Goal: Communication & Community: Participate in discussion

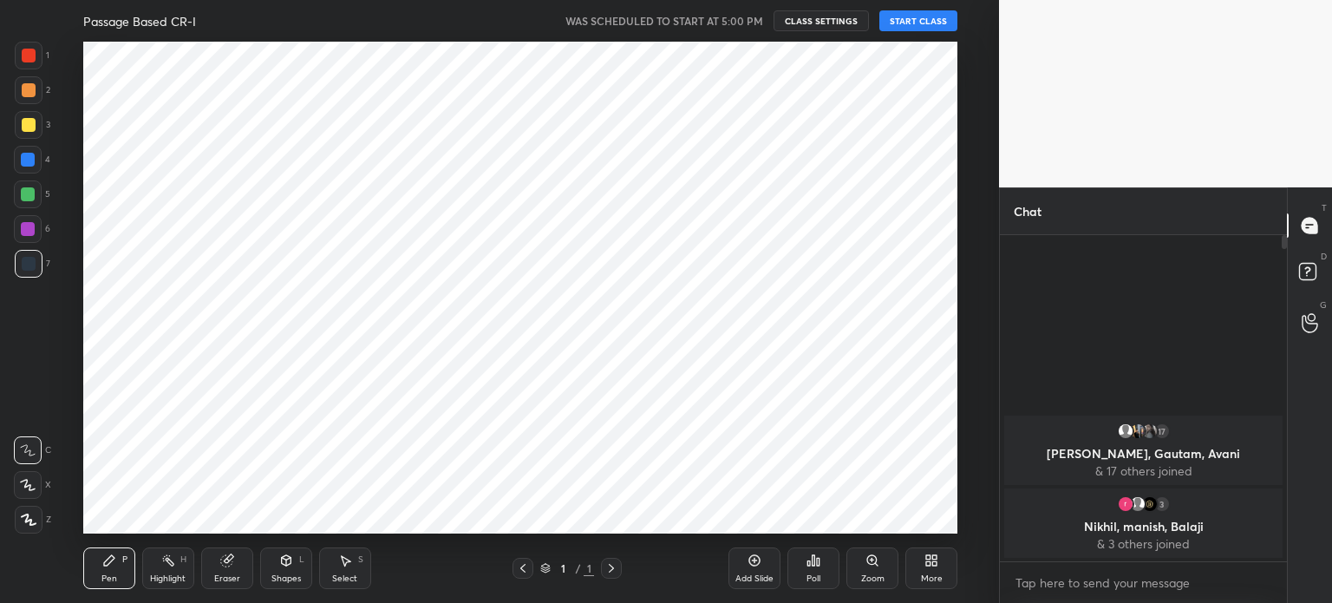
scroll to position [86212, 85775]
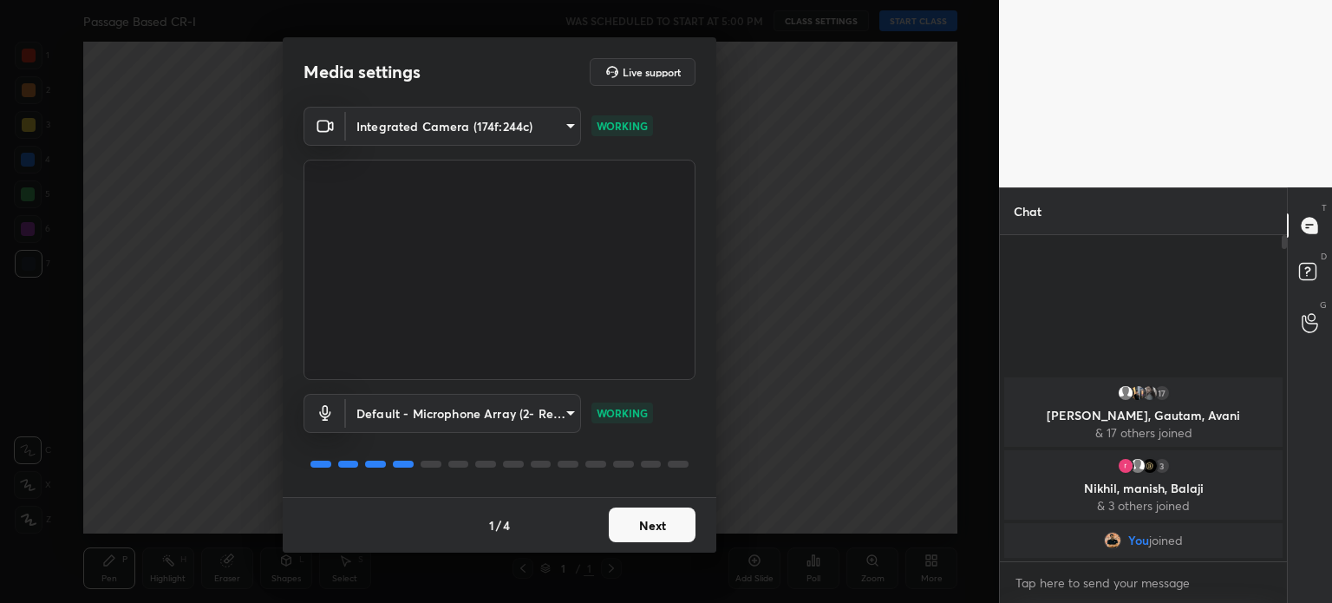
click at [643, 521] on button "Next" at bounding box center [652, 524] width 87 height 35
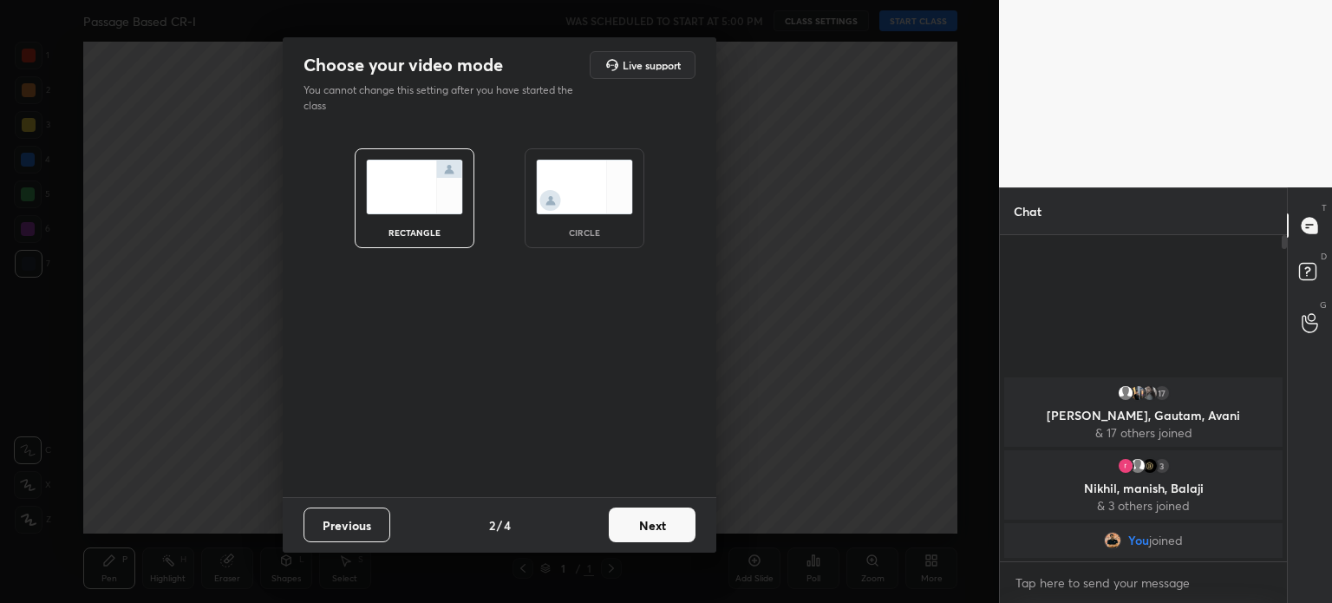
click at [563, 191] on img at bounding box center [584, 187] width 97 height 55
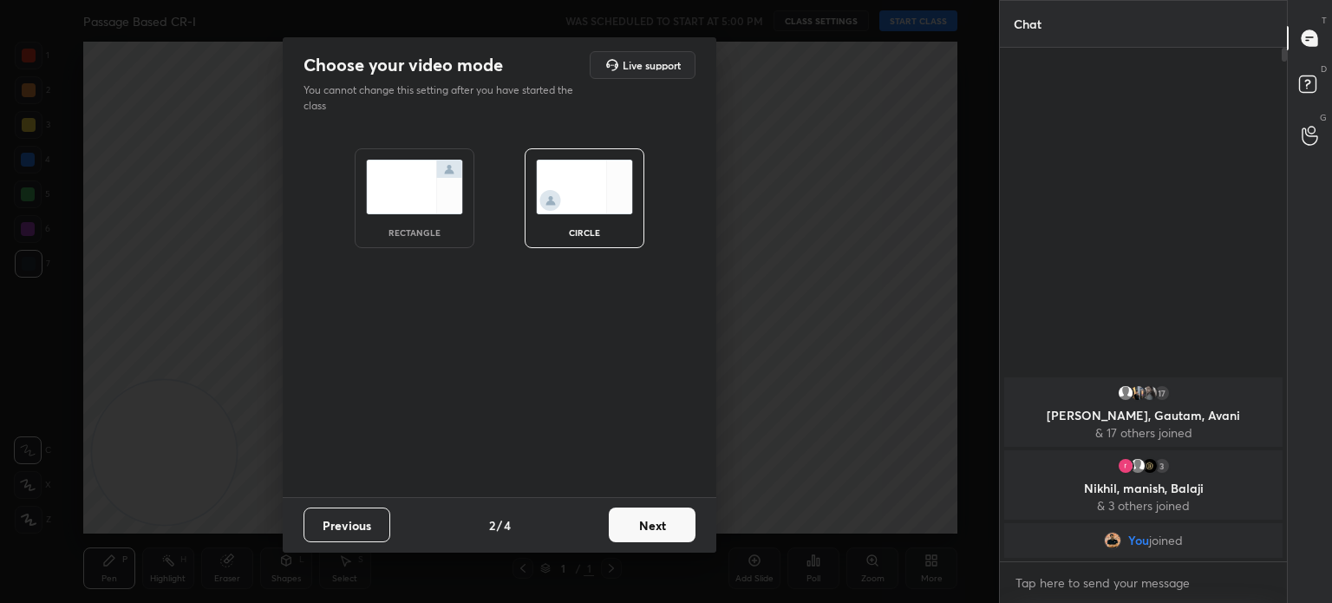
click at [637, 516] on button "Next" at bounding box center [652, 524] width 87 height 35
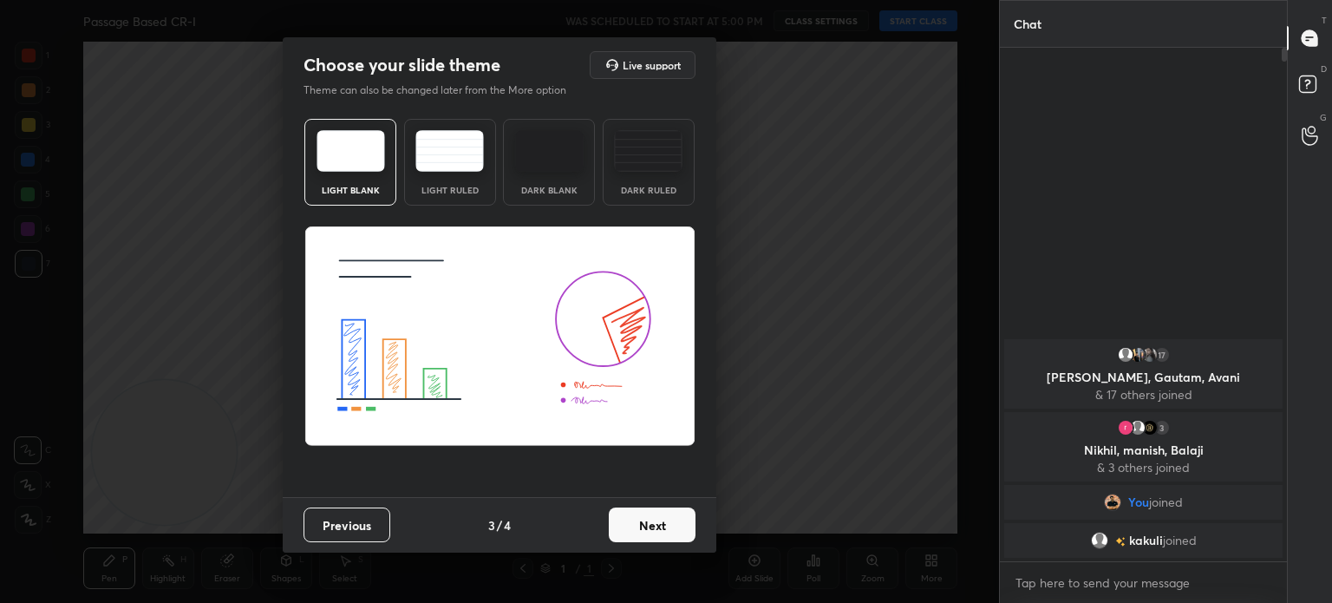
click at [637, 516] on button "Next" at bounding box center [652, 524] width 87 height 35
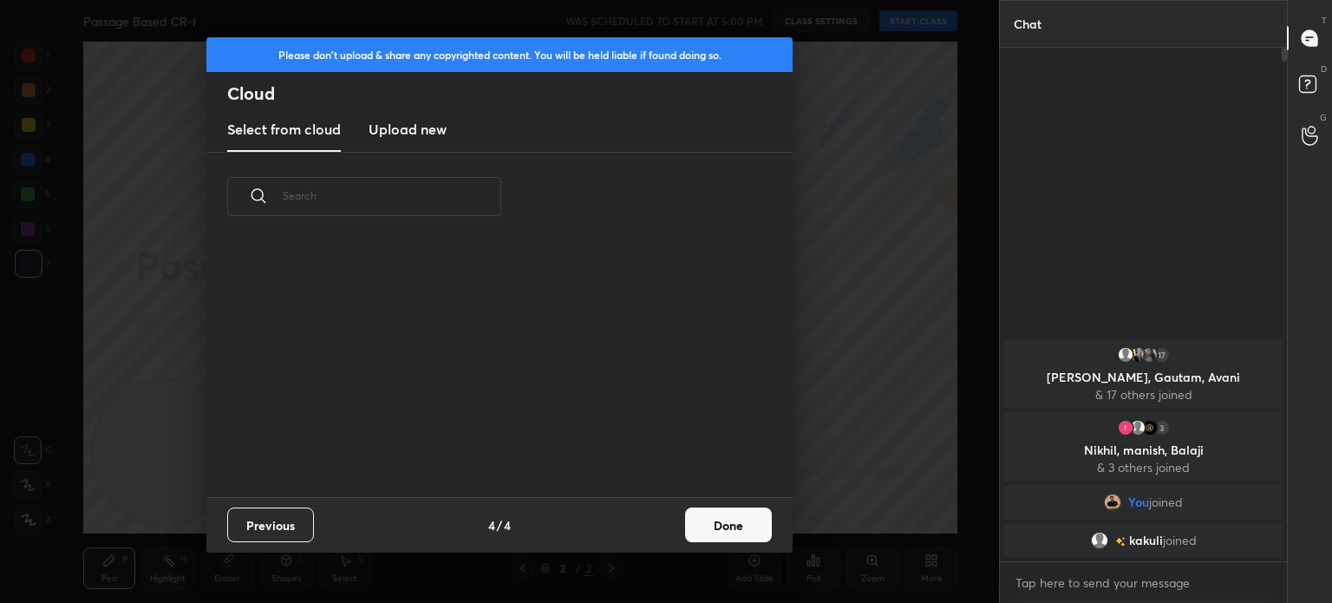
scroll to position [257, 557]
click at [747, 532] on button "Done" at bounding box center [728, 524] width 87 height 35
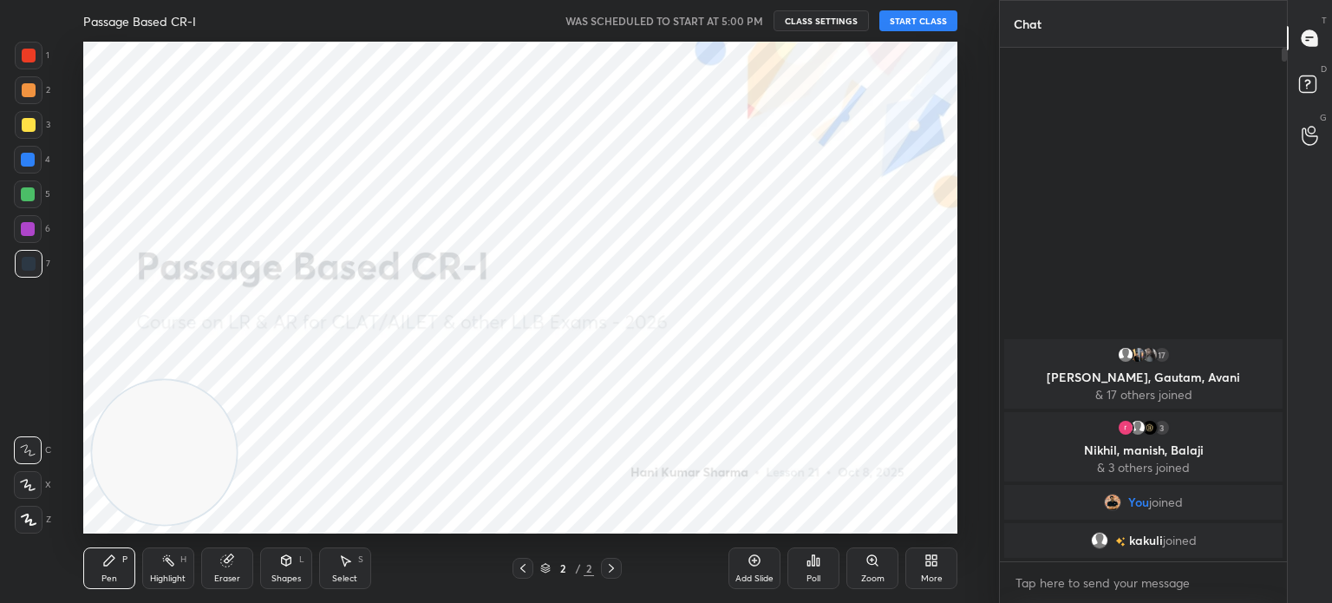
click at [917, 24] on button "START CLASS" at bounding box center [918, 20] width 78 height 21
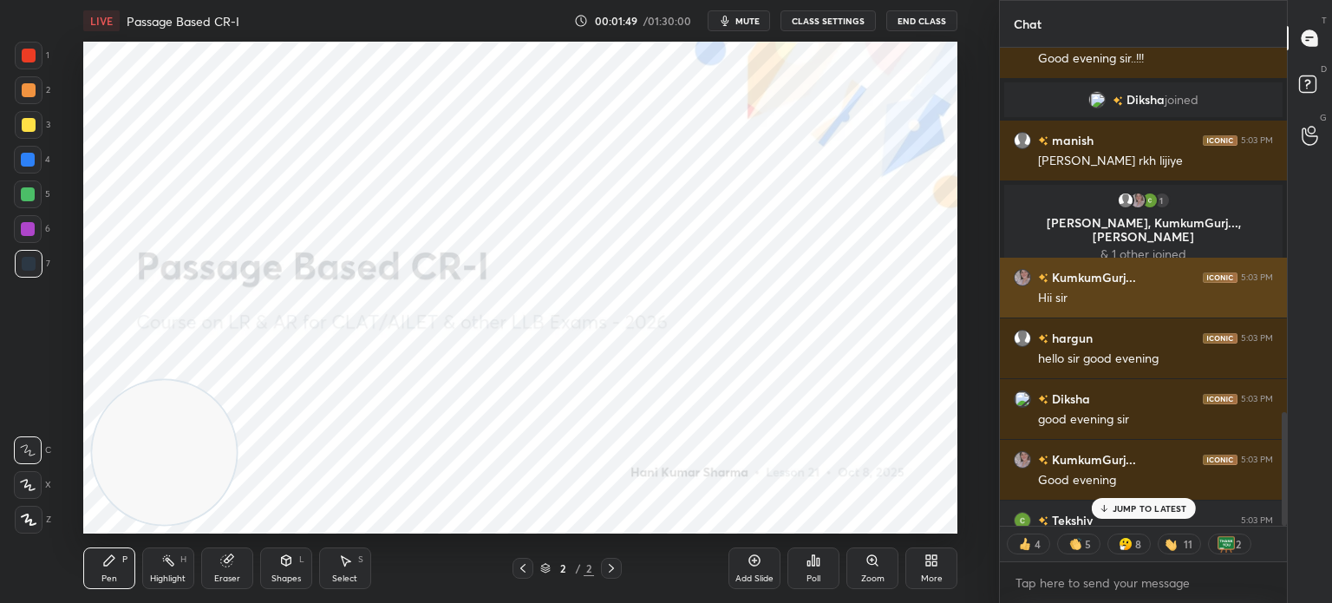
scroll to position [1529, 0]
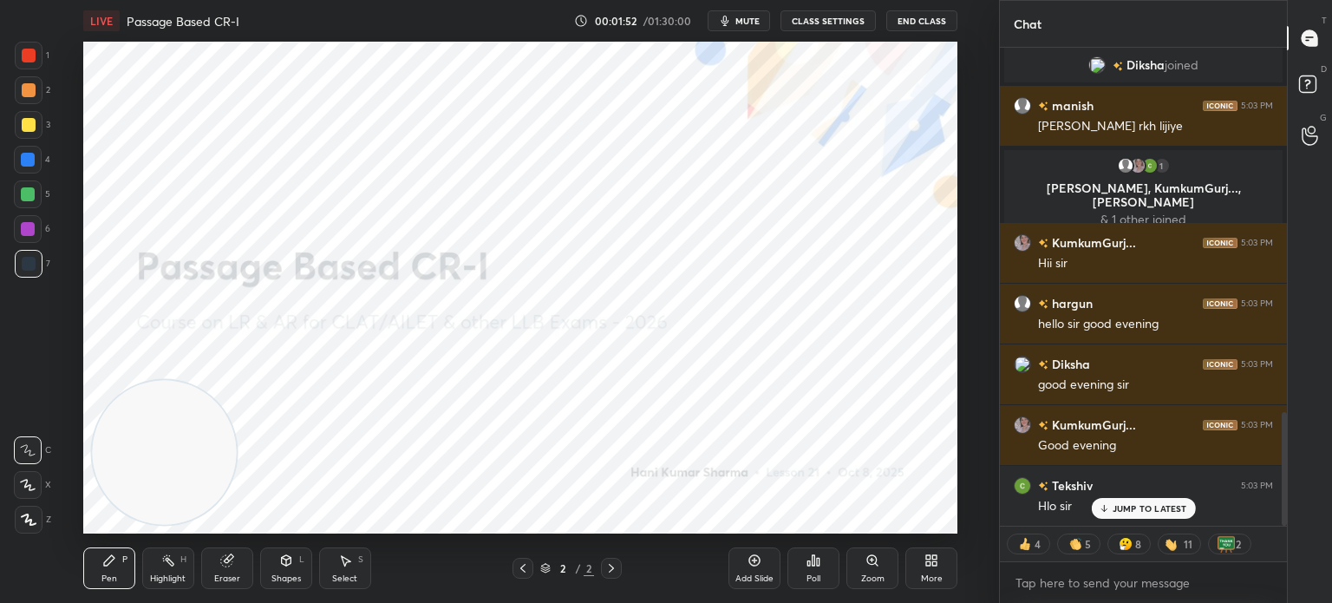
click at [801, 21] on button "CLASS SETTINGS" at bounding box center [827, 20] width 95 height 21
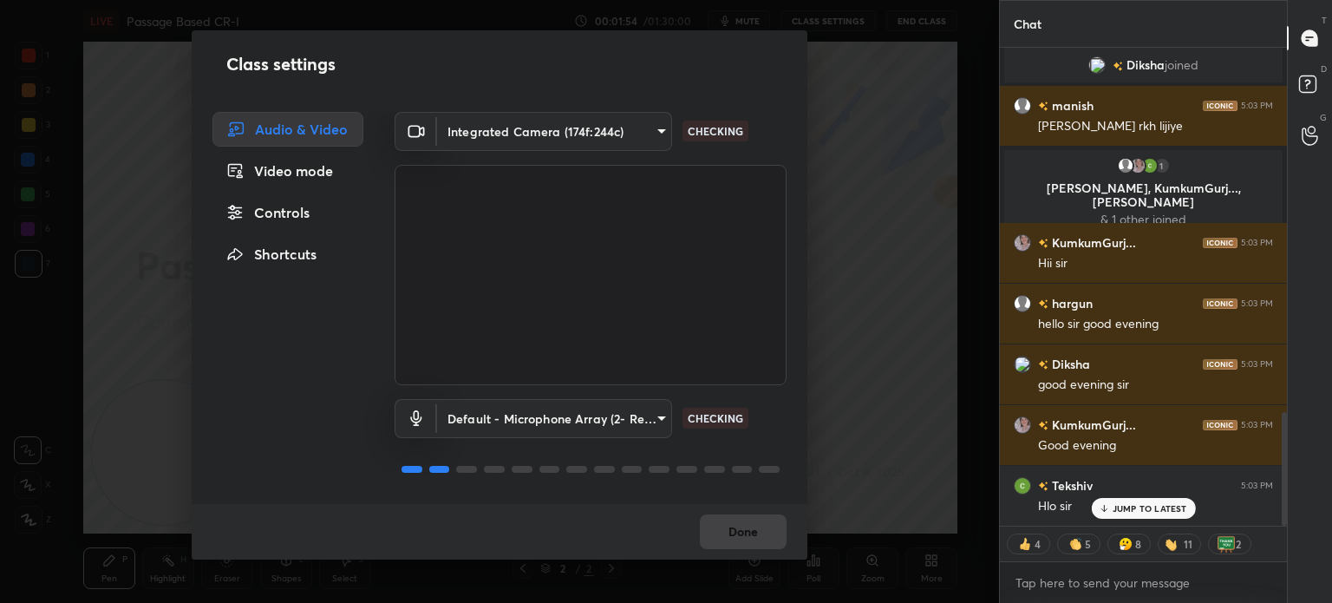
click at [287, 227] on div "Controls" at bounding box center [287, 212] width 151 height 35
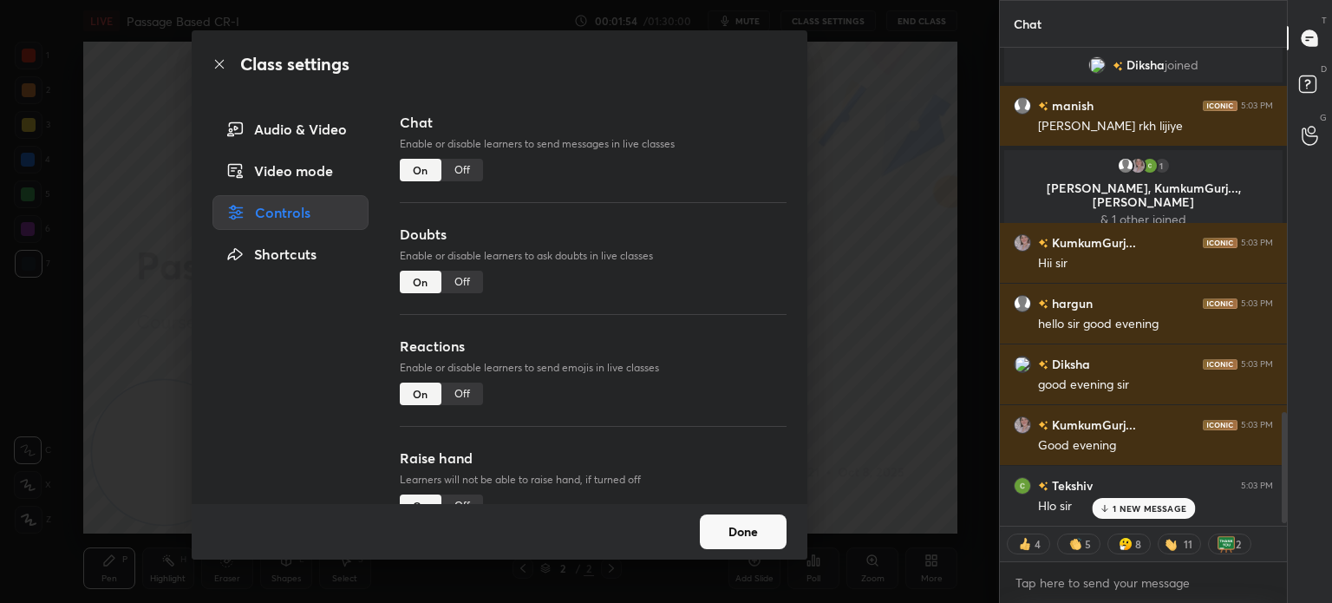
scroll to position [1591, 0]
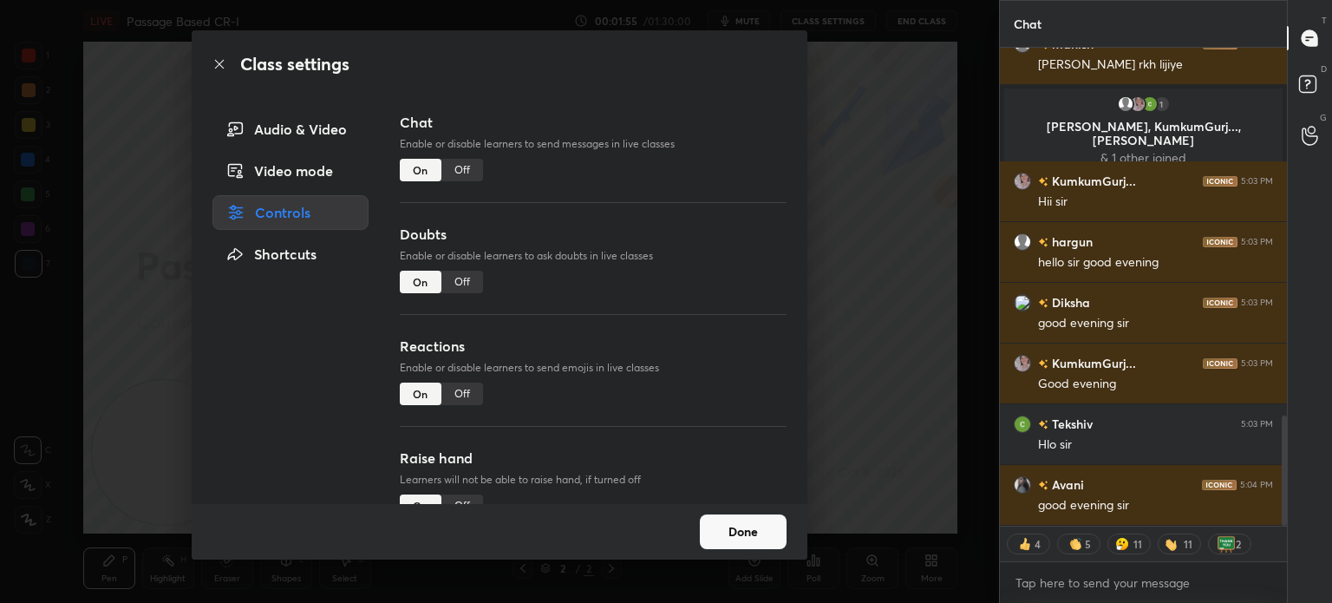
click at [461, 401] on div "Off" at bounding box center [462, 393] width 42 height 23
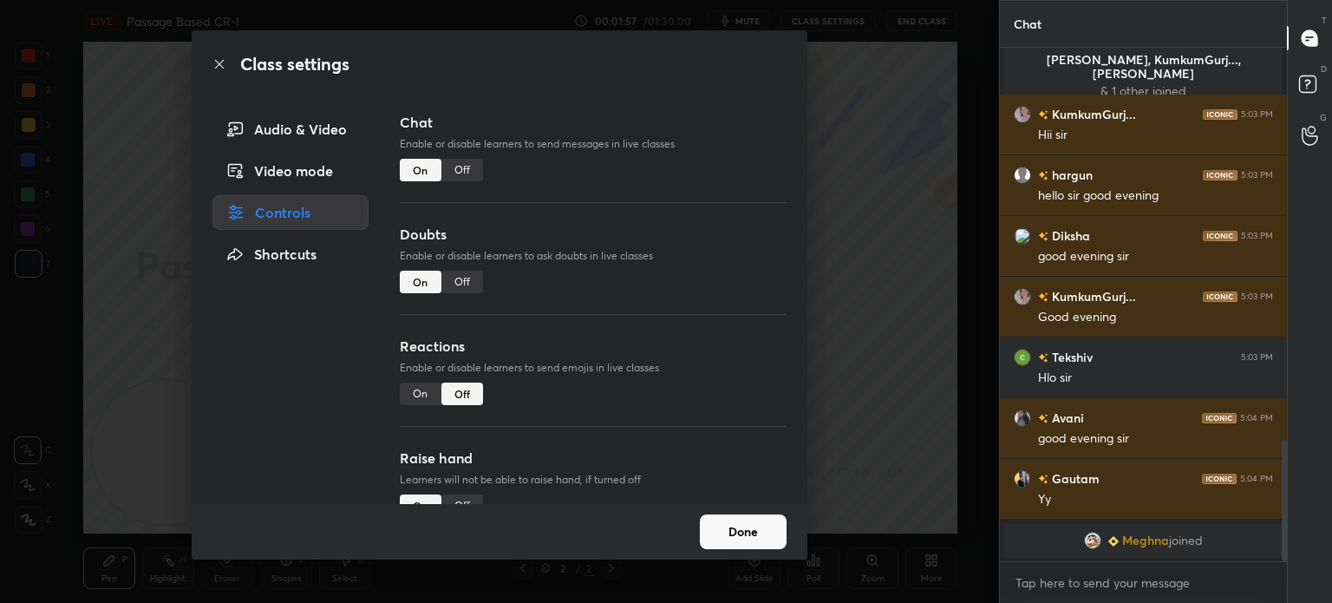
scroll to position [1718, 0]
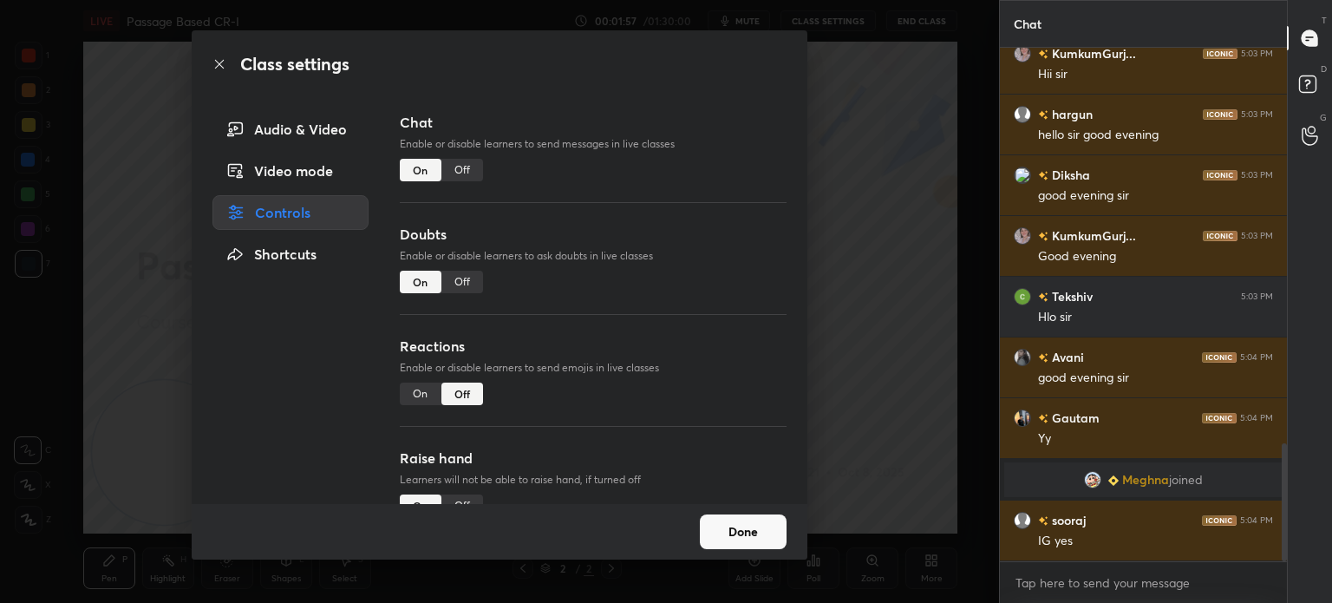
click at [725, 519] on button "Done" at bounding box center [743, 531] width 87 height 35
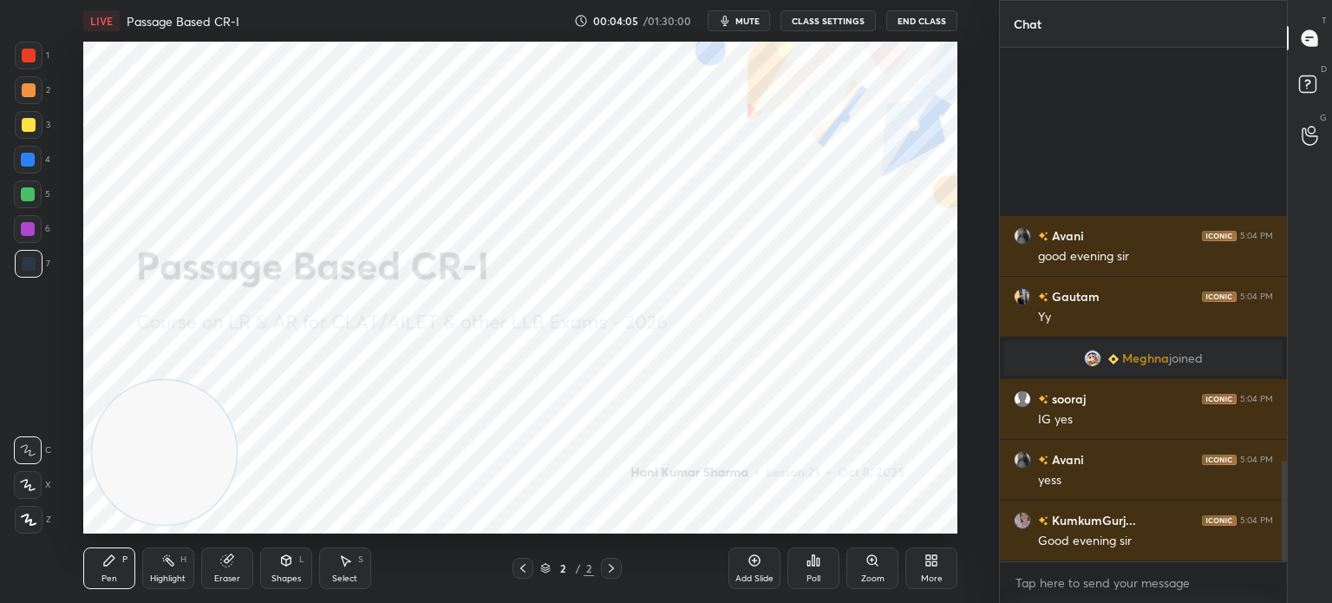
scroll to position [2114, 0]
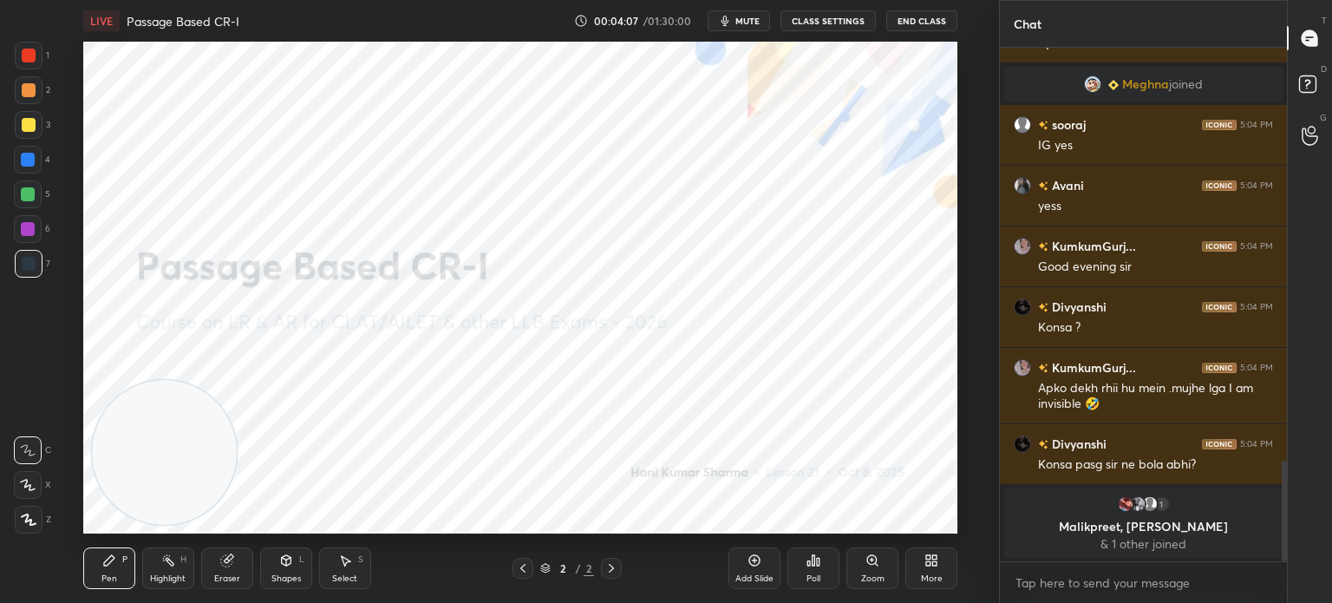
click at [924, 552] on div "More" at bounding box center [931, 568] width 52 height 42
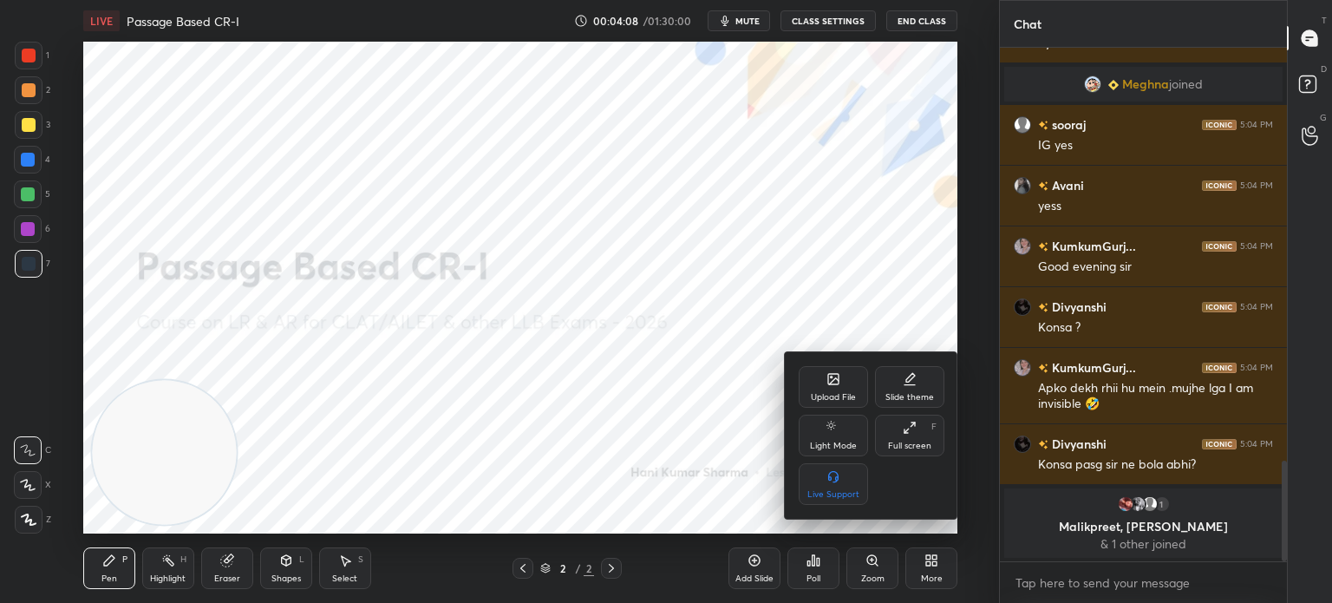
click at [825, 386] on div "Upload File" at bounding box center [833, 387] width 69 height 42
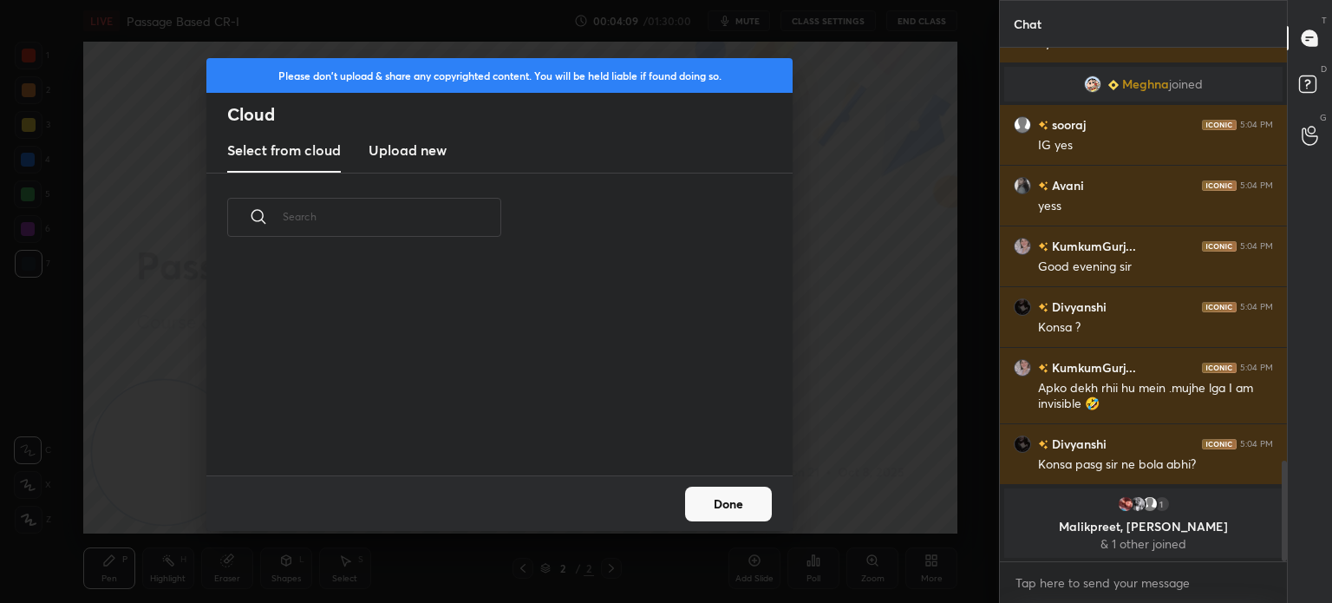
scroll to position [213, 557]
click at [417, 156] on h3 "Upload new" at bounding box center [407, 150] width 78 height 21
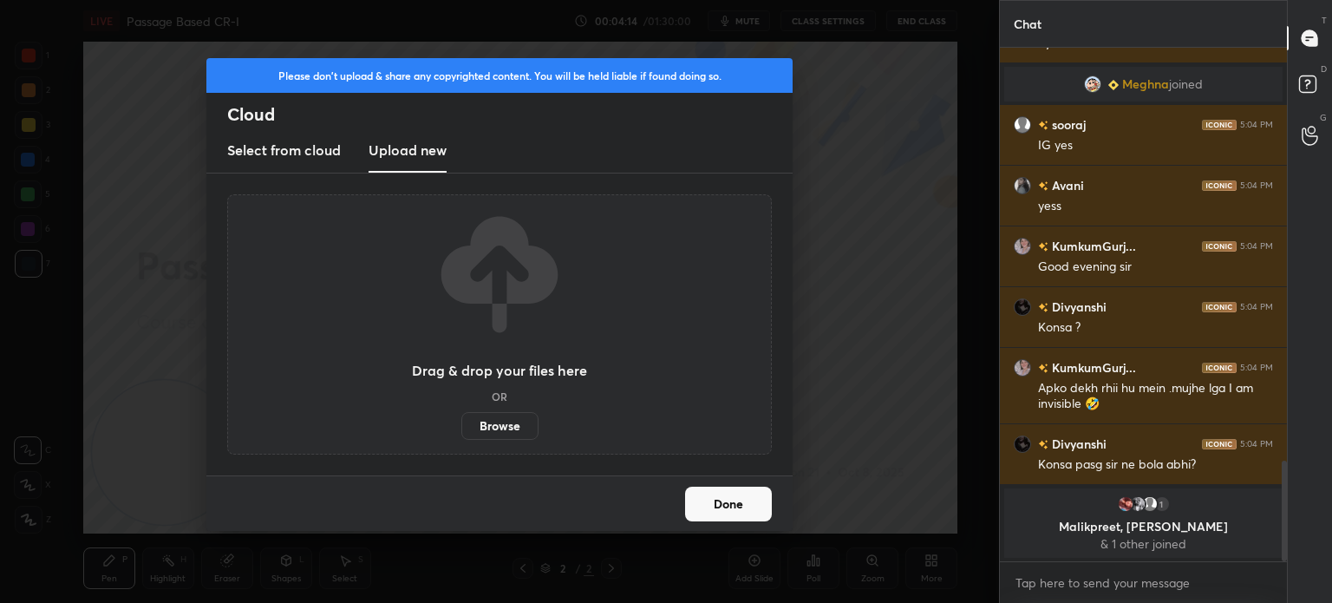
click at [480, 427] on label "Browse" at bounding box center [499, 426] width 77 height 28
click at [461, 427] on input "Browse" at bounding box center [461, 426] width 0 height 28
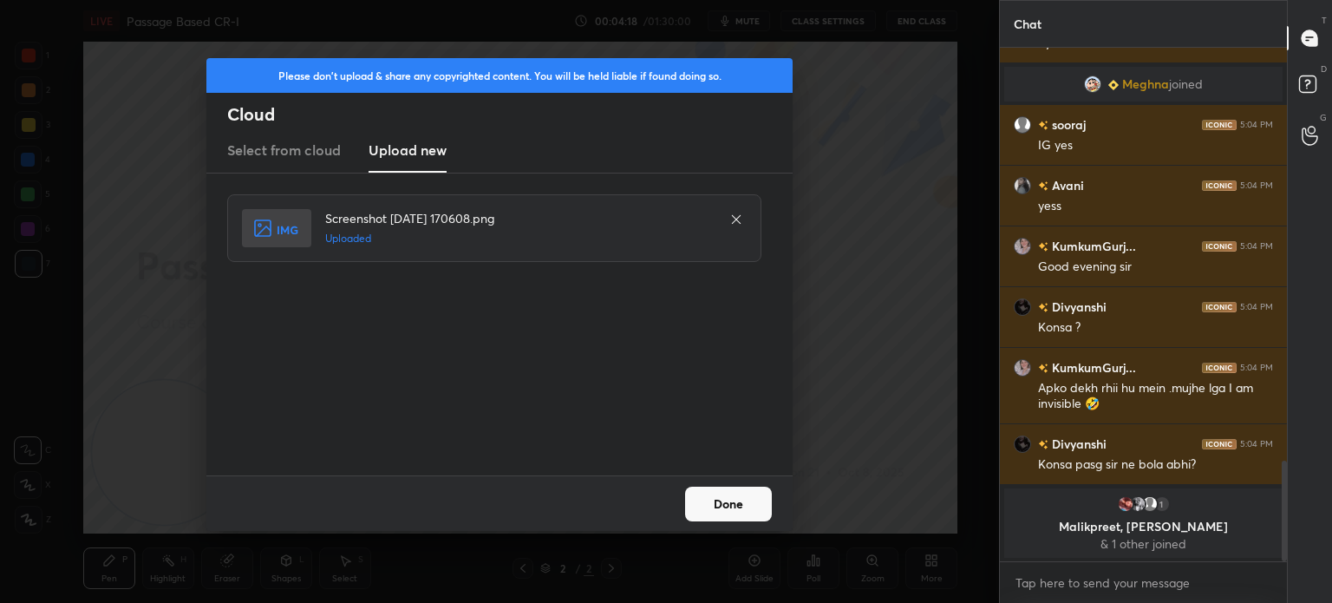
click at [714, 501] on button "Done" at bounding box center [728, 503] width 87 height 35
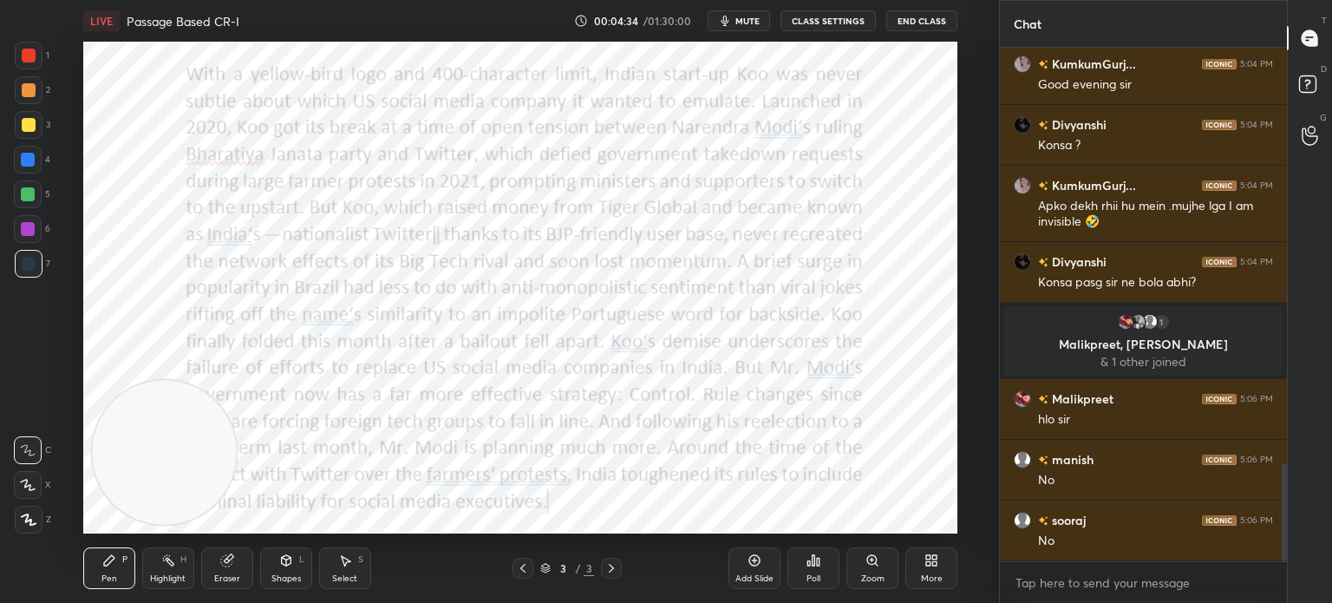
scroll to position [2235, 0]
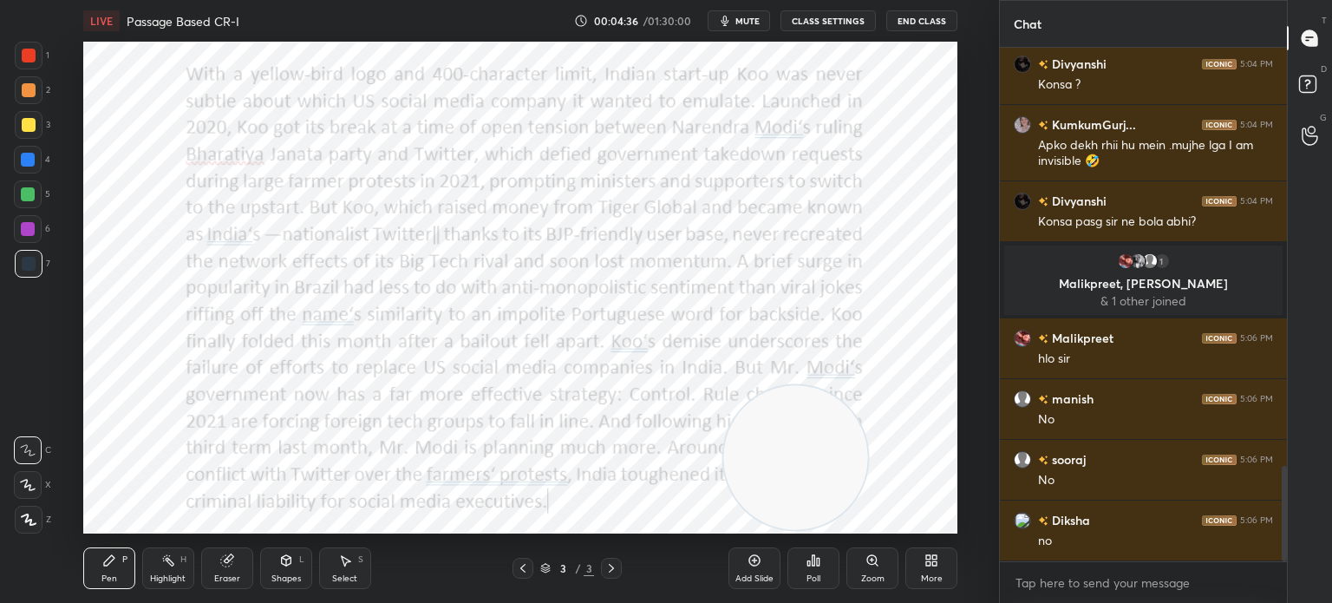
drag, startPoint x: 146, startPoint y: 439, endPoint x: 783, endPoint y: 445, distance: 637.3
click at [783, 445] on video at bounding box center [795, 457] width 144 height 144
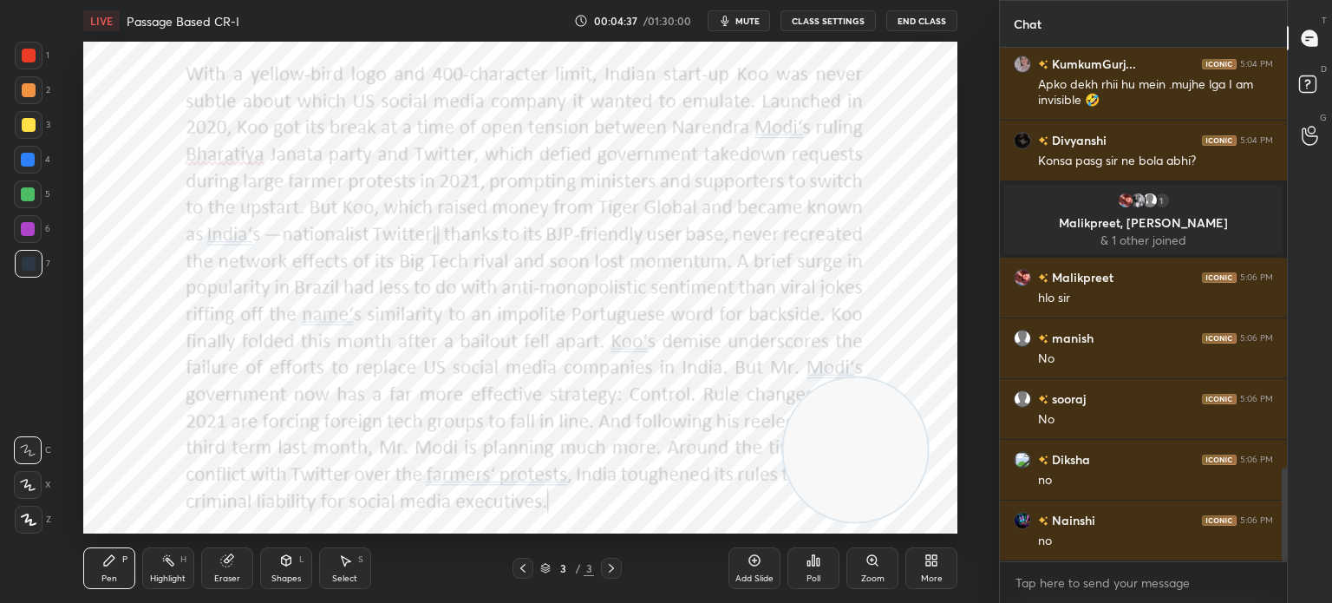
drag, startPoint x: 783, startPoint y: 445, endPoint x: 838, endPoint y: 436, distance: 56.2
click at [838, 436] on video at bounding box center [855, 449] width 144 height 144
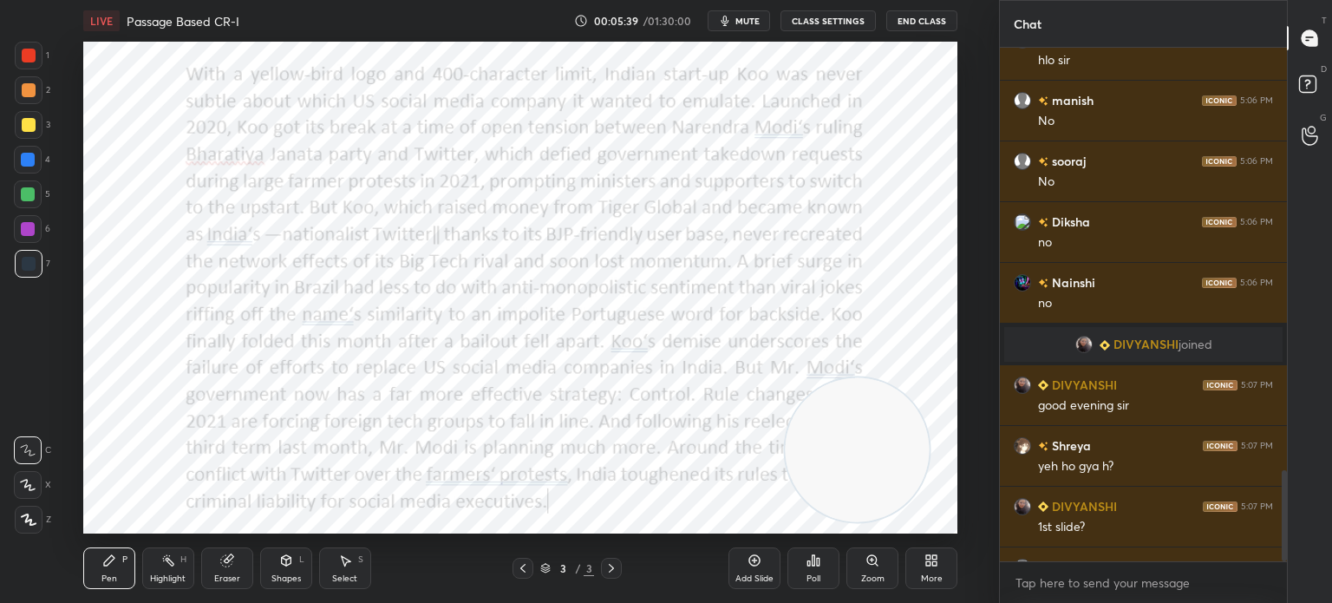
scroll to position [2384, 0]
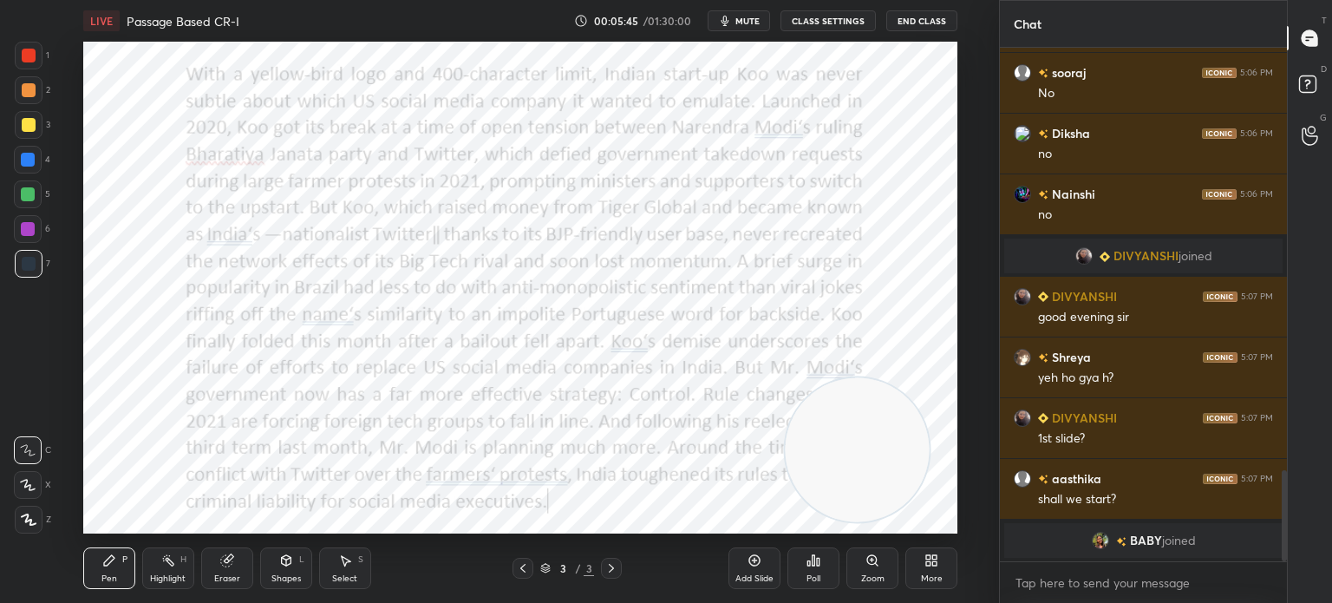
click at [925, 568] on div "More" at bounding box center [931, 568] width 52 height 42
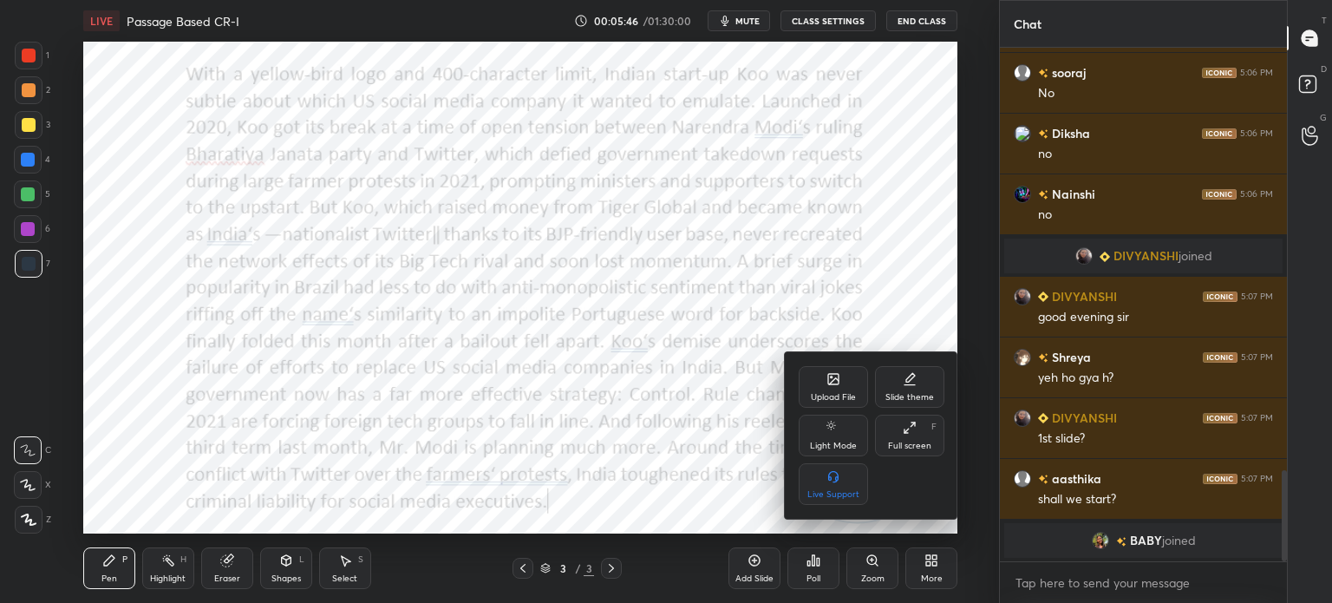
click at [829, 372] on icon at bounding box center [833, 379] width 14 height 14
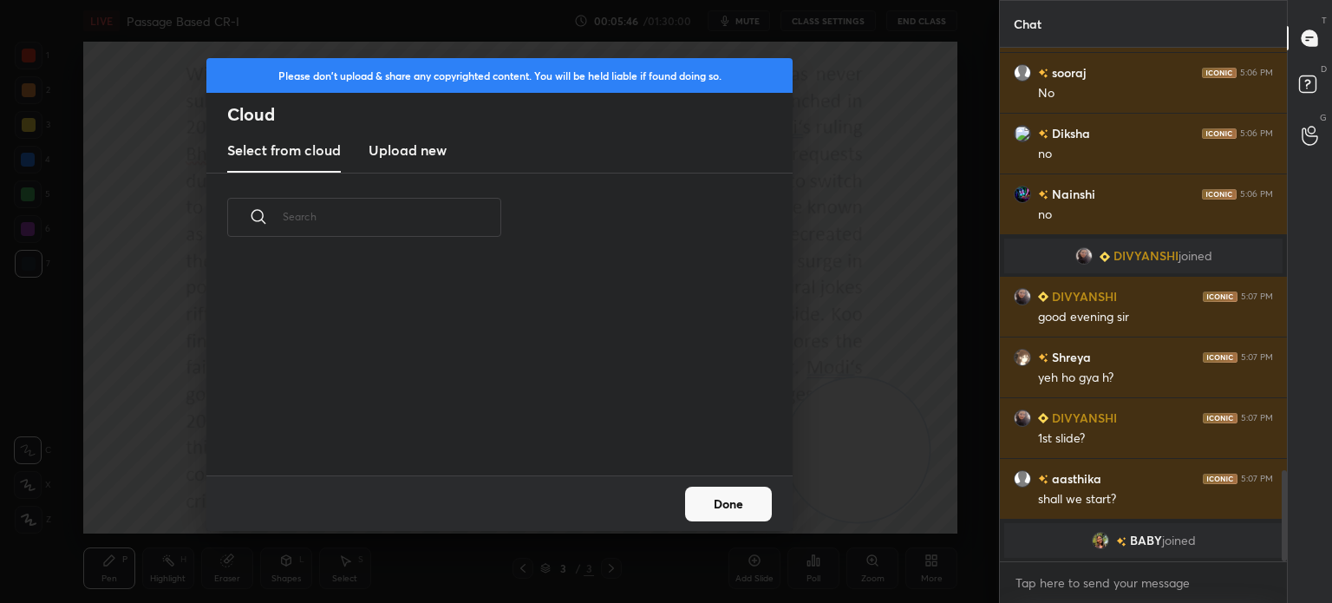
scroll to position [213, 557]
click at [408, 160] on new "Upload new" at bounding box center [407, 150] width 78 height 43
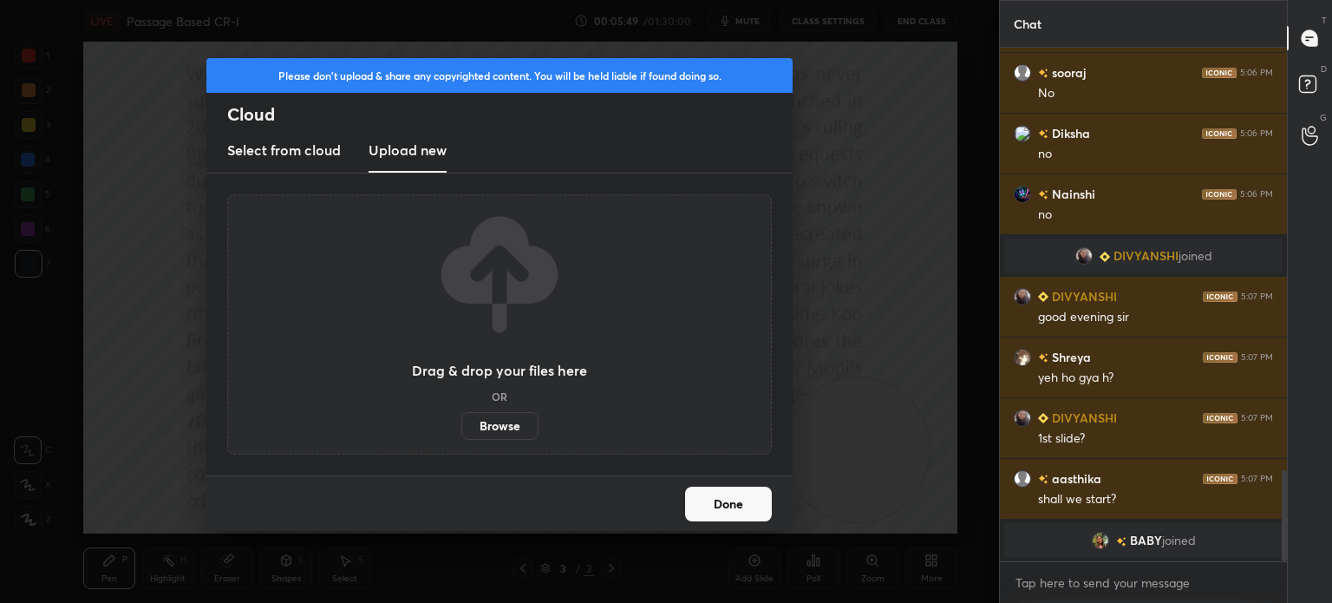
click at [503, 421] on label "Browse" at bounding box center [499, 426] width 77 height 28
click at [461, 421] on input "Browse" at bounding box center [461, 426] width 0 height 28
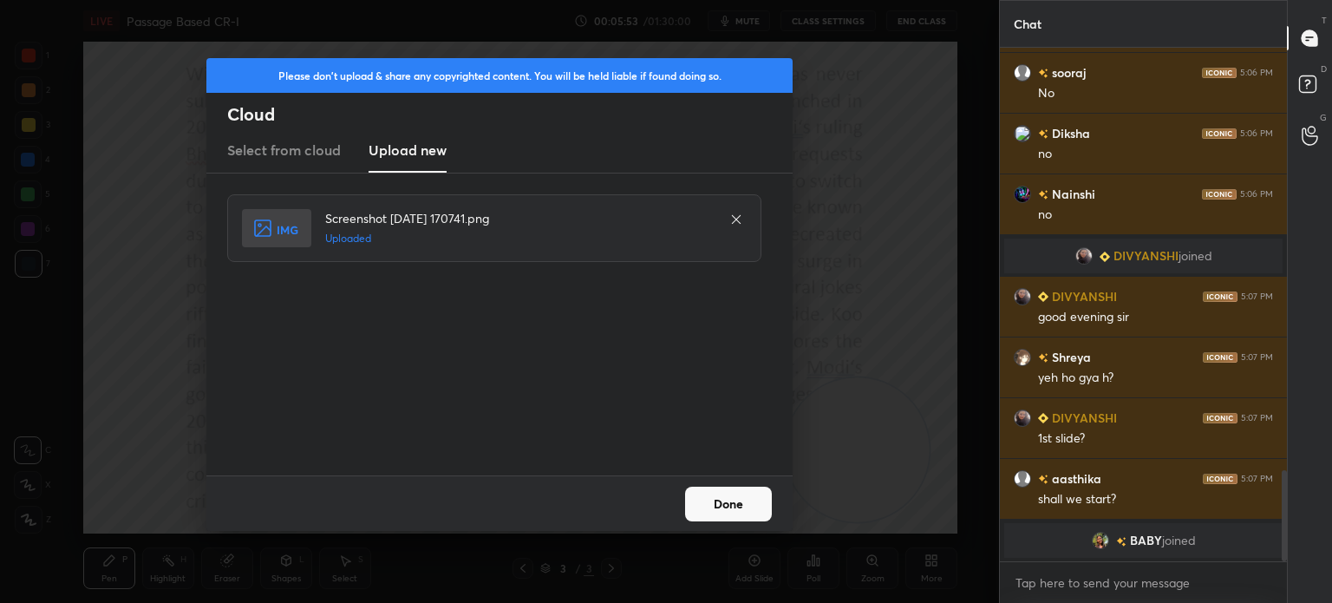
click at [714, 503] on button "Done" at bounding box center [728, 503] width 87 height 35
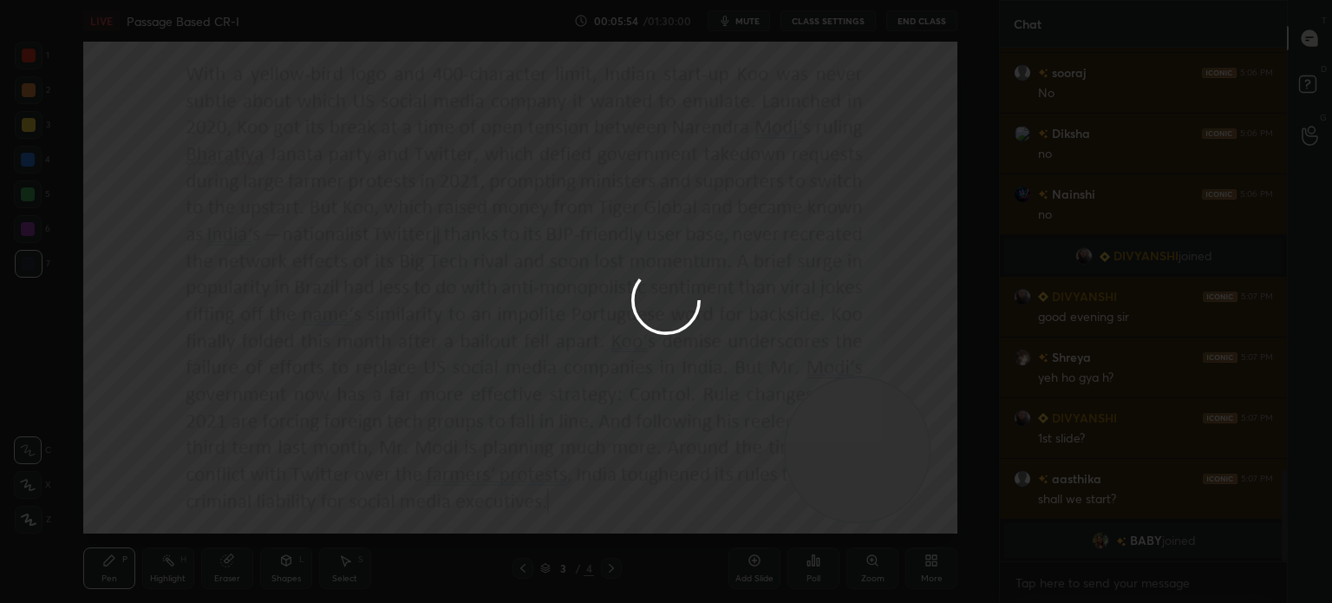
click at [714, 503] on div at bounding box center [666, 301] width 1332 height 603
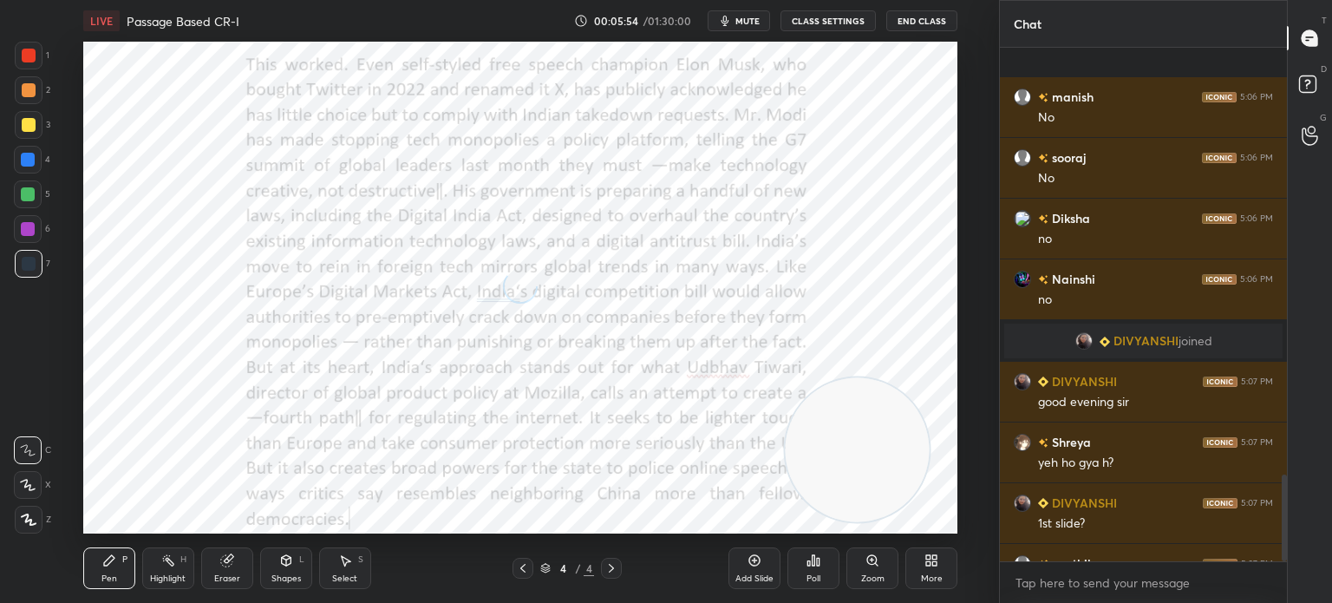
scroll to position [2530, 0]
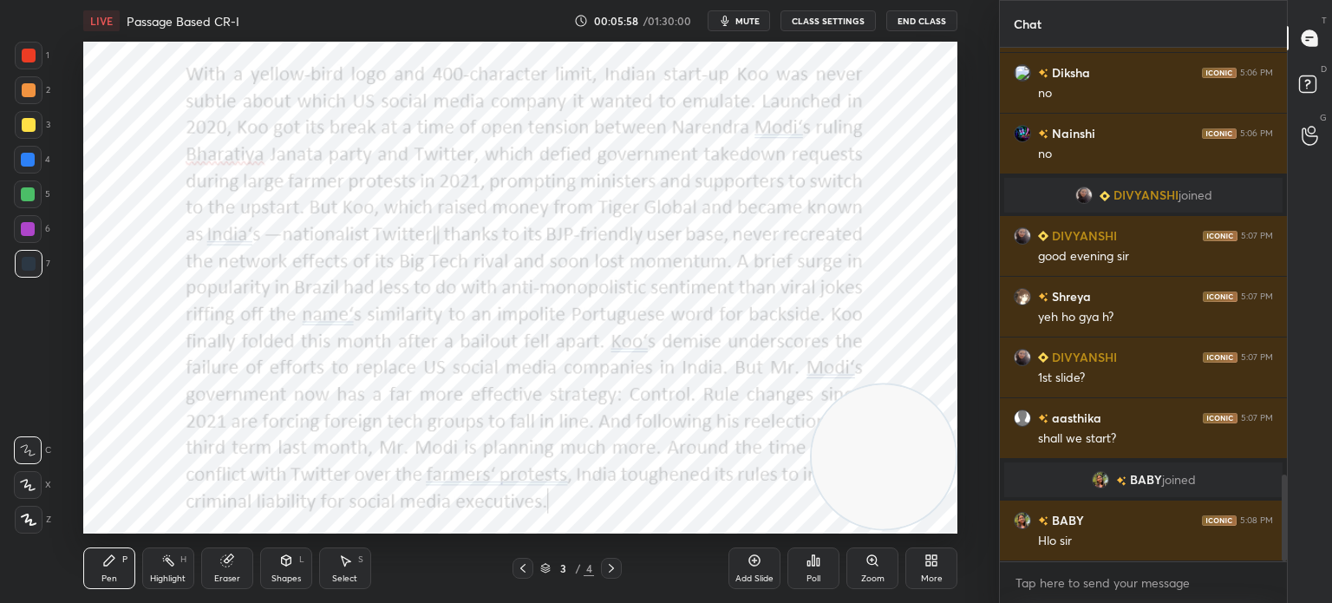
drag, startPoint x: 838, startPoint y: 465, endPoint x: 900, endPoint y: 472, distance: 62.8
click at [900, 472] on video at bounding box center [884, 456] width 144 height 144
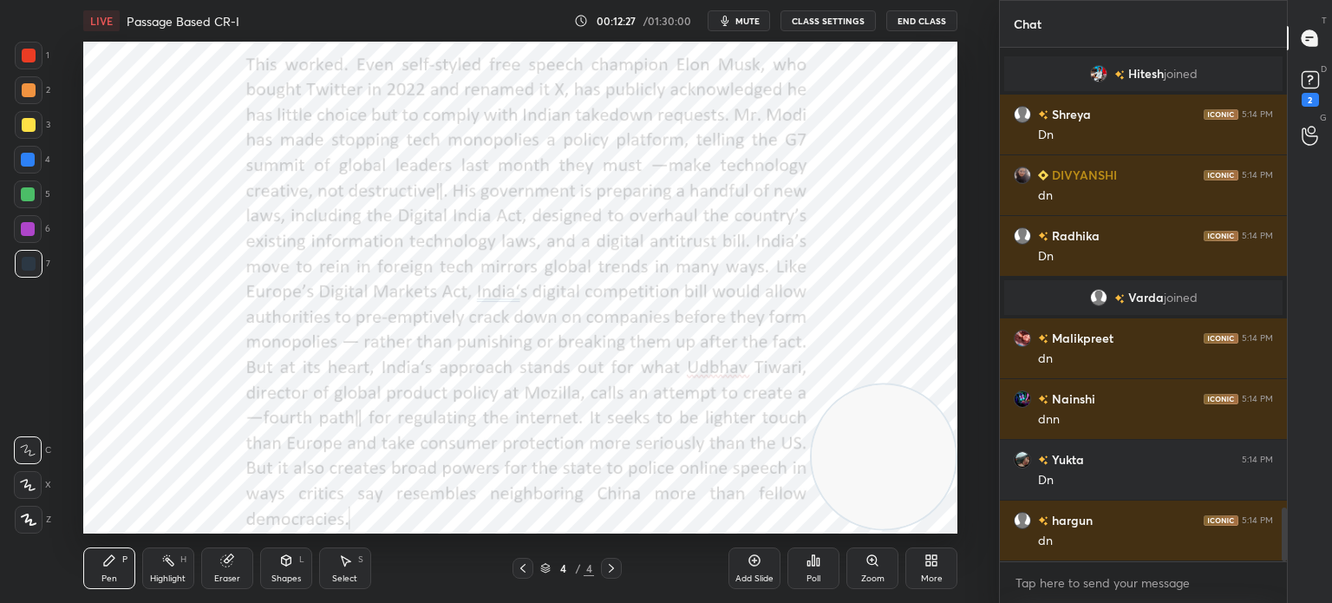
scroll to position [4368, 0]
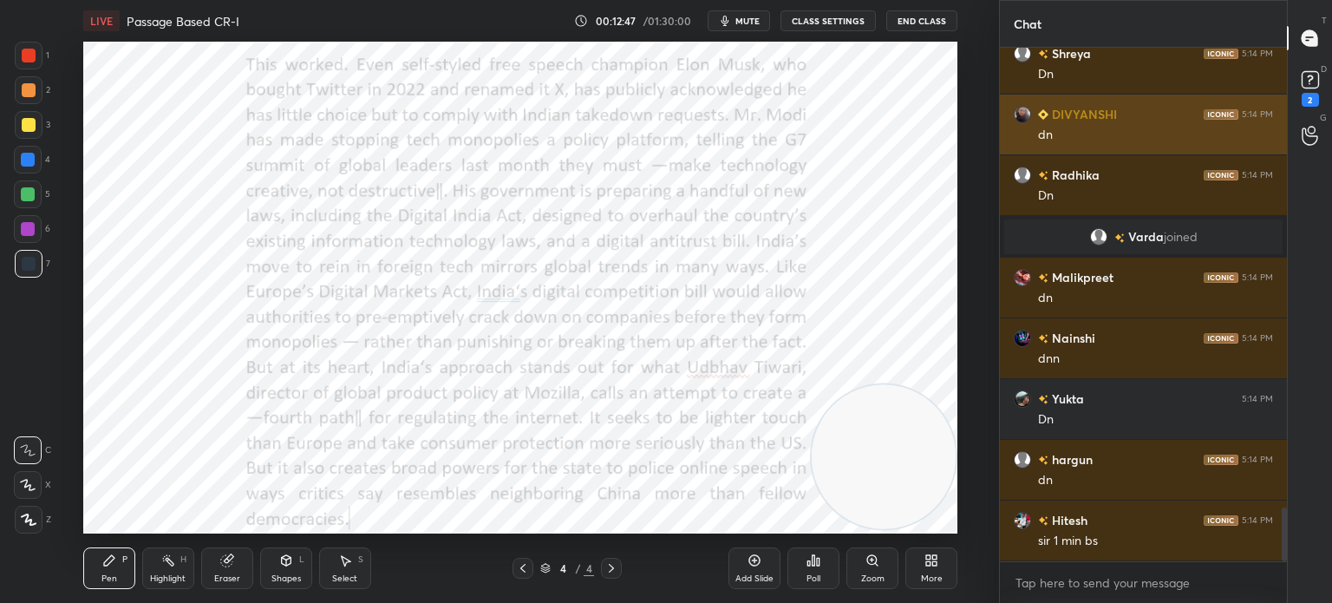
click at [1022, 111] on img "grid" at bounding box center [1022, 114] width 17 height 17
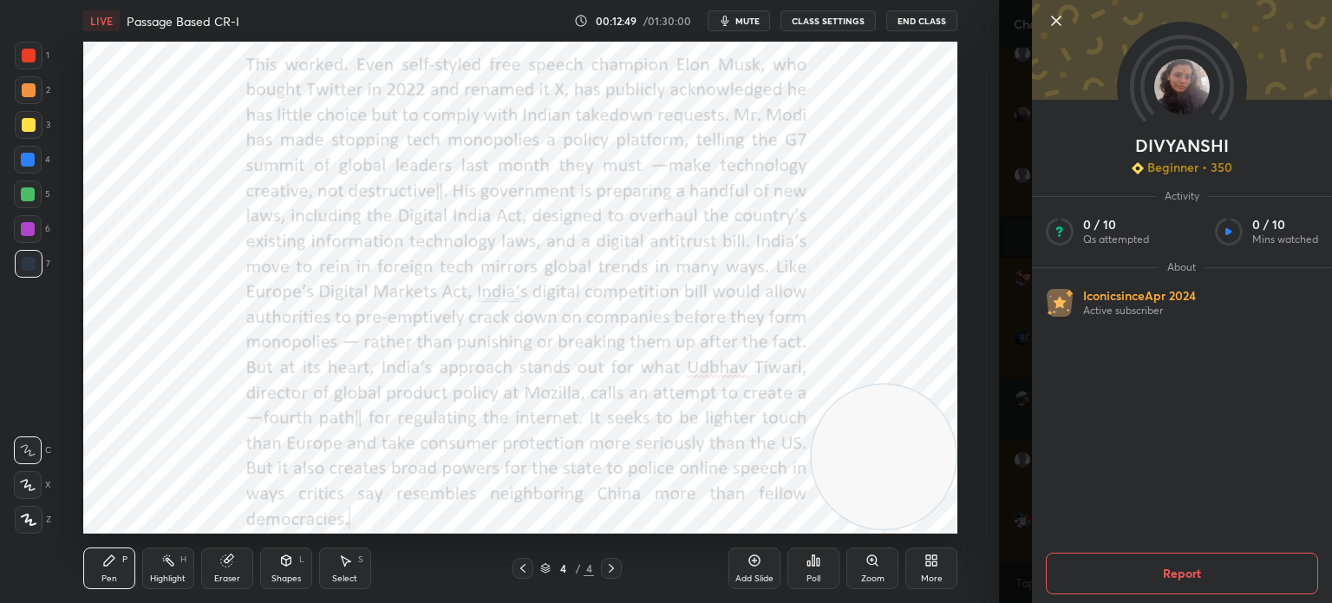
click at [1049, 17] on icon at bounding box center [1056, 20] width 21 height 21
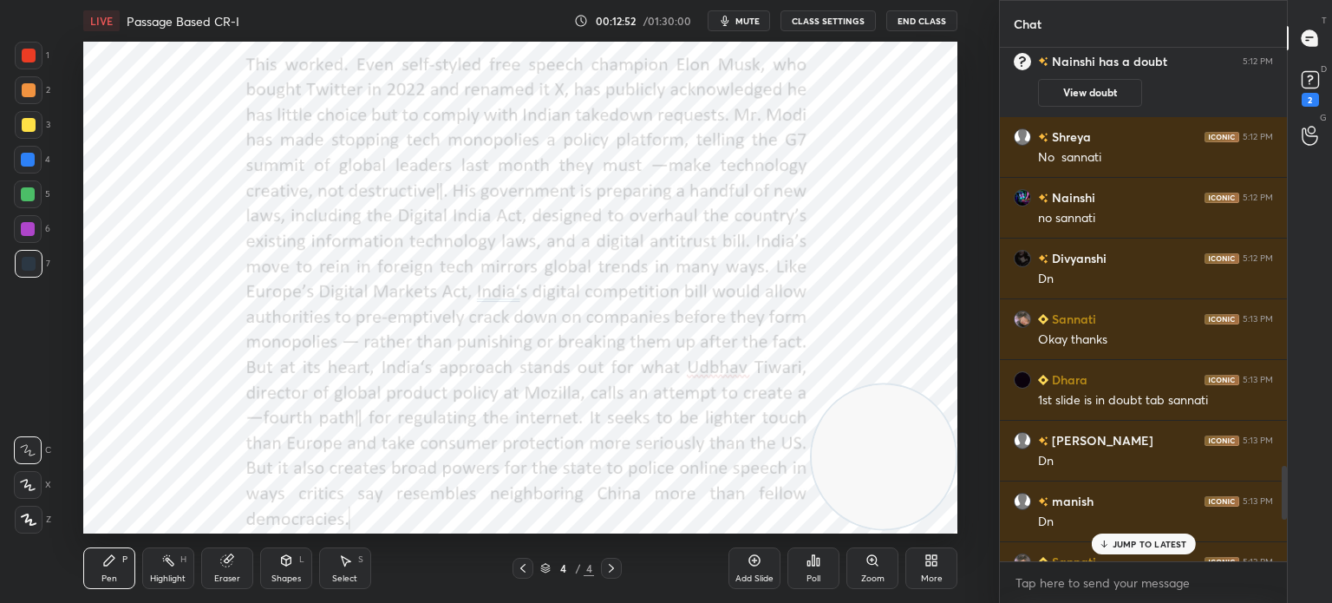
scroll to position [3792, 0]
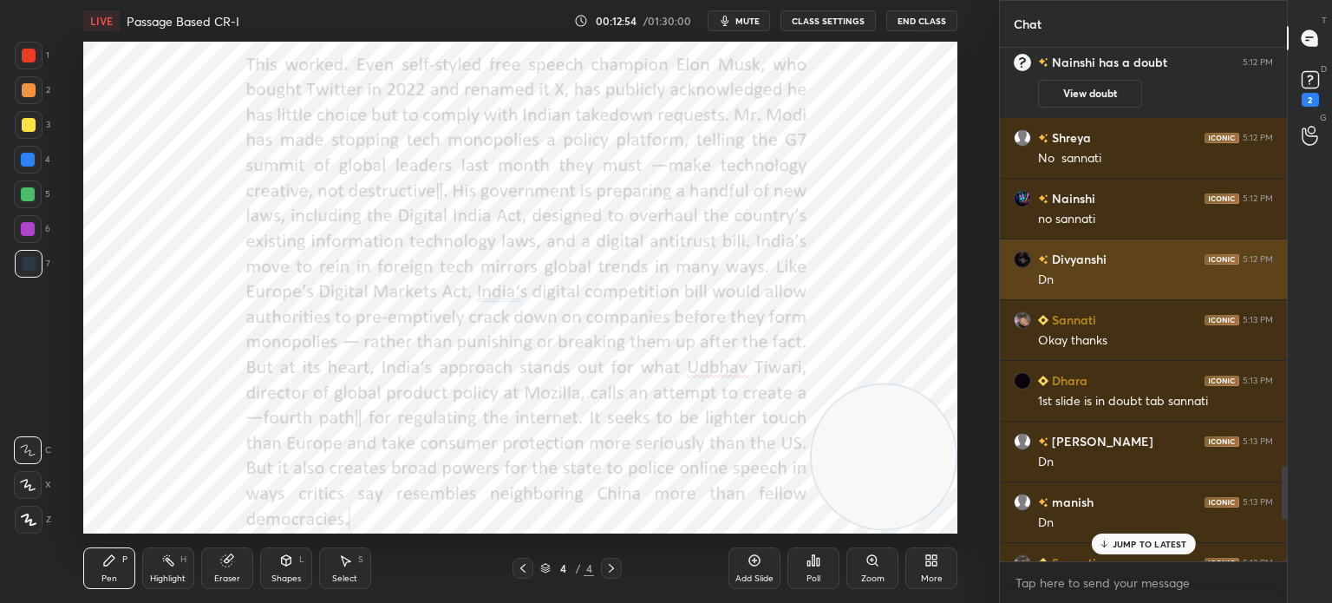
click at [1022, 255] on img "grid" at bounding box center [1022, 259] width 17 height 17
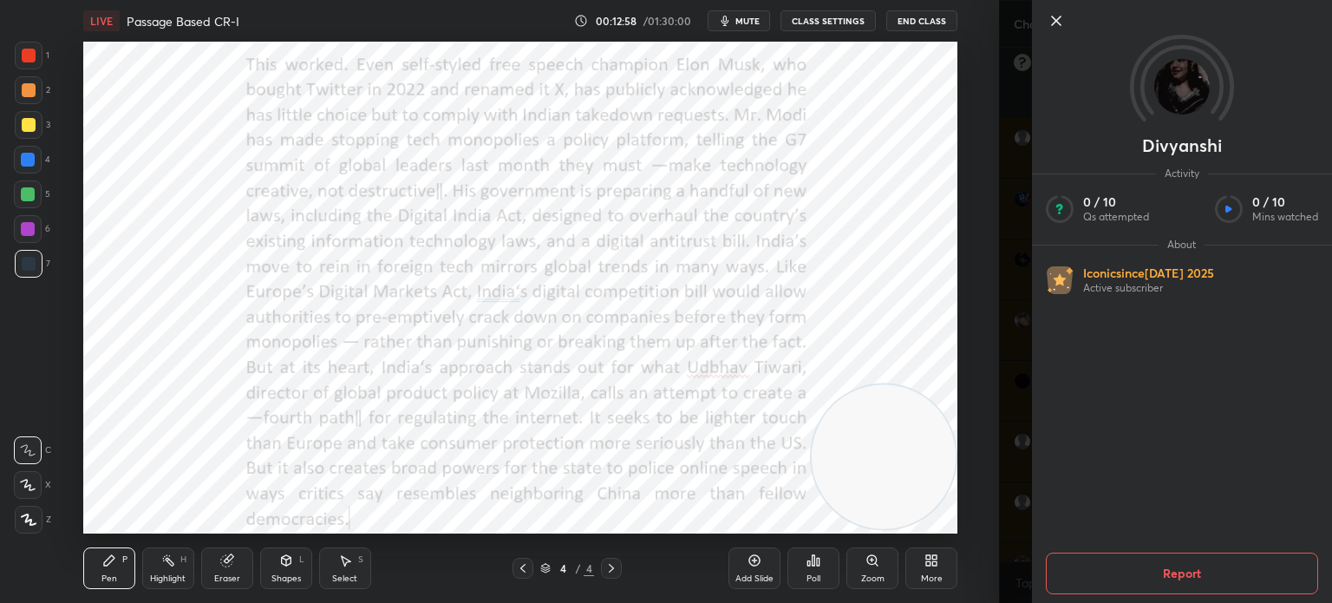
click at [1058, 16] on icon at bounding box center [1056, 20] width 21 height 21
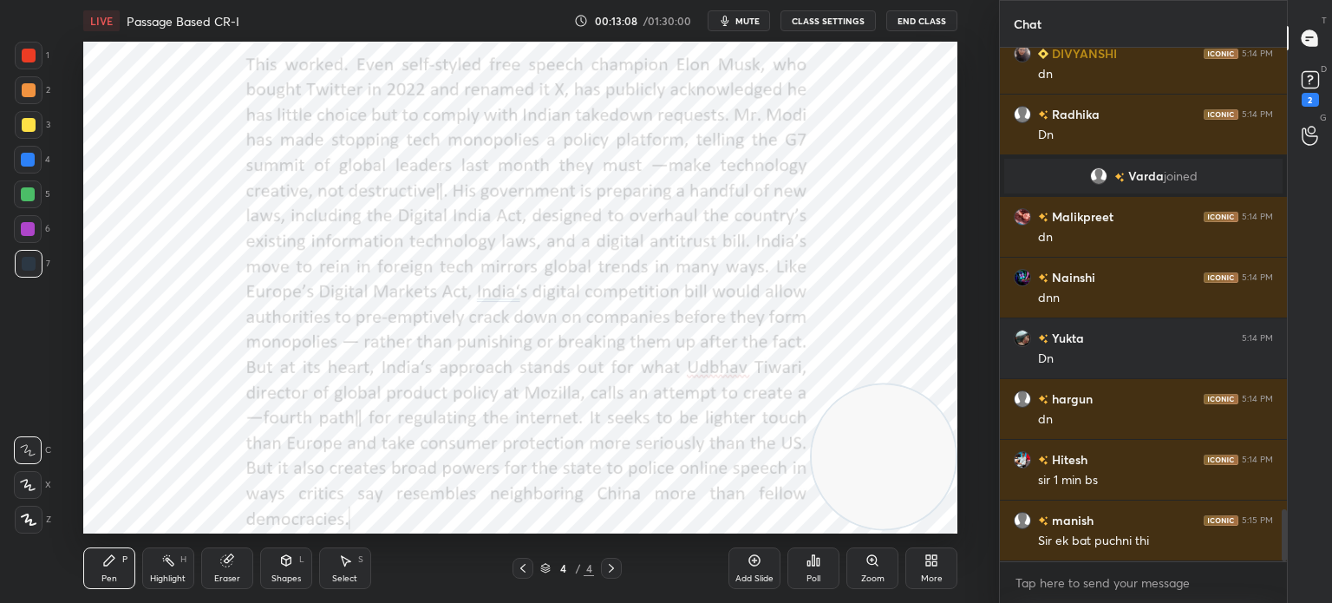
scroll to position [4628, 0]
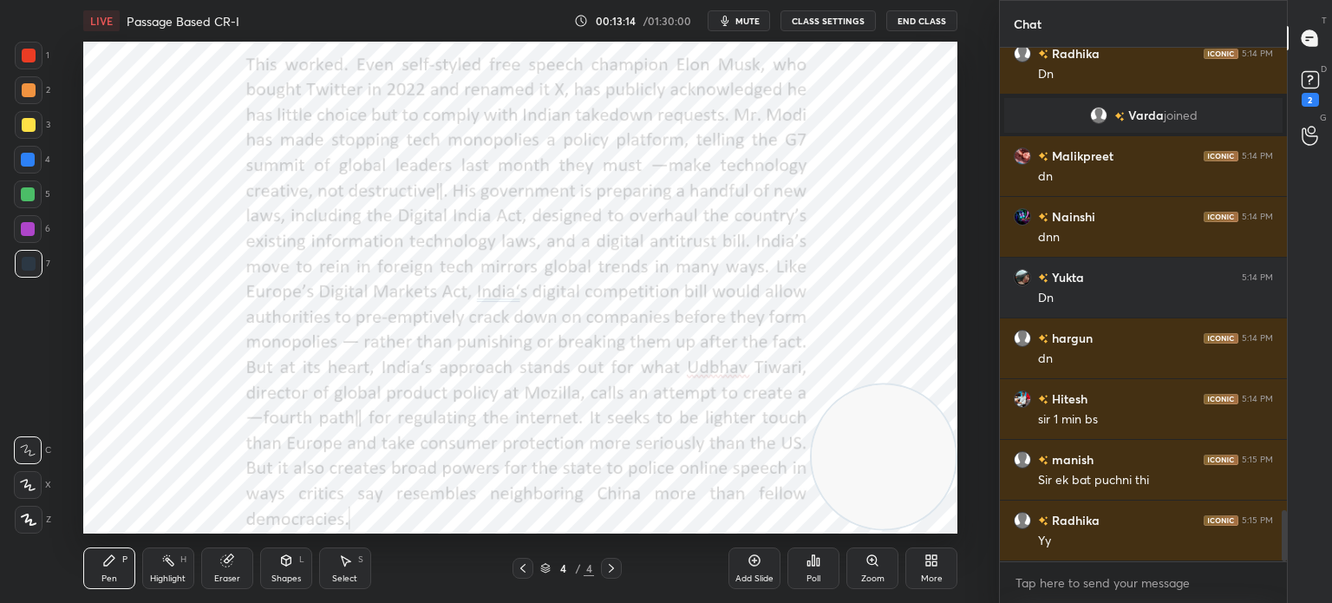
click at [933, 564] on icon at bounding box center [935, 563] width 4 height 4
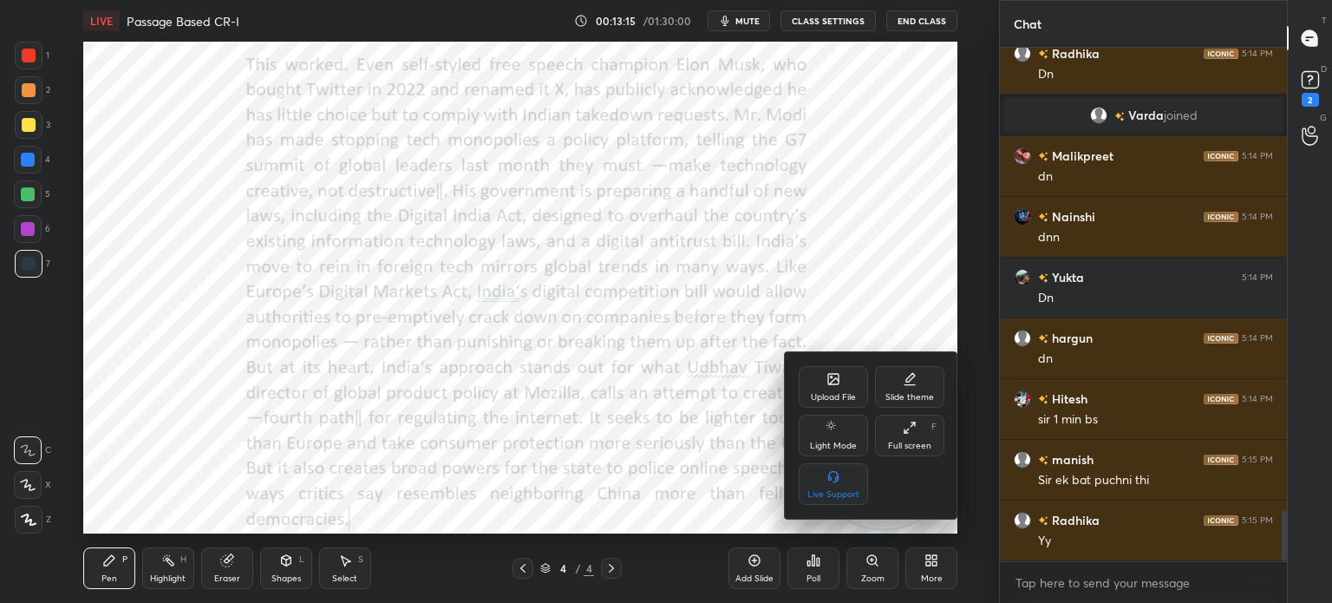
click at [822, 373] on div "Upload File" at bounding box center [833, 387] width 69 height 42
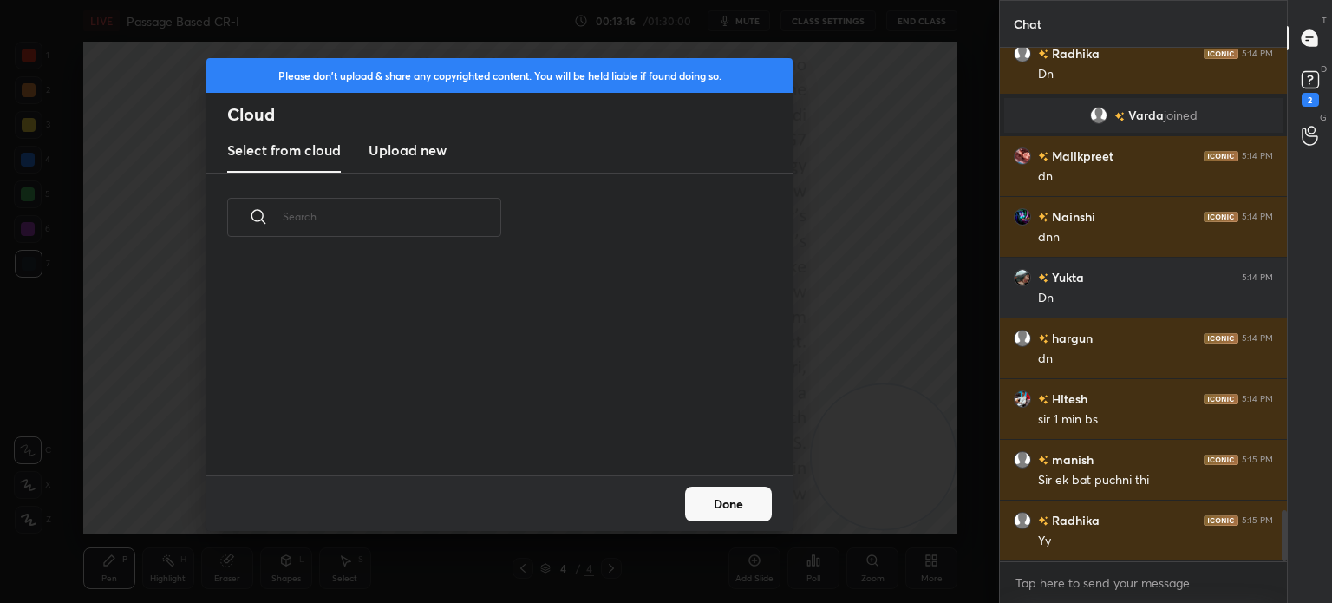
scroll to position [213, 557]
click at [402, 144] on h3 "Upload new" at bounding box center [407, 150] width 78 height 21
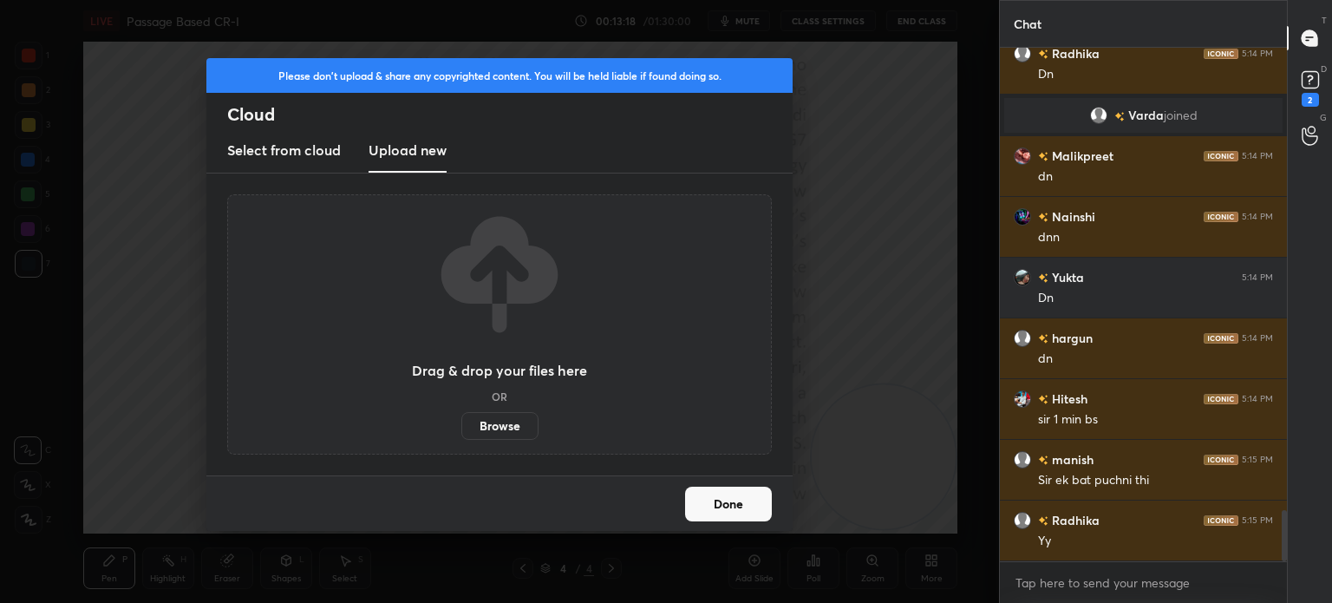
click at [487, 417] on label "Browse" at bounding box center [499, 426] width 77 height 28
click at [461, 417] on input "Browse" at bounding box center [461, 426] width 0 height 28
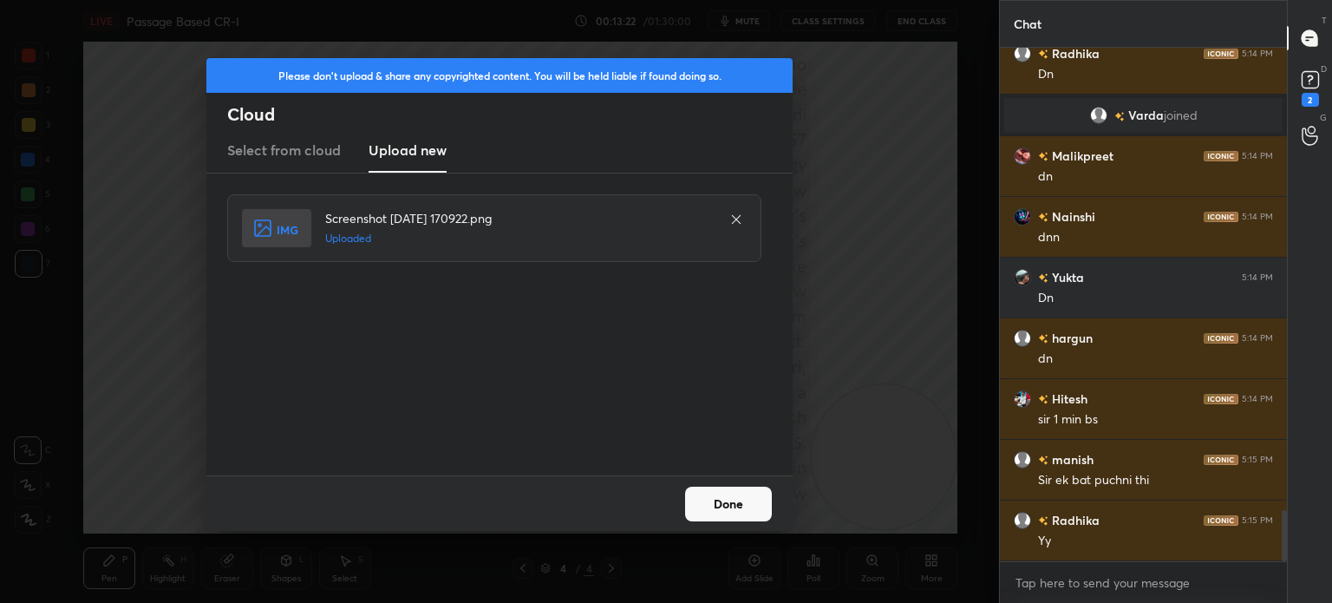
click at [739, 509] on button "Done" at bounding box center [728, 503] width 87 height 35
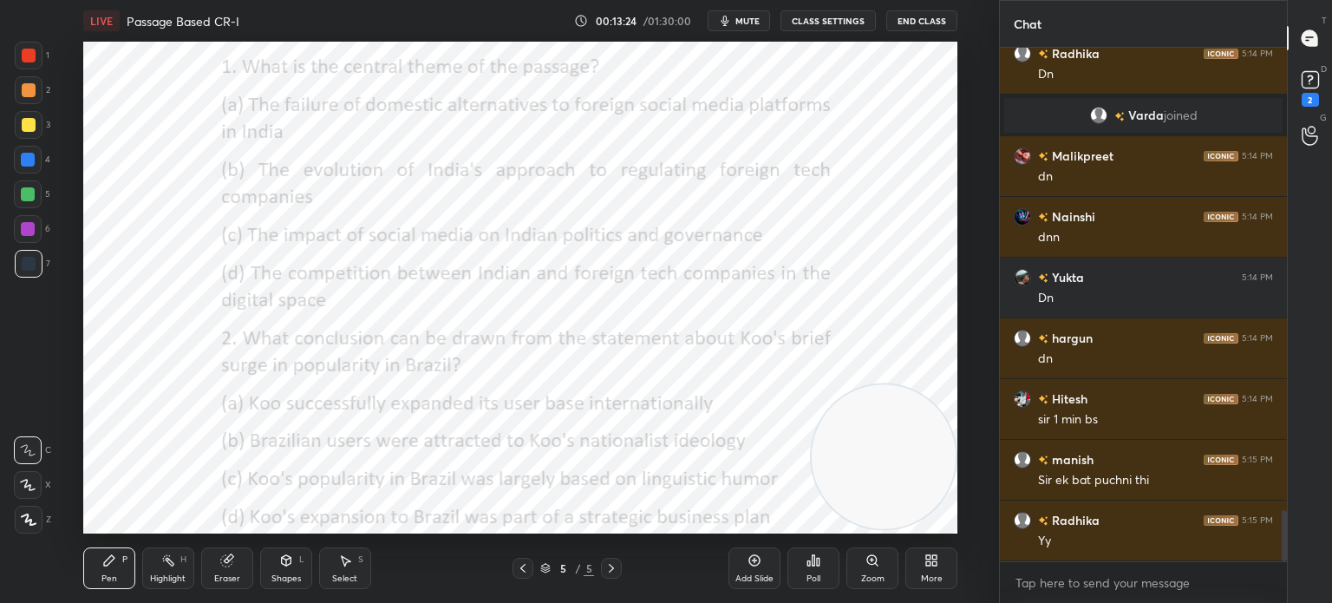
click at [929, 553] on icon at bounding box center [931, 560] width 14 height 14
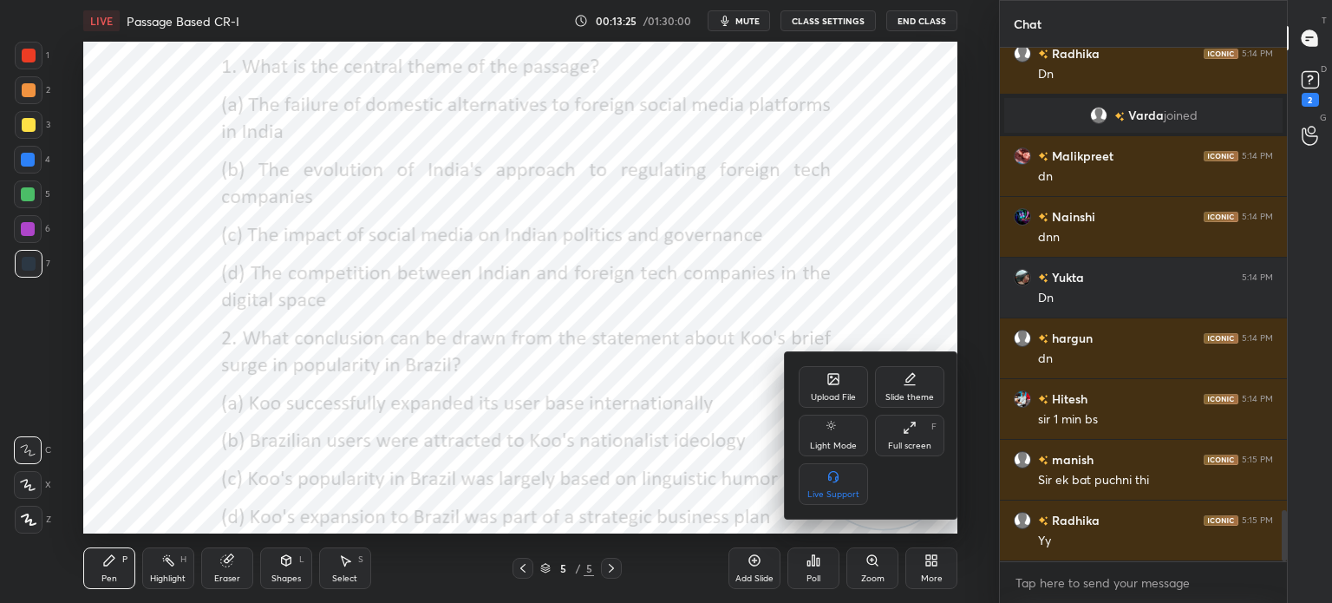
click at [842, 388] on div "Upload File" at bounding box center [833, 387] width 69 height 42
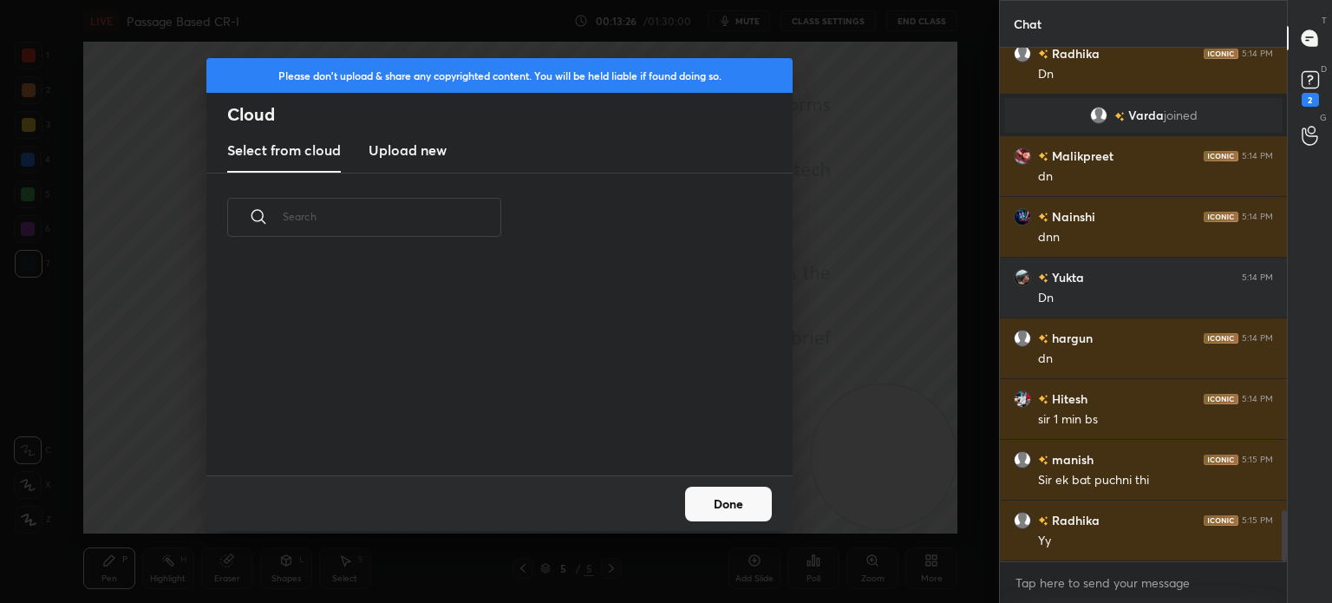
click at [401, 141] on h3 "Upload new" at bounding box center [407, 150] width 78 height 21
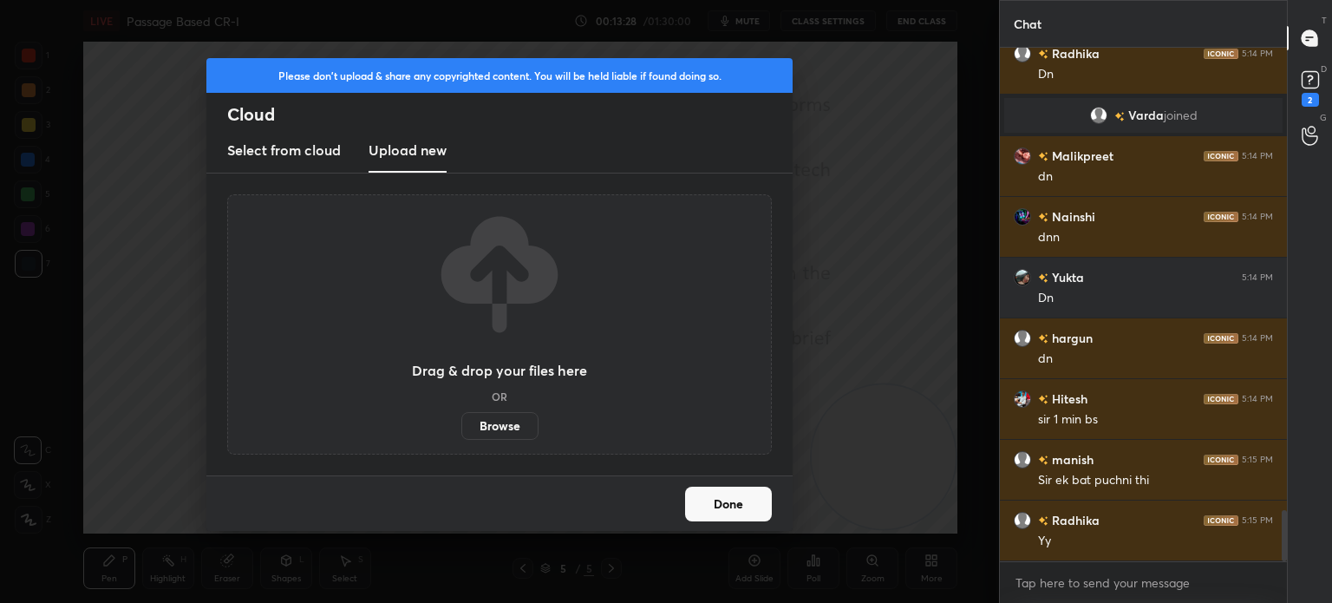
click at [511, 422] on label "Browse" at bounding box center [499, 426] width 77 height 28
click at [461, 422] on input "Browse" at bounding box center [461, 426] width 0 height 28
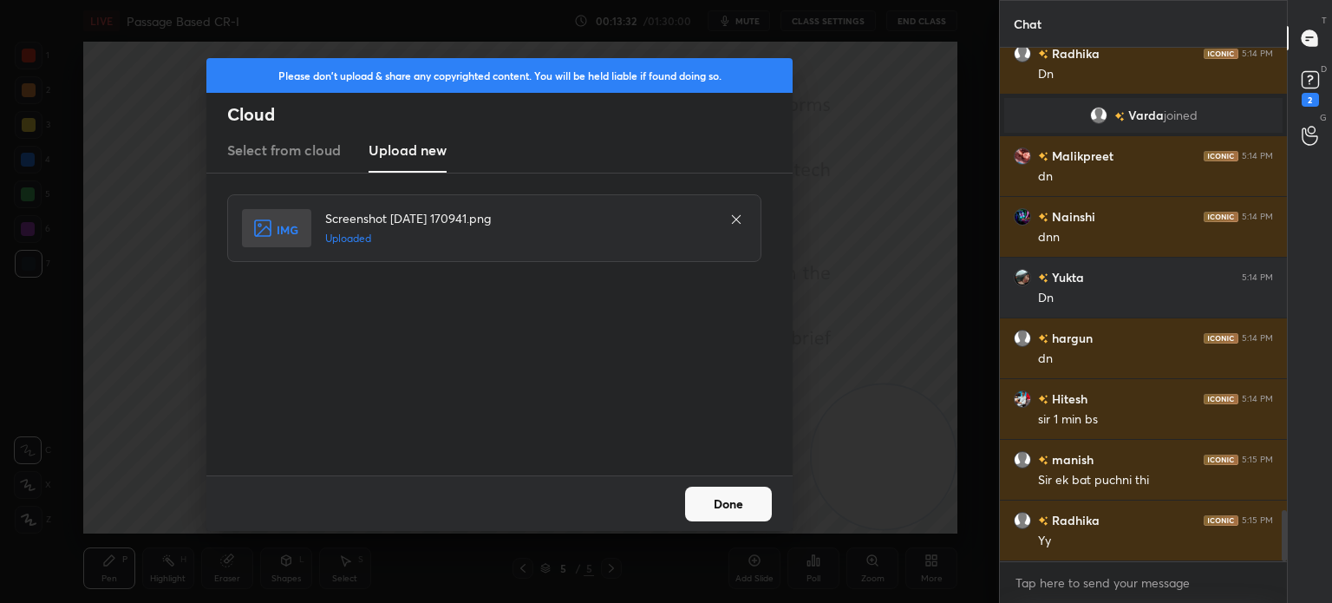
click at [739, 492] on button "Done" at bounding box center [728, 503] width 87 height 35
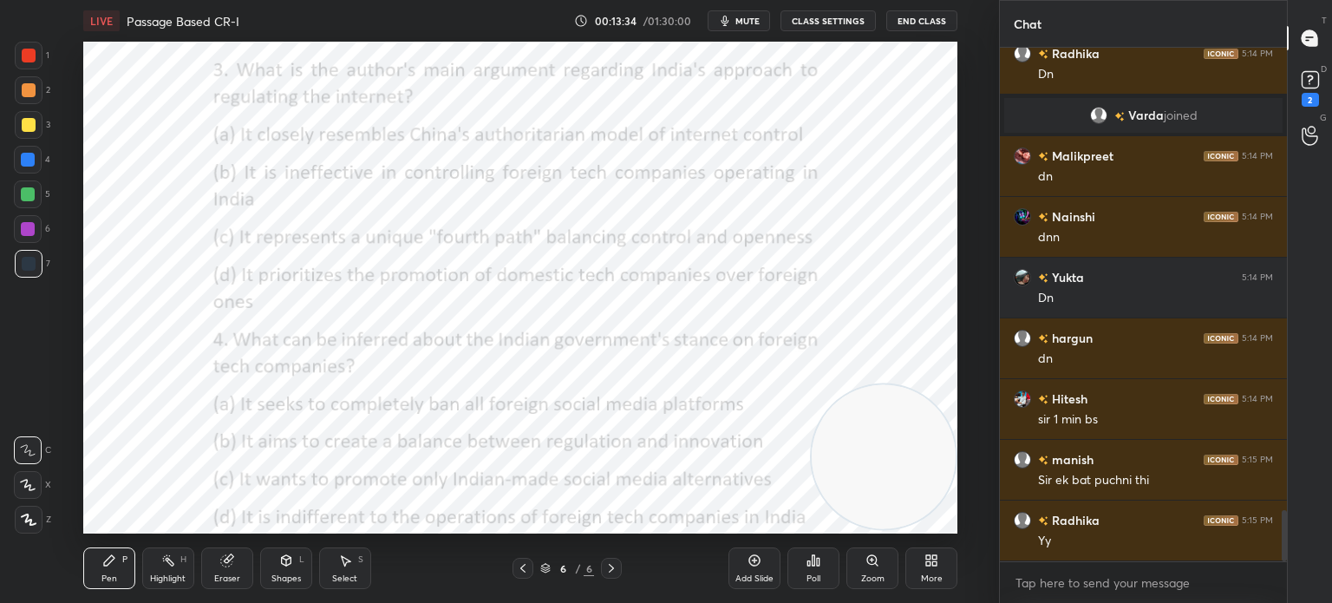
click at [935, 555] on icon at bounding box center [935, 557] width 4 height 4
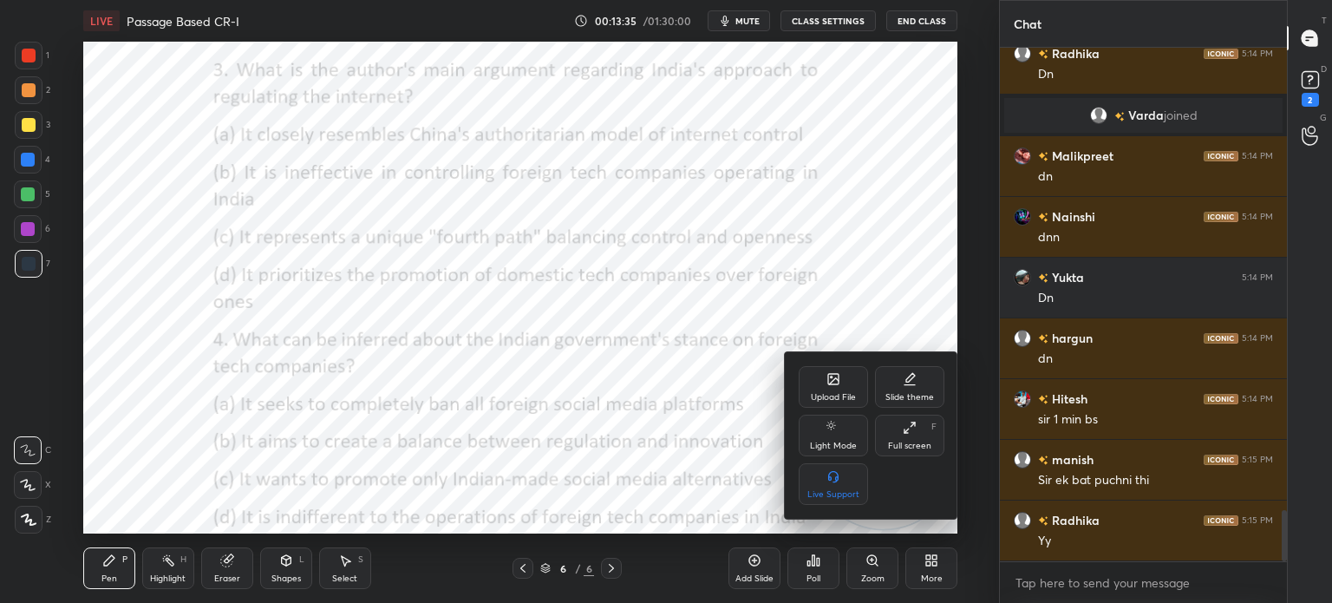
click at [831, 393] on div "Upload File" at bounding box center [833, 397] width 45 height 9
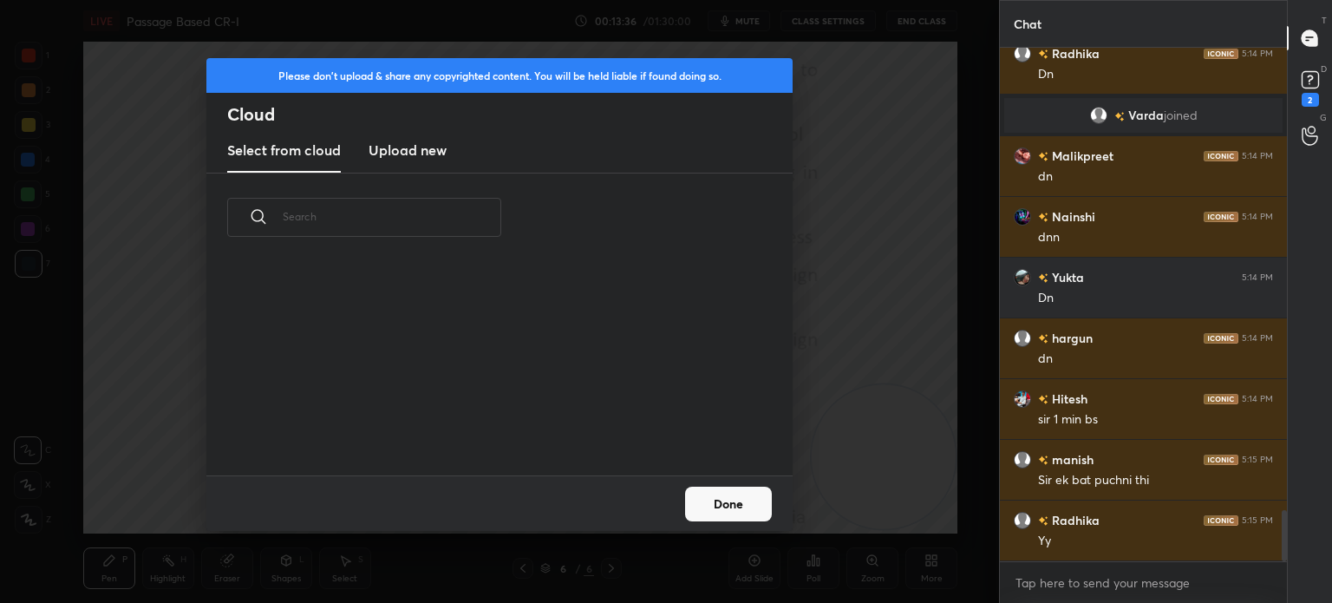
click at [427, 148] on h3 "Upload new" at bounding box center [407, 150] width 78 height 21
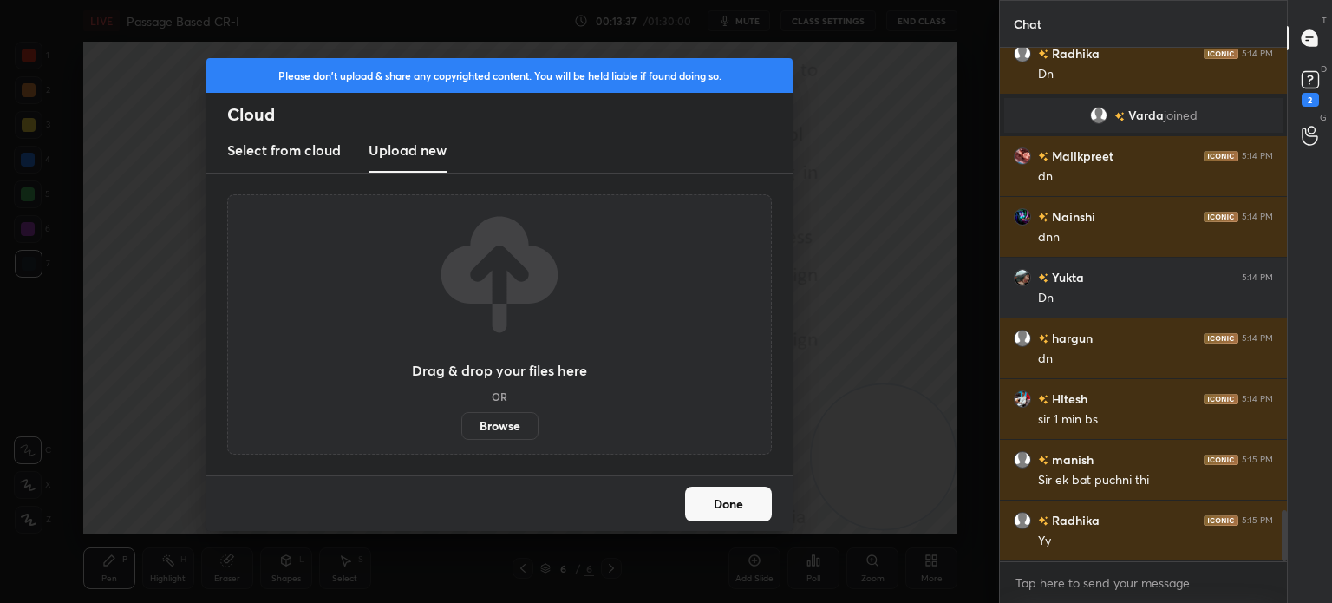
click at [501, 423] on label "Browse" at bounding box center [499, 426] width 77 height 28
click at [461, 423] on input "Browse" at bounding box center [461, 426] width 0 height 28
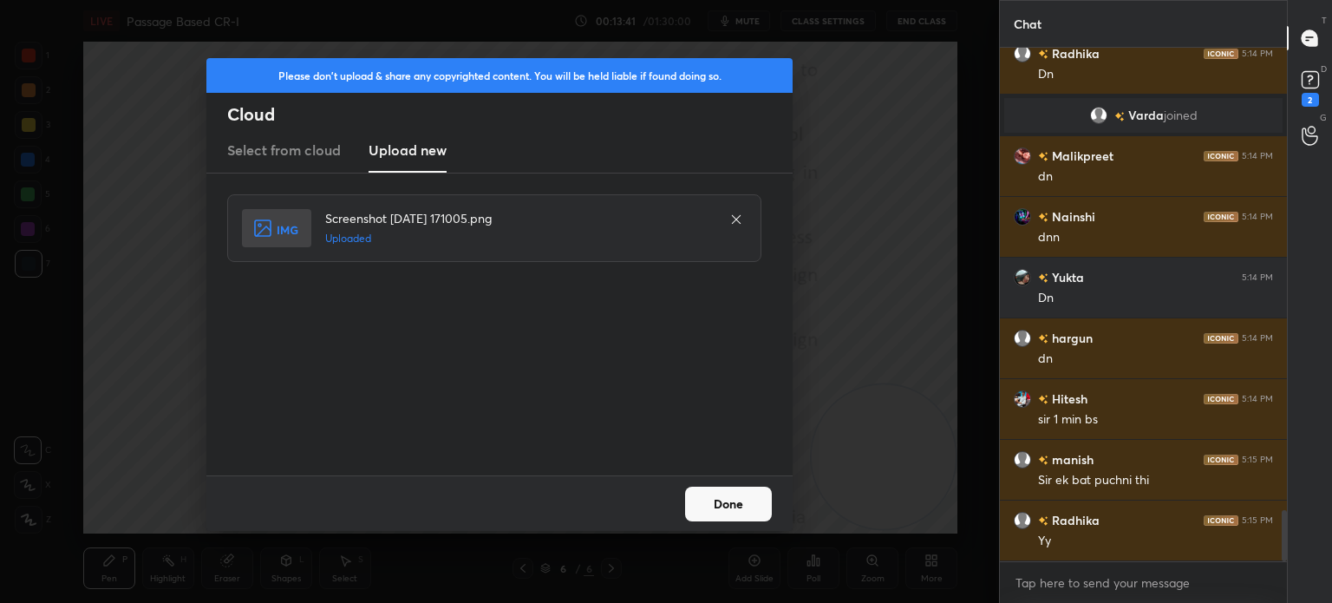
click at [757, 499] on button "Done" at bounding box center [728, 503] width 87 height 35
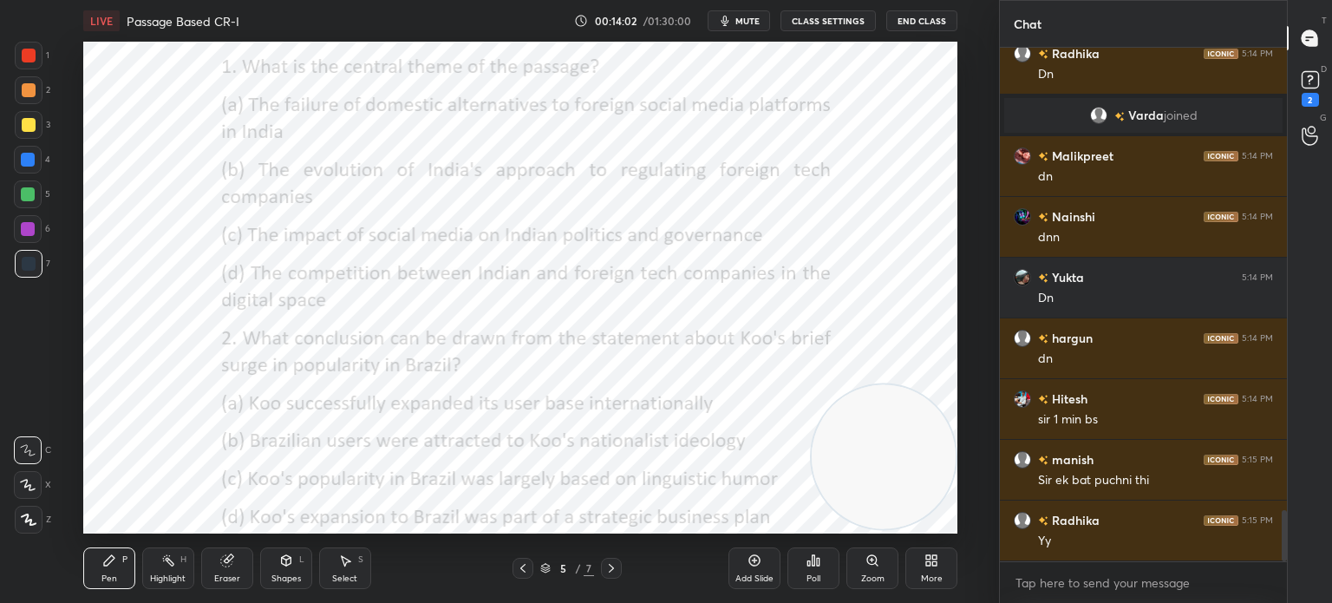
click at [822, 563] on div "Poll" at bounding box center [813, 568] width 52 height 42
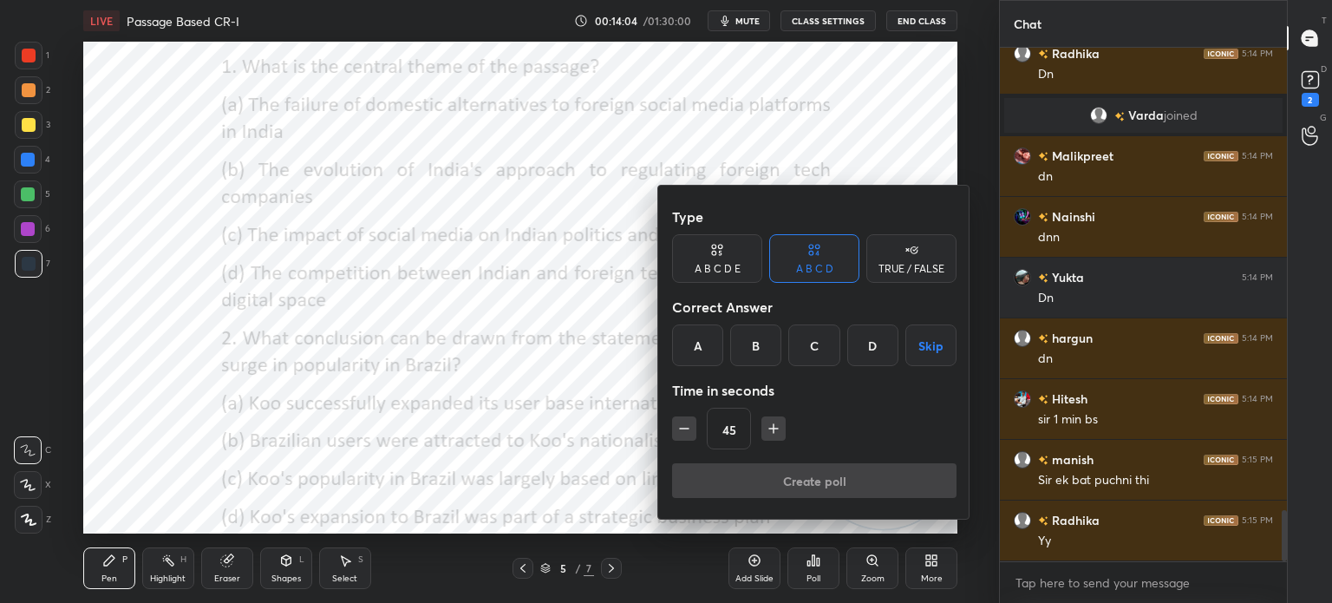
click at [757, 339] on div "B" at bounding box center [755, 345] width 51 height 42
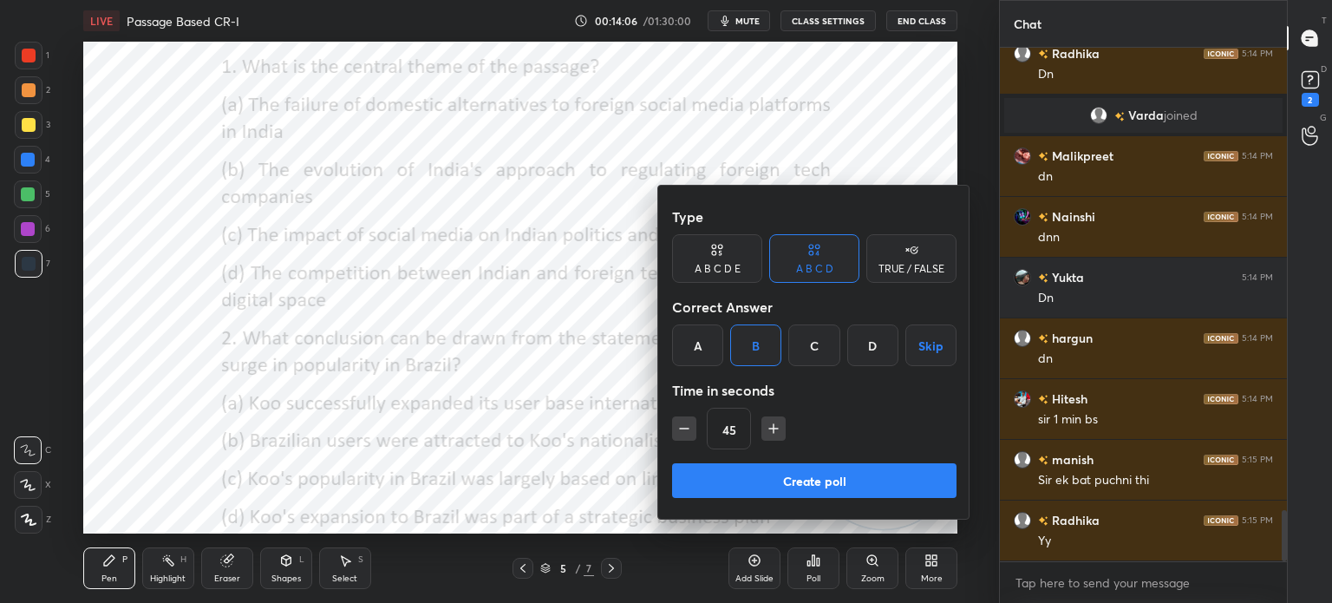
click at [740, 473] on button "Create poll" at bounding box center [814, 480] width 284 height 35
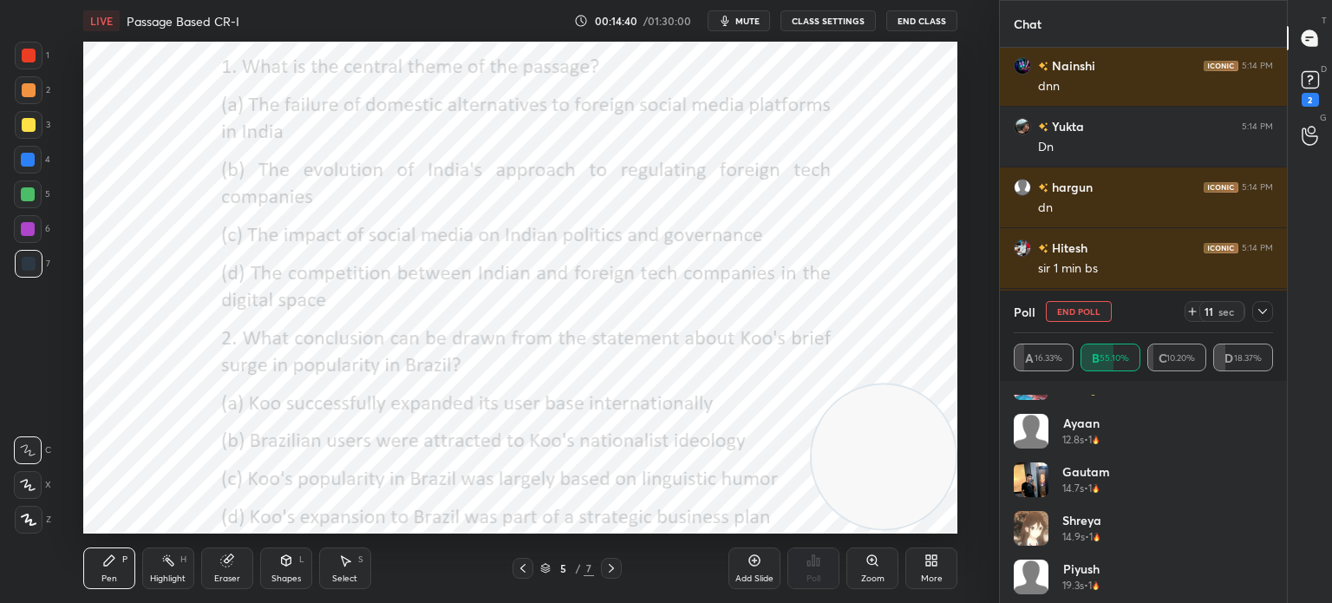
scroll to position [1103, 0]
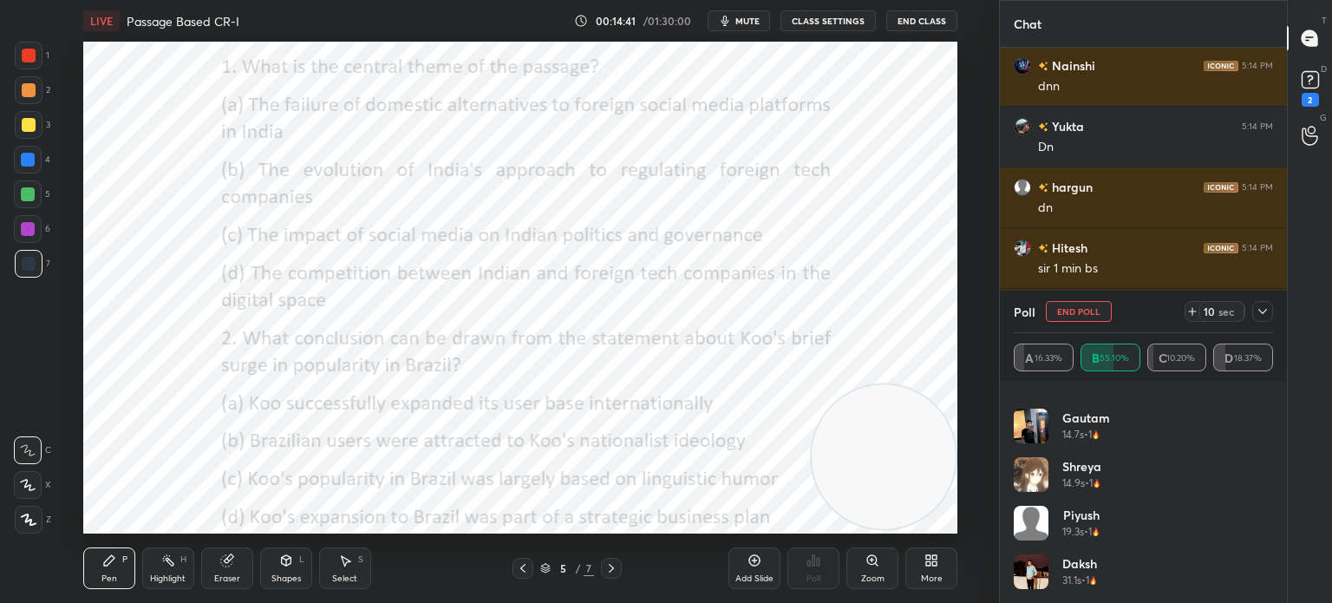
click at [1262, 314] on icon at bounding box center [1262, 311] width 14 height 14
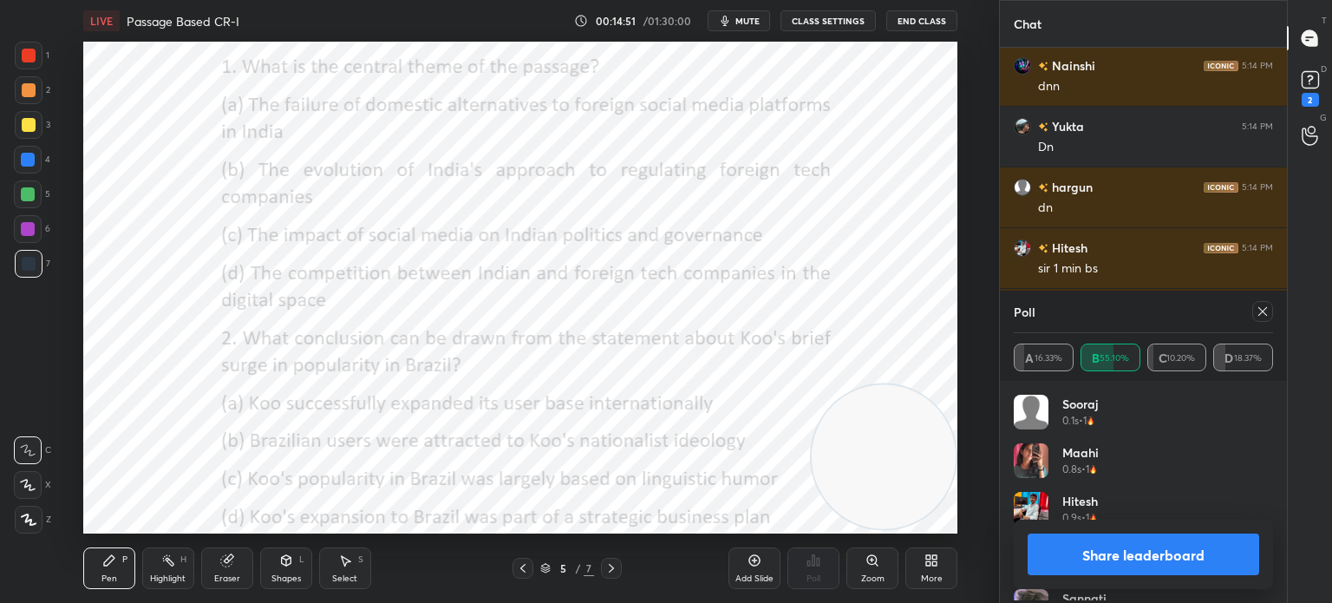
scroll to position [202, 254]
click at [31, 517] on icon at bounding box center [29, 519] width 16 height 12
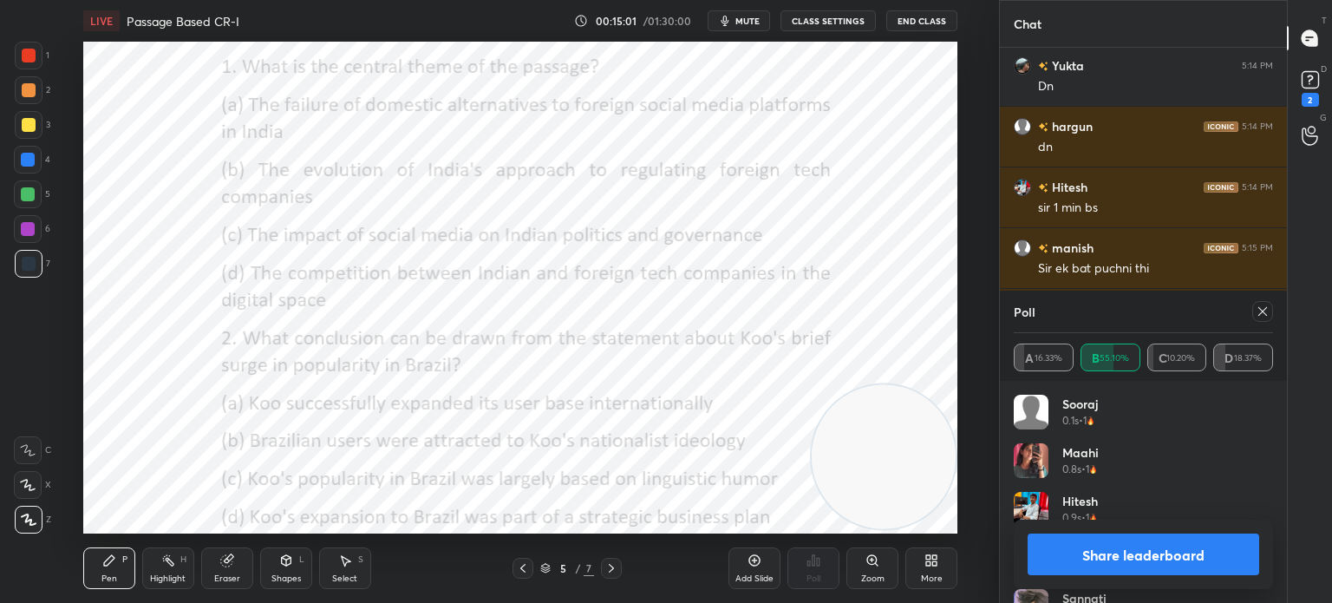
scroll to position [4932, 0]
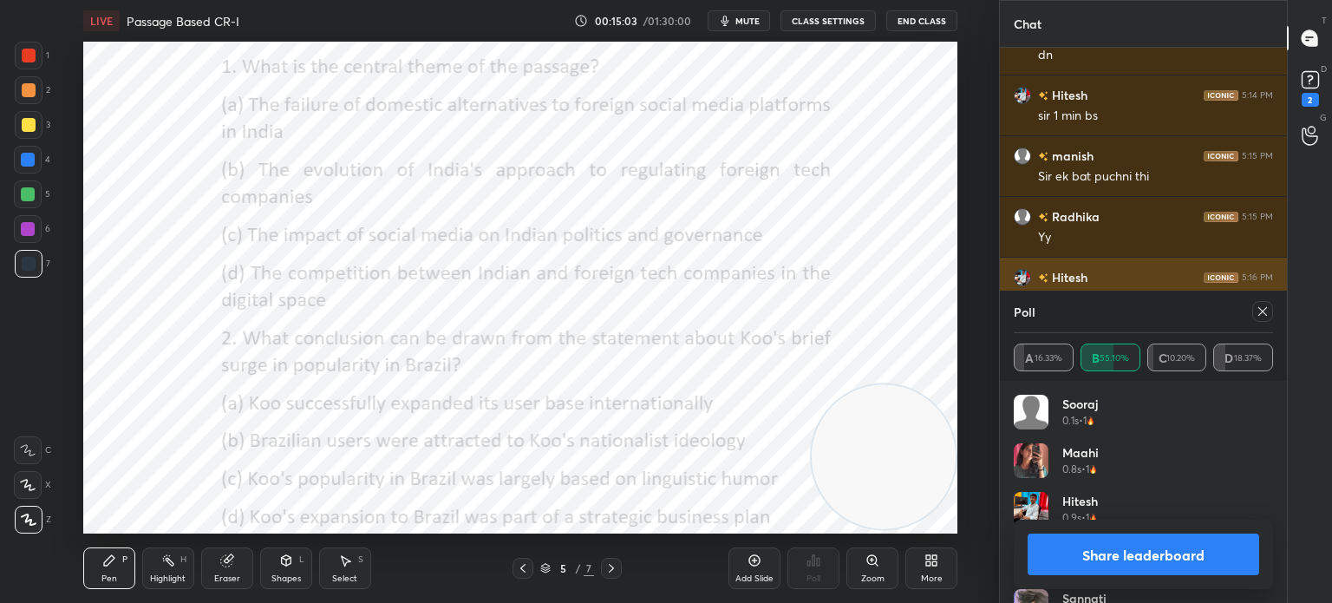
click at [1262, 313] on icon at bounding box center [1262, 311] width 14 height 14
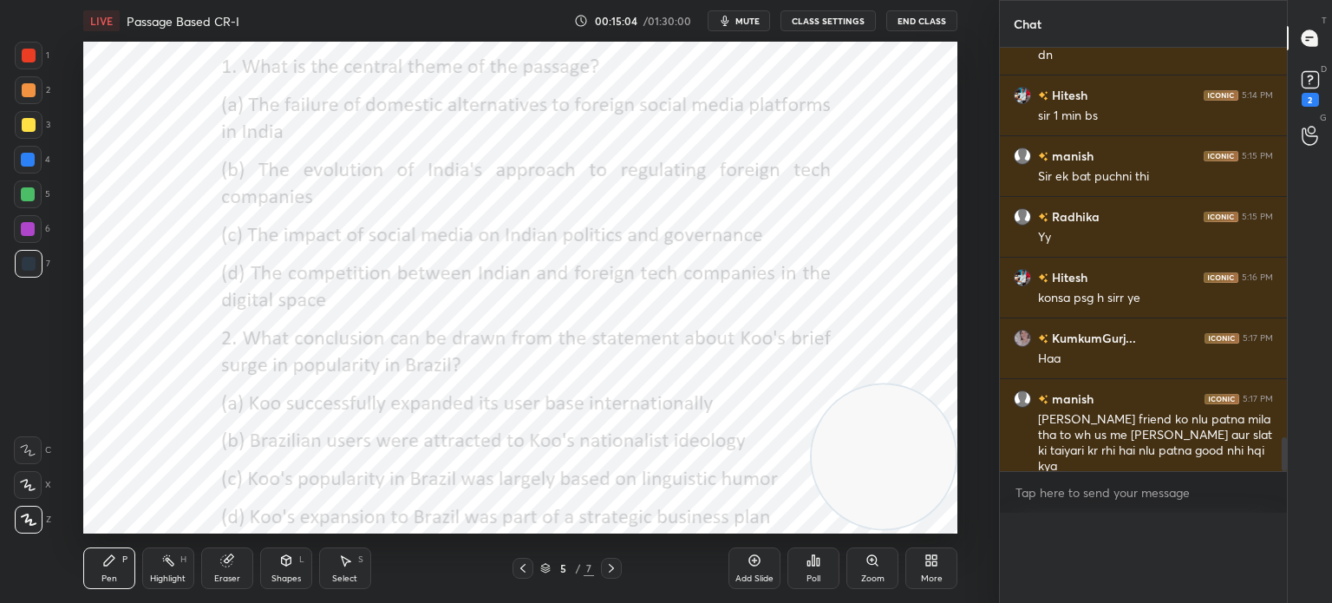
scroll to position [0, 0]
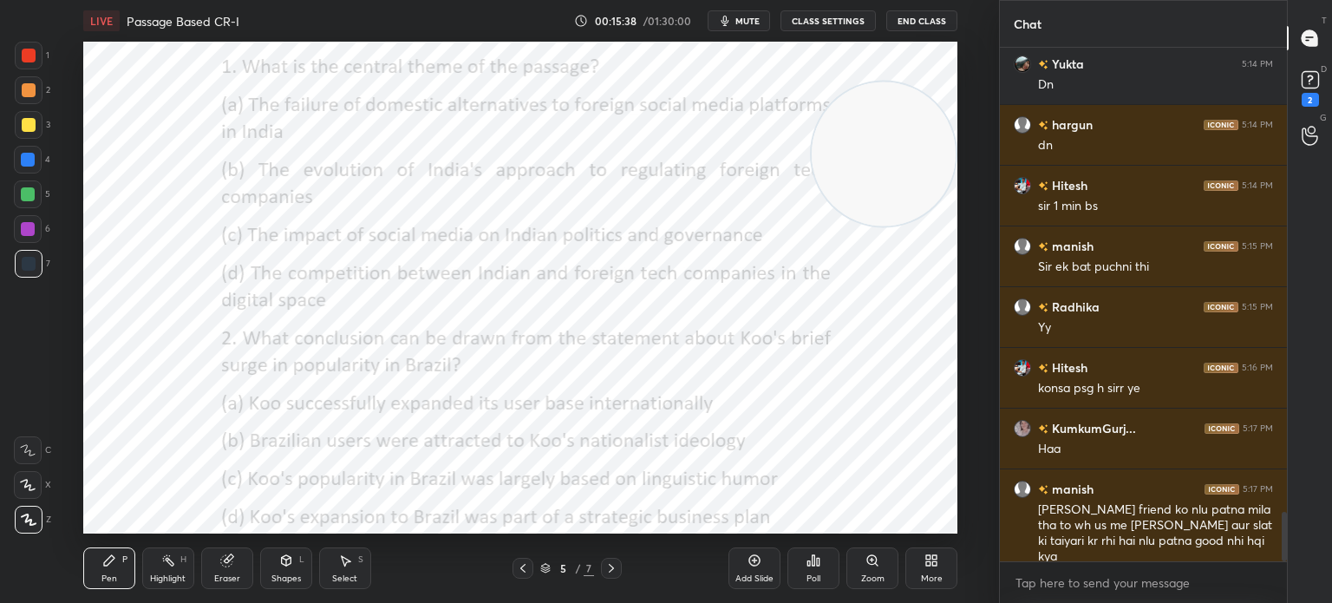
drag, startPoint x: 874, startPoint y: 450, endPoint x: 884, endPoint y: 147, distance: 303.6
click at [884, 147] on video at bounding box center [884, 154] width 144 height 144
click at [822, 571] on div "Poll" at bounding box center [813, 568] width 52 height 42
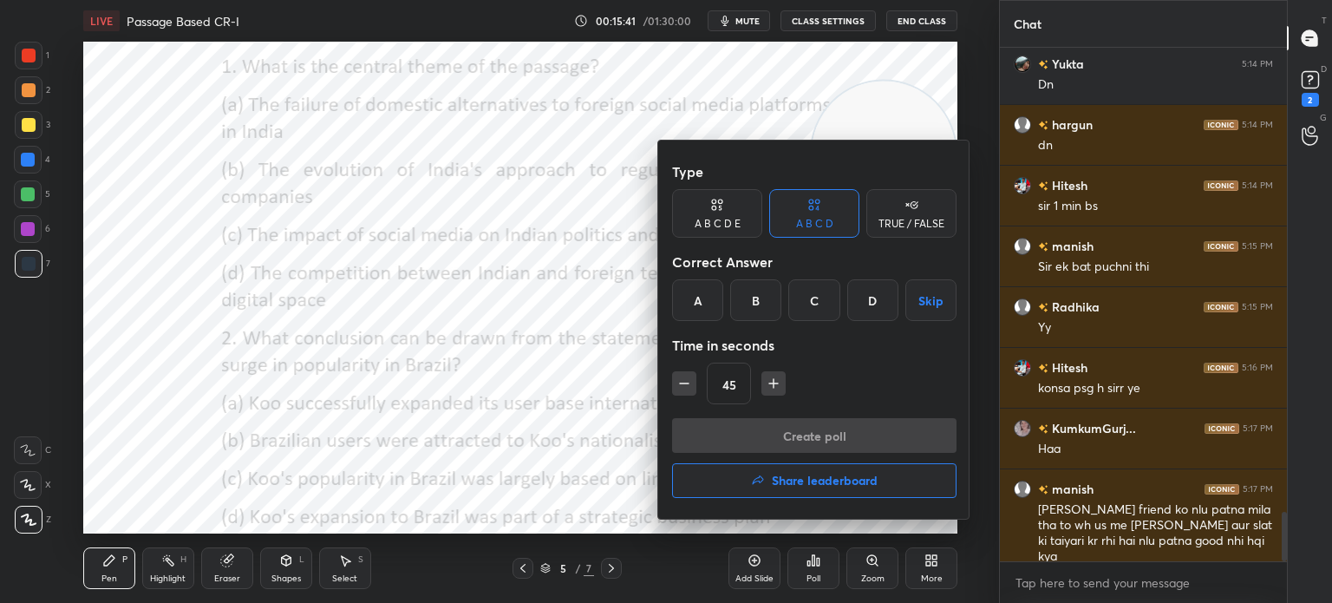
click at [804, 297] on div "C" at bounding box center [813, 300] width 51 height 42
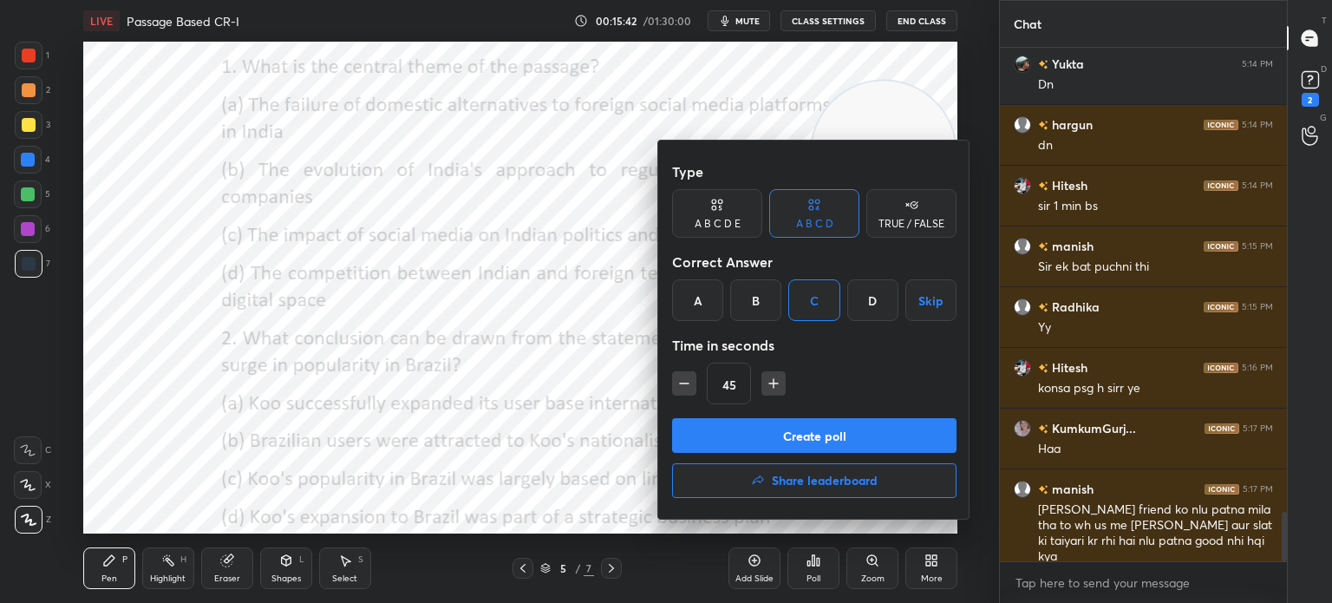
click at [789, 433] on button "Create poll" at bounding box center [814, 435] width 284 height 35
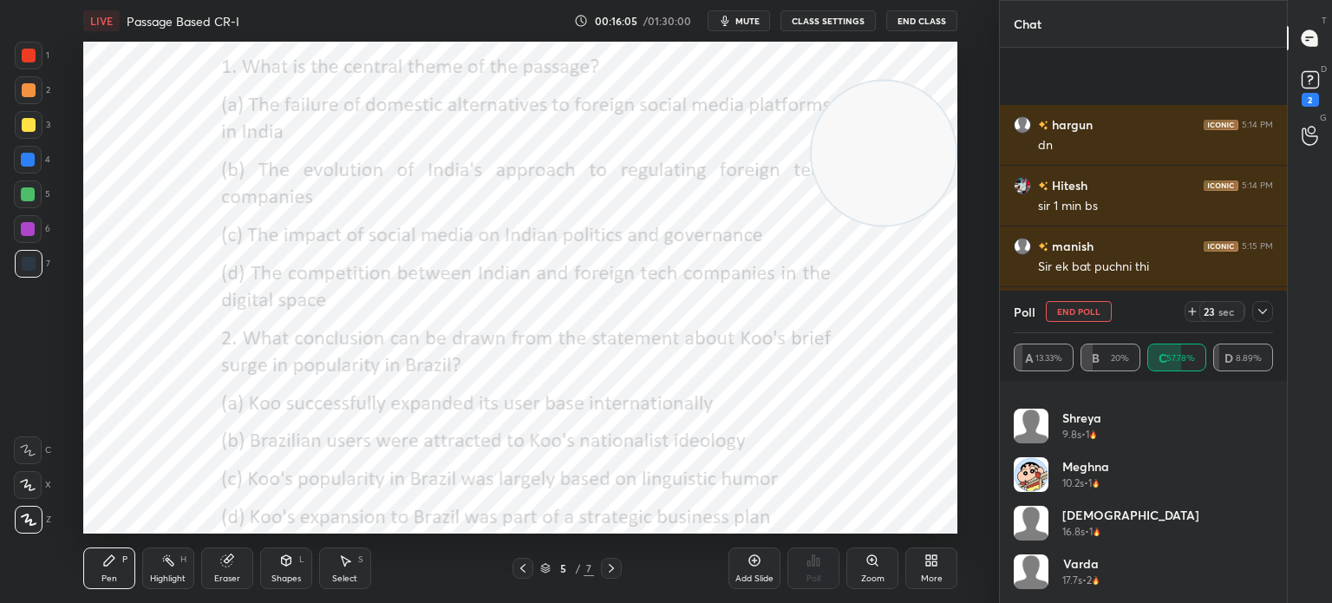
scroll to position [4992, 0]
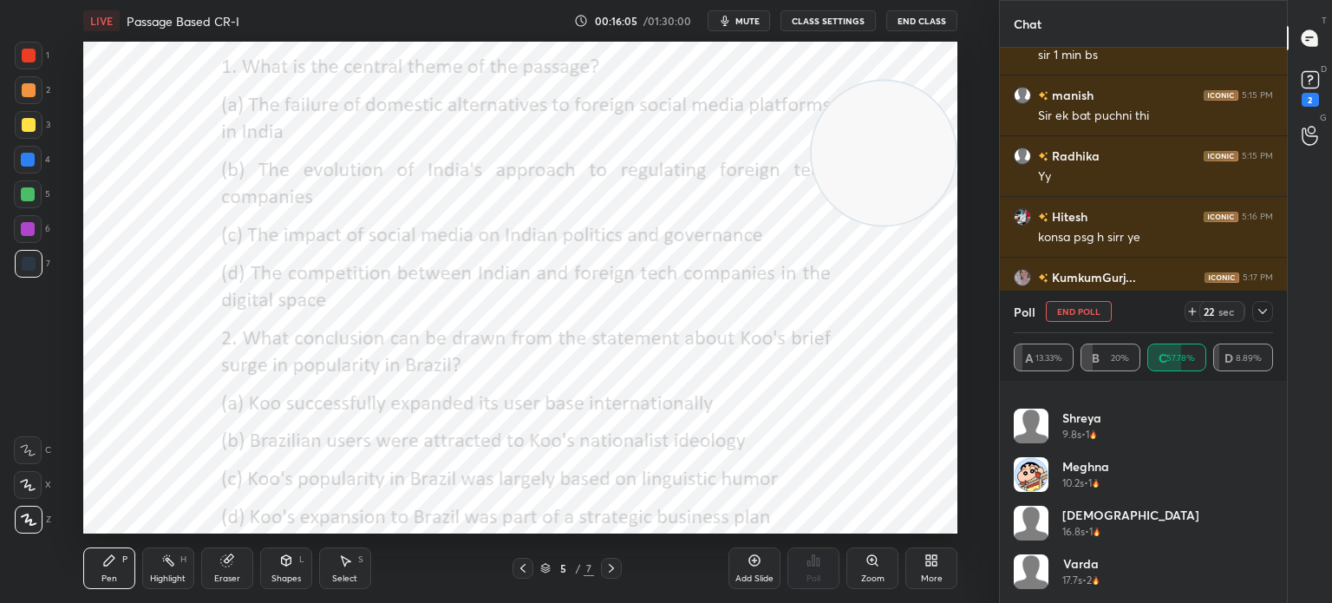
click at [1257, 310] on icon at bounding box center [1262, 311] width 14 height 14
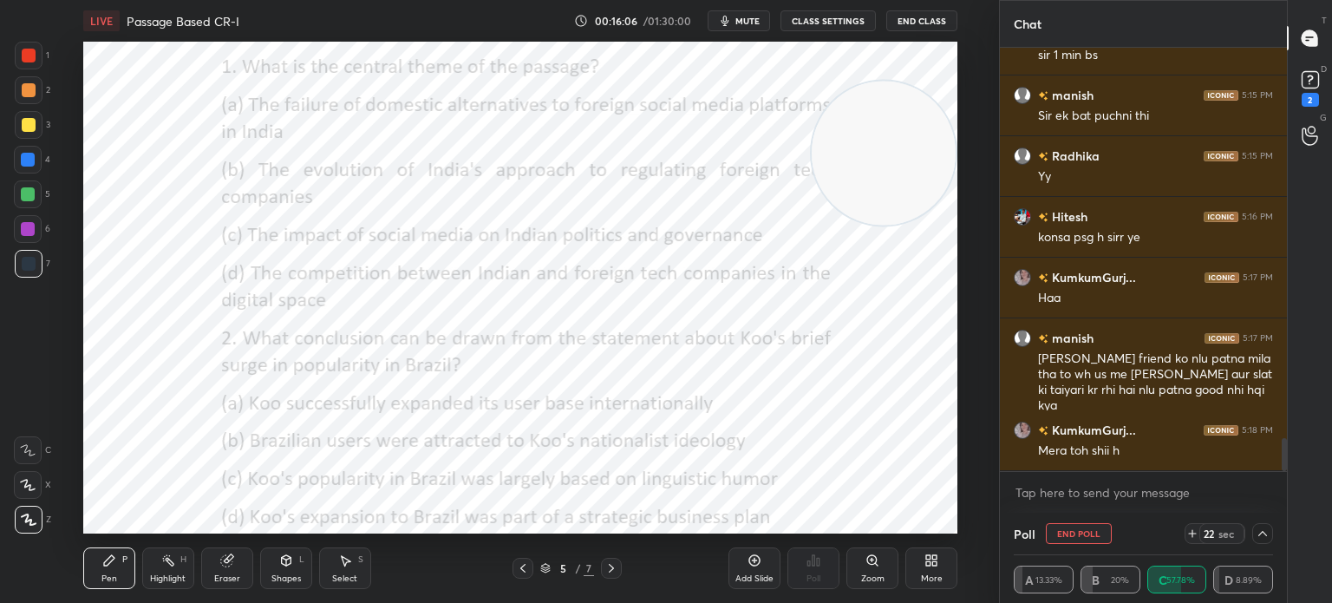
scroll to position [0, 0]
click at [1263, 538] on icon at bounding box center [1262, 533] width 14 height 14
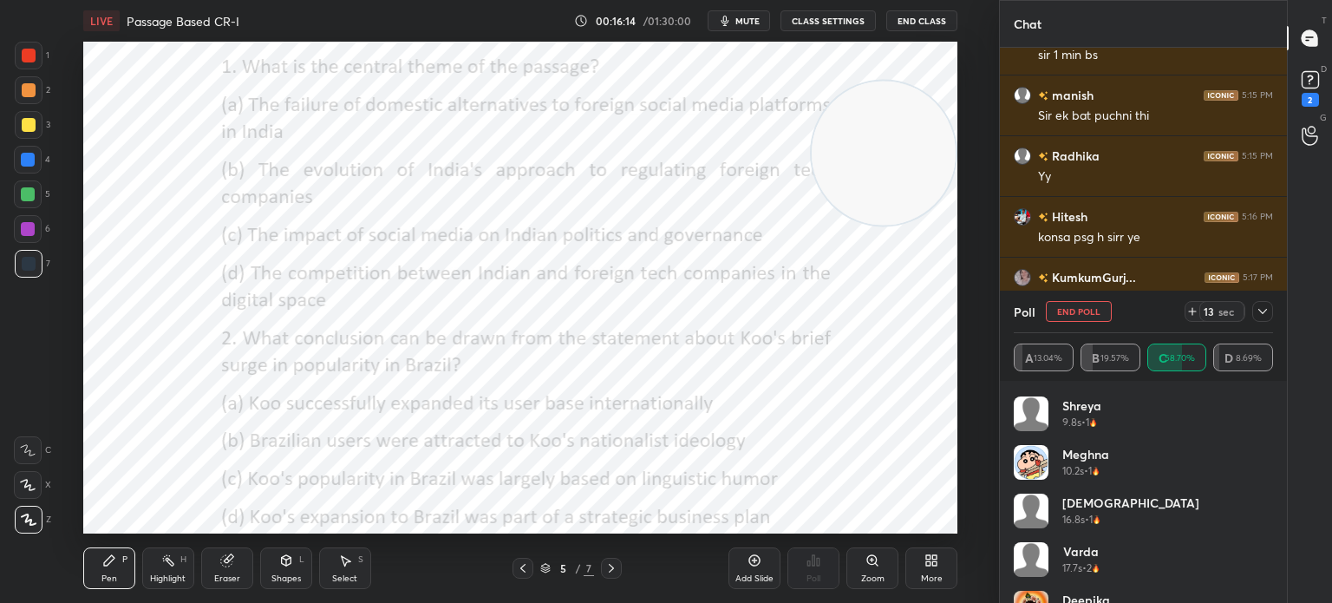
scroll to position [1103, 0]
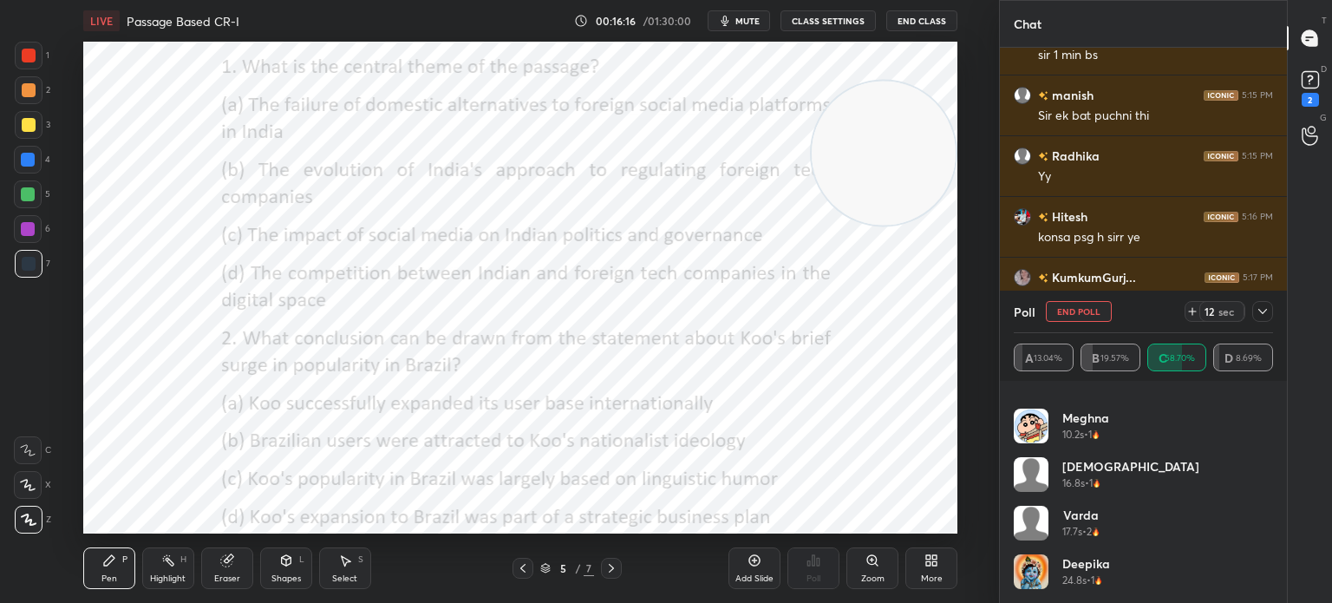
click at [1256, 304] on icon at bounding box center [1262, 311] width 14 height 14
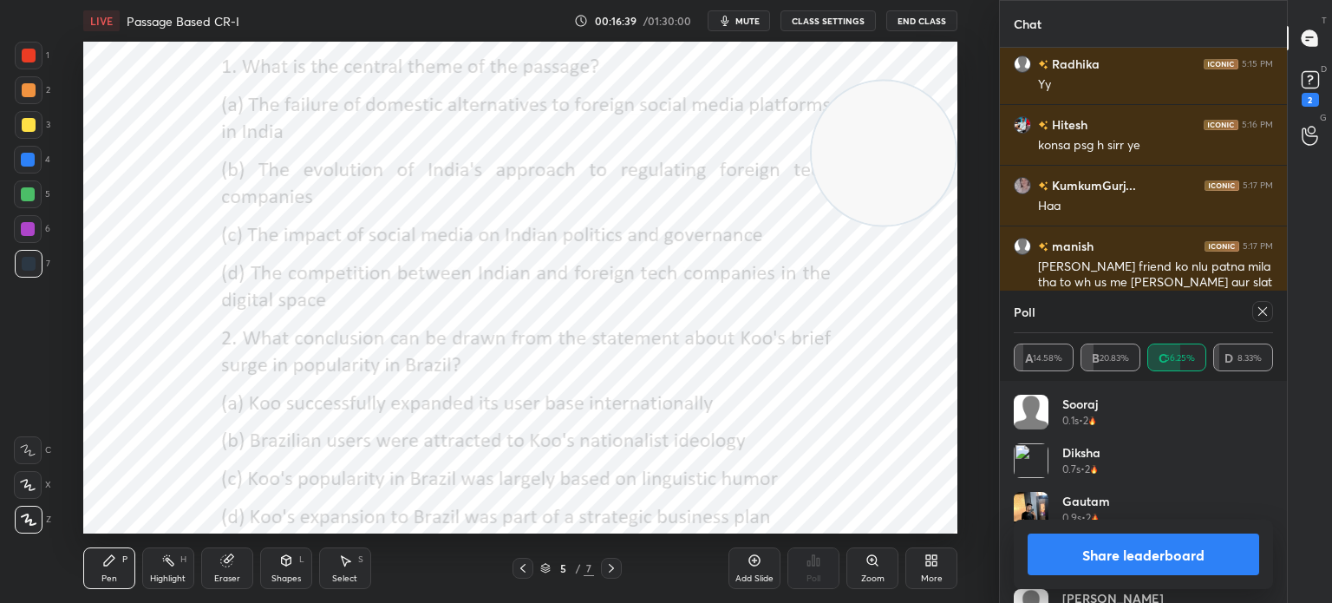
click at [1263, 316] on icon at bounding box center [1262, 311] width 14 height 14
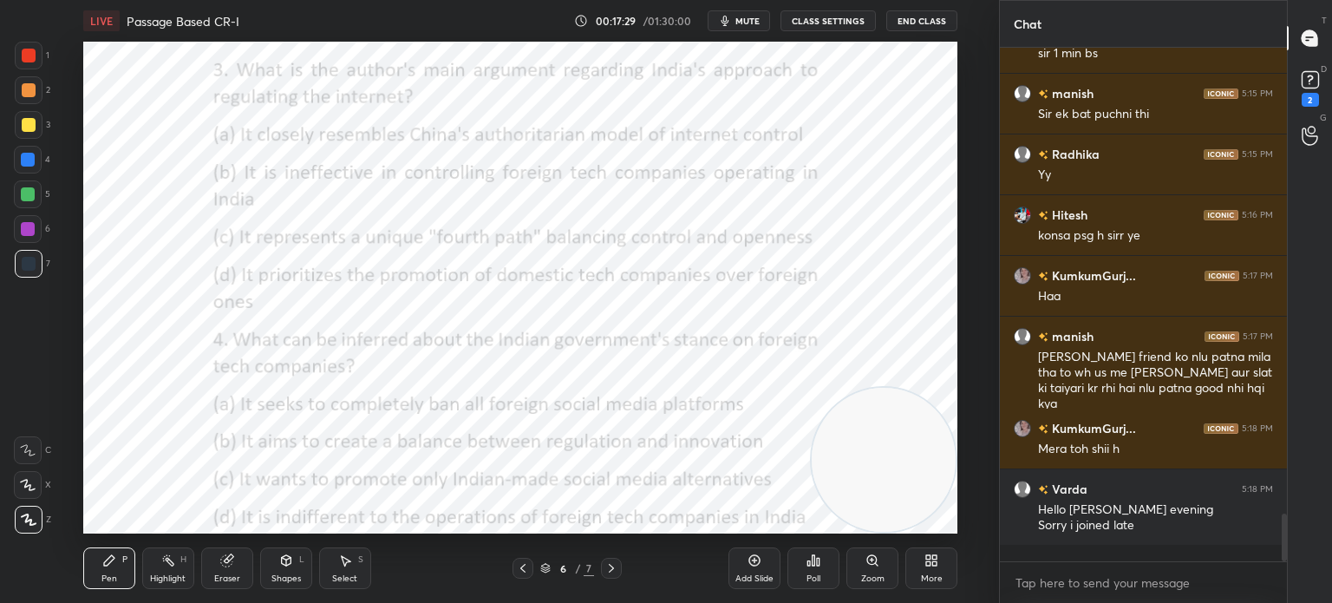
click at [808, 577] on div "Poll" at bounding box center [813, 578] width 14 height 9
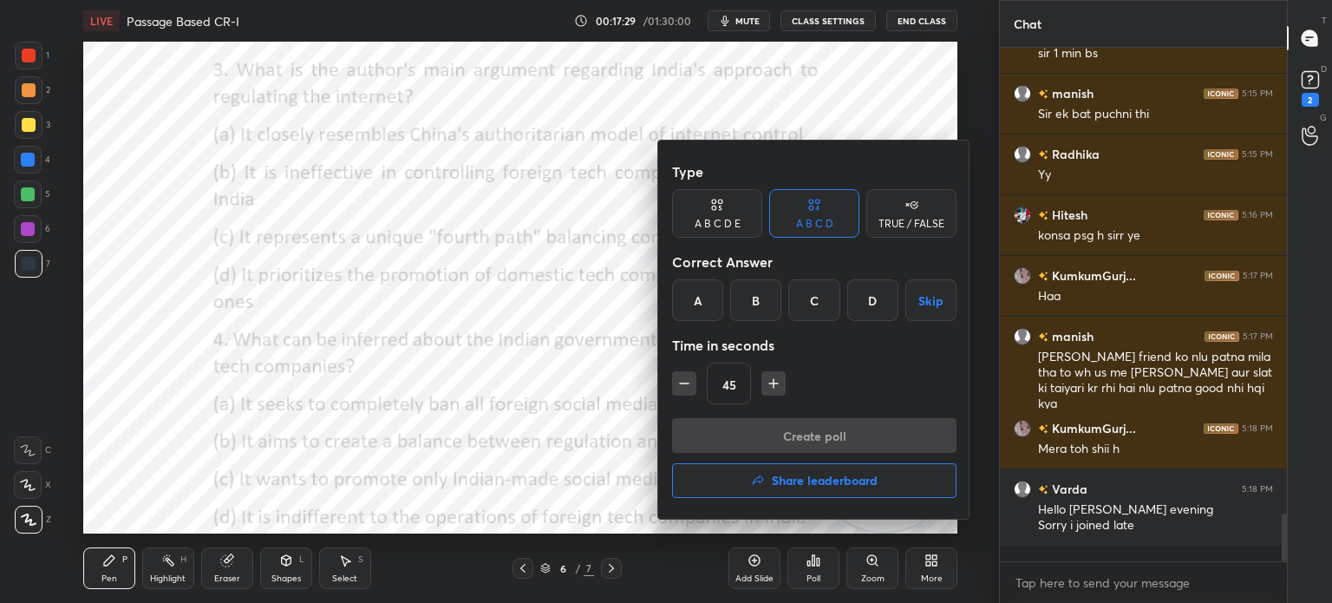
click at [812, 299] on div "C" at bounding box center [813, 300] width 51 height 42
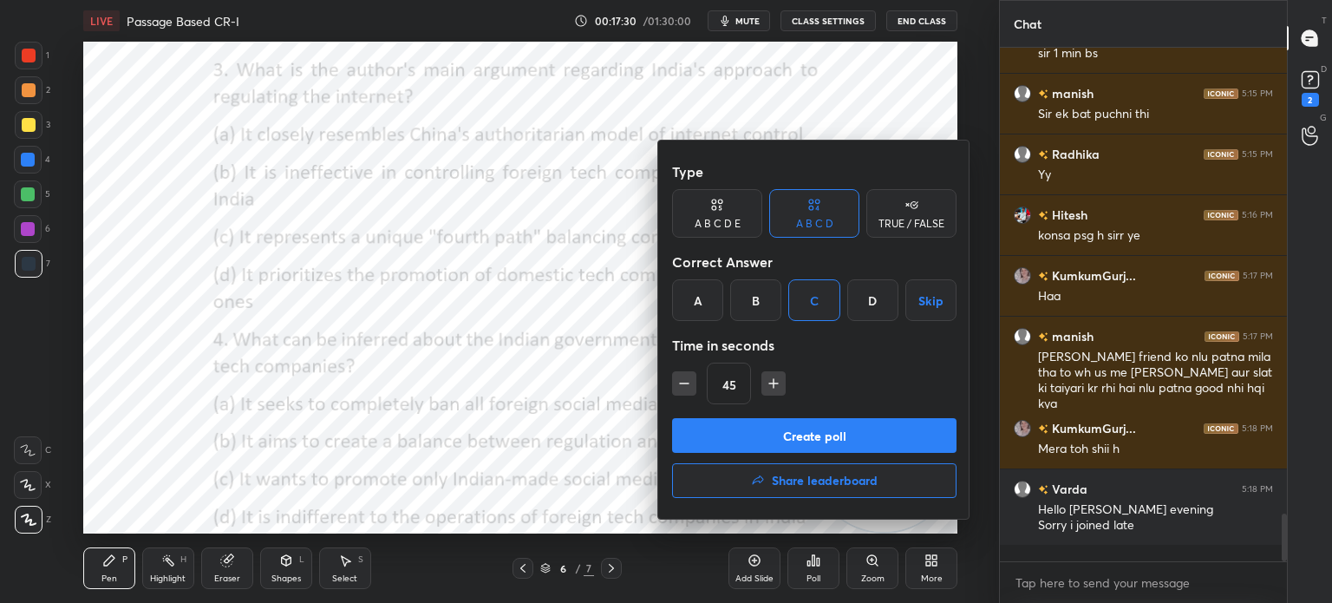
click at [773, 430] on button "Create poll" at bounding box center [814, 435] width 284 height 35
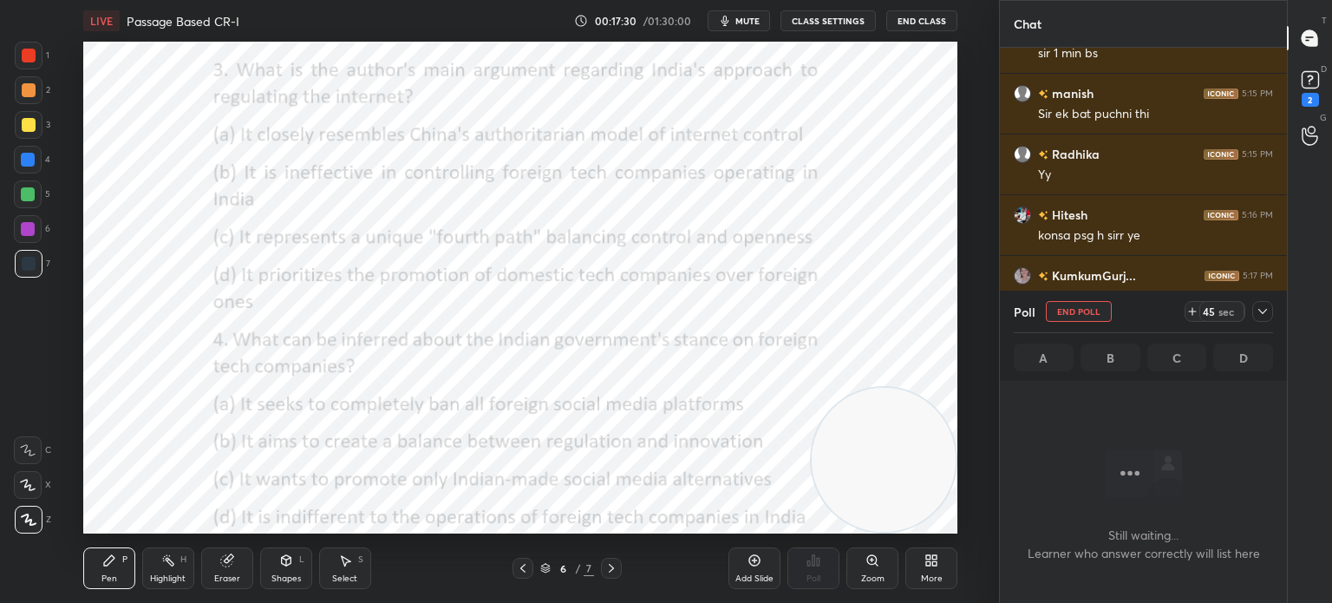
scroll to position [418, 282]
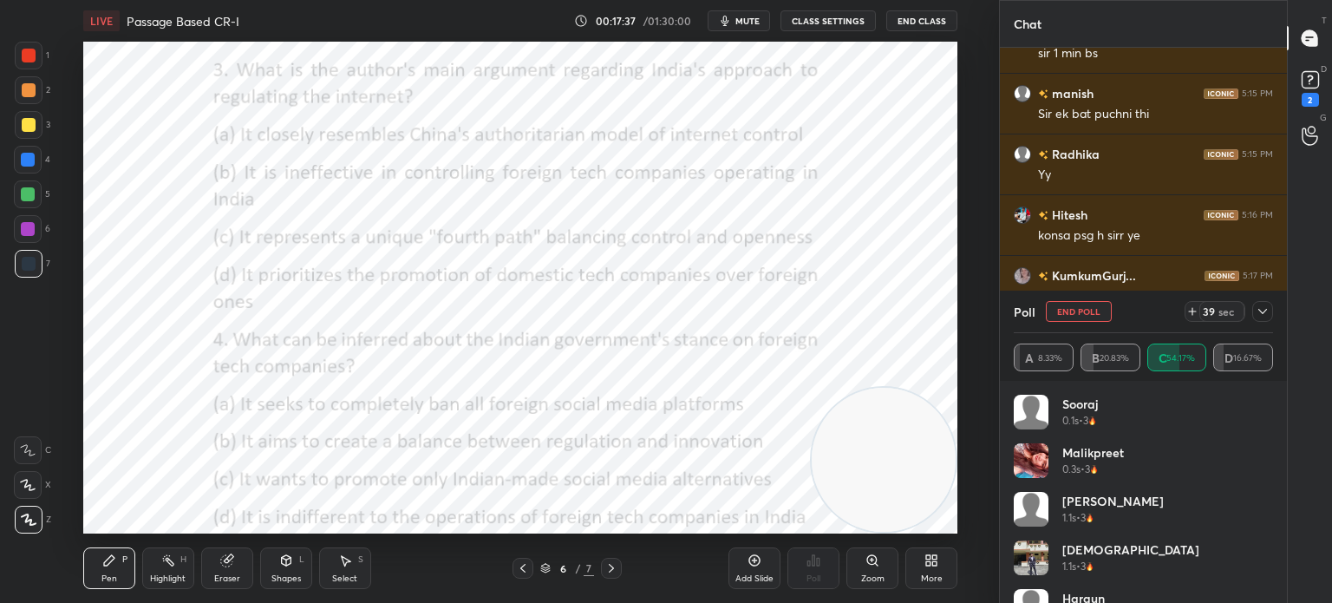
click at [1084, 479] on div "Malikpreet 0.3s • 3" at bounding box center [1093, 467] width 62 height 49
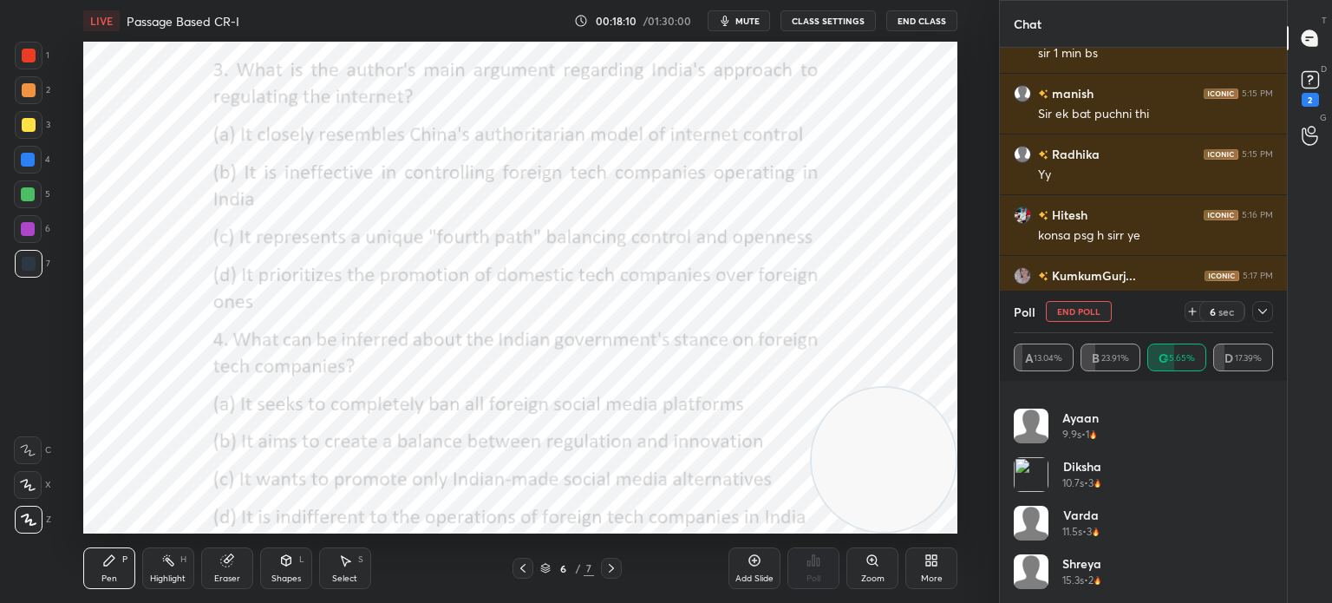
scroll to position [812, 0]
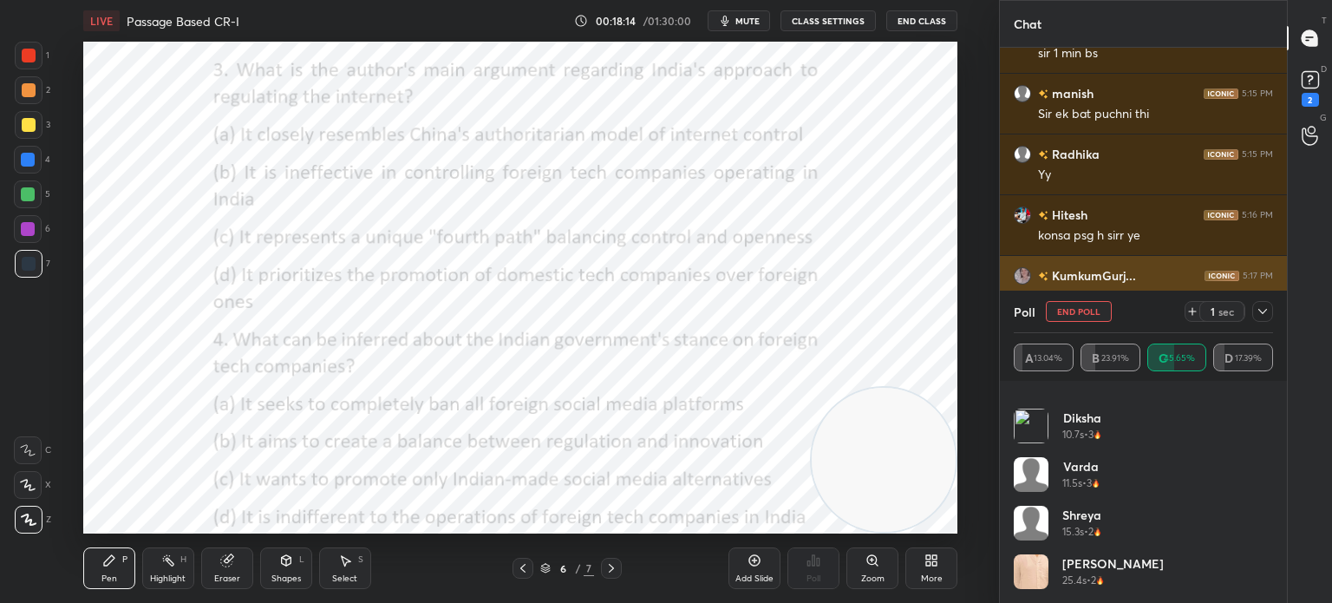
click at [1262, 311] on icon at bounding box center [1262, 311] width 14 height 14
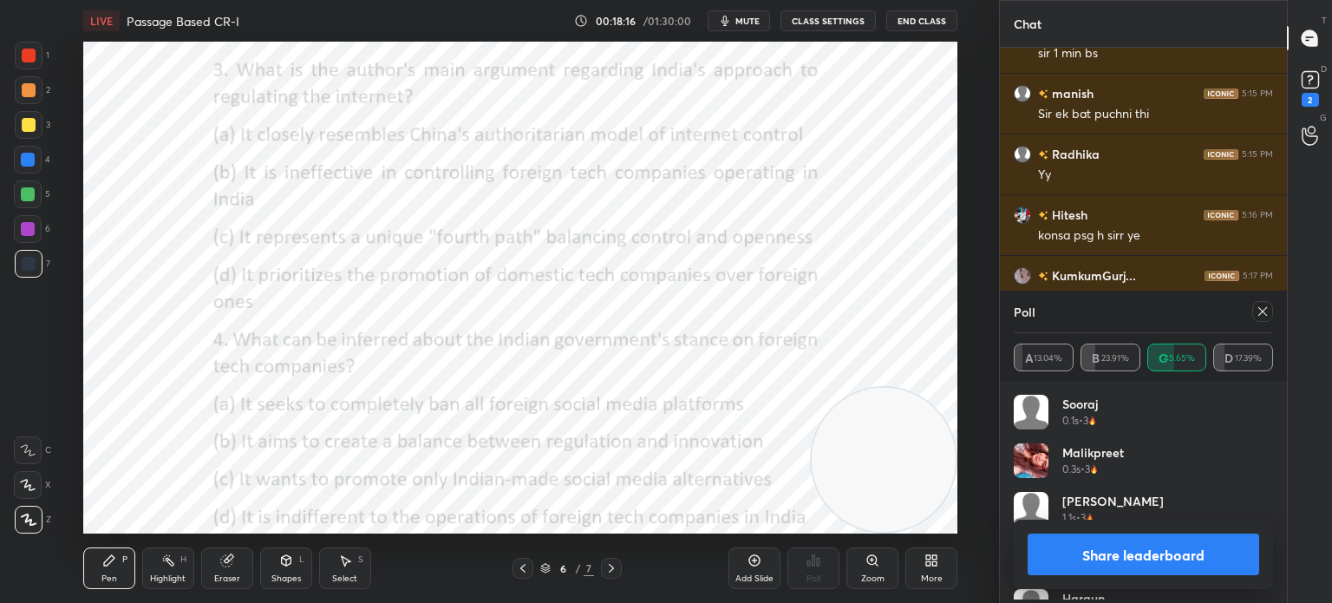
scroll to position [202, 254]
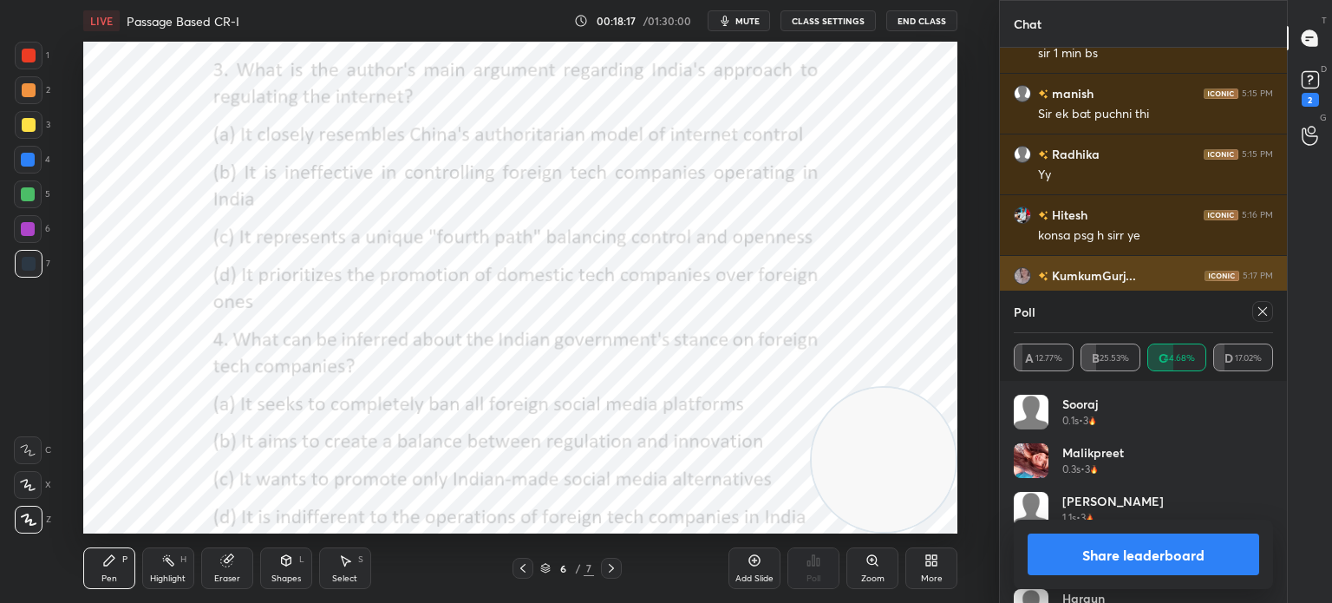
click at [1260, 315] on icon at bounding box center [1262, 311] width 14 height 14
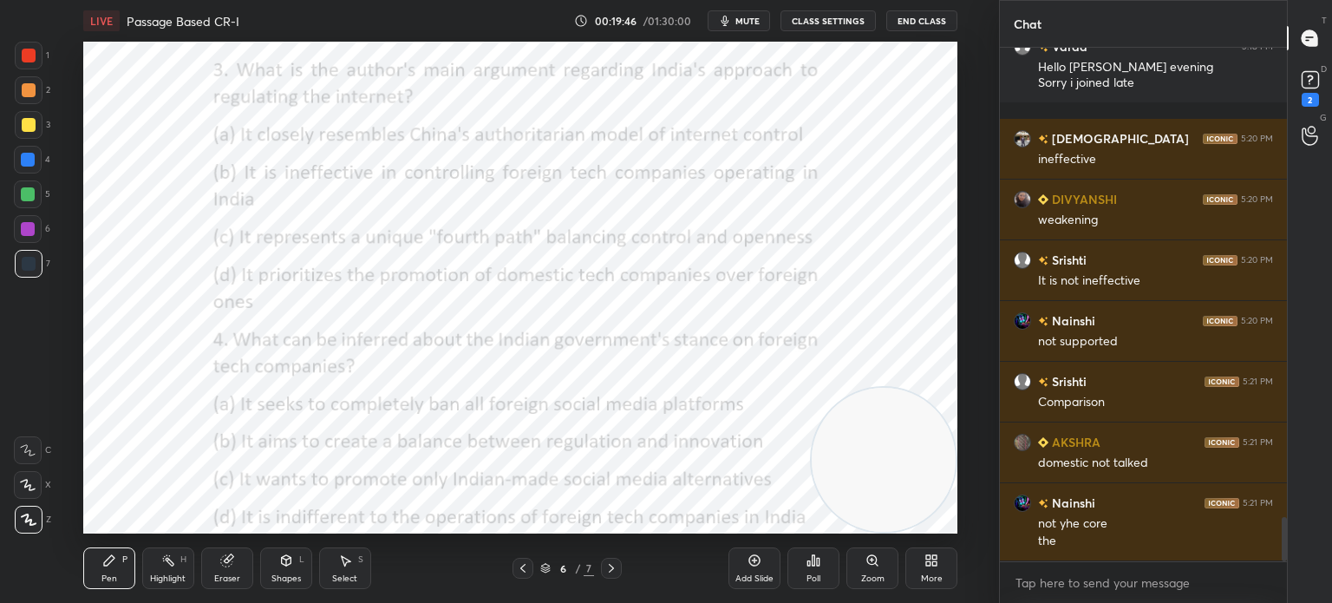
scroll to position [5497, 0]
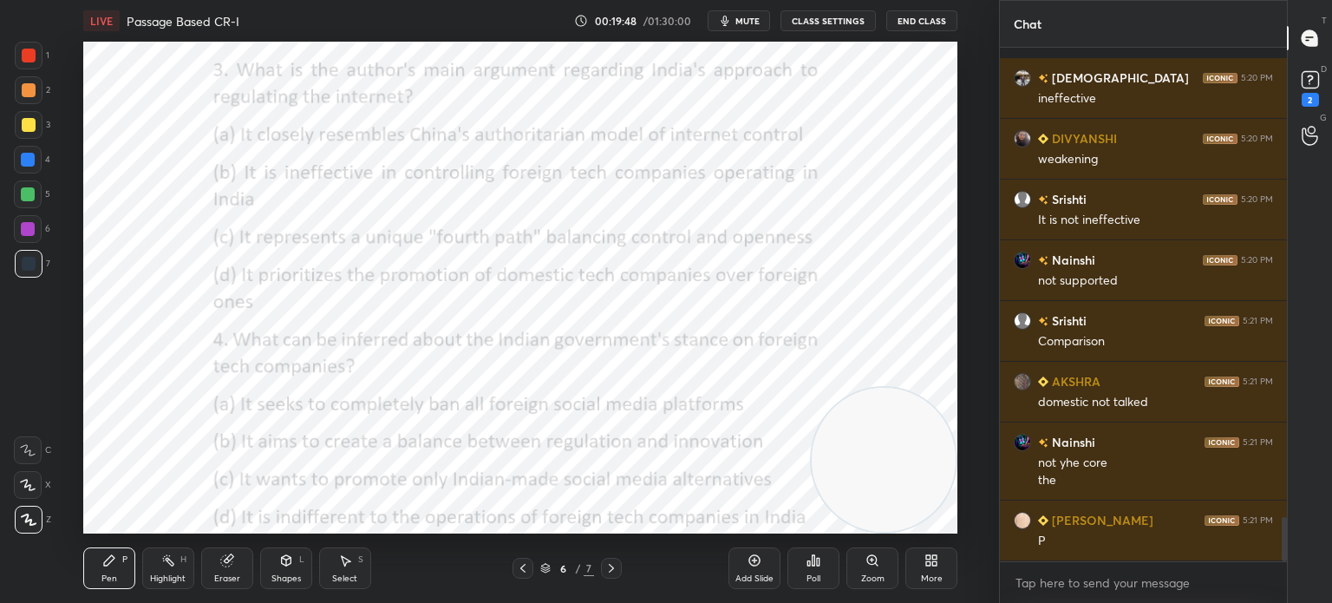
click at [807, 568] on div "Poll" at bounding box center [813, 568] width 52 height 42
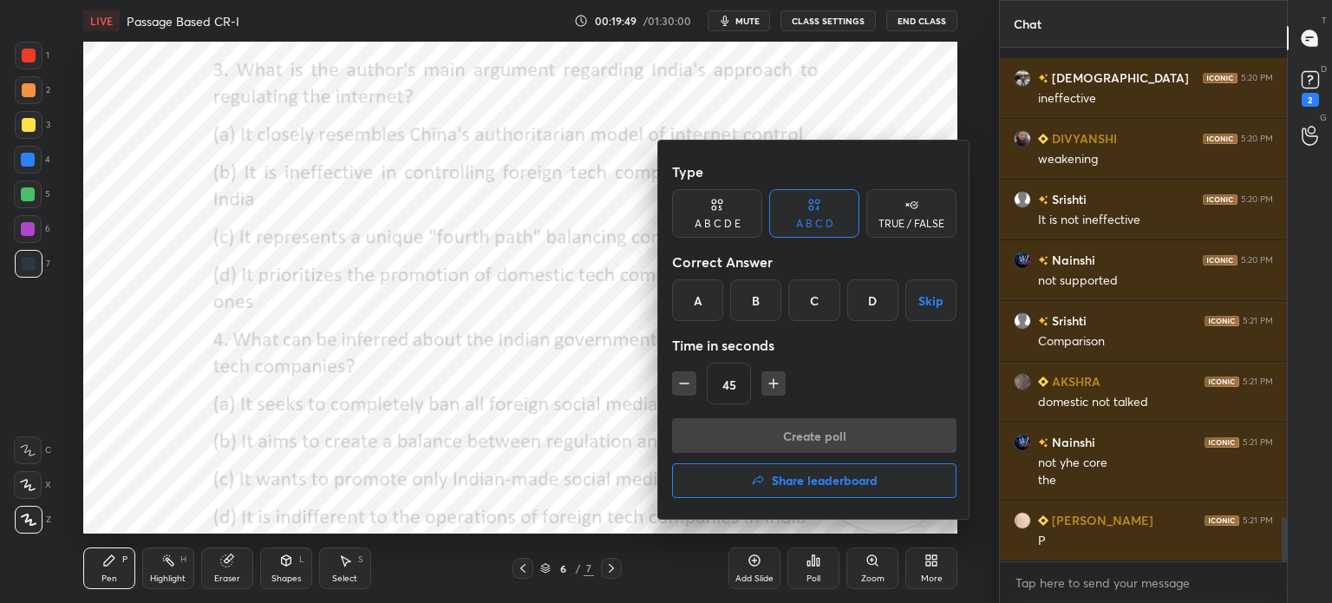
click at [753, 297] on div "B" at bounding box center [755, 300] width 51 height 42
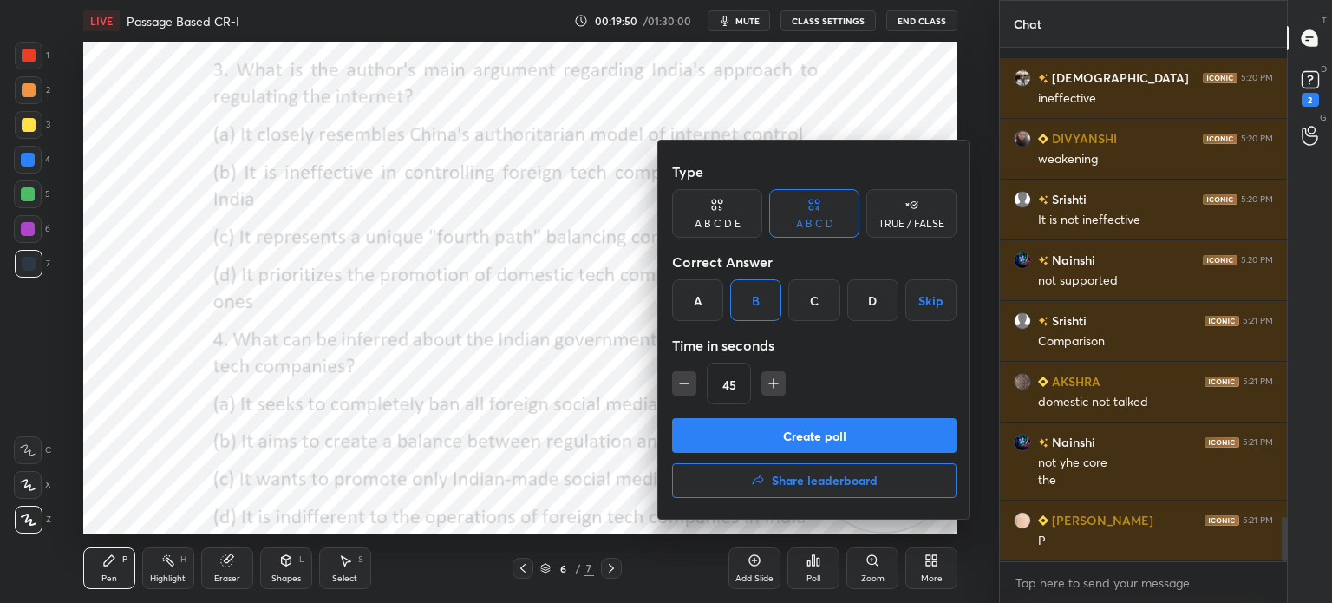
click at [741, 433] on button "Create poll" at bounding box center [814, 435] width 284 height 35
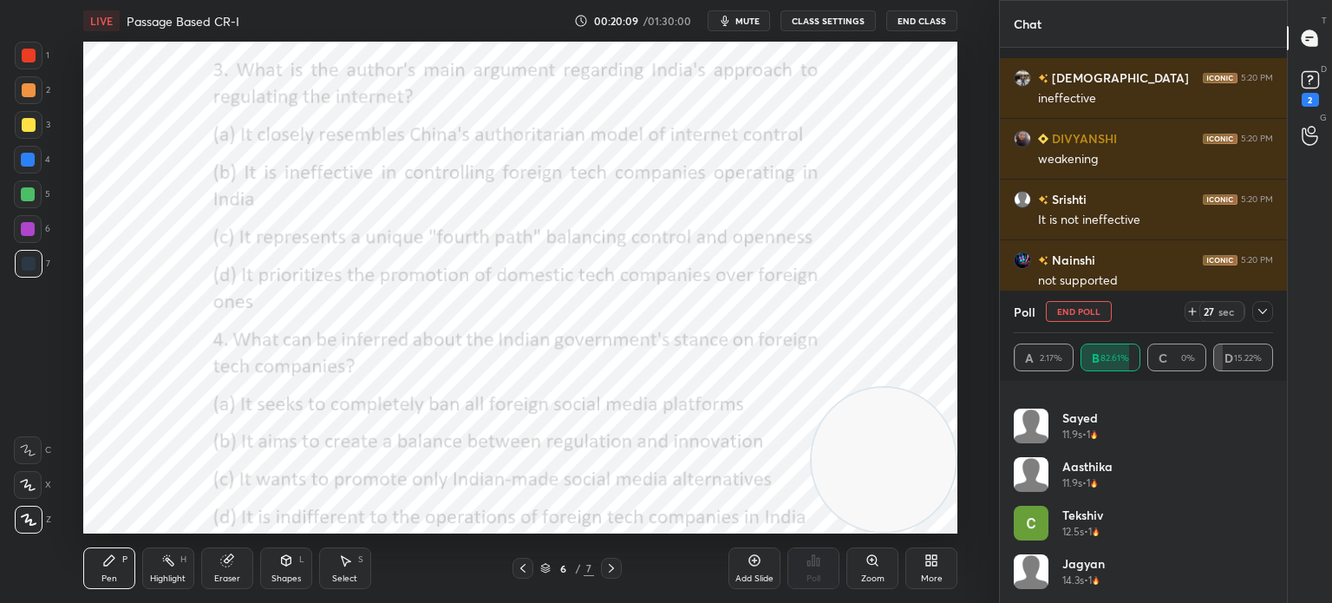
scroll to position [5648, 0]
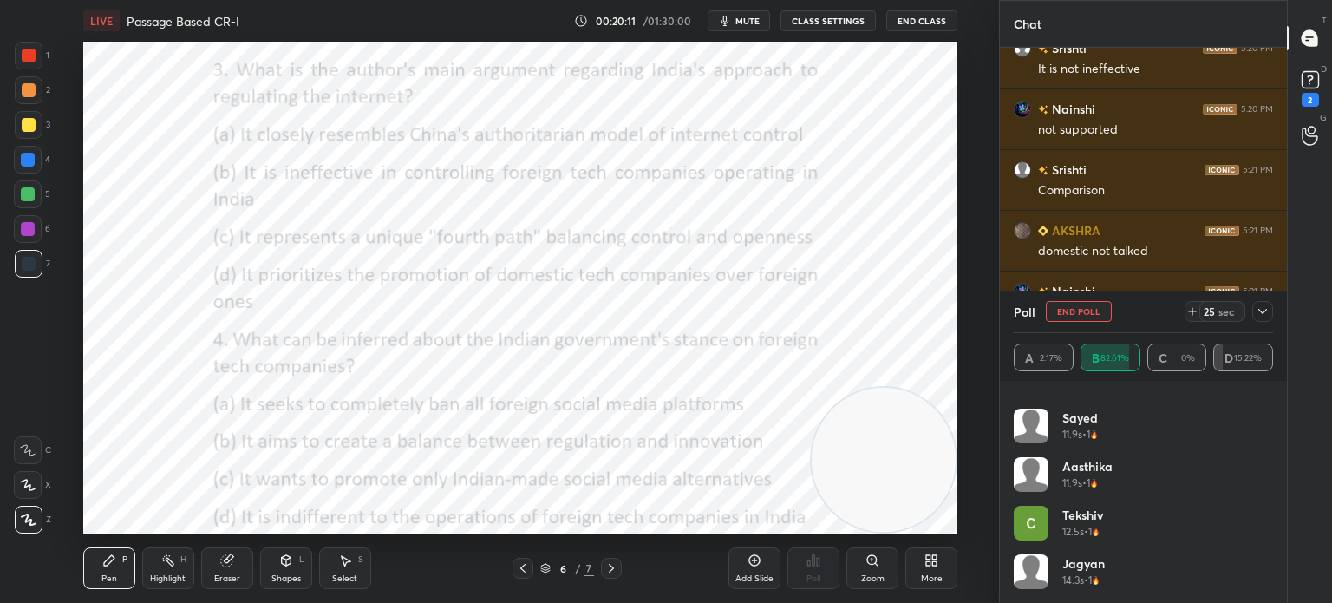
click at [1263, 311] on icon at bounding box center [1262, 311] width 14 height 14
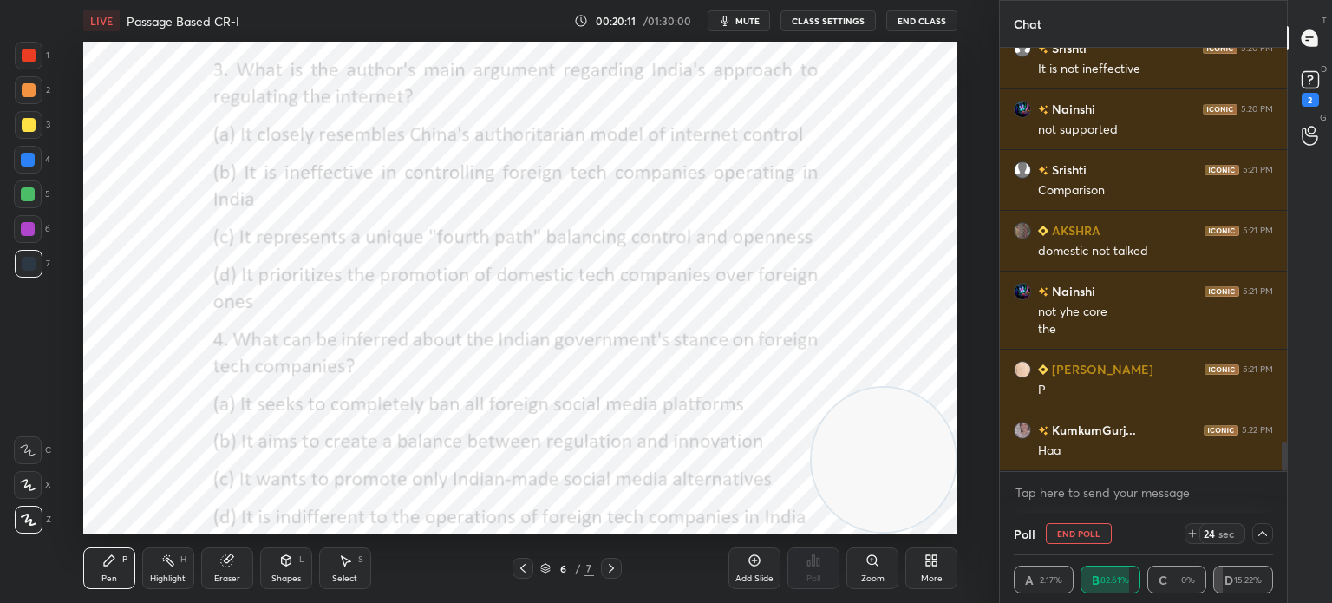
scroll to position [0, 0]
click at [1262, 529] on icon at bounding box center [1262, 533] width 14 height 14
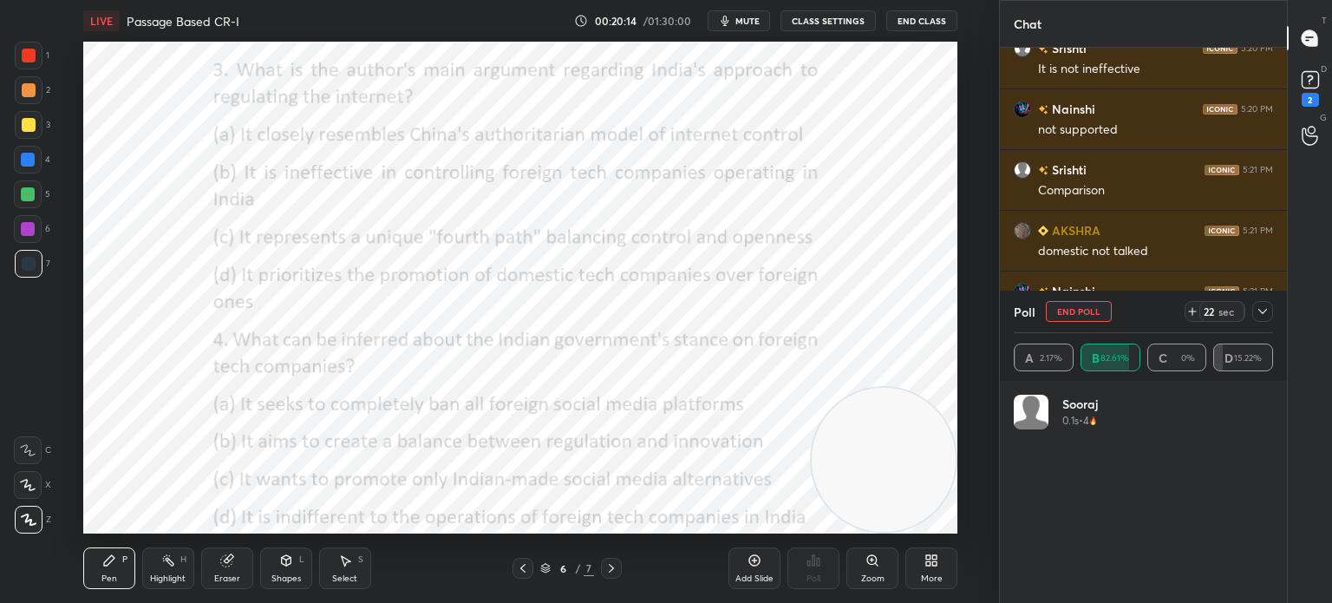
scroll to position [202, 254]
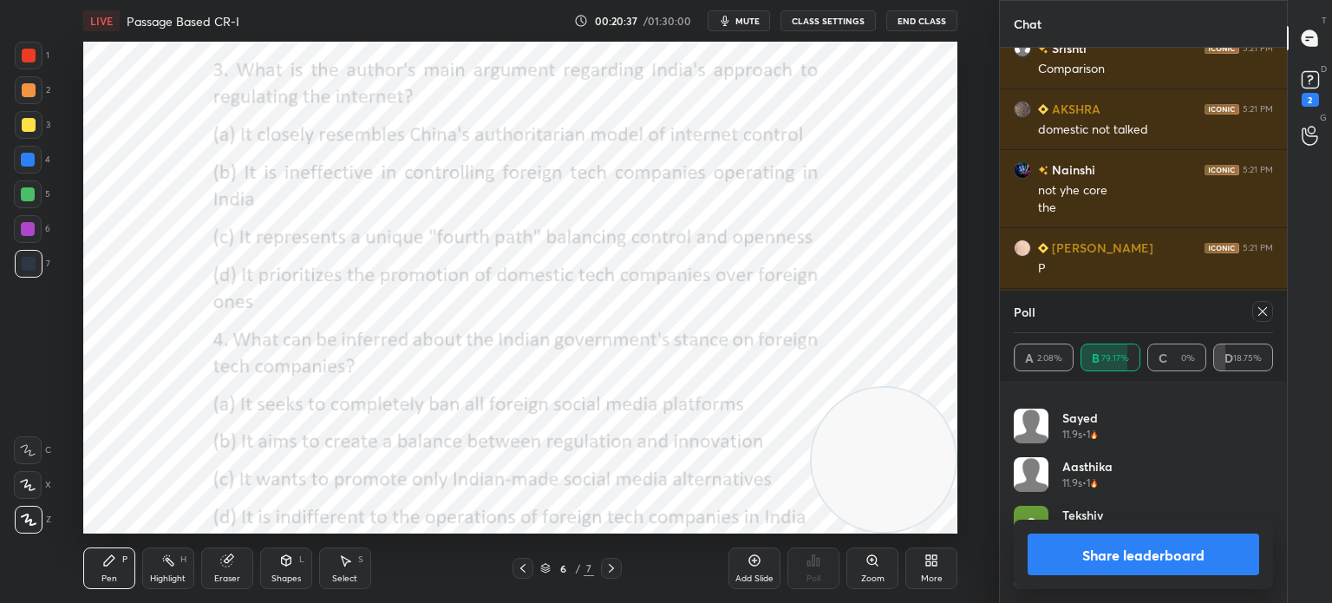
click at [1255, 308] on div at bounding box center [1262, 311] width 21 height 21
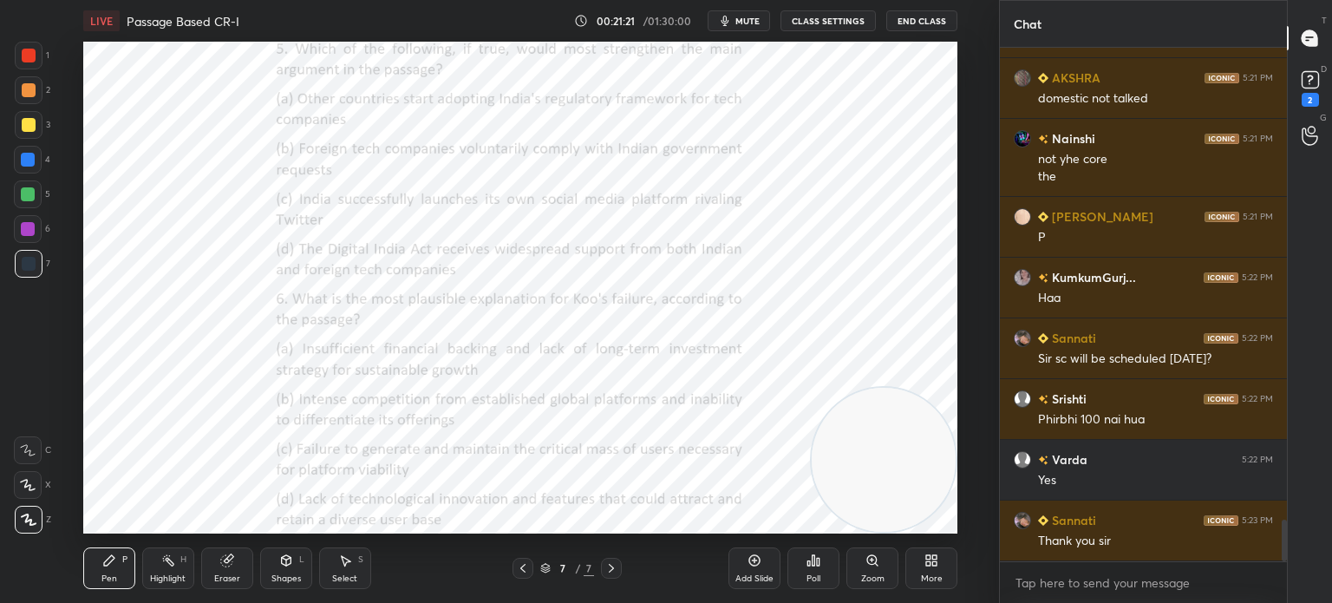
click at [805, 578] on div "Poll" at bounding box center [813, 568] width 52 height 42
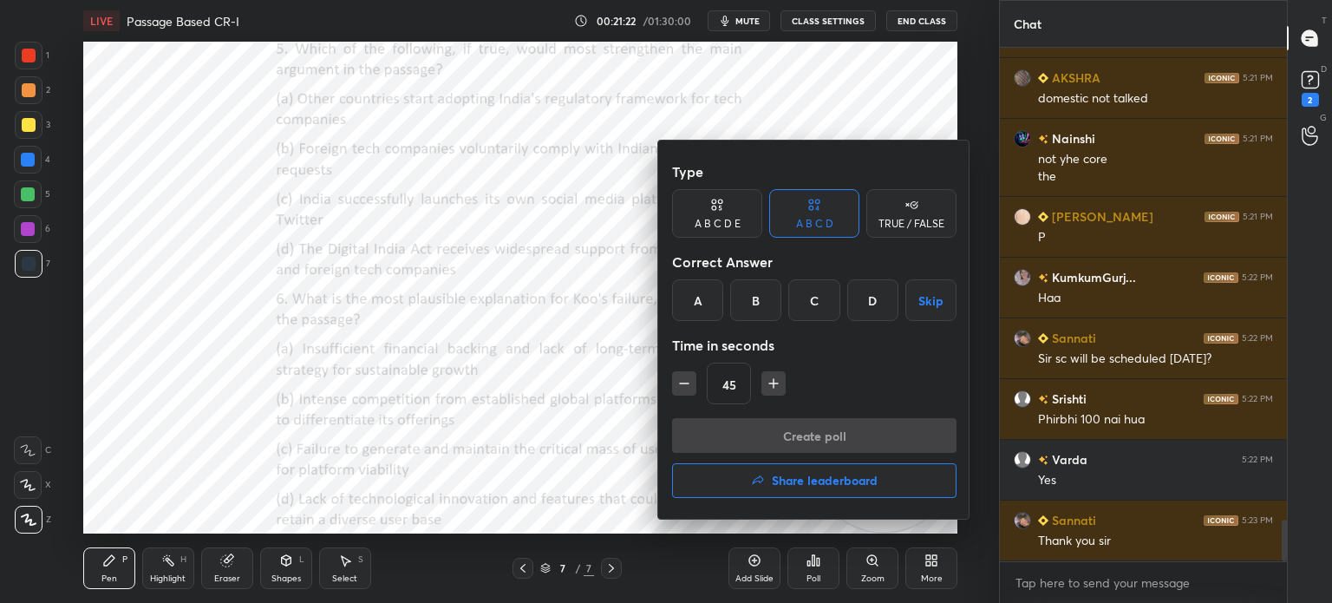
click at [748, 297] on div "B" at bounding box center [755, 300] width 51 height 42
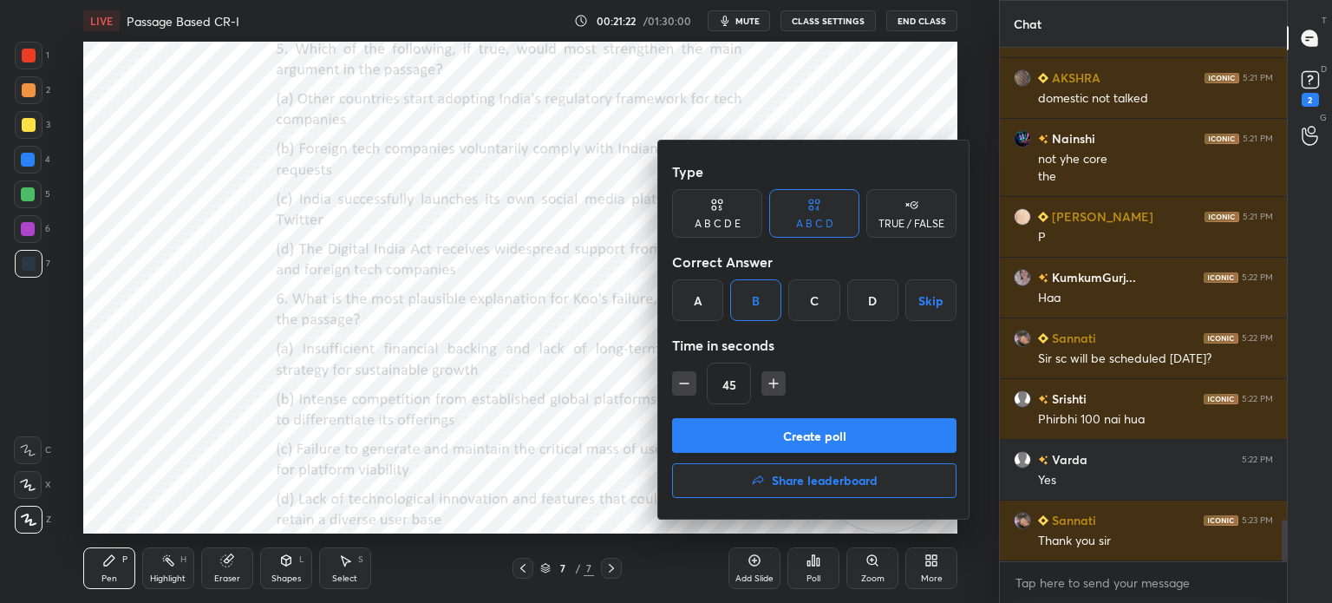
click at [726, 435] on button "Create poll" at bounding box center [814, 435] width 284 height 35
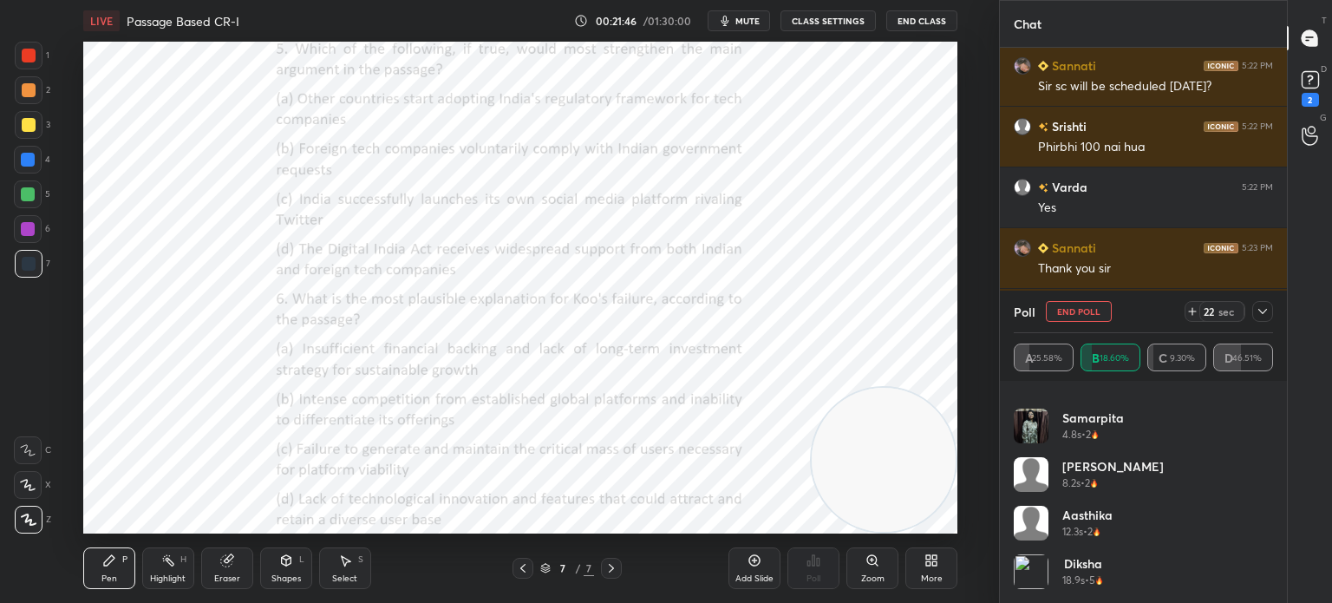
scroll to position [6133, 0]
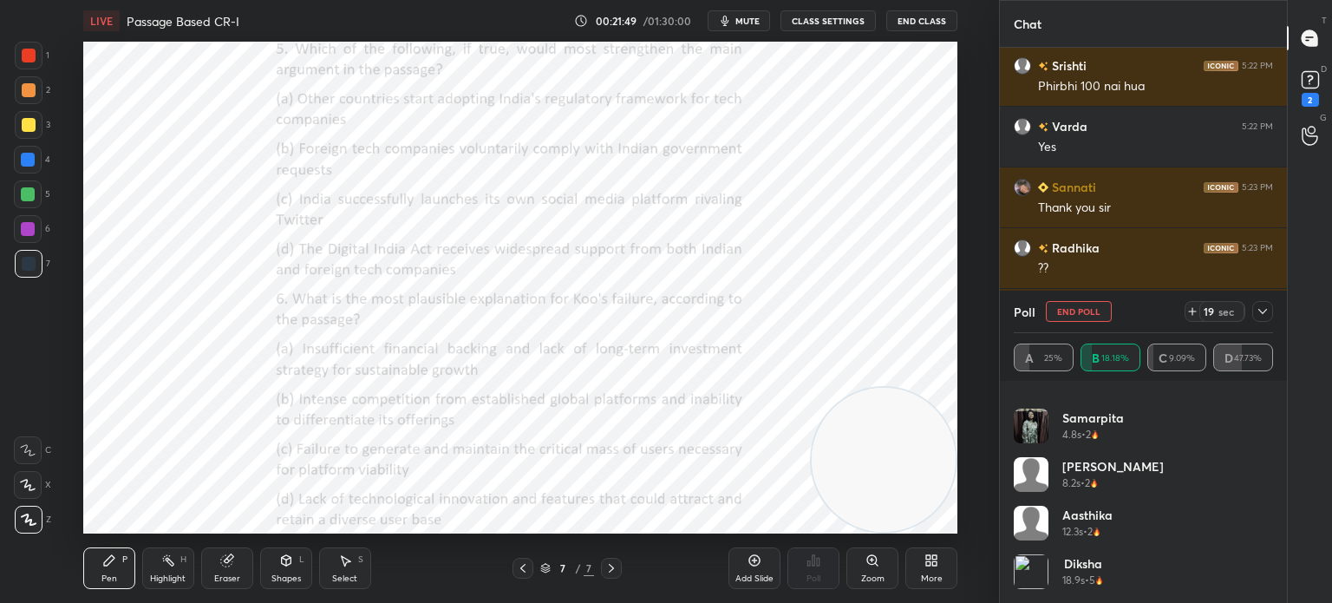
click at [1262, 310] on icon at bounding box center [1262, 311] width 14 height 14
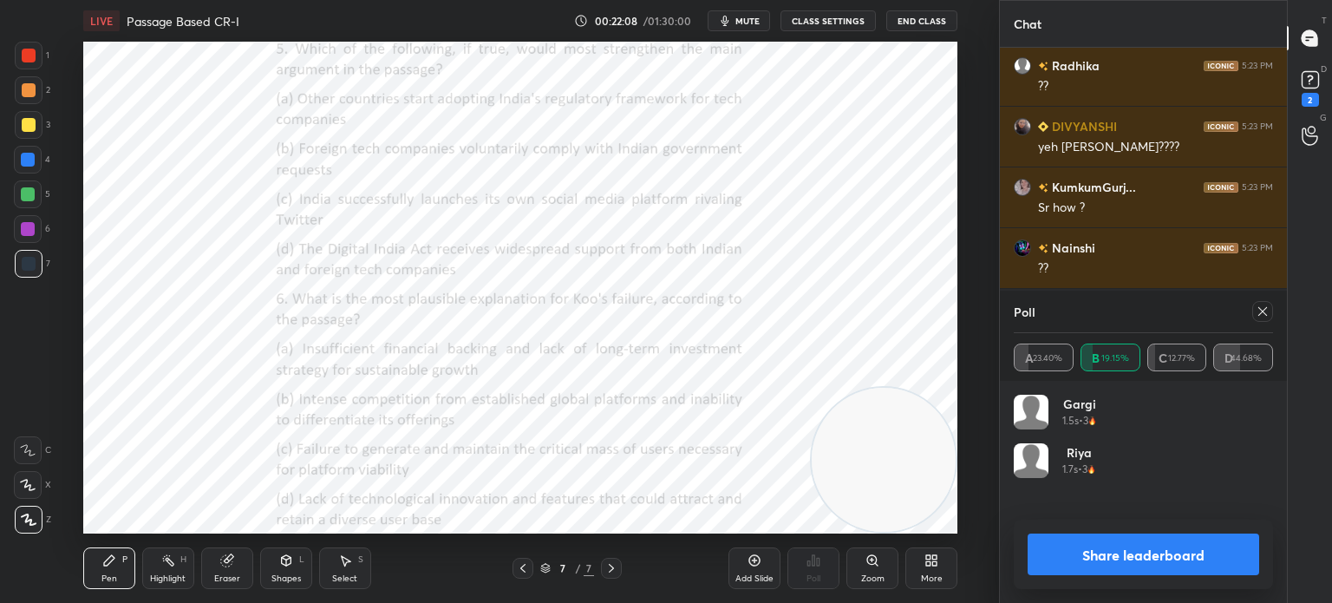
scroll to position [203, 254]
click at [1060, 559] on button "Share leaderboard" at bounding box center [1142, 554] width 231 height 42
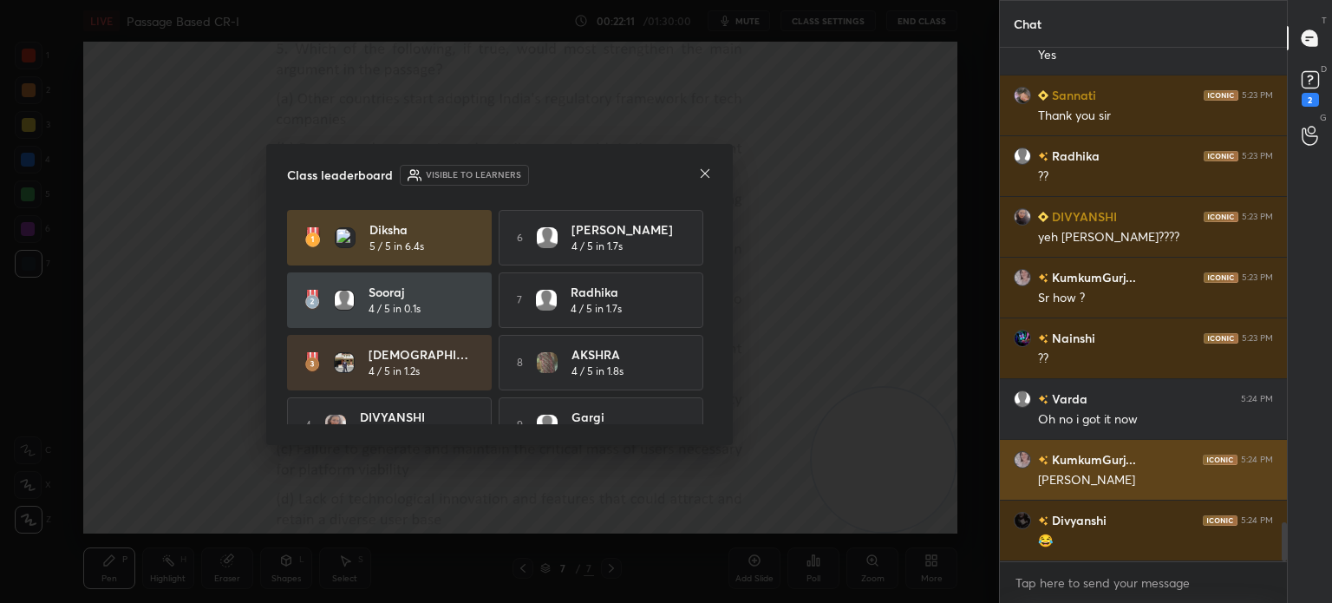
click at [703, 173] on icon at bounding box center [705, 173] width 14 height 14
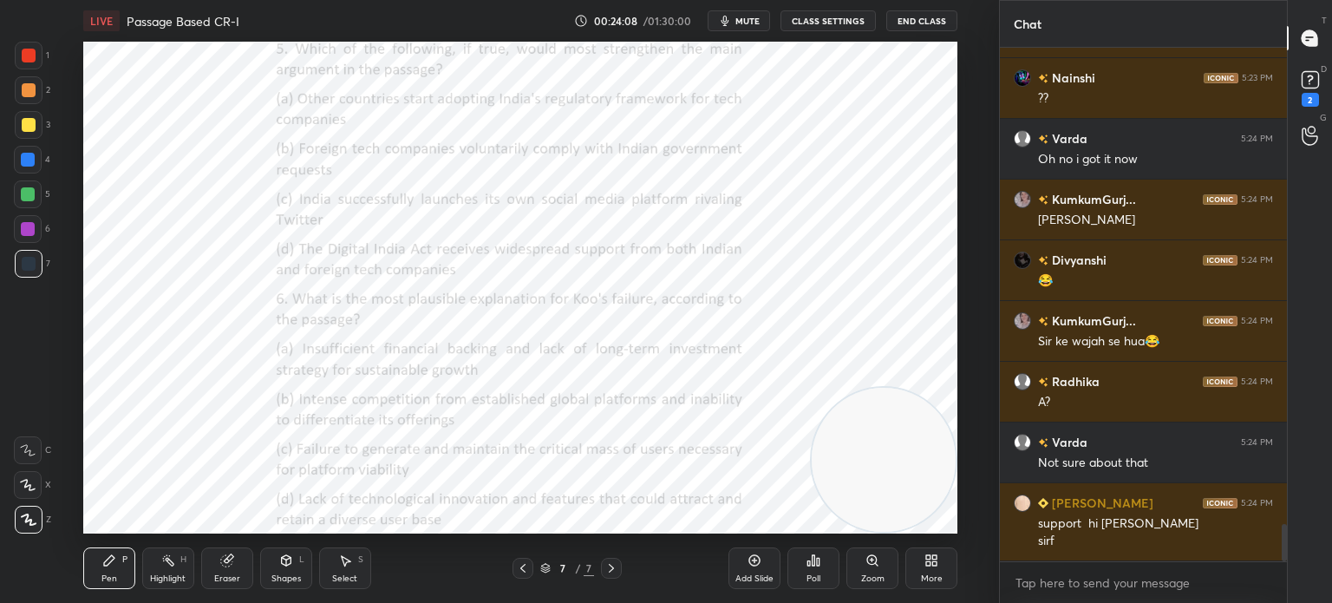
click at [808, 572] on div "Poll" at bounding box center [813, 568] width 52 height 42
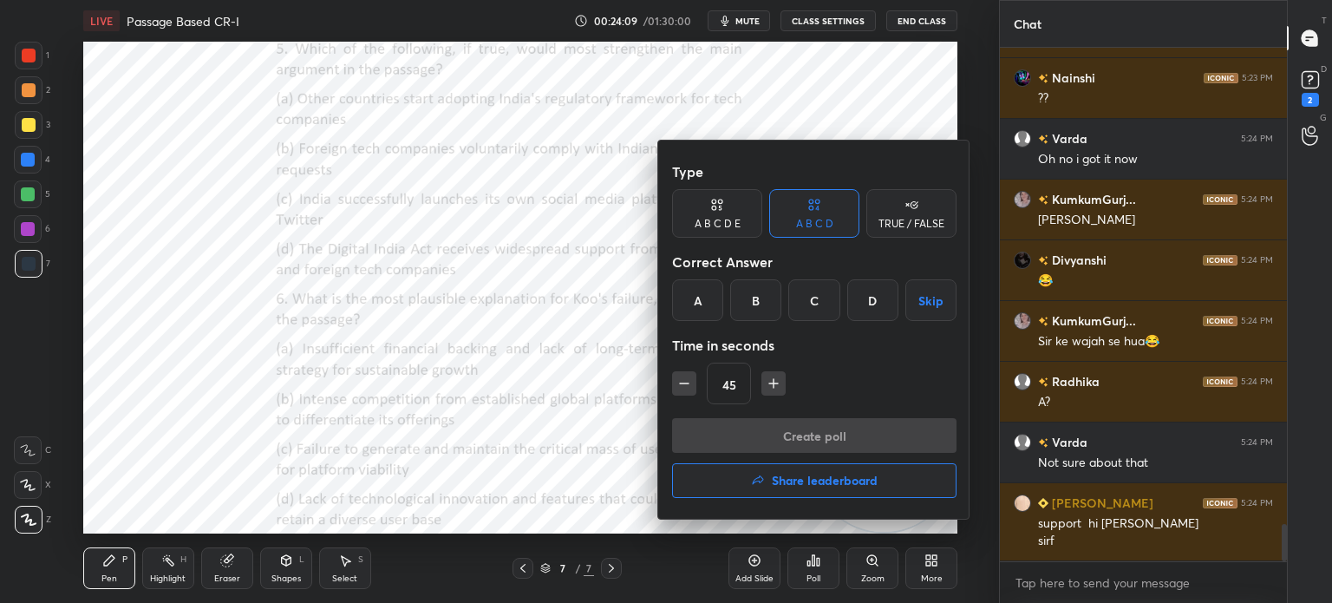
click at [819, 297] on div "C" at bounding box center [813, 300] width 51 height 42
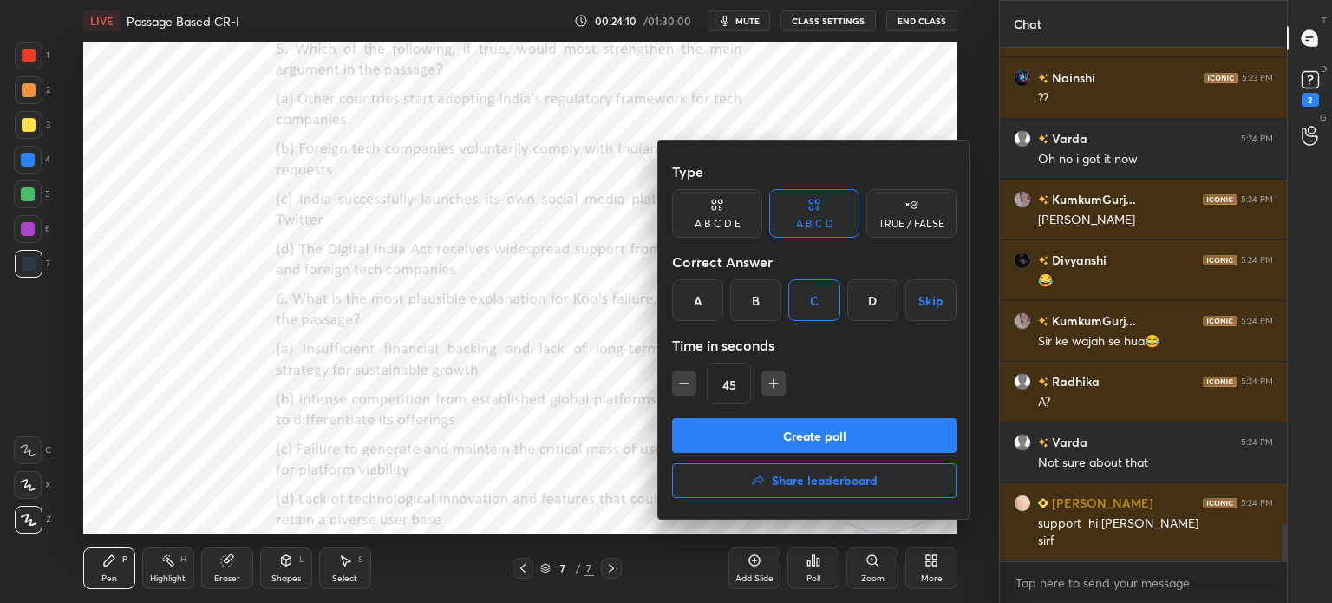
click at [757, 427] on button "Create poll" at bounding box center [814, 435] width 284 height 35
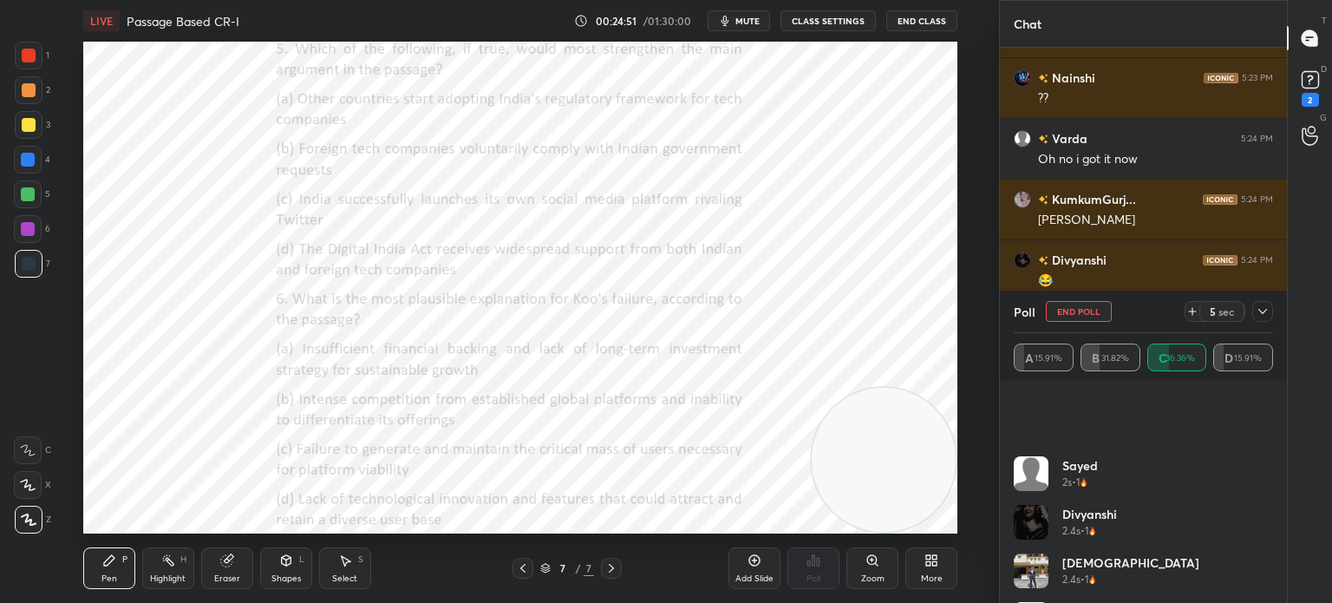
scroll to position [569, 0]
click at [1262, 311] on icon at bounding box center [1262, 311] width 14 height 14
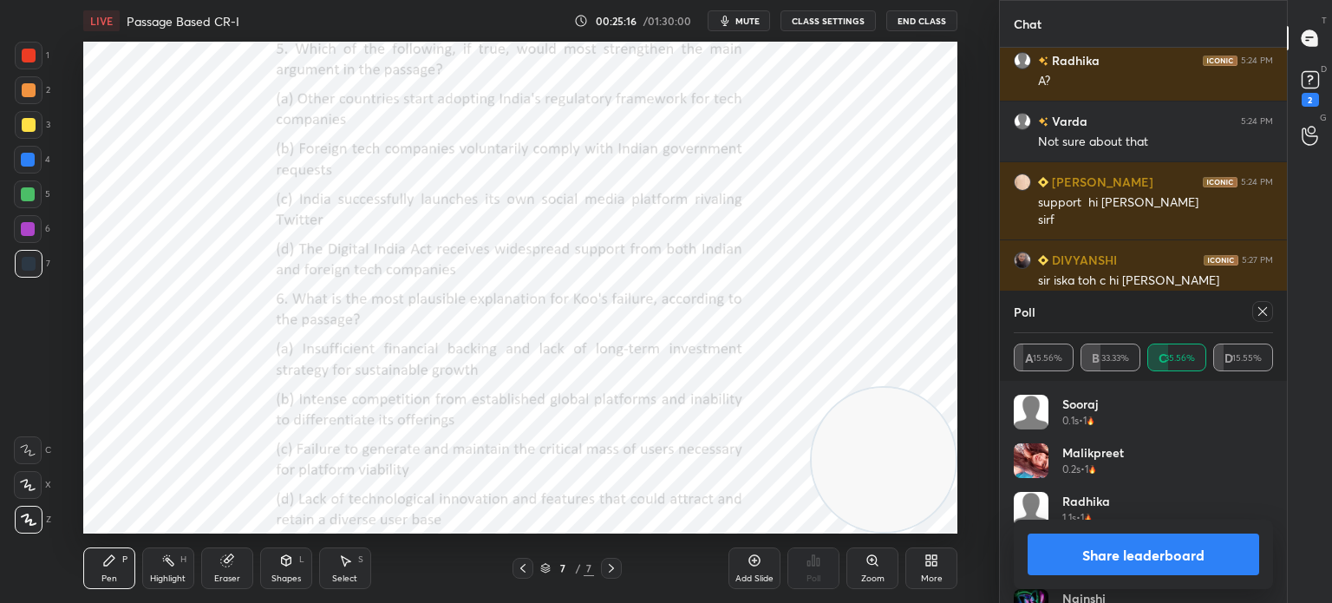
scroll to position [6867, 0]
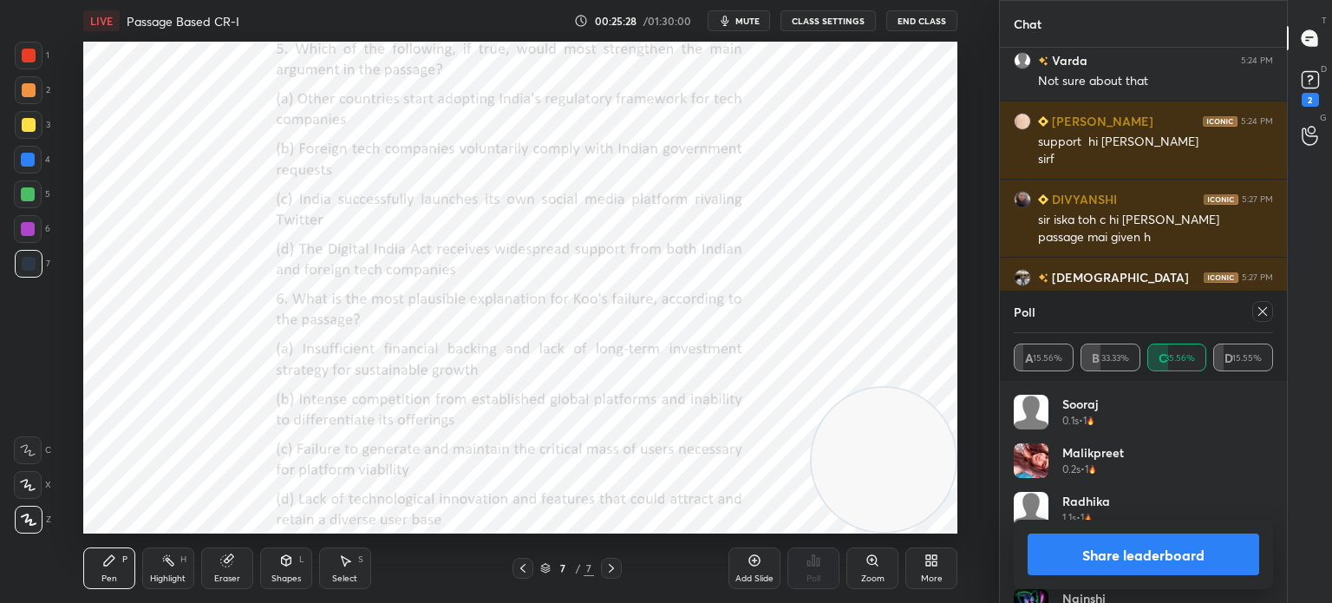
click at [1261, 313] on icon at bounding box center [1262, 311] width 9 height 9
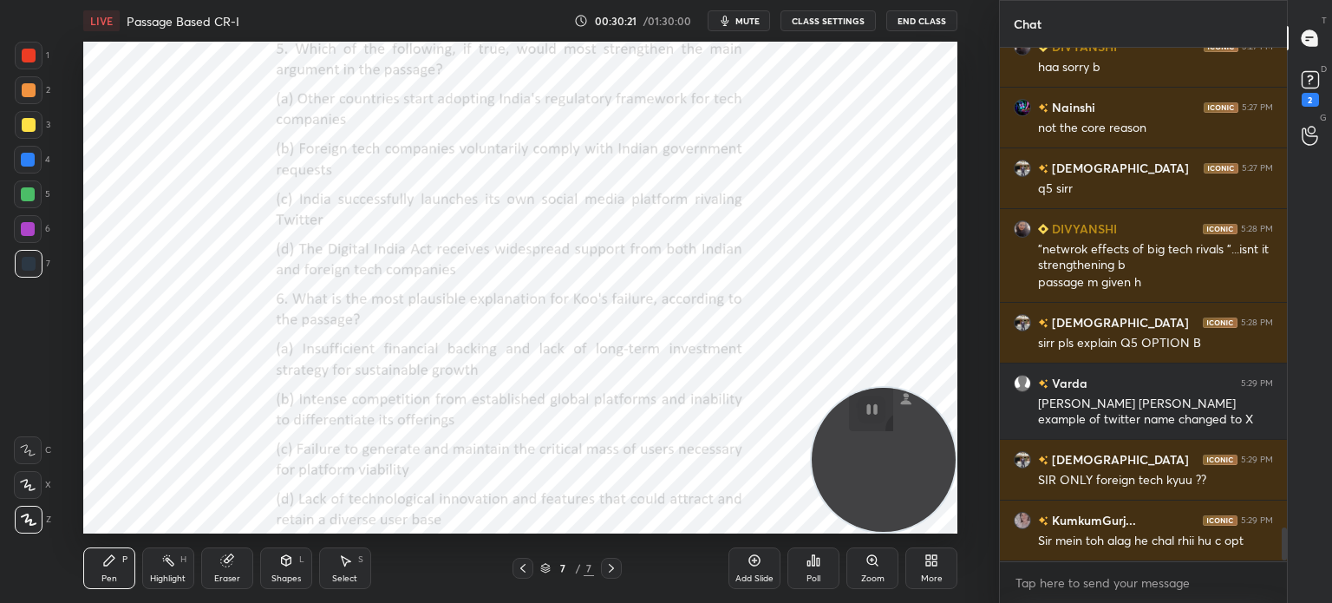
scroll to position [7342, 0]
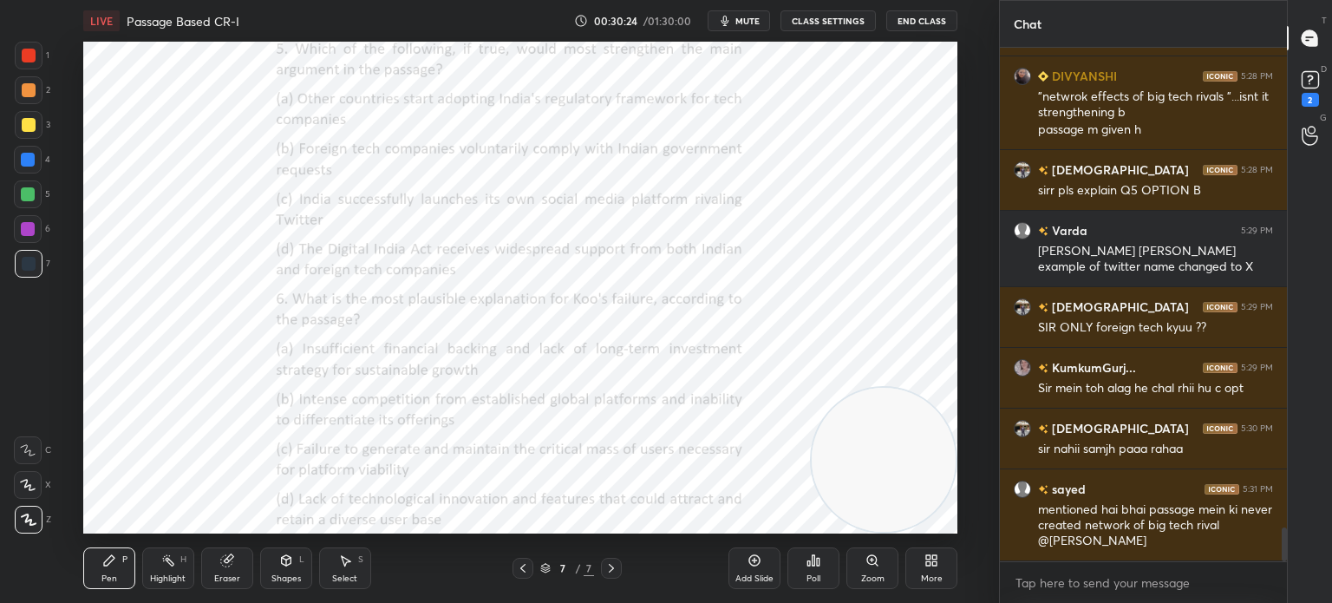
click at [926, 569] on div "More" at bounding box center [931, 568] width 52 height 42
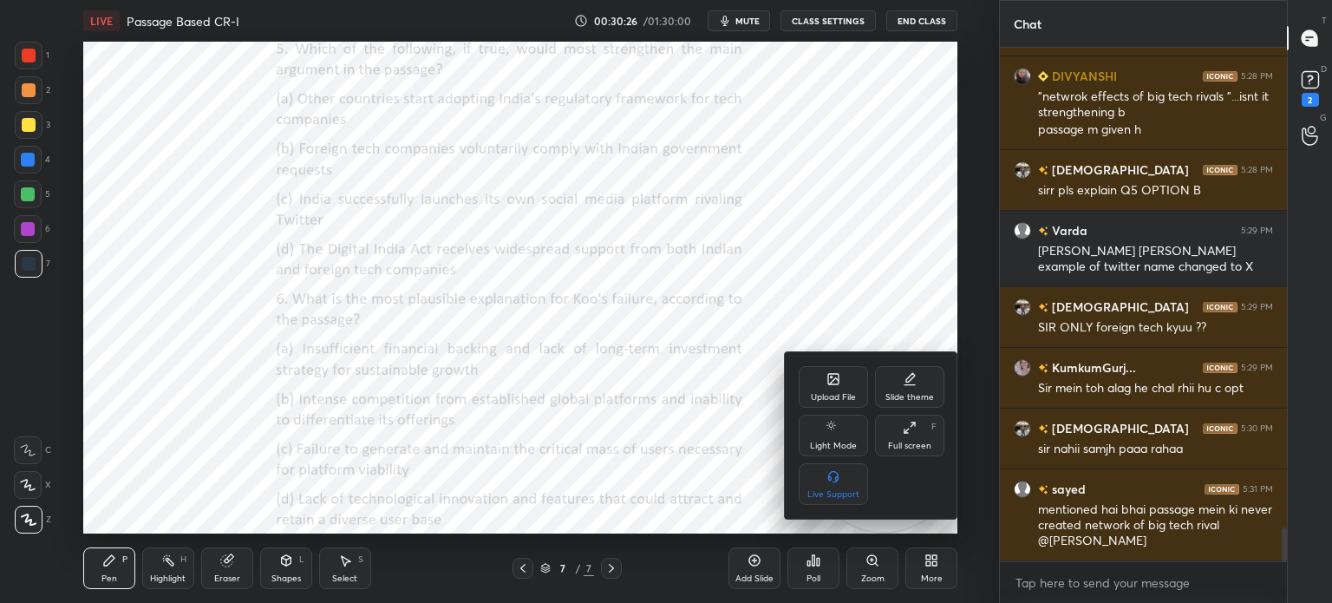
click at [838, 393] on div "Upload File" at bounding box center [833, 397] width 45 height 9
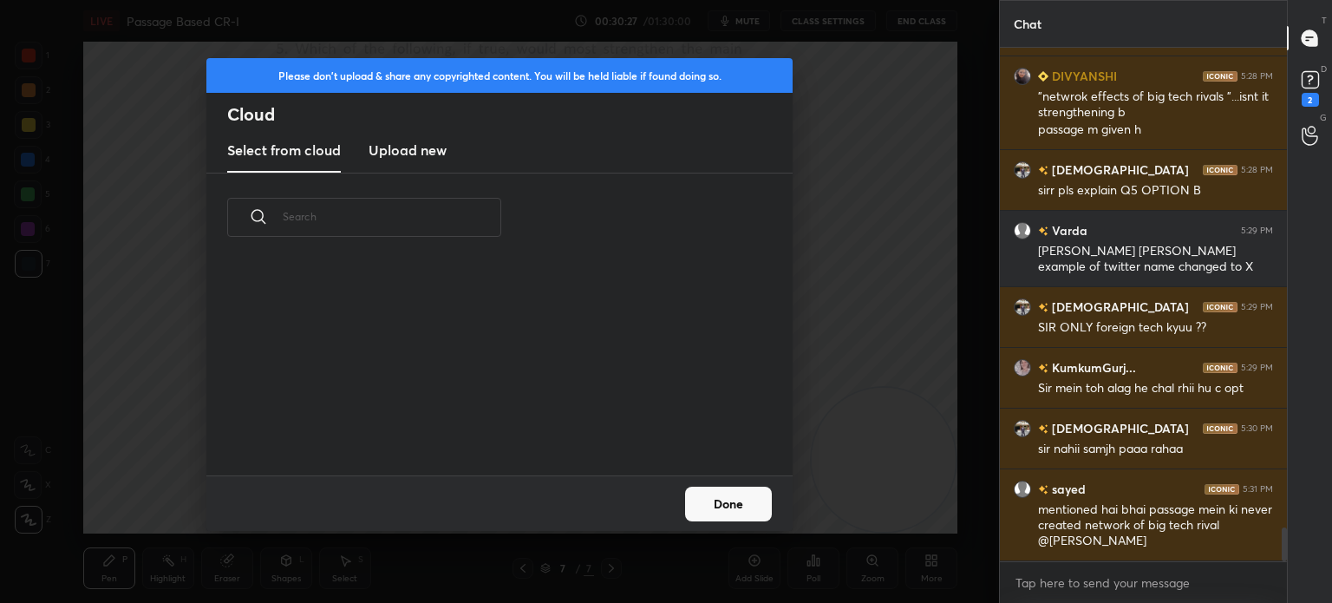
scroll to position [213, 557]
click at [416, 154] on h3 "Upload new" at bounding box center [407, 150] width 78 height 21
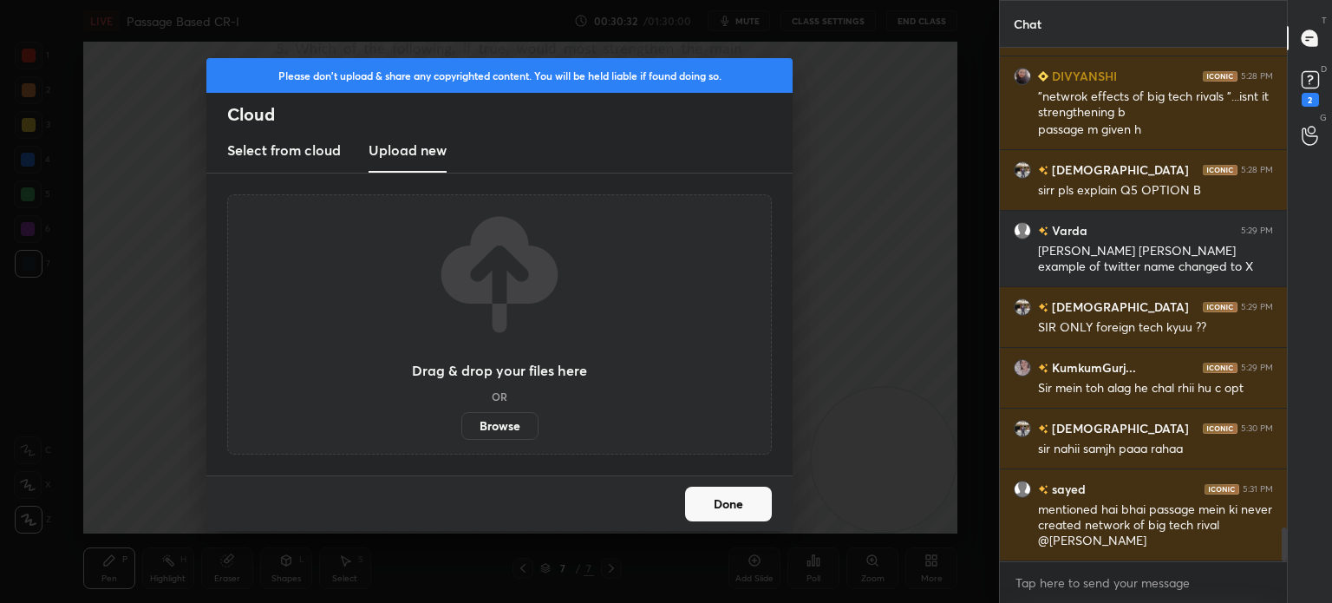
click at [494, 422] on label "Browse" at bounding box center [499, 426] width 77 height 28
click at [461, 422] on input "Browse" at bounding box center [461, 426] width 0 height 28
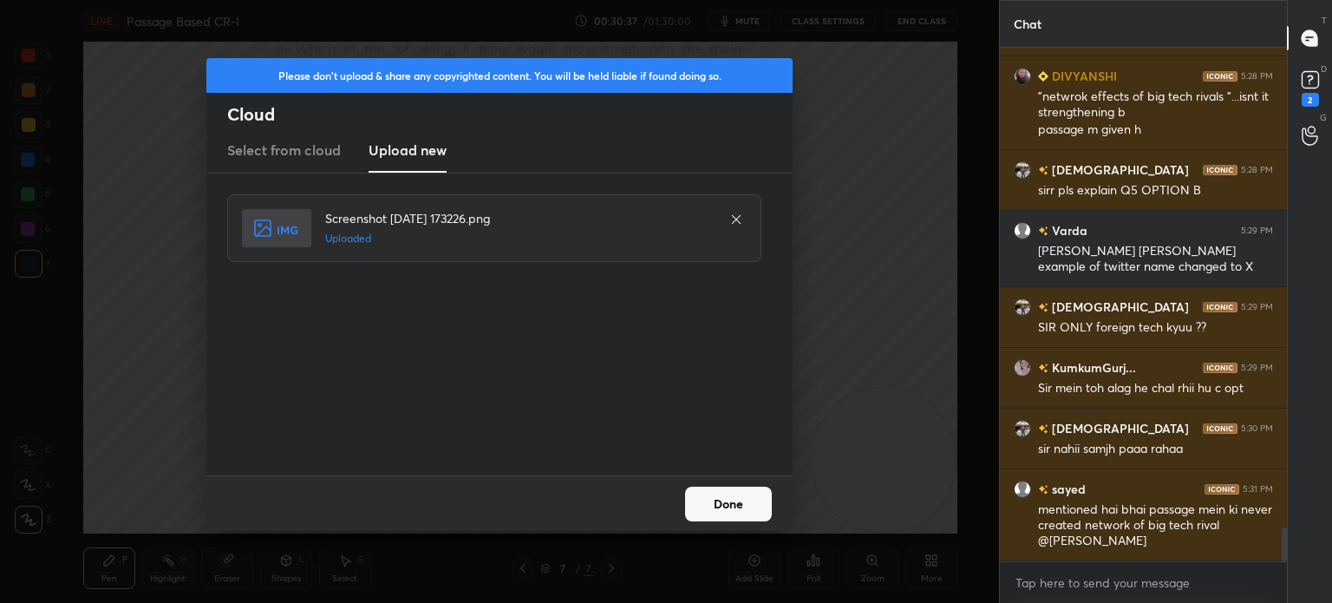
click at [721, 501] on button "Done" at bounding box center [728, 503] width 87 height 35
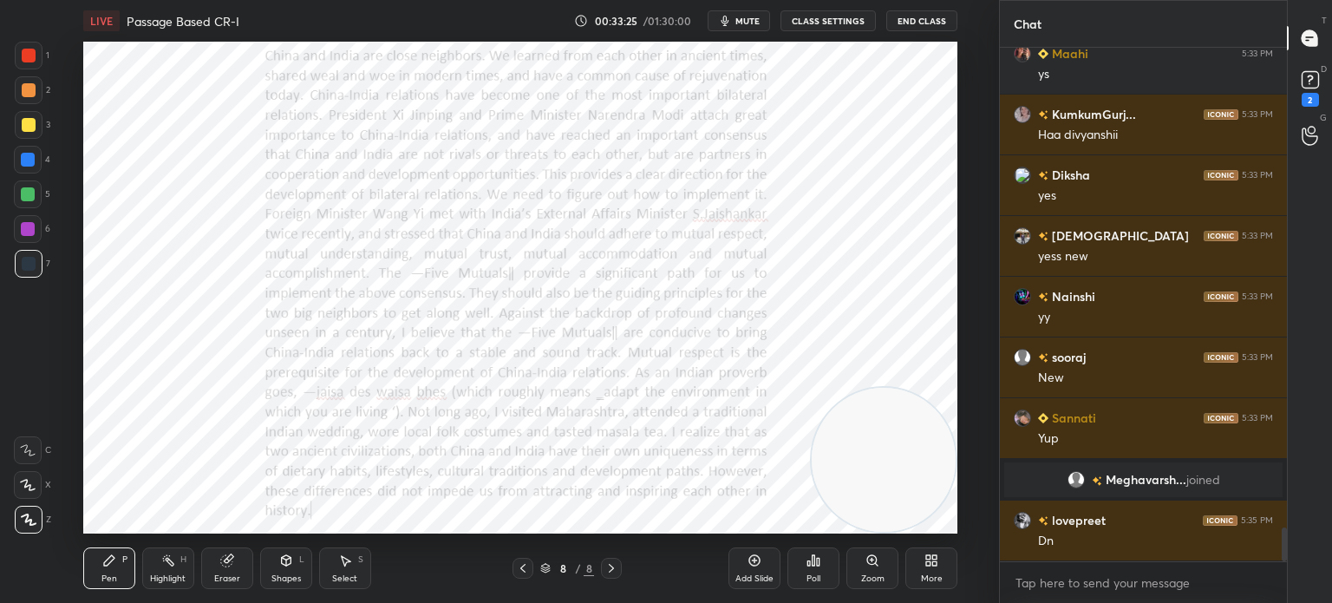
scroll to position [7295, 0]
click at [932, 577] on div "More" at bounding box center [932, 578] width 22 height 9
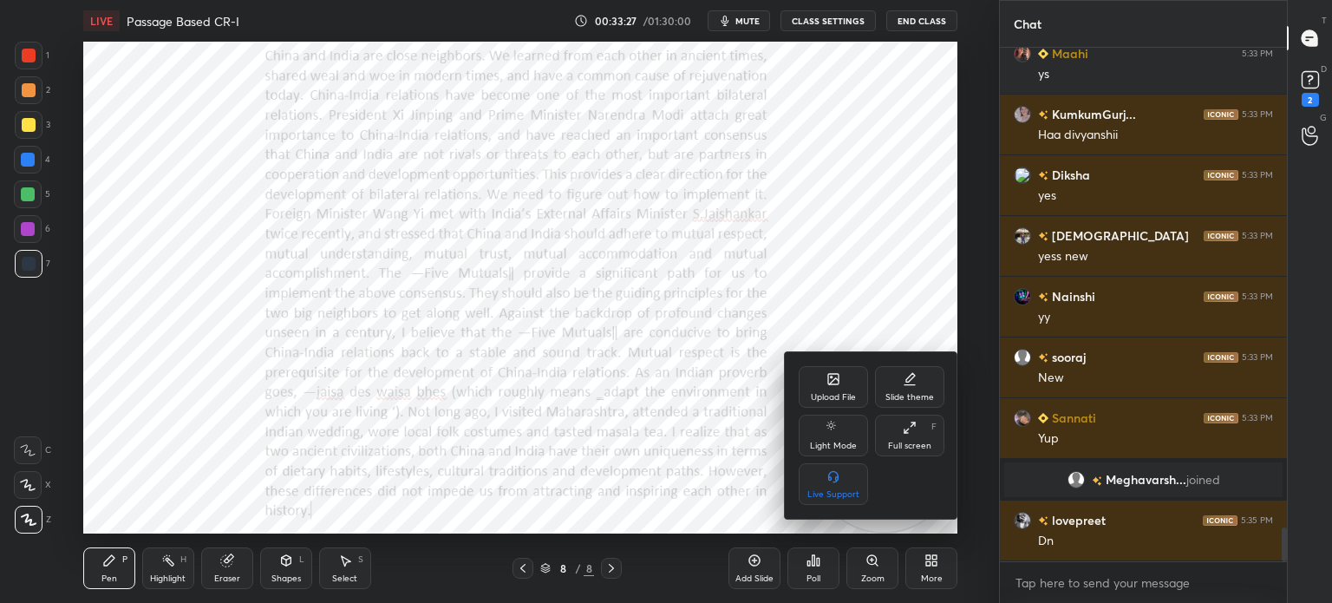
click at [817, 381] on div "Upload File" at bounding box center [833, 387] width 69 height 42
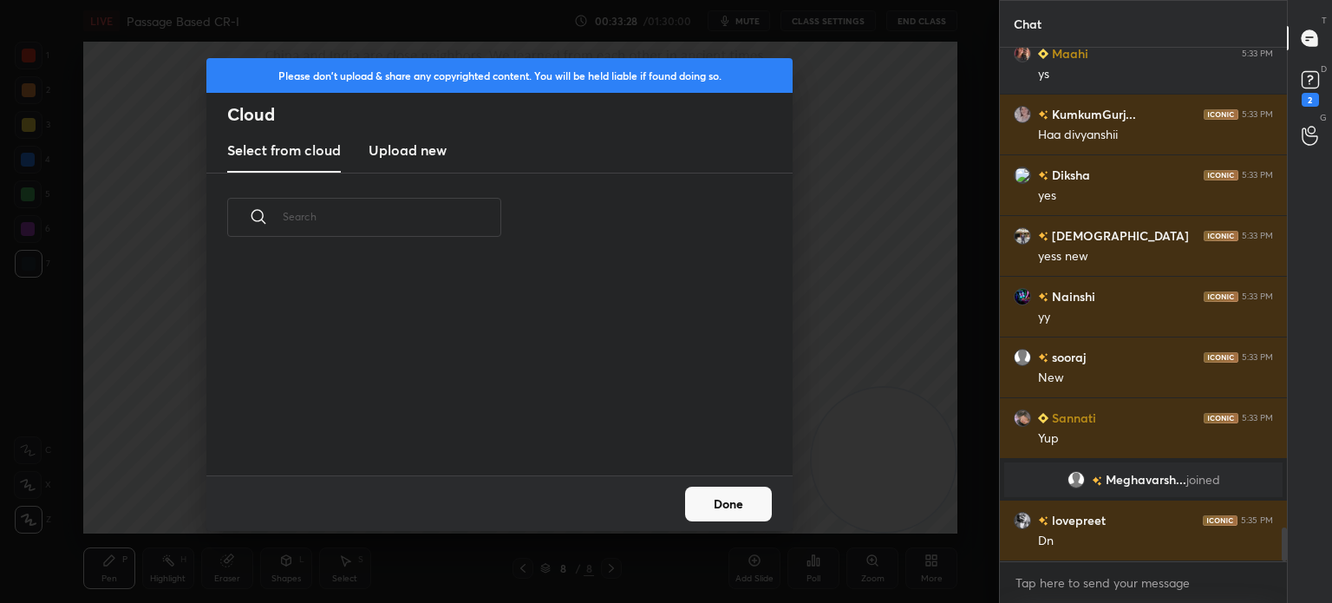
scroll to position [213, 557]
click at [420, 160] on h3 "Upload new" at bounding box center [407, 150] width 78 height 21
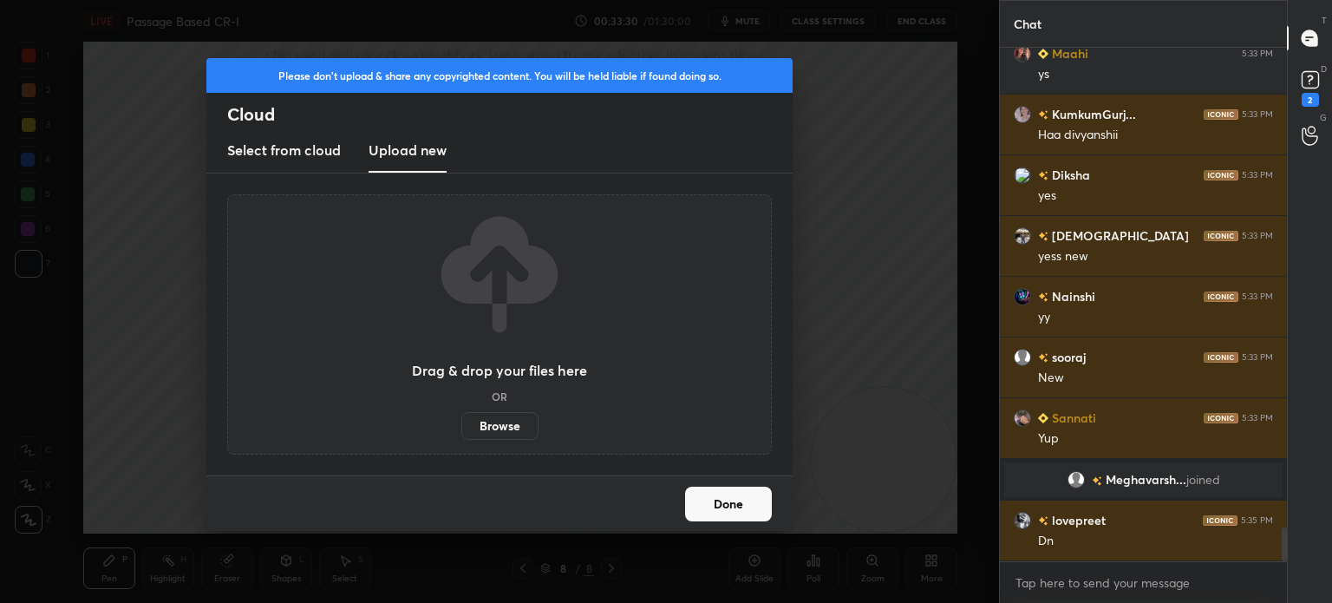
click at [482, 426] on label "Browse" at bounding box center [499, 426] width 77 height 28
click at [461, 426] on input "Browse" at bounding box center [461, 426] width 0 height 28
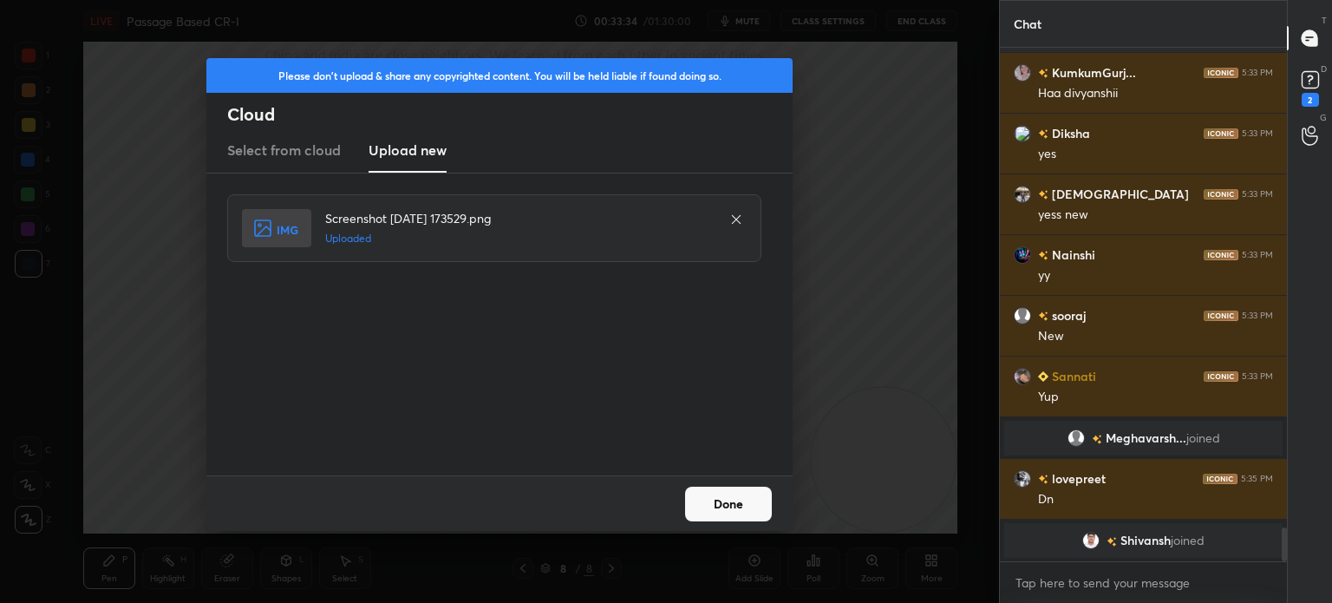
click at [721, 499] on button "Done" at bounding box center [728, 503] width 87 height 35
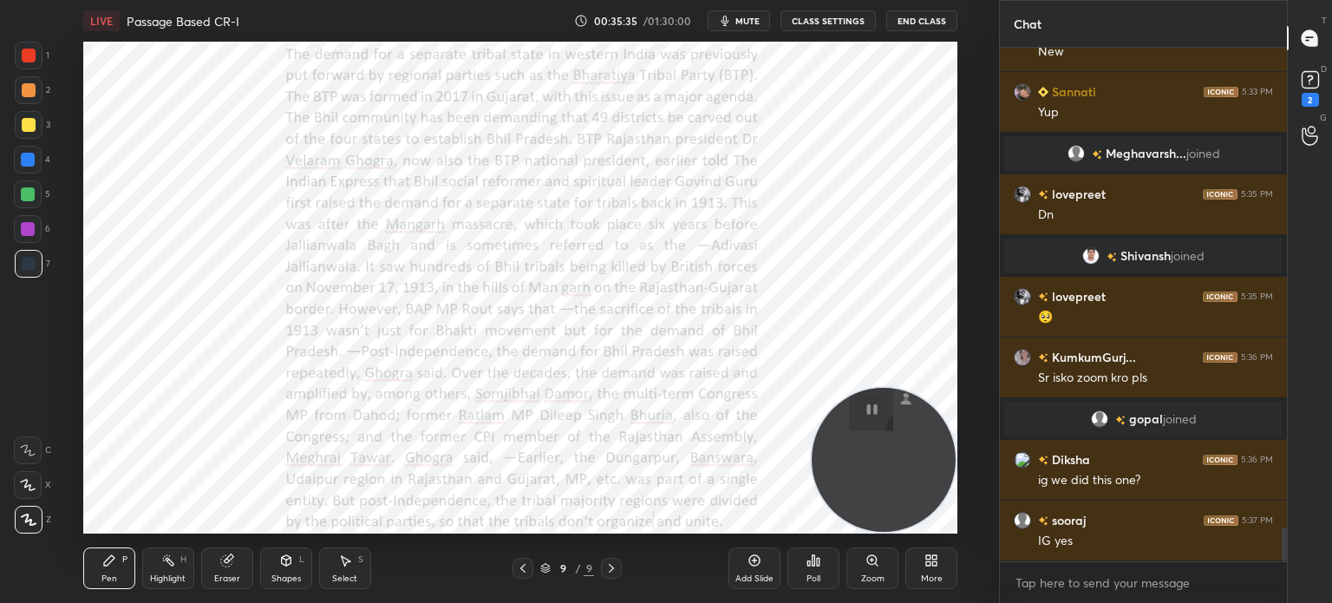
scroll to position [7424, 0]
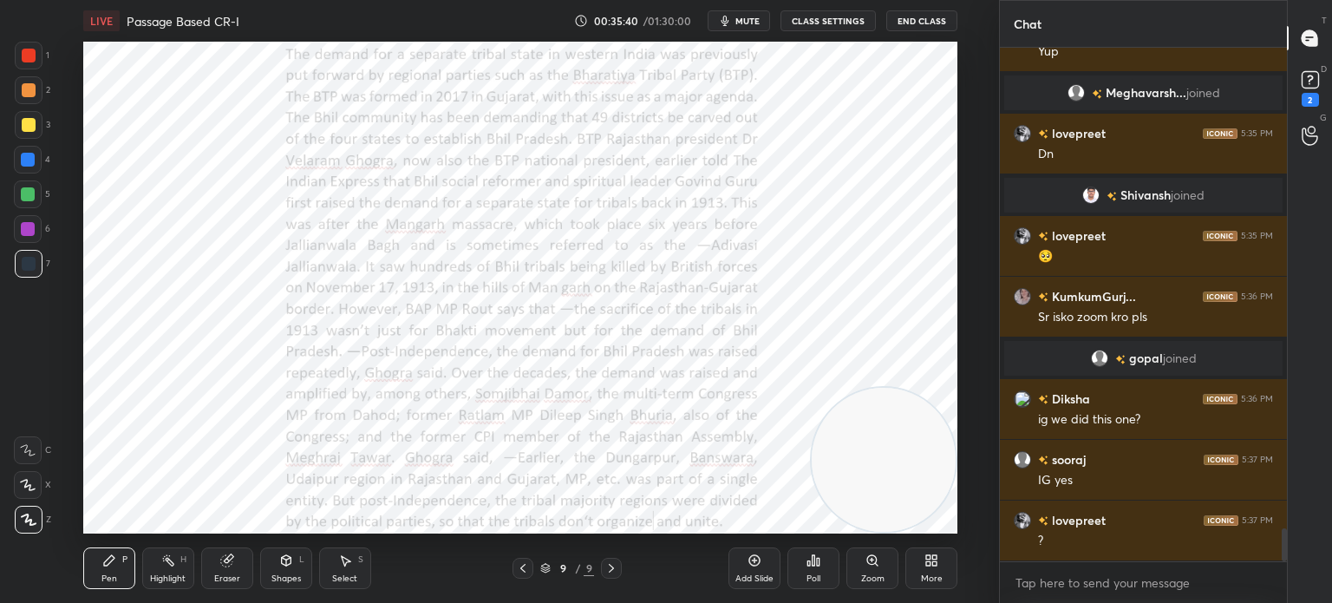
click at [876, 558] on icon at bounding box center [872, 560] width 10 height 10
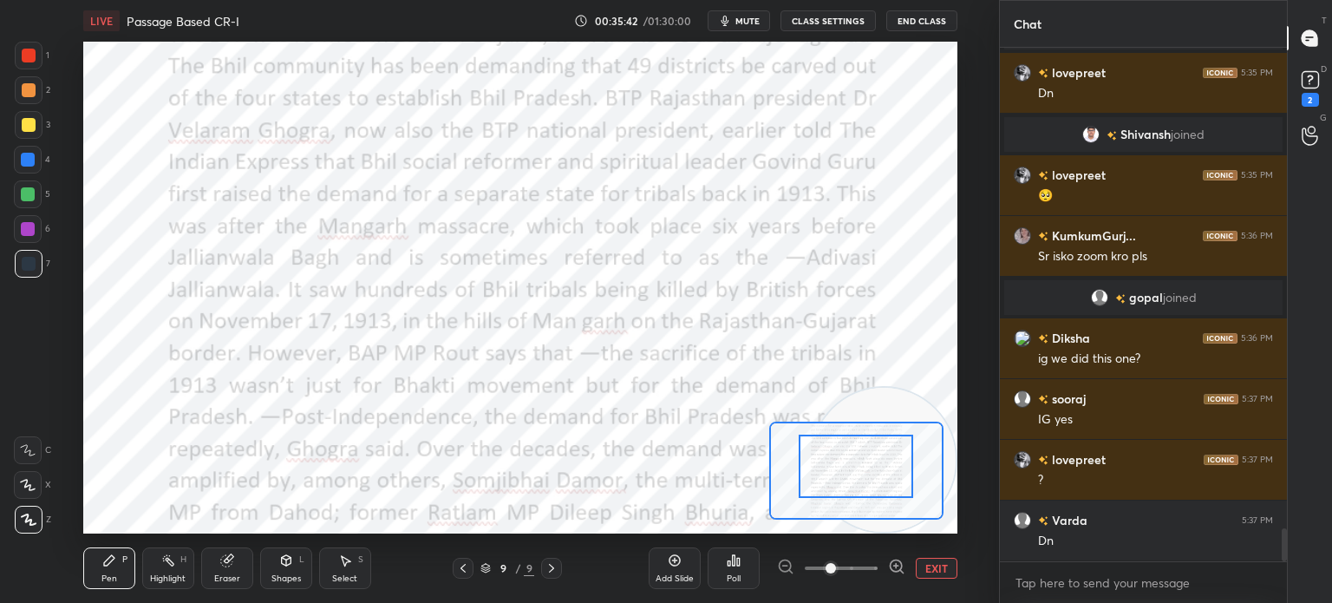
drag, startPoint x: 846, startPoint y: 482, endPoint x: 846, endPoint y: 401, distance: 80.6
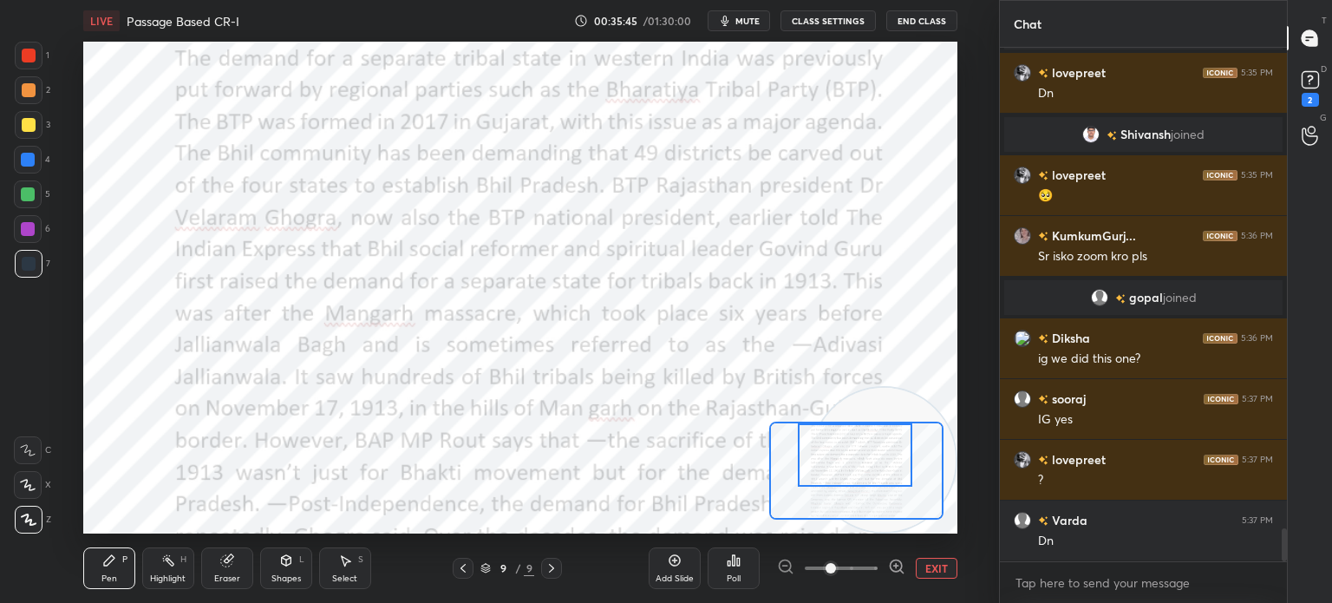
drag, startPoint x: 852, startPoint y: 441, endPoint x: 851, endPoint y: 422, distance: 19.1
click at [851, 423] on div at bounding box center [855, 454] width 114 height 63
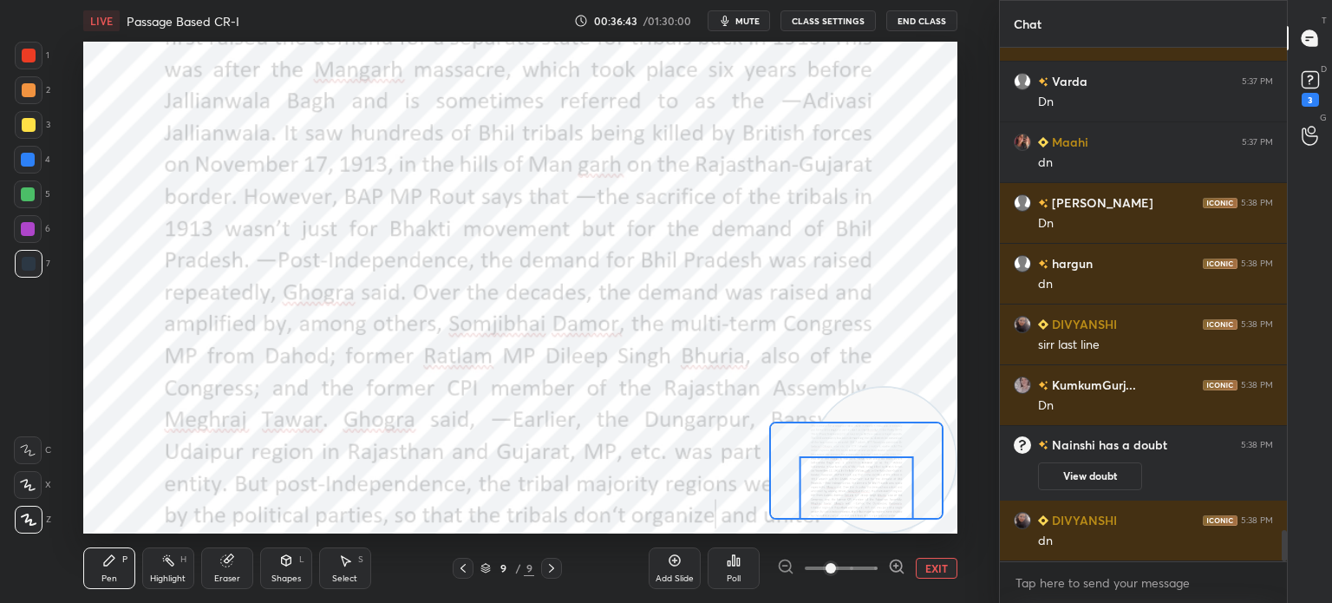
scroll to position [7966, 0]
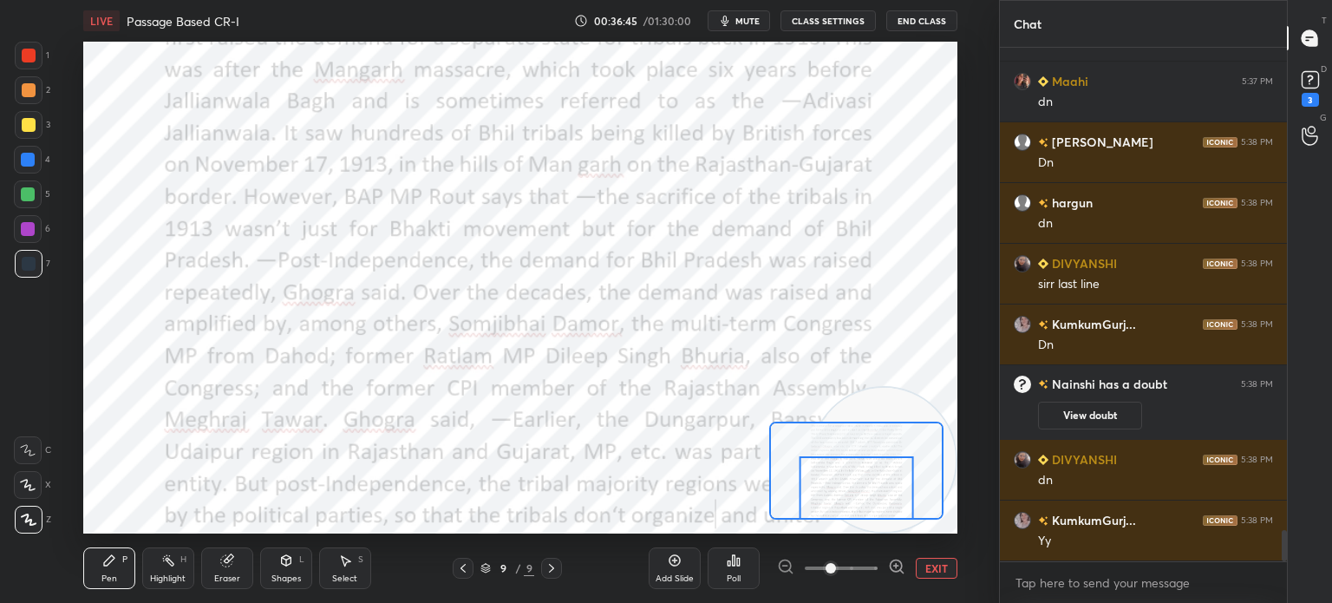
click at [932, 566] on button "EXIT" at bounding box center [937, 568] width 42 height 21
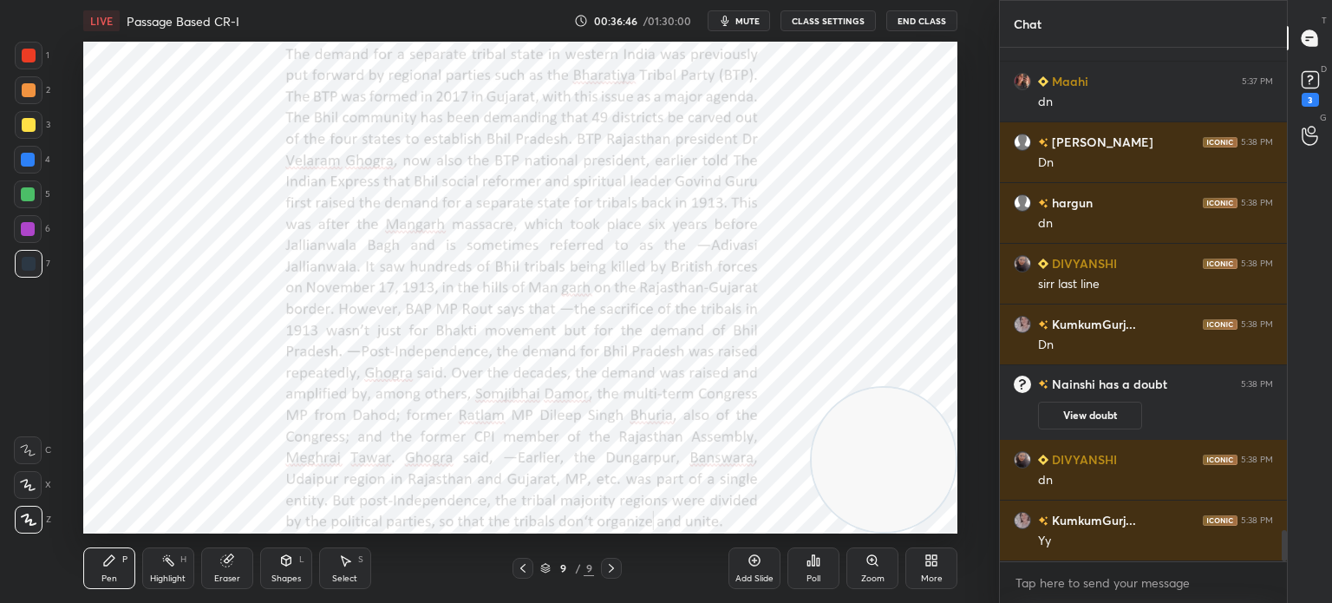
scroll to position [8027, 0]
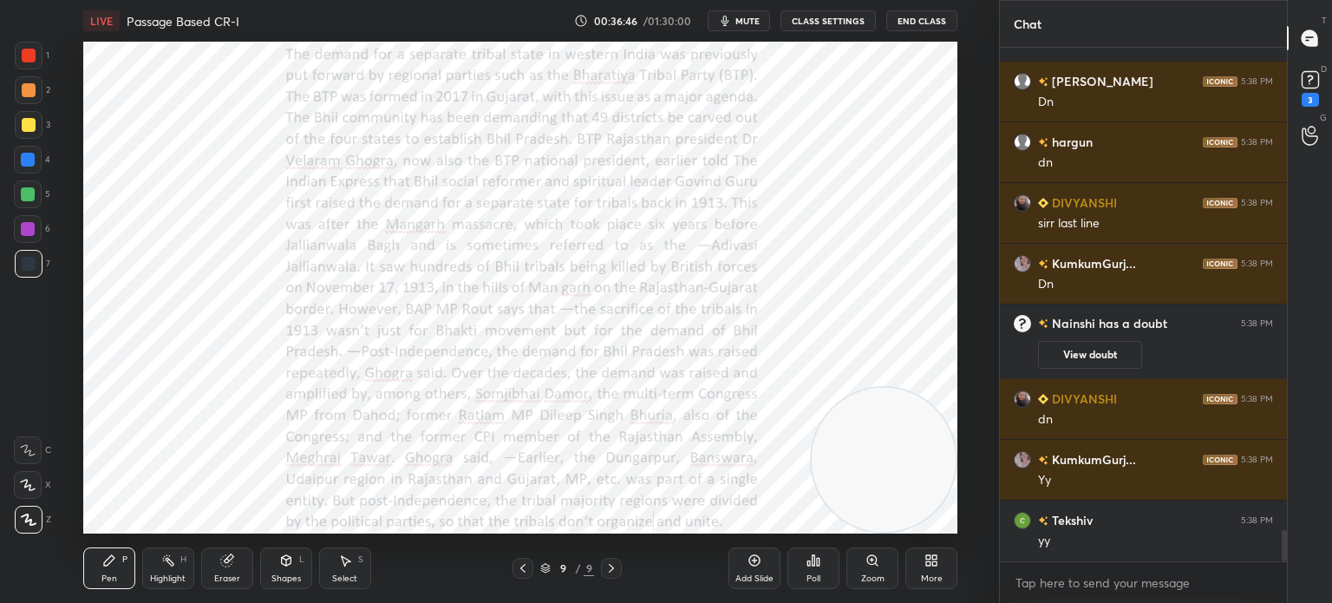
click at [908, 561] on div "More" at bounding box center [931, 568] width 52 height 42
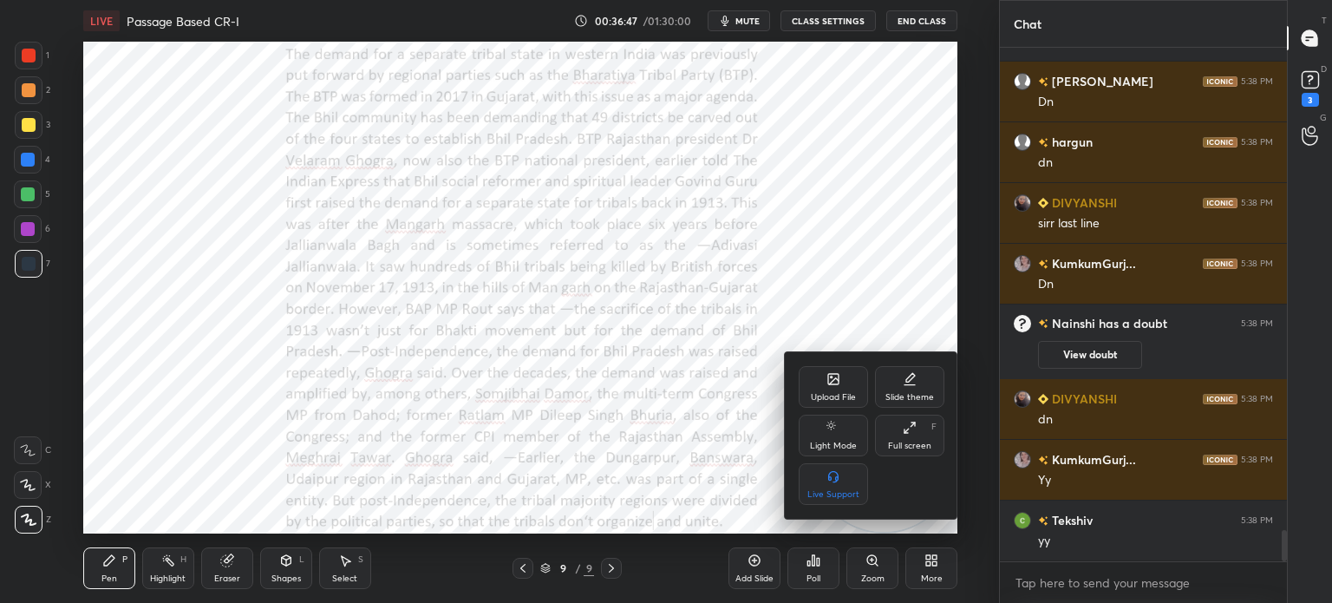
click at [818, 391] on div "Upload File" at bounding box center [833, 387] width 69 height 42
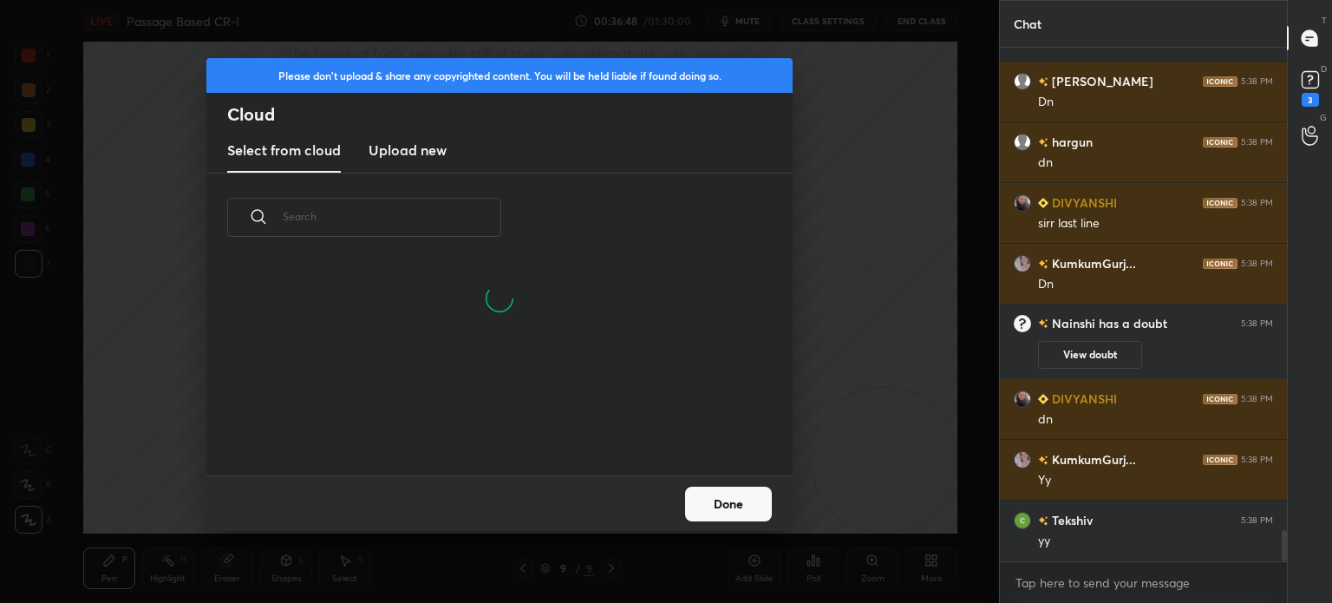
scroll to position [213, 557]
click at [378, 146] on h3 "Upload new" at bounding box center [407, 150] width 78 height 21
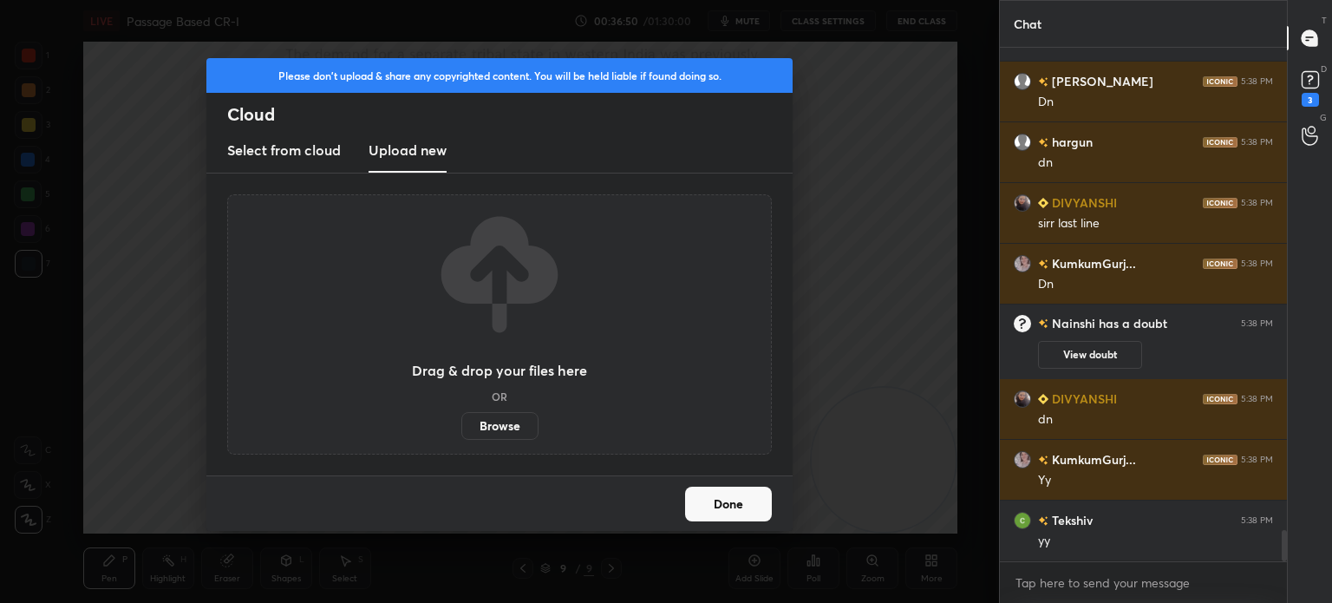
click at [489, 421] on label "Browse" at bounding box center [499, 426] width 77 height 28
click at [461, 421] on input "Browse" at bounding box center [461, 426] width 0 height 28
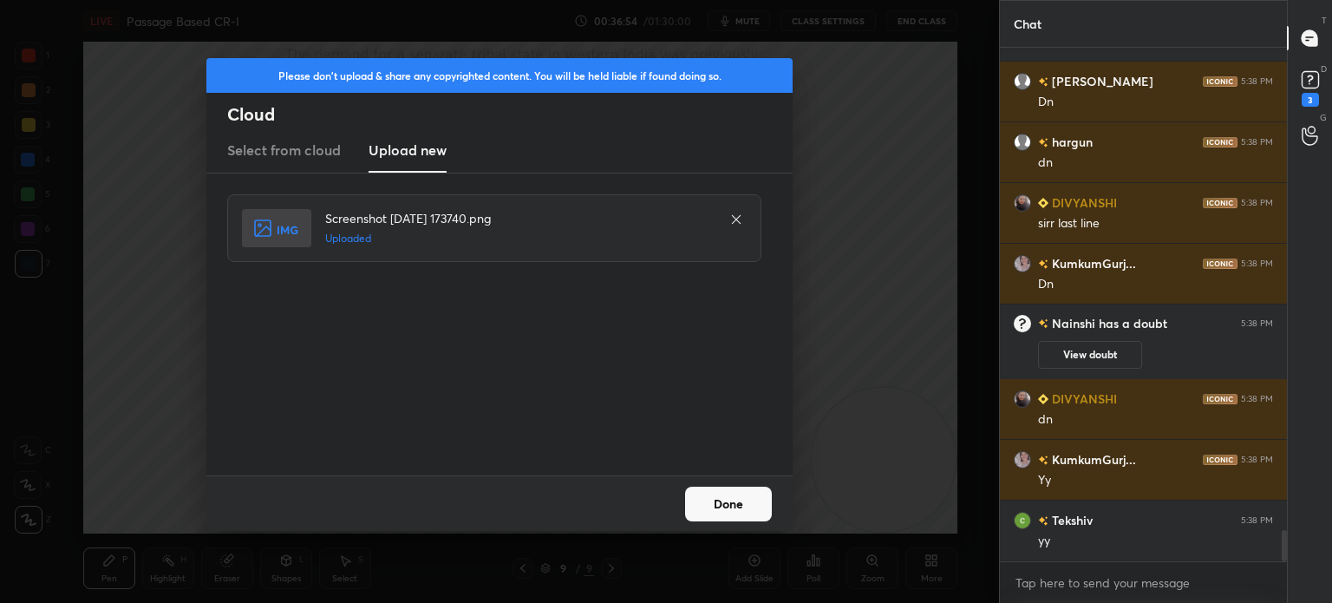
click at [723, 499] on button "Done" at bounding box center [728, 503] width 87 height 35
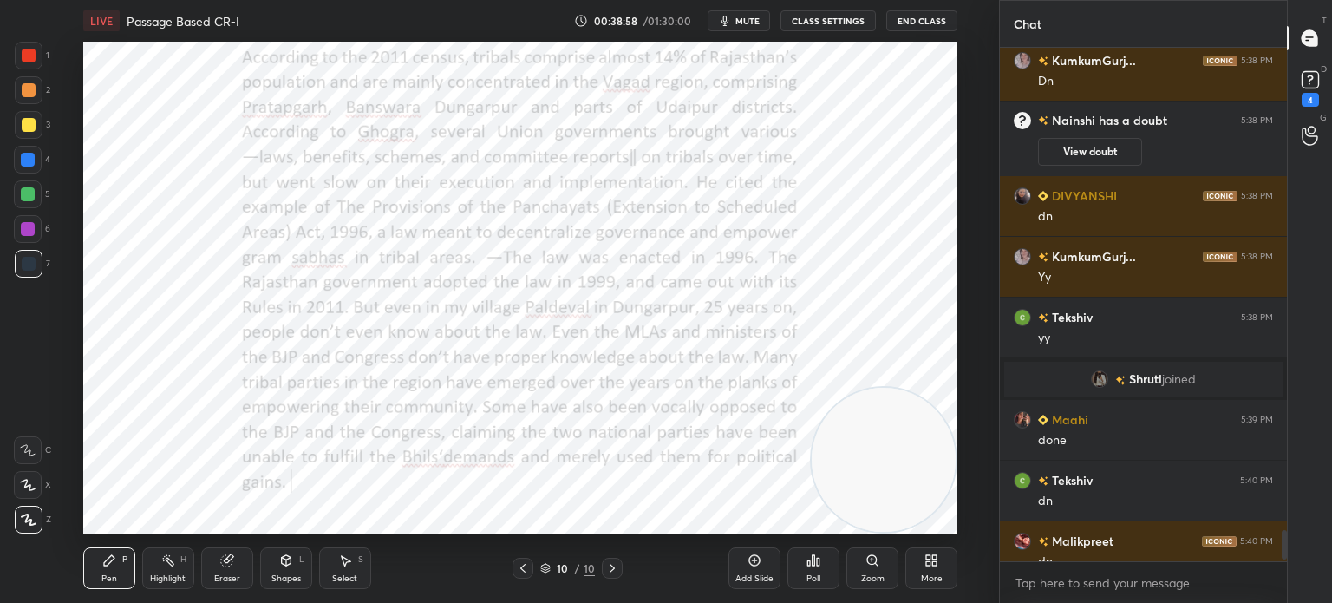
scroll to position [8585, 0]
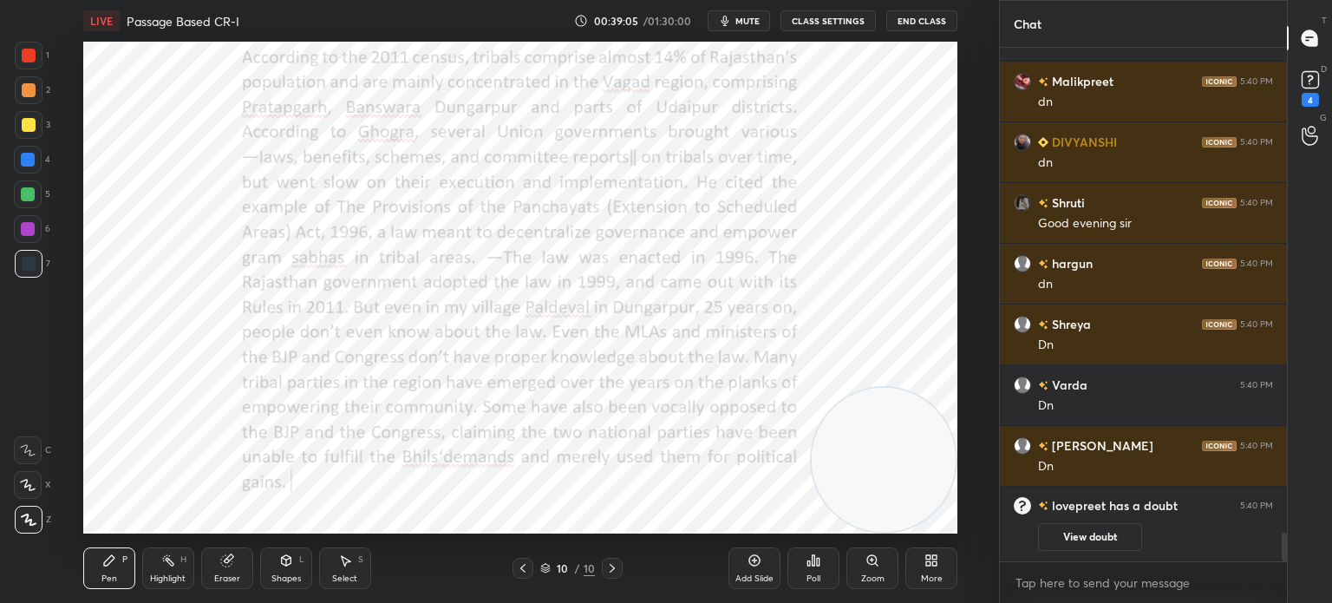
click at [924, 565] on icon at bounding box center [931, 560] width 14 height 14
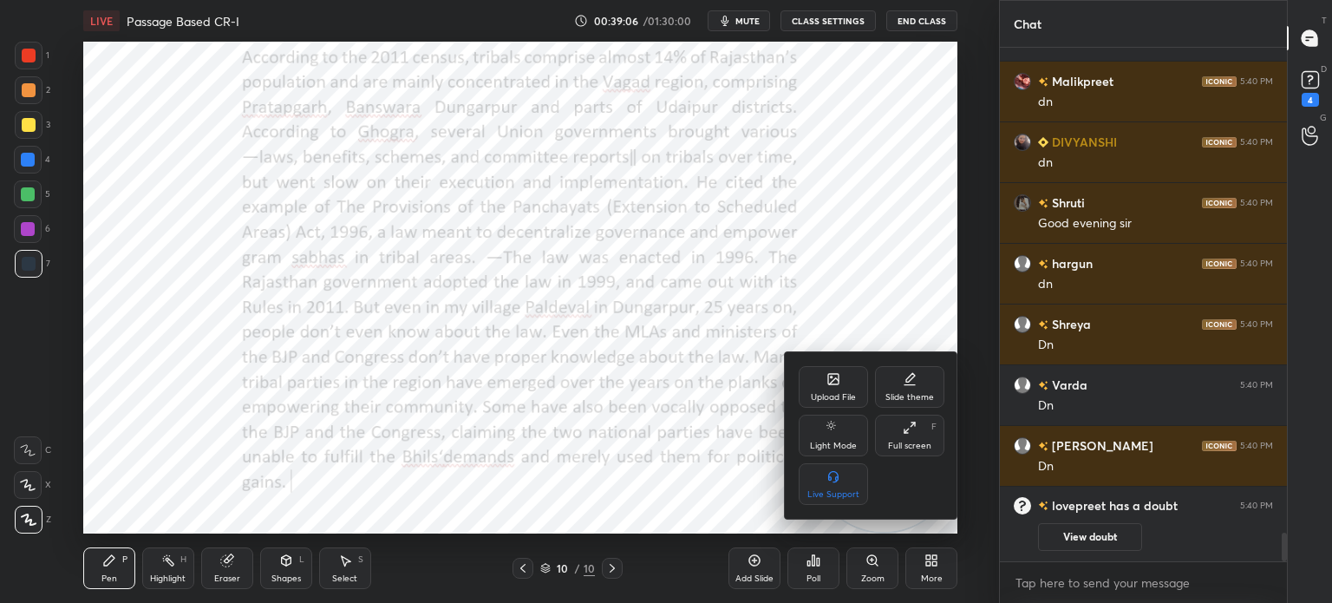
click at [828, 383] on icon at bounding box center [833, 379] width 10 height 10
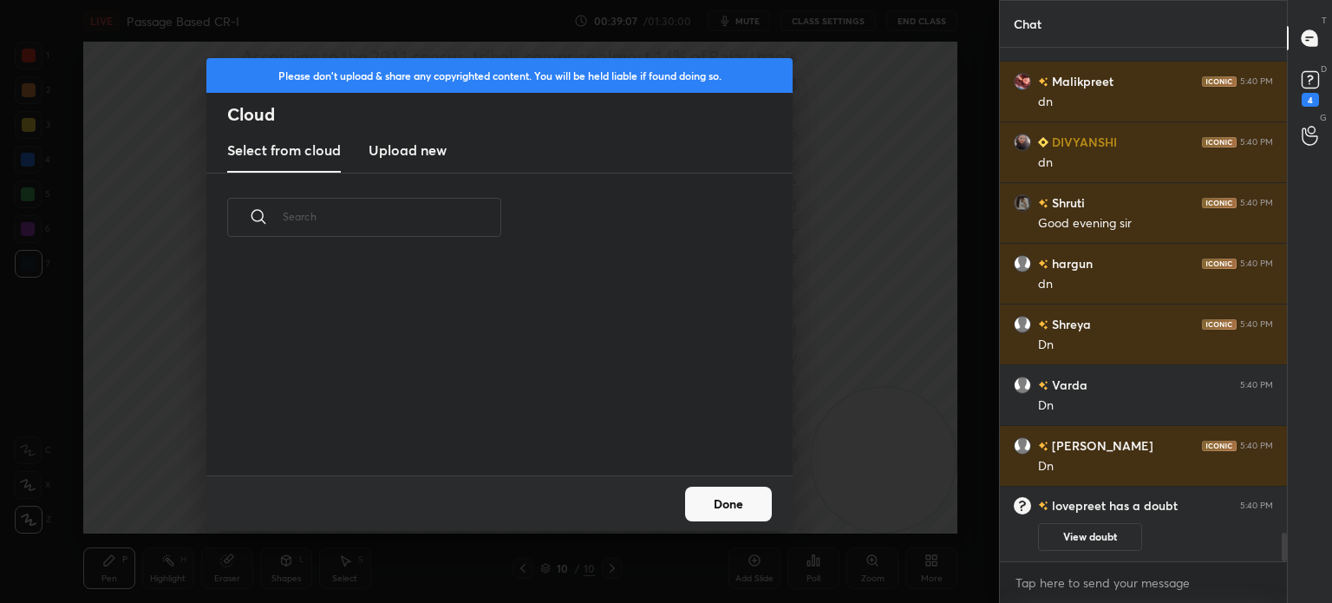
scroll to position [213, 557]
click at [426, 147] on h3 "Upload new" at bounding box center [407, 150] width 78 height 21
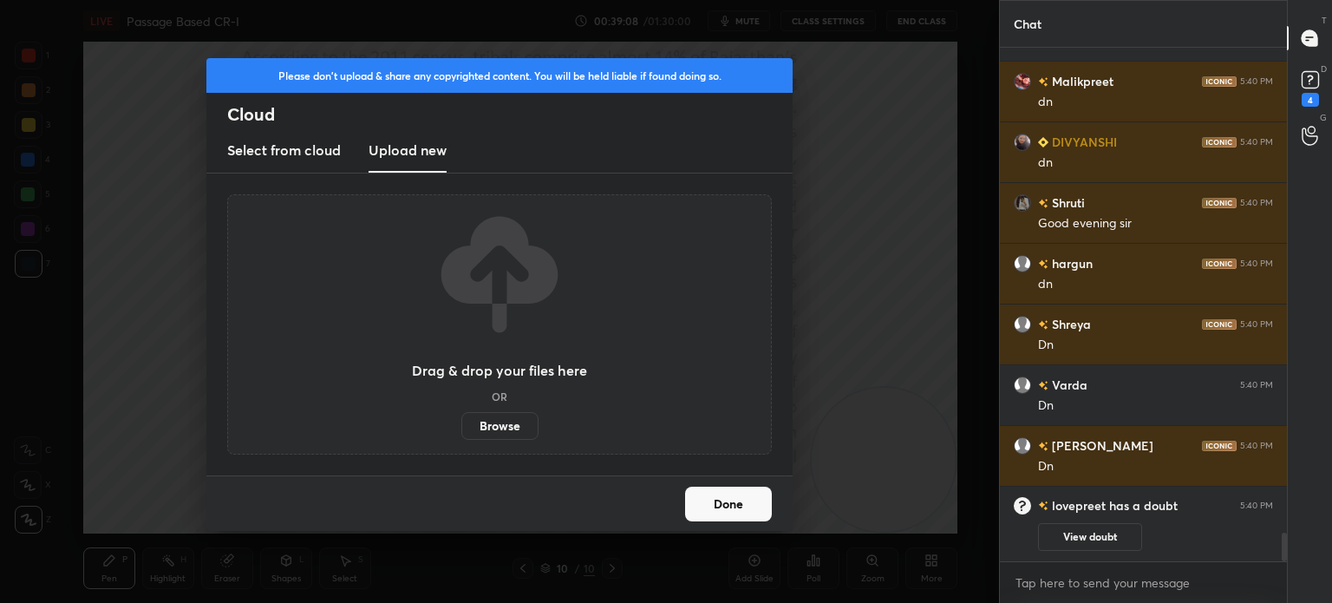
scroll to position [8646, 0]
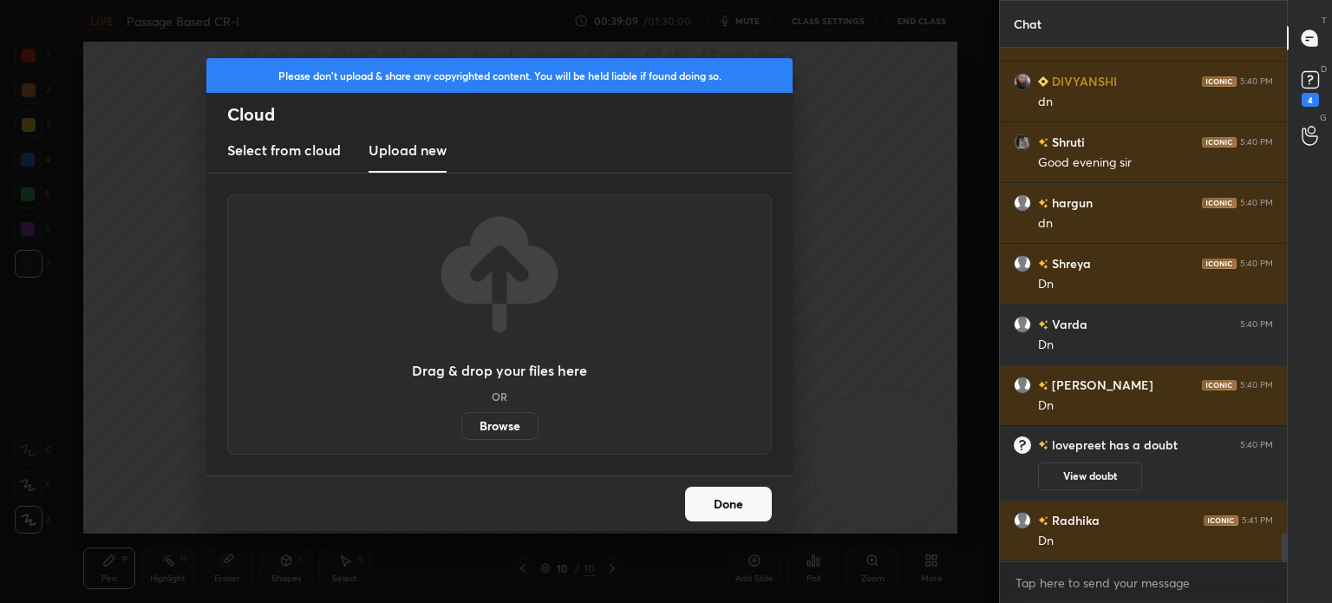
click at [486, 429] on label "Browse" at bounding box center [499, 426] width 77 height 28
click at [461, 429] on input "Browse" at bounding box center [461, 426] width 0 height 28
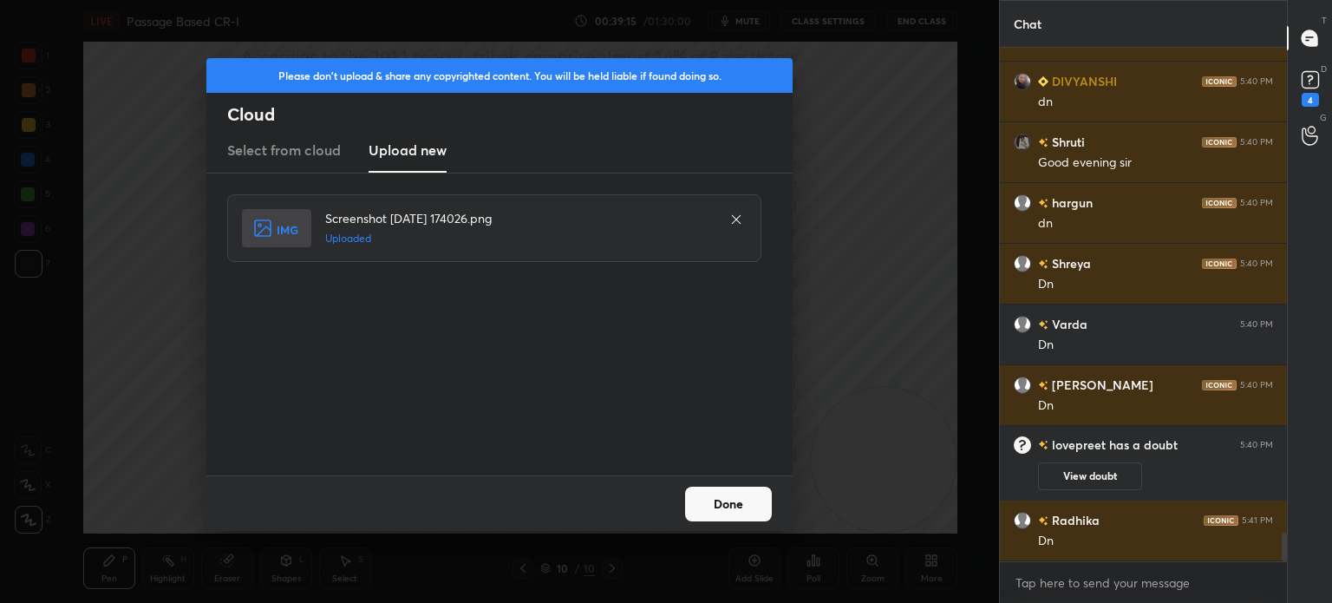
click at [721, 502] on button "Done" at bounding box center [728, 503] width 87 height 35
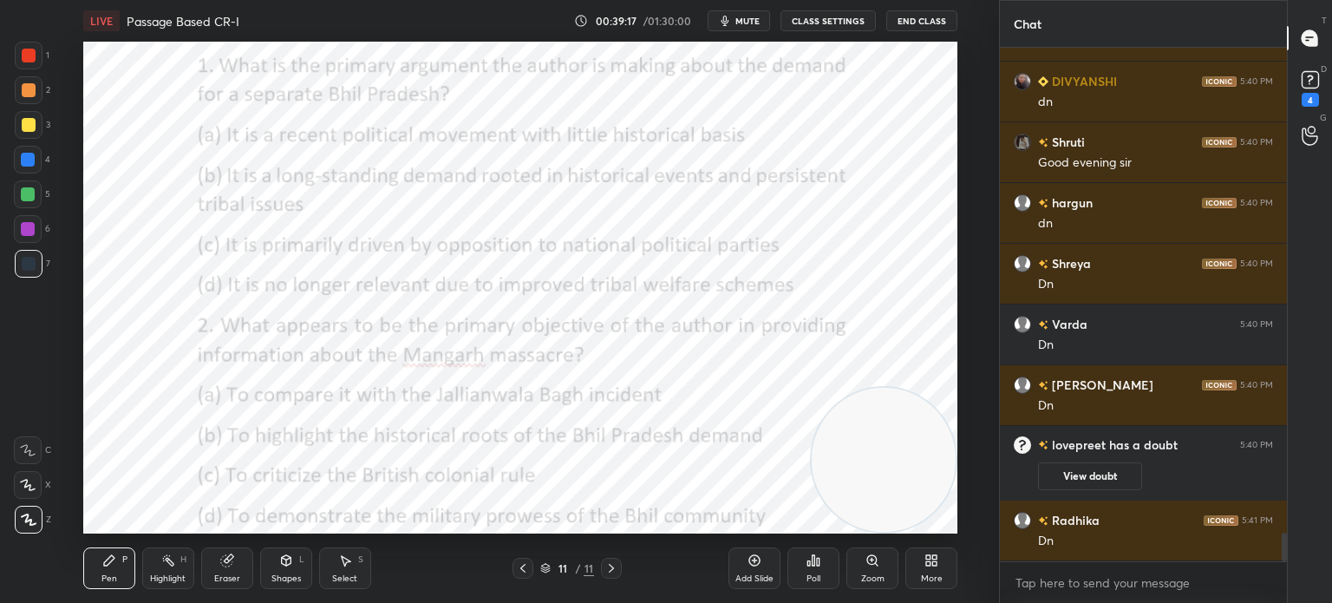
click at [925, 554] on icon at bounding box center [931, 560] width 14 height 14
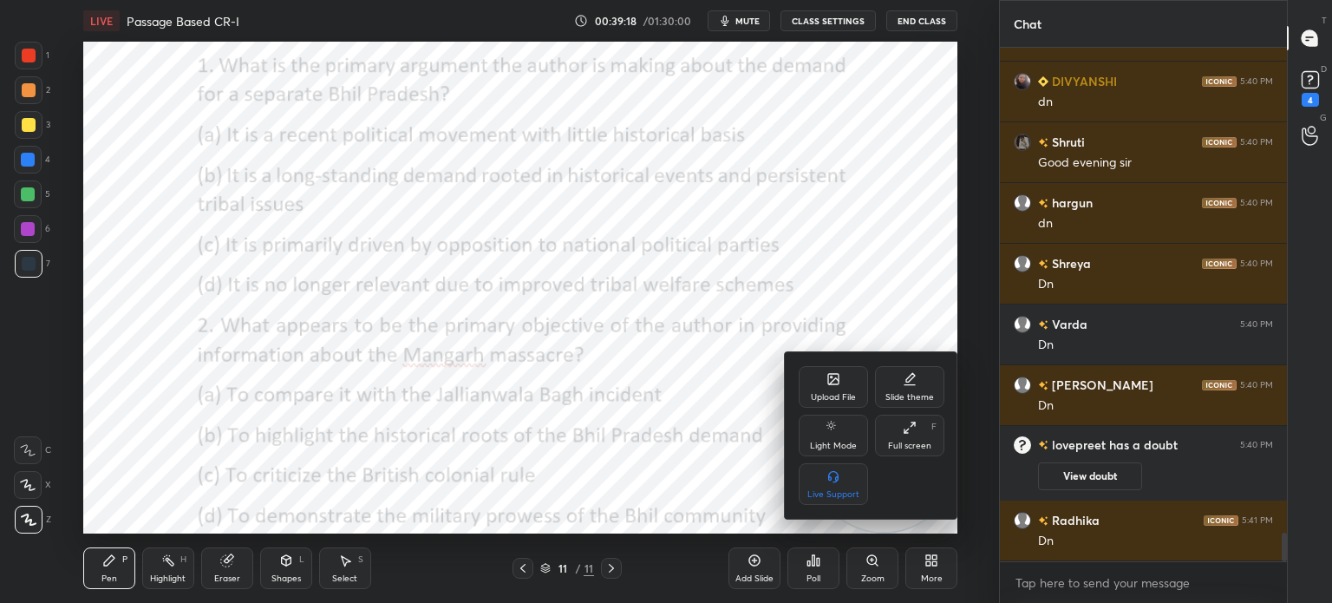
click at [818, 388] on div "Upload File" at bounding box center [833, 387] width 69 height 42
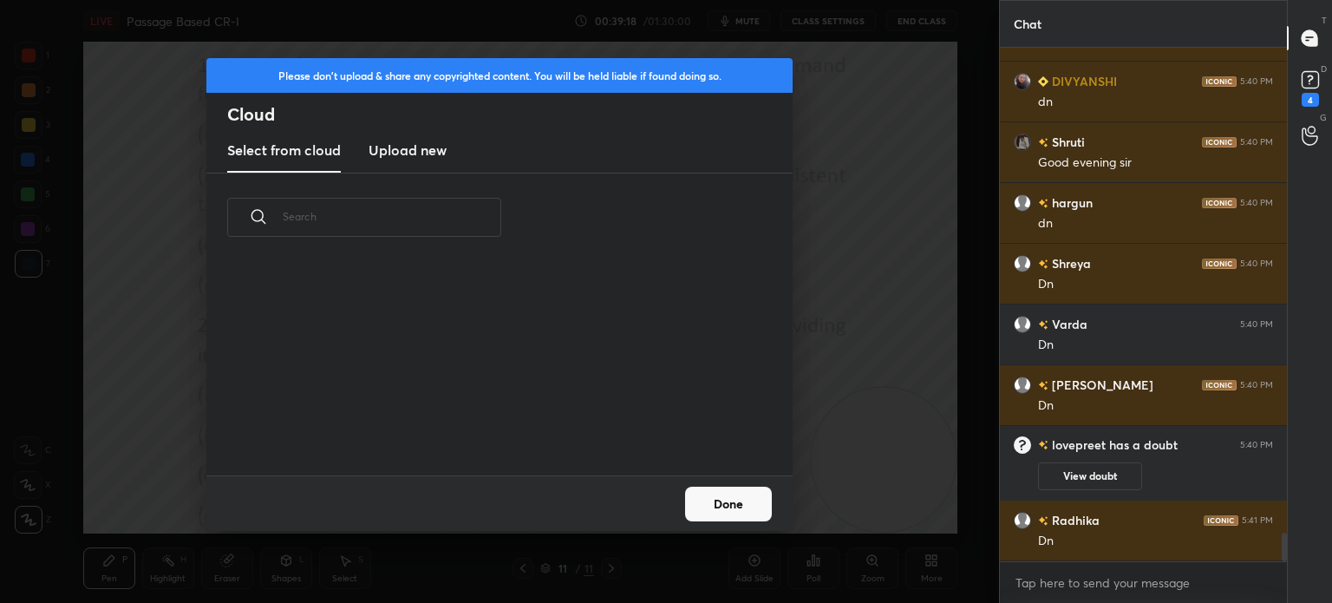
scroll to position [213, 557]
click at [412, 163] on new "Upload new" at bounding box center [407, 150] width 78 height 43
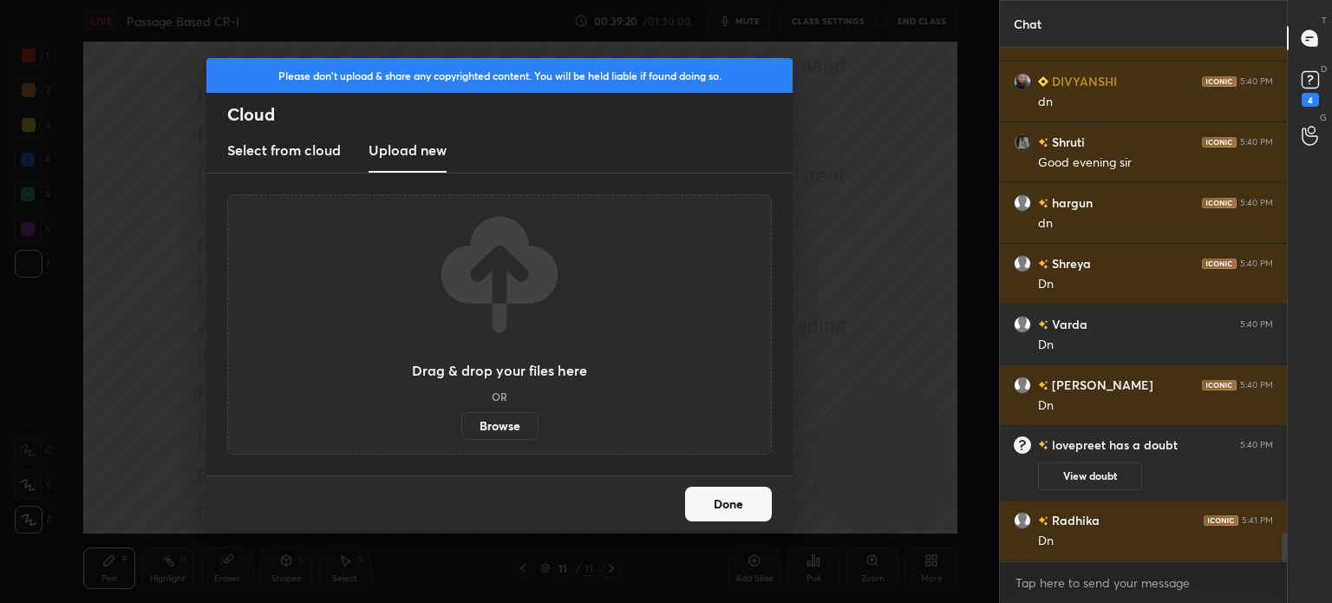
click at [490, 423] on label "Browse" at bounding box center [499, 426] width 77 height 28
click at [461, 423] on input "Browse" at bounding box center [461, 426] width 0 height 28
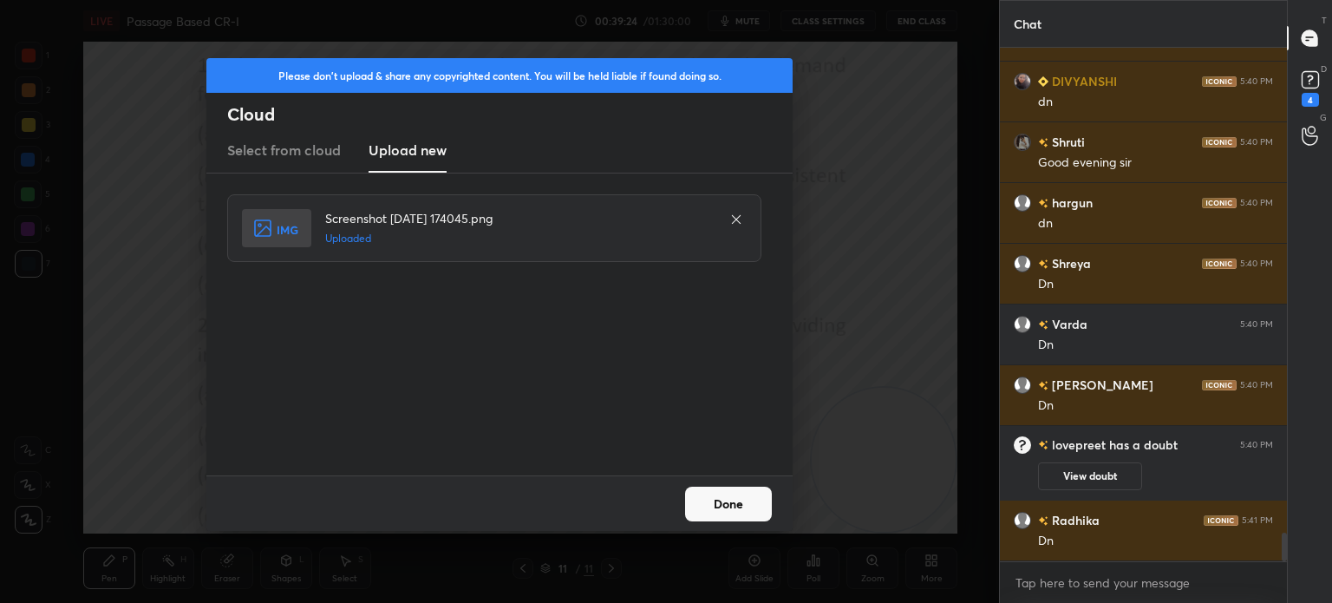
click at [721, 489] on button "Done" at bounding box center [728, 503] width 87 height 35
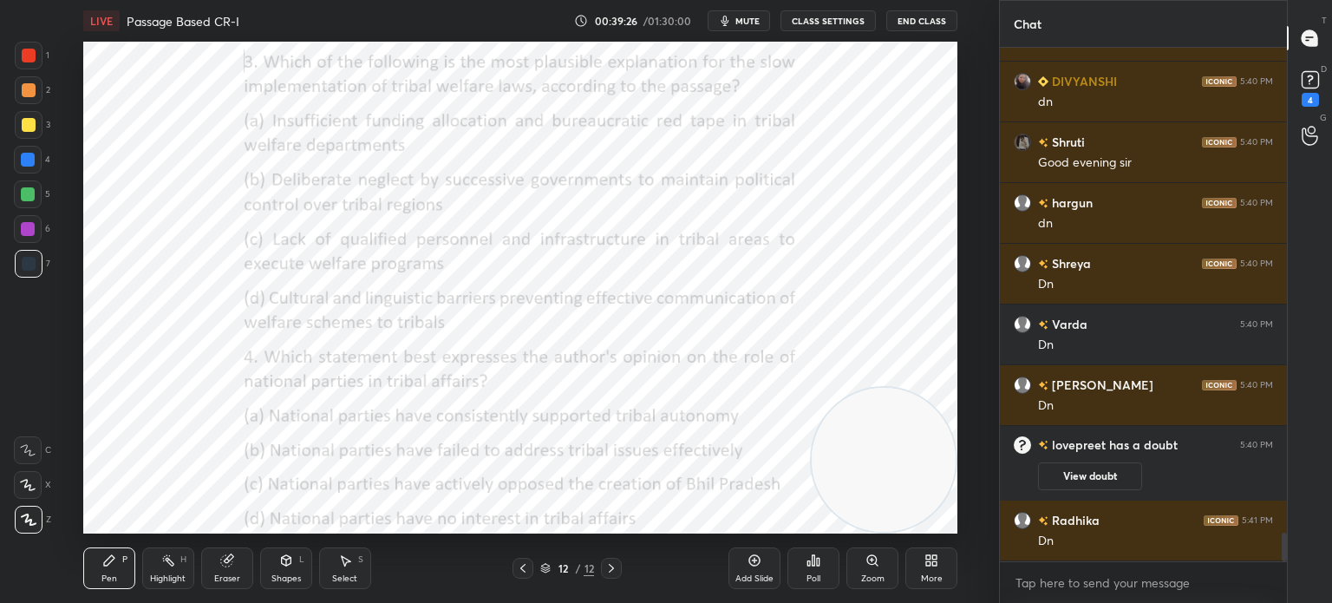
click at [923, 568] on div "More" at bounding box center [931, 568] width 52 height 42
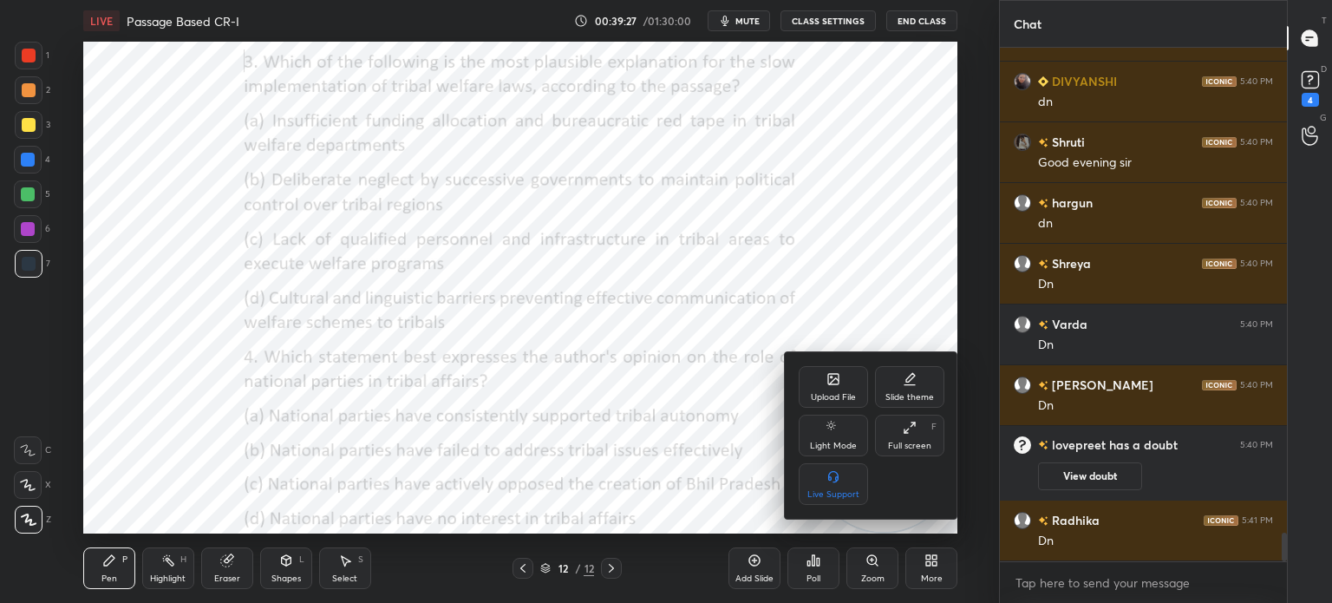
click at [818, 384] on div "Upload File" at bounding box center [833, 387] width 69 height 42
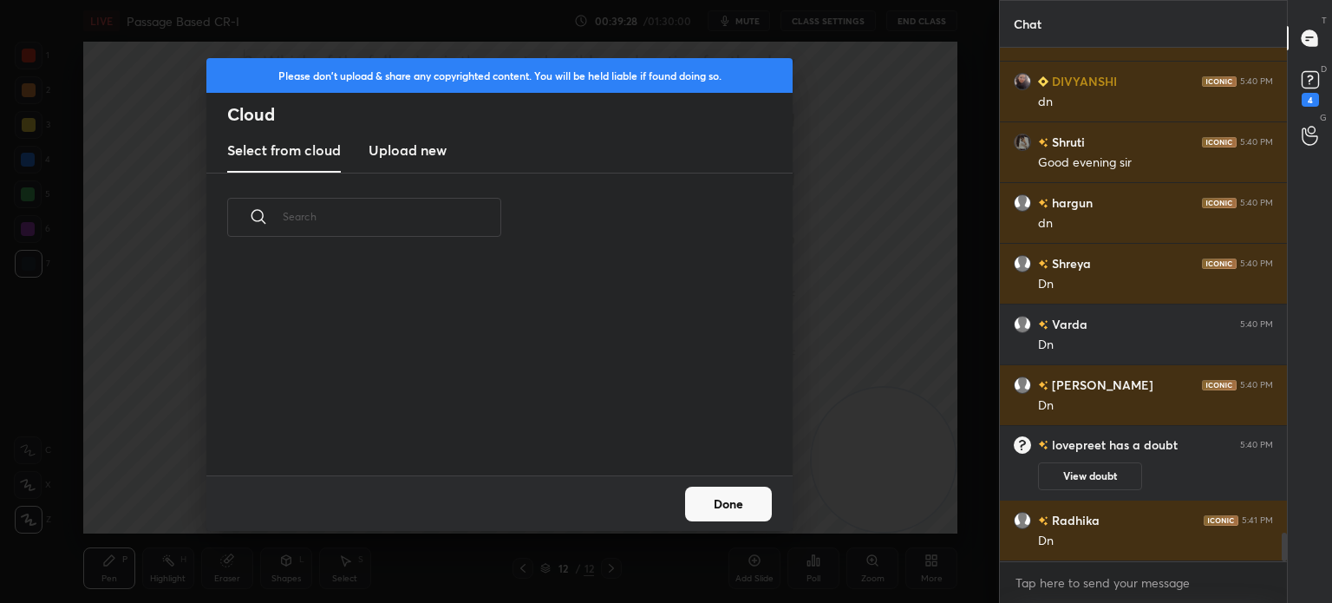
click at [395, 141] on h3 "Upload new" at bounding box center [407, 150] width 78 height 21
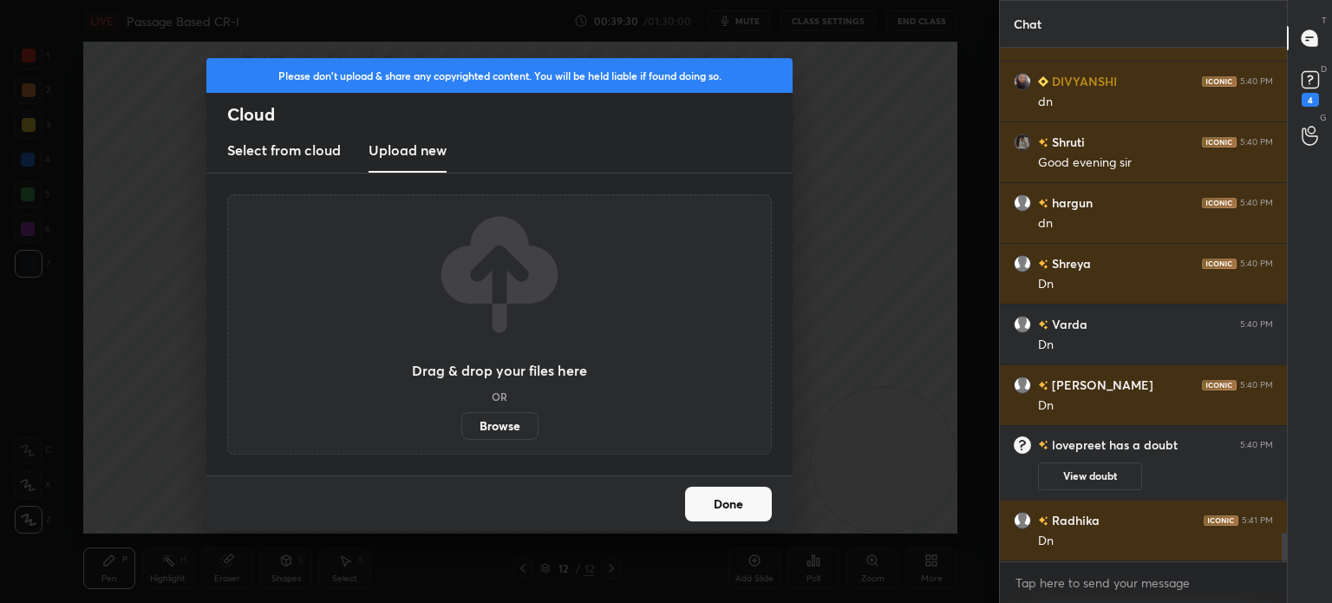
click at [495, 427] on label "Browse" at bounding box center [499, 426] width 77 height 28
click at [461, 427] on input "Browse" at bounding box center [461, 426] width 0 height 28
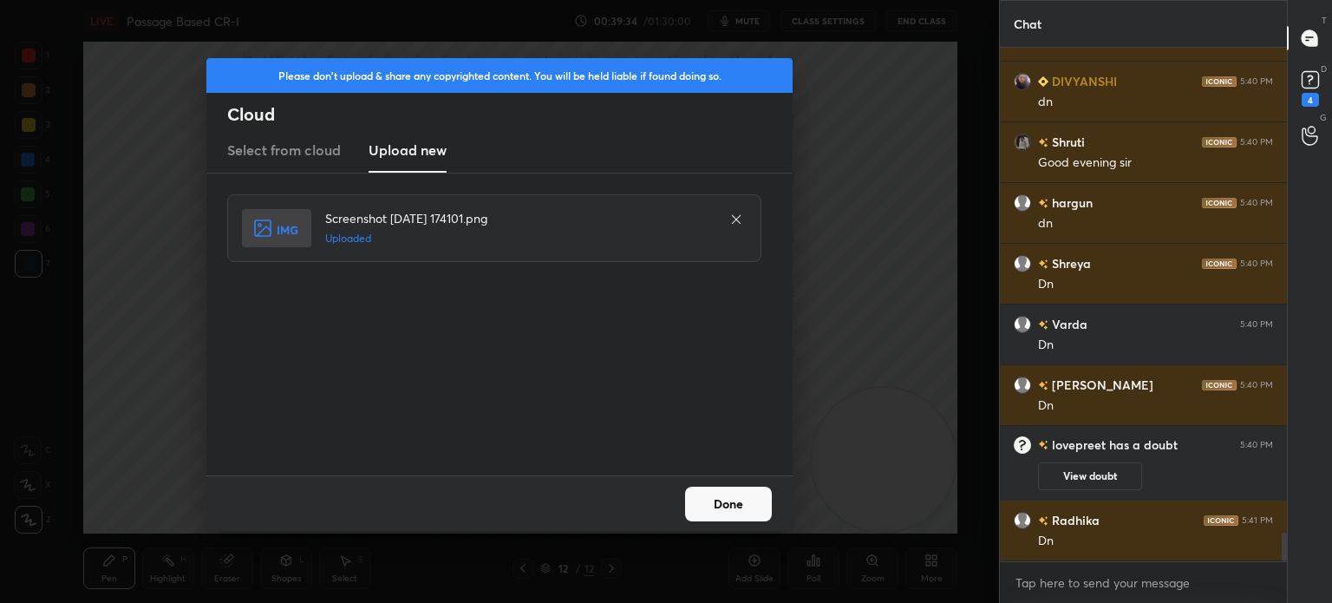
click at [721, 516] on button "Done" at bounding box center [728, 503] width 87 height 35
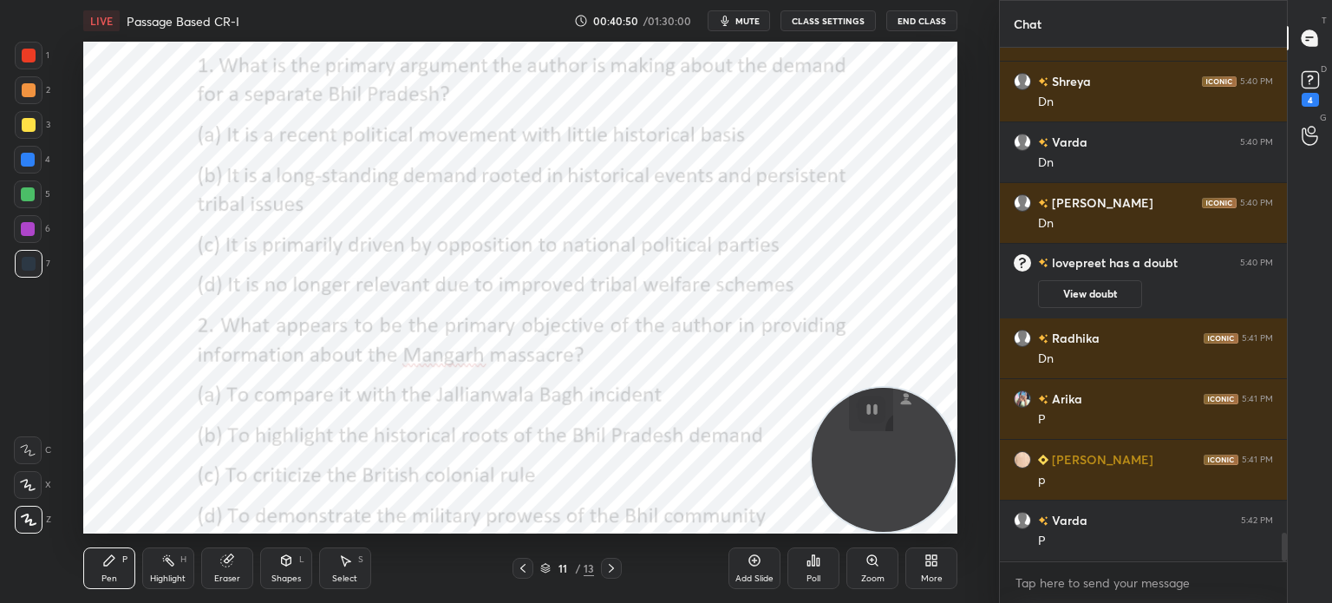
scroll to position [8889, 0]
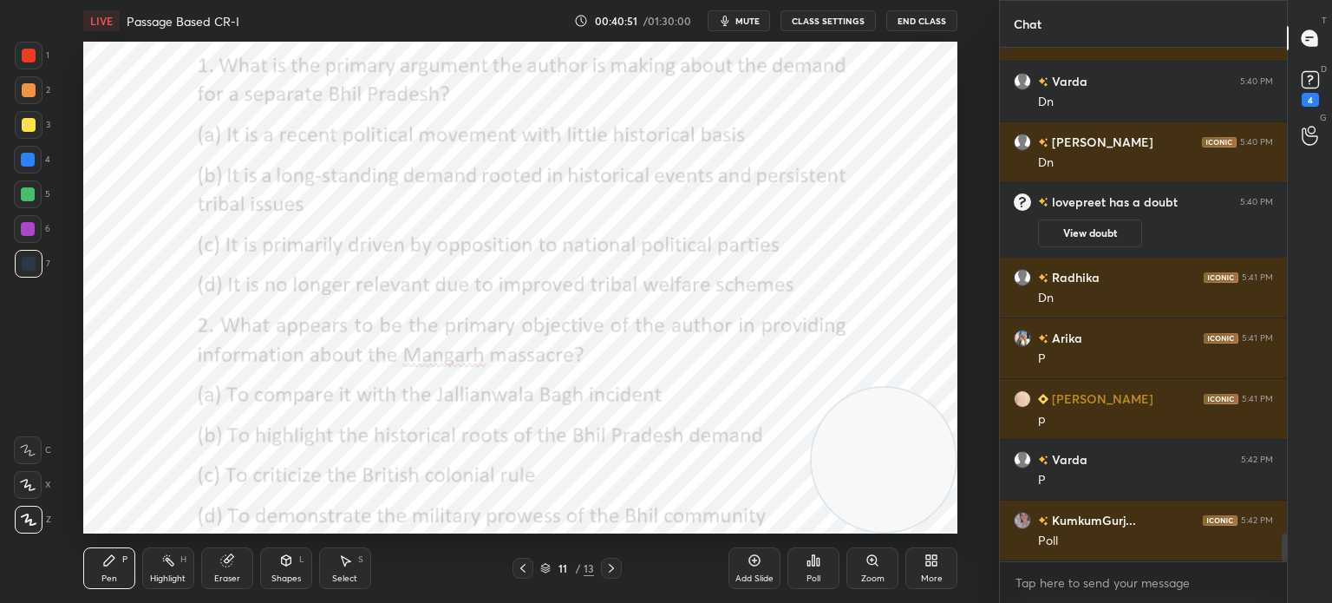
click at [815, 568] on div "Poll" at bounding box center [813, 568] width 52 height 42
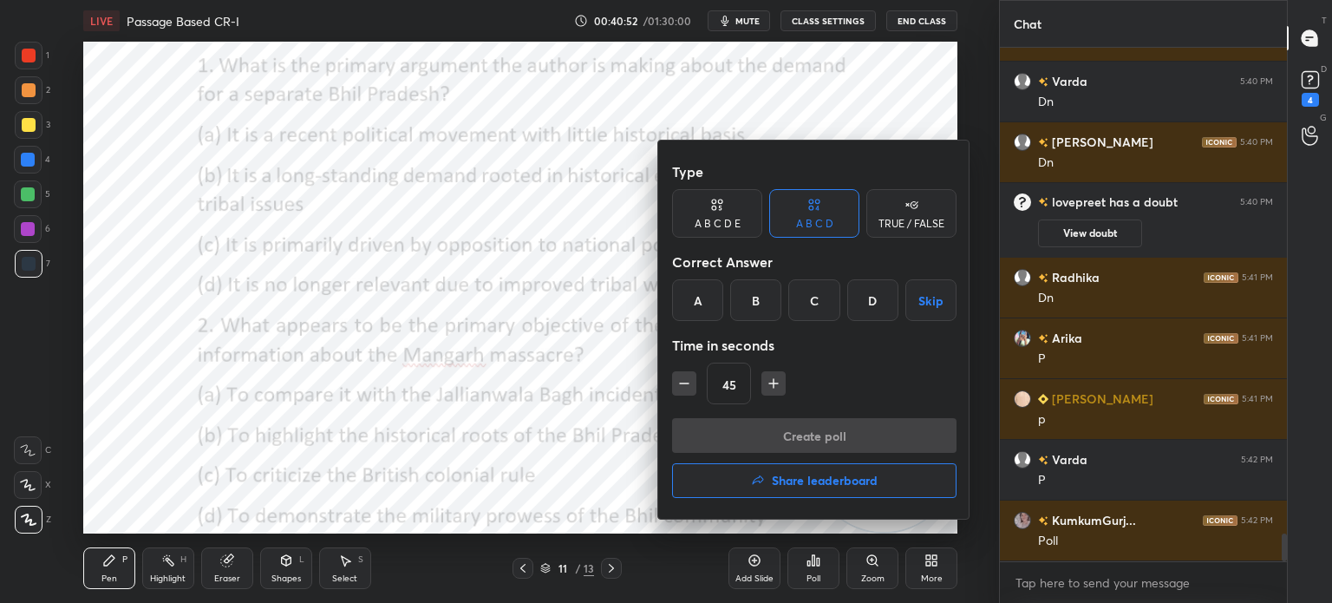
click at [746, 304] on div "B" at bounding box center [755, 300] width 51 height 42
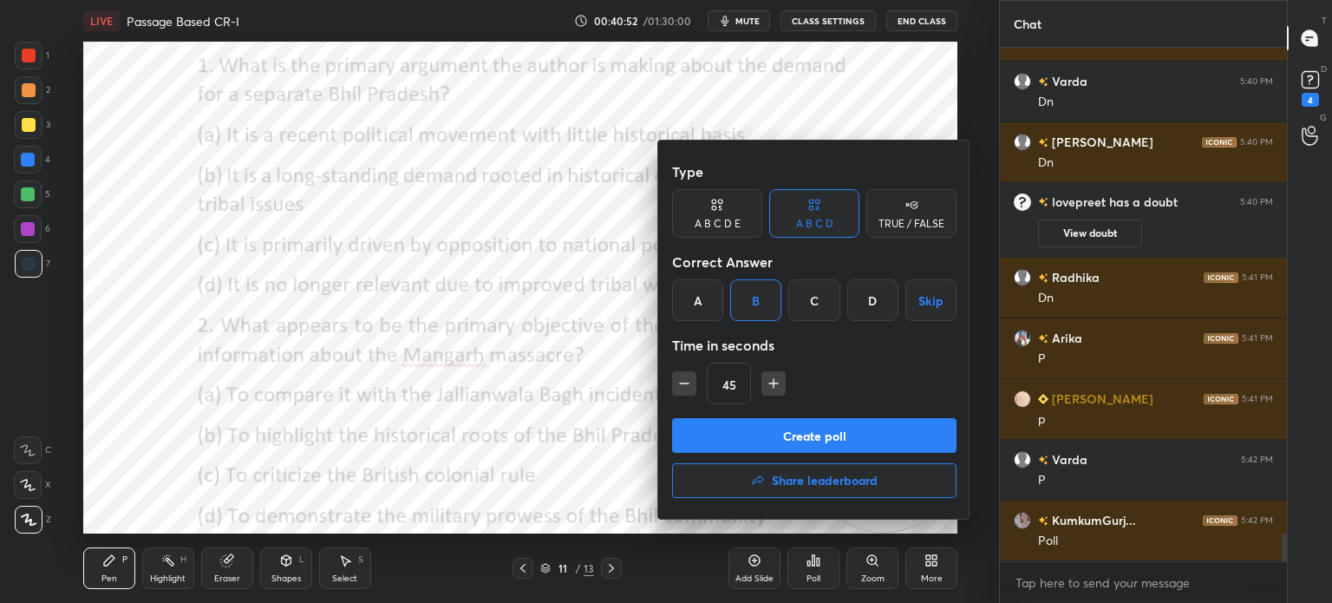
click at [738, 435] on button "Create poll" at bounding box center [814, 435] width 284 height 35
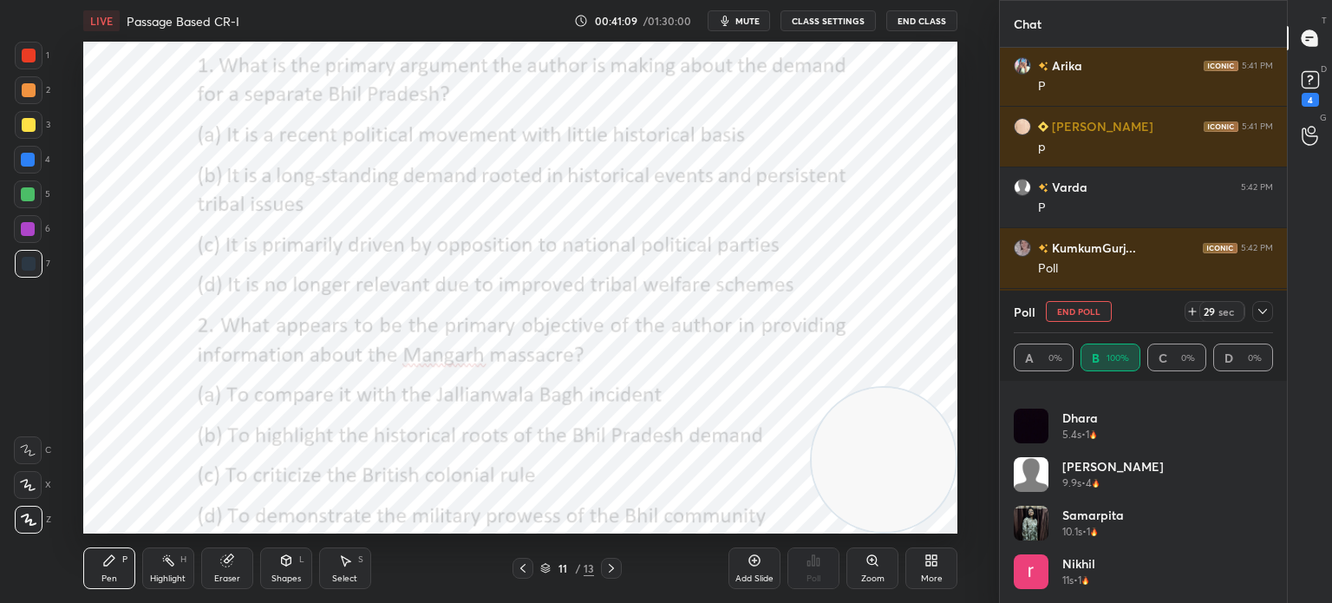
scroll to position [9222, 0]
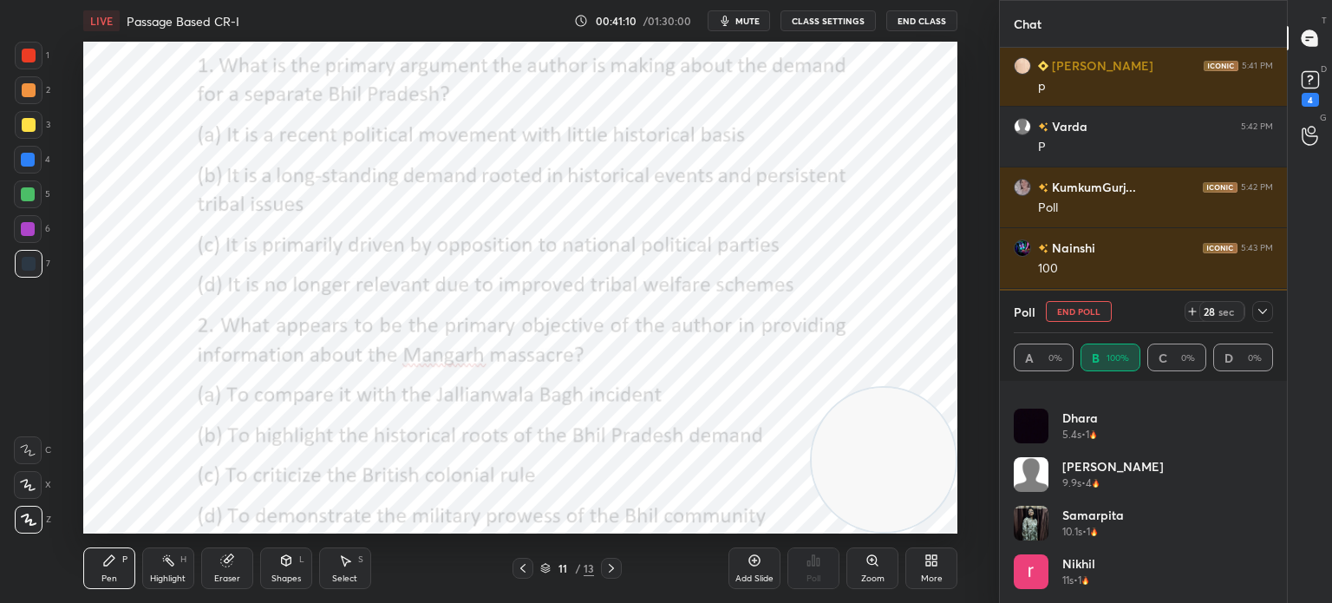
click at [1262, 320] on div at bounding box center [1262, 311] width 21 height 21
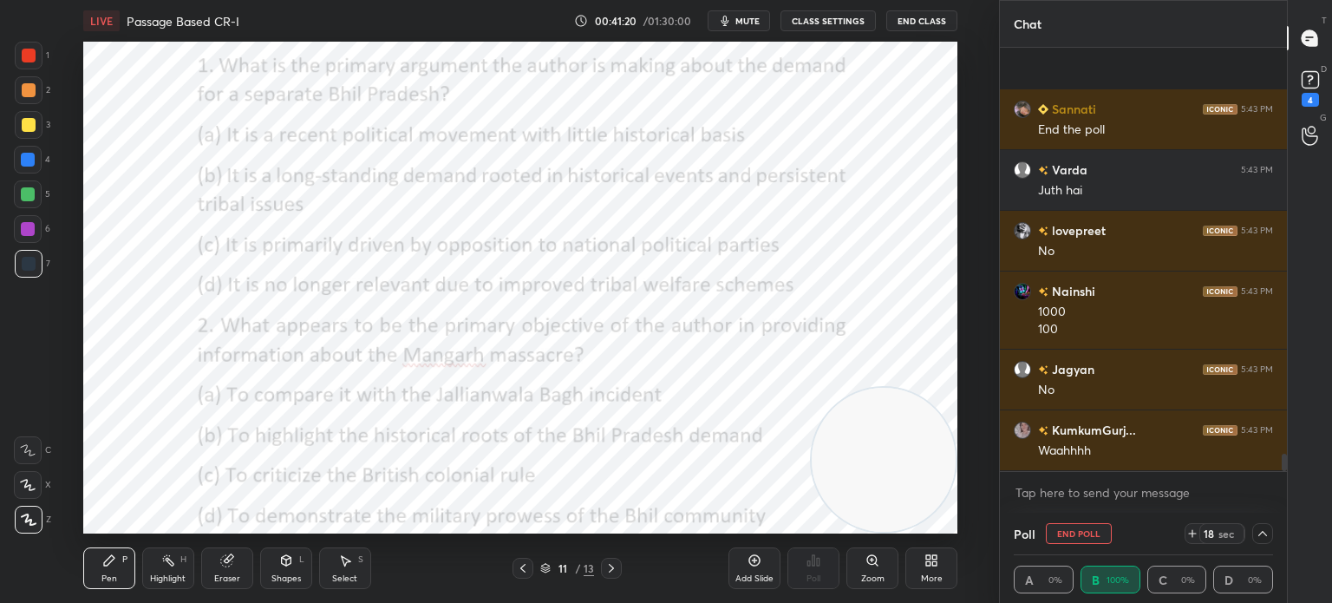
scroll to position [9907, 0]
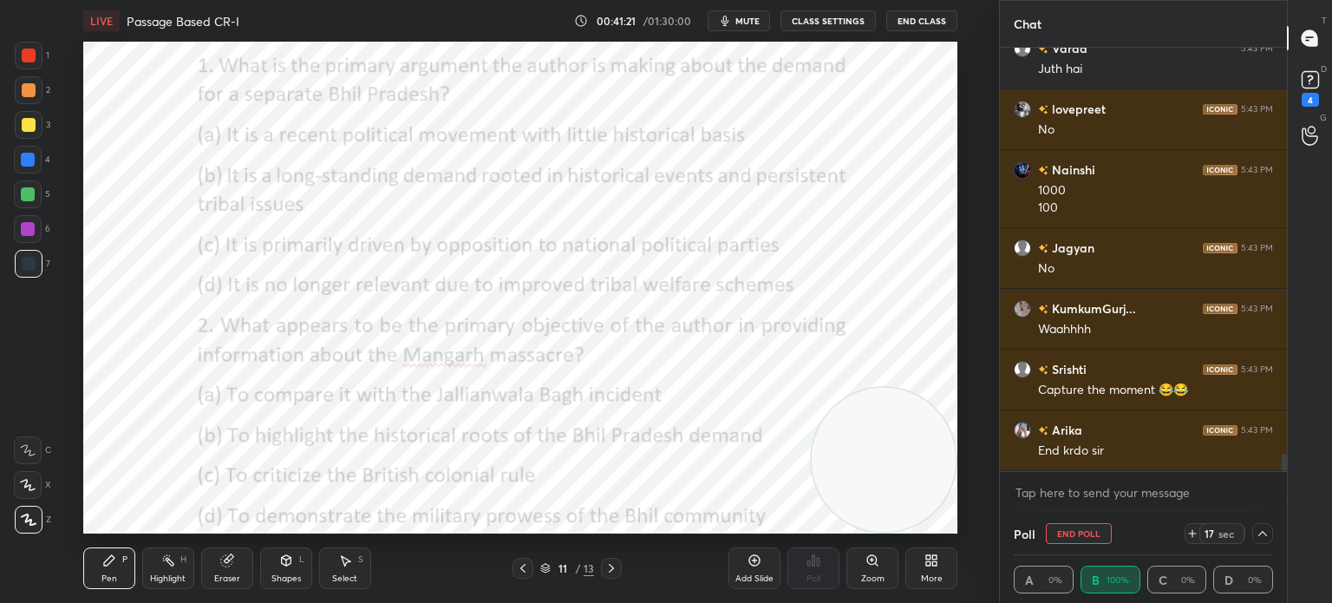
click at [1259, 536] on icon at bounding box center [1262, 533] width 9 height 5
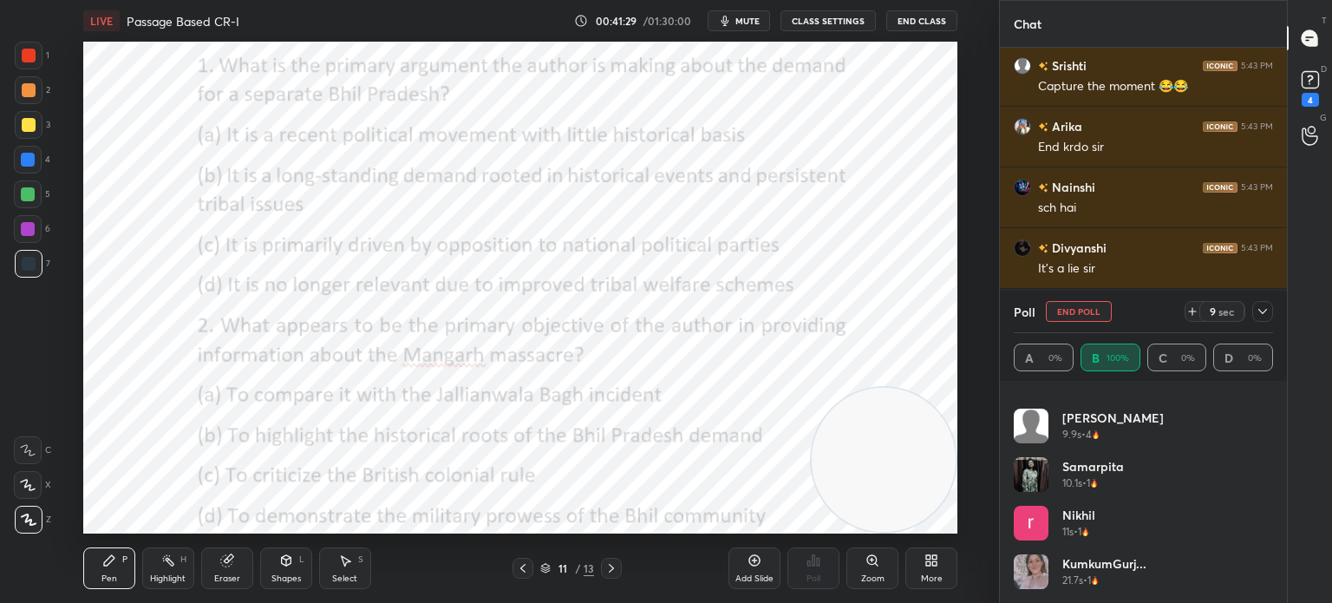
click at [1077, 304] on button "End Poll" at bounding box center [1079, 311] width 66 height 21
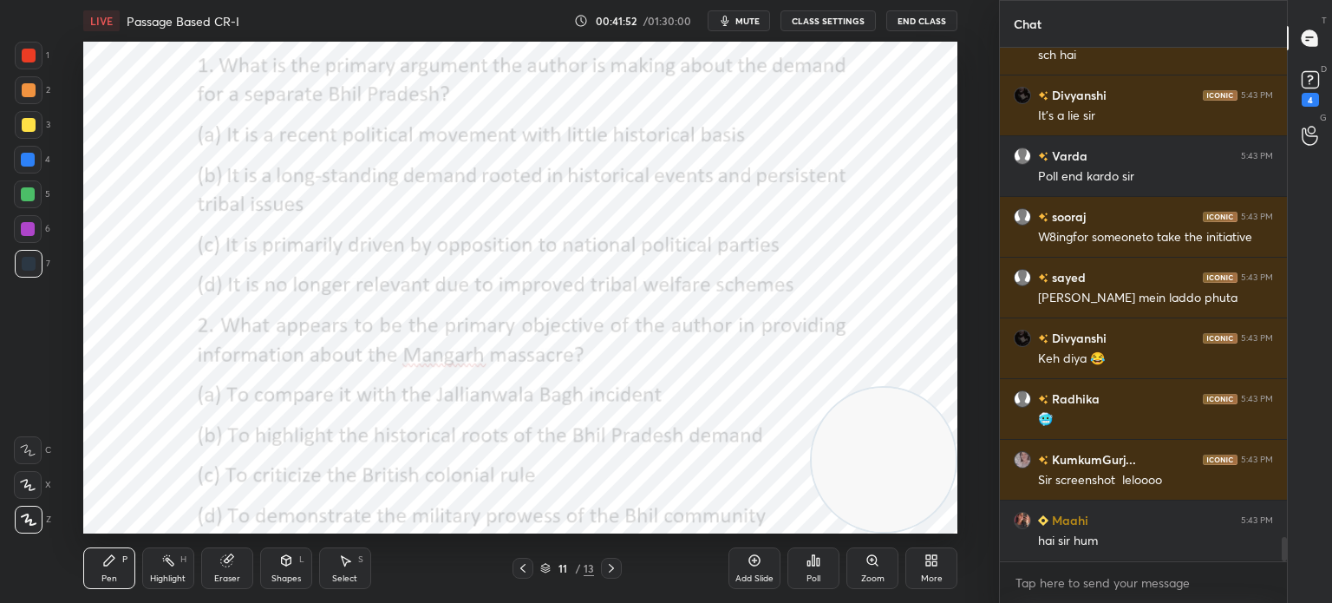
click at [812, 583] on div "Poll" at bounding box center [813, 578] width 14 height 9
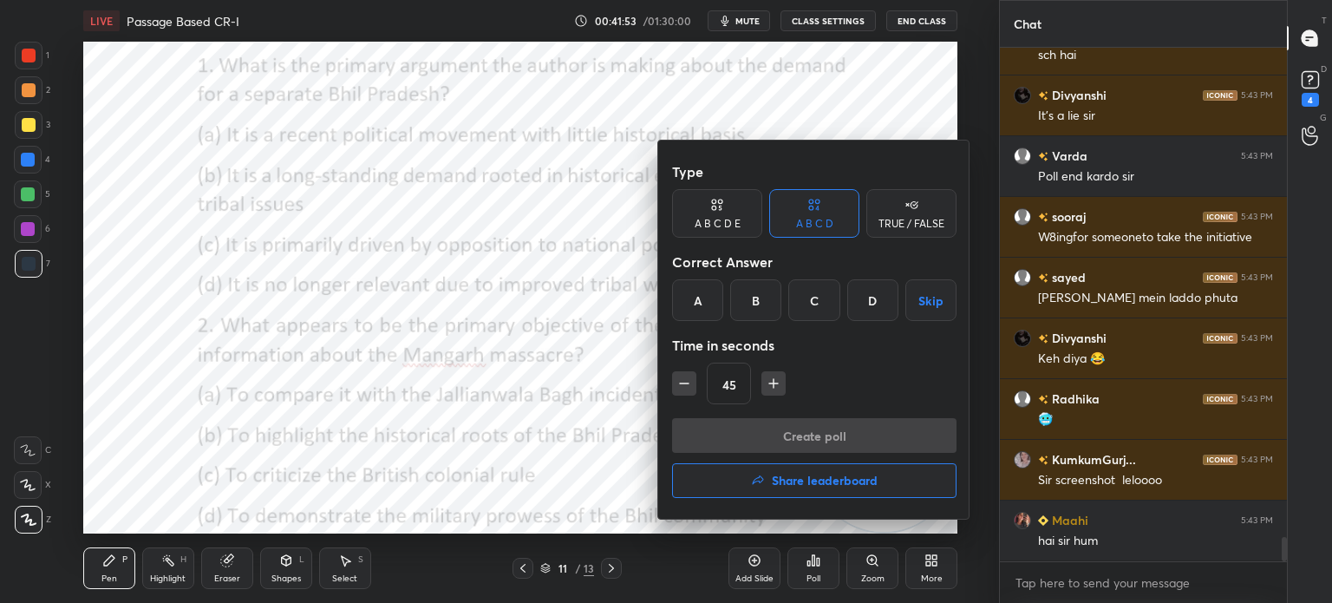
click at [755, 301] on div "B" at bounding box center [755, 300] width 51 height 42
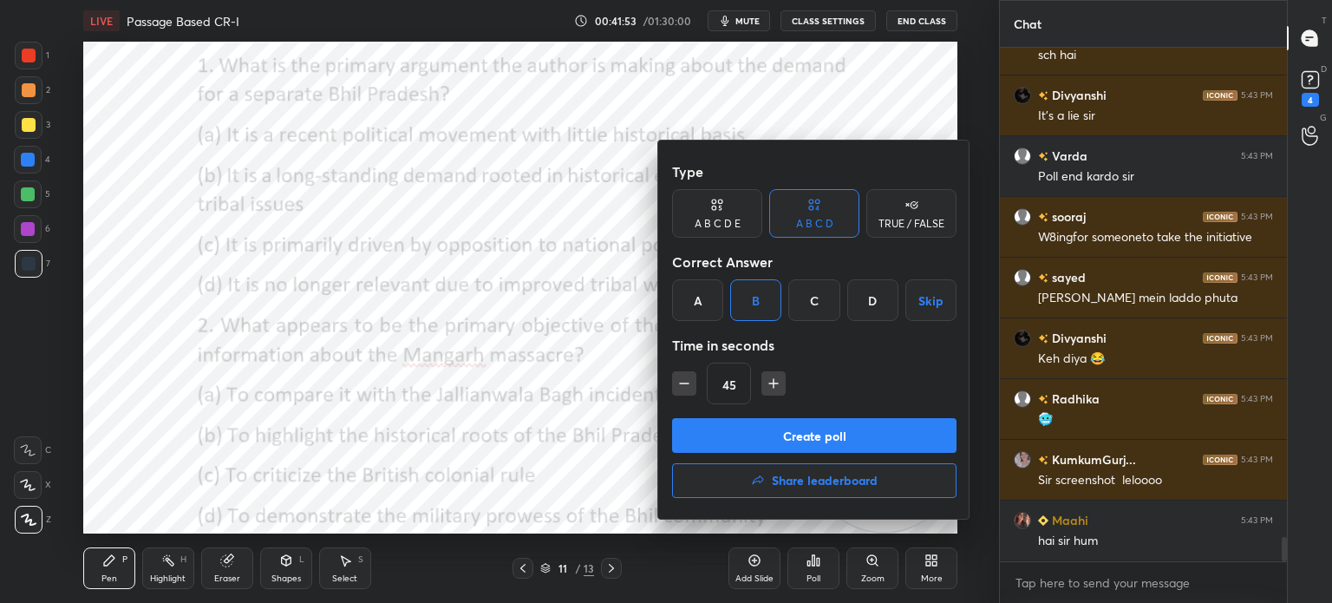
click at [743, 433] on button "Create poll" at bounding box center [814, 435] width 284 height 35
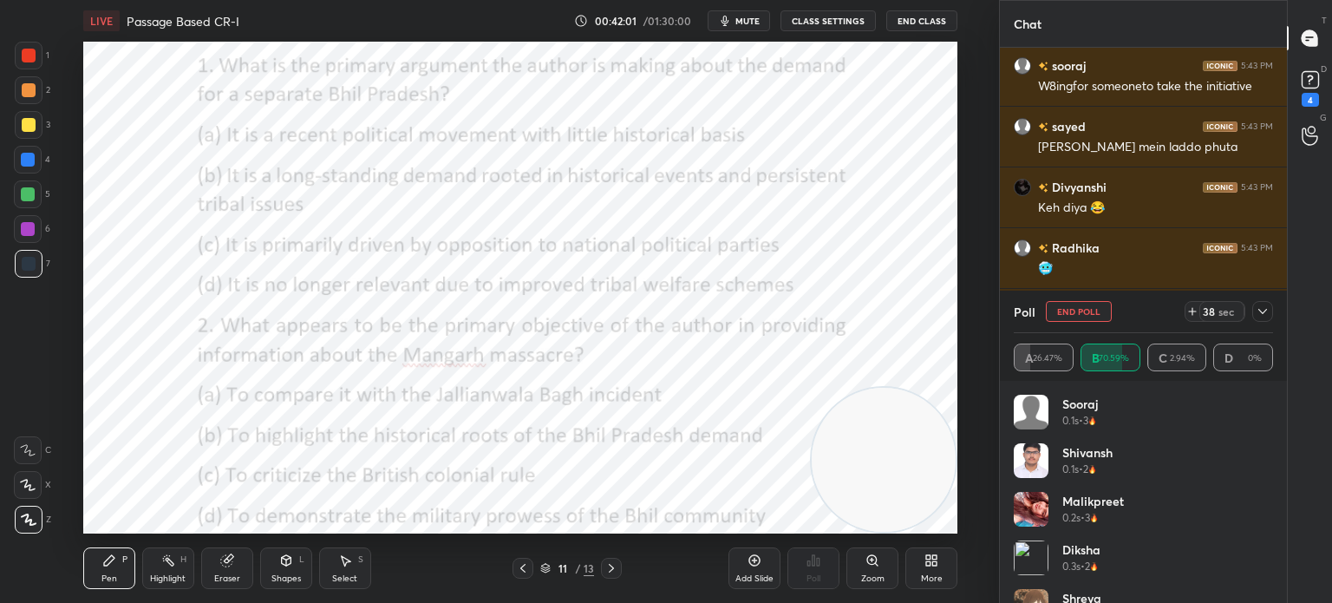
click at [1263, 310] on icon at bounding box center [1262, 311] width 14 height 14
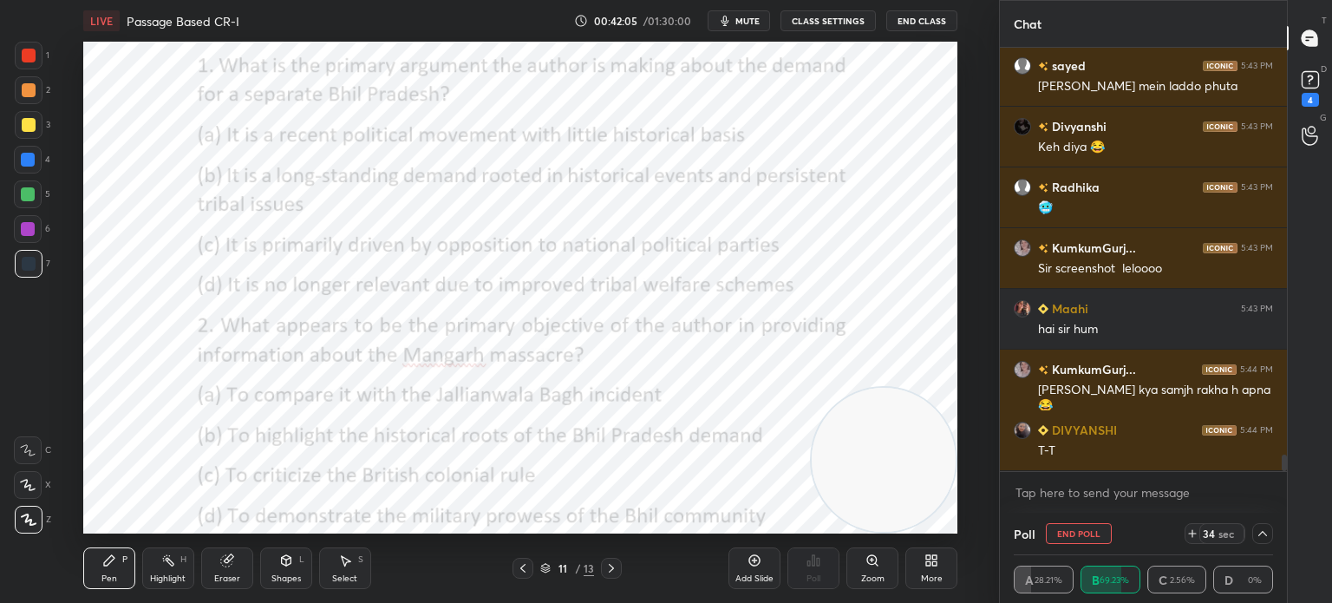
click at [1264, 531] on icon at bounding box center [1262, 533] width 14 height 14
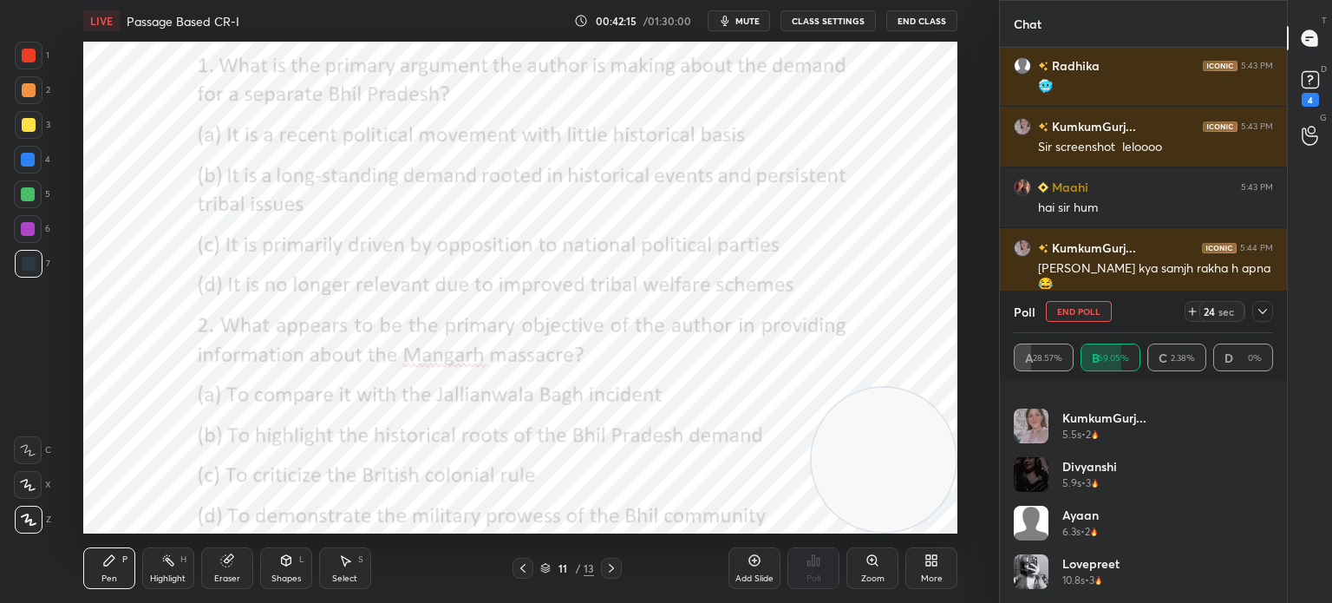
click at [1259, 315] on icon at bounding box center [1262, 311] width 14 height 14
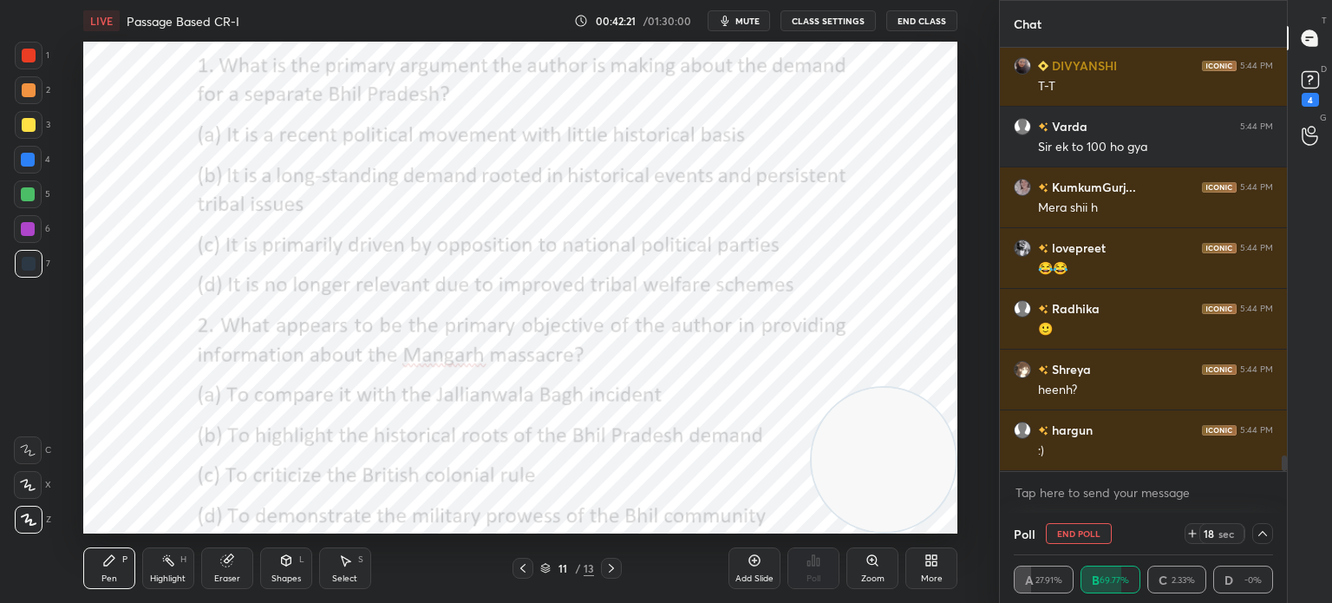
click at [1266, 535] on icon at bounding box center [1262, 533] width 9 height 5
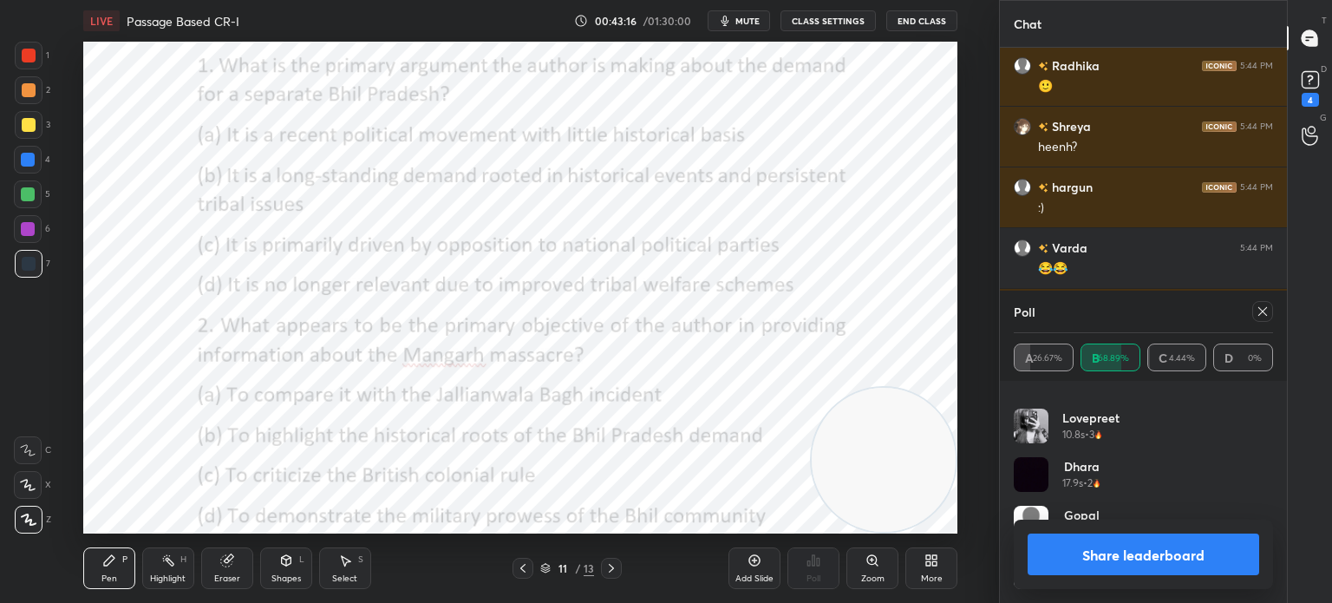
click at [1063, 561] on button "Share leaderboard" at bounding box center [1142, 554] width 231 height 42
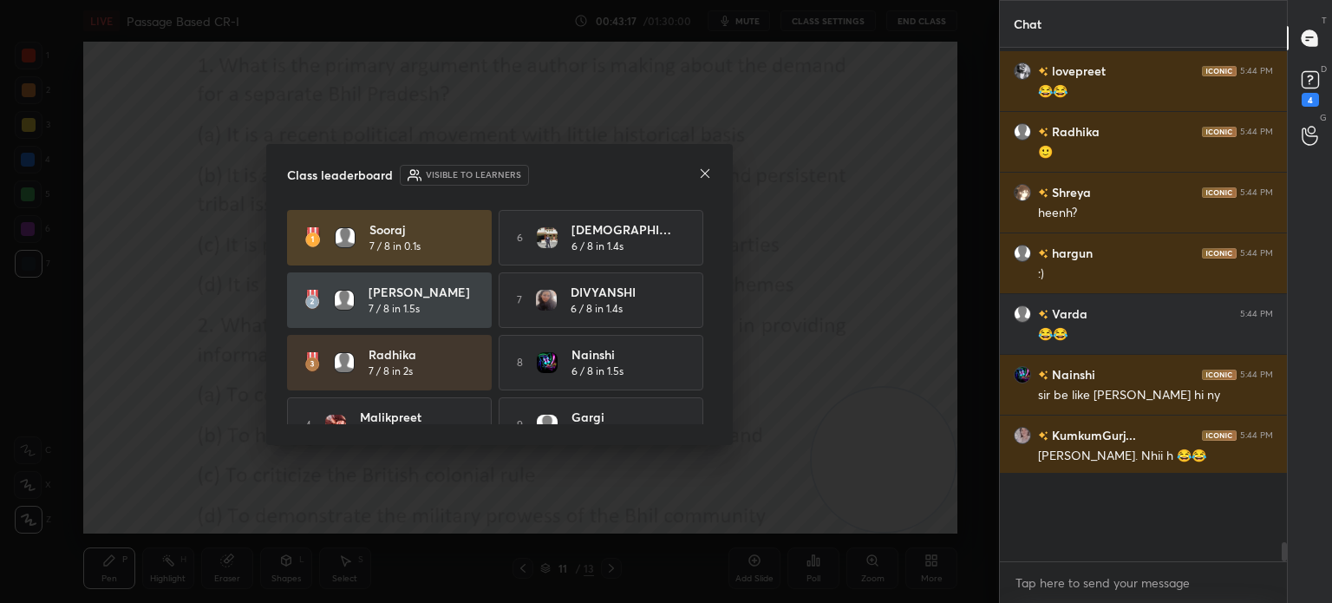
scroll to position [548, 282]
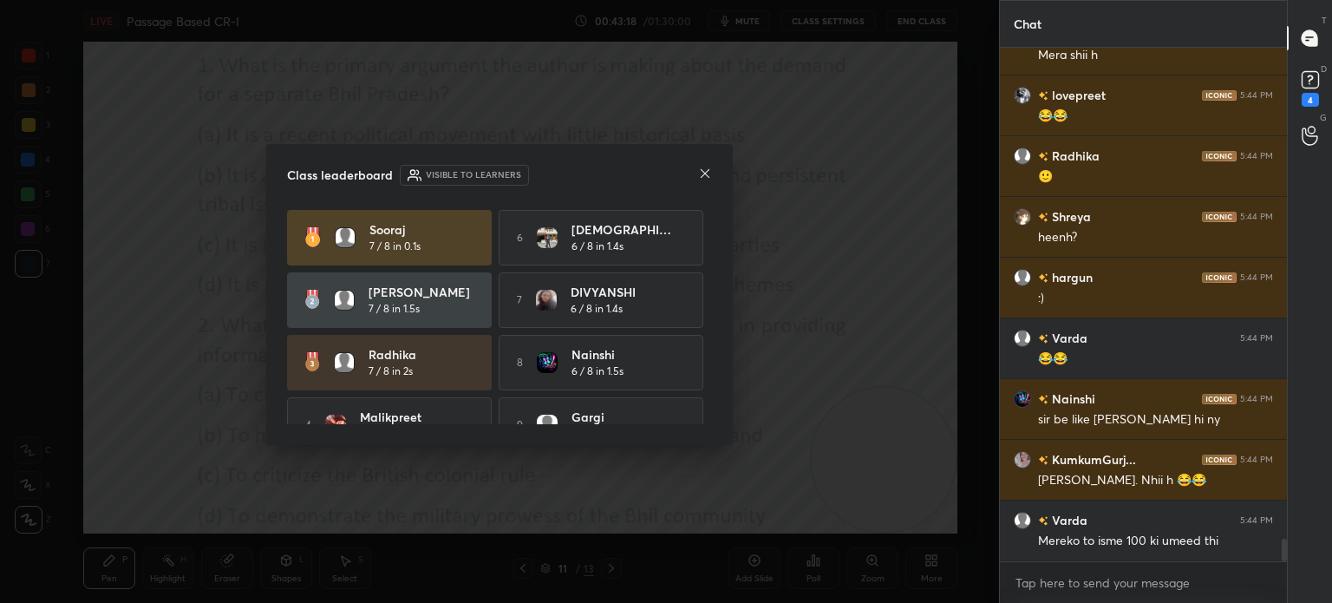
click at [700, 175] on icon at bounding box center [705, 173] width 14 height 14
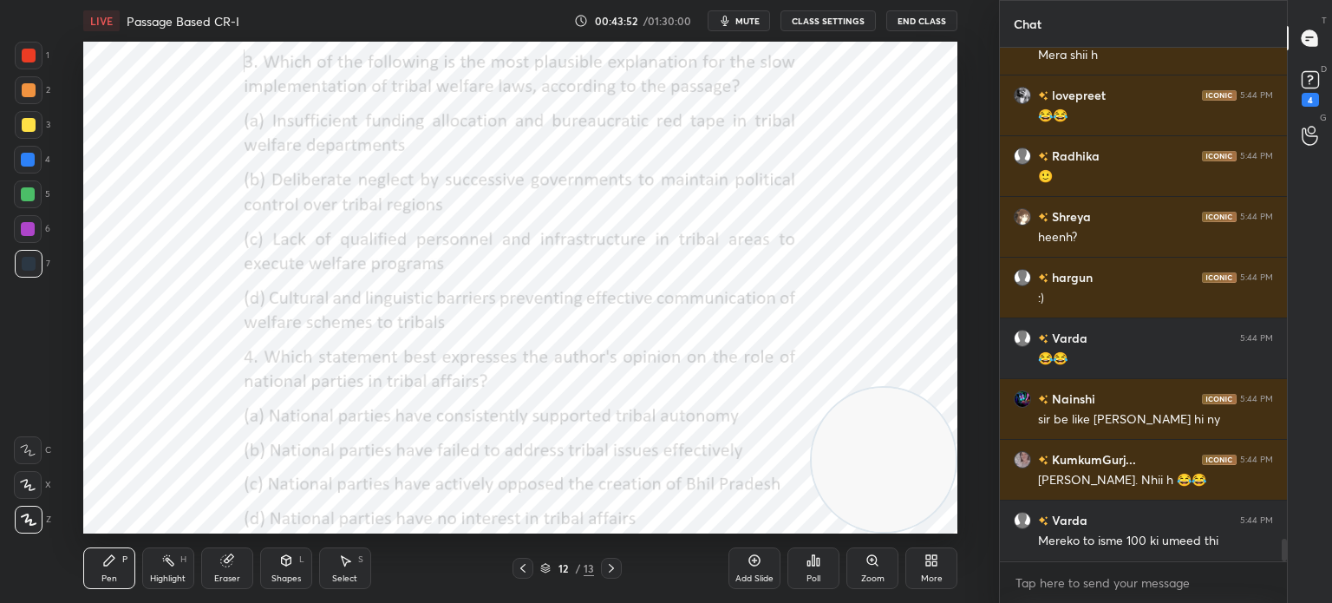
click at [813, 577] on div "Poll" at bounding box center [813, 578] width 14 height 9
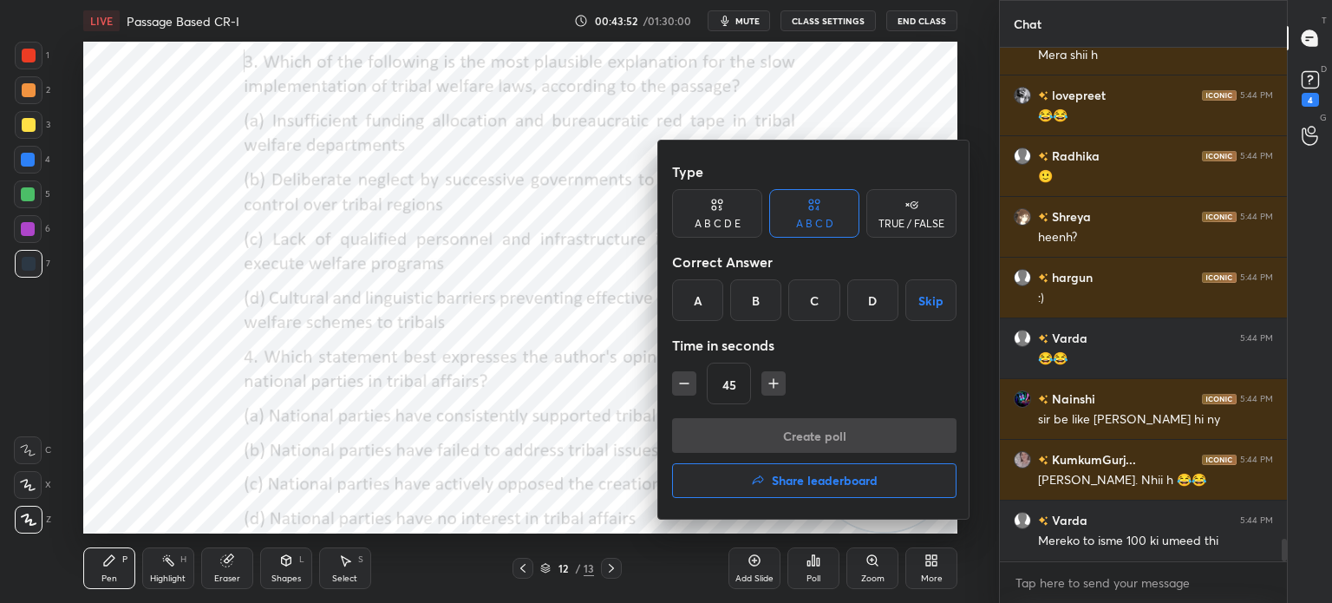
click at [753, 297] on div "B" at bounding box center [755, 300] width 51 height 42
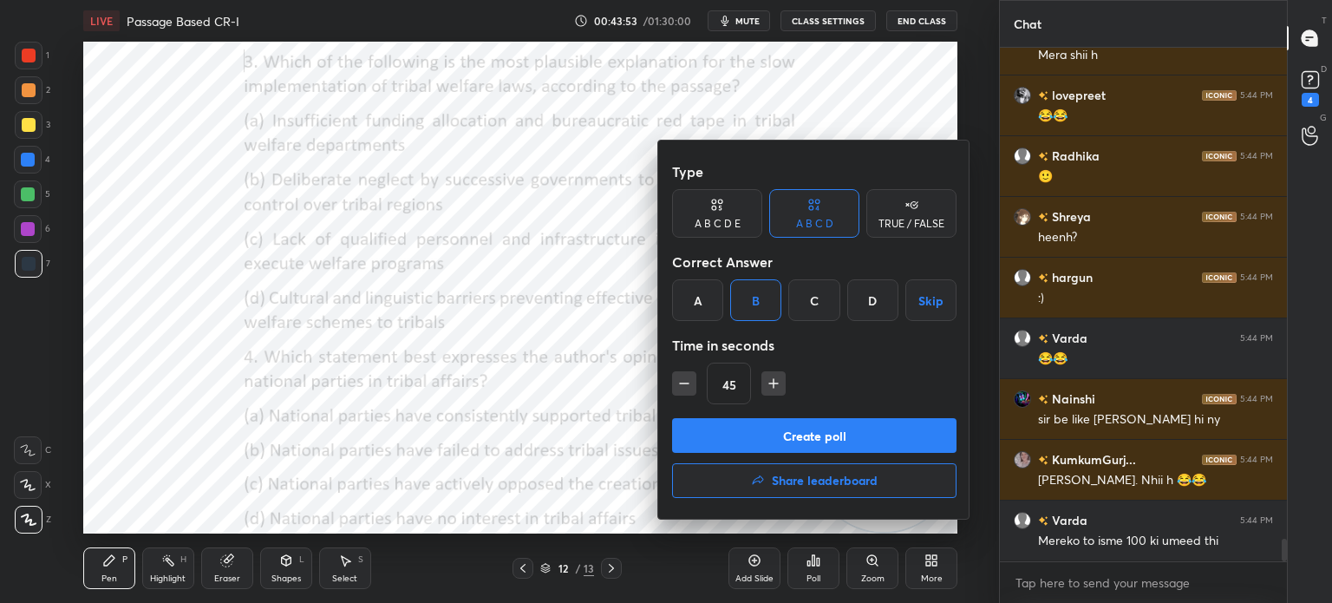
click at [715, 439] on button "Create poll" at bounding box center [814, 435] width 284 height 35
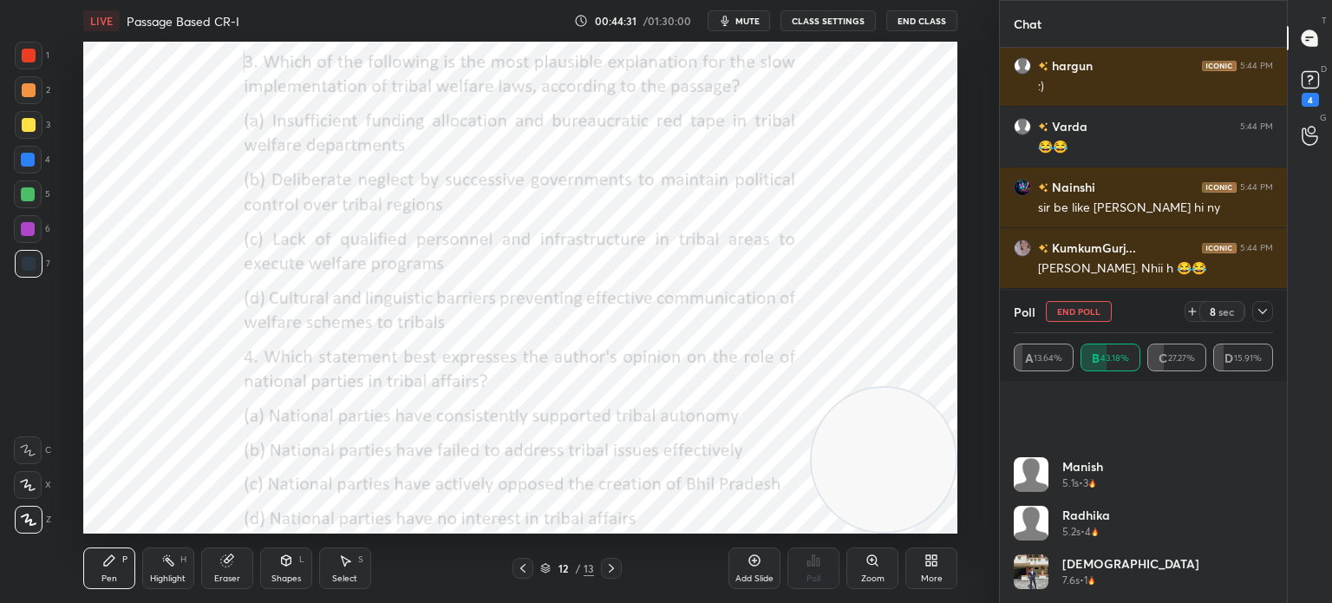
scroll to position [714, 0]
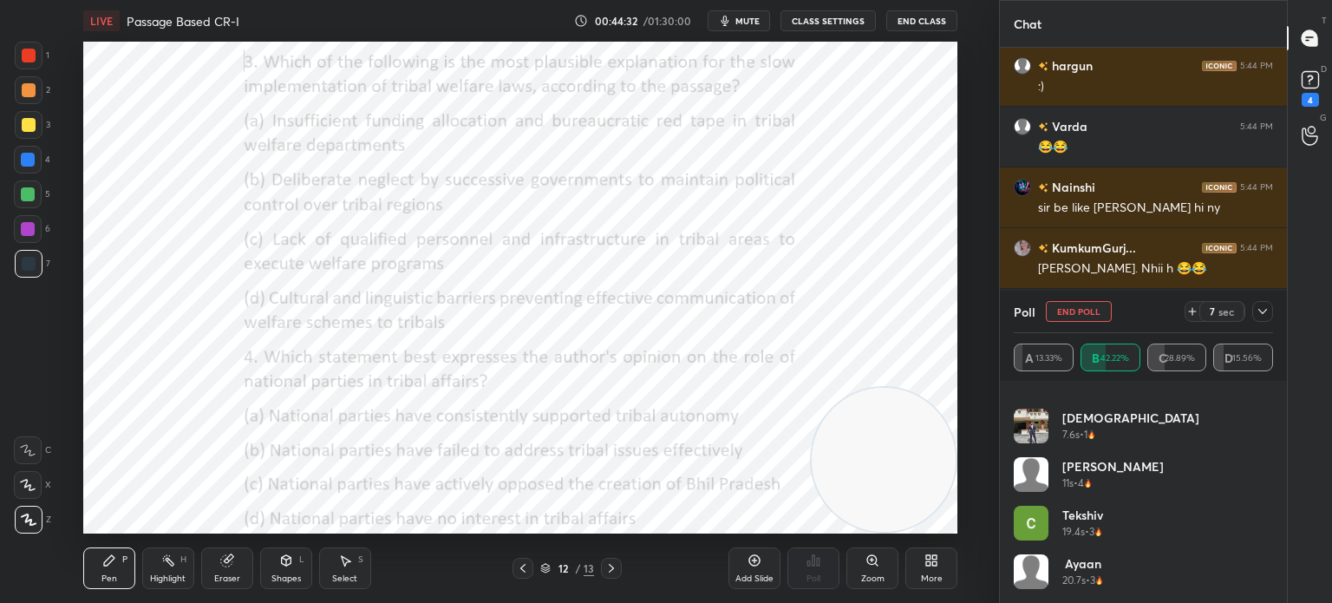
click at [1263, 316] on icon at bounding box center [1262, 311] width 14 height 14
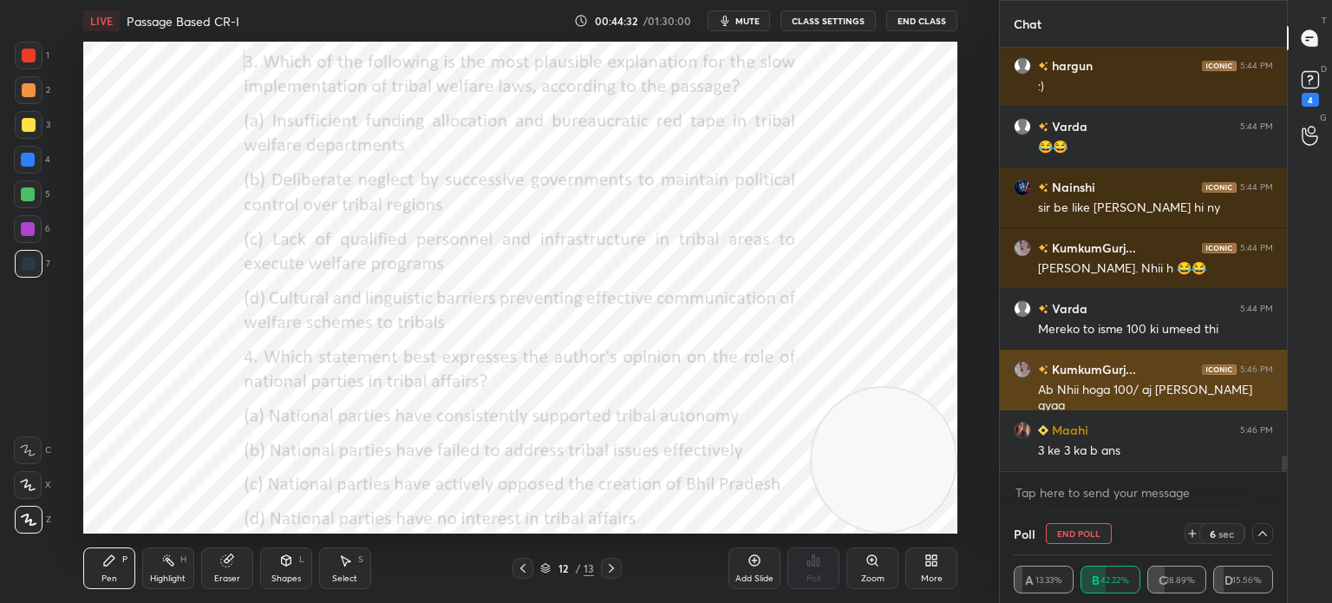
scroll to position [0, 0]
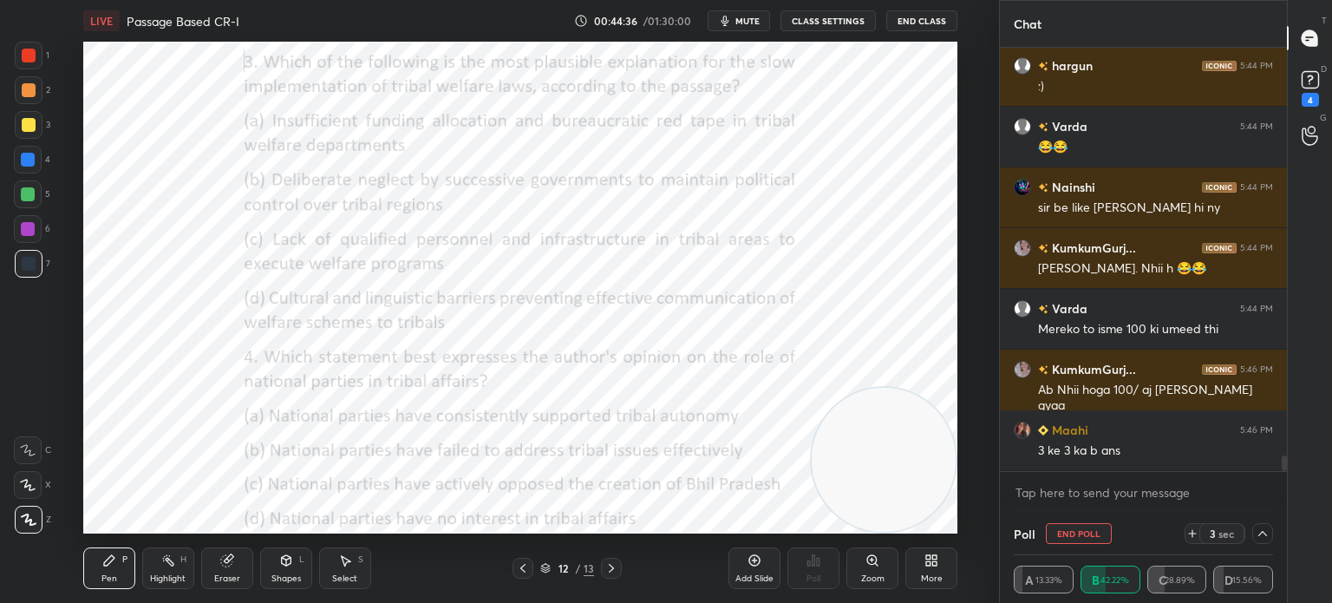
click at [1261, 537] on icon at bounding box center [1262, 533] width 14 height 14
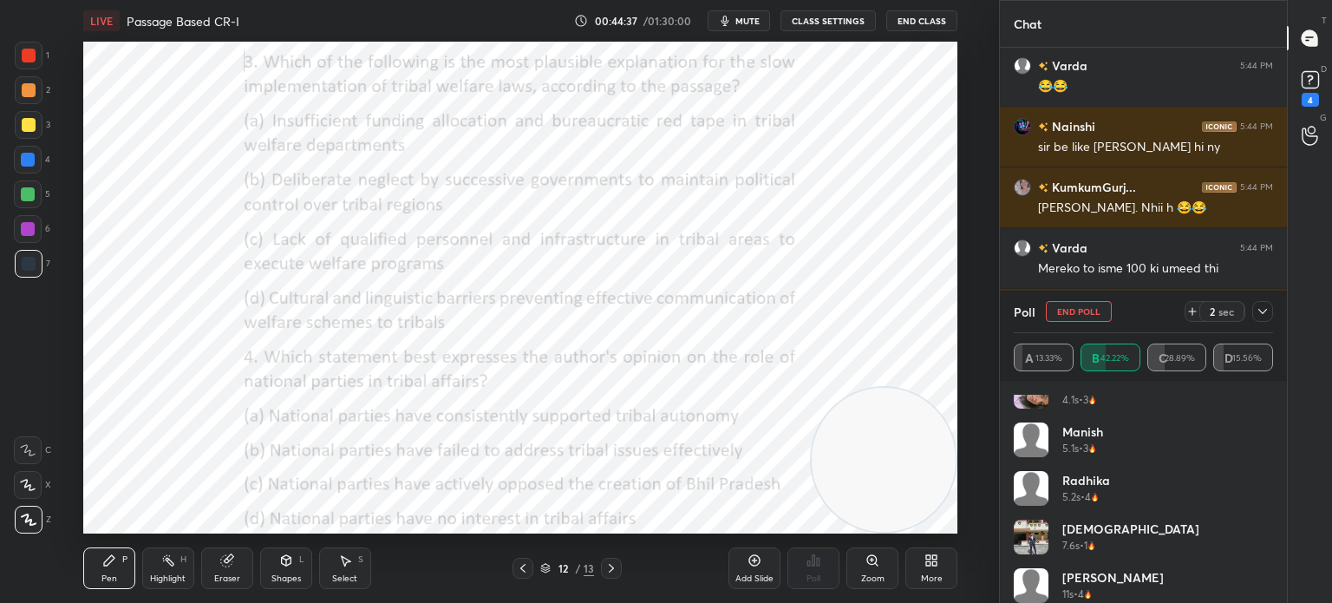
scroll to position [714, 0]
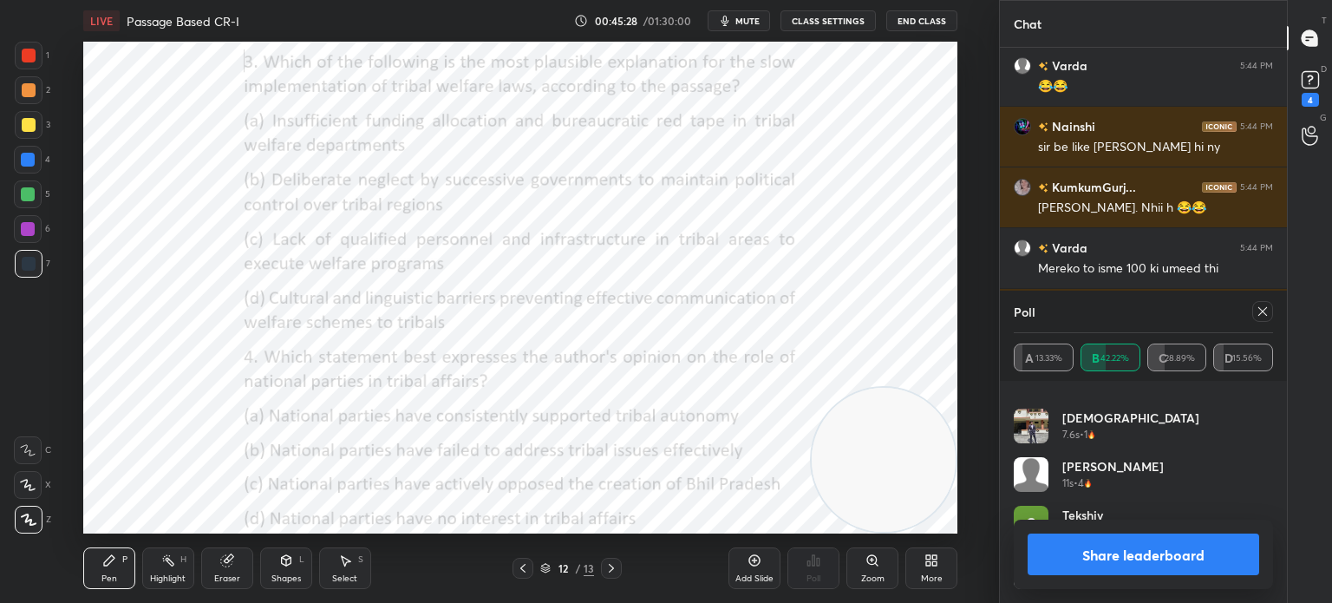
click at [1261, 313] on icon at bounding box center [1262, 311] width 9 height 9
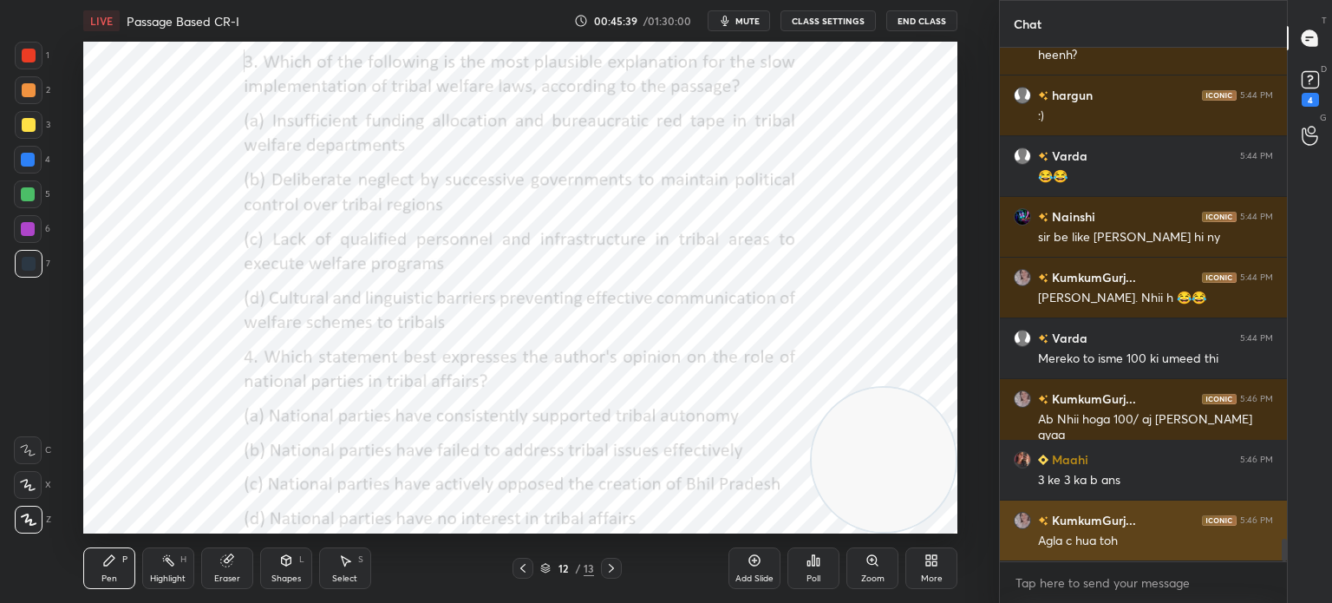
scroll to position [11334, 0]
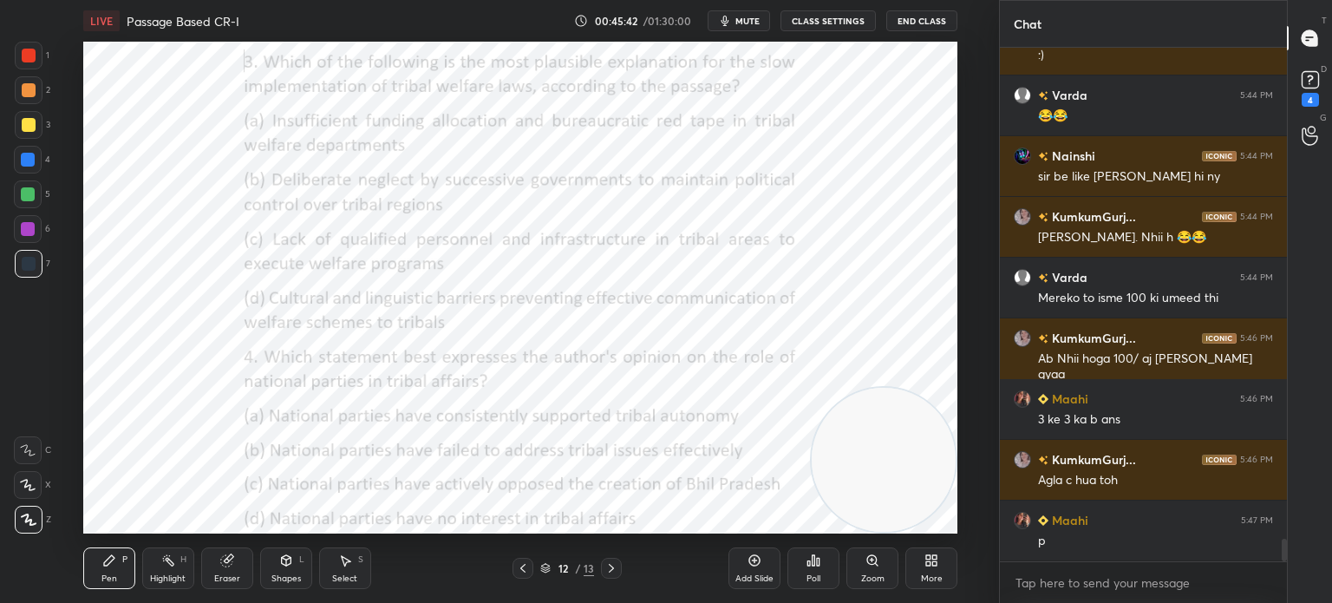
click at [818, 570] on div "Poll" at bounding box center [813, 568] width 52 height 42
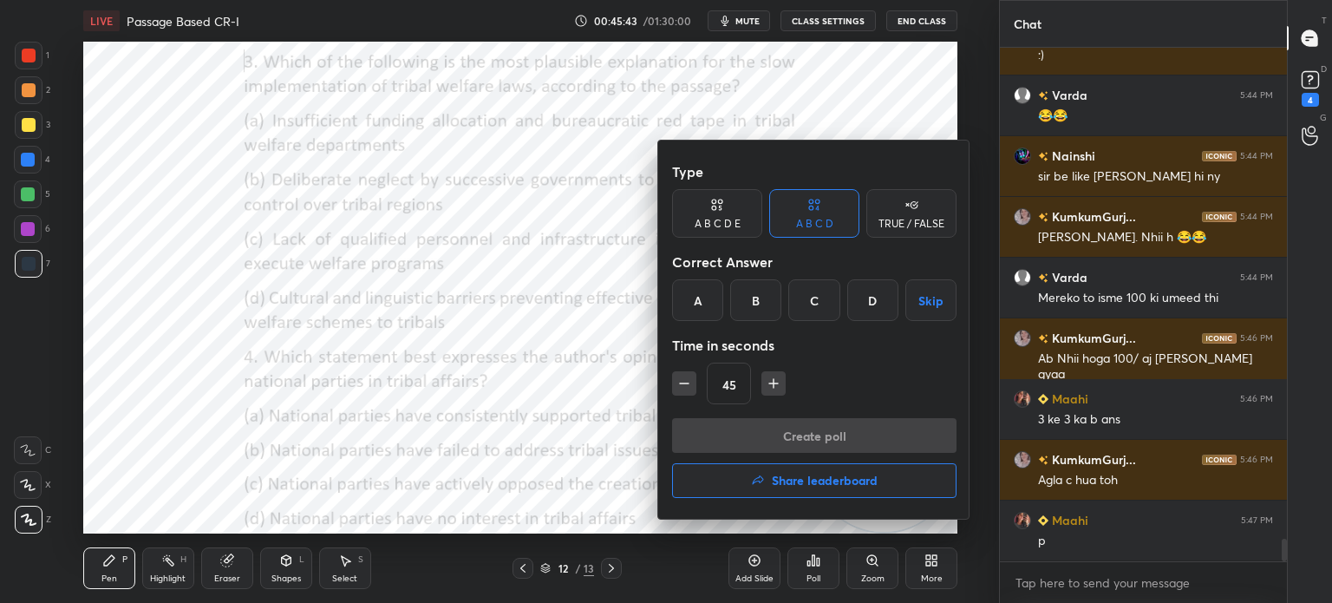
click at [755, 304] on div "B" at bounding box center [755, 300] width 51 height 42
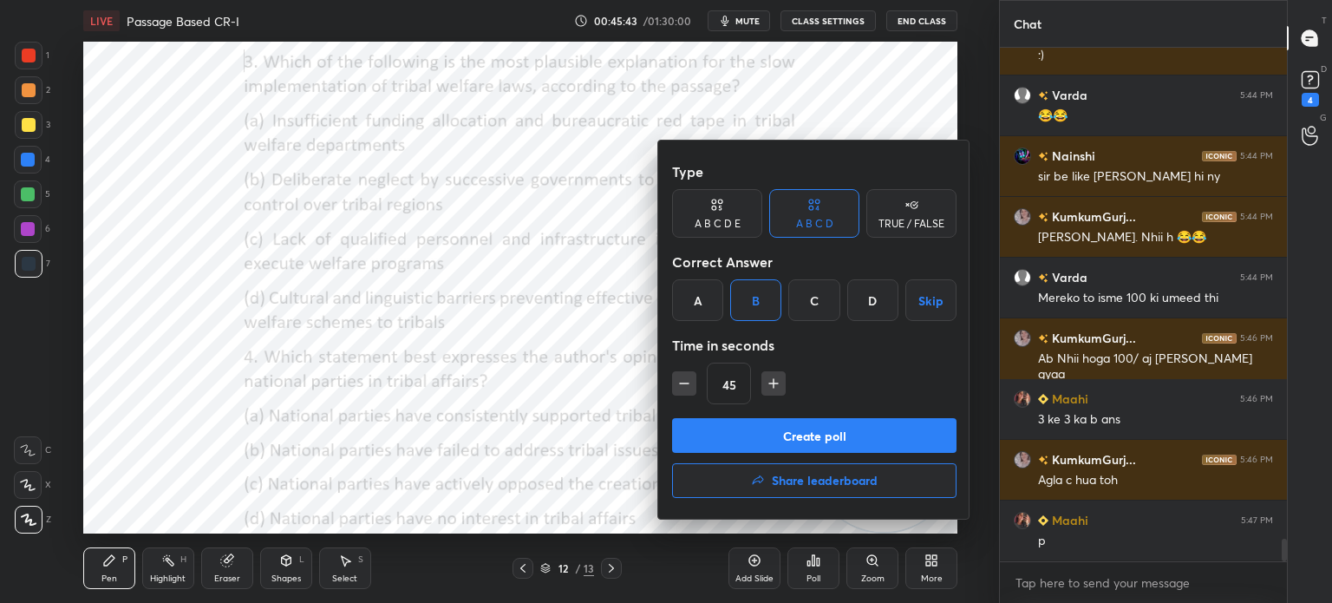
click at [783, 428] on button "Create poll" at bounding box center [814, 435] width 284 height 35
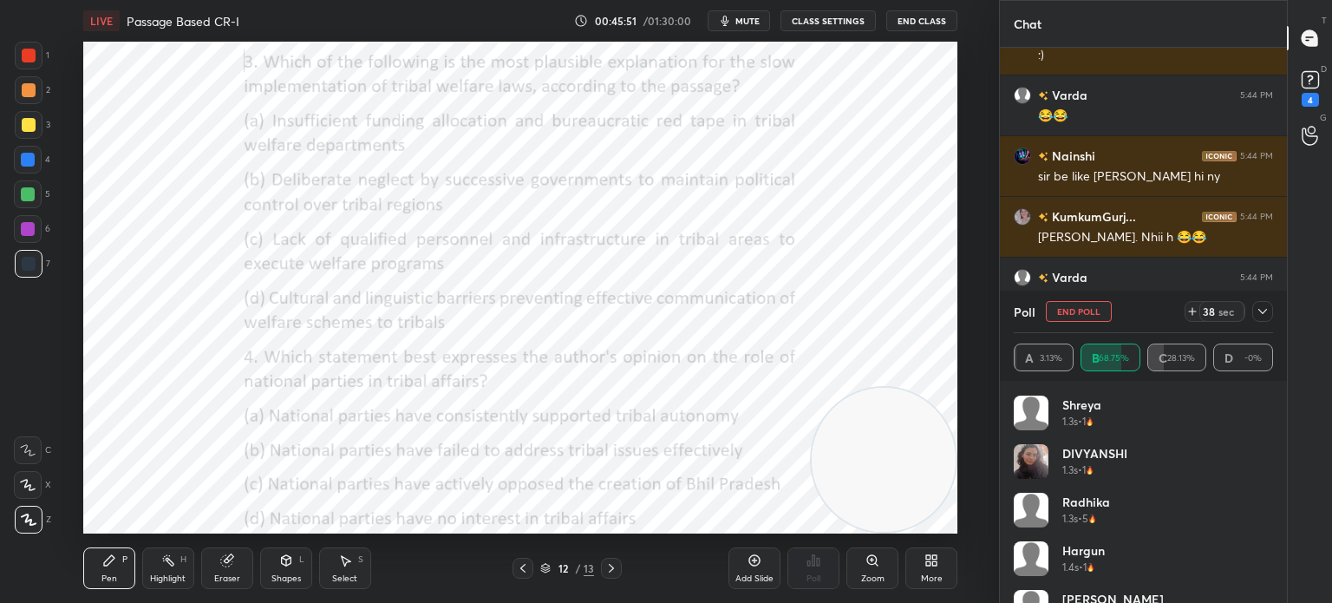
scroll to position [957, 0]
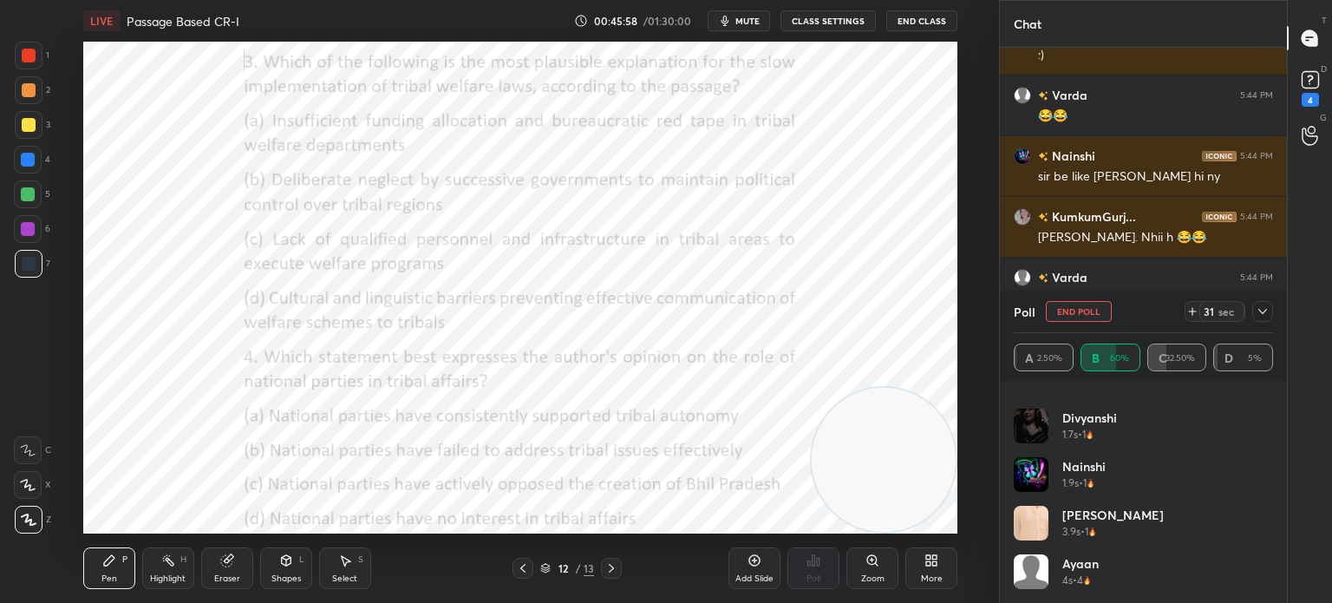
click at [1262, 315] on icon at bounding box center [1262, 311] width 14 height 14
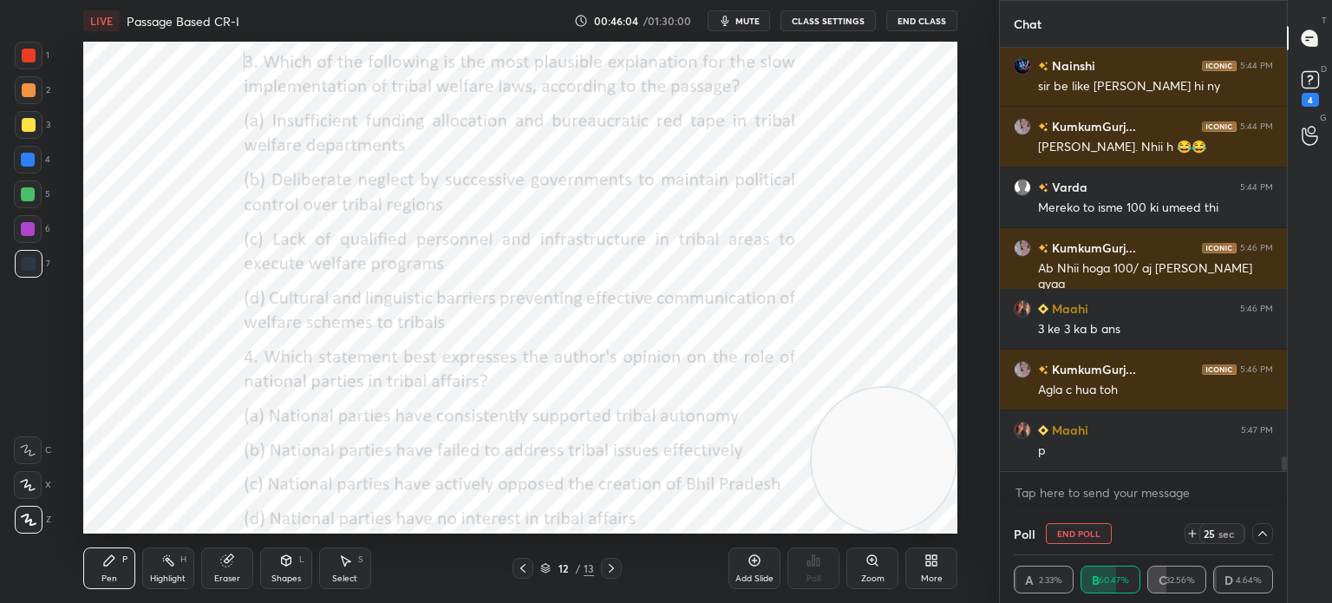
click at [1261, 532] on icon at bounding box center [1262, 533] width 14 height 14
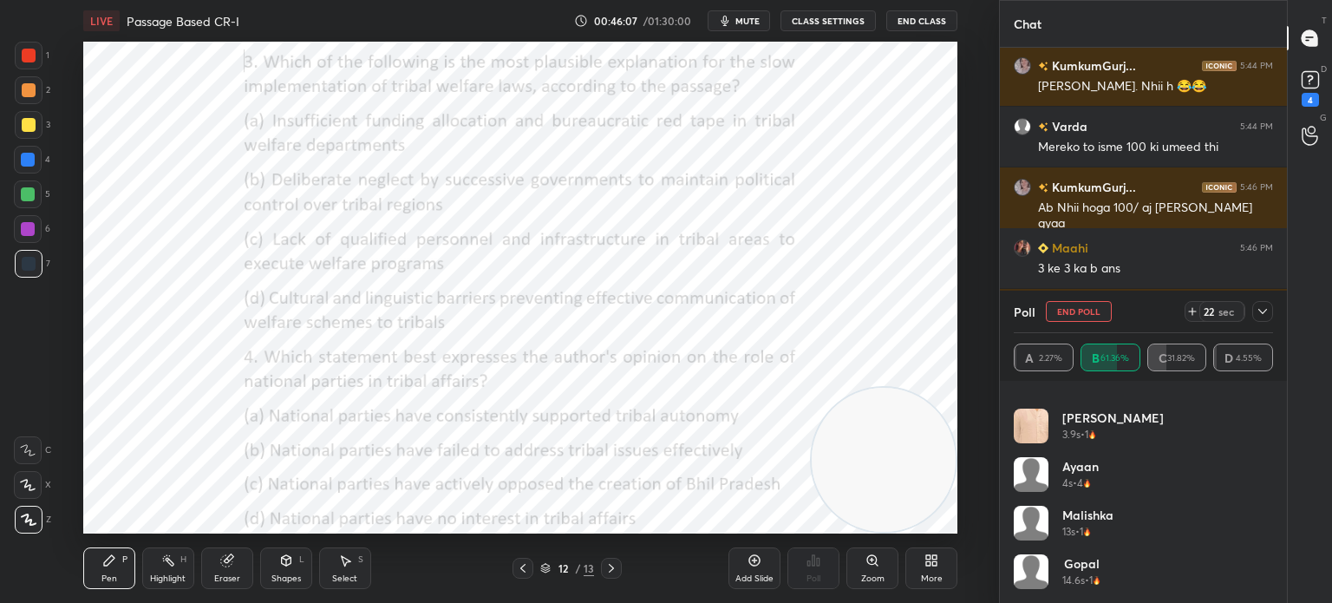
click at [1260, 315] on icon at bounding box center [1262, 311] width 14 height 14
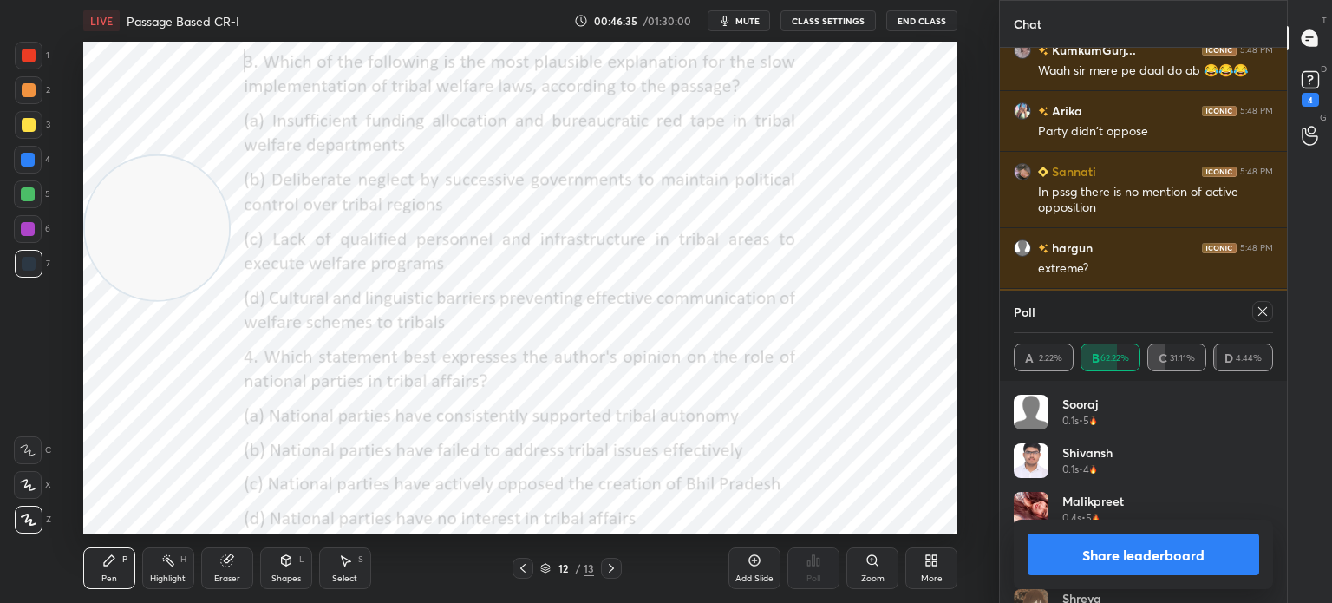
click at [1262, 310] on icon at bounding box center [1262, 311] width 14 height 14
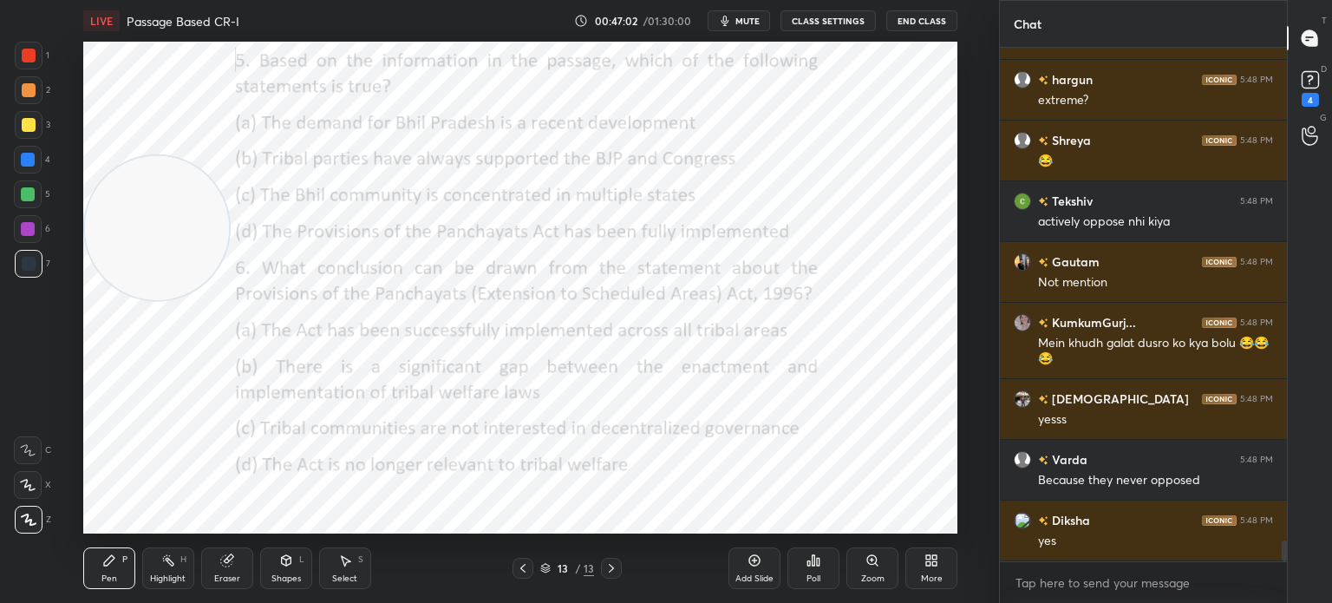
click at [806, 579] on div "Poll" at bounding box center [813, 578] width 14 height 9
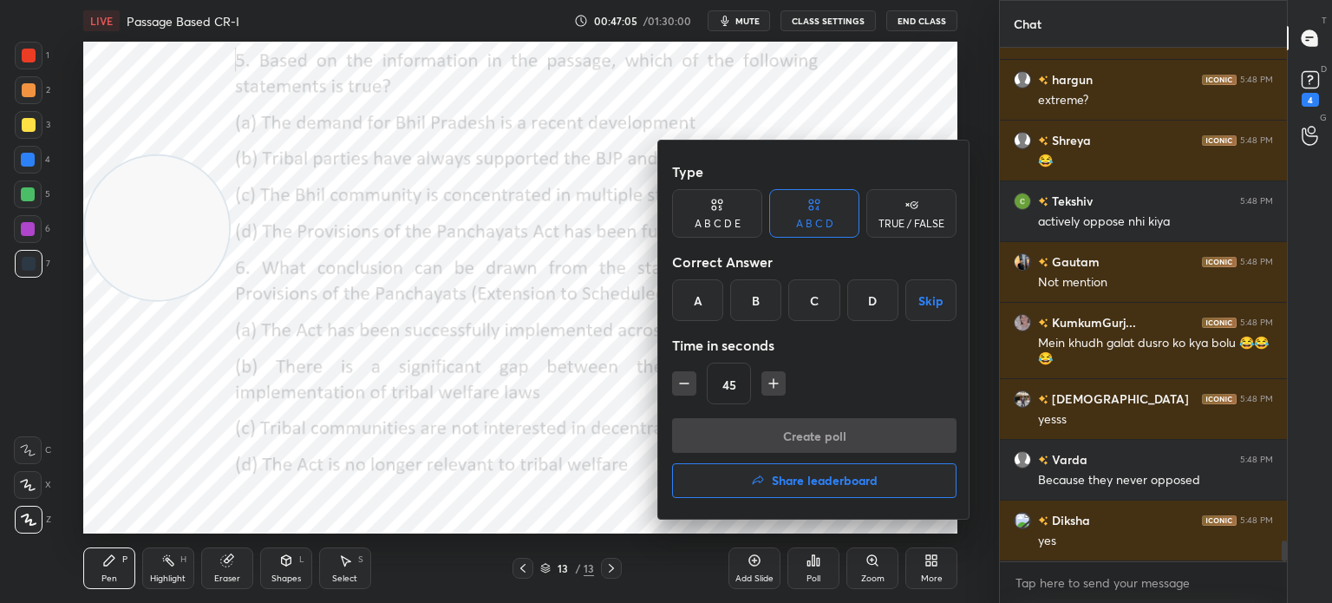
click at [809, 300] on div "C" at bounding box center [813, 300] width 51 height 42
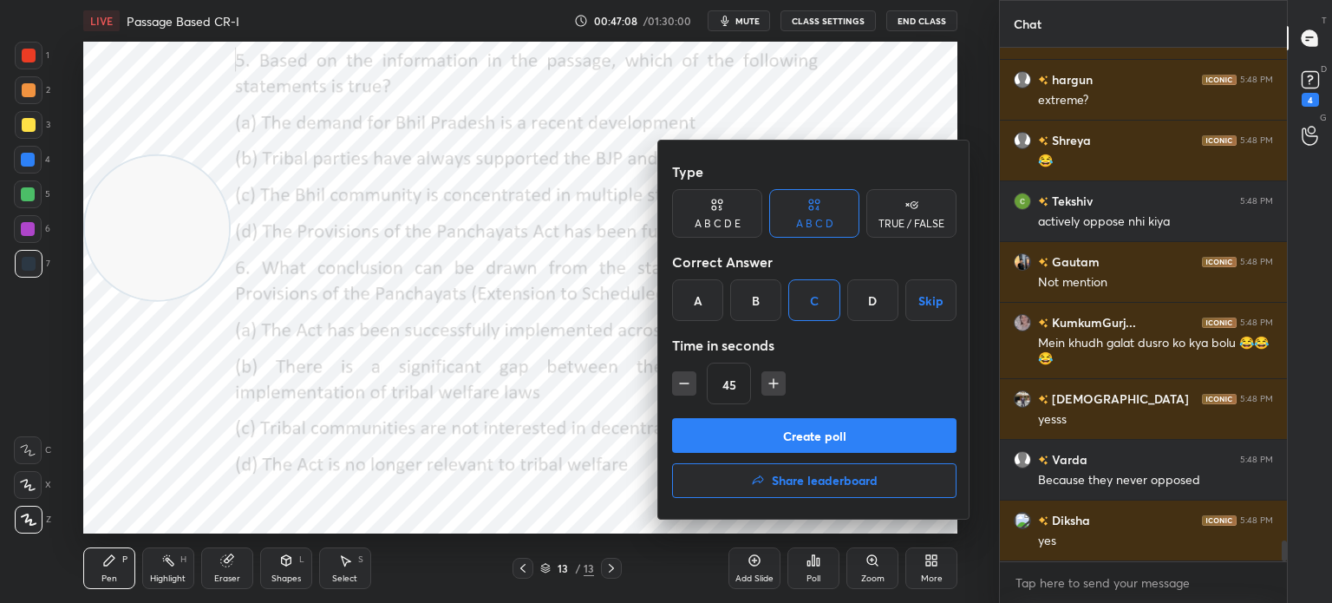
click at [721, 427] on button "Create poll" at bounding box center [814, 435] width 284 height 35
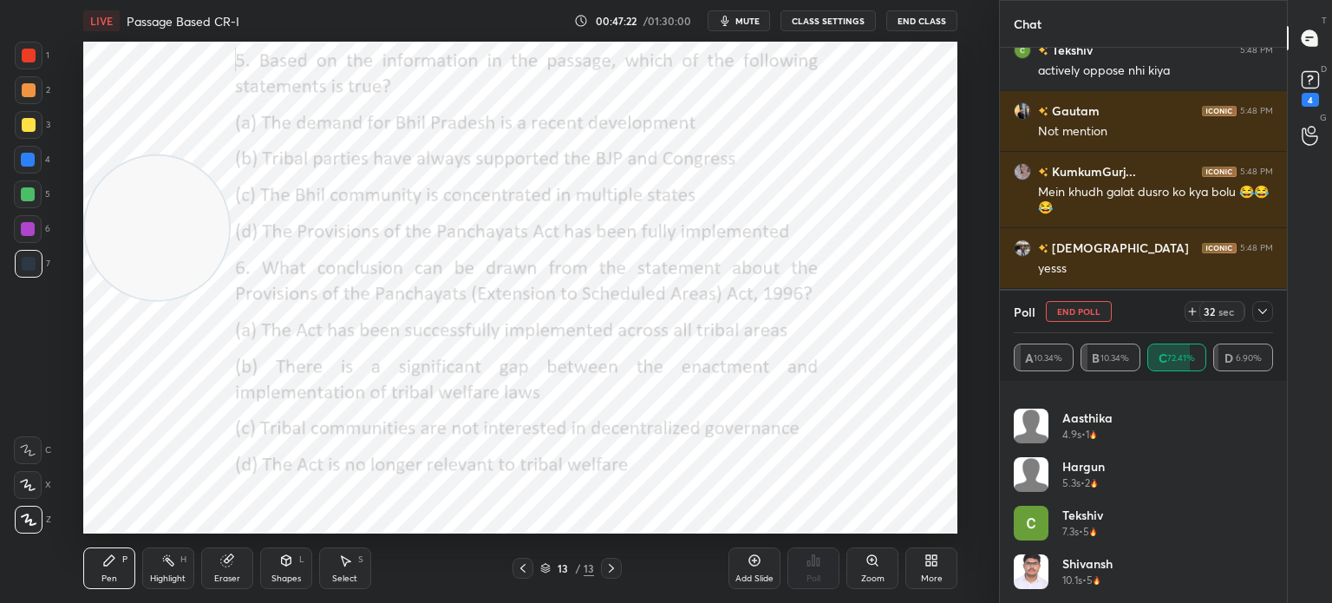
click at [1259, 312] on icon at bounding box center [1262, 311] width 14 height 14
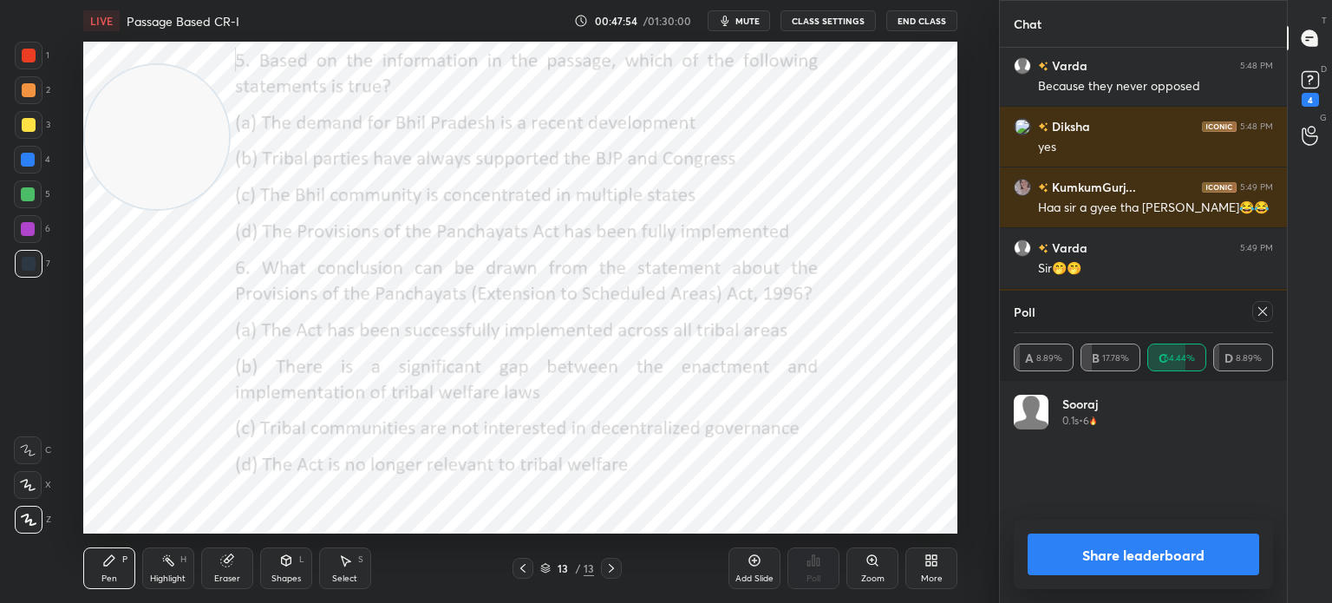
scroll to position [202, 254]
click at [1257, 314] on icon at bounding box center [1262, 311] width 14 height 14
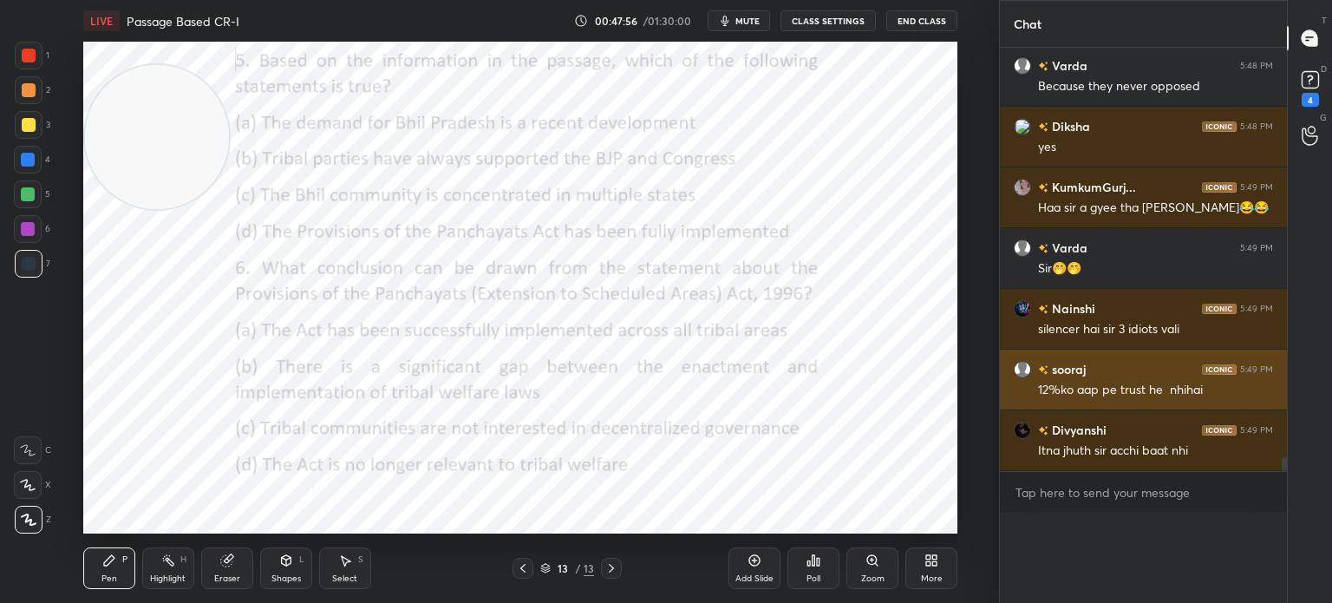
scroll to position [5, 5]
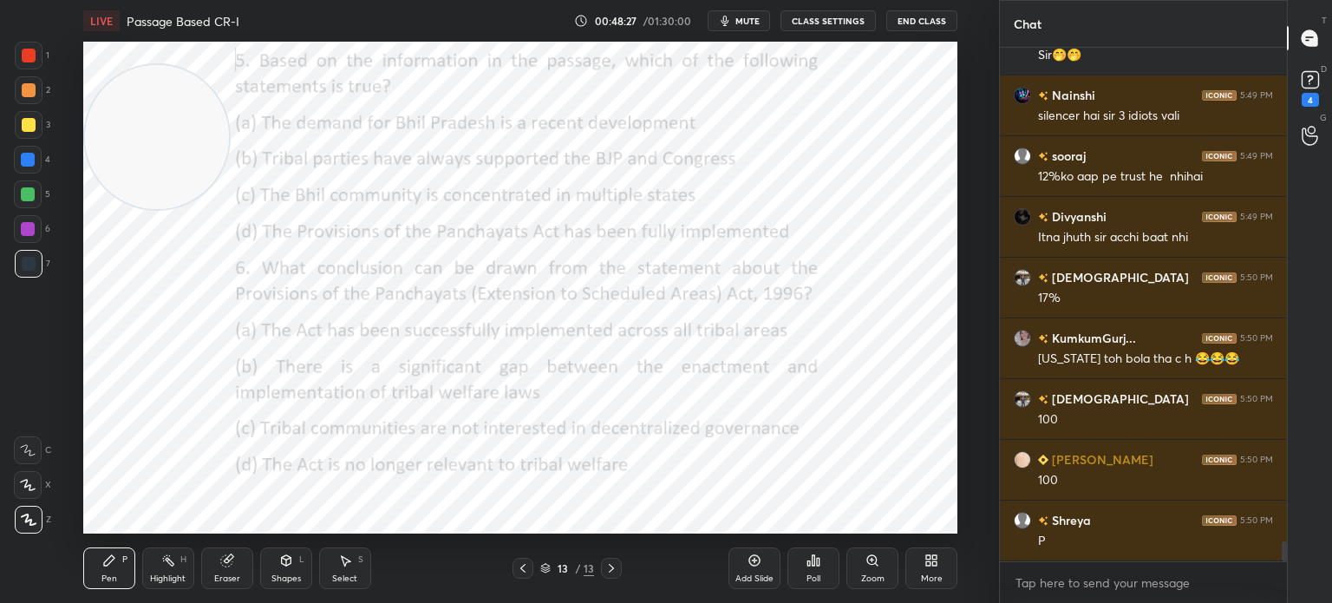
click at [812, 579] on div "Poll" at bounding box center [813, 578] width 14 height 9
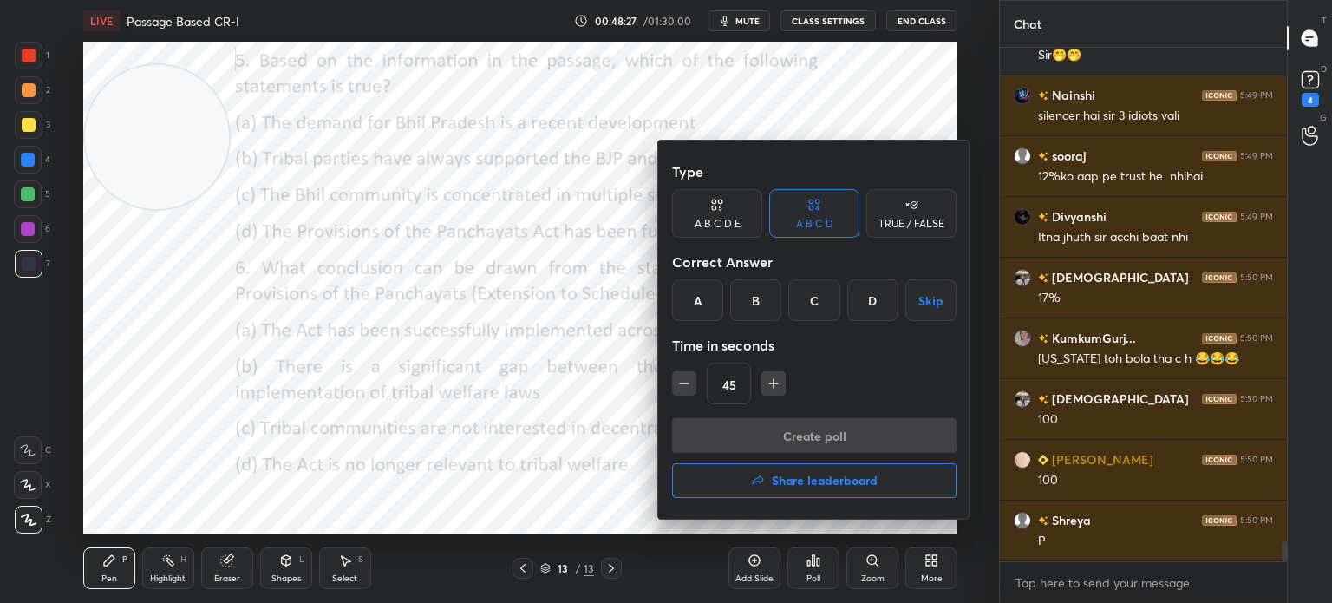
scroll to position [12761, 0]
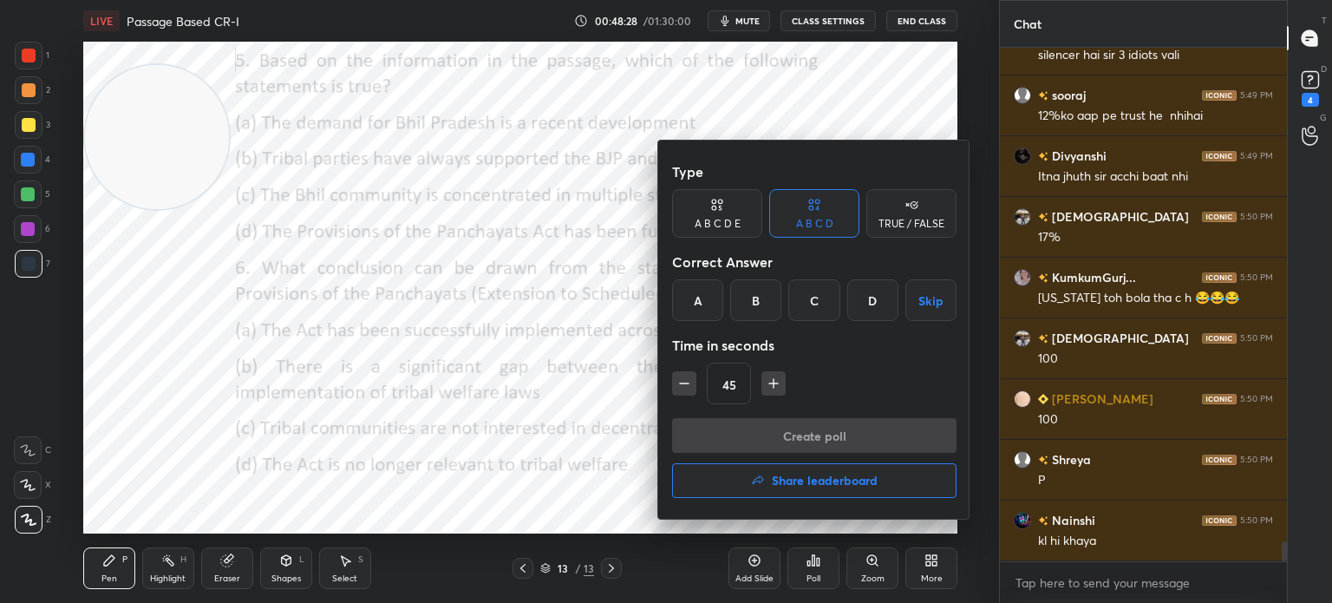
click at [754, 294] on div "B" at bounding box center [755, 300] width 51 height 42
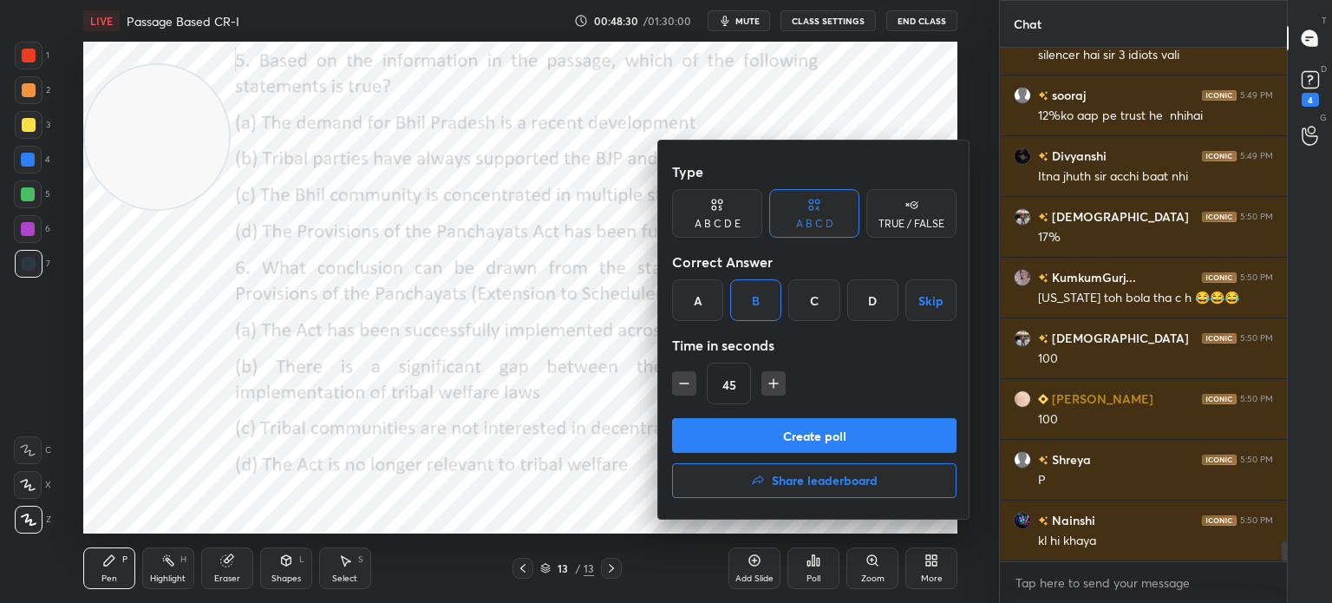
click at [805, 425] on button "Create poll" at bounding box center [814, 435] width 284 height 35
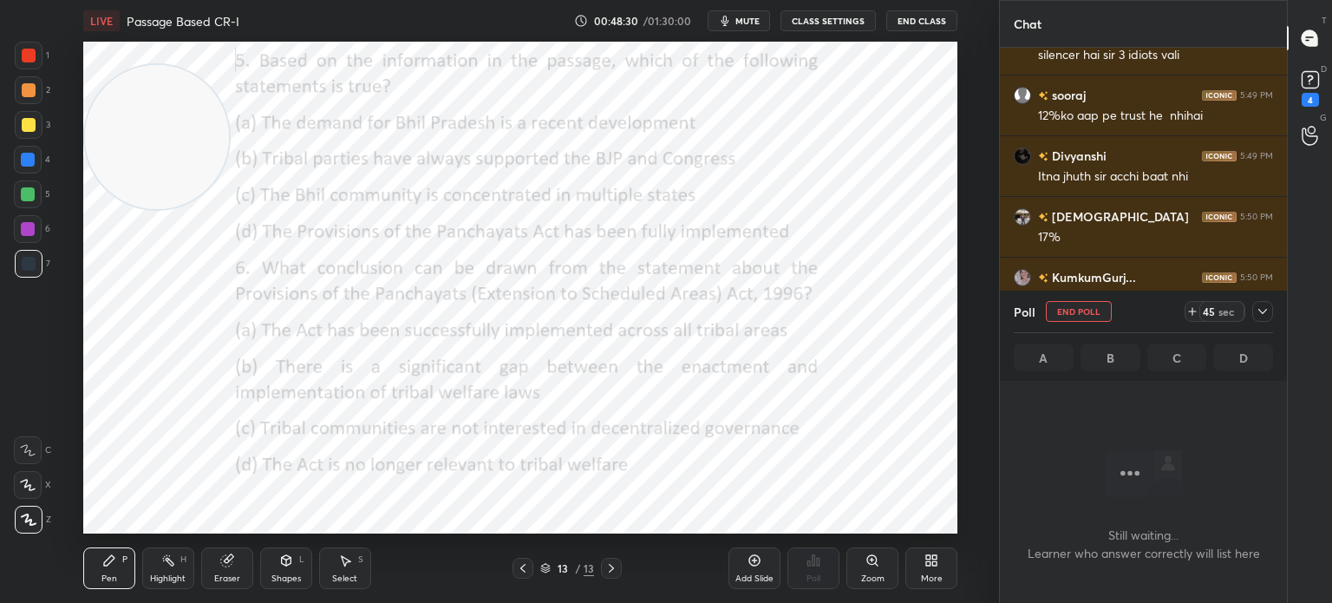
scroll to position [6, 5]
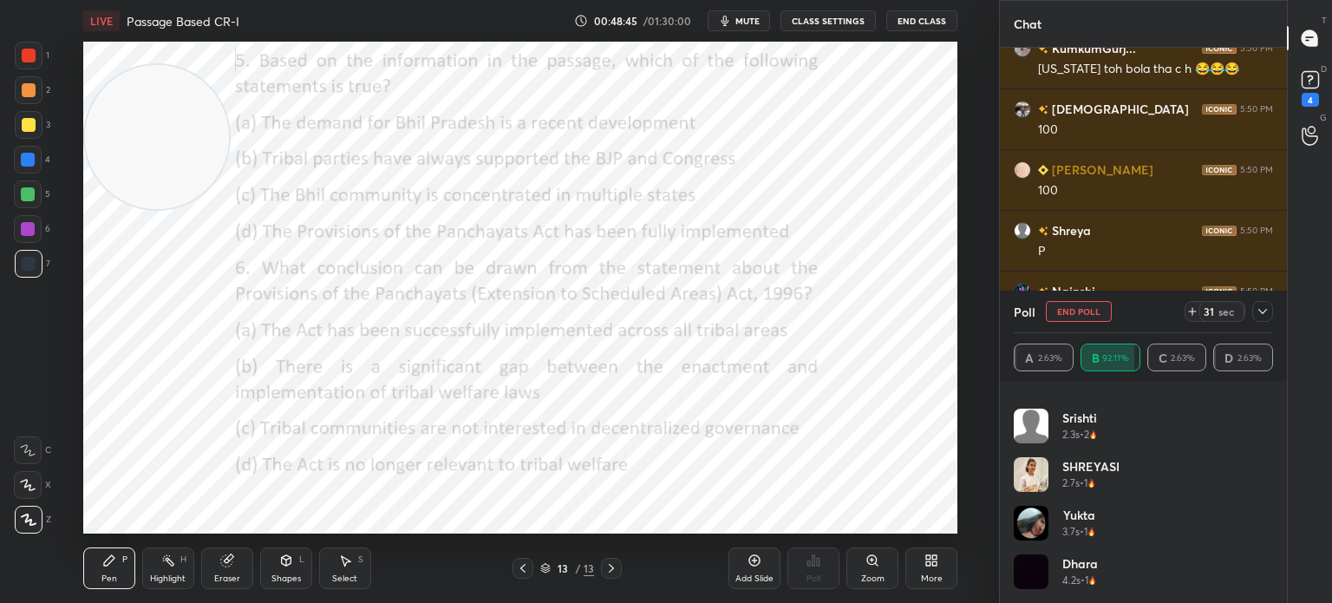
click at [1262, 315] on icon at bounding box center [1262, 311] width 14 height 14
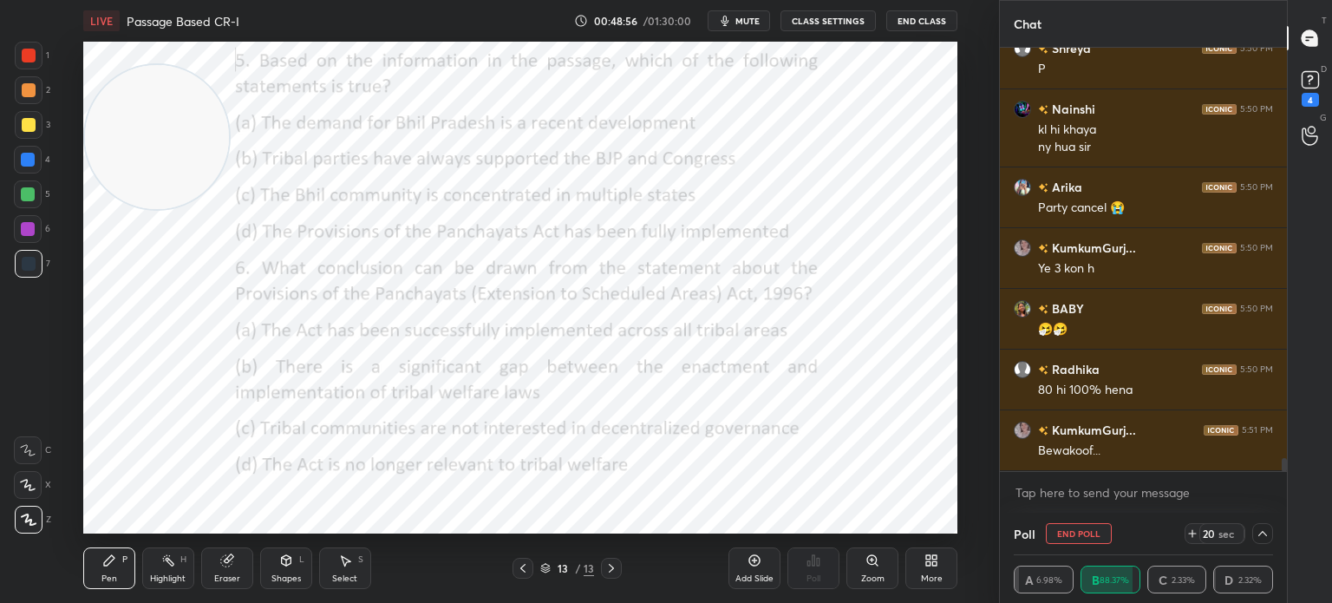
click at [1268, 538] on icon at bounding box center [1262, 533] width 14 height 14
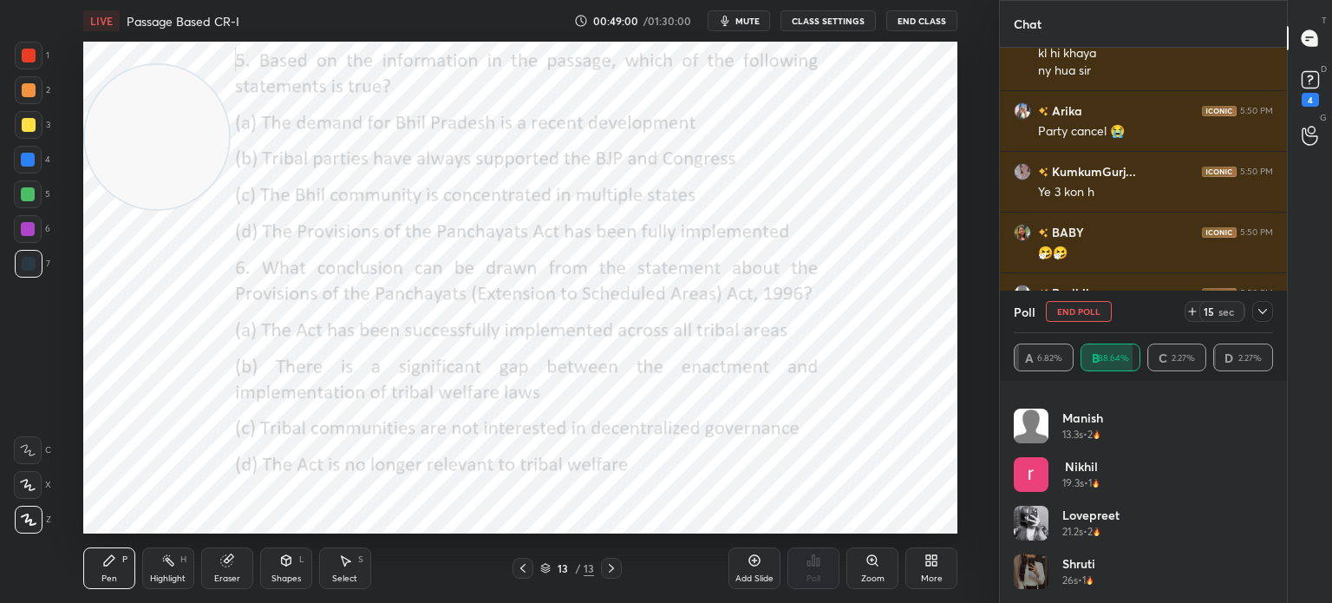
click at [1260, 316] on icon at bounding box center [1262, 311] width 14 height 14
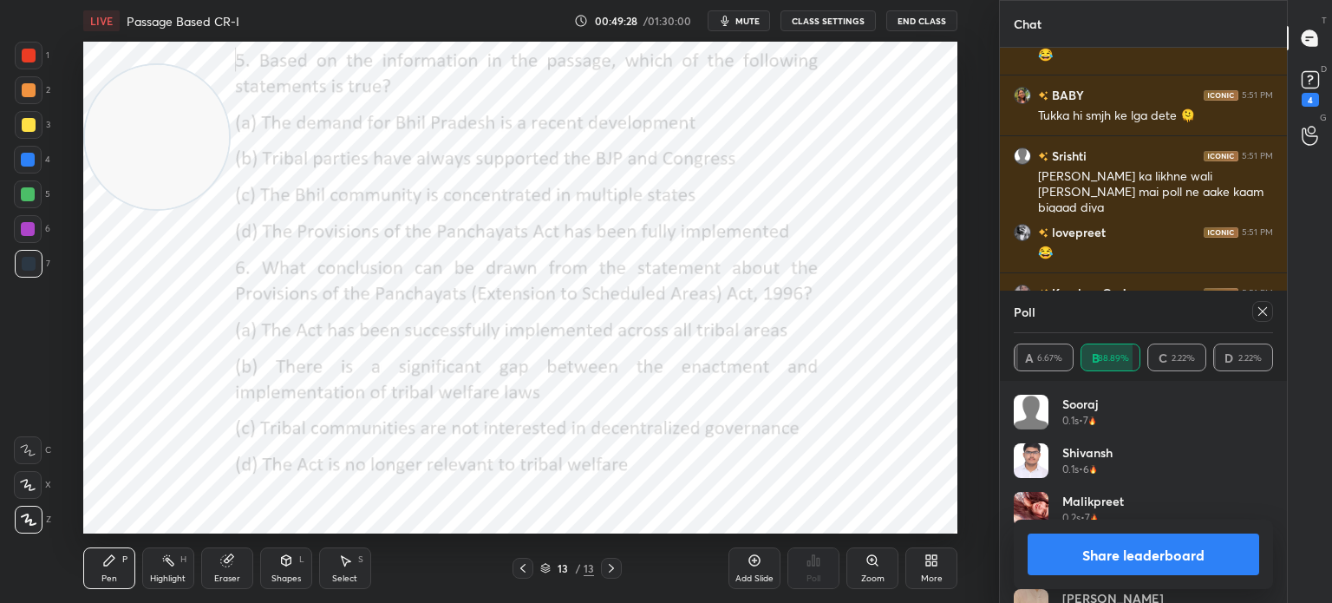
click at [1062, 555] on button "Share leaderboard" at bounding box center [1142, 554] width 231 height 42
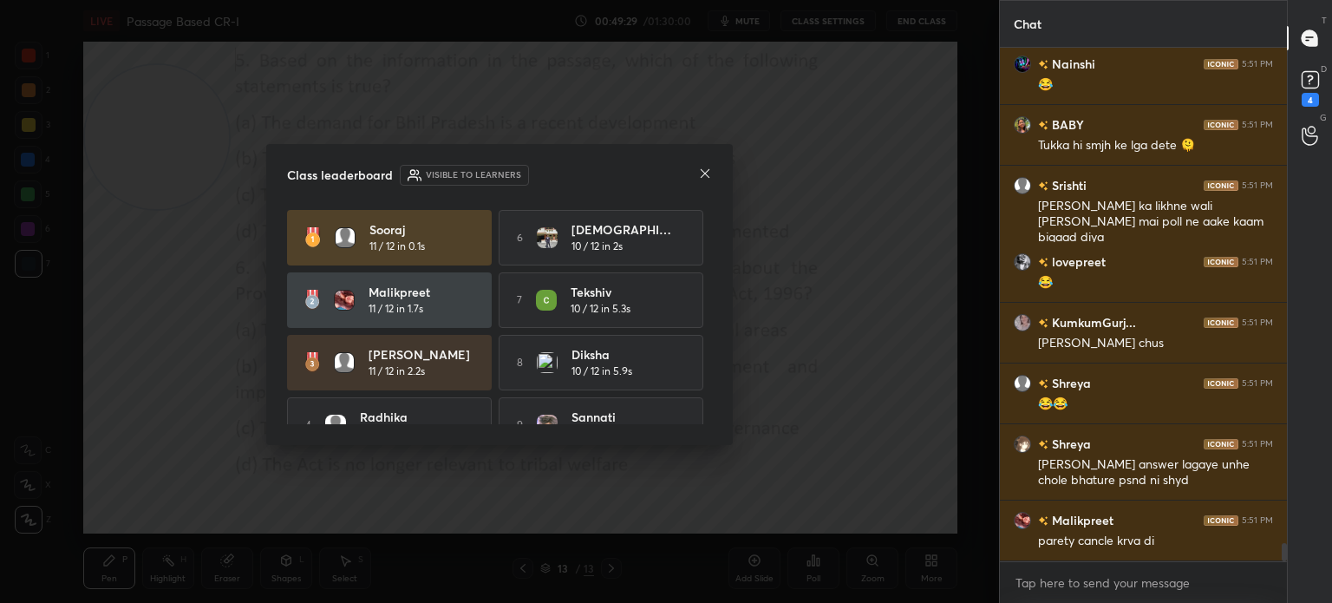
click at [708, 169] on icon at bounding box center [705, 173] width 14 height 14
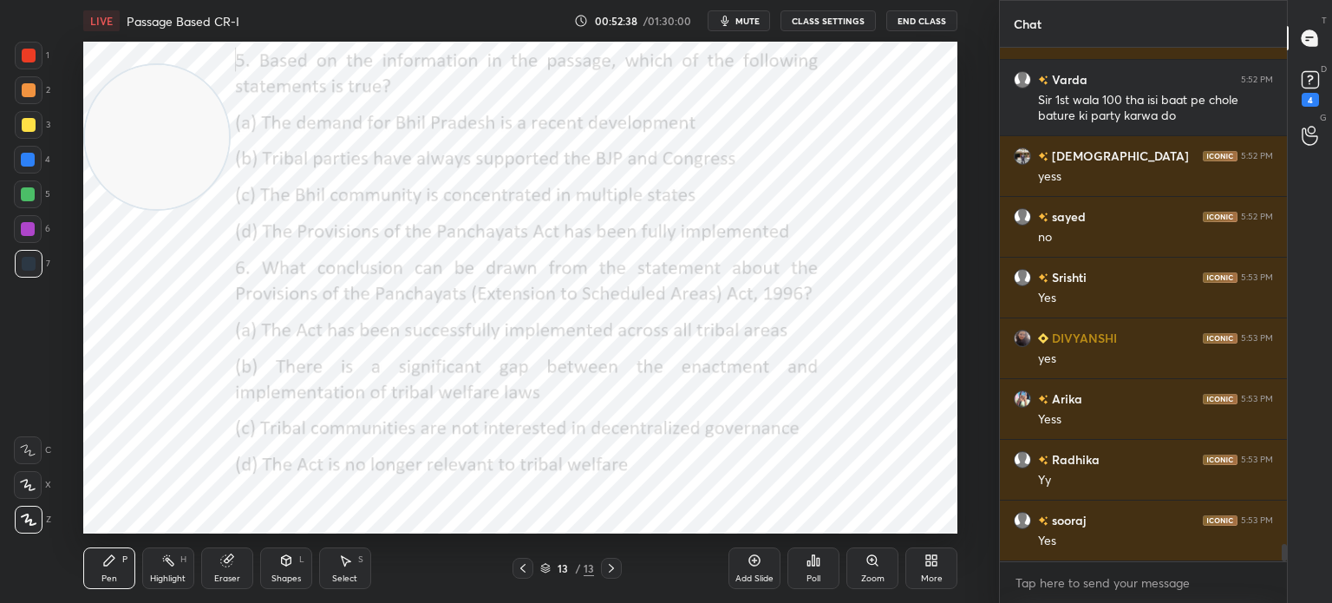
scroll to position [14724, 0]
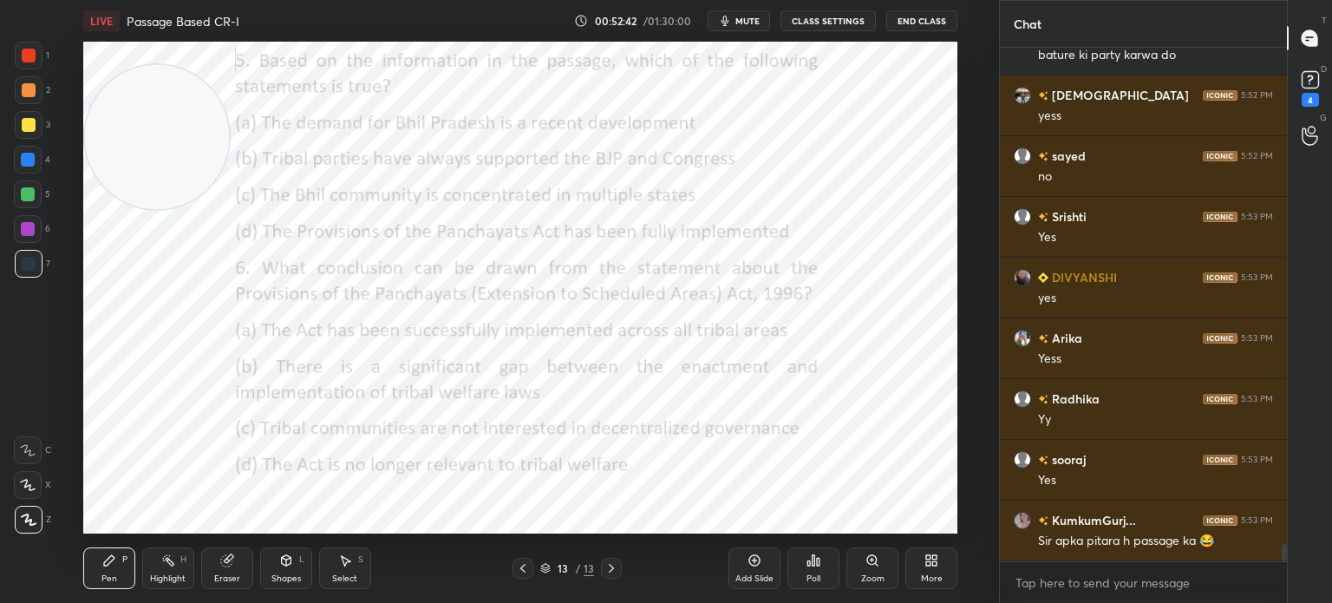
click at [938, 559] on div "More" at bounding box center [931, 568] width 52 height 42
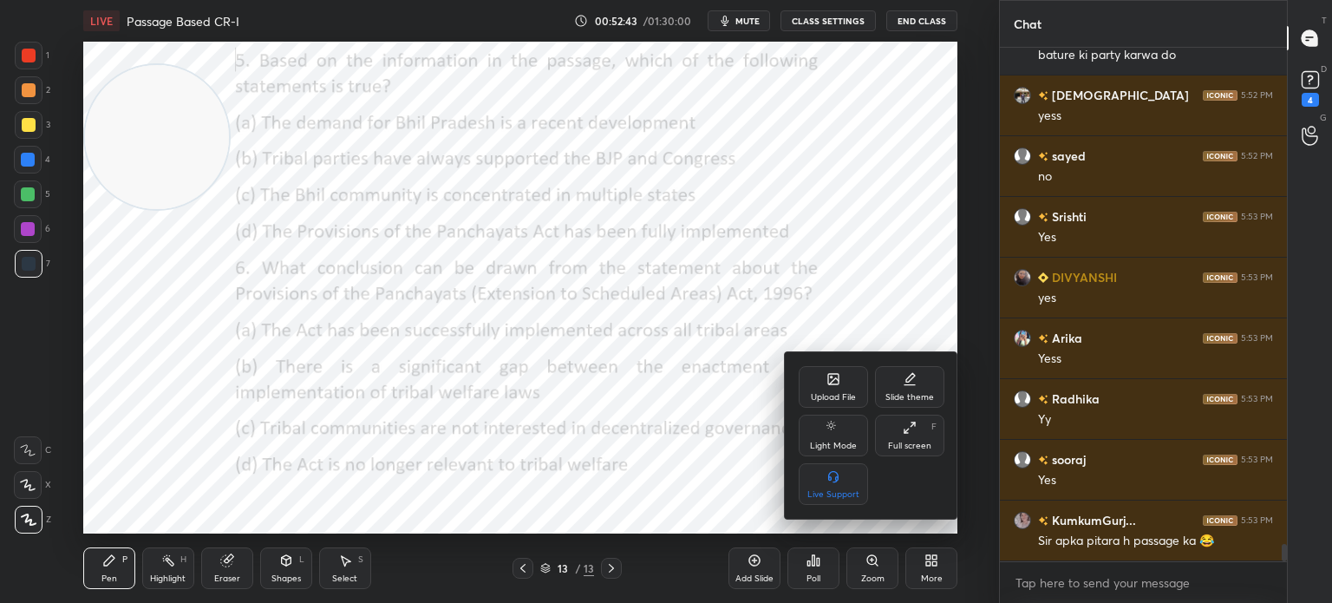
click at [843, 393] on div "Upload File" at bounding box center [833, 397] width 45 height 9
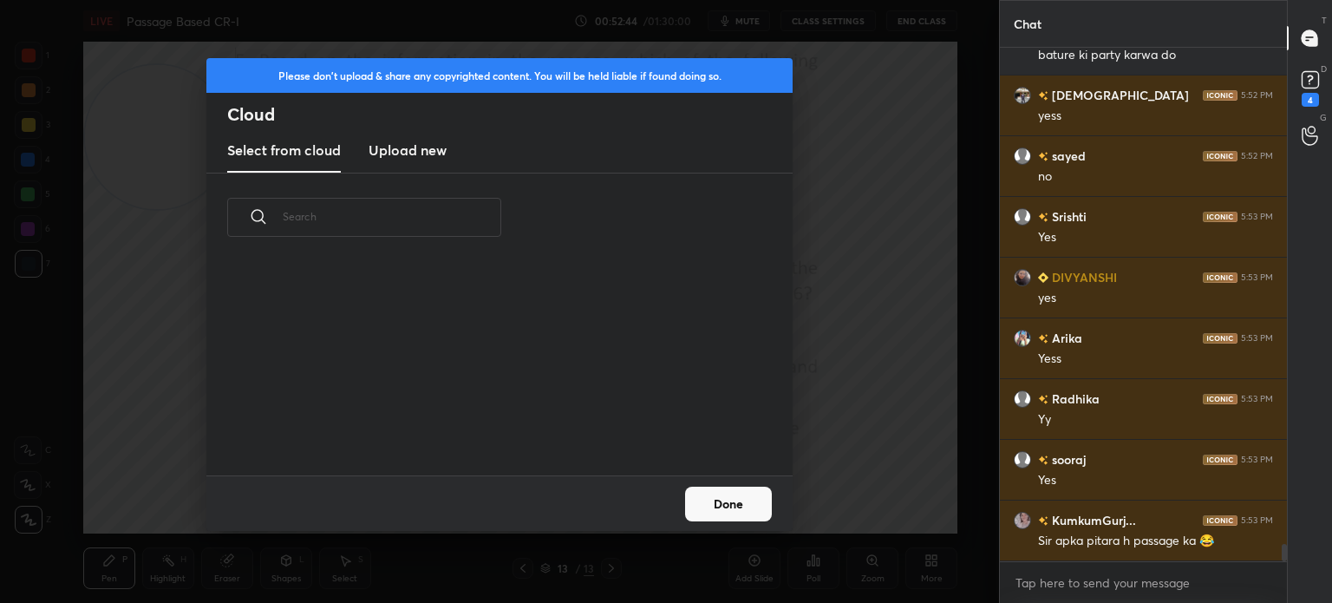
scroll to position [213, 557]
click at [385, 145] on h3 "Upload new" at bounding box center [407, 150] width 78 height 21
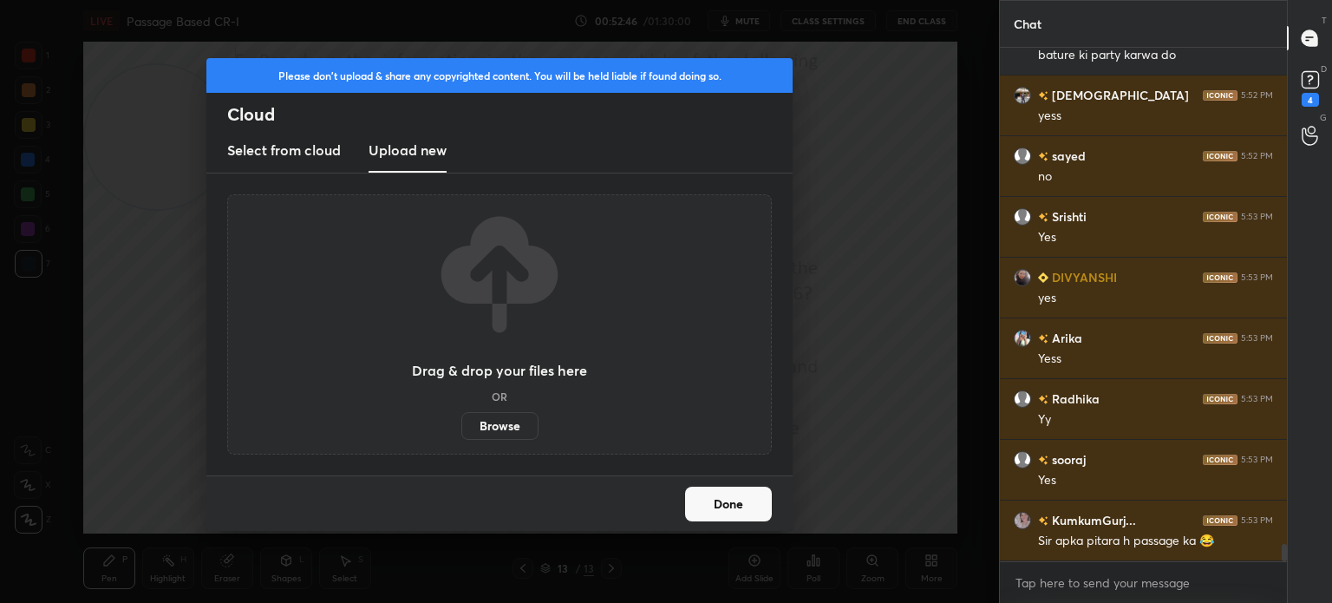
click at [498, 421] on label "Browse" at bounding box center [499, 426] width 77 height 28
click at [461, 421] on input "Browse" at bounding box center [461, 426] width 0 height 28
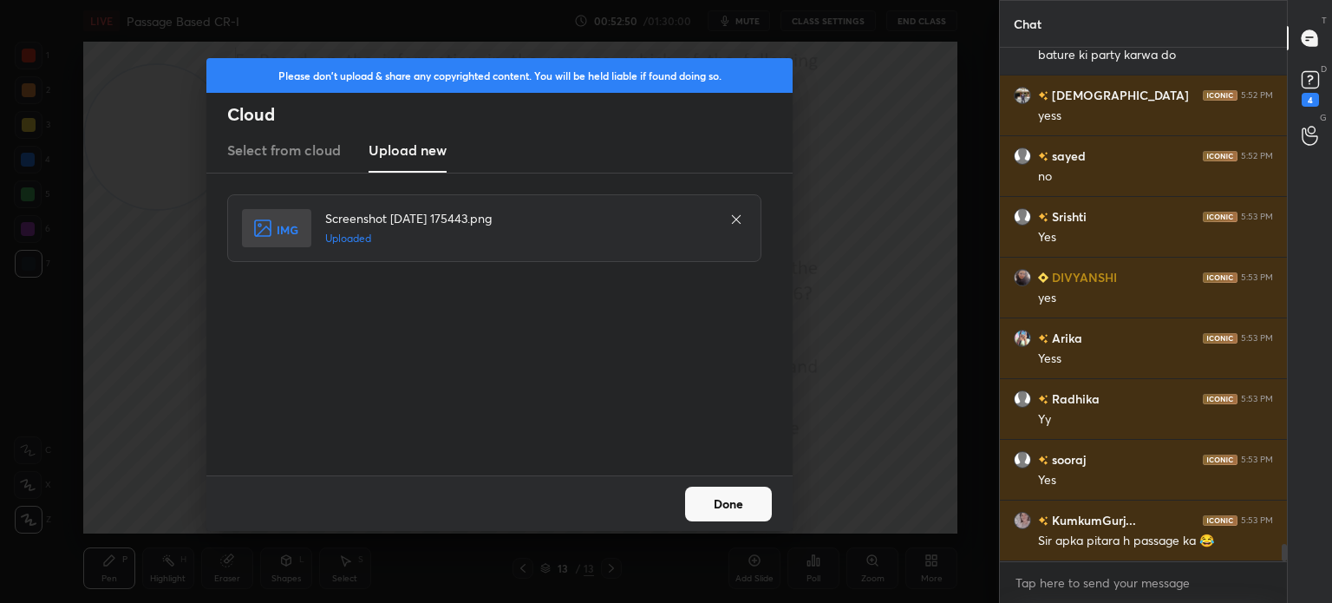
click at [708, 501] on button "Done" at bounding box center [728, 503] width 87 height 35
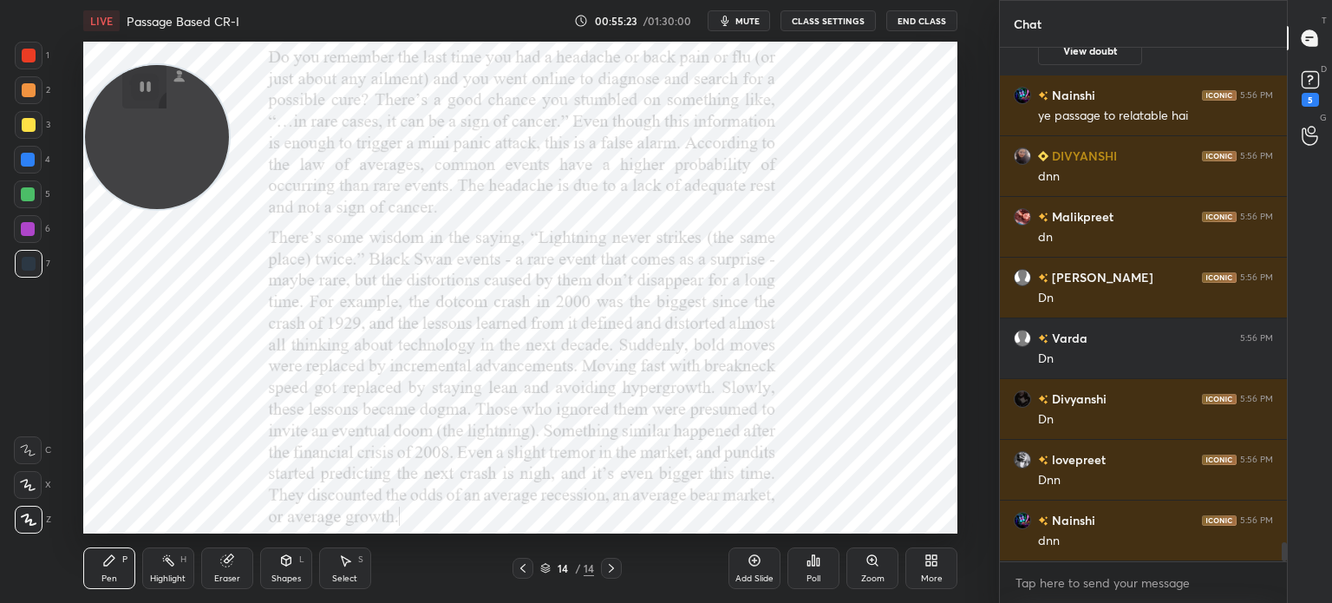
scroll to position [13439, 0]
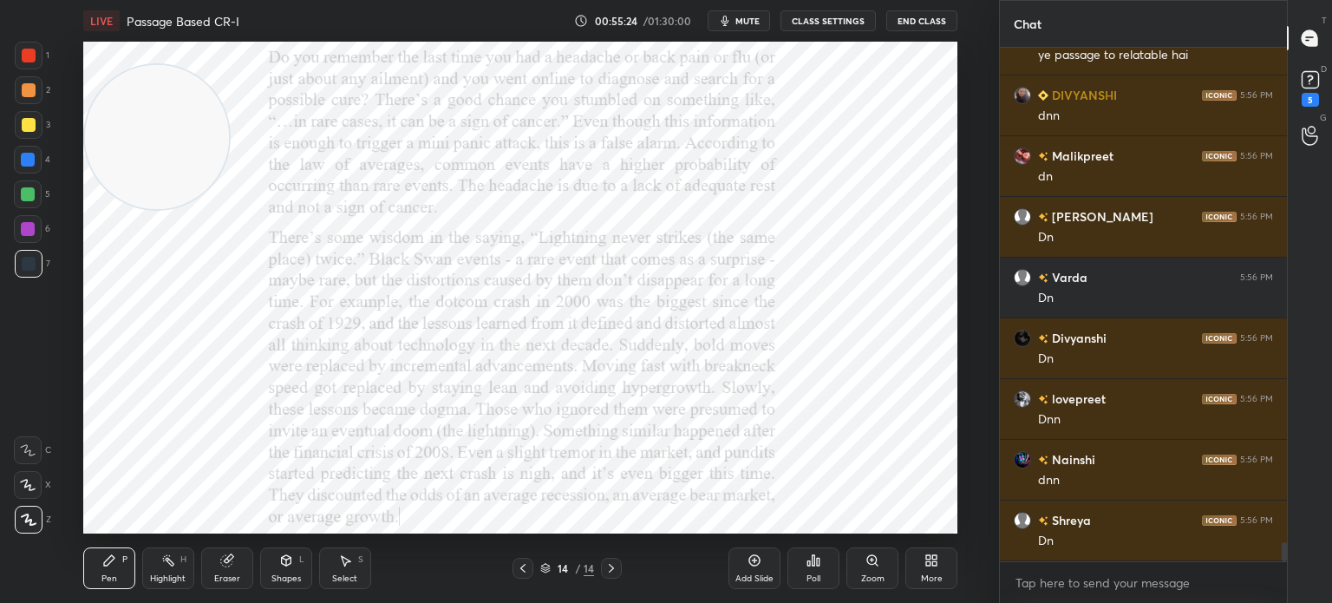
click at [929, 577] on div "More" at bounding box center [932, 578] width 22 height 9
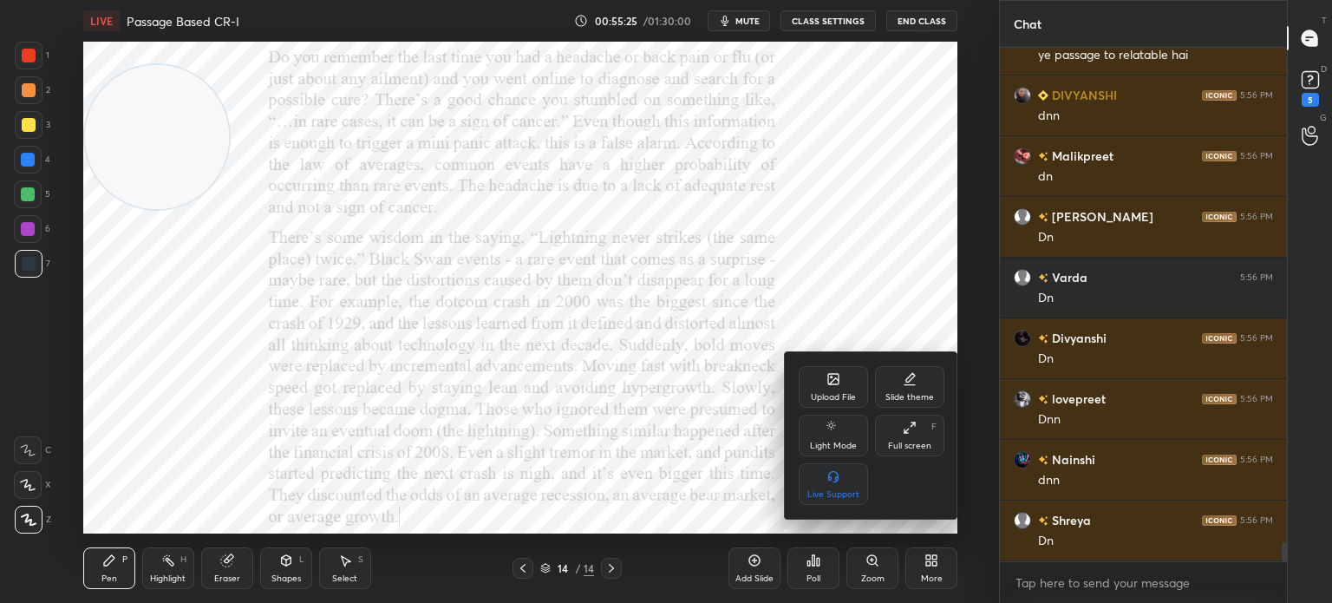
click at [839, 381] on icon at bounding box center [833, 379] width 14 height 14
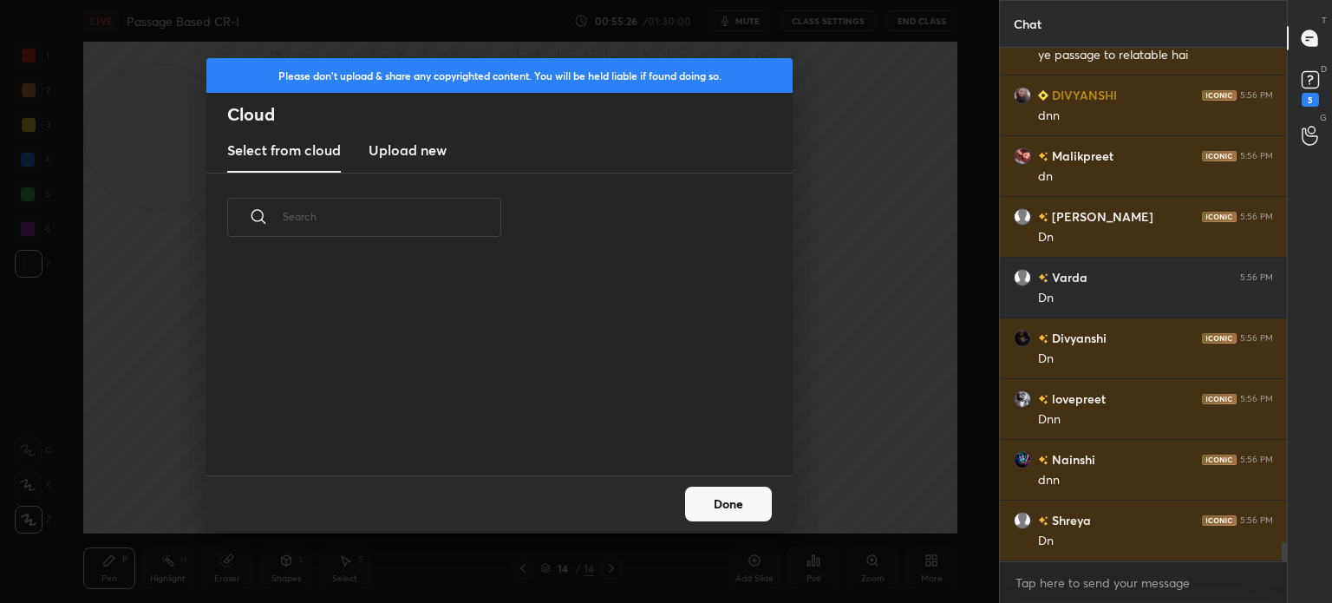
scroll to position [213, 557]
click at [425, 152] on h3 "Upload new" at bounding box center [407, 150] width 78 height 21
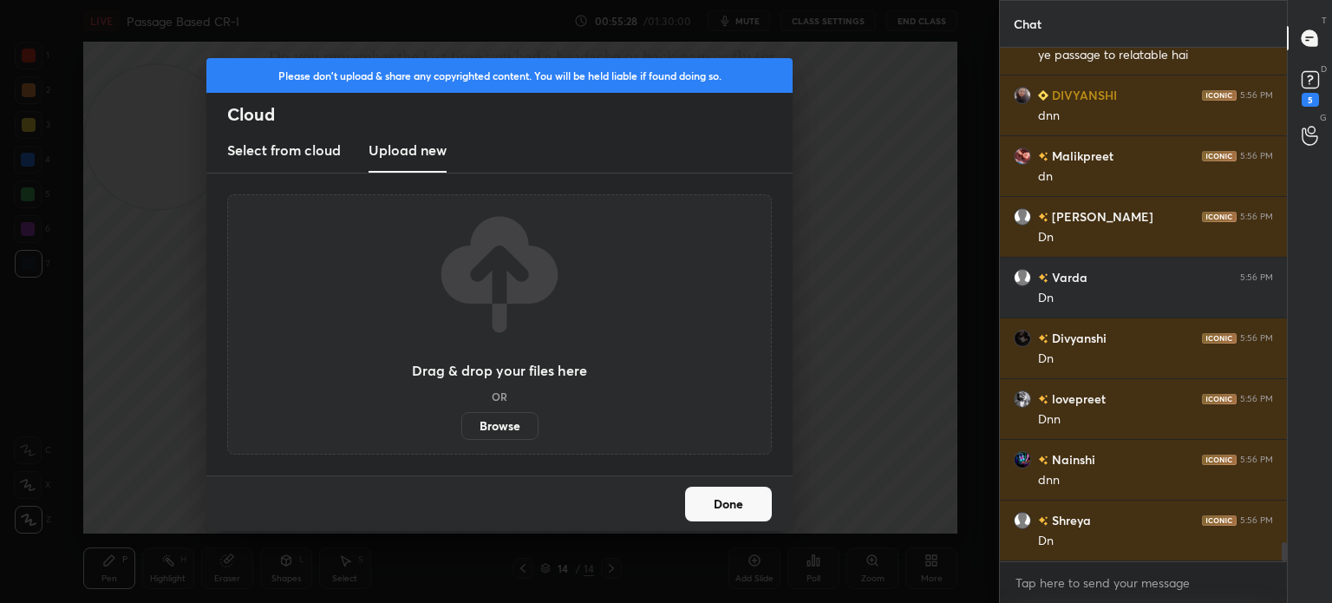
click at [492, 419] on label "Browse" at bounding box center [499, 426] width 77 height 28
click at [461, 419] on input "Browse" at bounding box center [461, 426] width 0 height 28
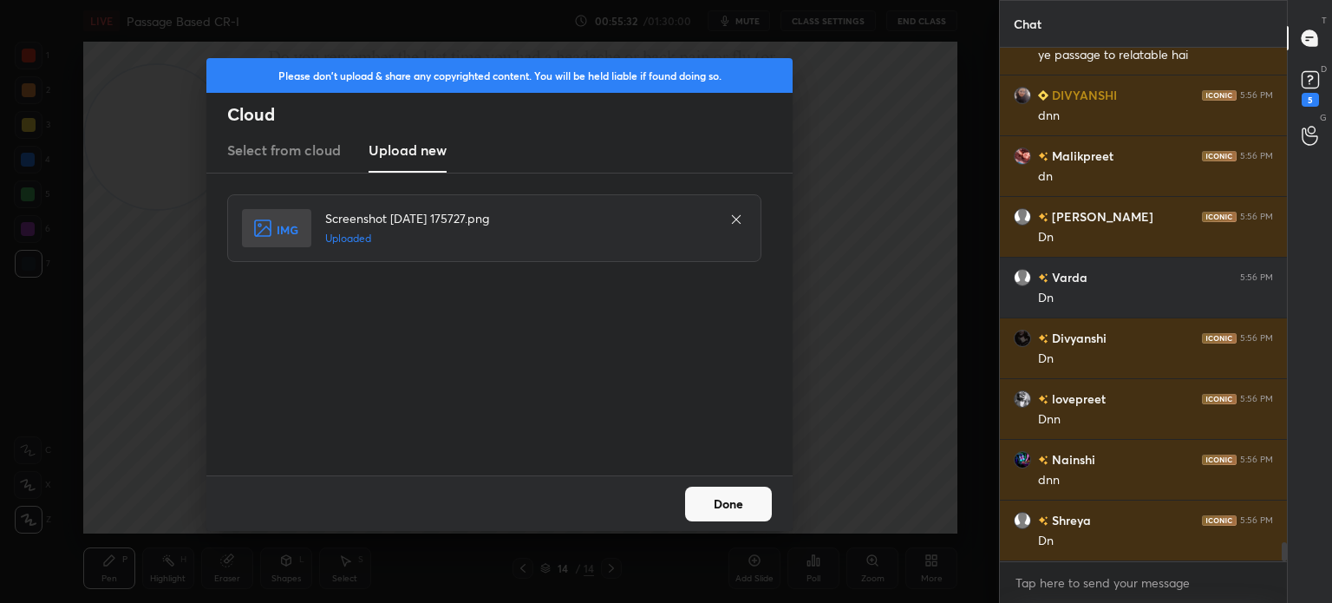
click at [714, 519] on button "Done" at bounding box center [728, 503] width 87 height 35
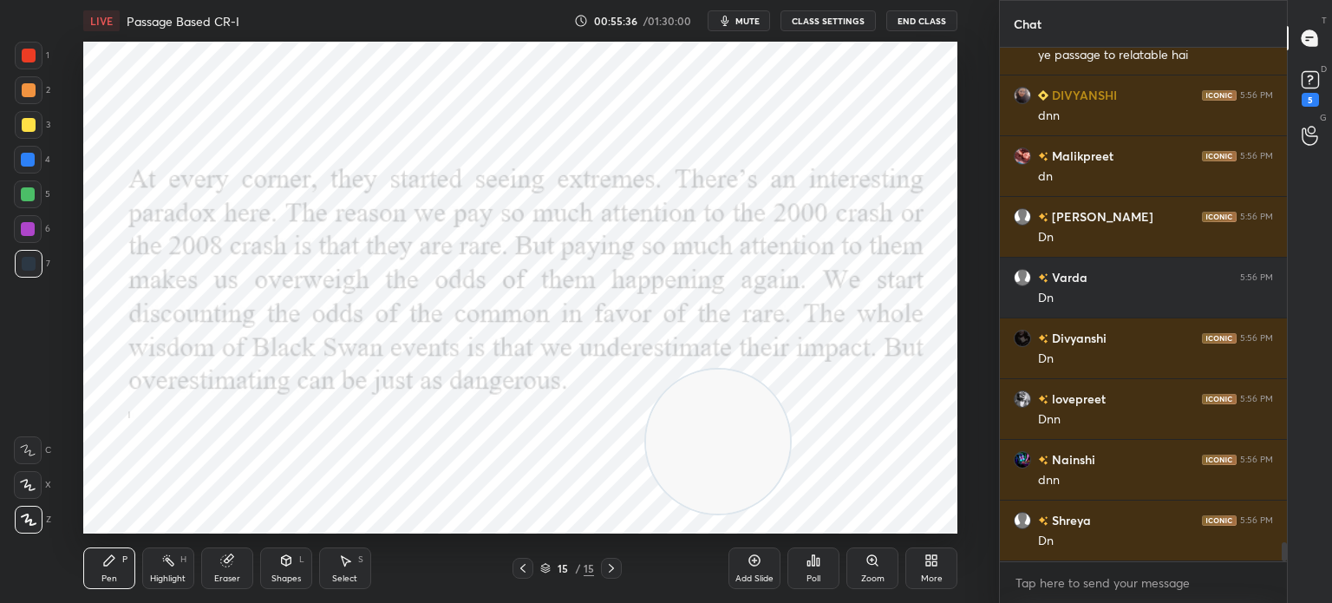
drag, startPoint x: 210, startPoint y: 140, endPoint x: 794, endPoint y: 454, distance: 663.3
click at [790, 454] on video at bounding box center [718, 441] width 144 height 144
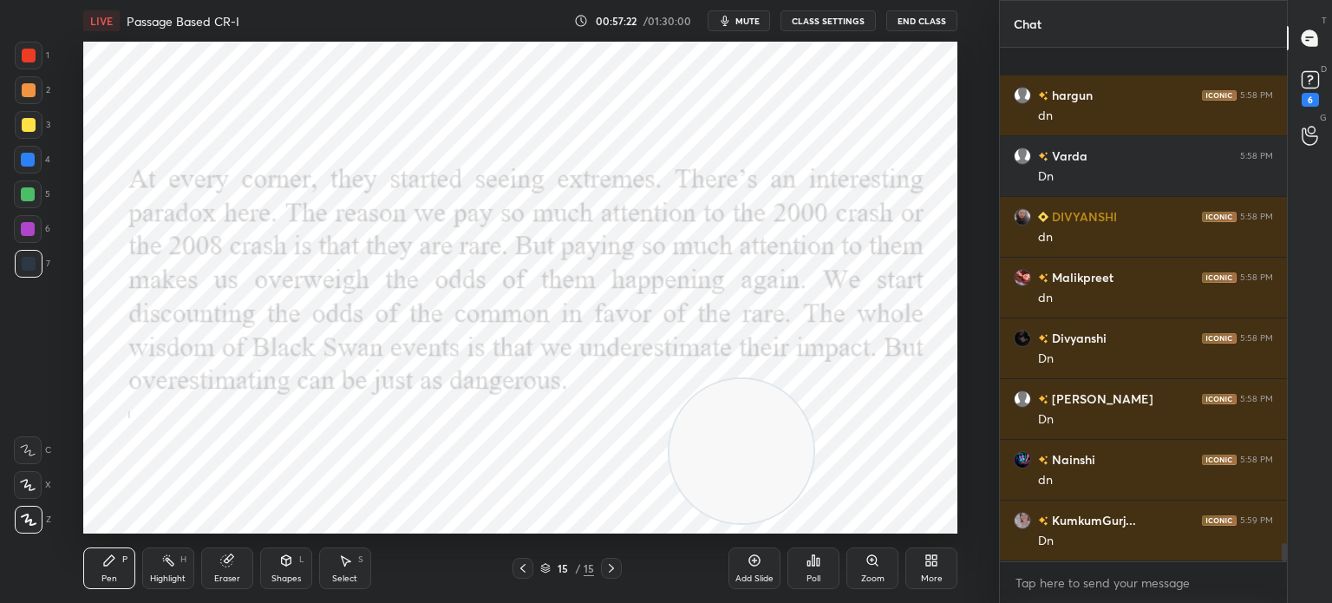
scroll to position [13833, 0]
click at [936, 560] on icon at bounding box center [931, 560] width 14 height 14
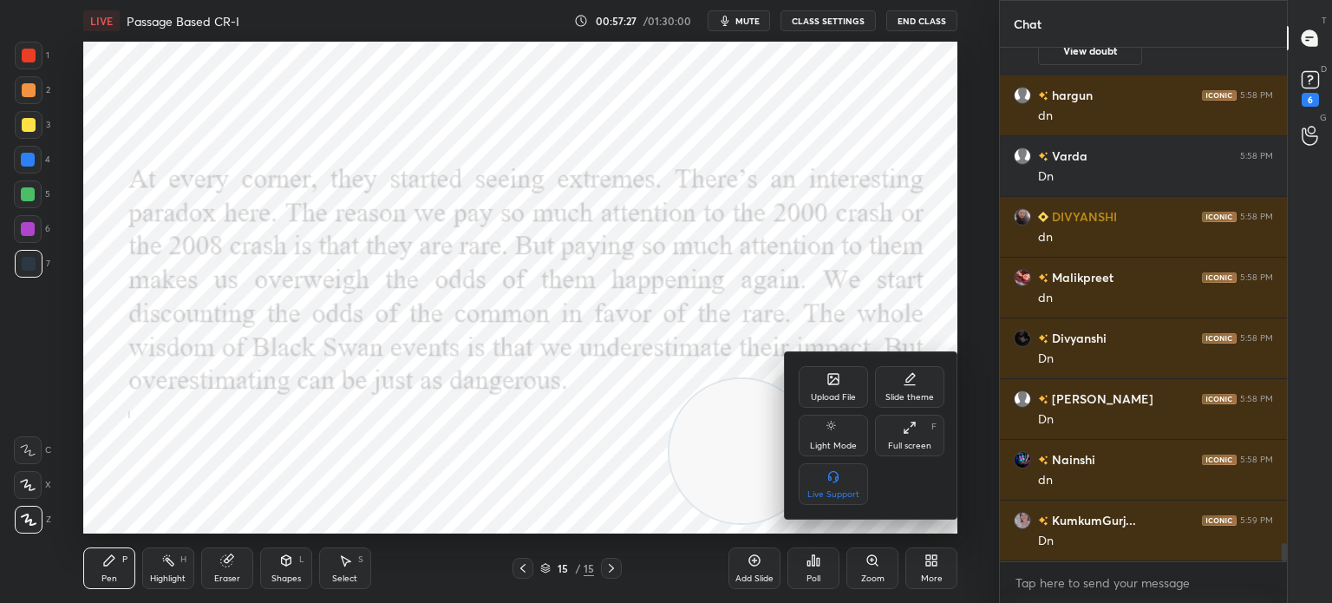
click at [825, 393] on div "Upload File" at bounding box center [833, 397] width 45 height 9
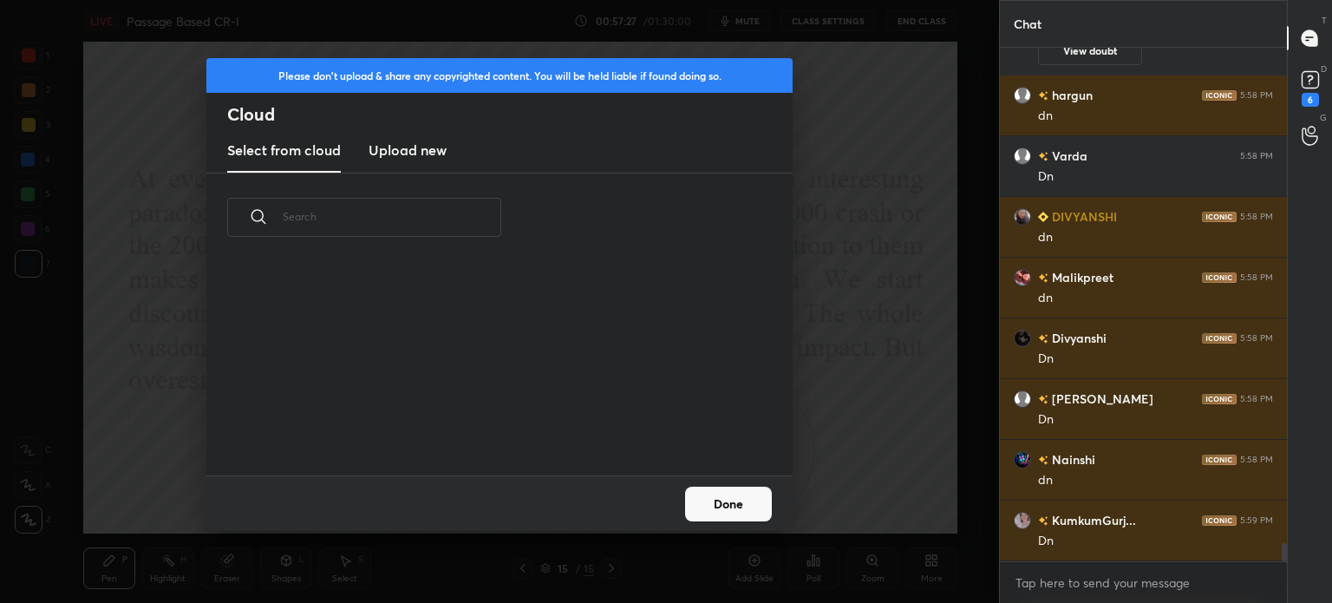
scroll to position [213, 557]
click at [423, 151] on h3 "Upload new" at bounding box center [407, 150] width 78 height 21
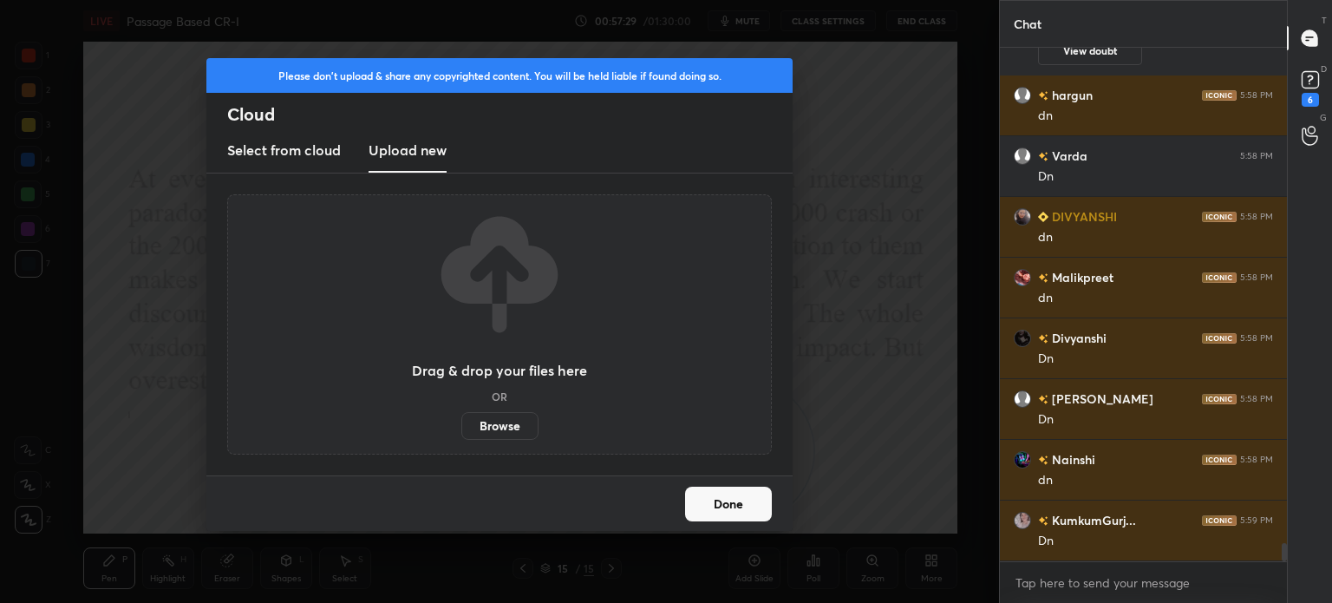
click at [492, 426] on label "Browse" at bounding box center [499, 426] width 77 height 28
click at [461, 426] on input "Browse" at bounding box center [461, 426] width 0 height 28
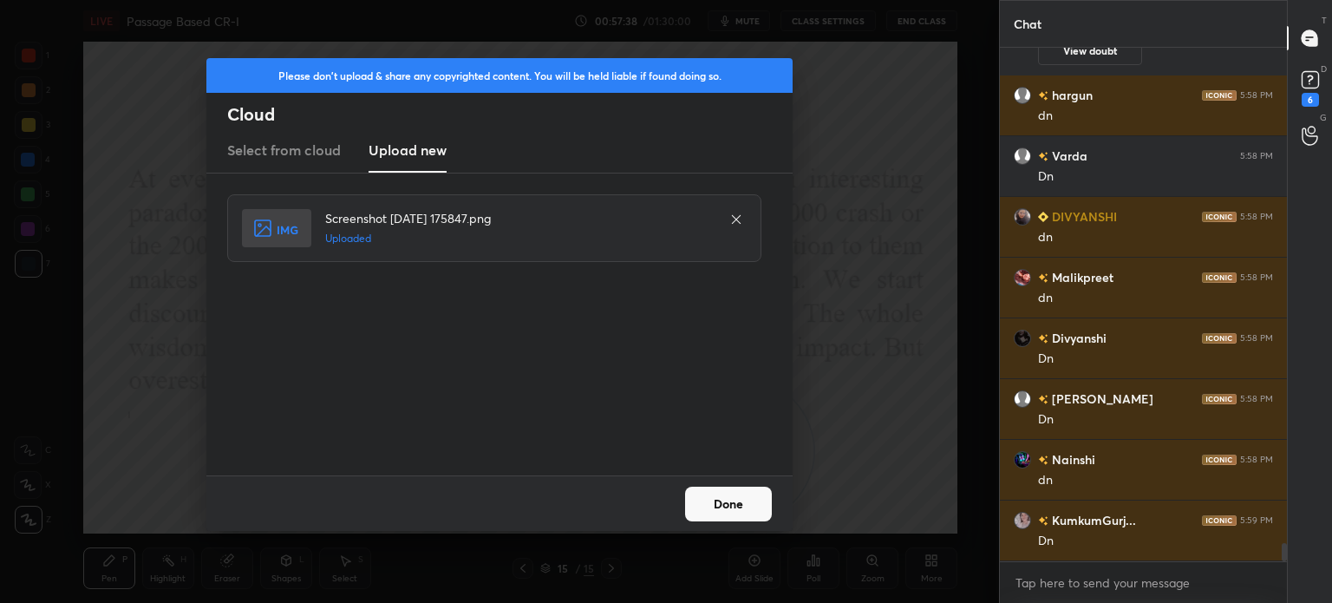
click at [716, 488] on button "Done" at bounding box center [728, 503] width 87 height 35
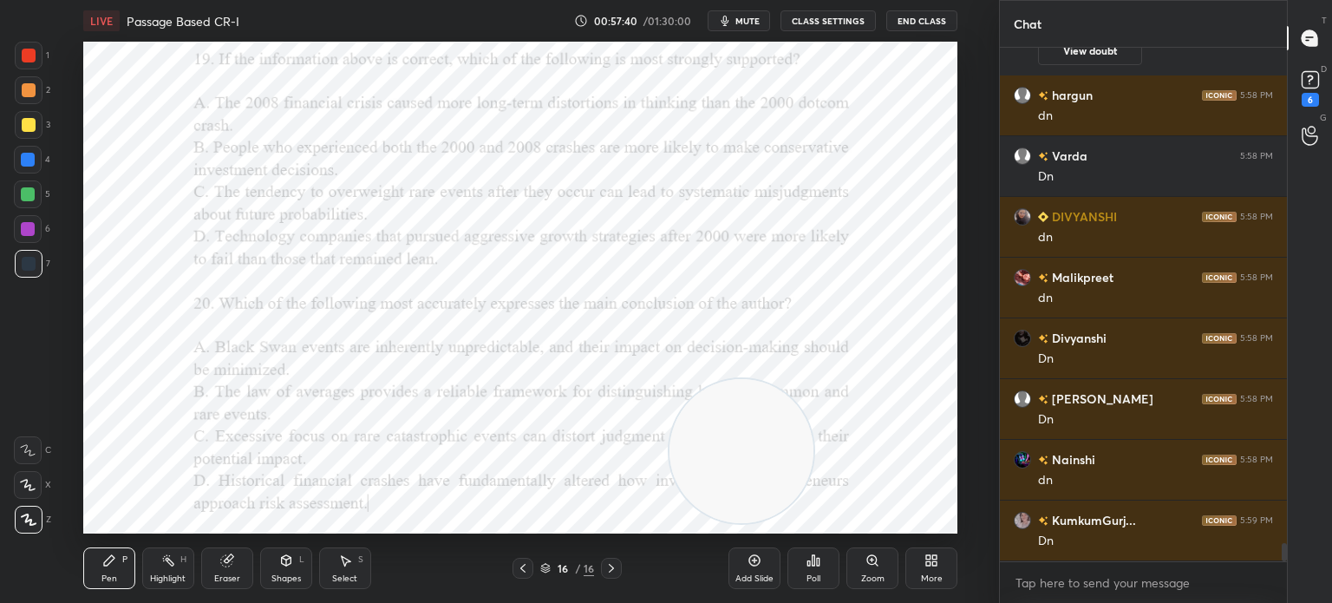
click at [918, 564] on div "More" at bounding box center [931, 568] width 52 height 42
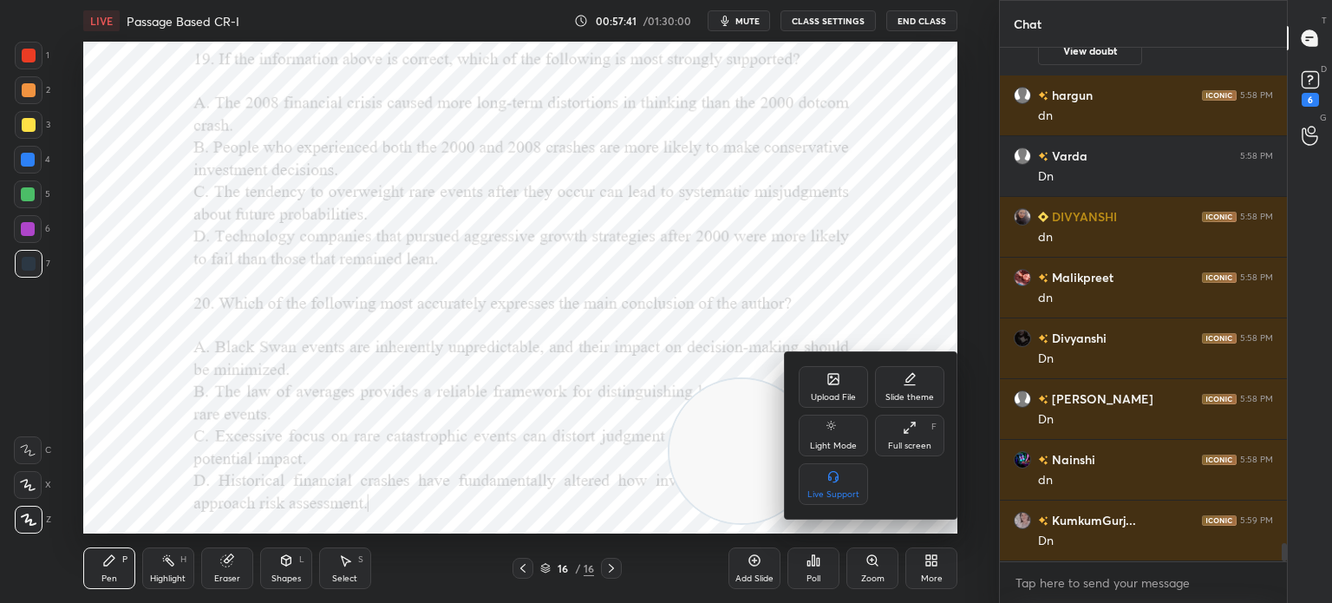
click at [831, 382] on icon at bounding box center [834, 381] width 10 height 6
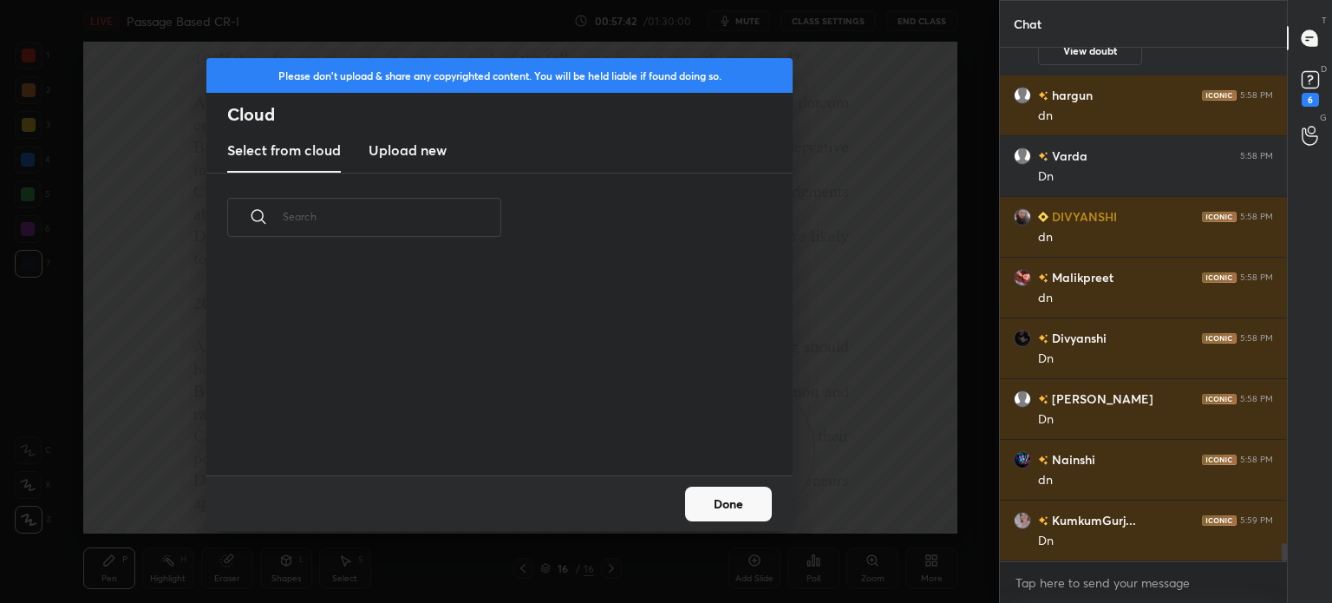
click at [400, 148] on h3 "Upload new" at bounding box center [407, 150] width 78 height 21
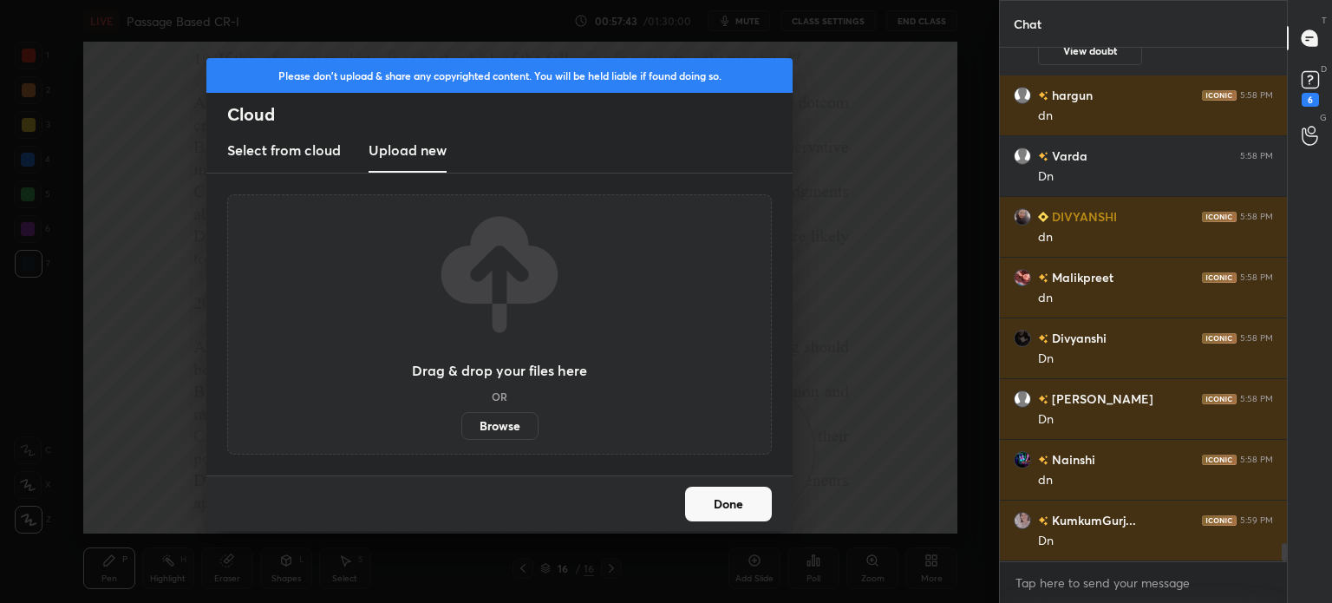
click at [497, 423] on label "Browse" at bounding box center [499, 426] width 77 height 28
click at [461, 423] on input "Browse" at bounding box center [461, 426] width 0 height 28
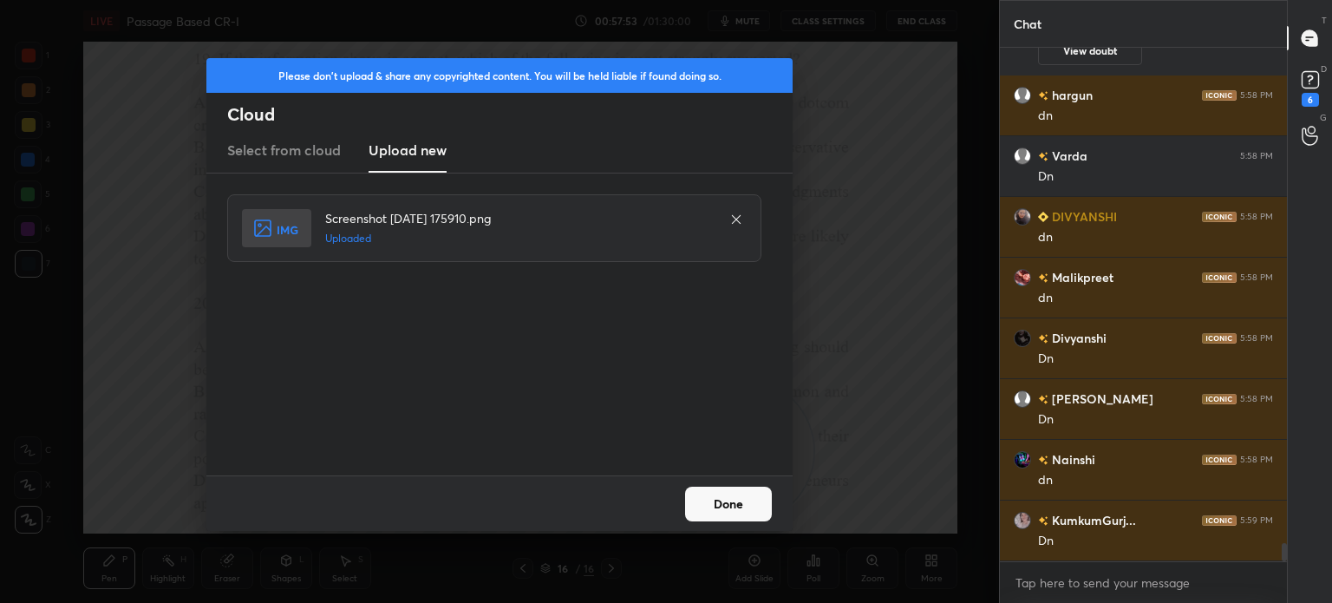
click at [725, 495] on button "Done" at bounding box center [728, 503] width 87 height 35
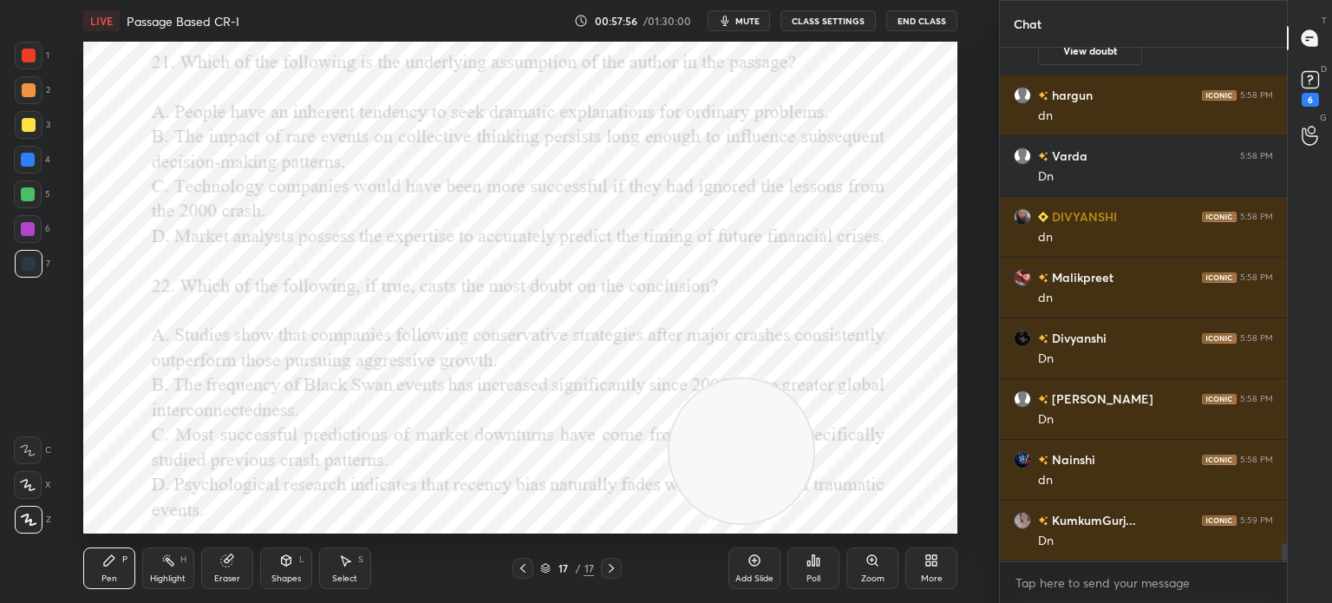
click at [912, 560] on div "More" at bounding box center [931, 568] width 52 height 42
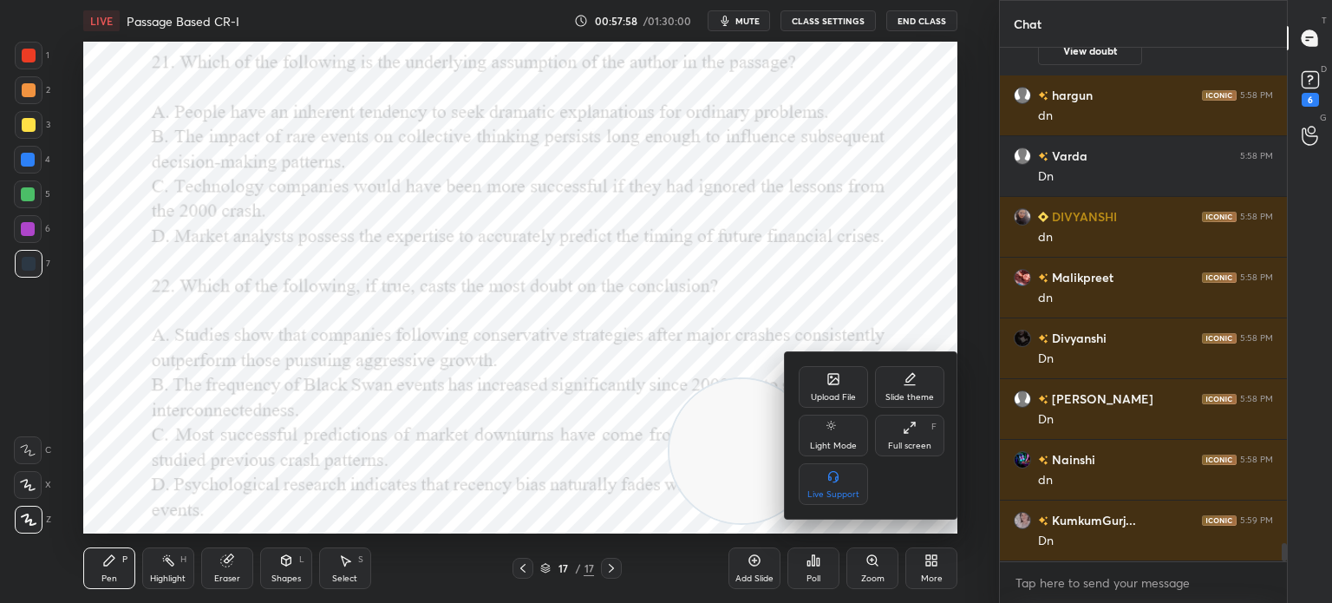
click at [815, 375] on div "Upload File" at bounding box center [833, 387] width 69 height 42
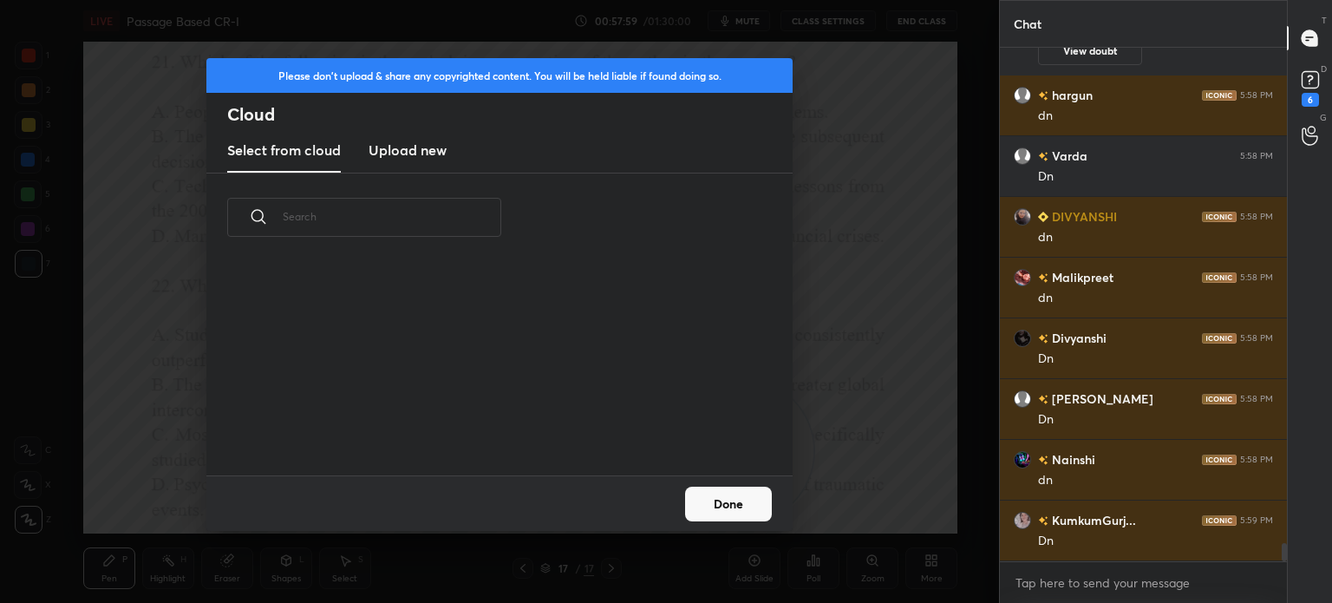
click at [412, 153] on h3 "Upload new" at bounding box center [407, 150] width 78 height 21
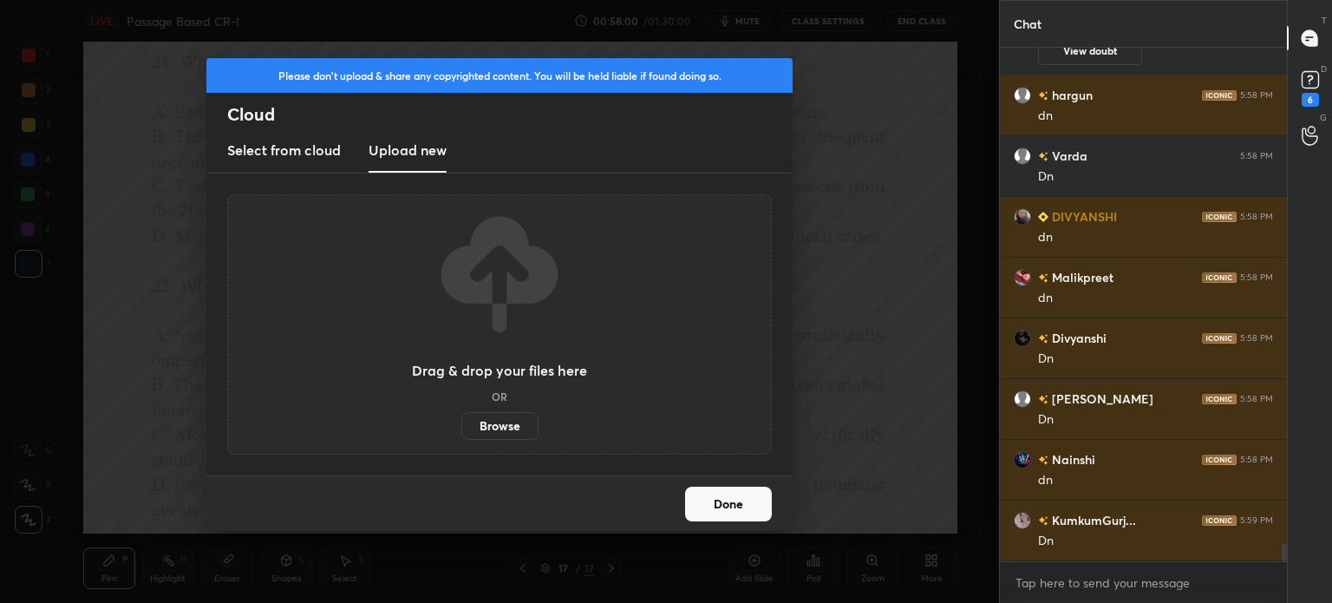
click at [497, 426] on label "Browse" at bounding box center [499, 426] width 77 height 28
click at [461, 426] on input "Browse" at bounding box center [461, 426] width 0 height 28
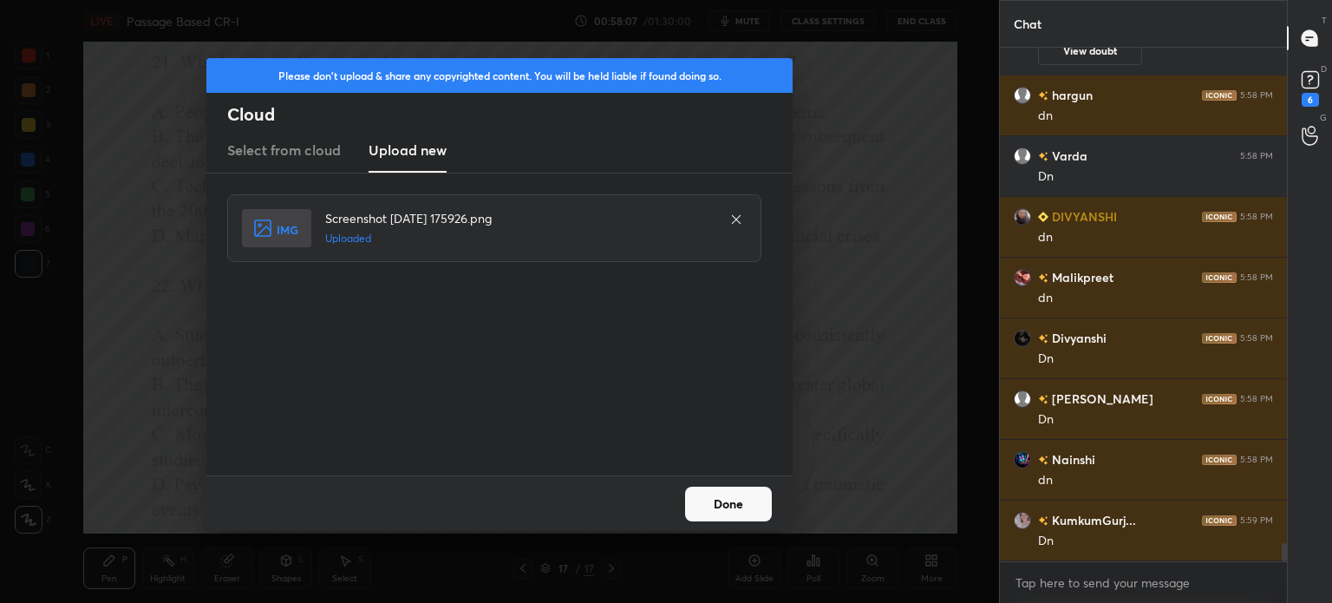
click at [721, 502] on button "Done" at bounding box center [728, 503] width 87 height 35
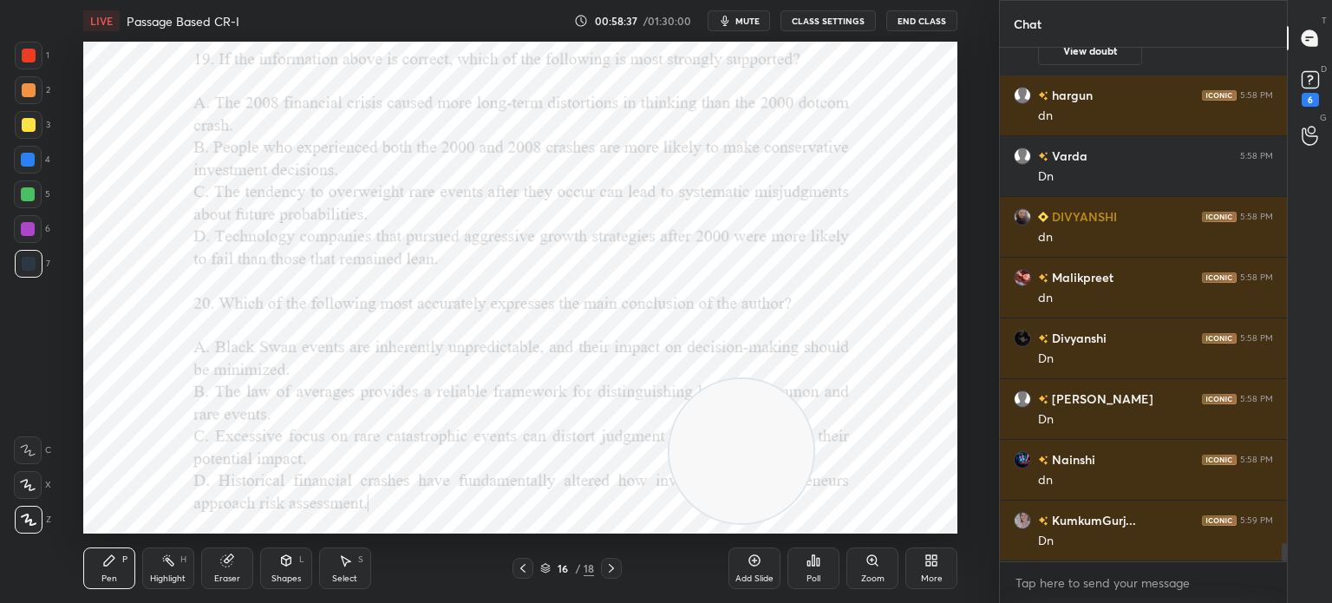
scroll to position [13893, 0]
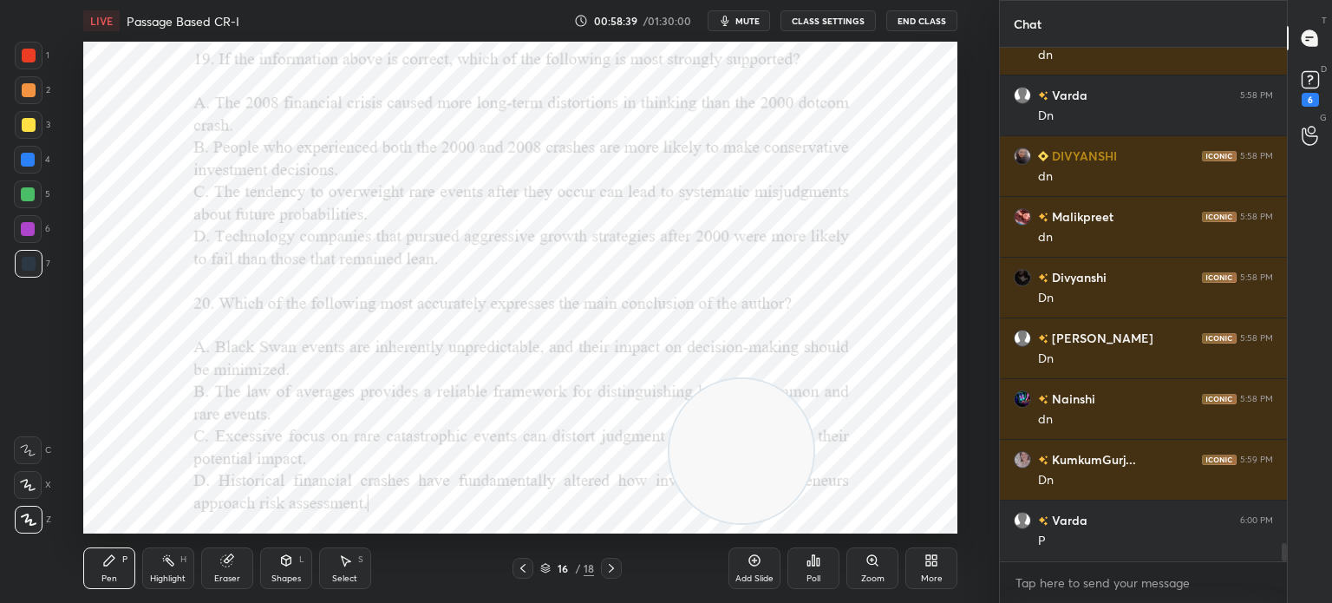
click at [818, 574] on div "Poll" at bounding box center [813, 578] width 14 height 9
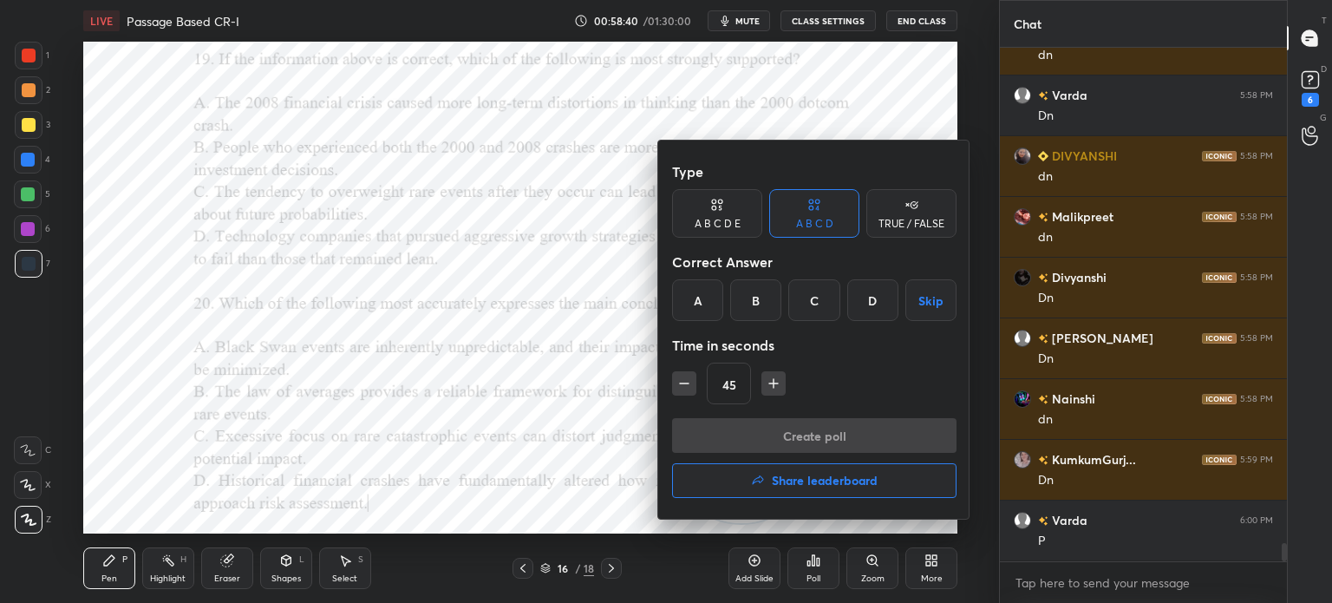
click at [811, 294] on div "C" at bounding box center [813, 300] width 51 height 42
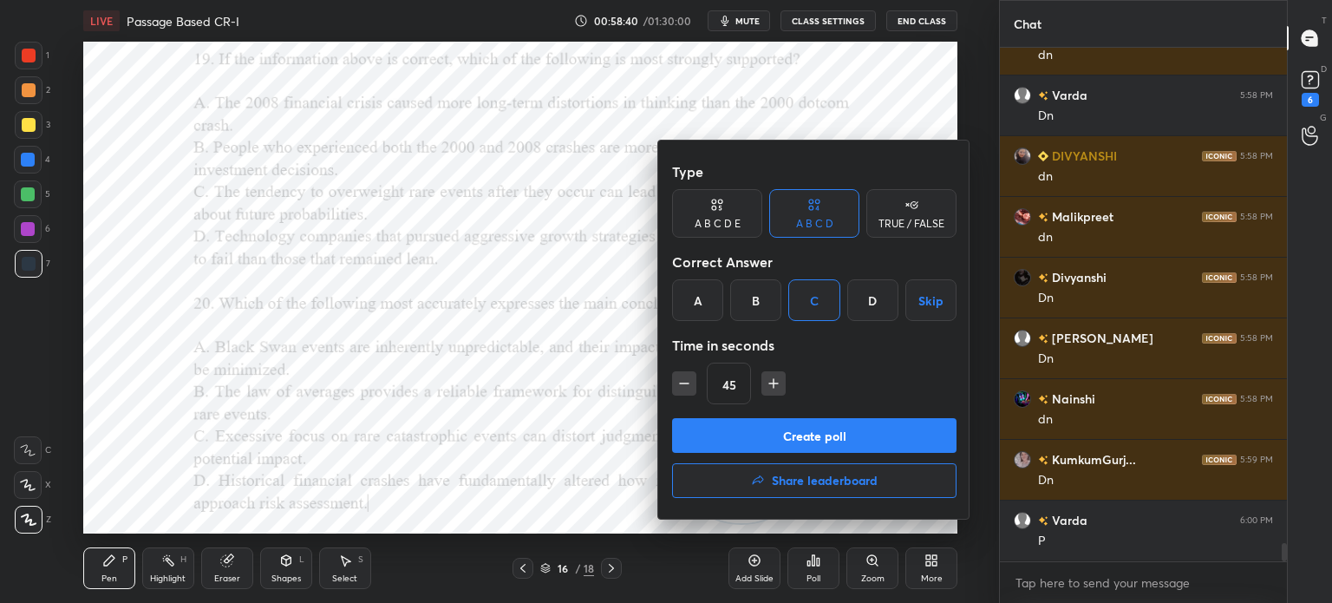
click at [782, 431] on button "Create poll" at bounding box center [814, 435] width 284 height 35
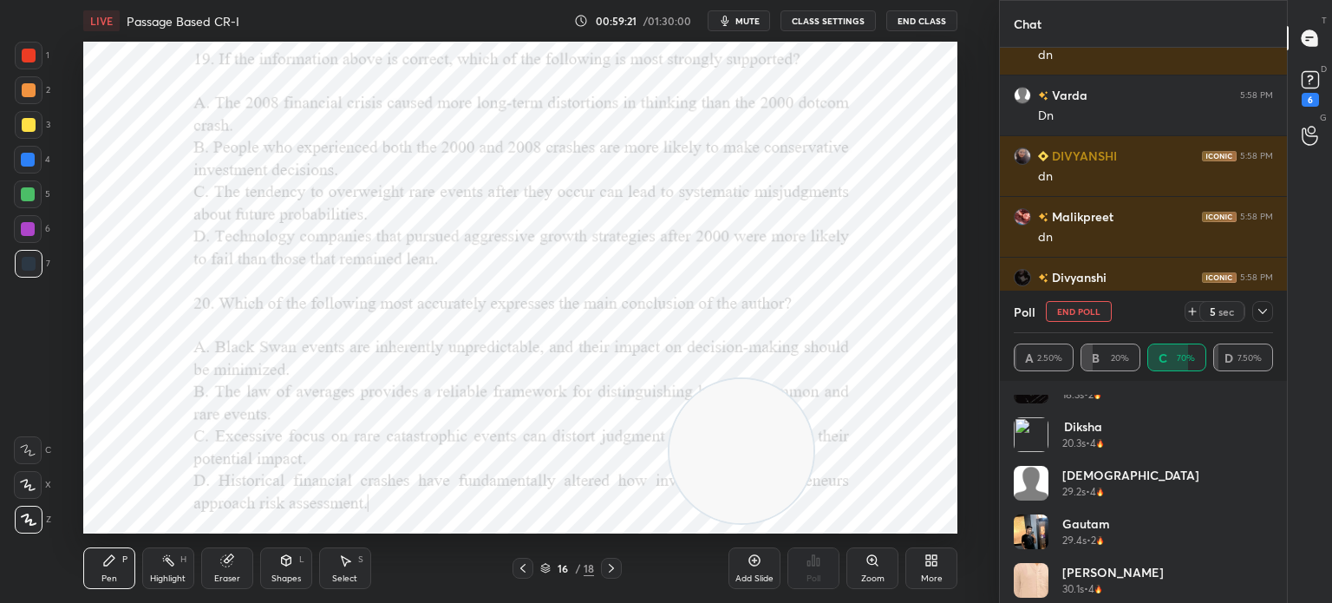
scroll to position [1151, 0]
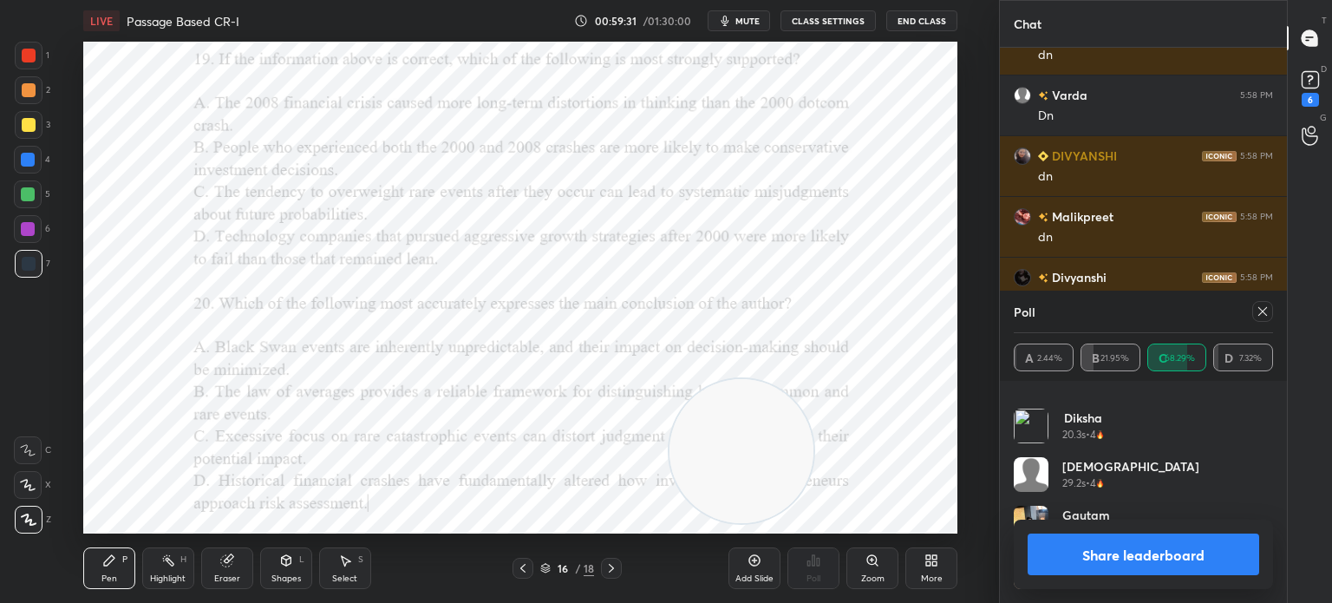
click at [1261, 316] on icon at bounding box center [1262, 311] width 14 height 14
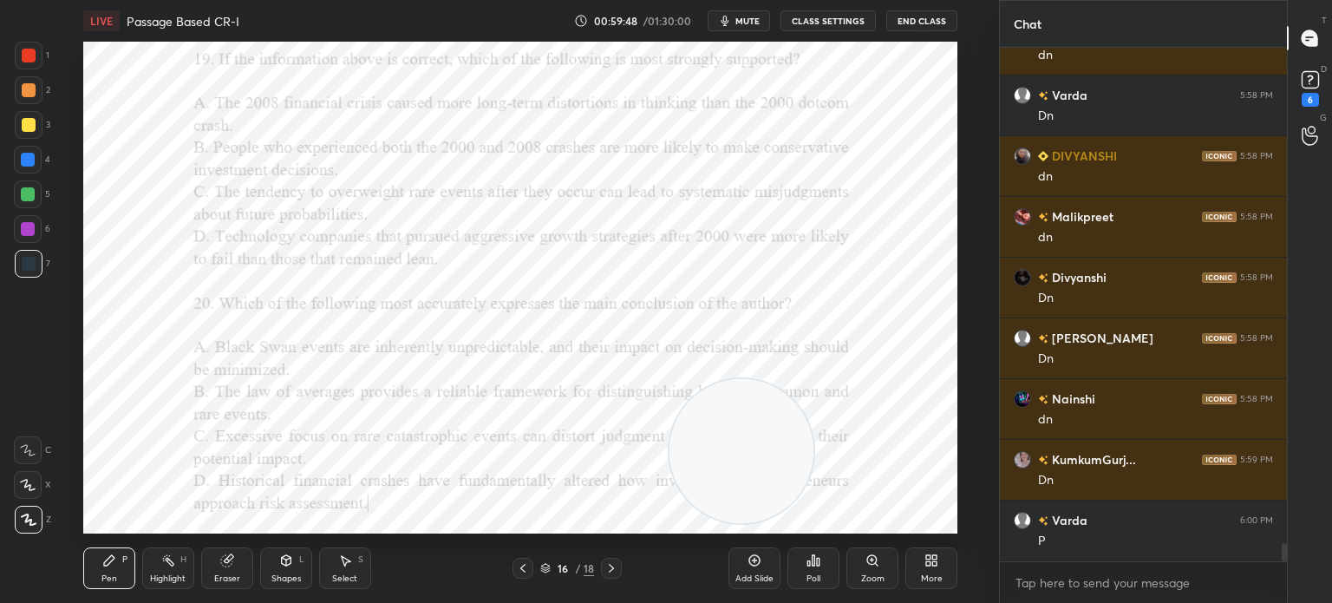
scroll to position [13971, 0]
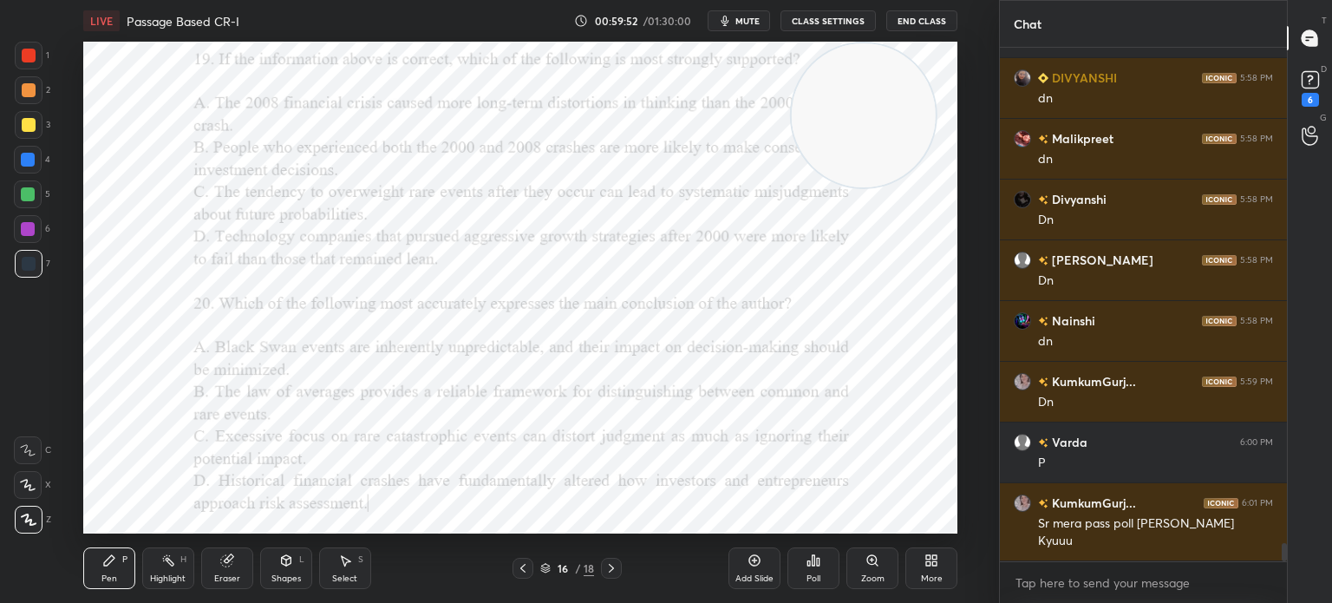
click at [813, 577] on div "Poll" at bounding box center [813, 578] width 14 height 9
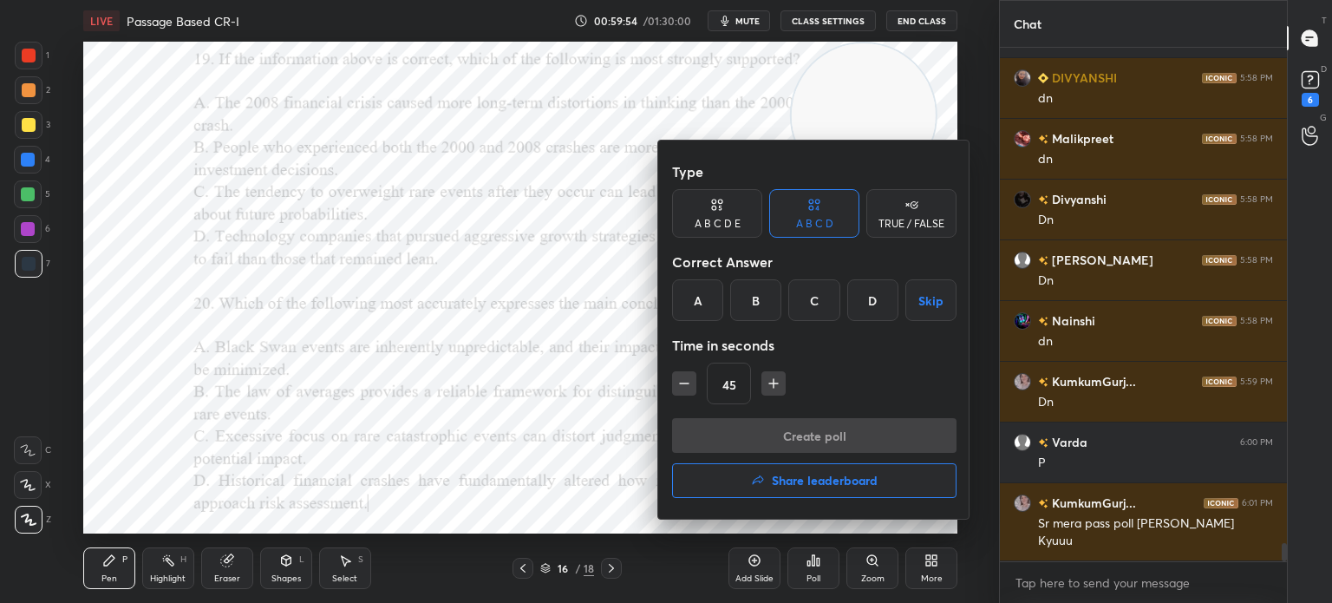
click at [815, 303] on div "C" at bounding box center [813, 300] width 51 height 42
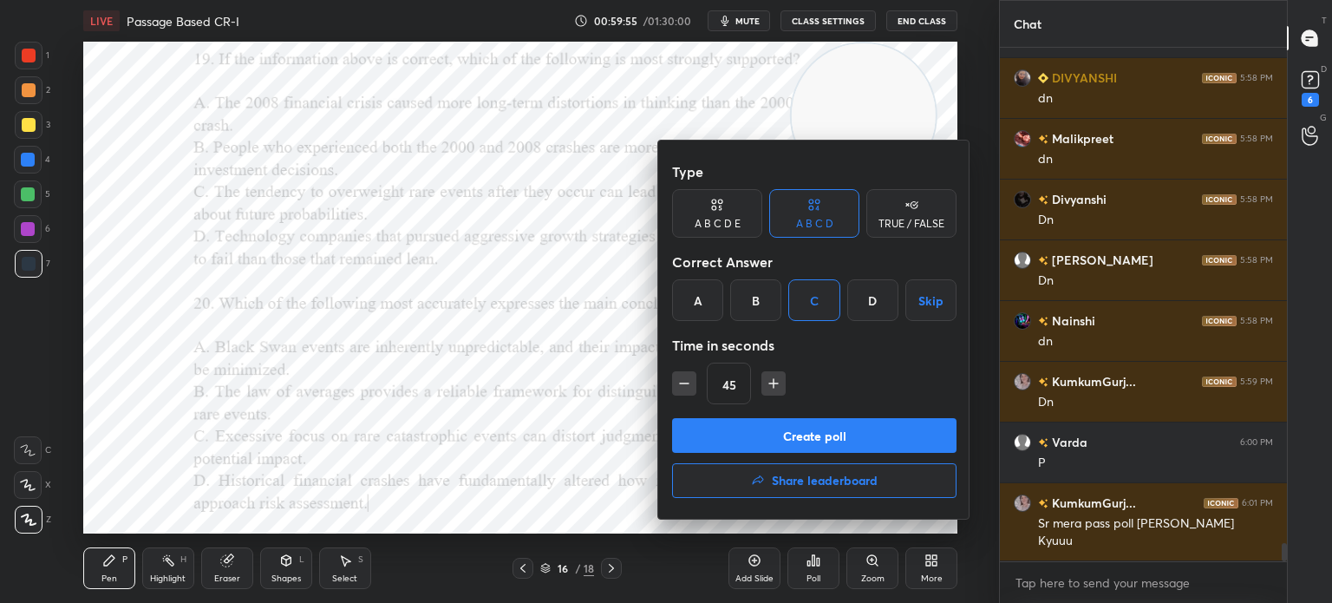
click at [766, 429] on button "Create poll" at bounding box center [814, 435] width 284 height 35
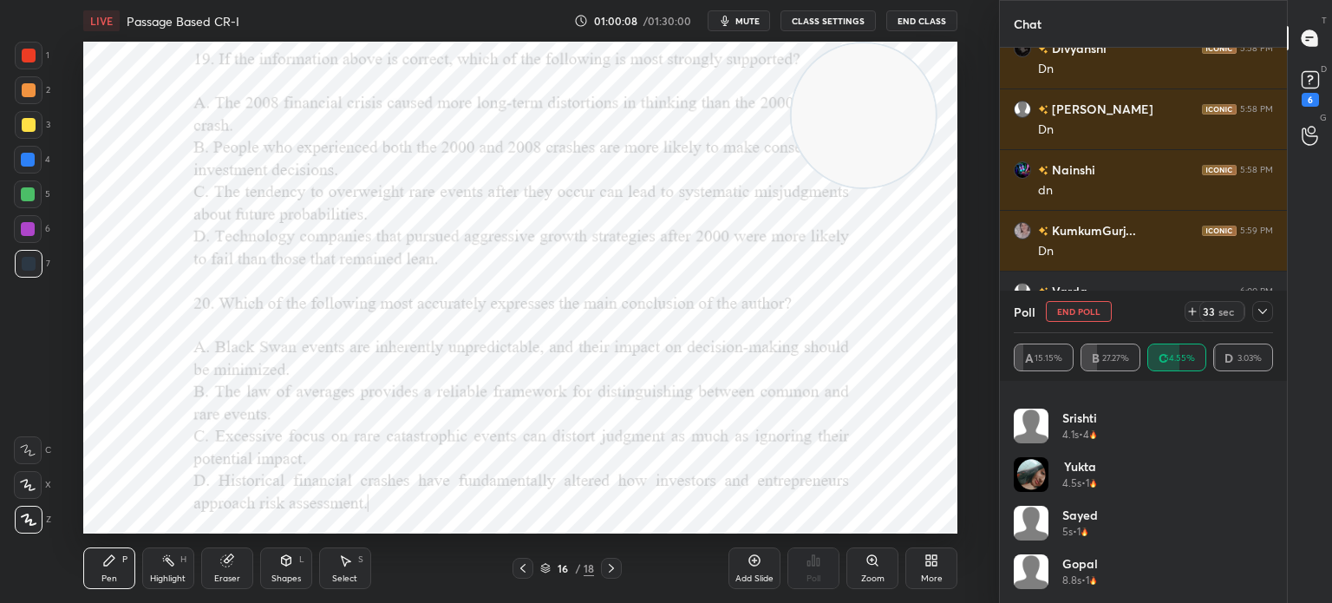
scroll to position [665, 0]
click at [1261, 303] on div at bounding box center [1262, 311] width 21 height 21
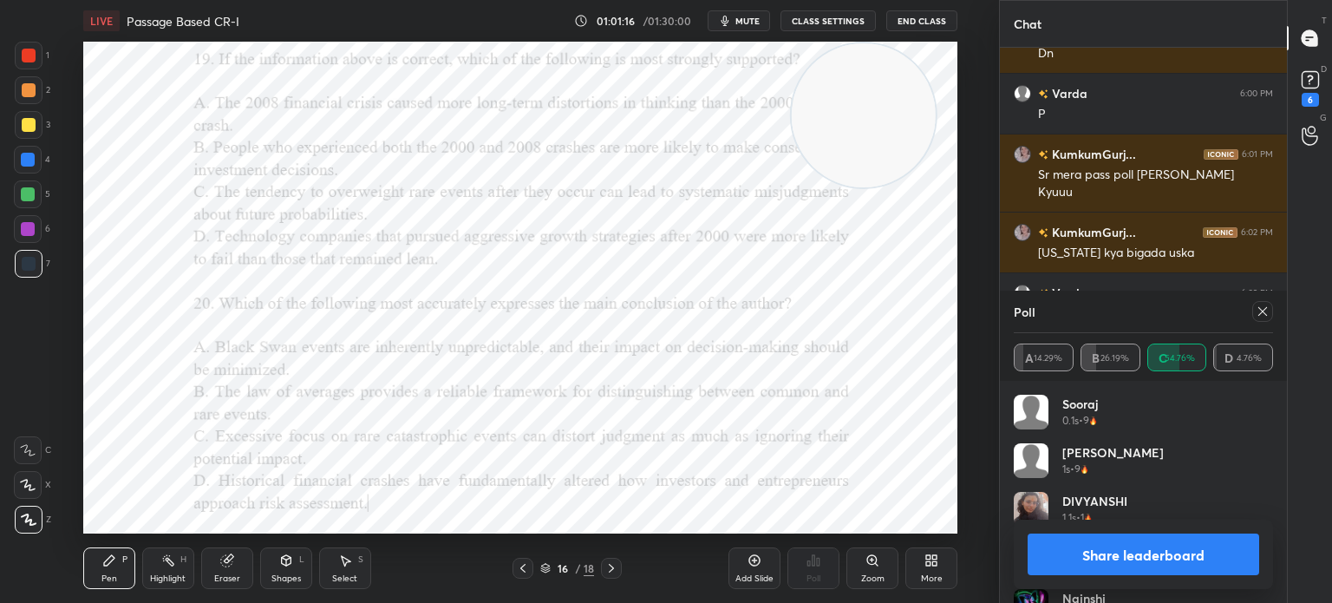
scroll to position [14381, 0]
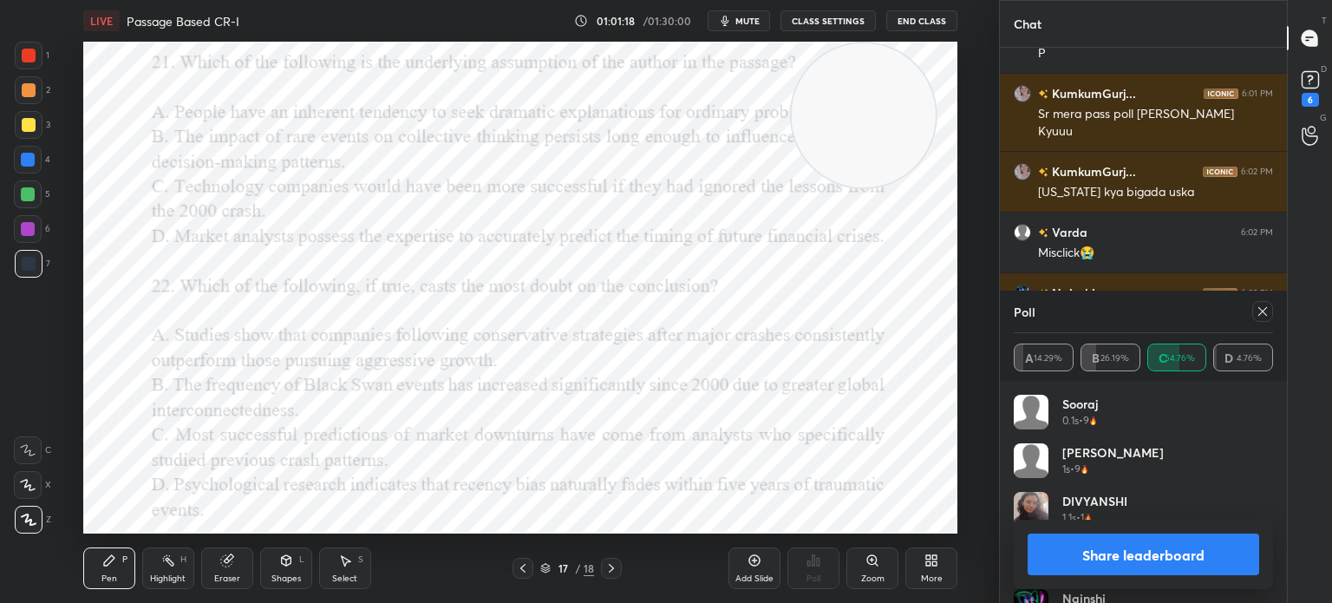
click at [1079, 554] on button "Share leaderboard" at bounding box center [1142, 554] width 231 height 42
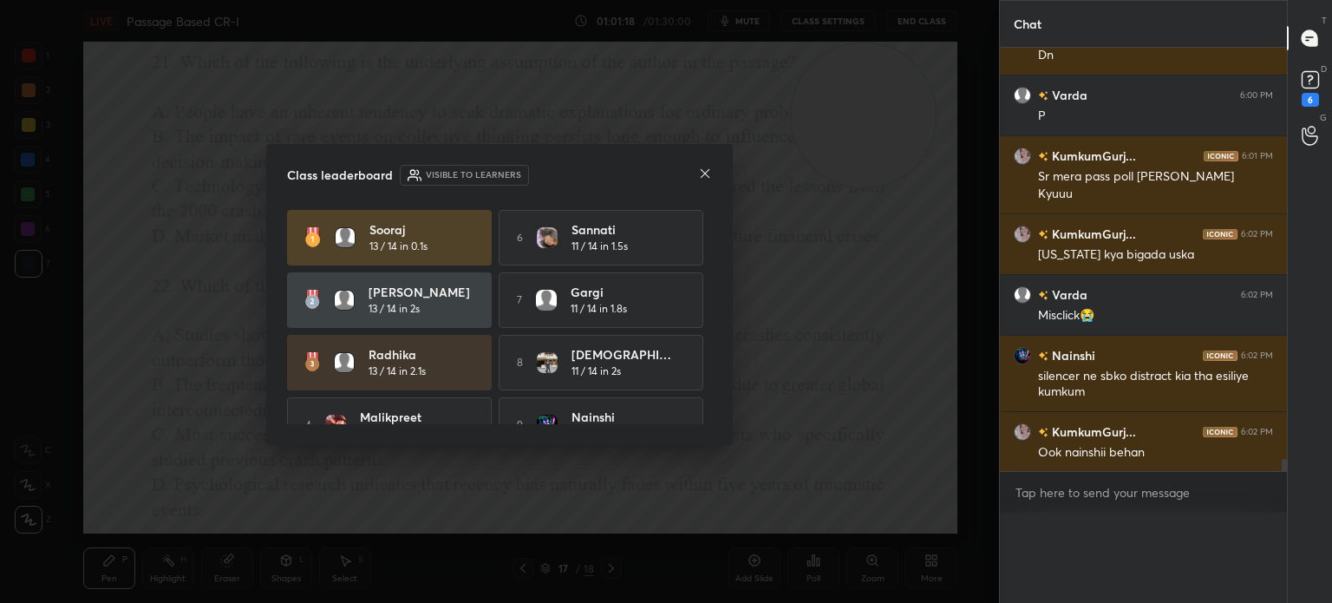
scroll to position [5, 5]
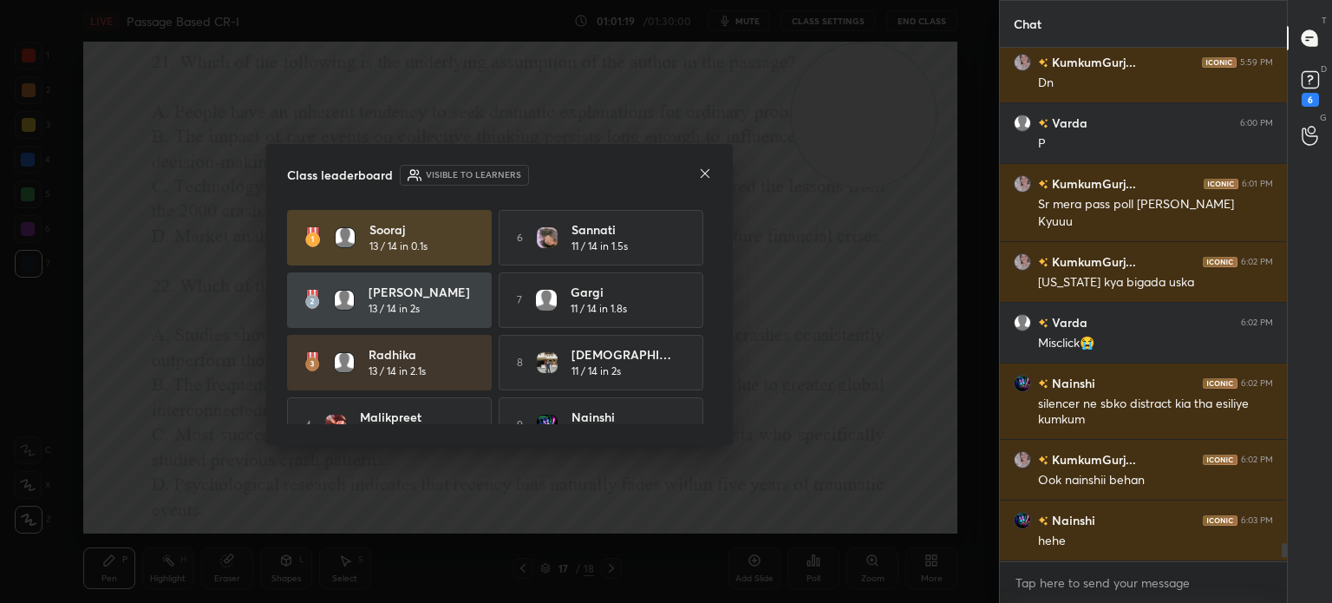
click at [704, 169] on icon at bounding box center [705, 173] width 14 height 14
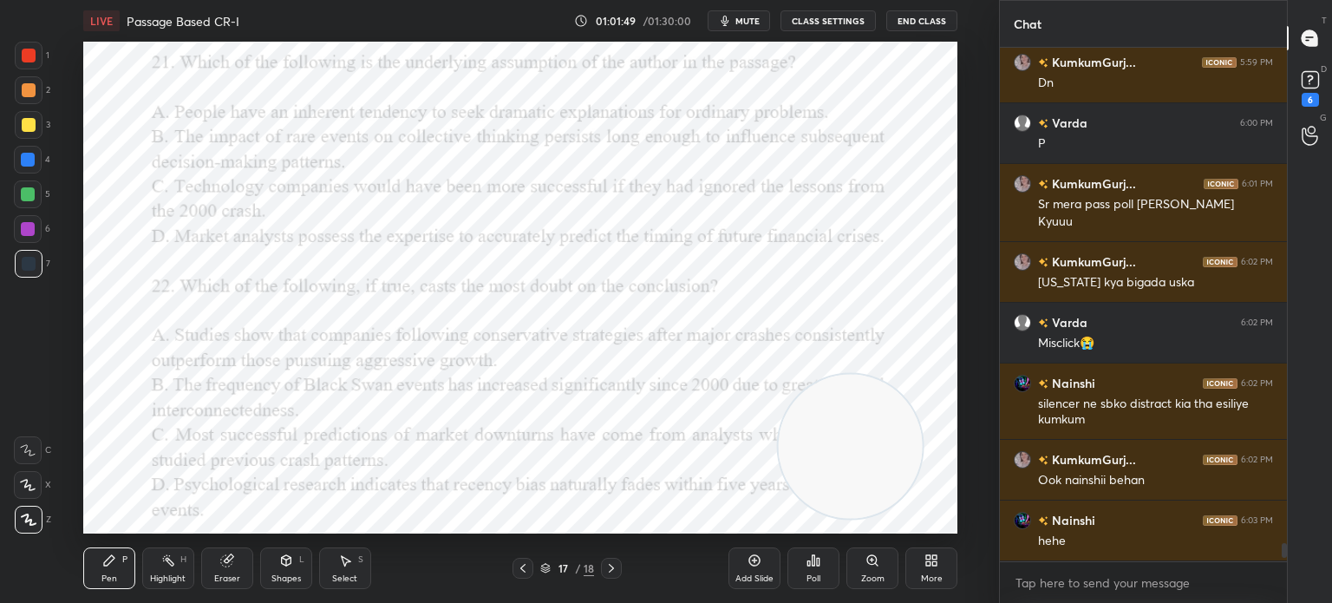
scroll to position [14351, 0]
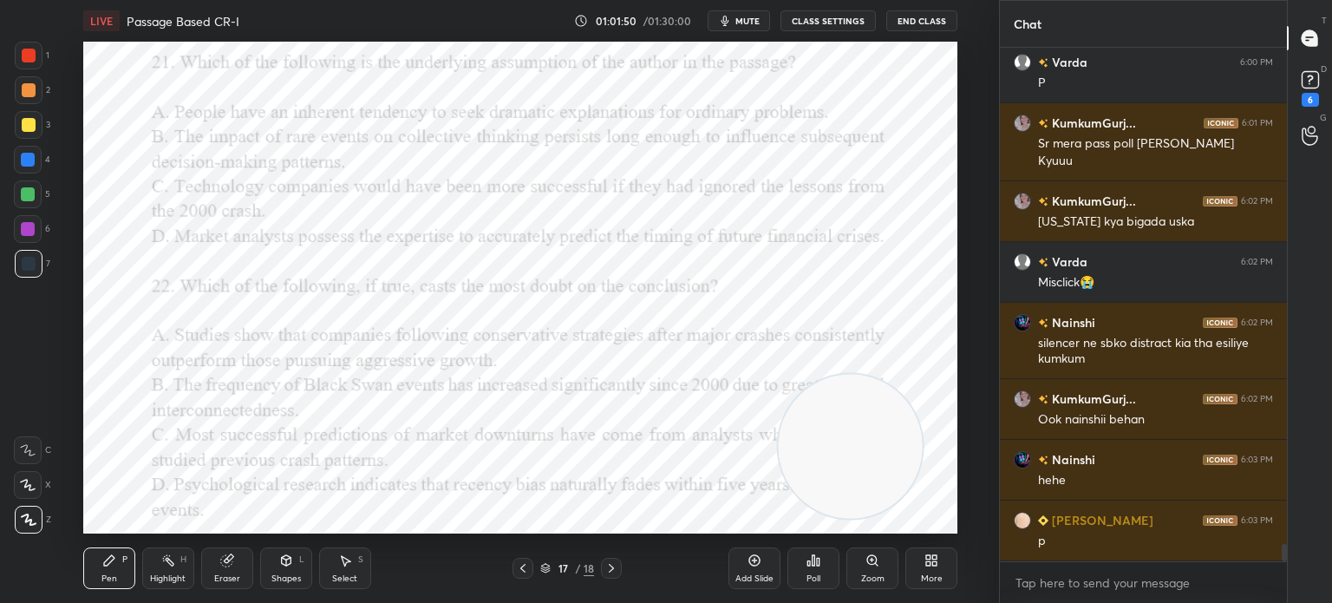
click at [811, 579] on div "Poll" at bounding box center [813, 578] width 14 height 9
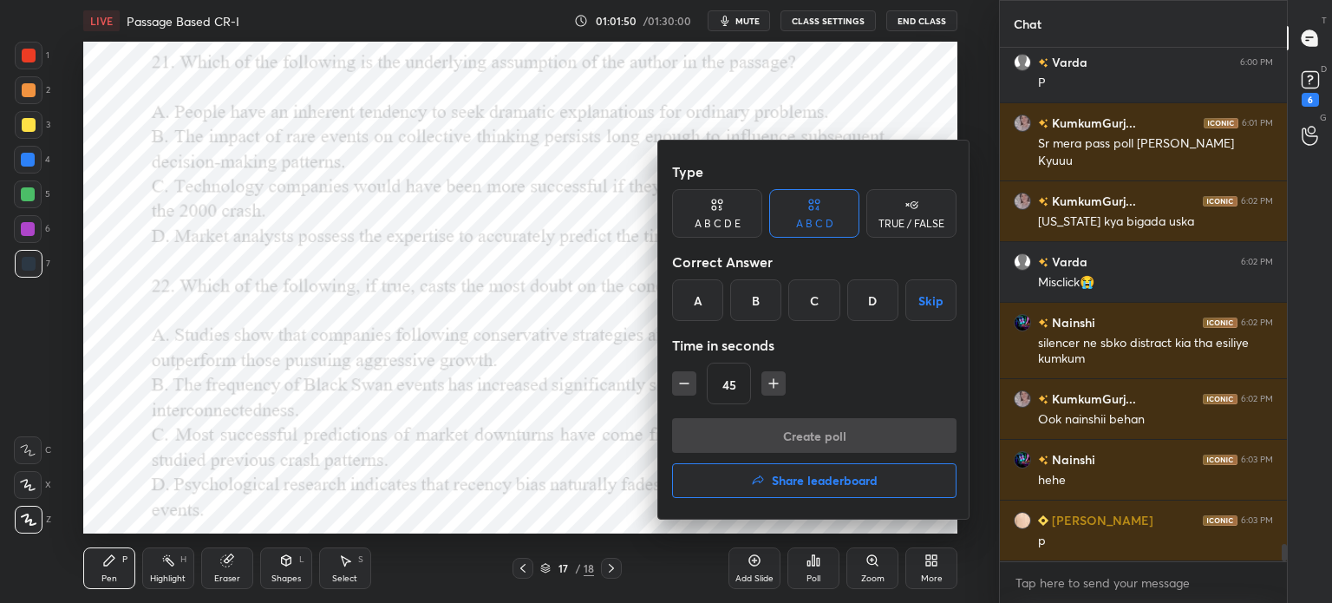
click at [747, 291] on div "B" at bounding box center [755, 300] width 51 height 42
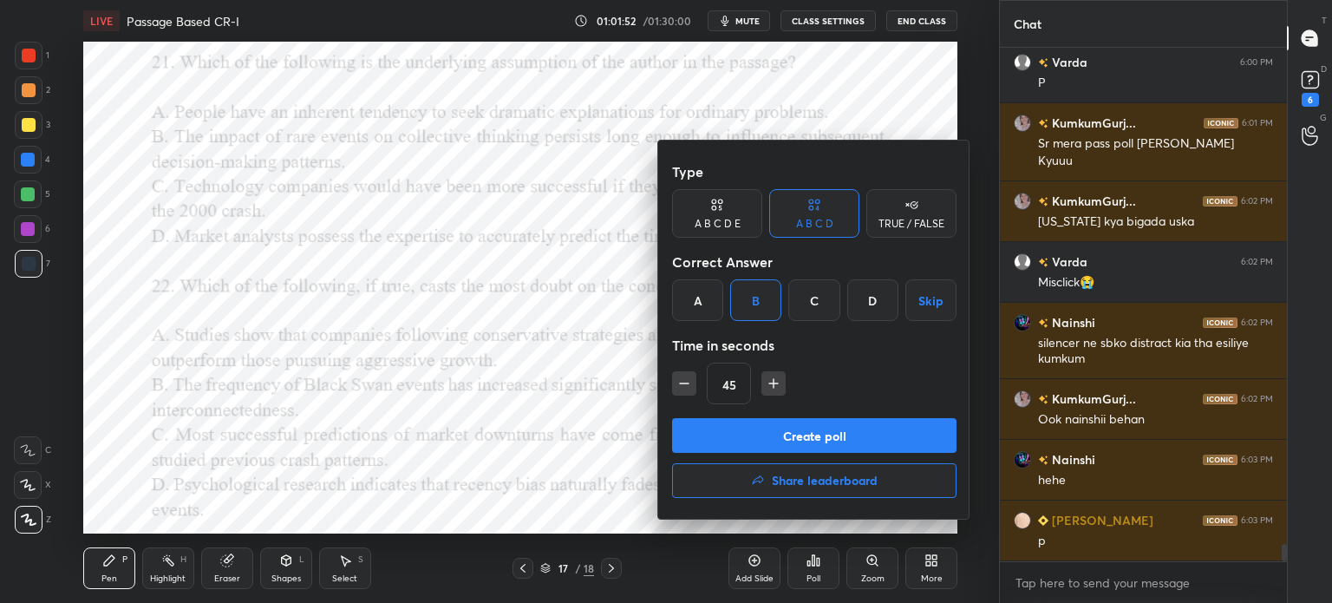
click at [773, 436] on button "Create poll" at bounding box center [814, 435] width 284 height 35
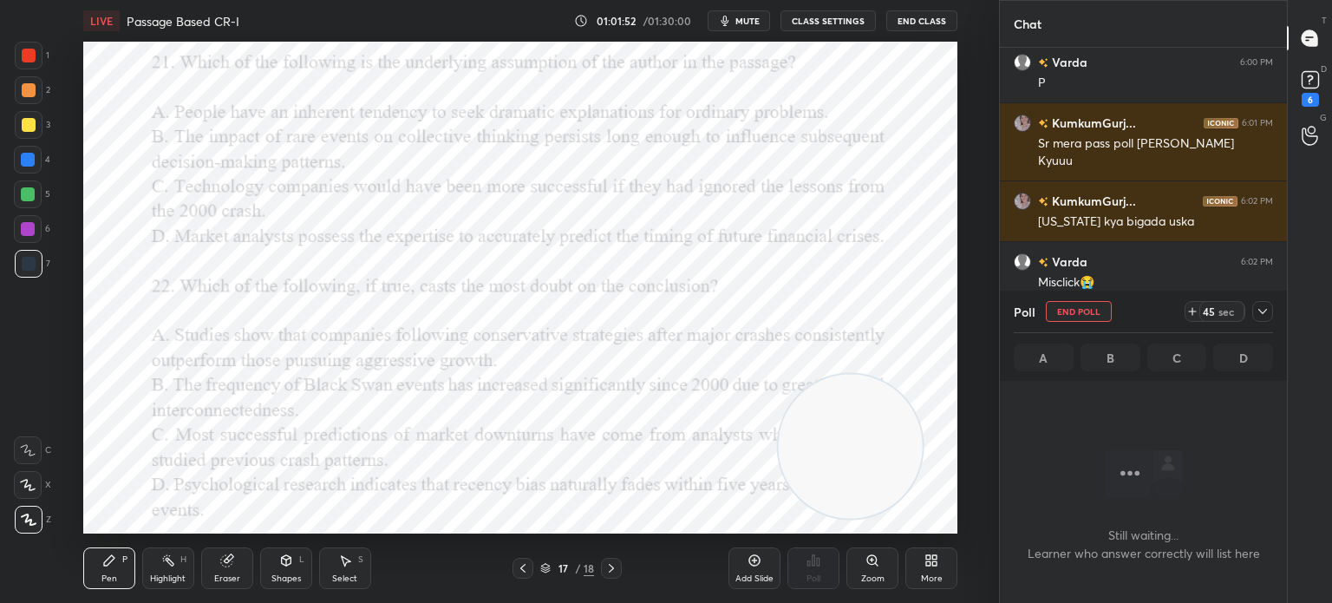
scroll to position [460, 282]
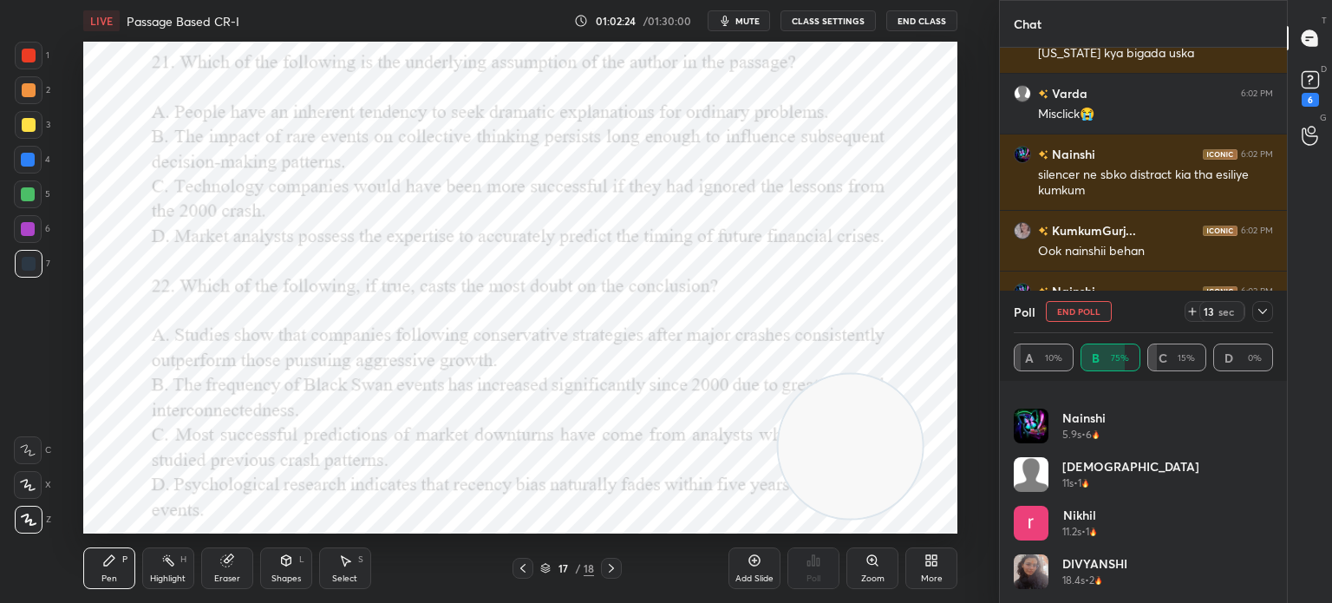
click at [745, 16] on span "mute" at bounding box center [747, 21] width 24 height 12
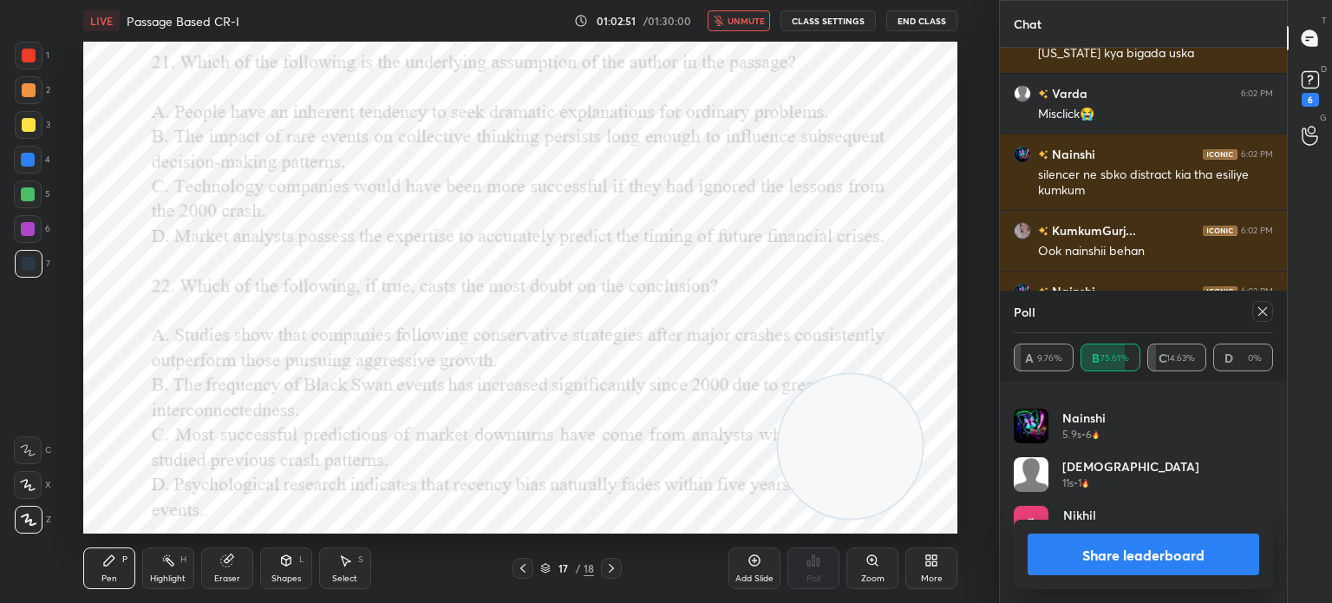
click at [744, 25] on span "unmute" at bounding box center [745, 21] width 37 height 12
click at [1074, 553] on button "Share leaderboard" at bounding box center [1142, 554] width 231 height 42
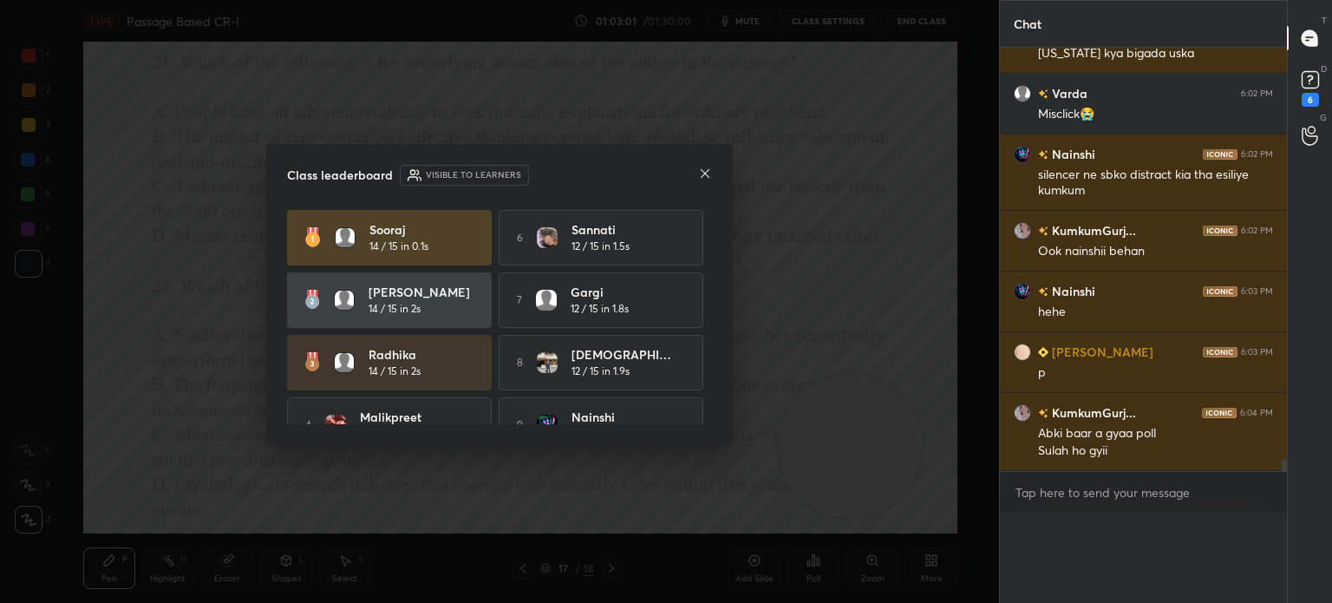
scroll to position [14457, 0]
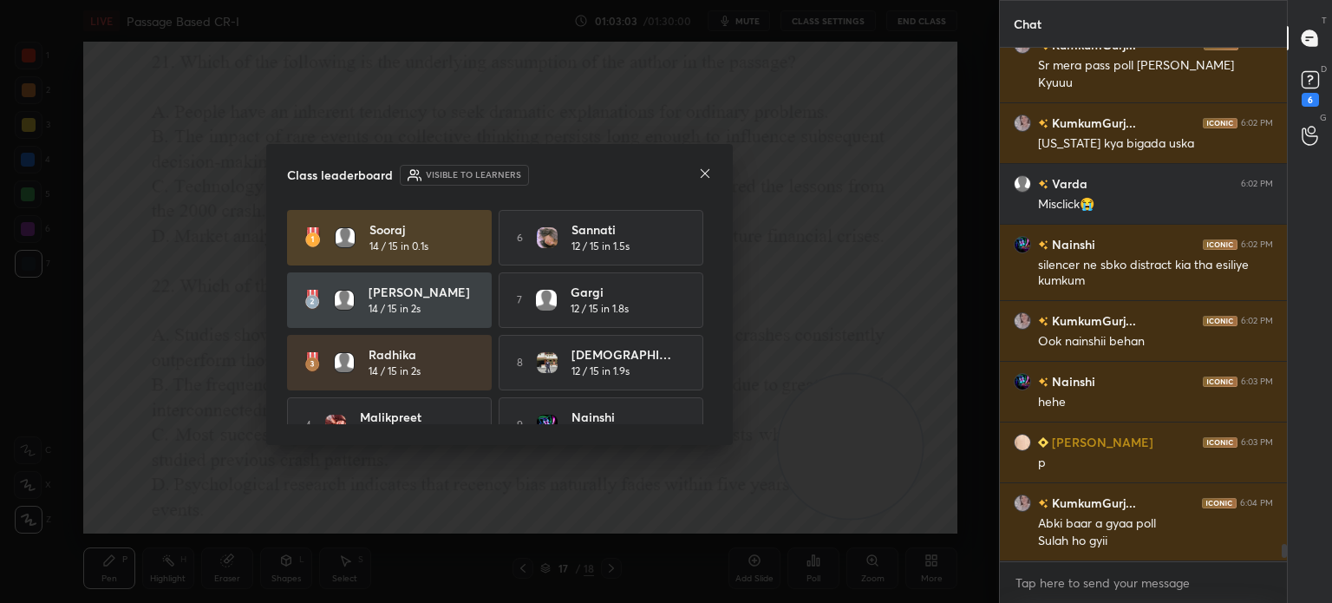
click at [702, 171] on icon at bounding box center [705, 173] width 9 height 9
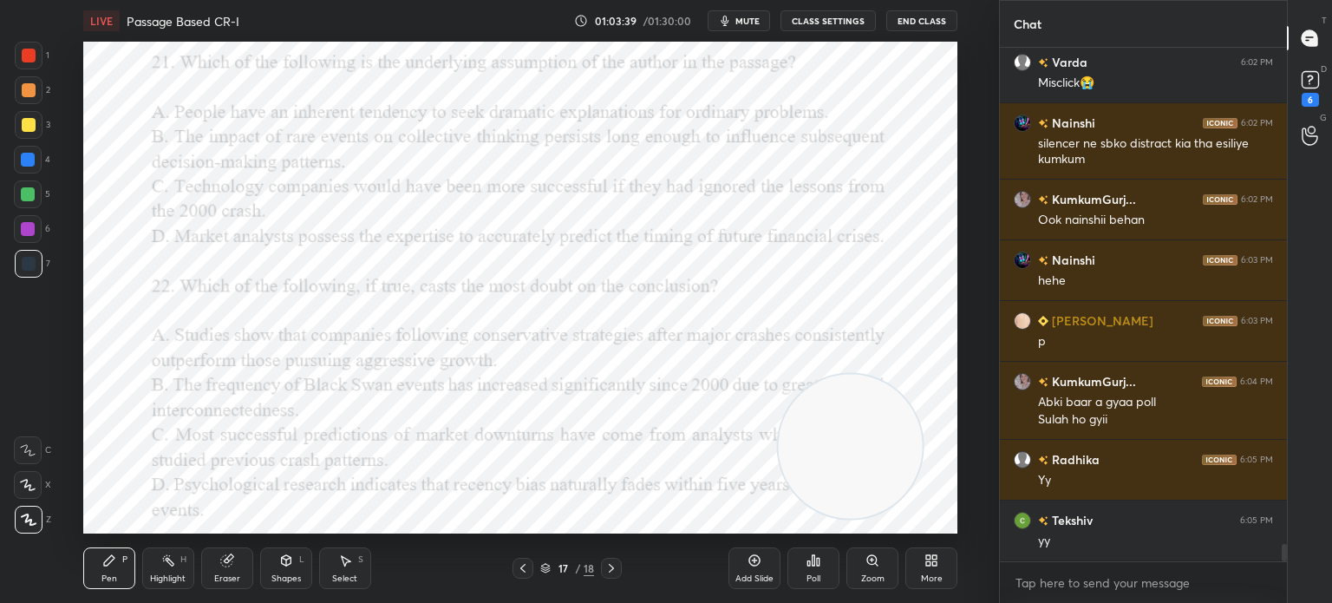
scroll to position [14611, 0]
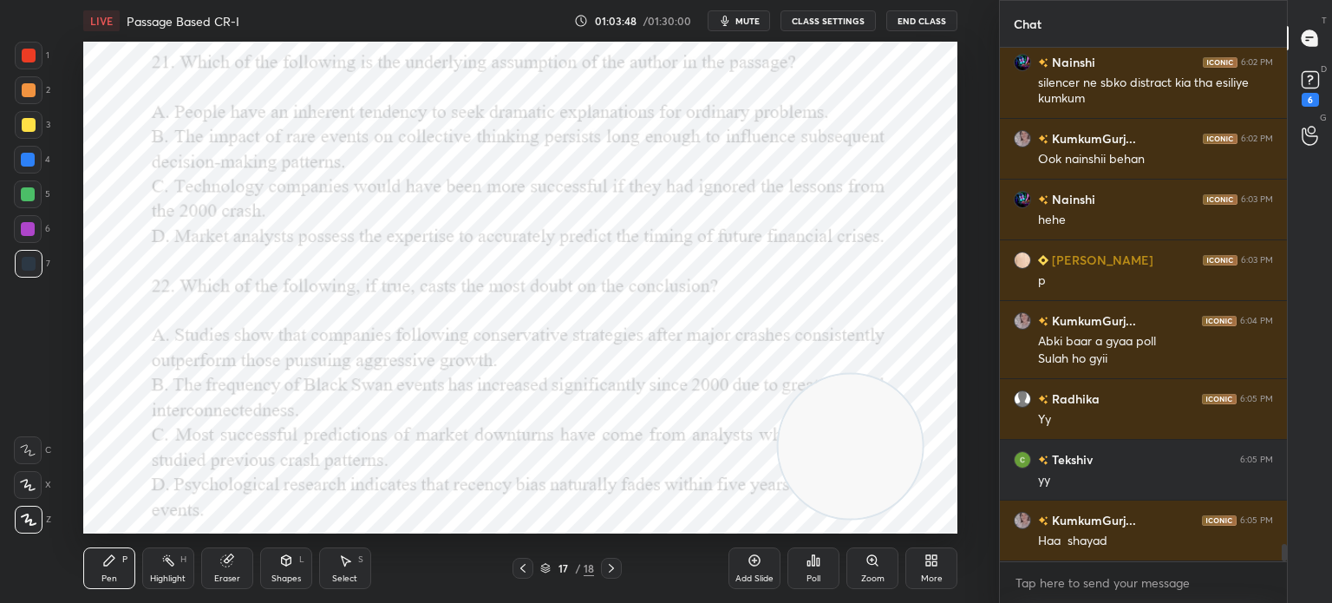
click at [820, 571] on div "Poll" at bounding box center [813, 568] width 52 height 42
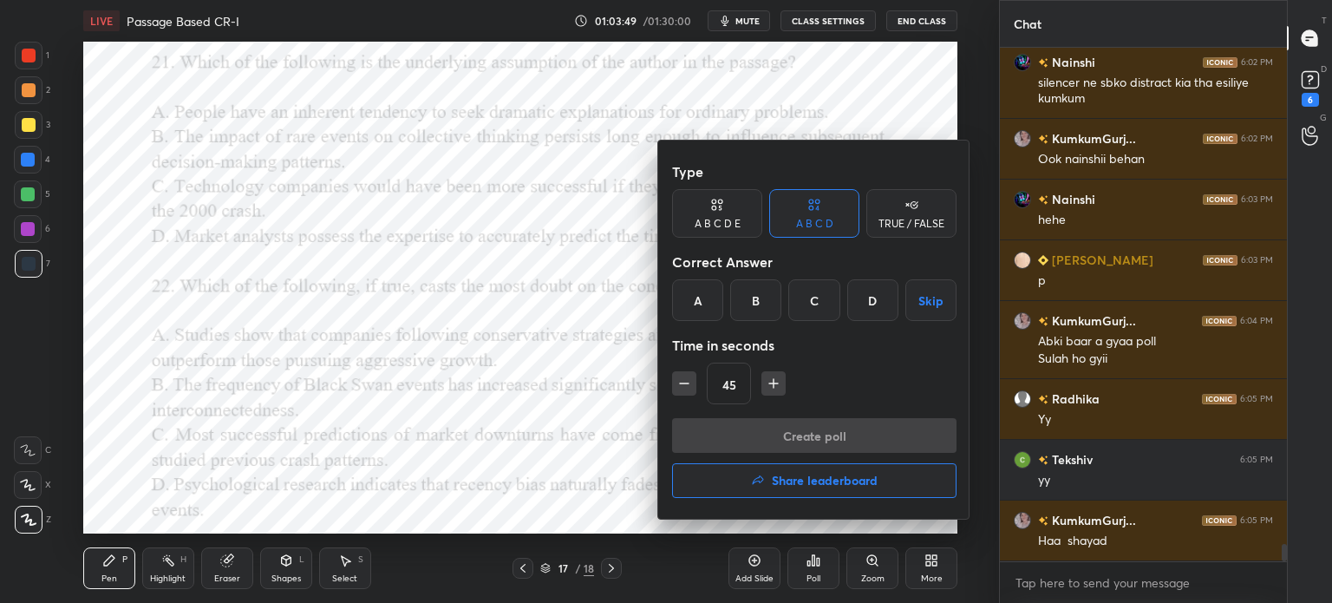
click at [684, 299] on div "A" at bounding box center [697, 300] width 51 height 42
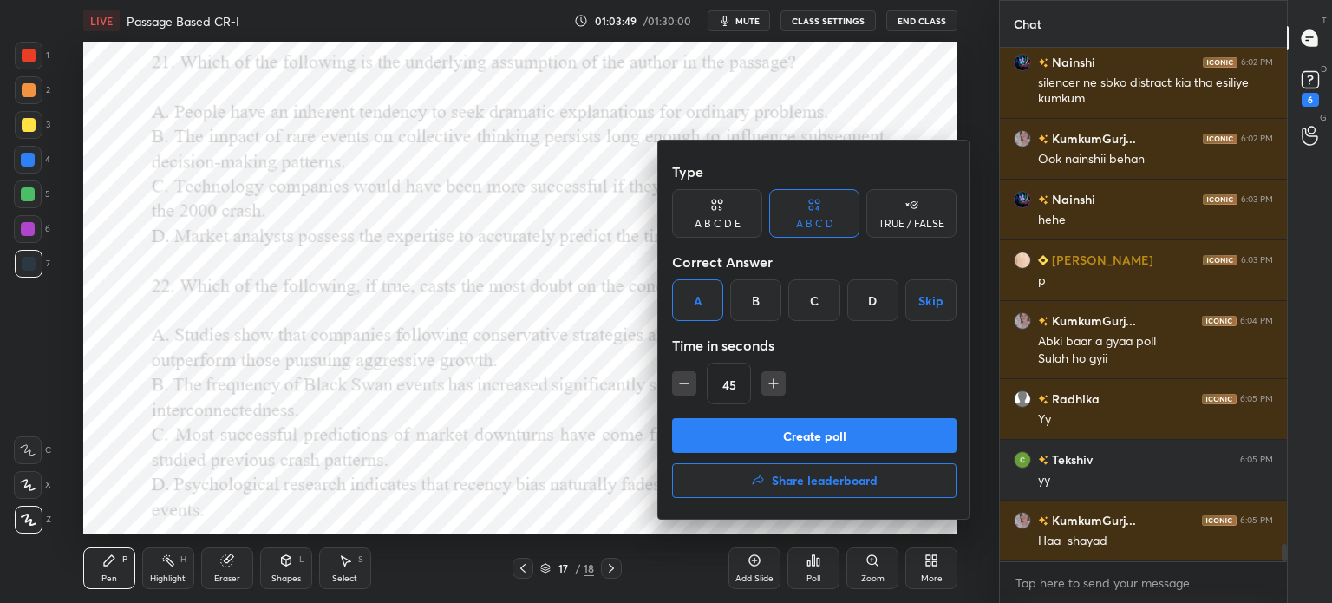
click at [736, 429] on button "Create poll" at bounding box center [814, 435] width 284 height 35
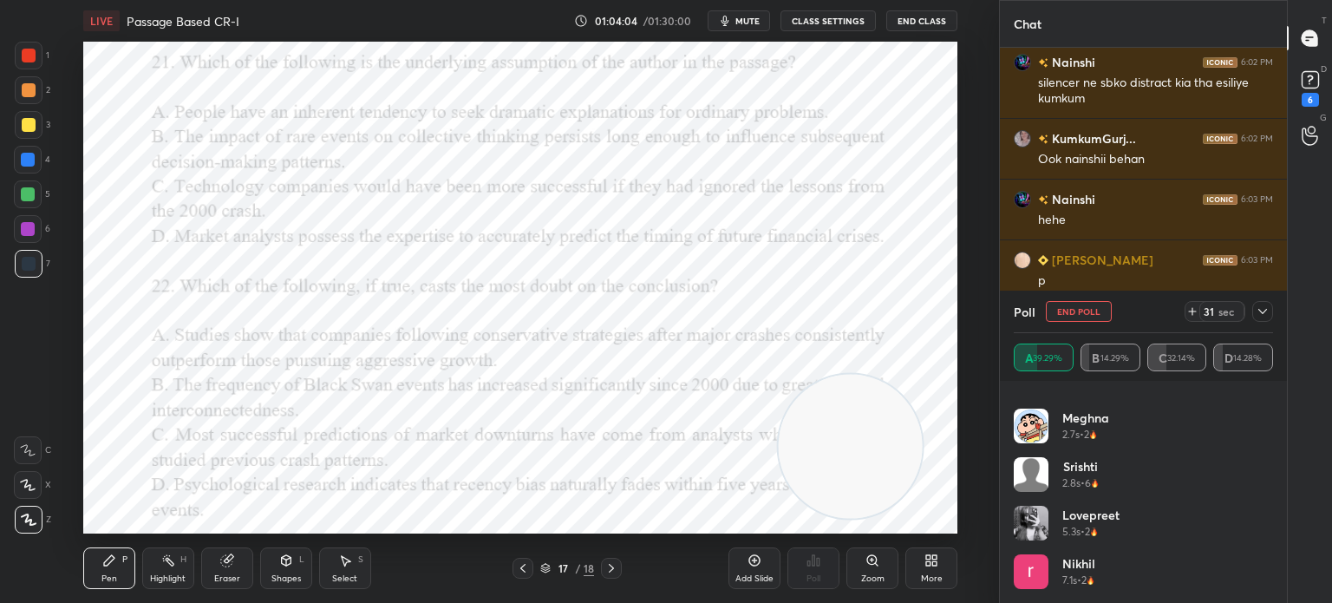
scroll to position [375, 0]
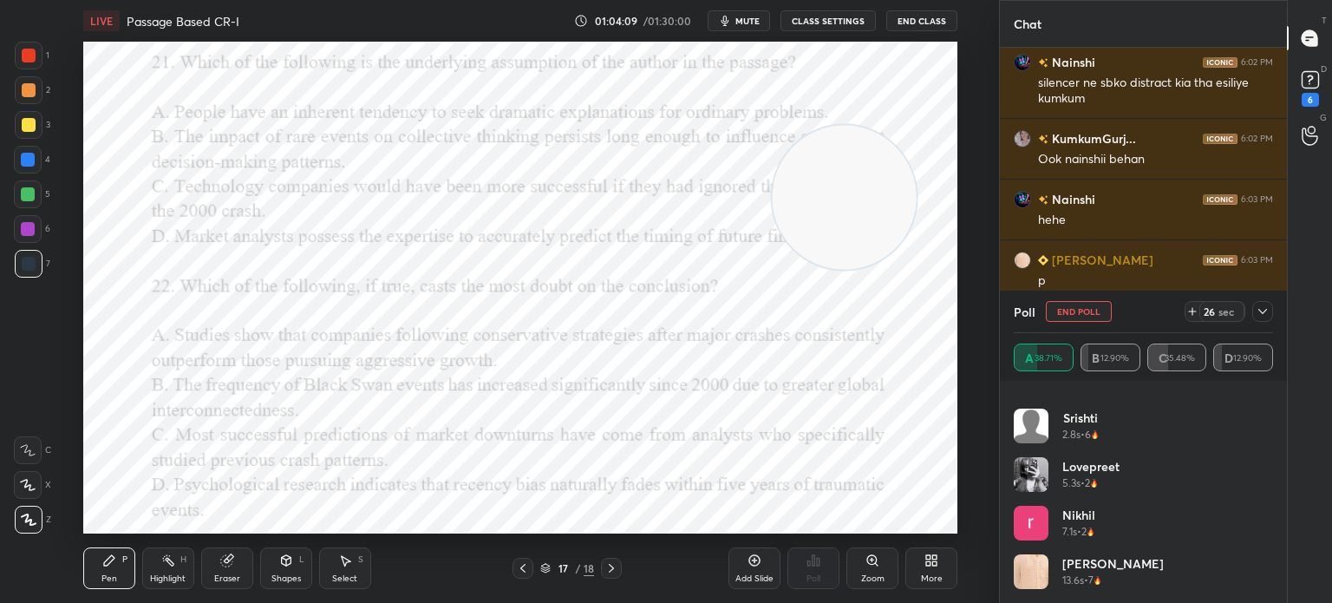
drag, startPoint x: 864, startPoint y: 428, endPoint x: 858, endPoint y: 179, distance: 248.9
click at [858, 179] on video at bounding box center [844, 198] width 144 height 144
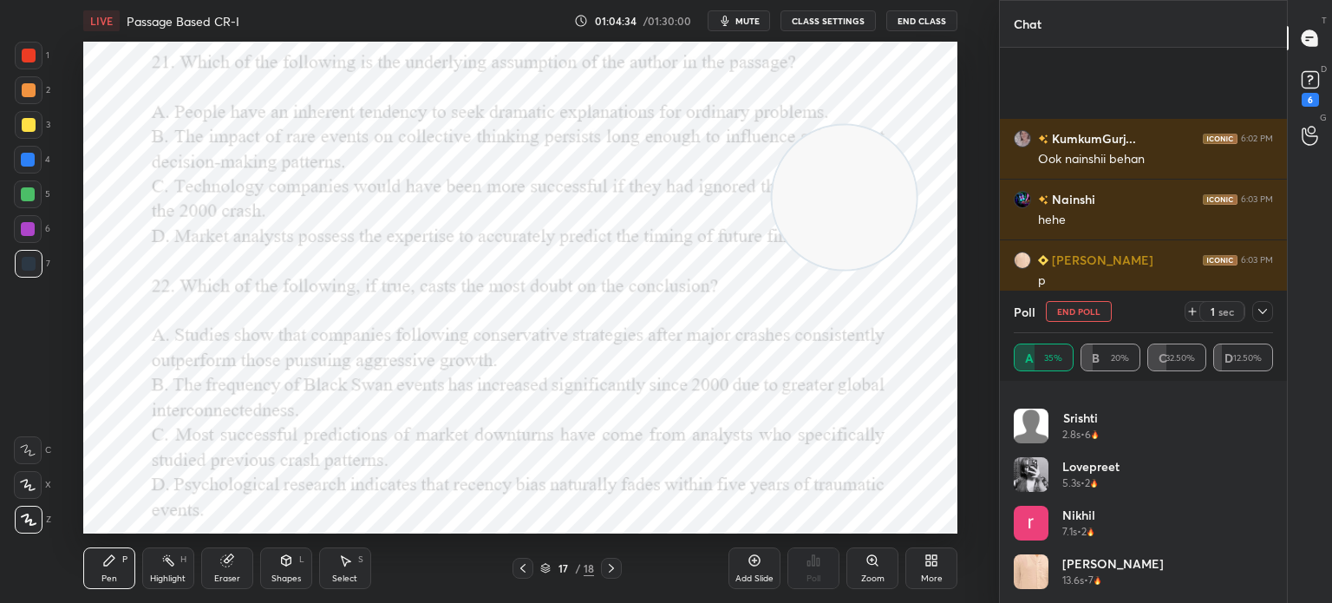
scroll to position [14762, 0]
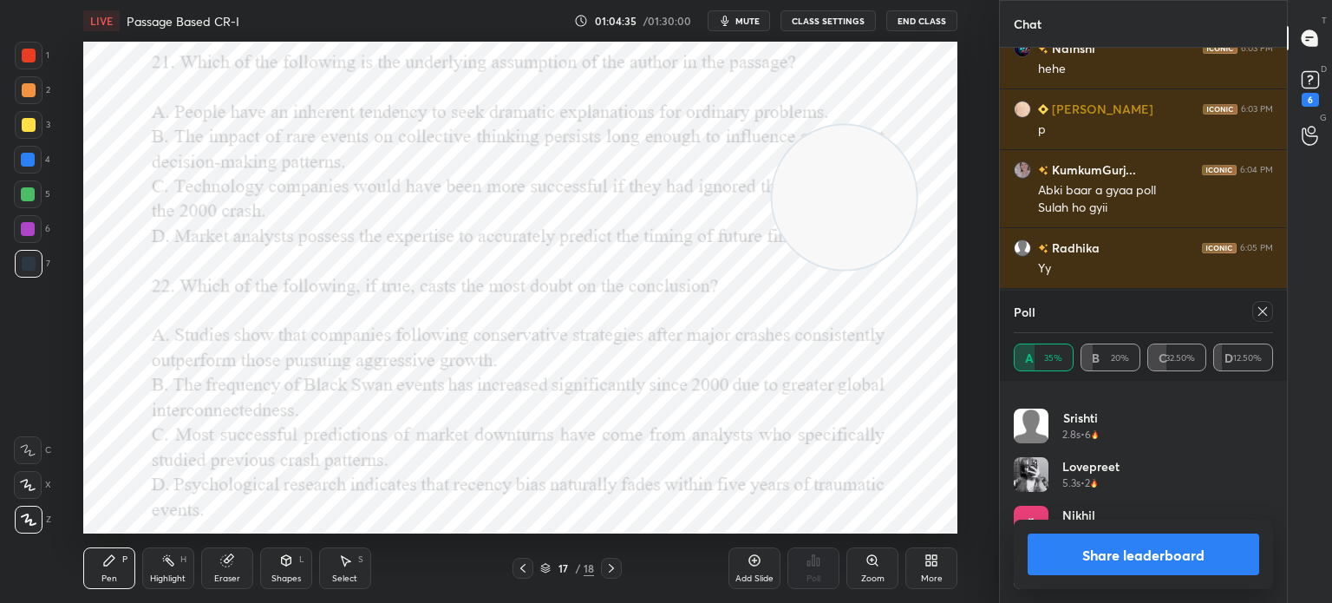
click at [1261, 316] on icon at bounding box center [1262, 311] width 14 height 14
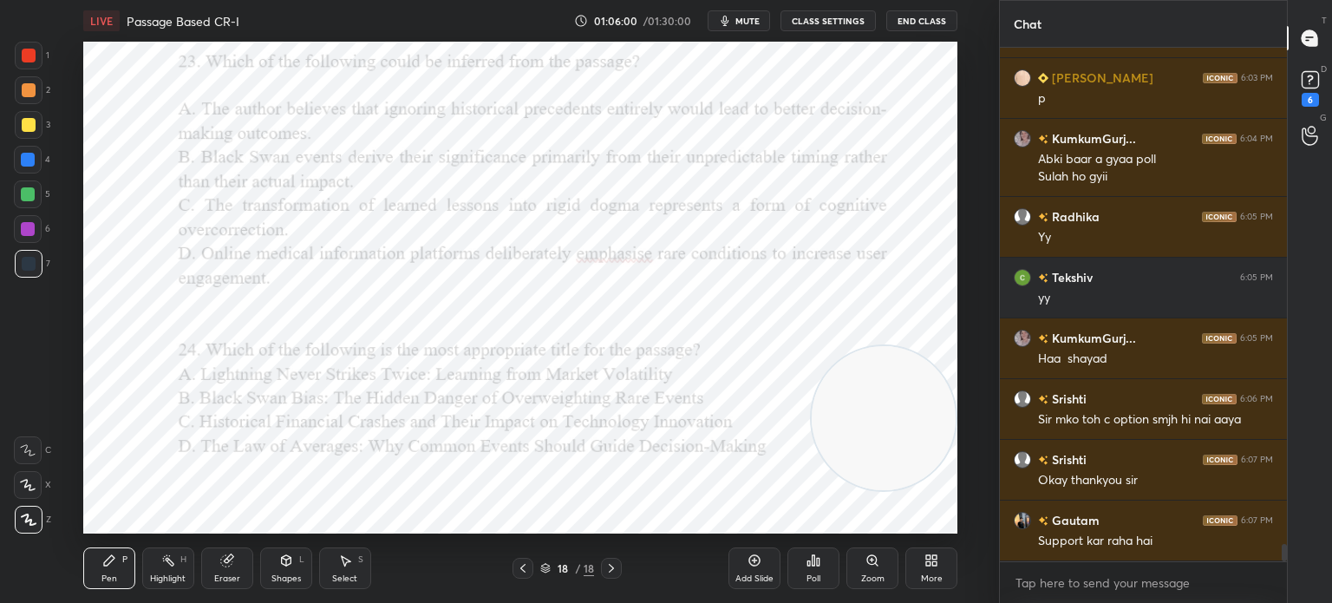
scroll to position [14854, 0]
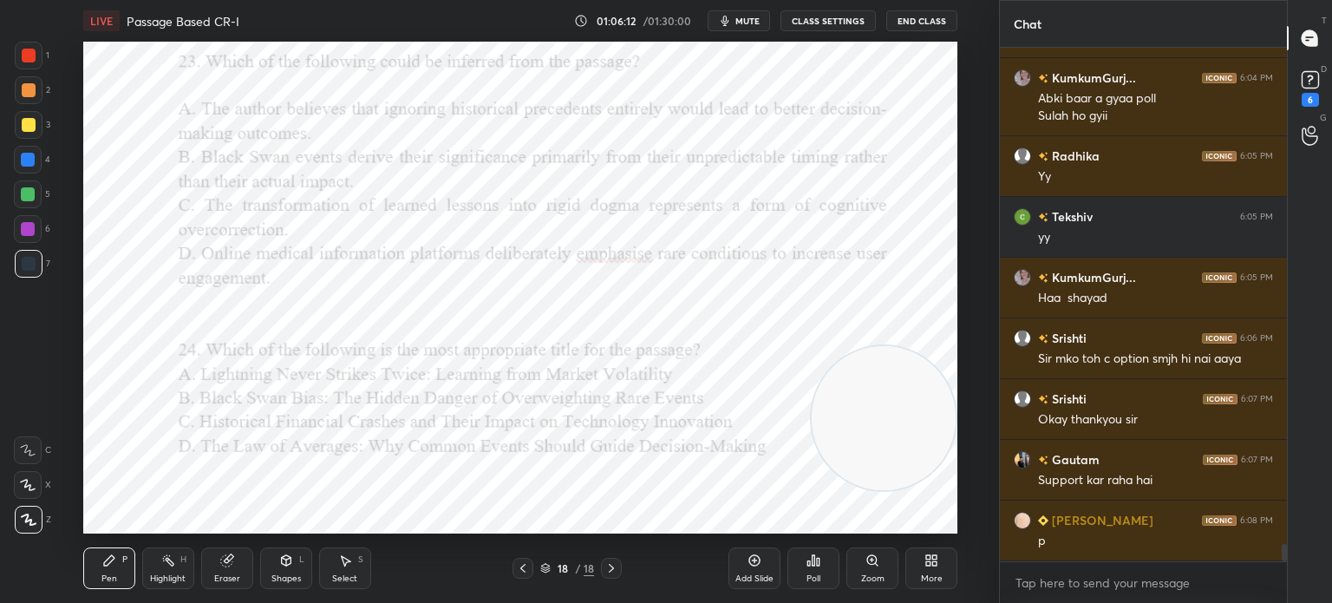
click at [807, 571] on div "Poll" at bounding box center [813, 568] width 52 height 42
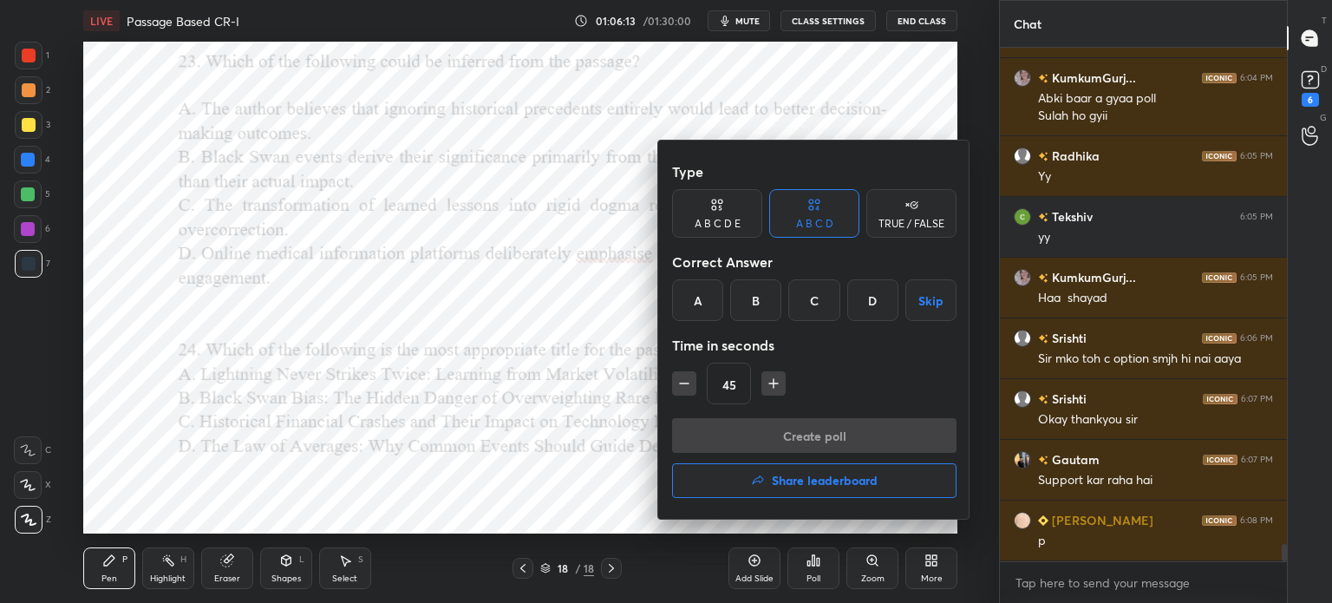
scroll to position [14915, 0]
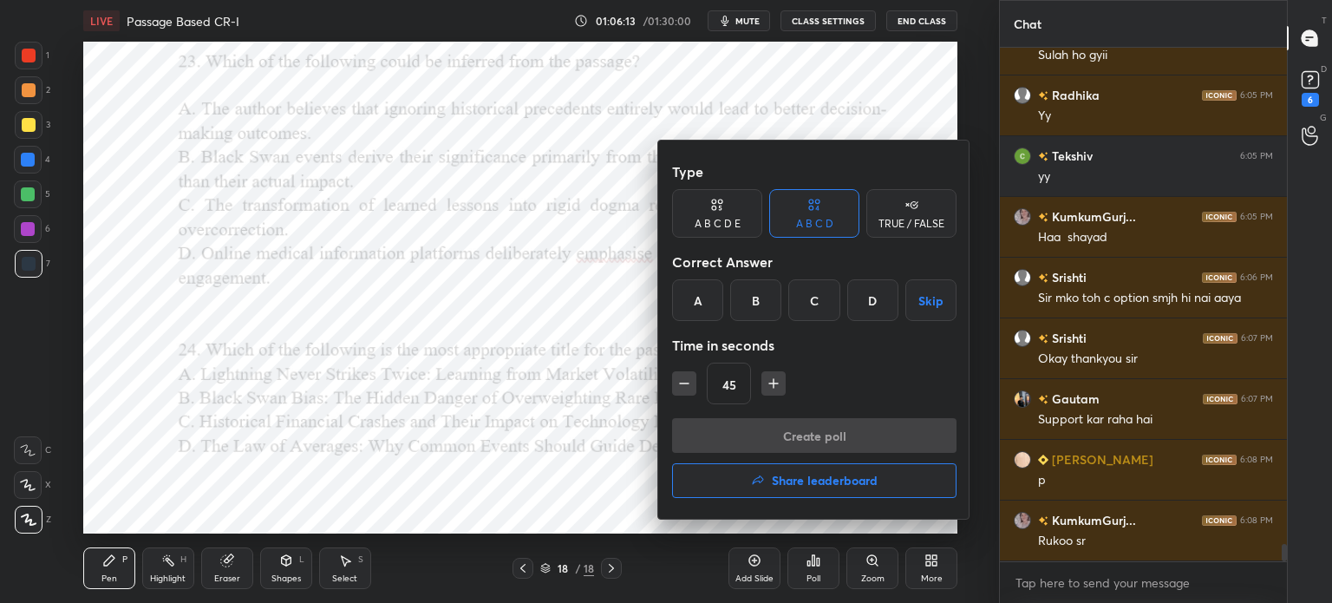
click at [805, 296] on div "C" at bounding box center [813, 300] width 51 height 42
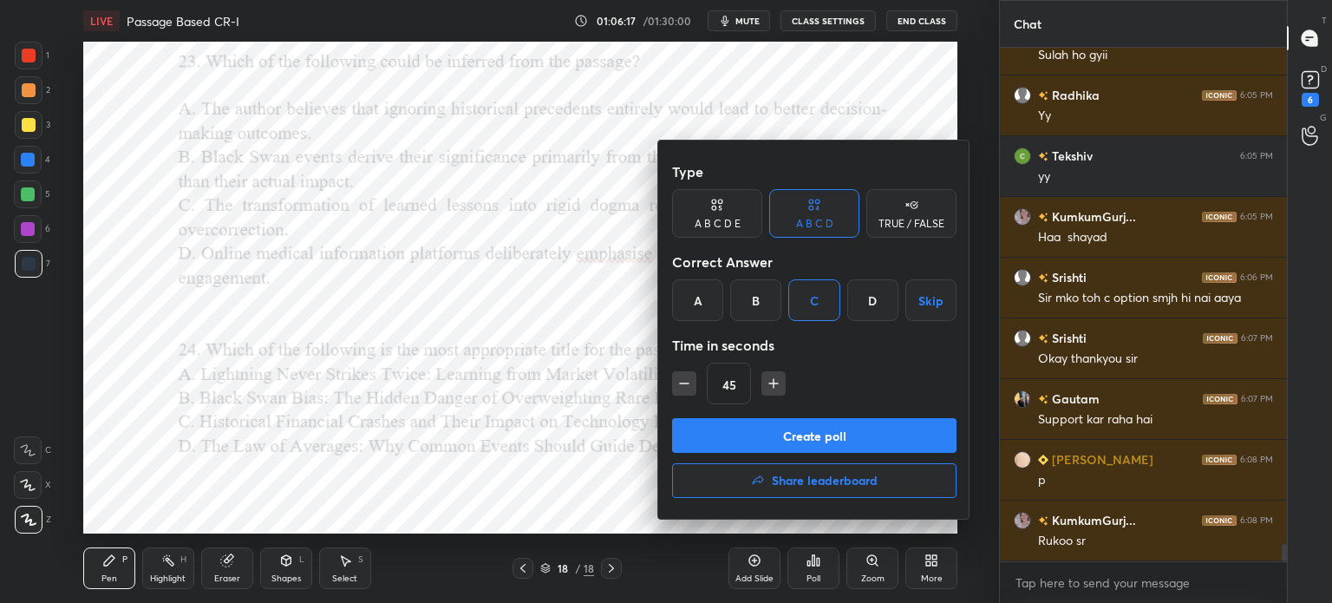
click at [753, 433] on button "Create poll" at bounding box center [814, 435] width 284 height 35
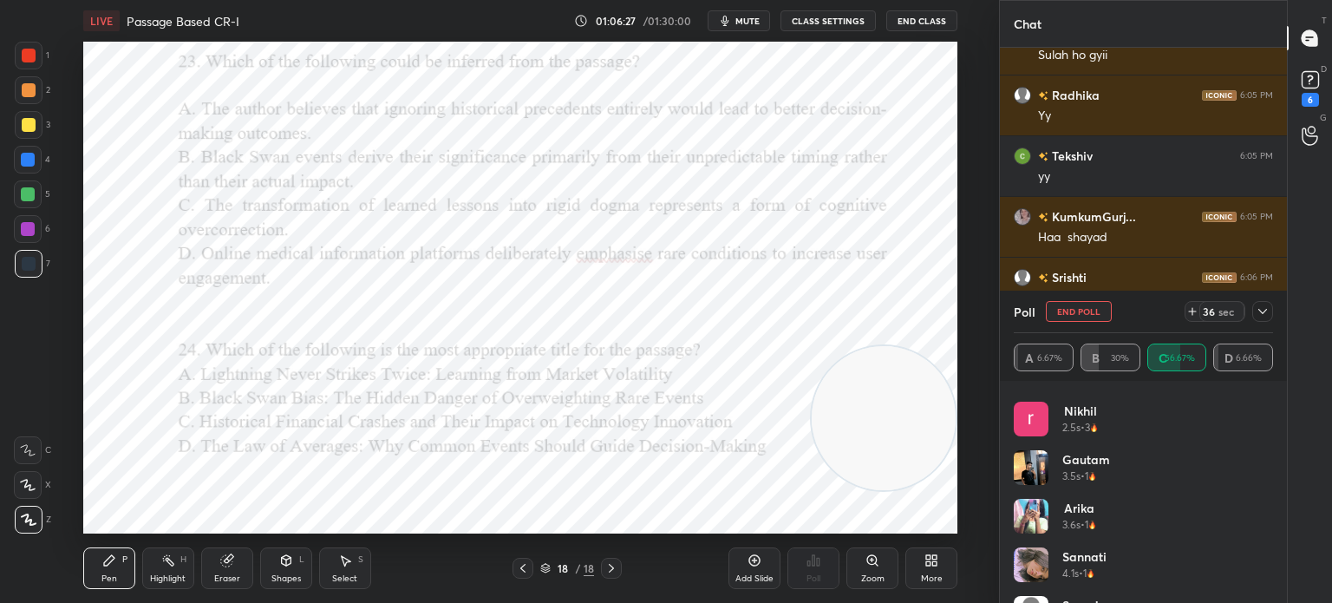
scroll to position [617, 0]
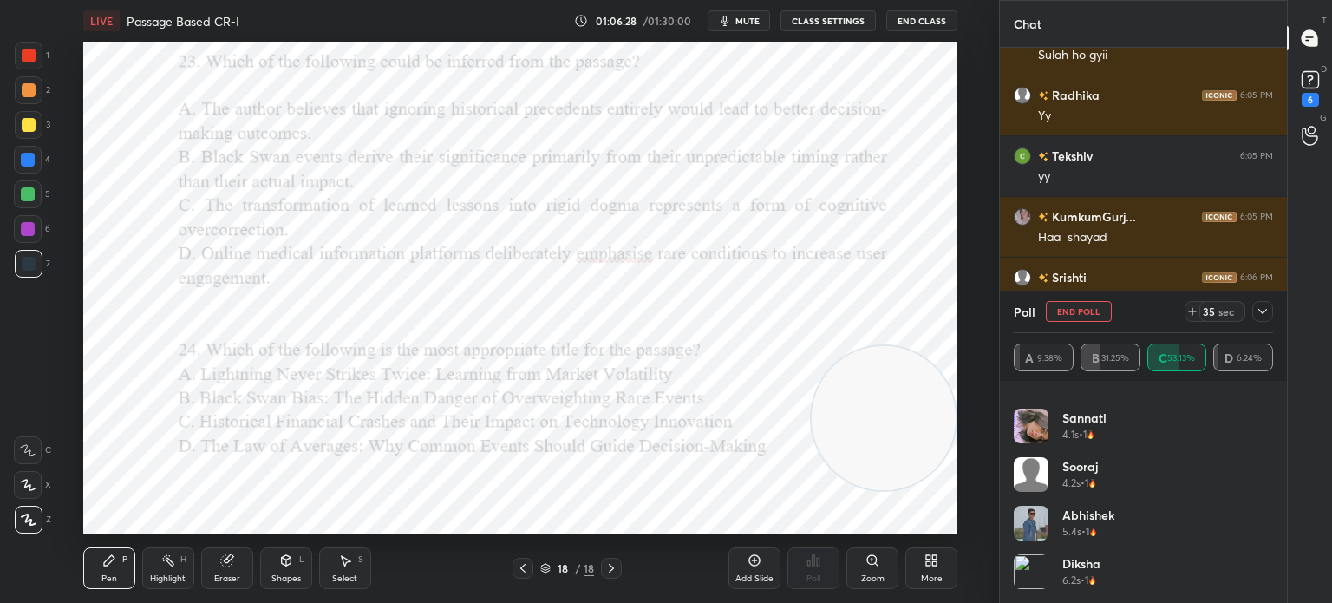
click at [1261, 311] on icon at bounding box center [1262, 311] width 9 height 5
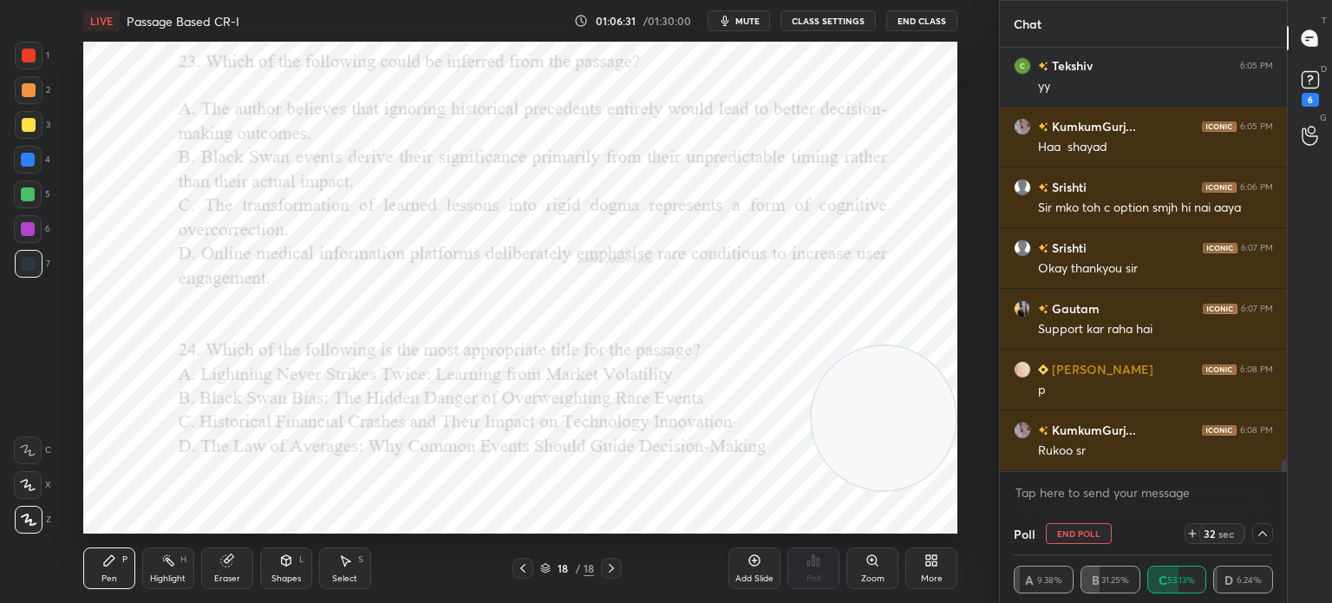
scroll to position [15022, 0]
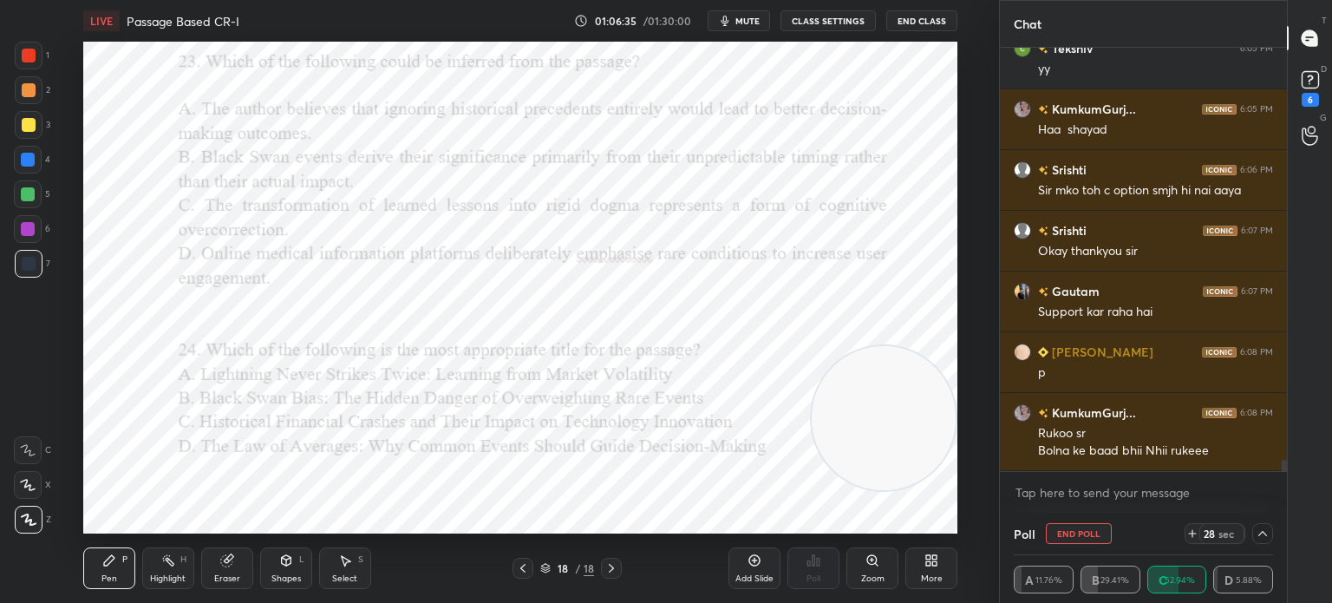
click at [1262, 535] on icon at bounding box center [1262, 533] width 14 height 14
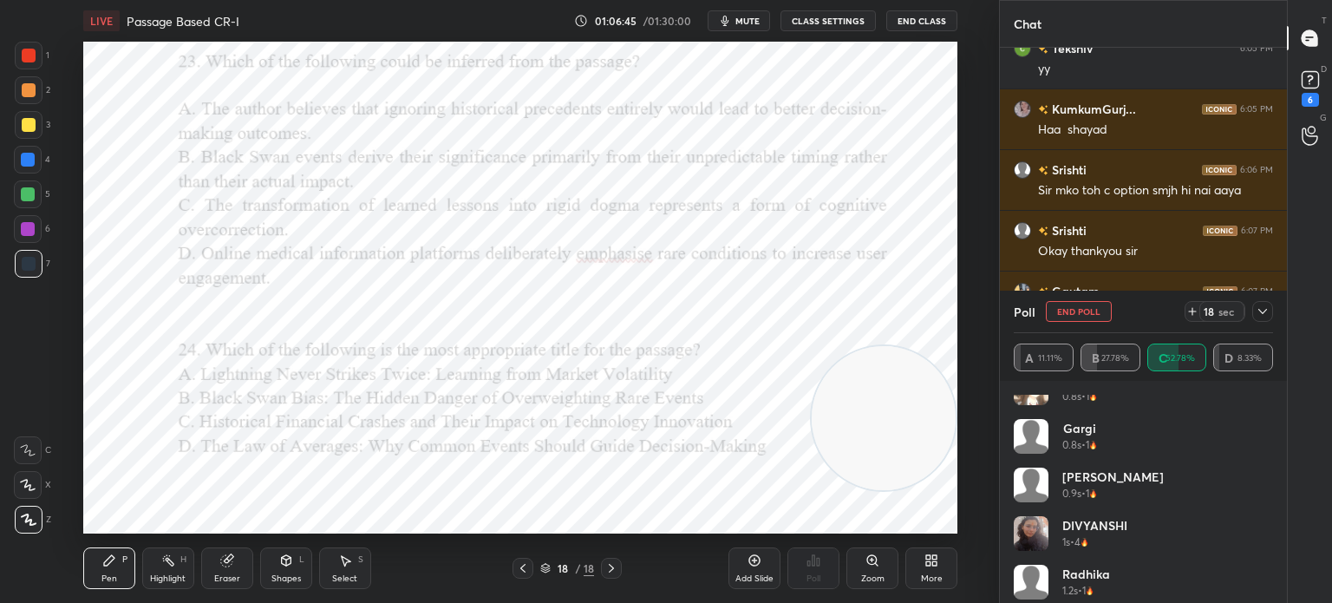
scroll to position [10, 0]
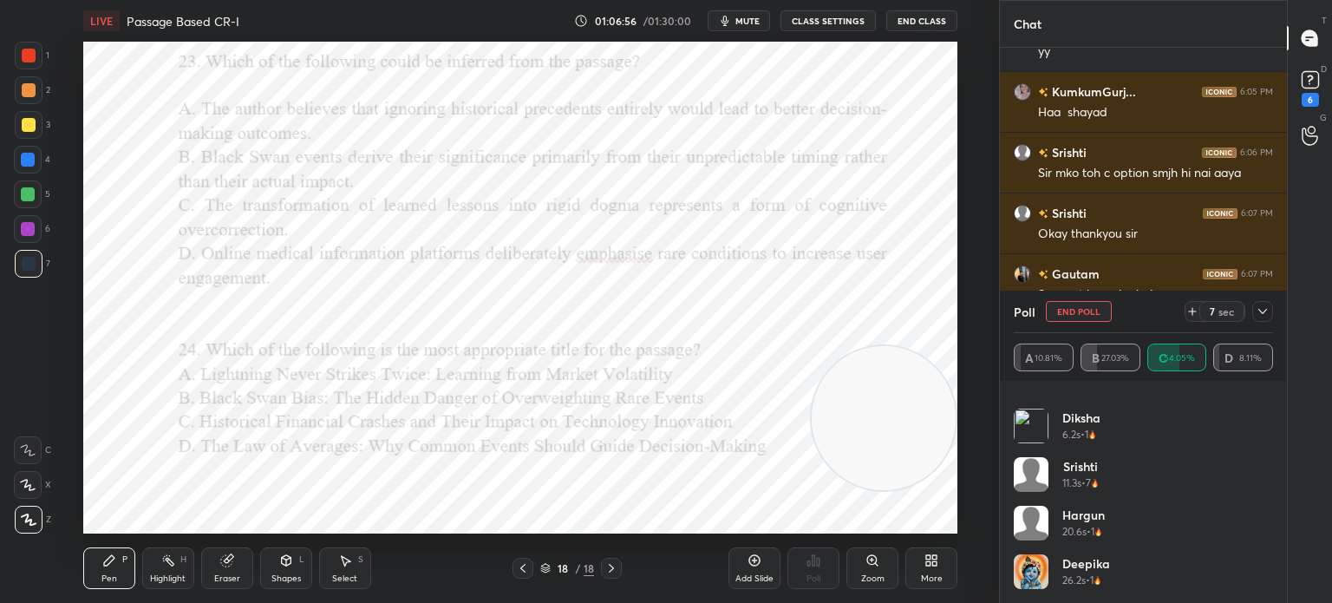
click at [1259, 315] on icon at bounding box center [1262, 311] width 14 height 14
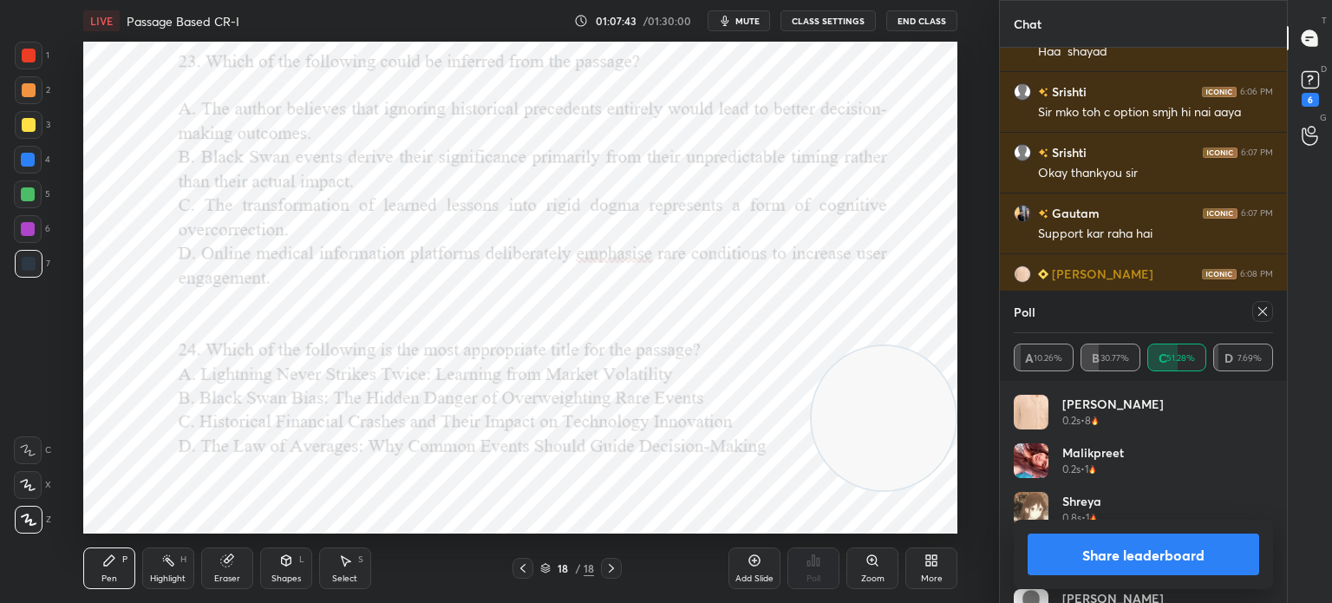
scroll to position [15118, 0]
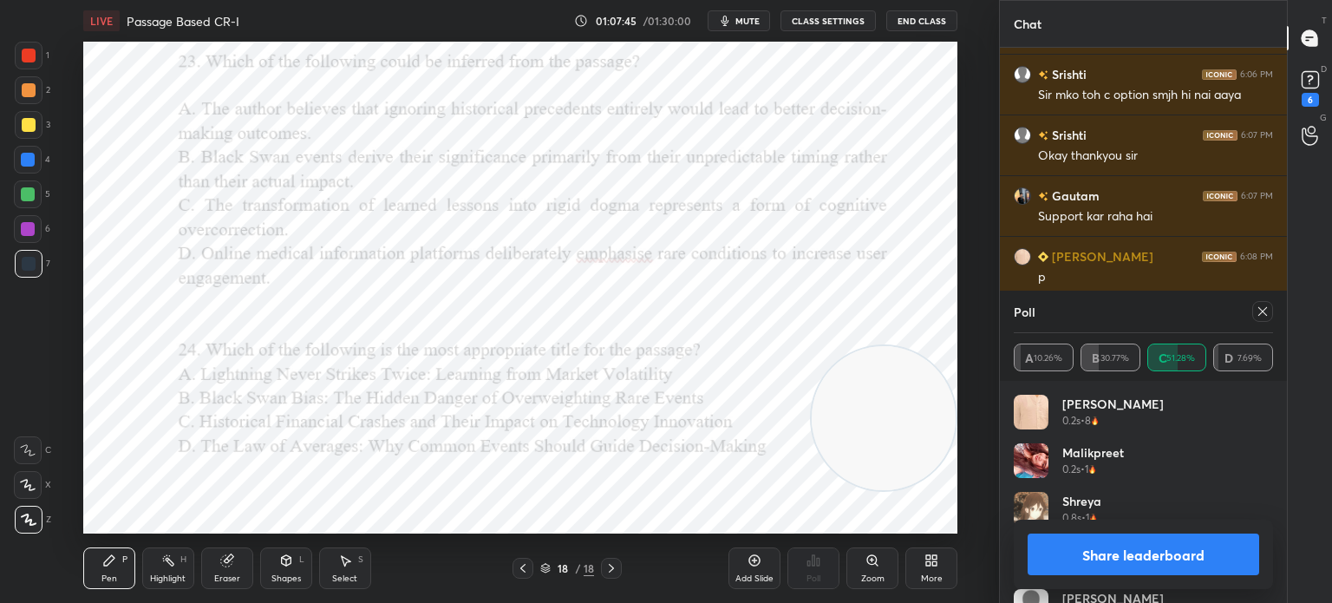
click at [1050, 540] on button "Share leaderboard" at bounding box center [1142, 554] width 231 height 42
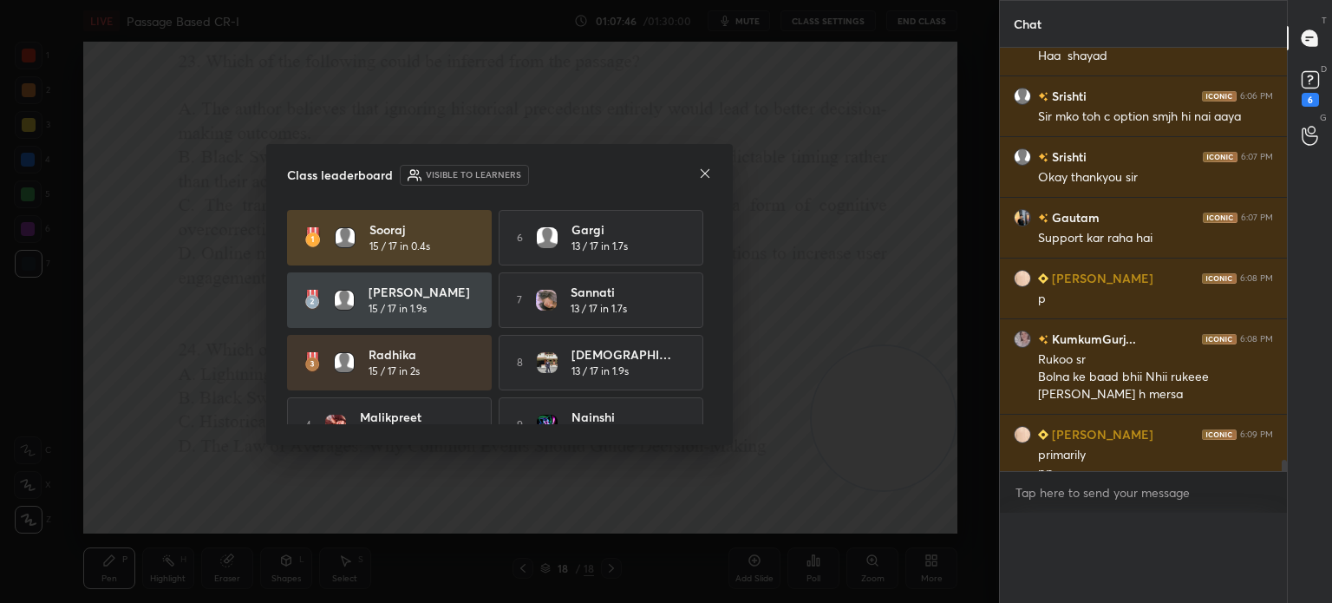
scroll to position [521, 282]
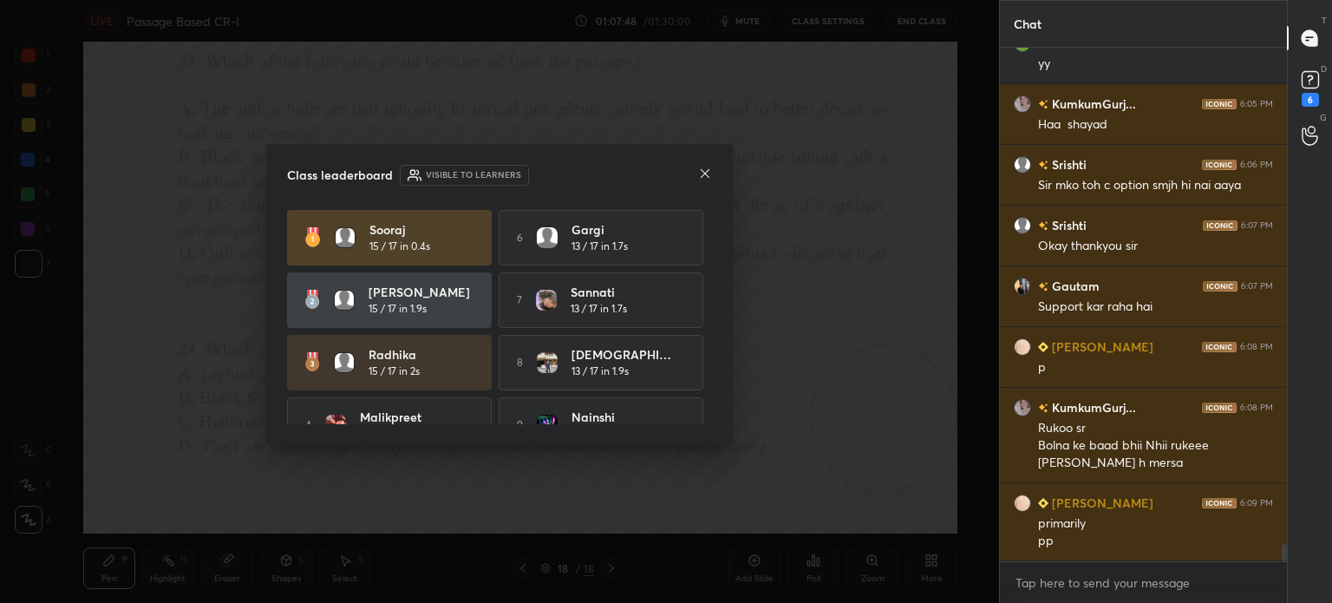
click at [701, 176] on icon at bounding box center [705, 173] width 14 height 14
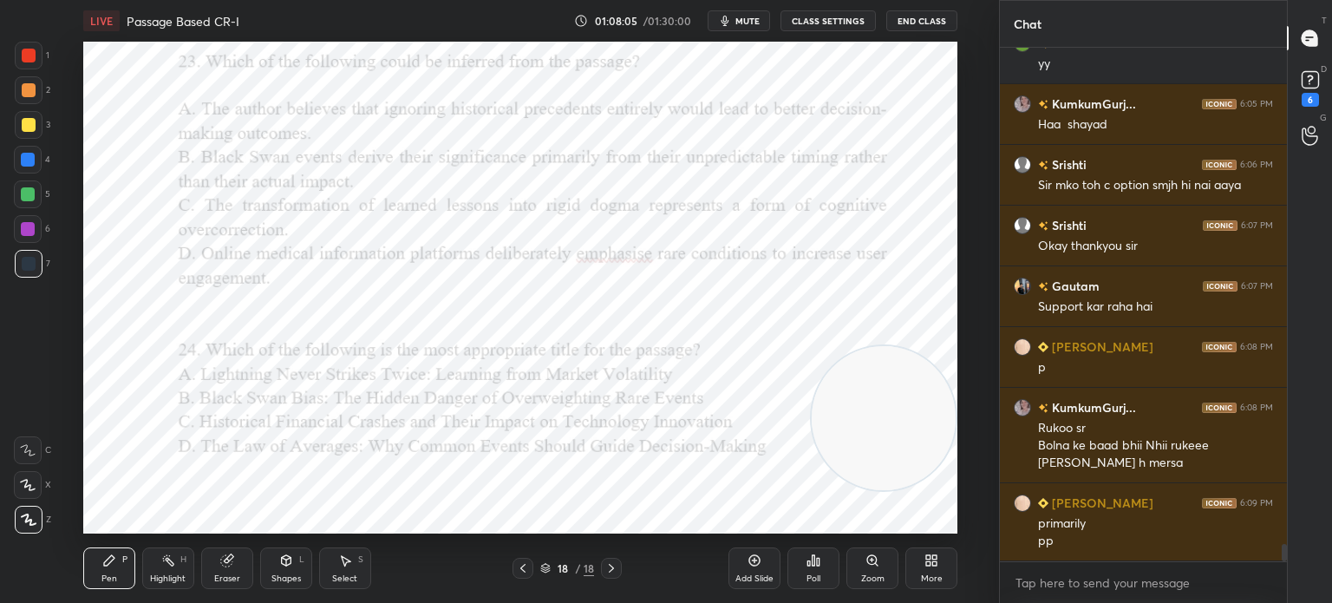
click at [808, 574] on div "Poll" at bounding box center [813, 578] width 14 height 9
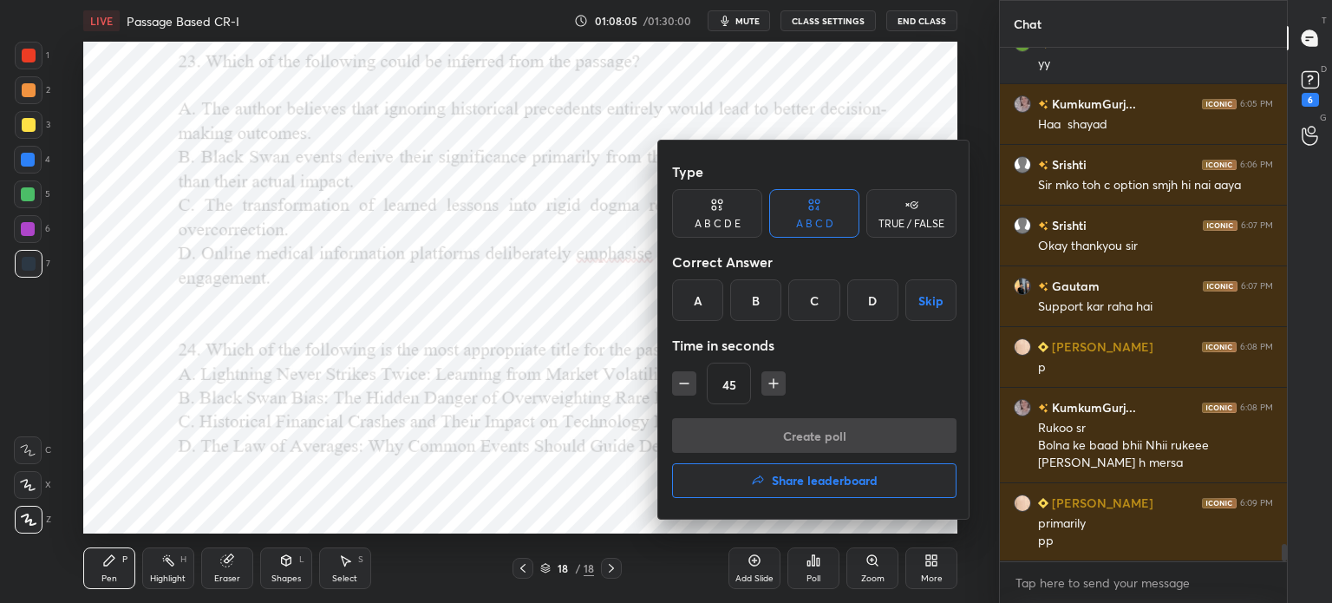
click at [867, 303] on div "D" at bounding box center [872, 300] width 51 height 42
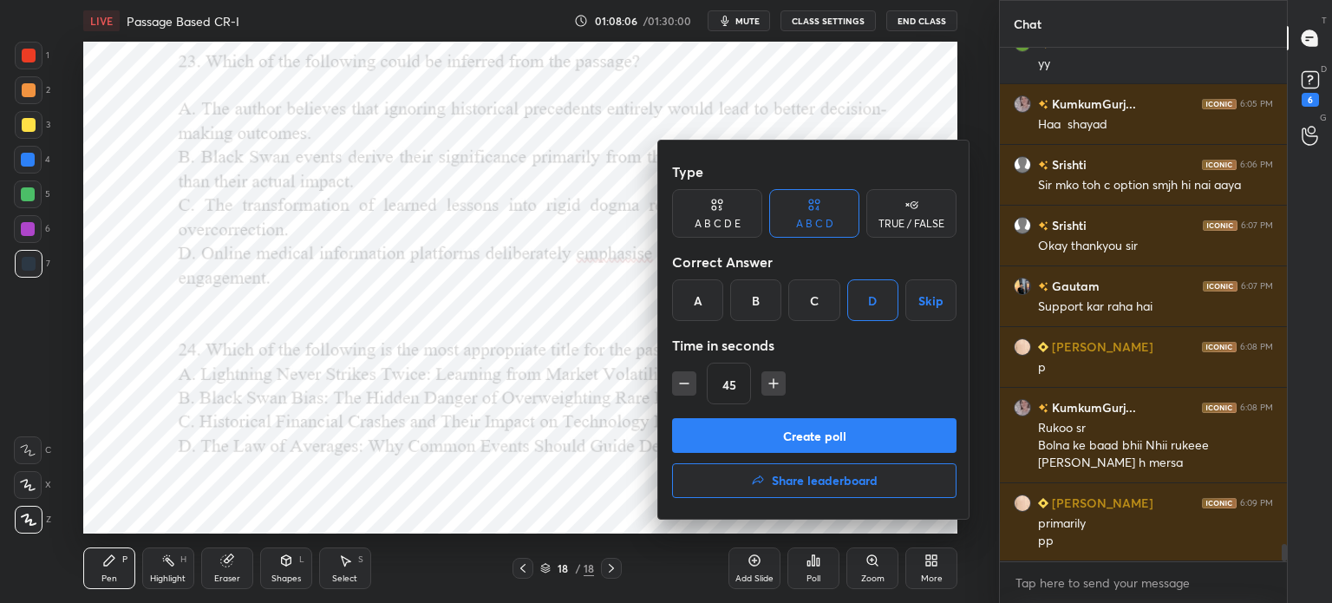
click at [792, 444] on button "Create poll" at bounding box center [814, 435] width 284 height 35
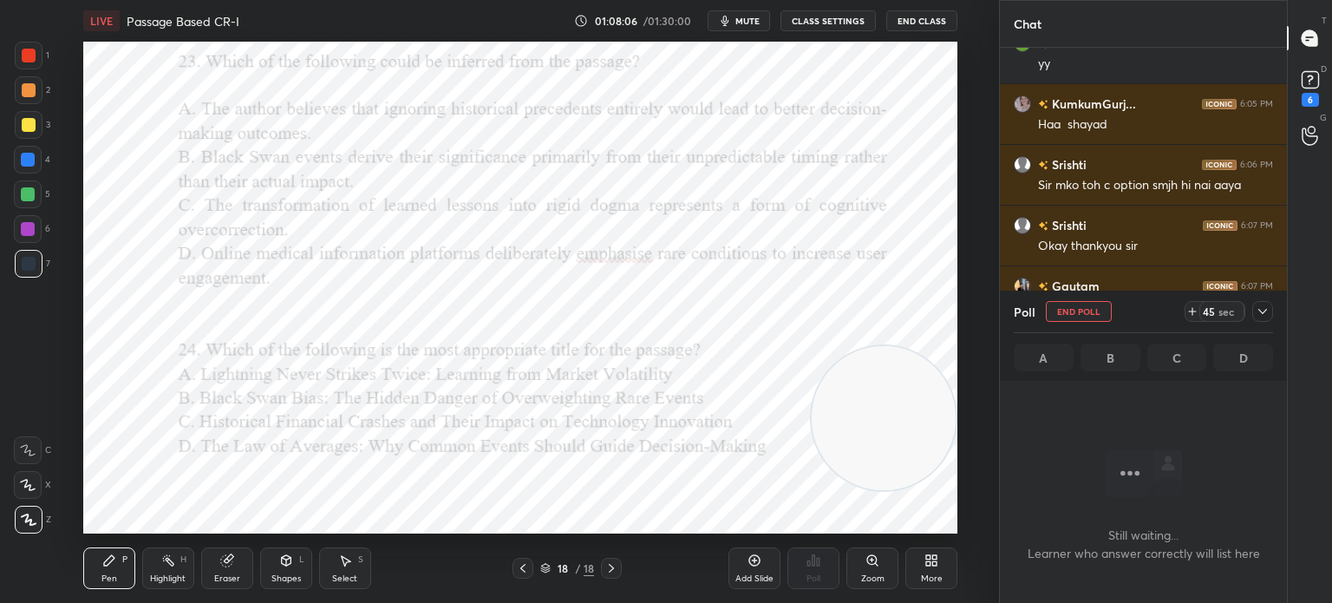
scroll to position [426, 282]
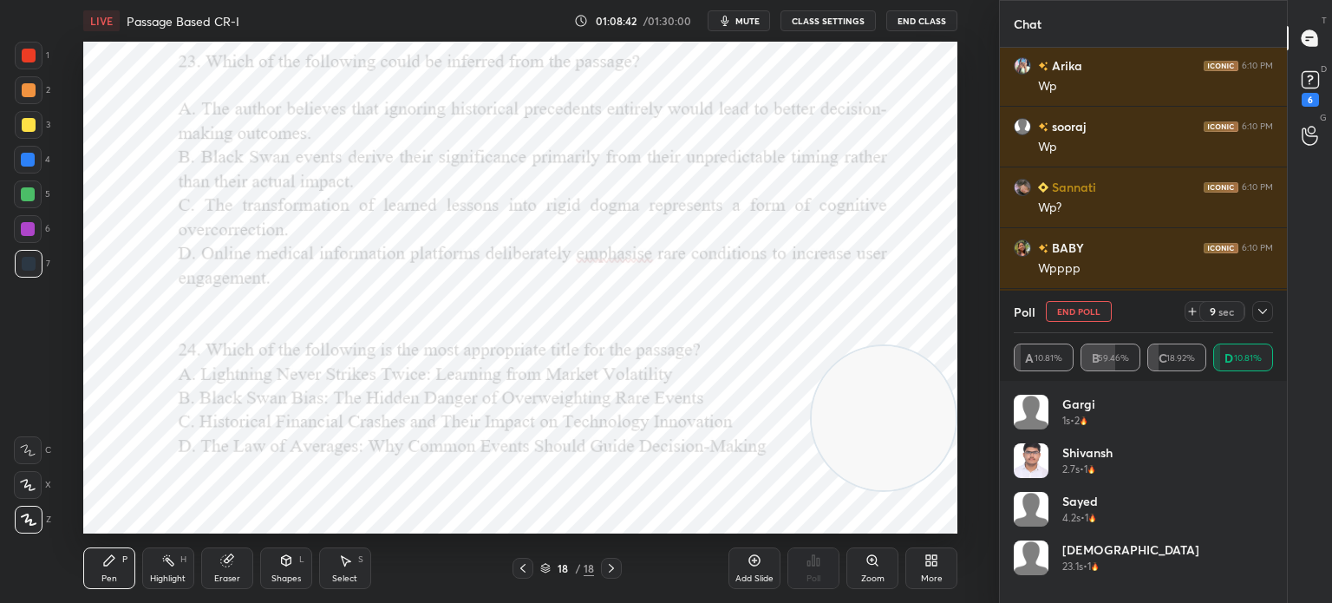
click at [1262, 315] on icon at bounding box center [1262, 311] width 14 height 14
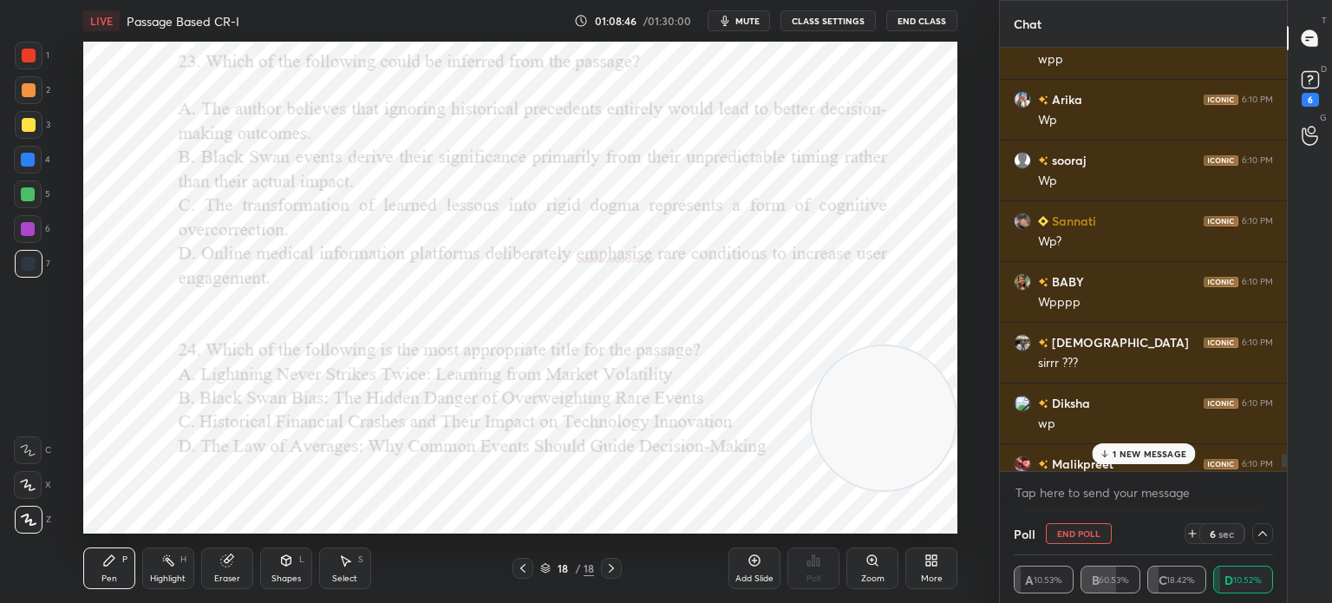
scroll to position [15967, 0]
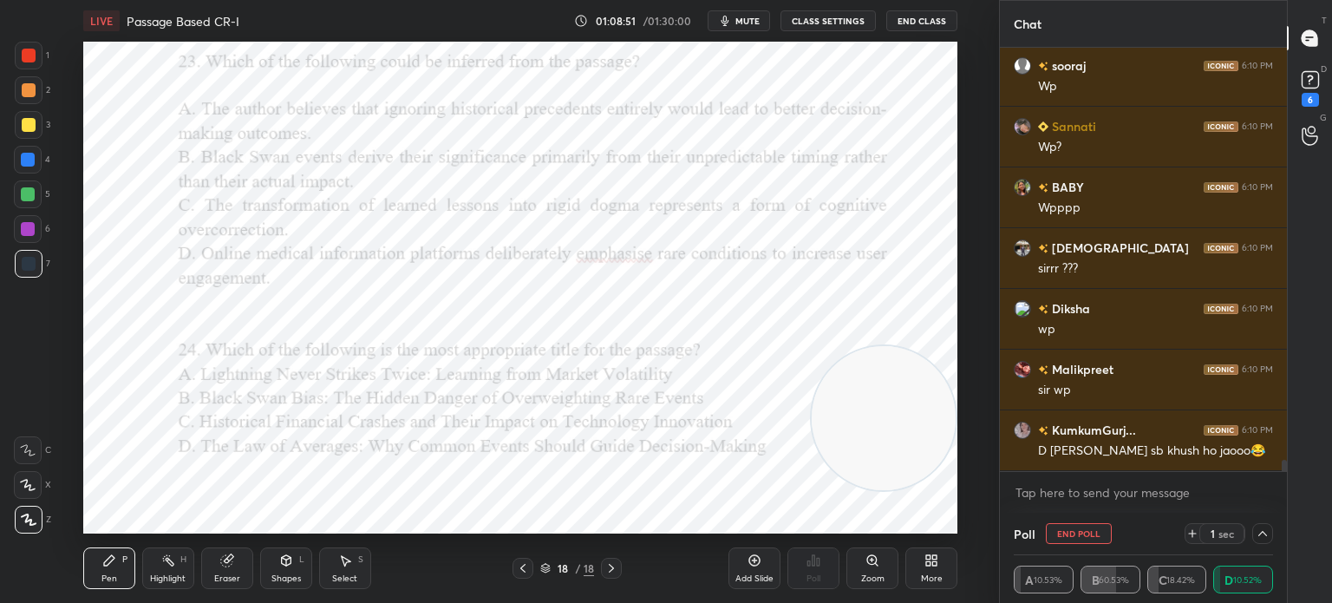
click at [1260, 538] on icon at bounding box center [1262, 533] width 14 height 14
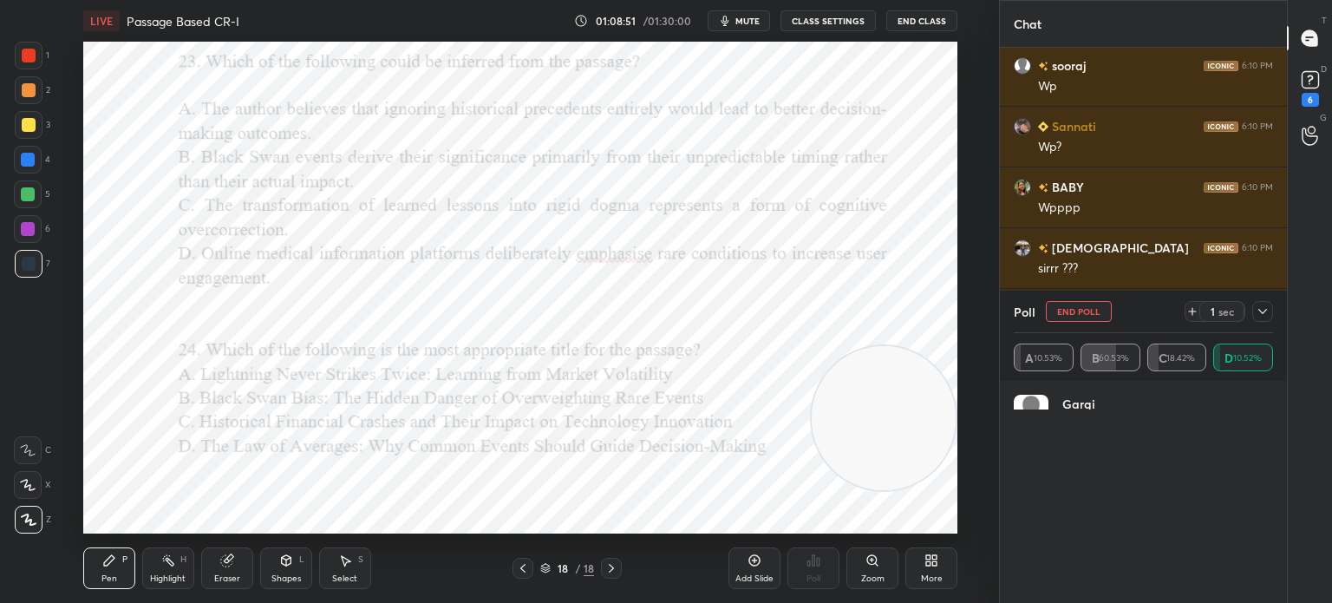
scroll to position [0, 0]
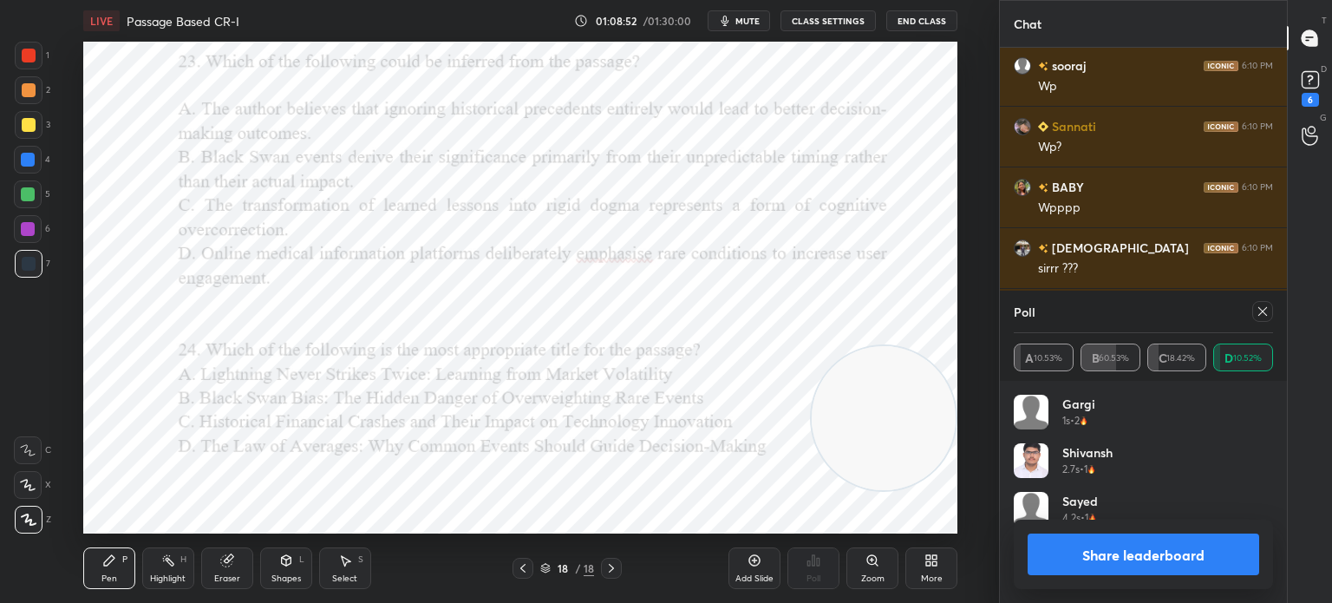
click at [1261, 311] on icon at bounding box center [1262, 311] width 14 height 14
type textarea "x"
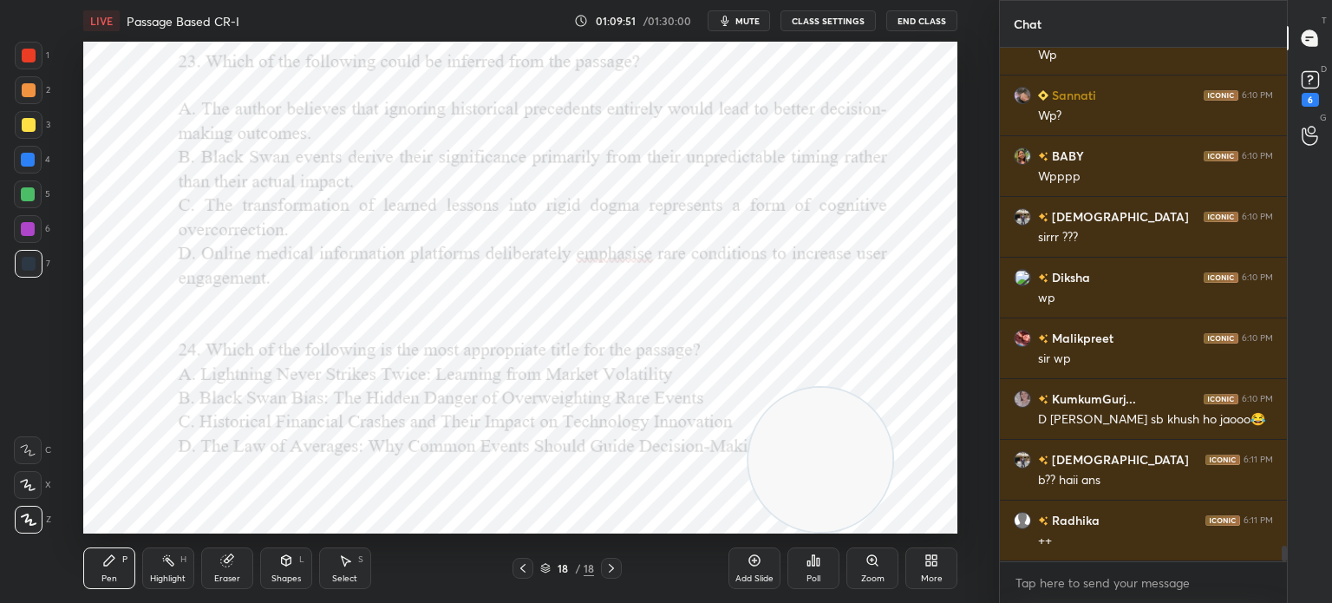
scroll to position [16075, 0]
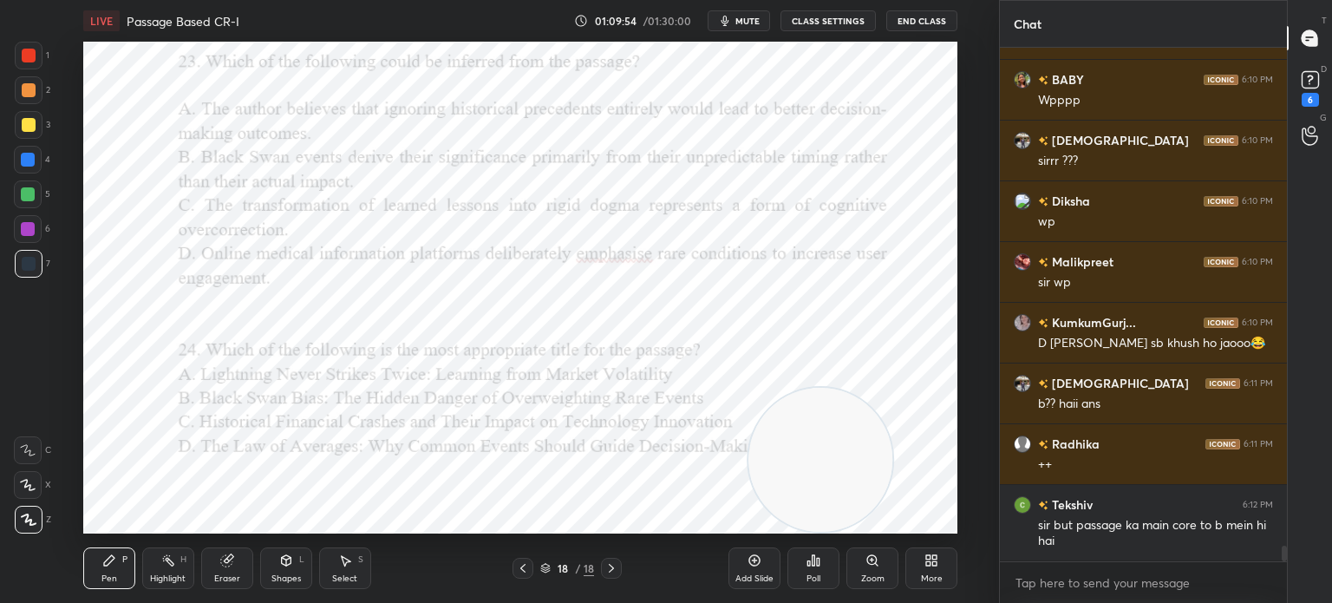
click at [821, 577] on div "Poll" at bounding box center [813, 568] width 52 height 42
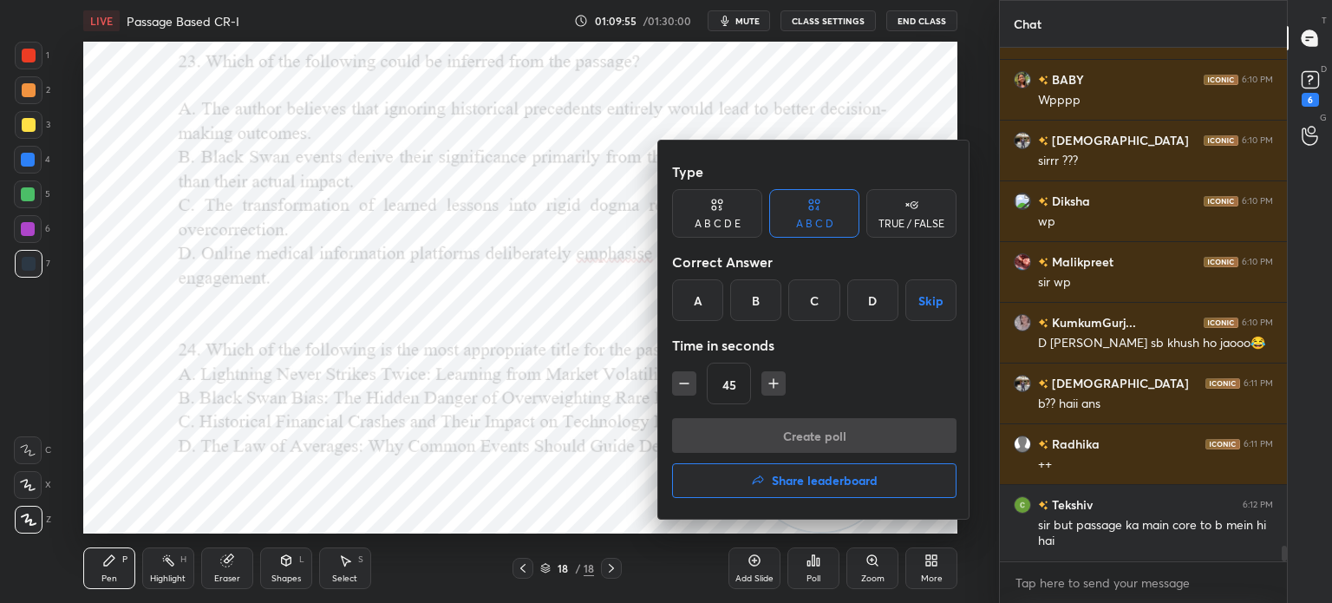
click at [751, 293] on div "B" at bounding box center [755, 300] width 51 height 42
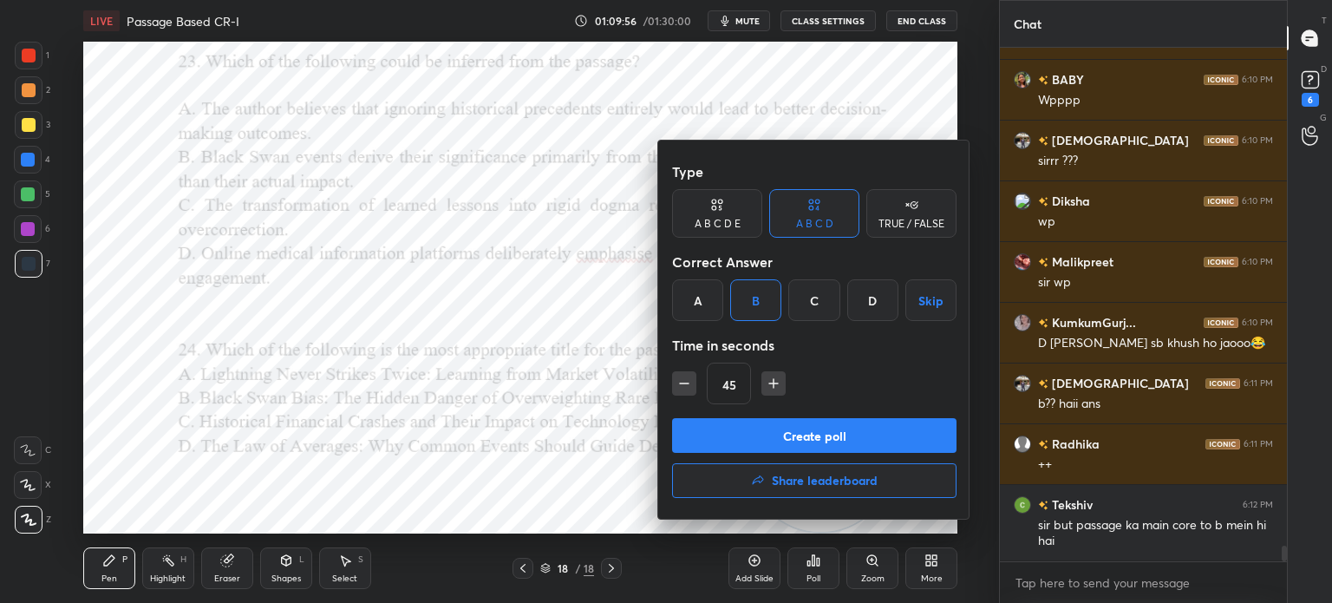
click at [687, 381] on icon "button" at bounding box center [683, 383] width 17 height 17
click at [683, 381] on icon "button" at bounding box center [683, 383] width 17 height 17
type input "15"
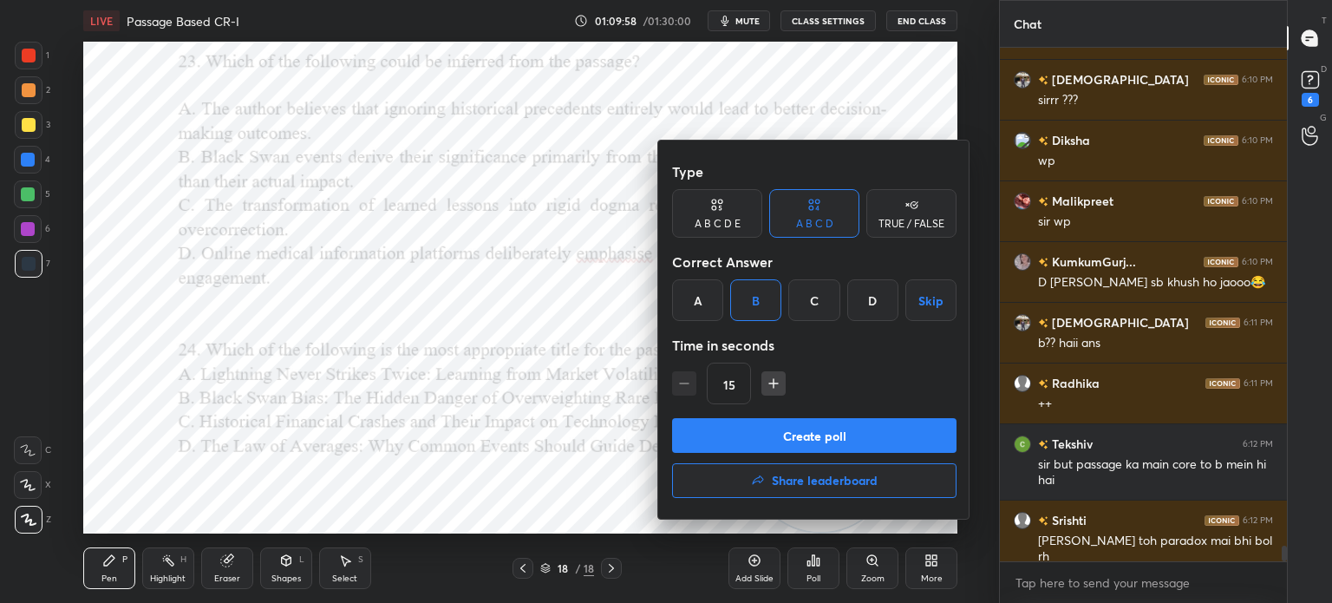
click at [728, 429] on button "Create poll" at bounding box center [814, 435] width 284 height 35
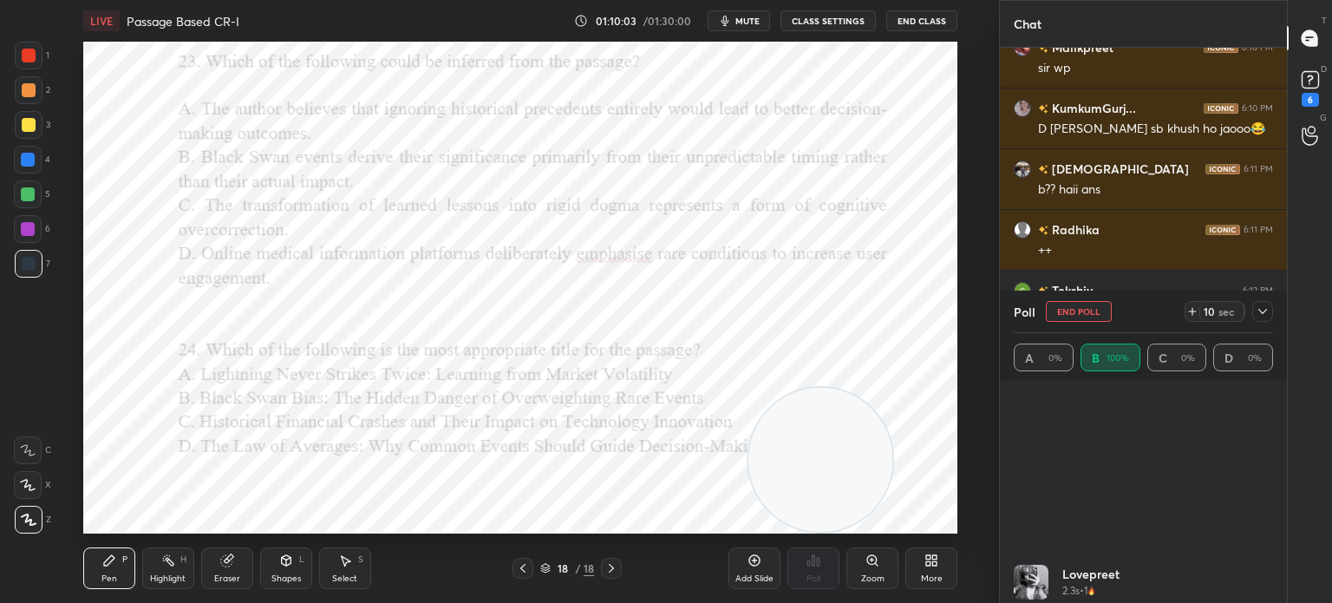
scroll to position [1346, 0]
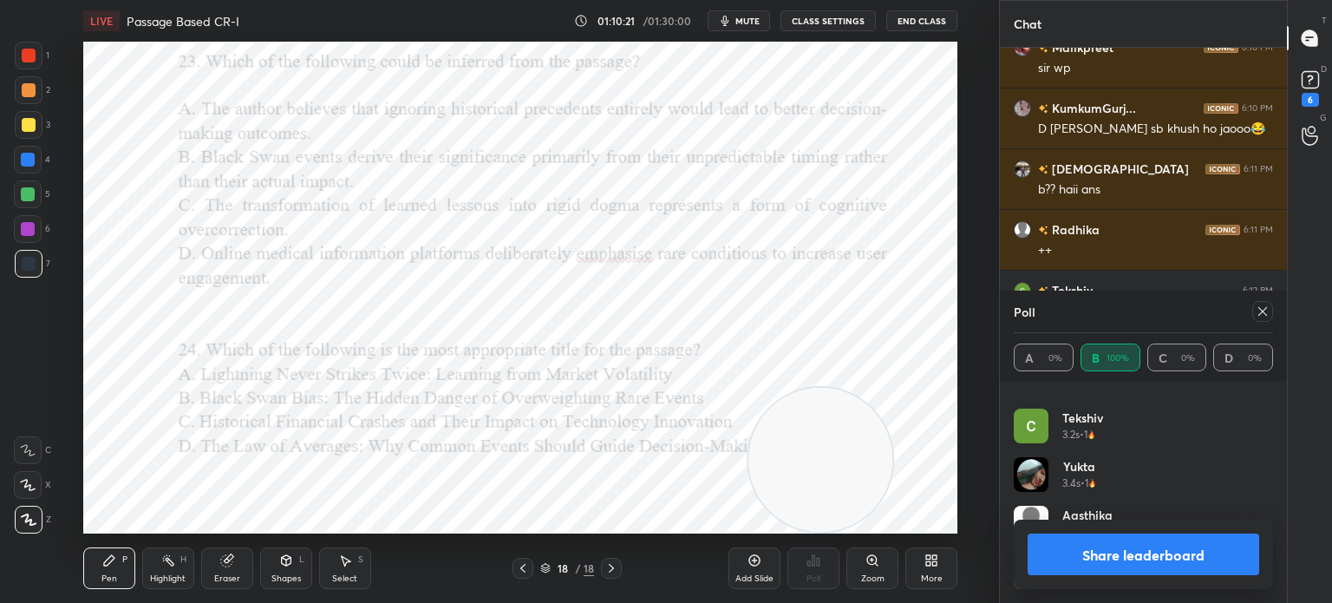
click at [1262, 316] on icon at bounding box center [1262, 311] width 14 height 14
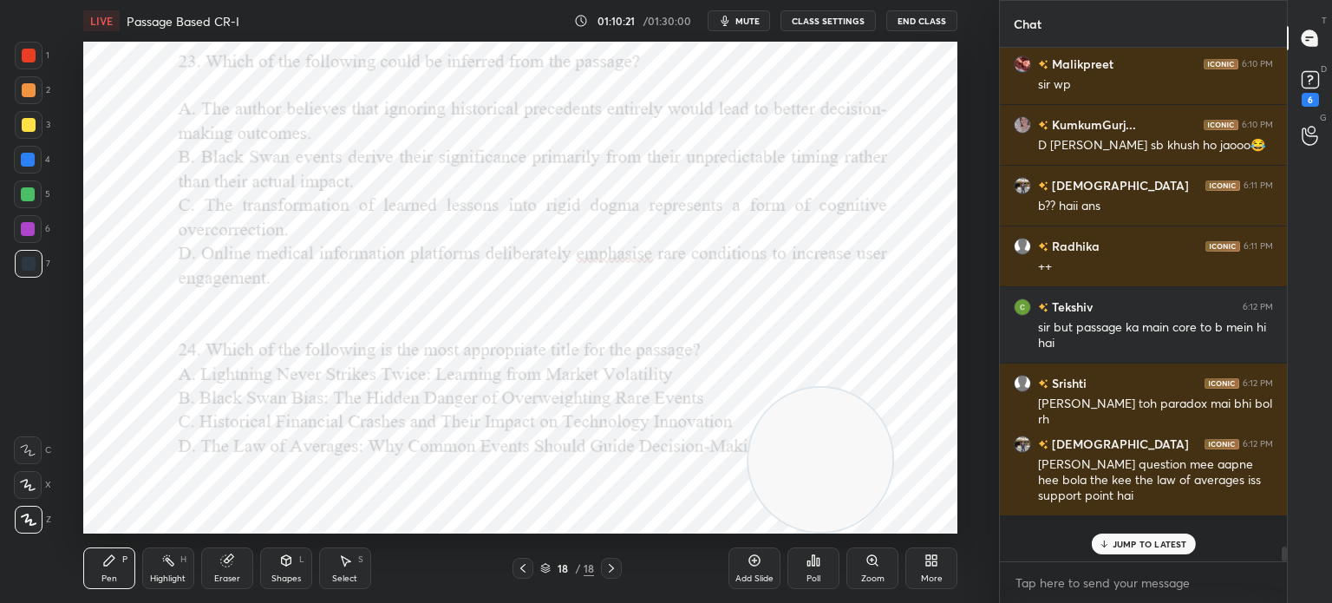
scroll to position [476, 282]
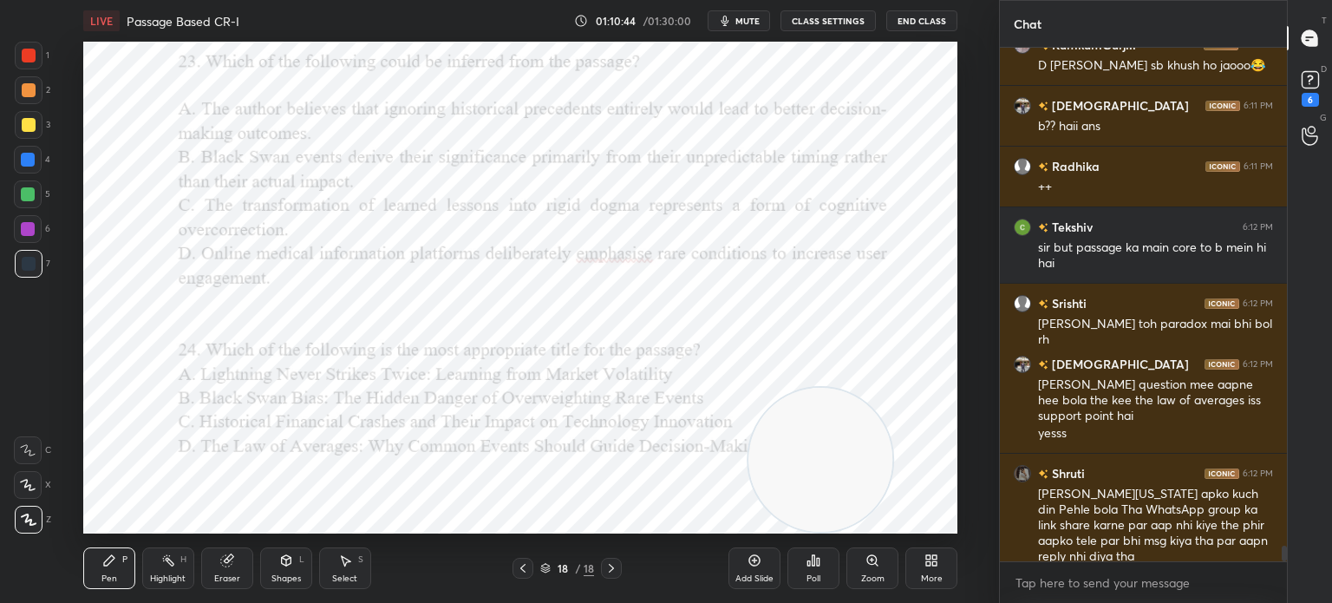
click at [297, 5] on div "LIVE Passage Based CR-I" at bounding box center [325, 21] width 484 height 42
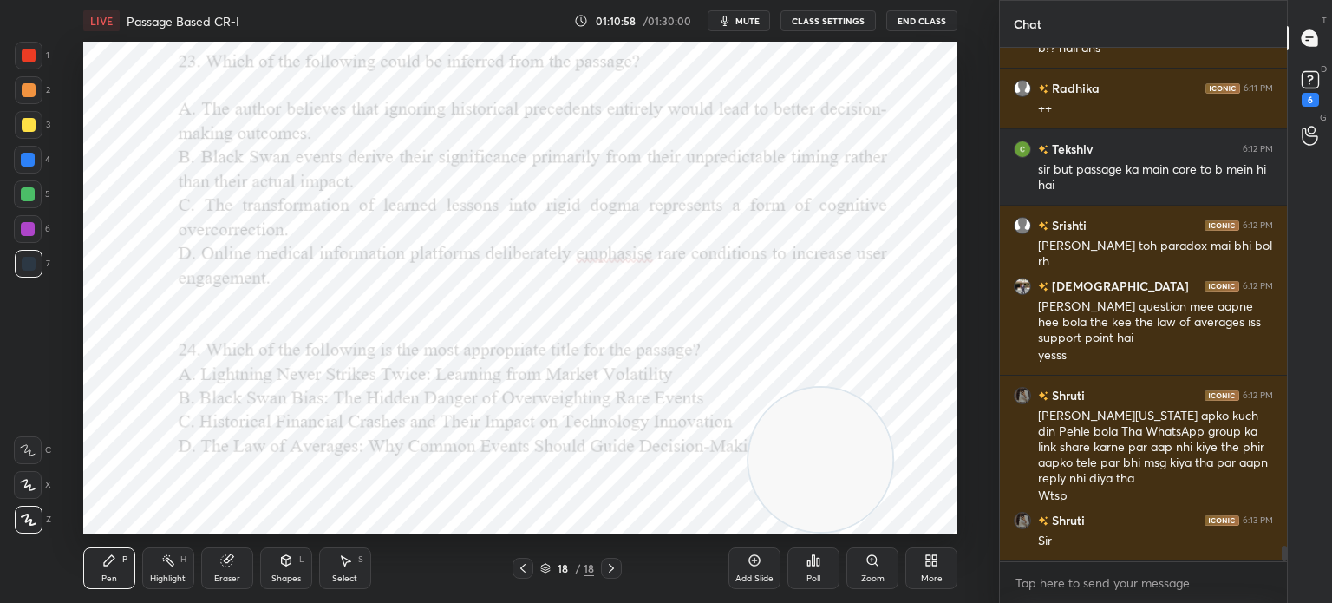
click at [1047, 573] on body "1 2 3 4 5 6 7 C X Z C X Z E E Erase all H H LIVE Passage Based CR-I 01:10:58 / …" at bounding box center [666, 301] width 1332 height 603
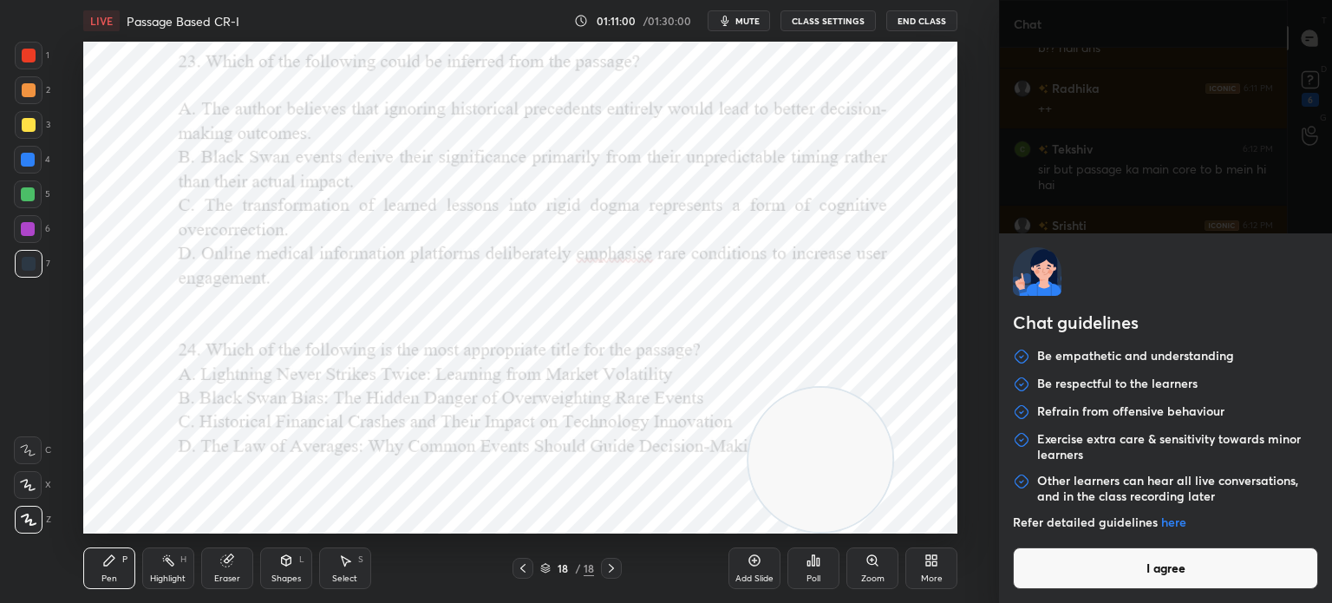
click at [1047, 573] on button "I agree" at bounding box center [1165, 568] width 305 height 42
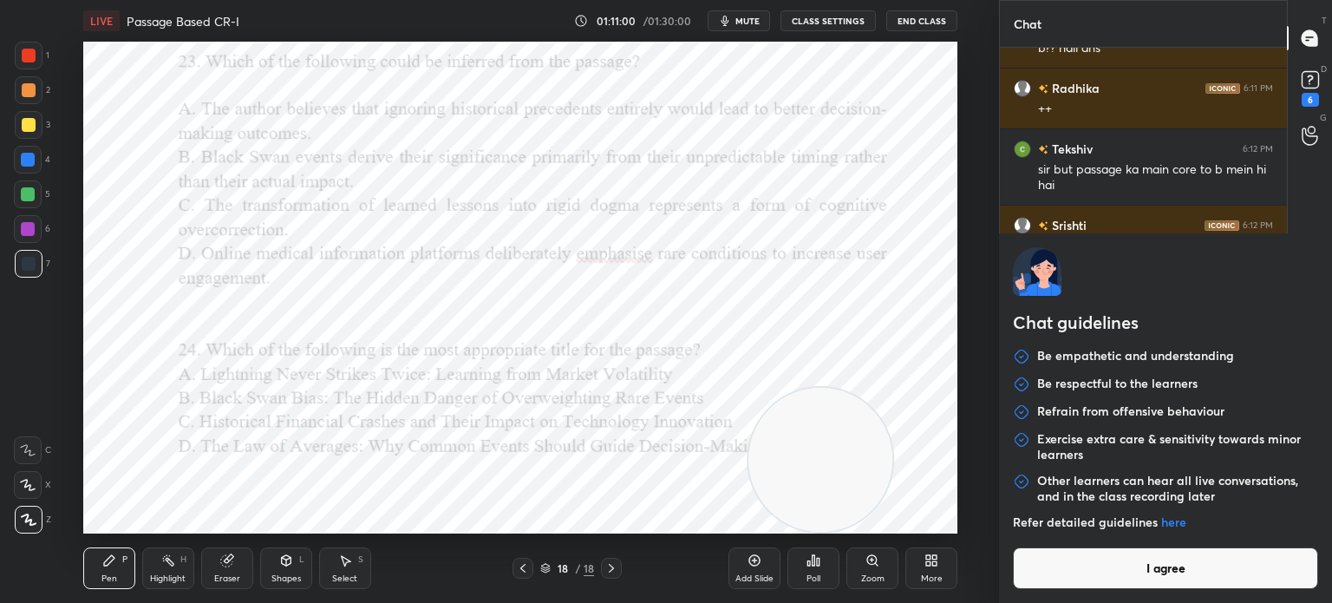
type textarea "x"
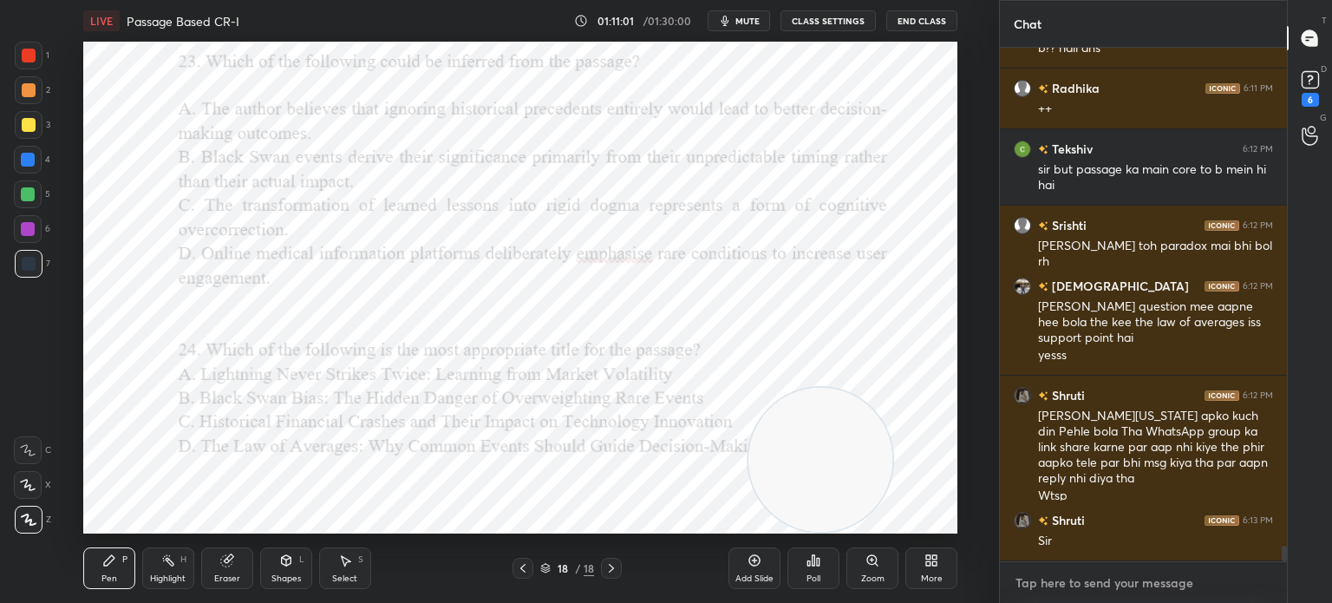
paste textarea "[URL][DOMAIN_NAME]"
type textarea "[URL][DOMAIN_NAME]"
type textarea "x"
type textarea "[URL][DOMAIN_NAME]"
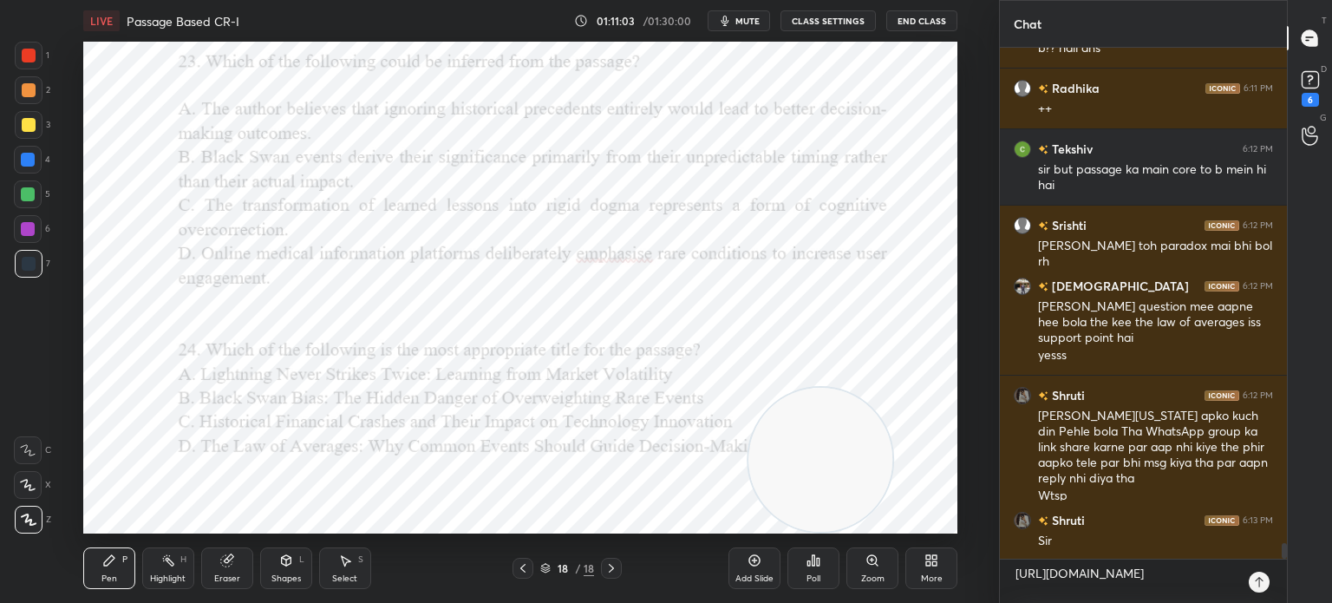
type textarea "x"
click at [1257, 584] on icon at bounding box center [1259, 582] width 14 height 14
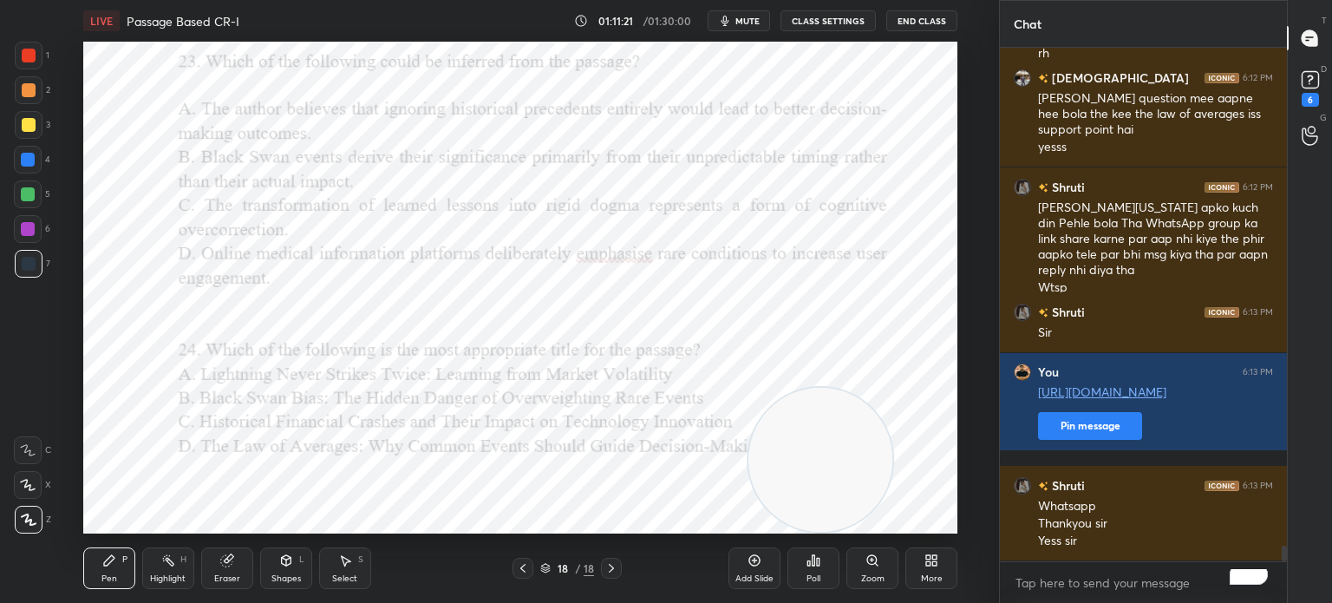
type textarea "x"
click at [815, 582] on div "Poll" at bounding box center [813, 578] width 14 height 9
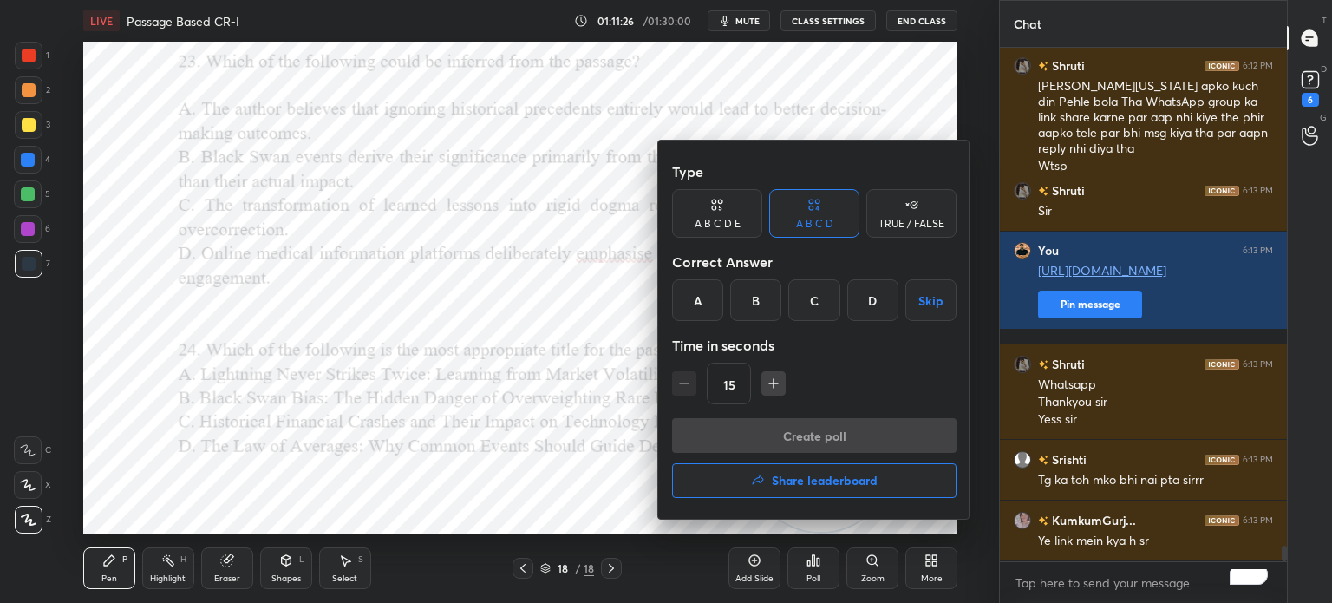
scroll to position [16821, 0]
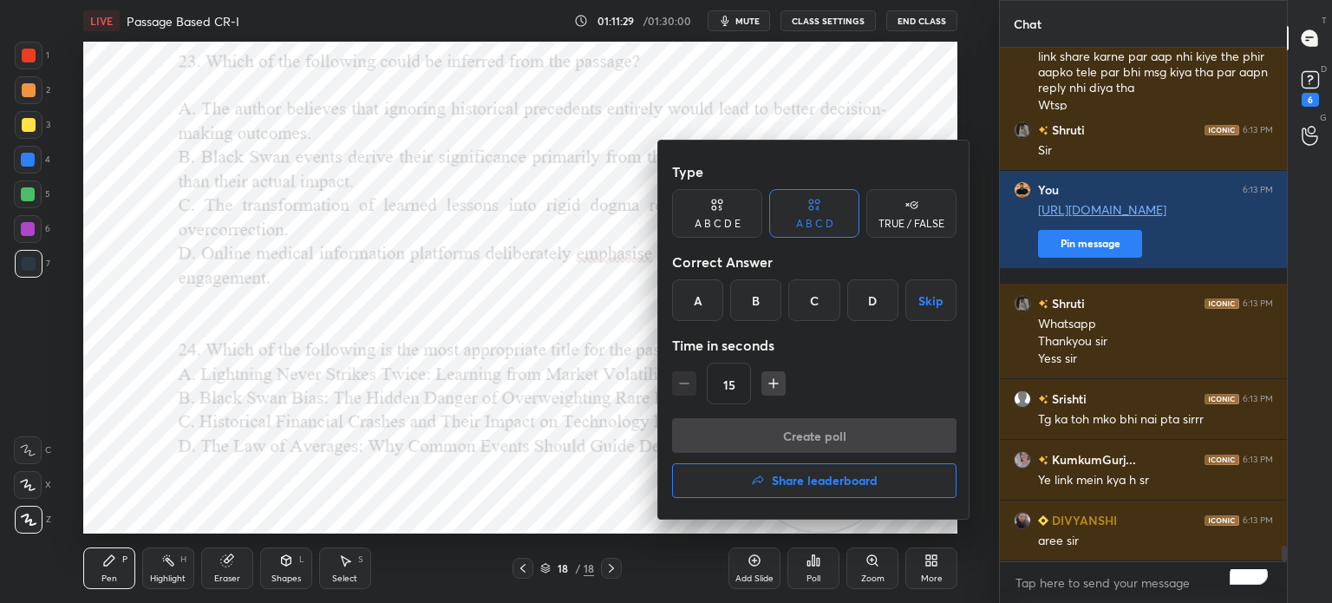
click at [512, 465] on div at bounding box center [666, 301] width 1332 height 603
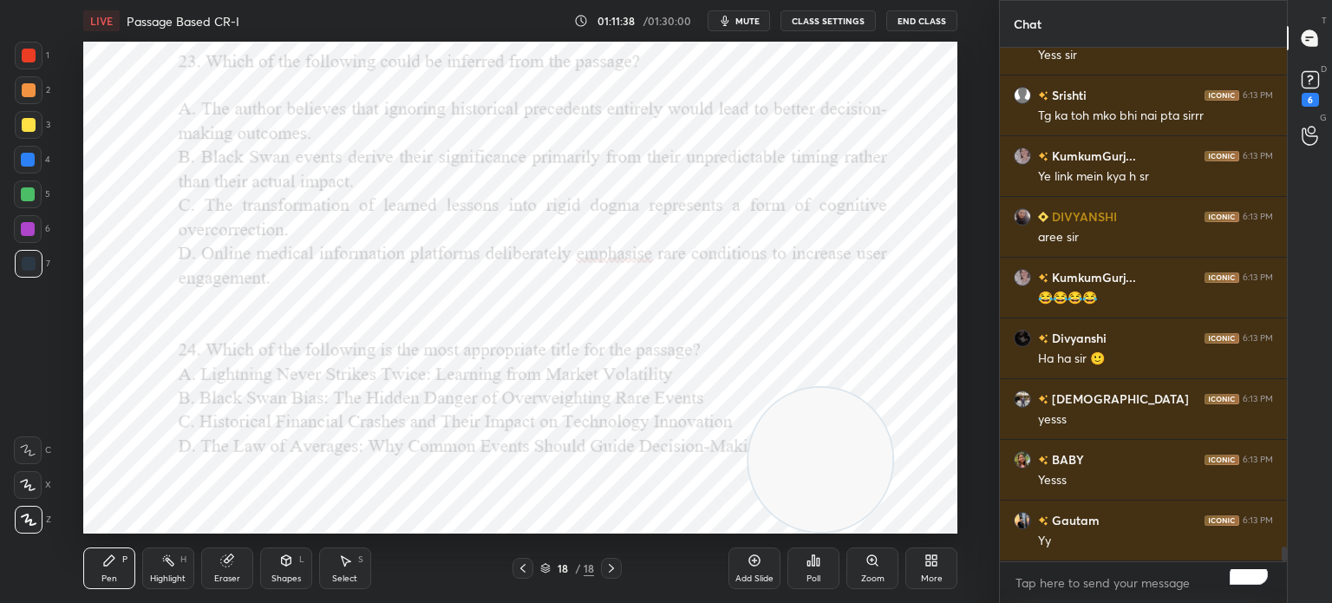
scroll to position [17185, 0]
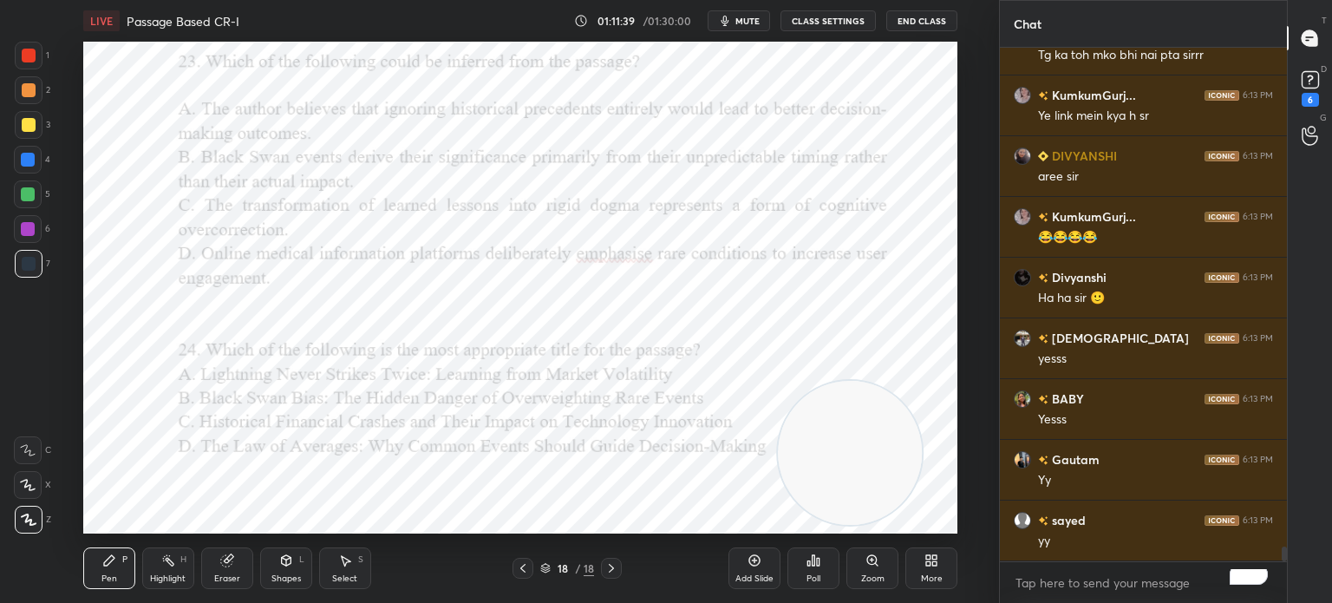
drag, startPoint x: 798, startPoint y: 434, endPoint x: 845, endPoint y: 420, distance: 49.7
click at [845, 420] on video at bounding box center [850, 453] width 144 height 144
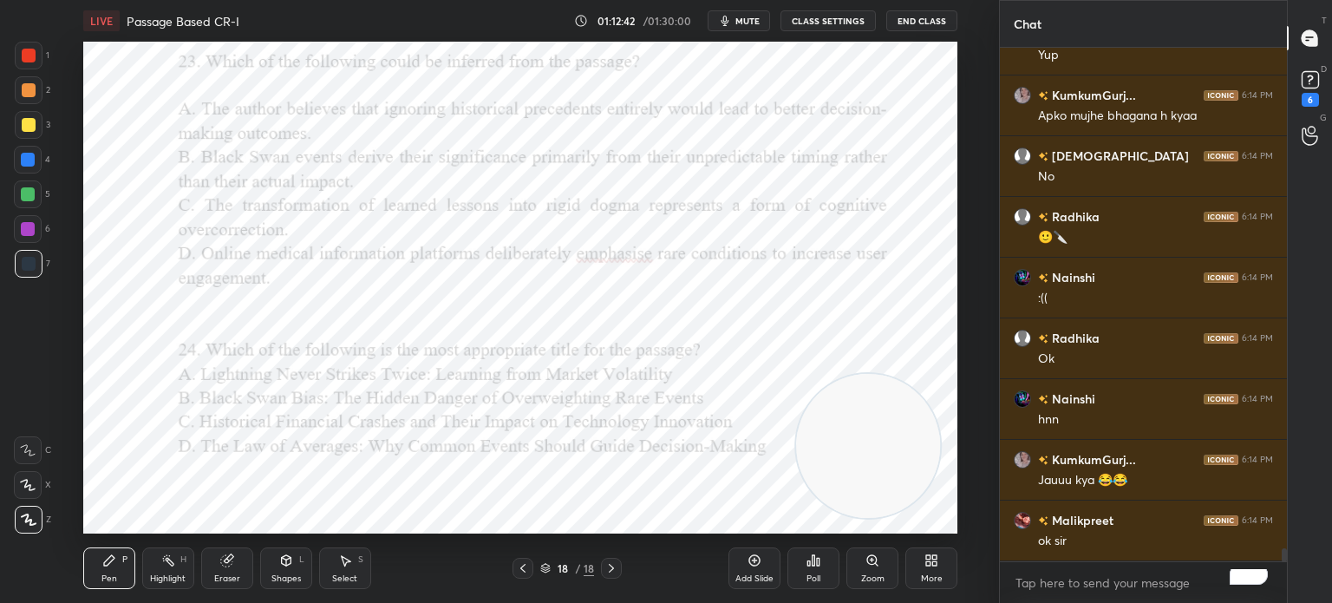
scroll to position [19411, 0]
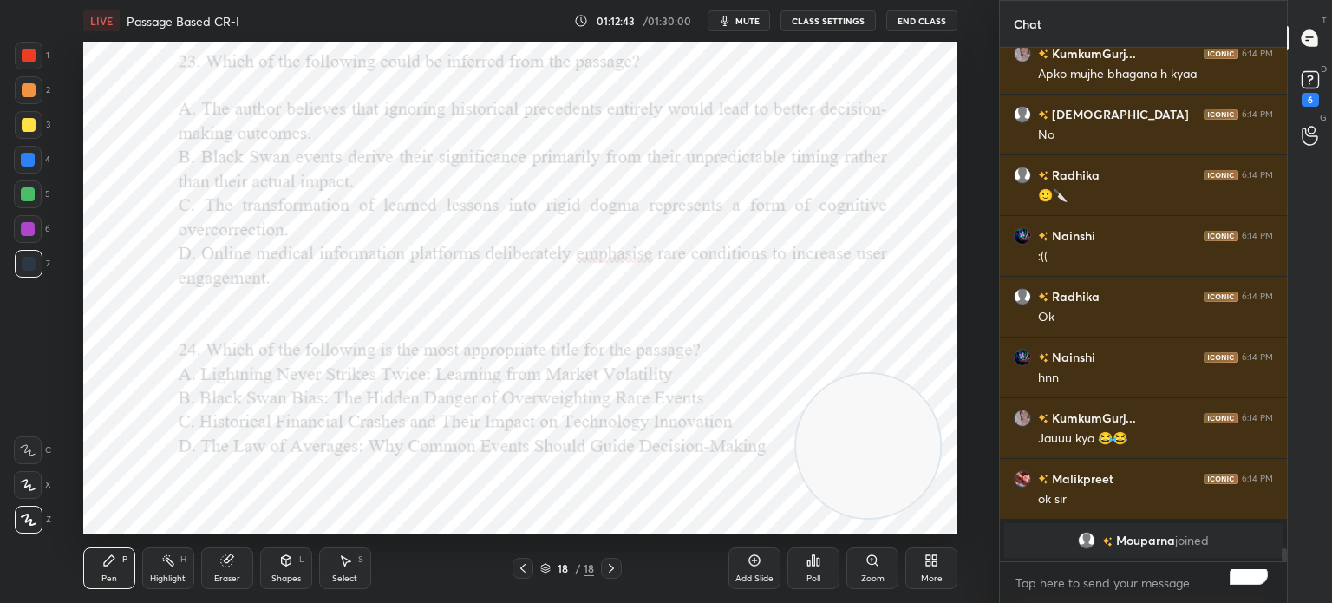
click at [923, 551] on div "More" at bounding box center [931, 568] width 52 height 42
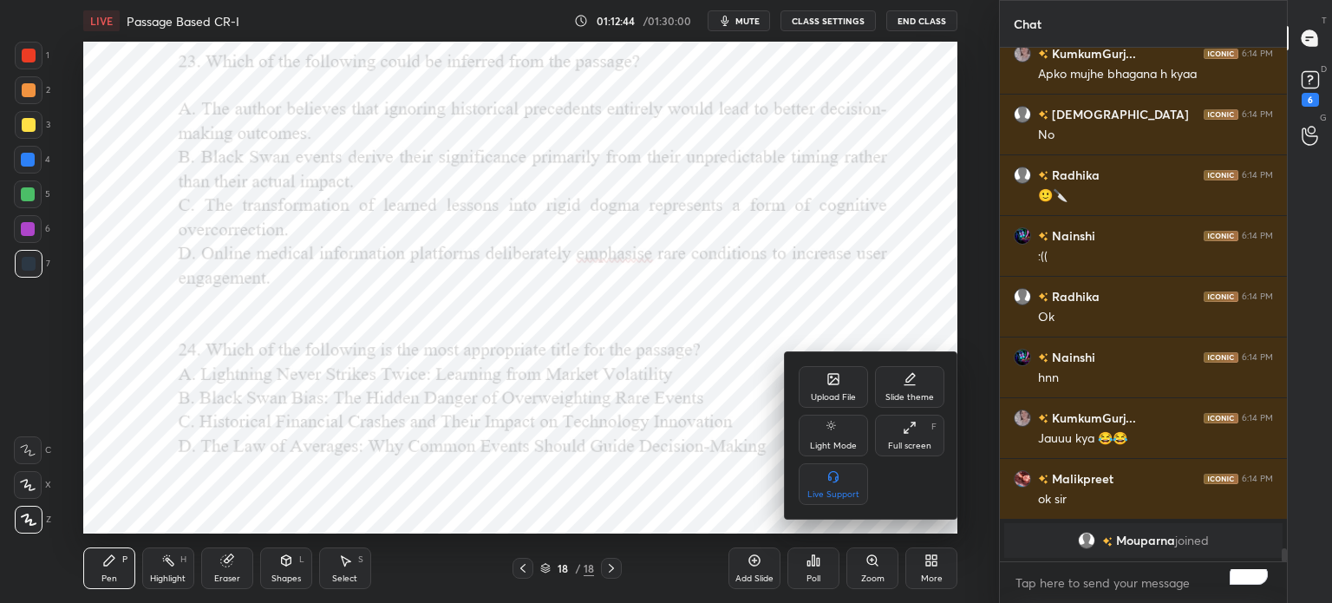
click at [820, 393] on div "Upload File" at bounding box center [833, 397] width 45 height 9
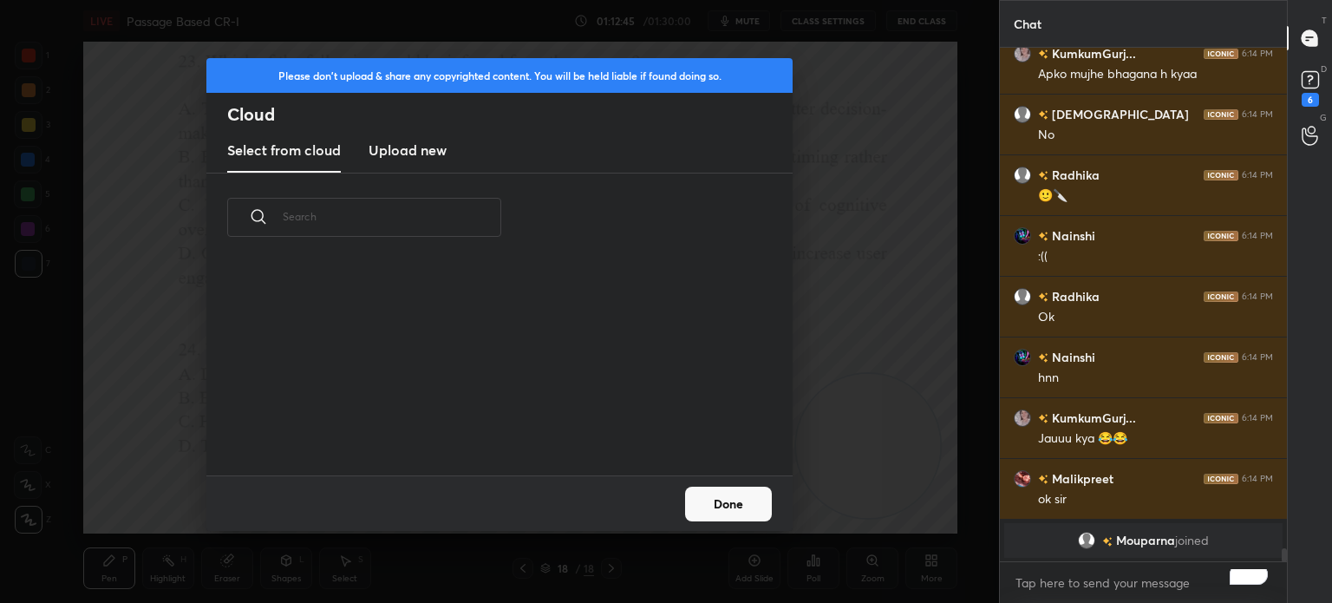
scroll to position [213, 557]
click at [390, 149] on h3 "Upload new" at bounding box center [407, 150] width 78 height 21
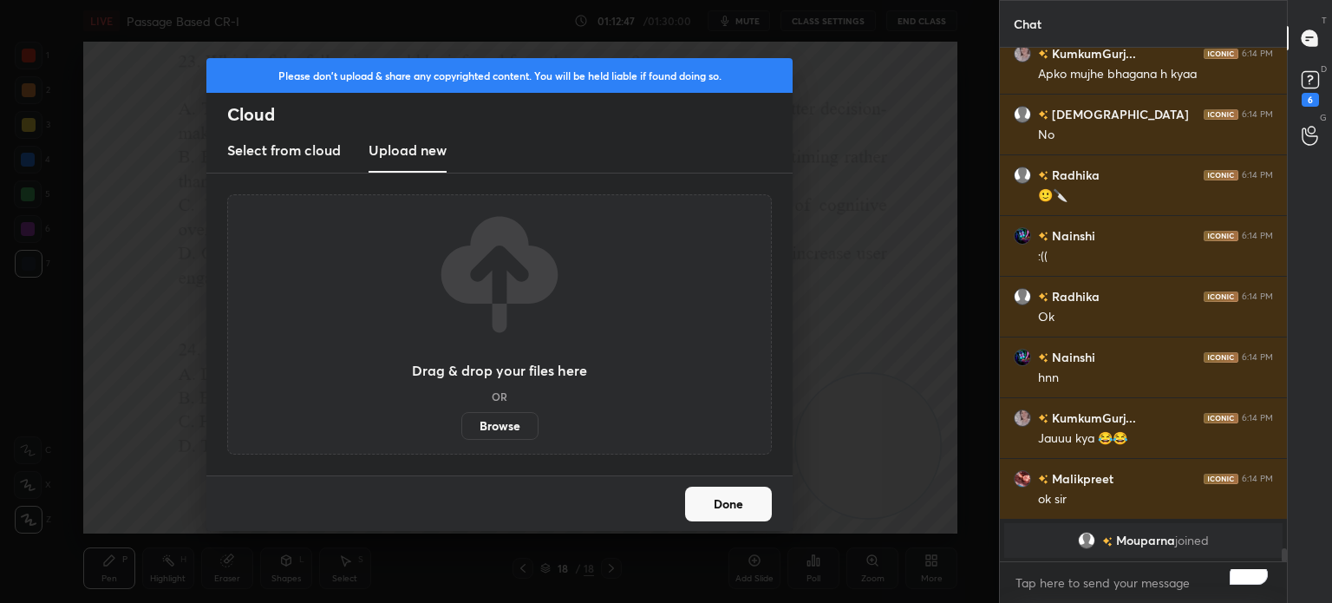
click at [493, 422] on label "Browse" at bounding box center [499, 426] width 77 height 28
click at [461, 422] on input "Browse" at bounding box center [461, 426] width 0 height 28
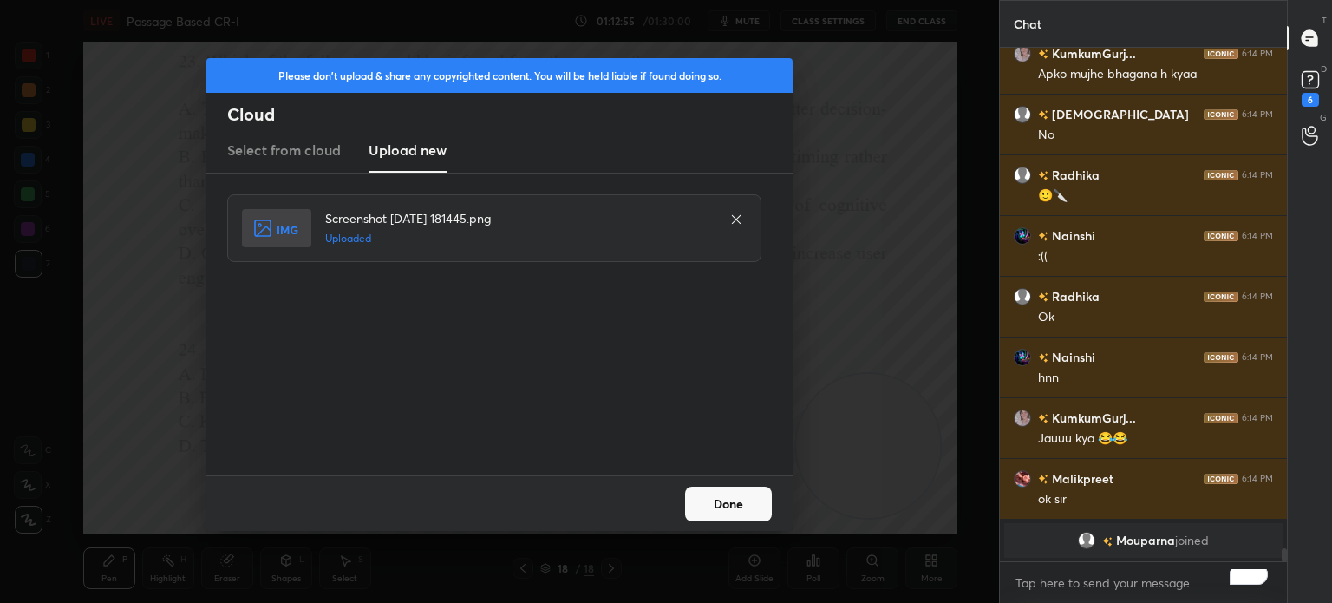
click at [707, 500] on button "Done" at bounding box center [728, 503] width 87 height 35
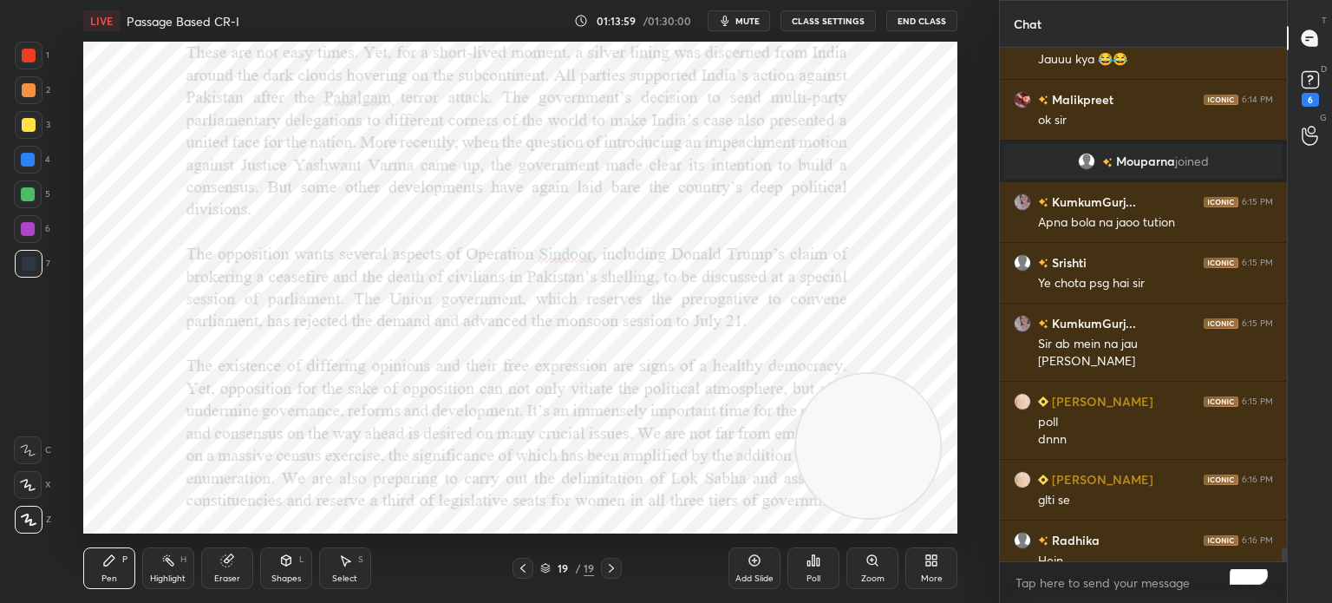
scroll to position [18109, 0]
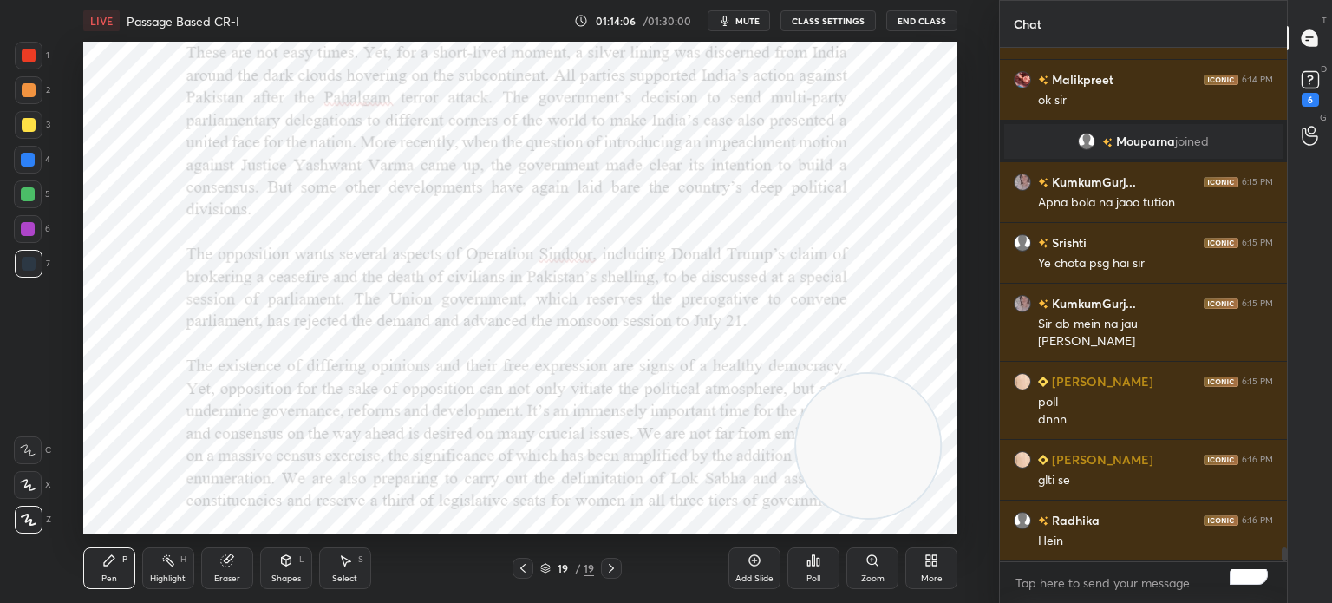
click at [930, 559] on icon at bounding box center [931, 560] width 14 height 14
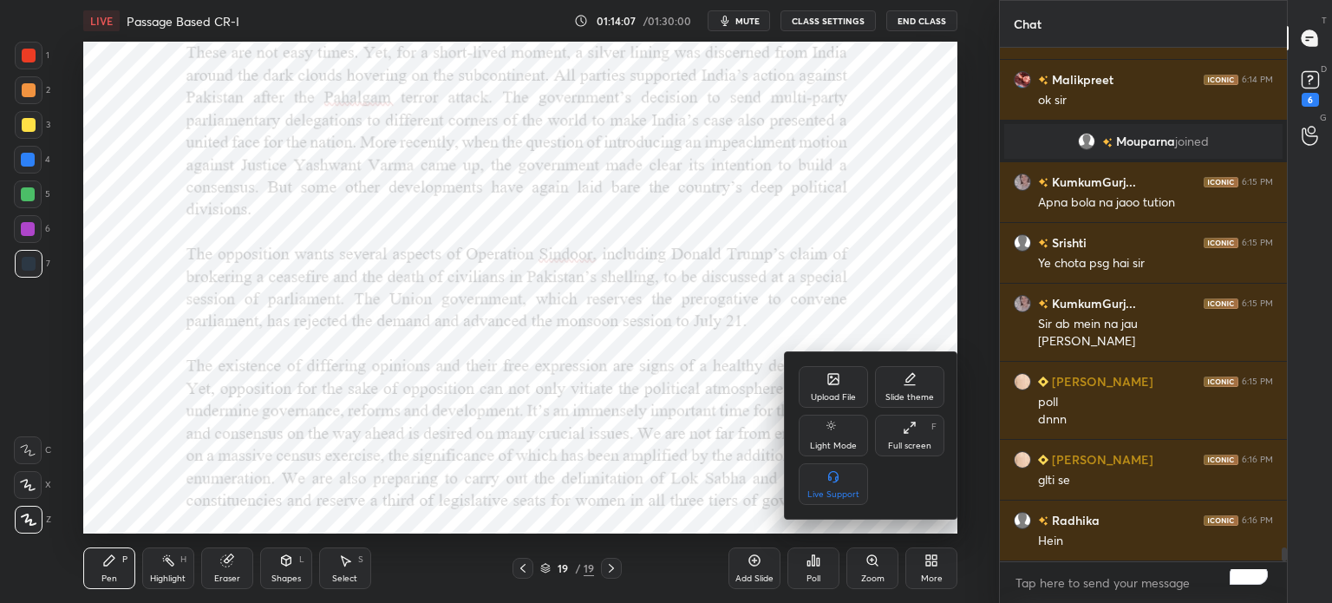
click at [810, 387] on div "Upload File" at bounding box center [833, 387] width 69 height 42
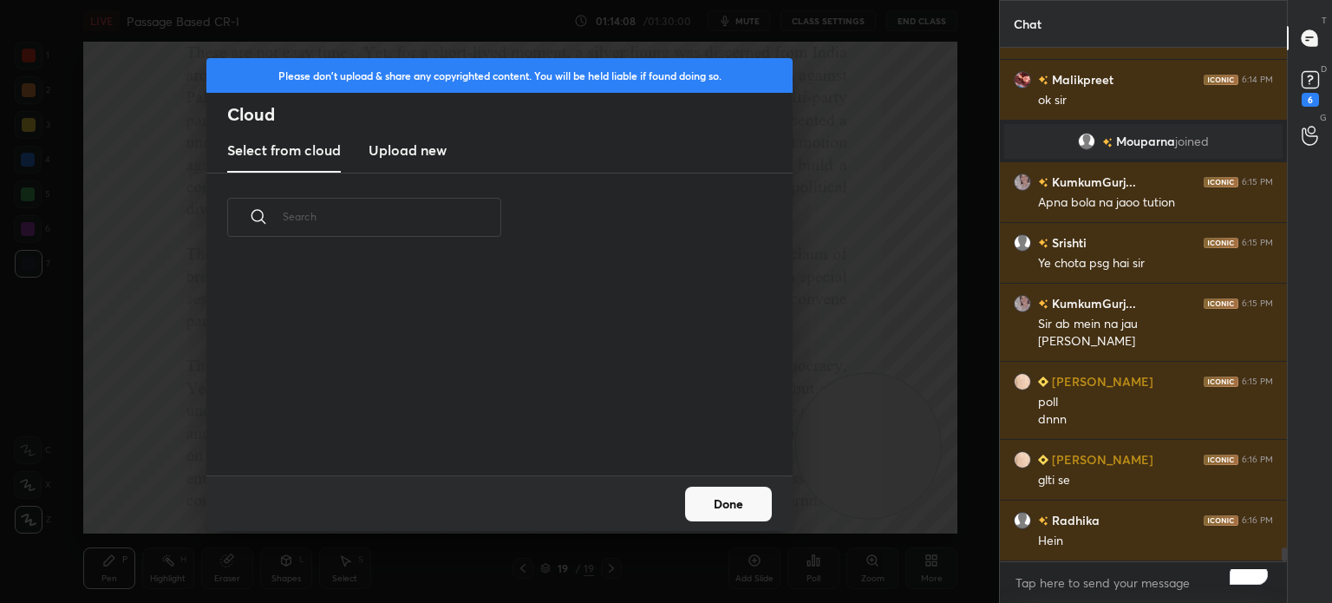
scroll to position [213, 557]
click at [388, 153] on h3 "Upload new" at bounding box center [407, 150] width 78 height 21
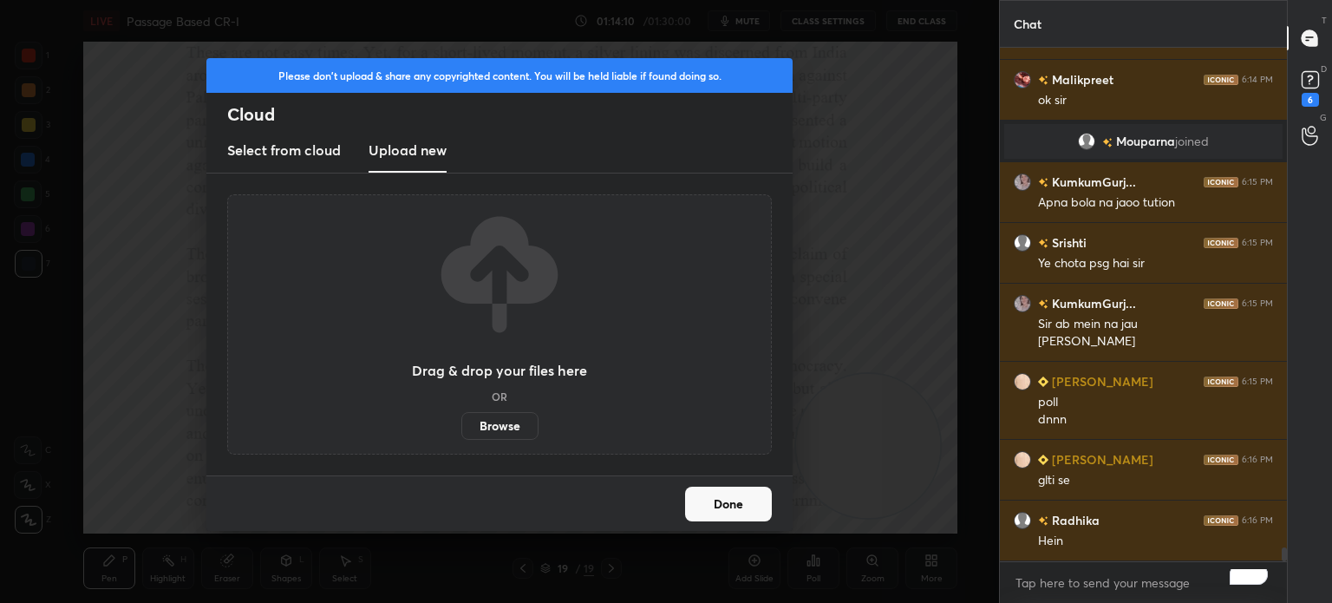
click at [480, 432] on label "Browse" at bounding box center [499, 426] width 77 height 28
click at [461, 432] on input "Browse" at bounding box center [461, 426] width 0 height 28
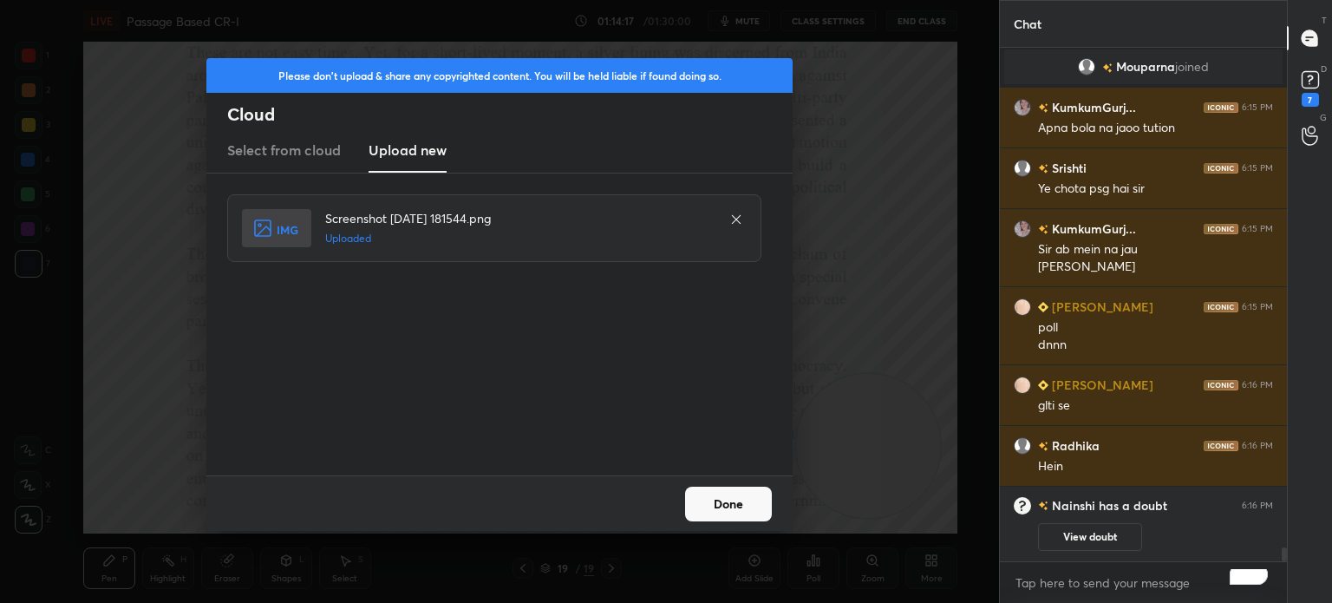
click at [712, 492] on button "Done" at bounding box center [728, 503] width 87 height 35
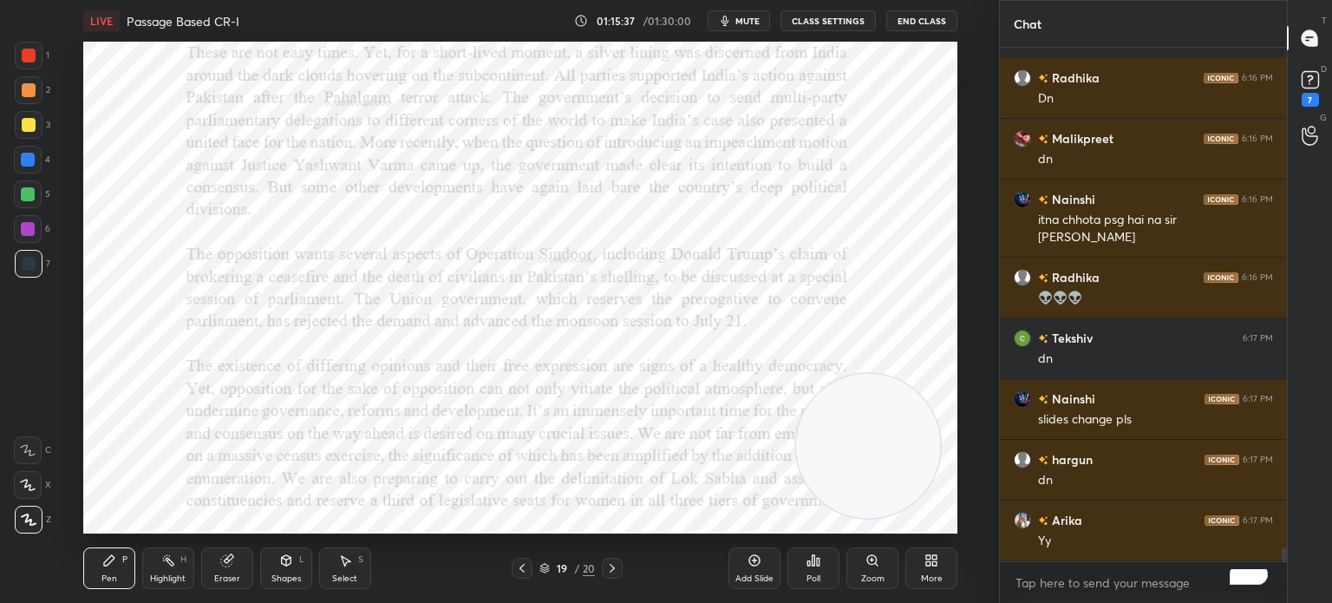
scroll to position [18504, 0]
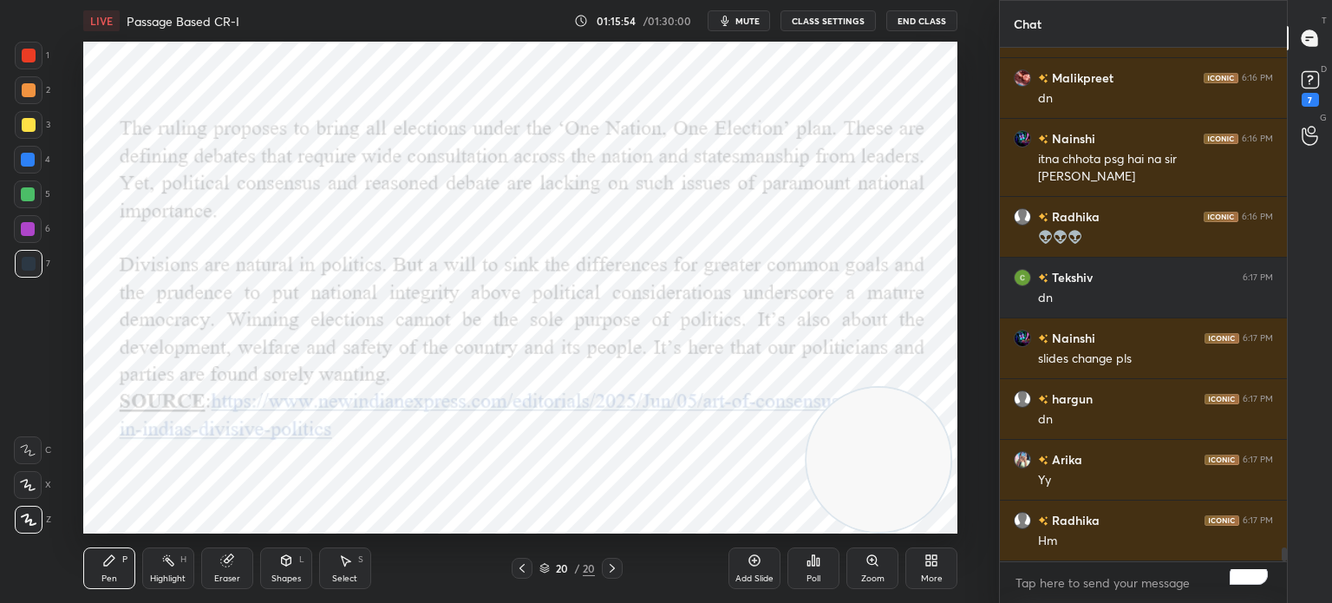
drag, startPoint x: 856, startPoint y: 472, endPoint x: 867, endPoint y: 531, distance: 60.9
click at [867, 531] on div "LIVE Passage Based CR-I 01:15:54 / 01:30:00 mute CLASS SETTINGS End Class Setti…" at bounding box center [519, 301] width 929 height 603
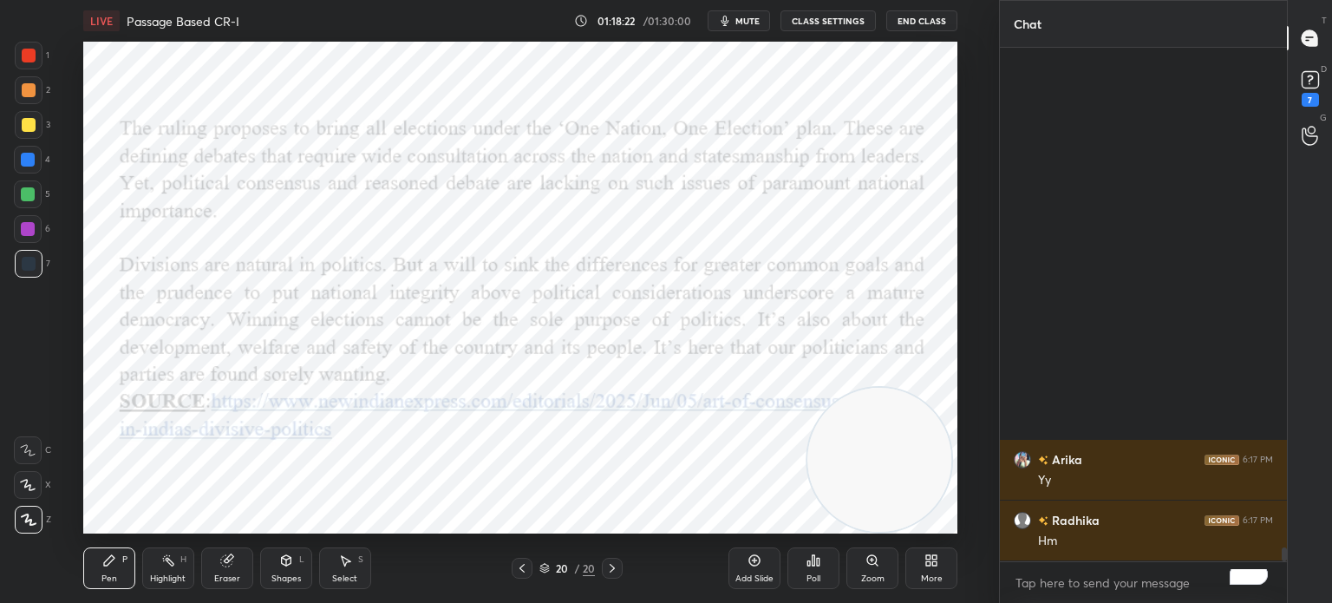
scroll to position [18990, 0]
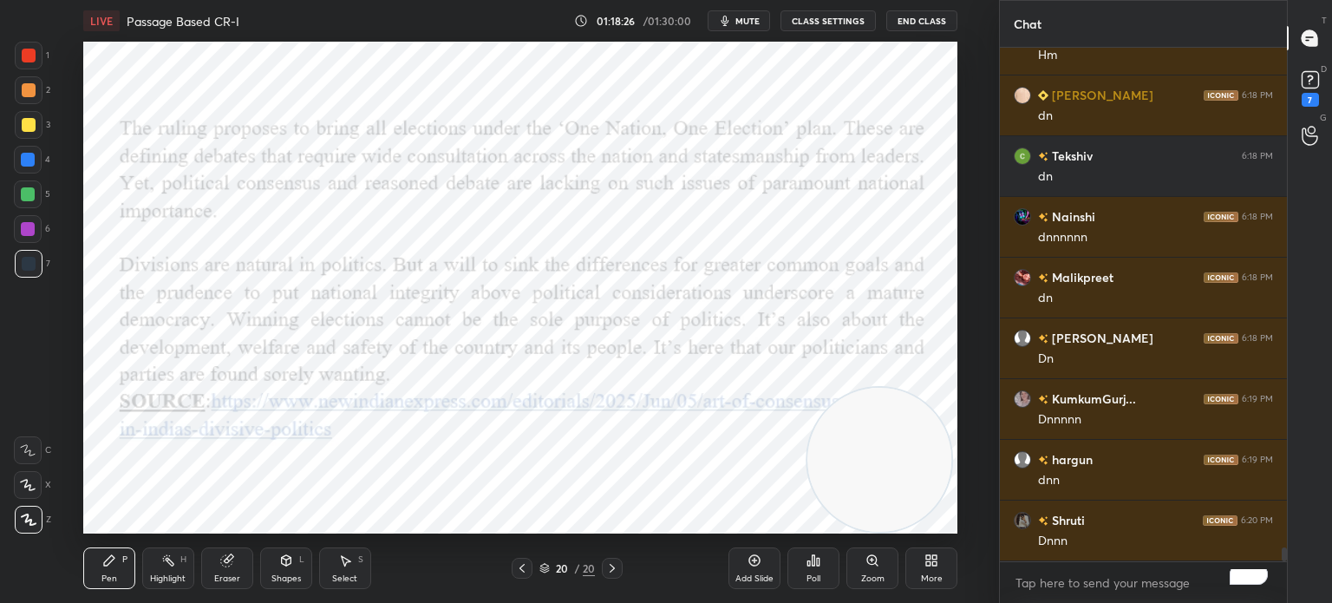
click at [929, 559] on icon at bounding box center [928, 557] width 4 height 4
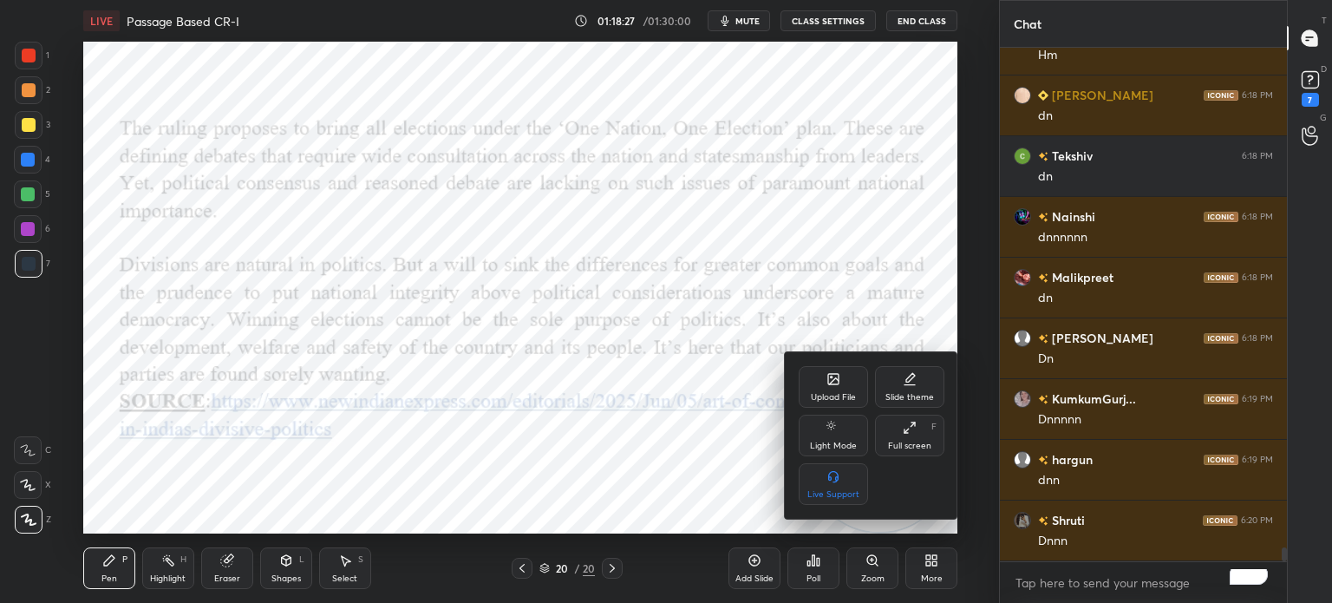
click at [829, 386] on div "Upload File" at bounding box center [833, 387] width 69 height 42
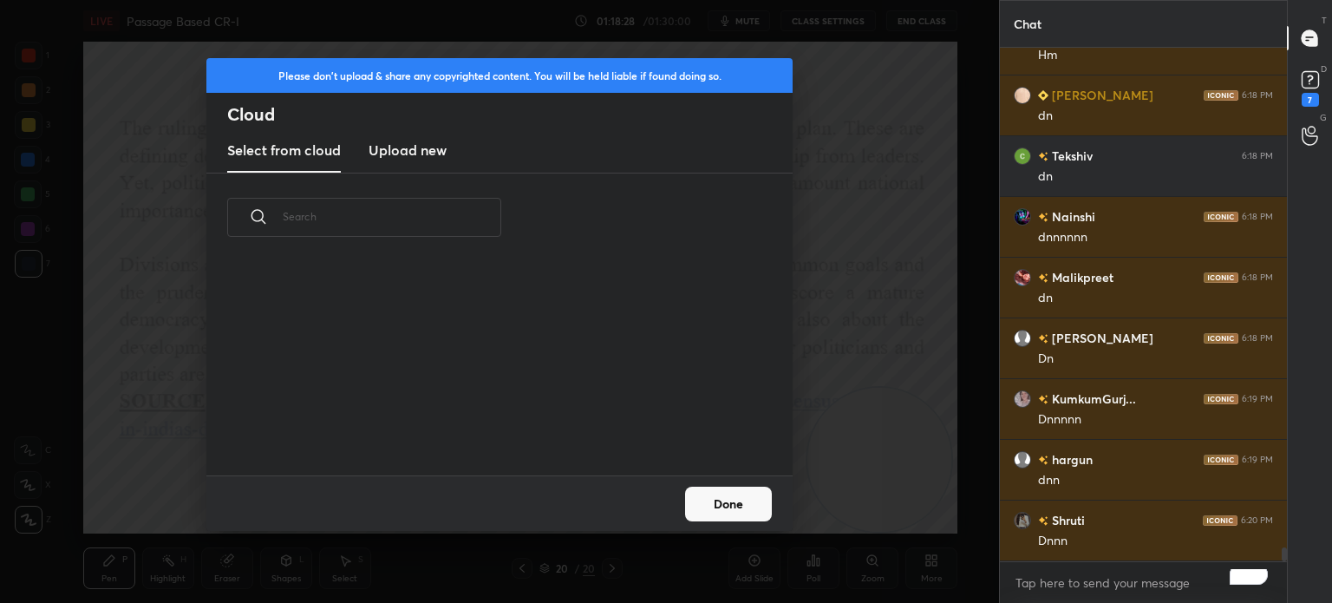
scroll to position [213, 557]
click at [436, 166] on new "Upload new" at bounding box center [407, 150] width 78 height 43
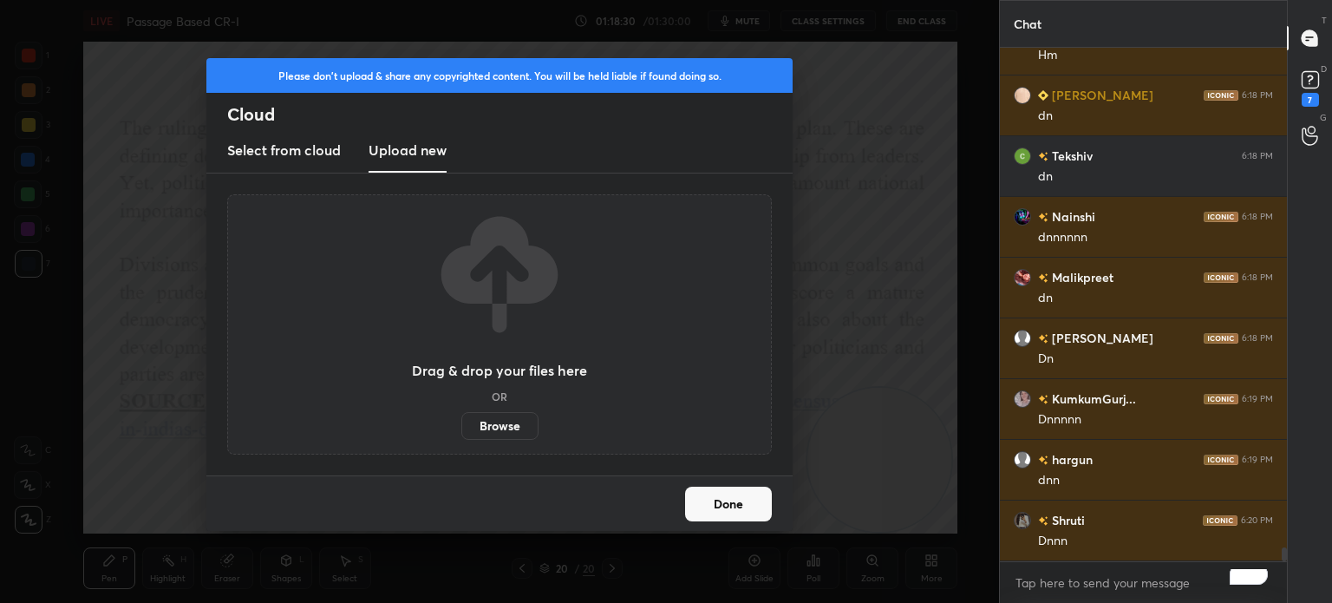
click at [506, 428] on label "Browse" at bounding box center [499, 426] width 77 height 28
click at [461, 428] on input "Browse" at bounding box center [461, 426] width 0 height 28
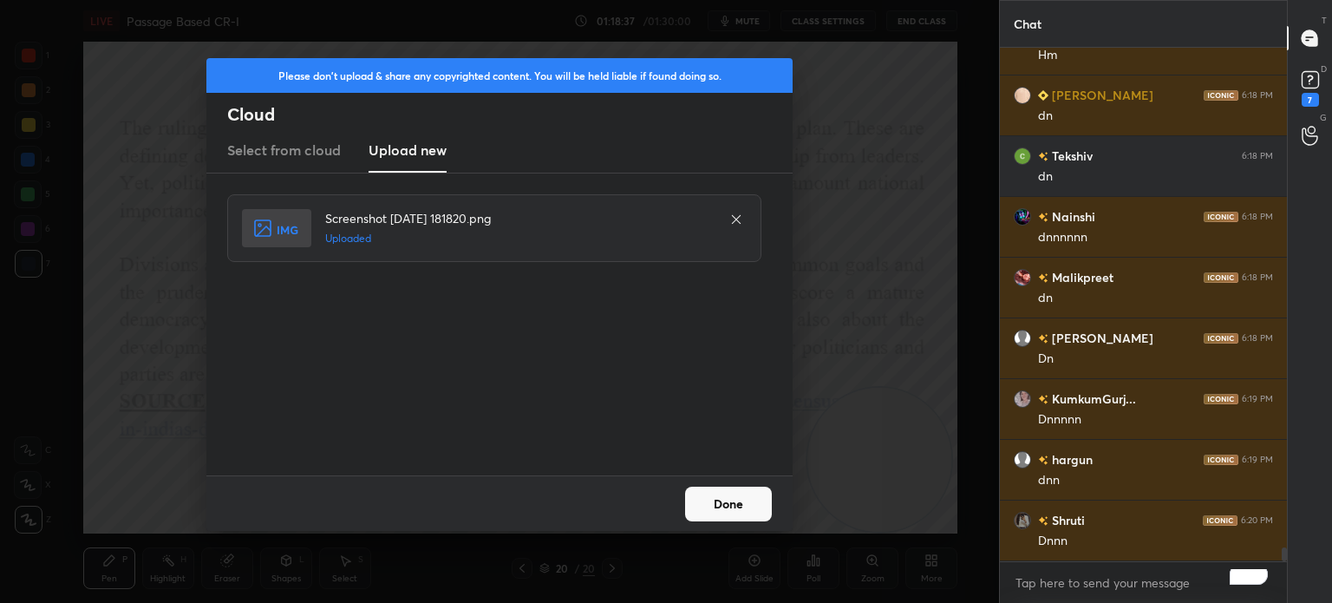
click at [723, 502] on button "Done" at bounding box center [728, 503] width 87 height 35
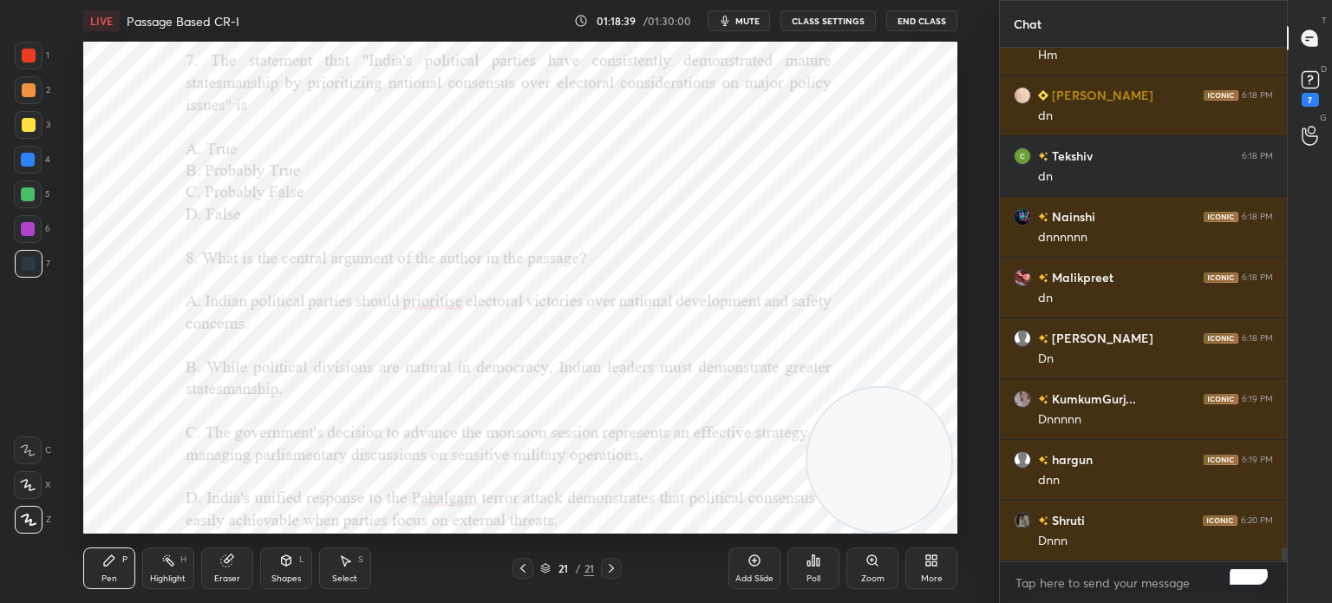
click at [926, 550] on div "More" at bounding box center [931, 568] width 52 height 42
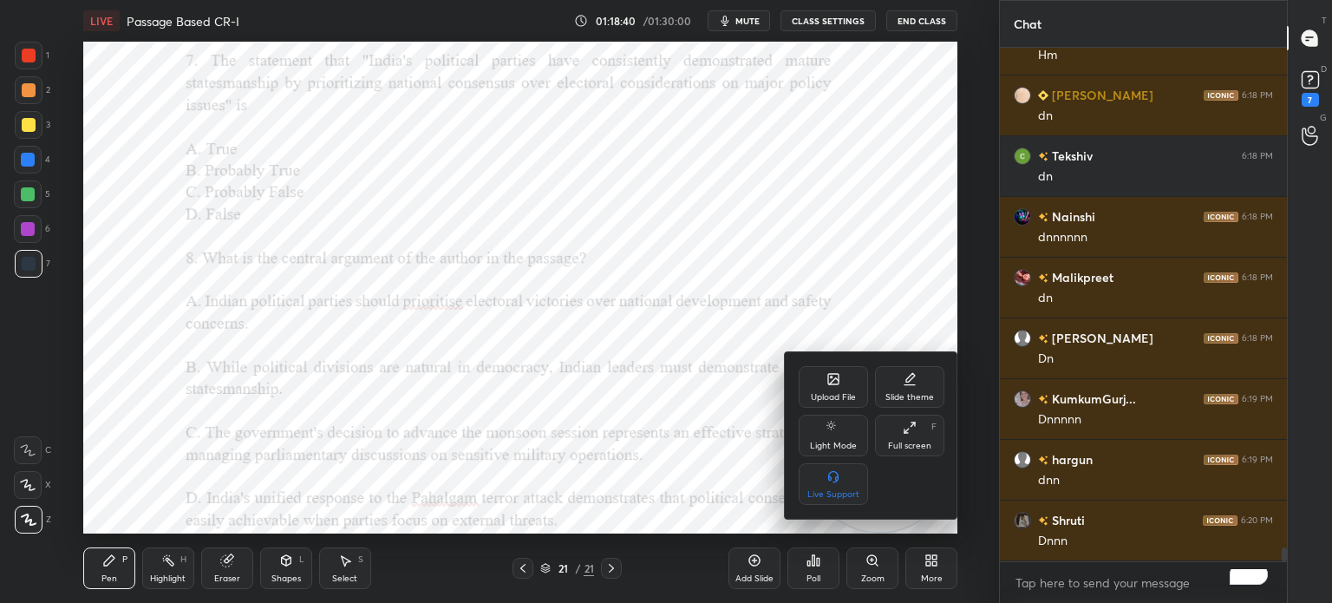
click at [837, 398] on div "Upload File" at bounding box center [833, 397] width 45 height 9
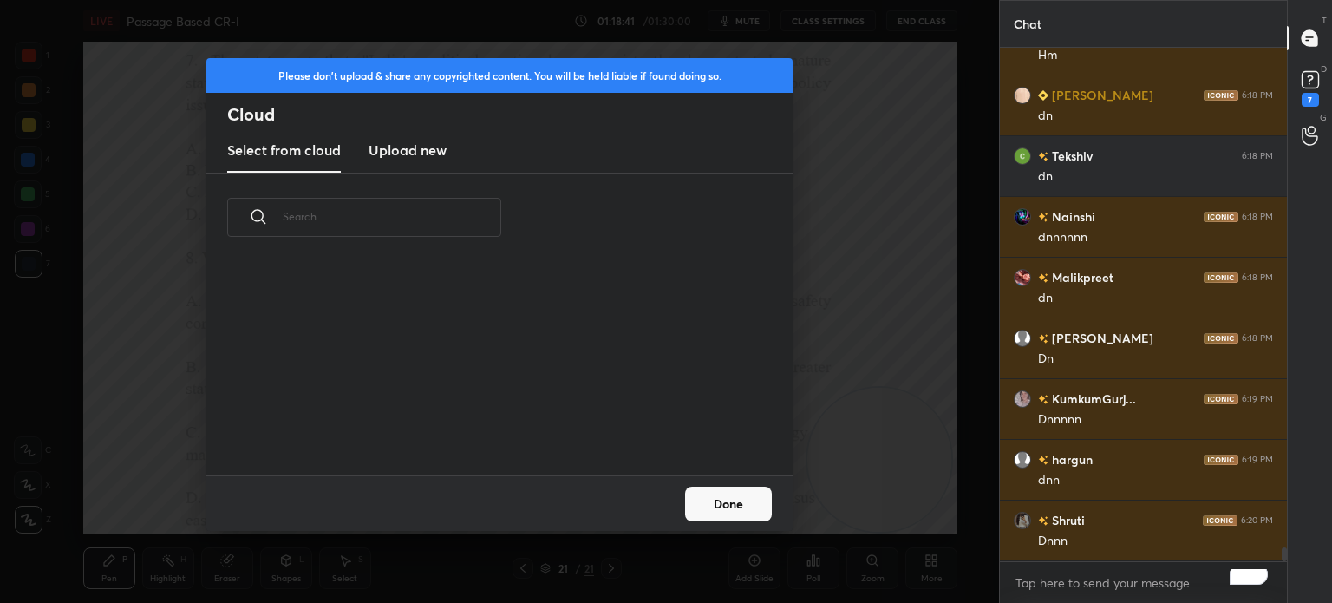
click at [368, 148] on h3 "Upload new" at bounding box center [407, 150] width 78 height 21
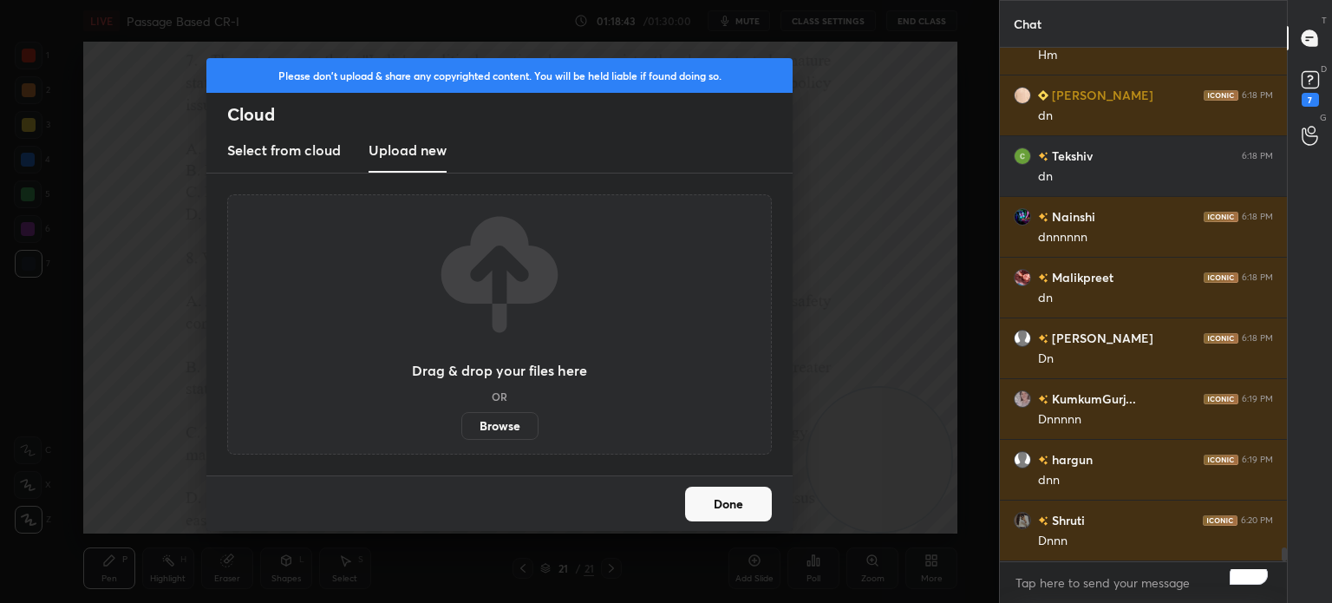
click at [479, 429] on label "Browse" at bounding box center [499, 426] width 77 height 28
click at [461, 429] on input "Browse" at bounding box center [461, 426] width 0 height 28
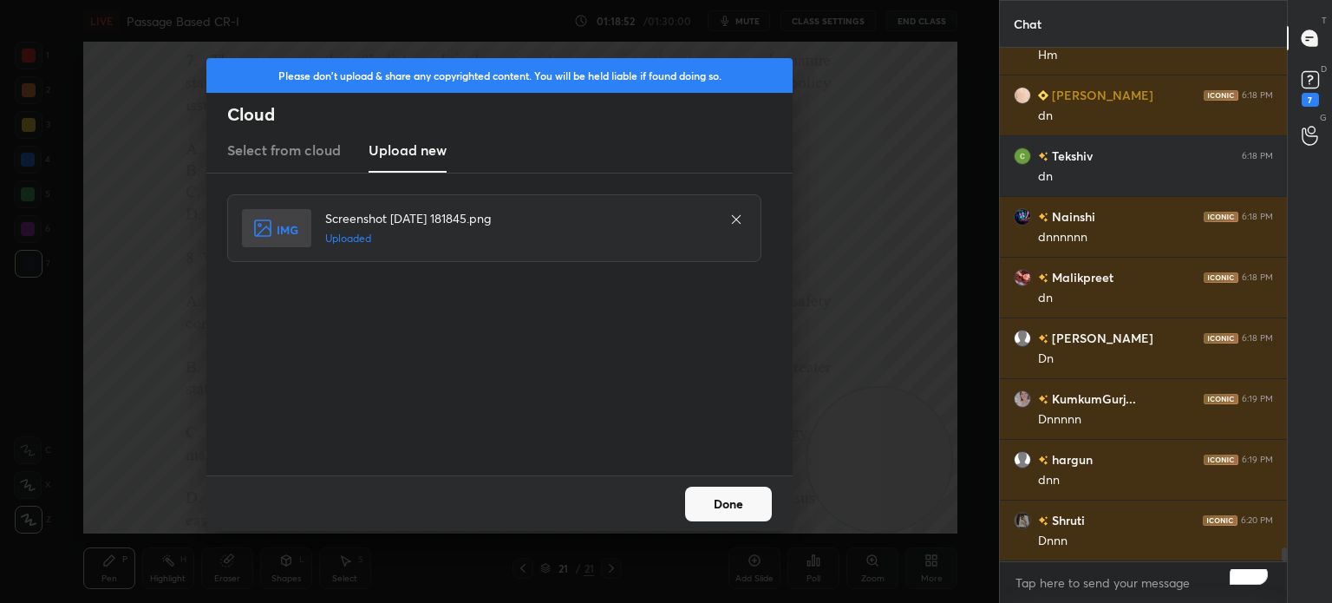
click at [721, 500] on button "Done" at bounding box center [728, 503] width 87 height 35
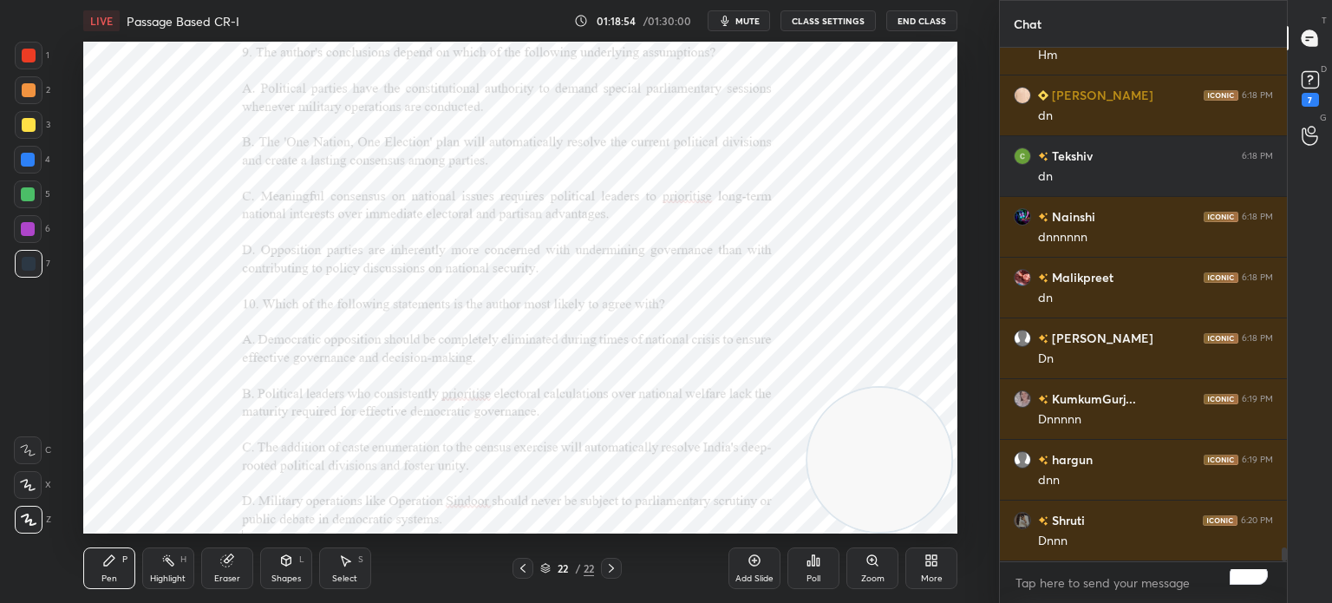
scroll to position [19051, 0]
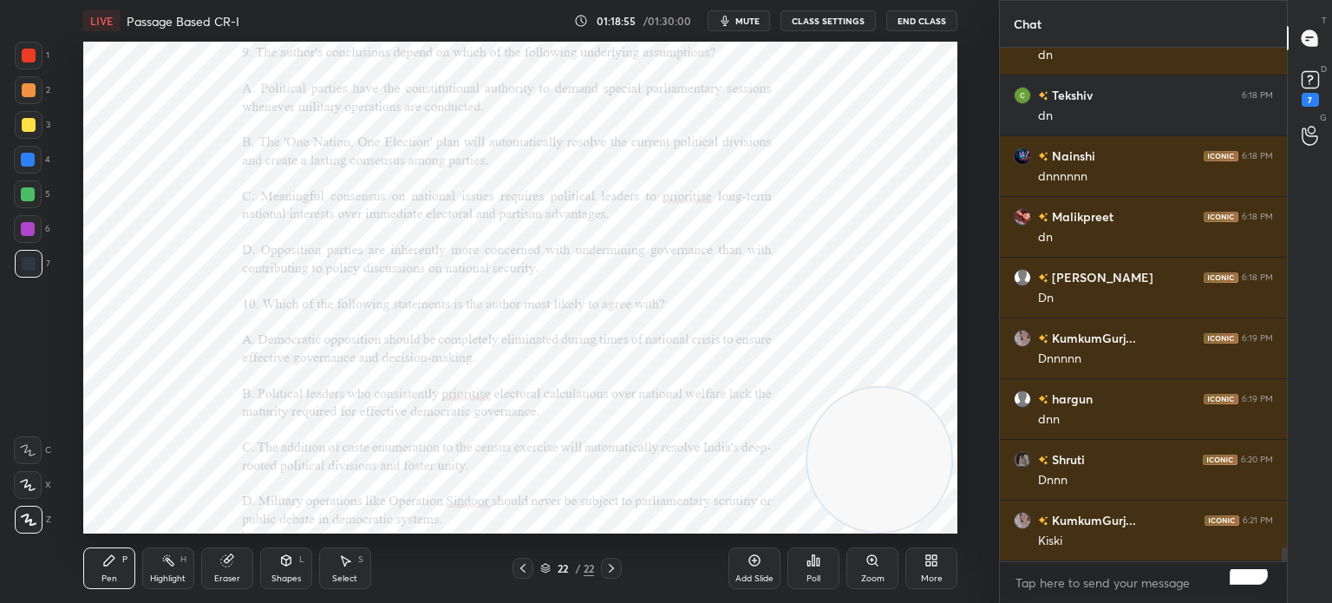
click at [915, 558] on div "More" at bounding box center [931, 568] width 52 height 42
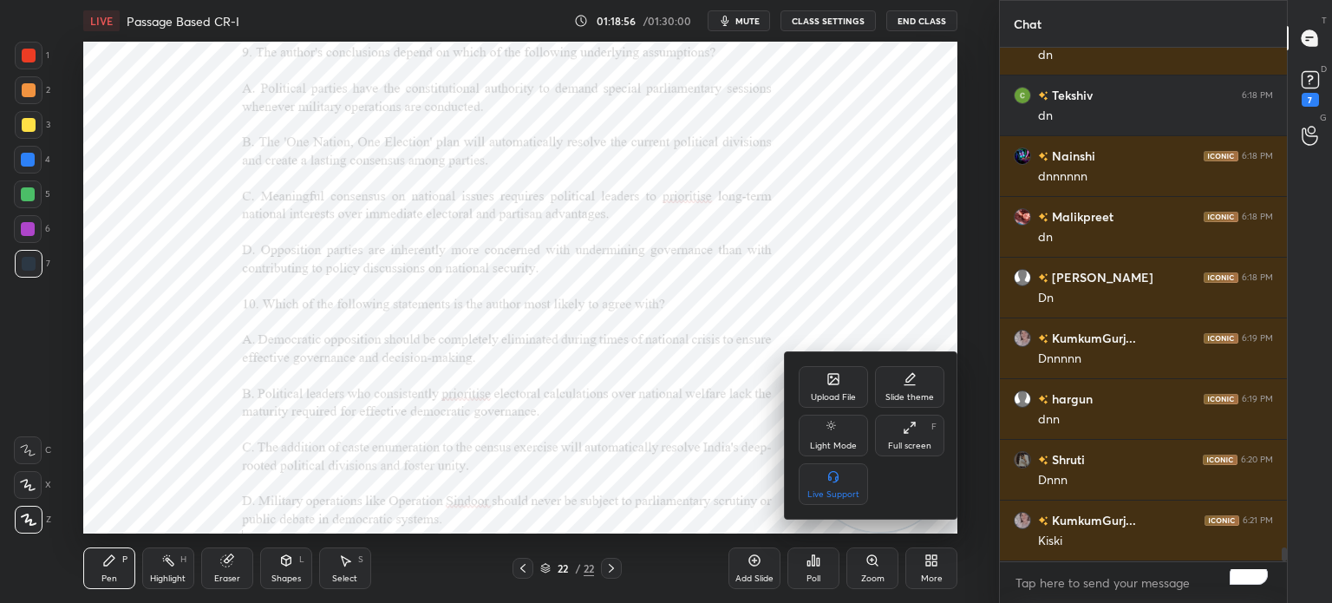
click at [830, 400] on div "Upload File" at bounding box center [833, 397] width 45 height 9
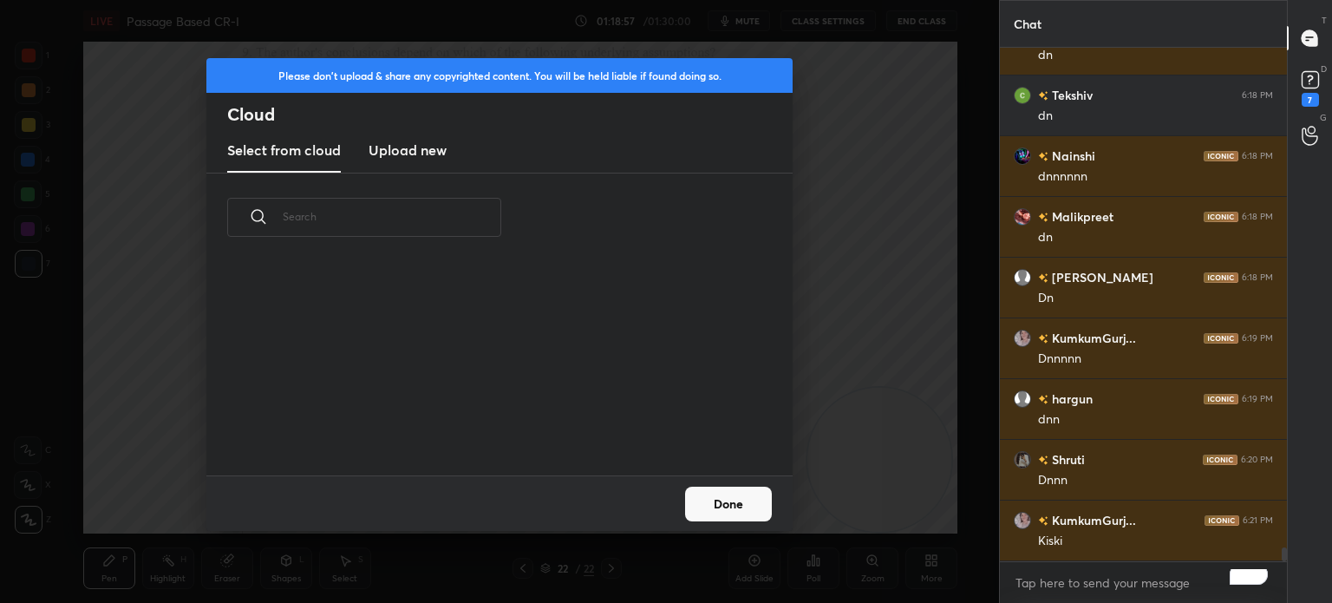
scroll to position [213, 557]
click at [418, 157] on h3 "Upload new" at bounding box center [407, 150] width 78 height 21
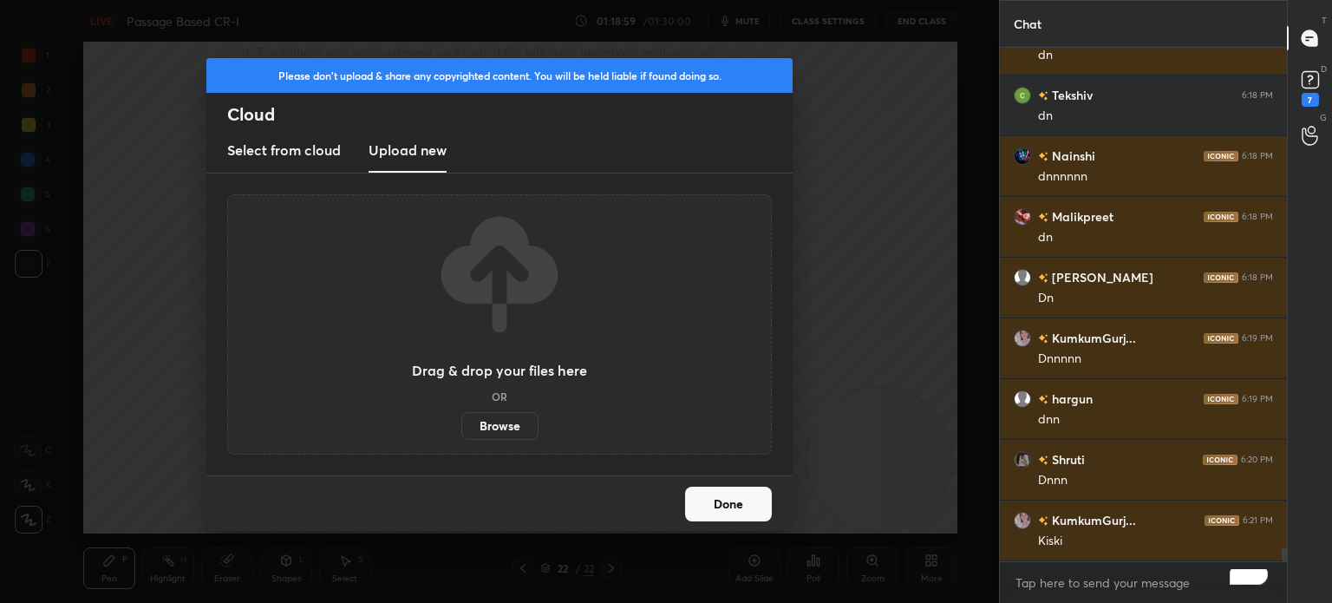
click at [492, 422] on label "Browse" at bounding box center [499, 426] width 77 height 28
click at [461, 422] on input "Browse" at bounding box center [461, 426] width 0 height 28
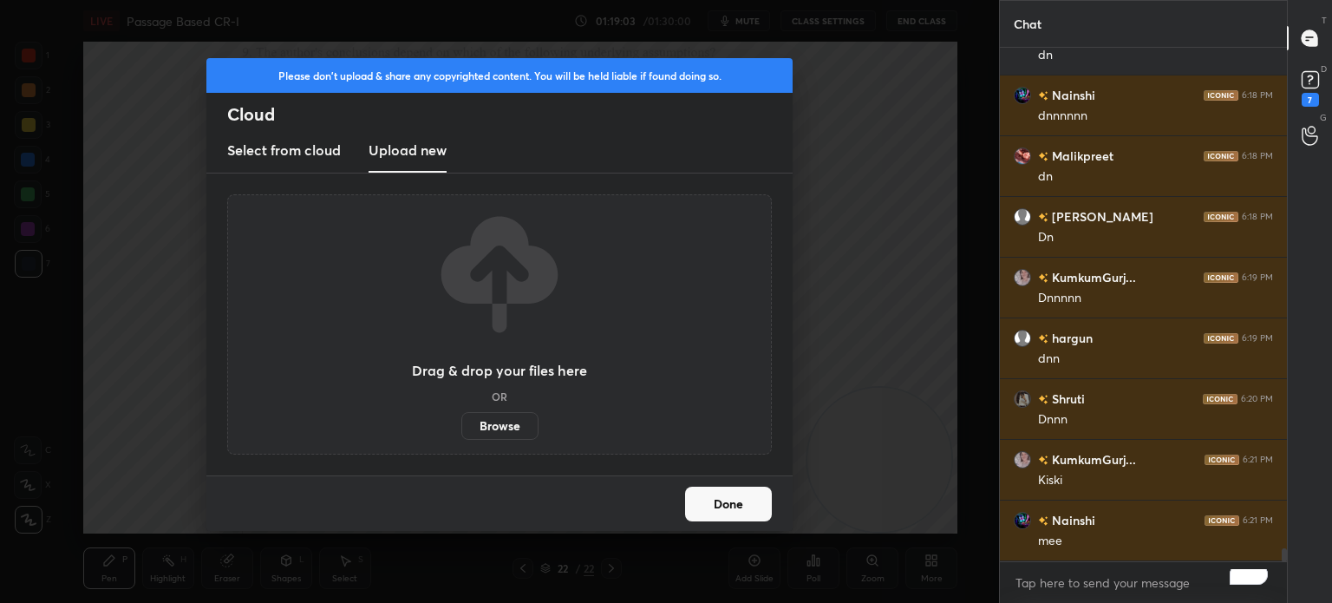
scroll to position [19172, 0]
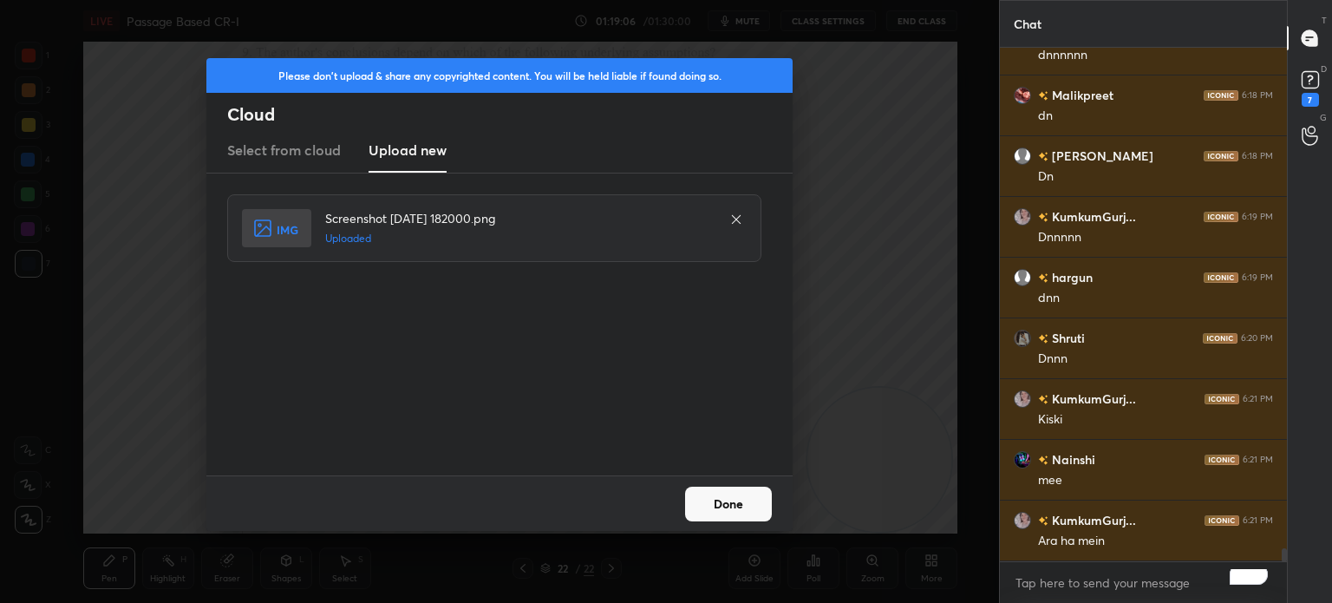
click at [697, 509] on button "Done" at bounding box center [728, 503] width 87 height 35
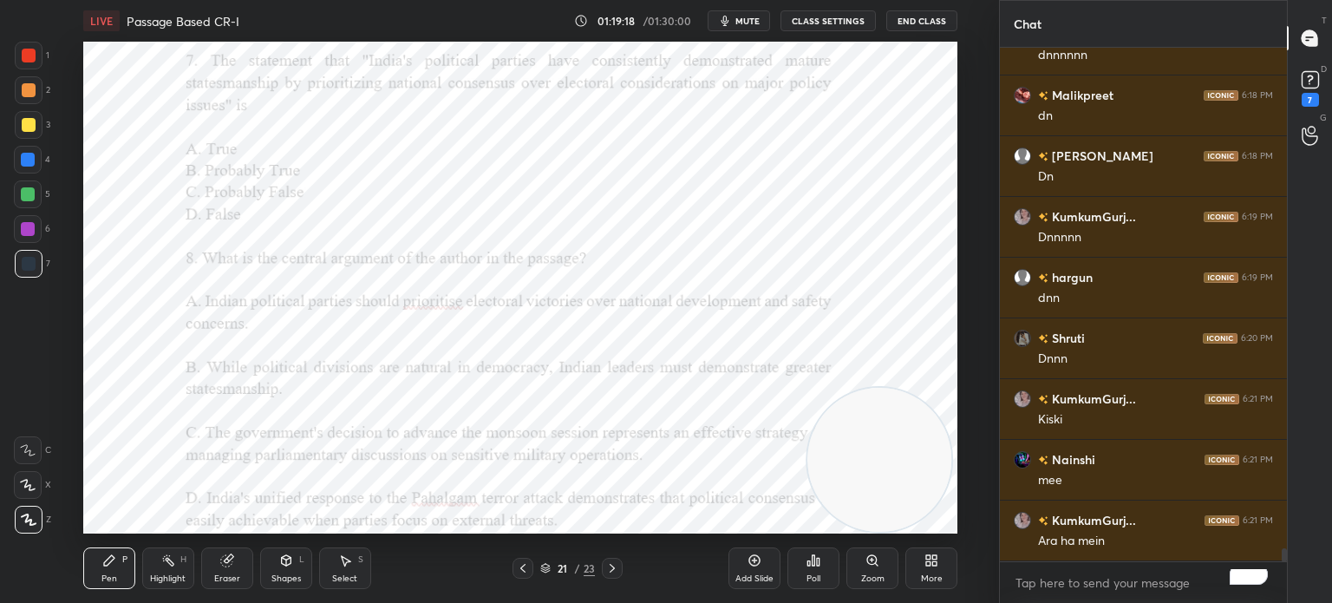
scroll to position [19189, 0]
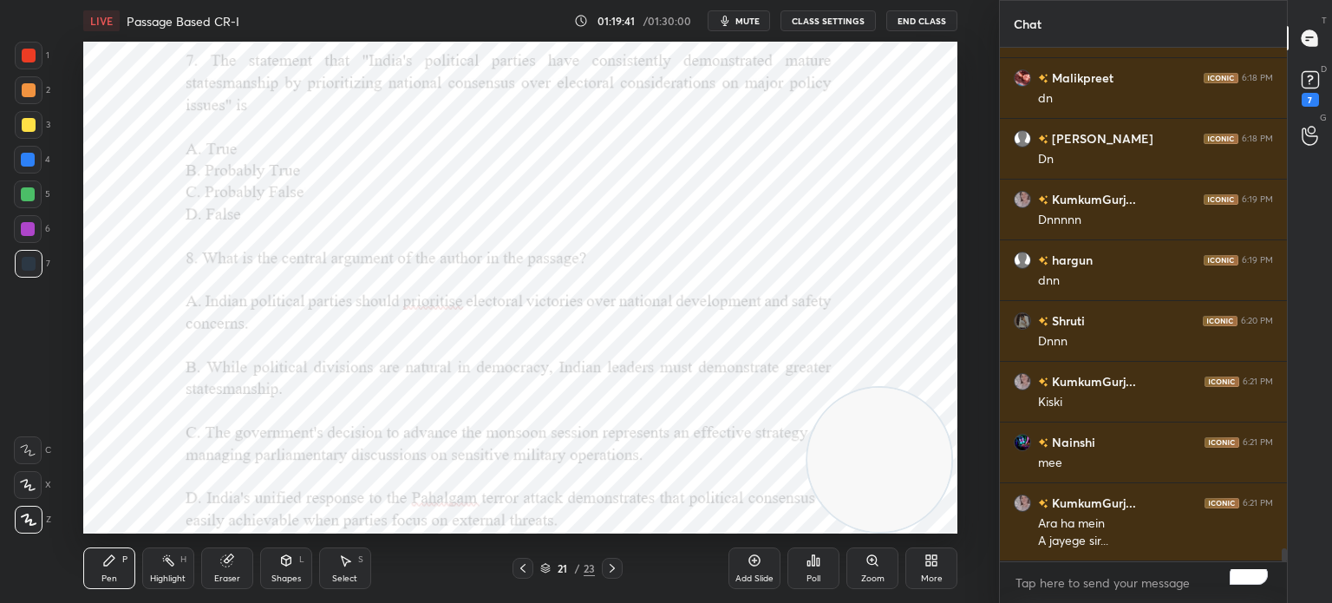
click at [812, 568] on div "Poll" at bounding box center [813, 568] width 52 height 42
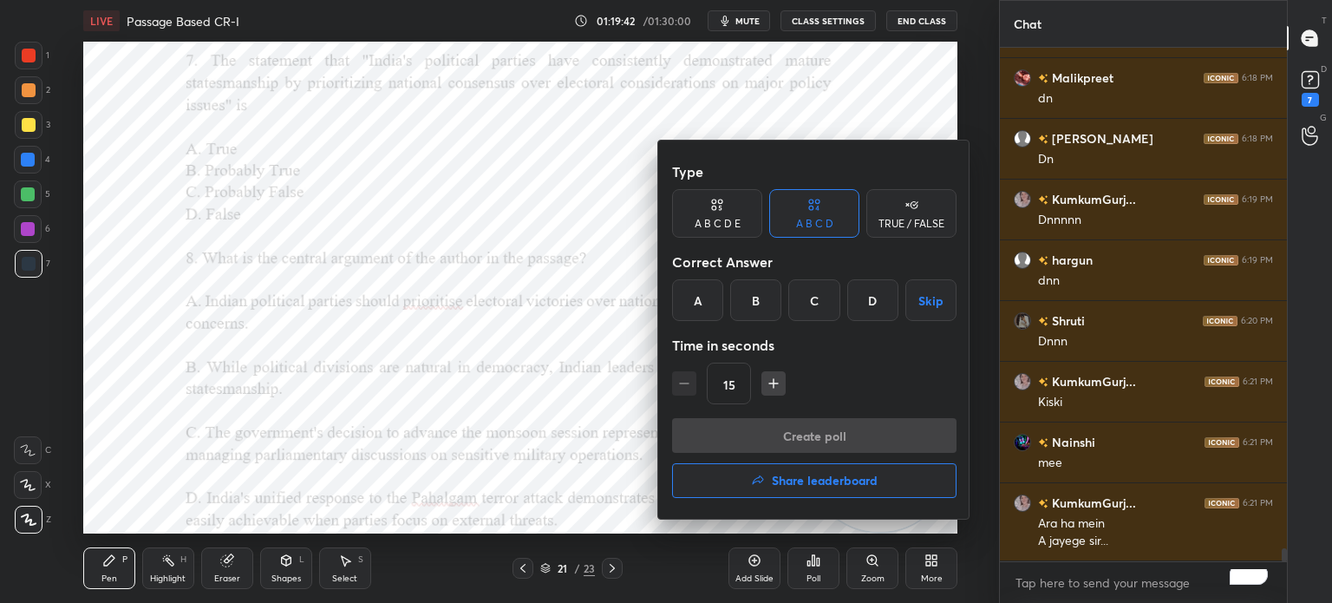
click at [702, 301] on div "A" at bounding box center [697, 300] width 51 height 42
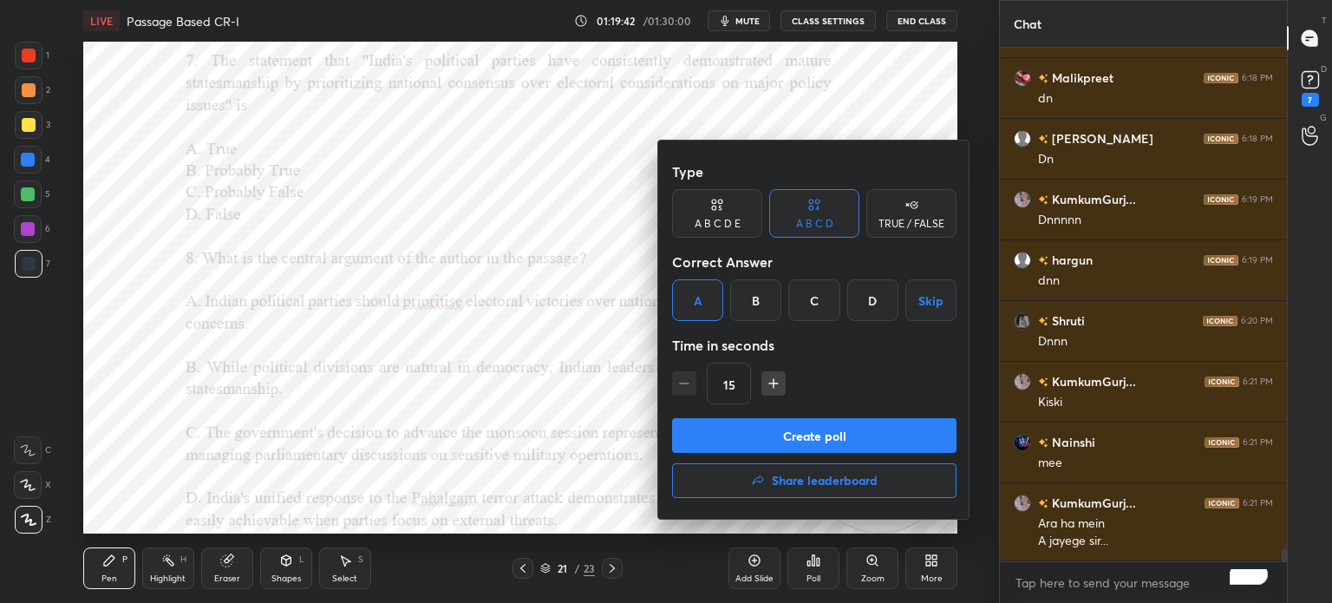
click at [771, 387] on icon "button" at bounding box center [773, 383] width 17 height 17
click at [770, 381] on icon "button" at bounding box center [773, 383] width 17 height 17
type input "45"
click at [740, 430] on button "Create poll" at bounding box center [814, 435] width 284 height 35
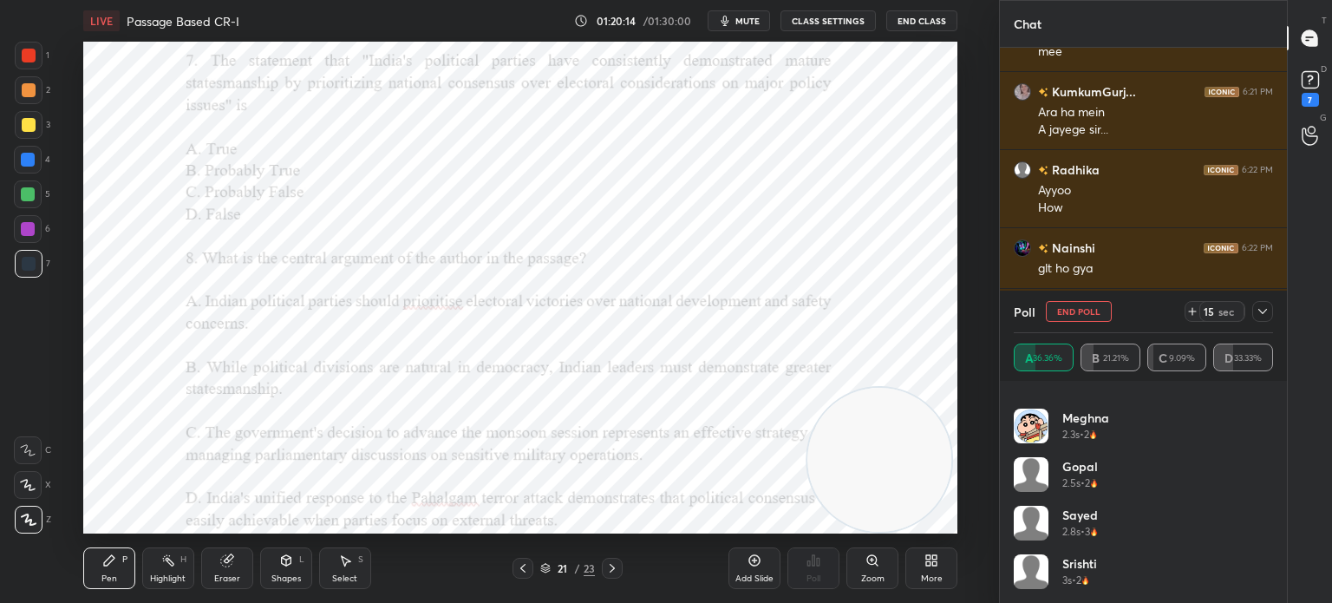
scroll to position [19618, 0]
click at [1259, 310] on icon at bounding box center [1262, 311] width 9 height 5
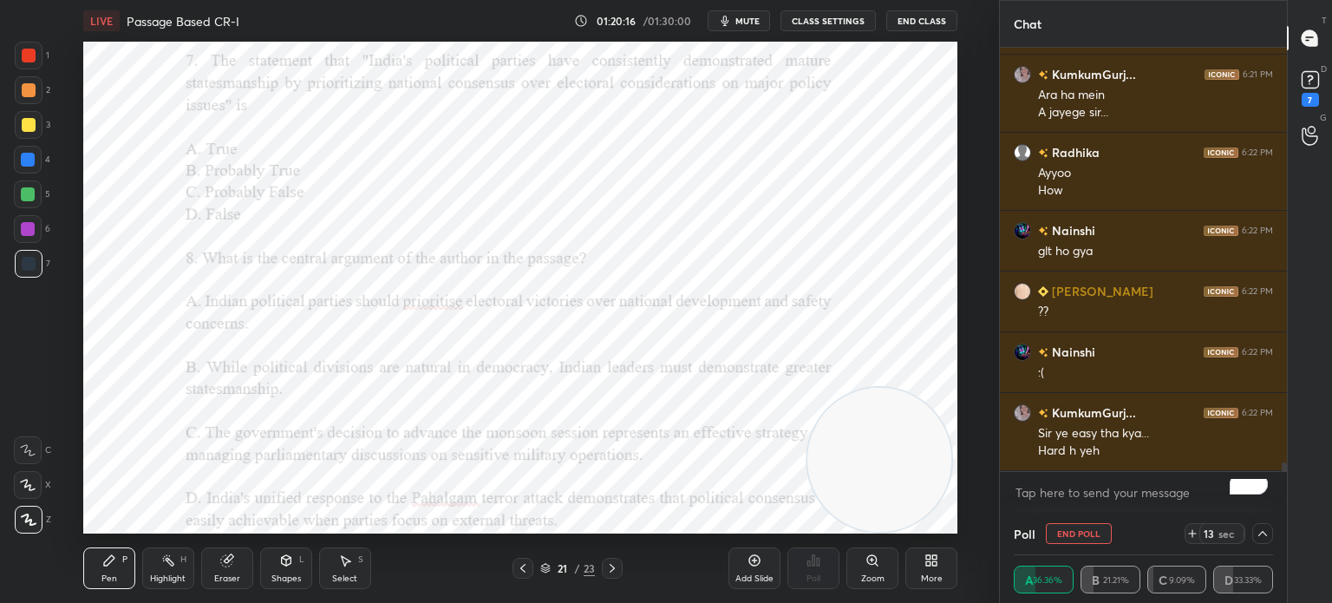
scroll to position [19678, 0]
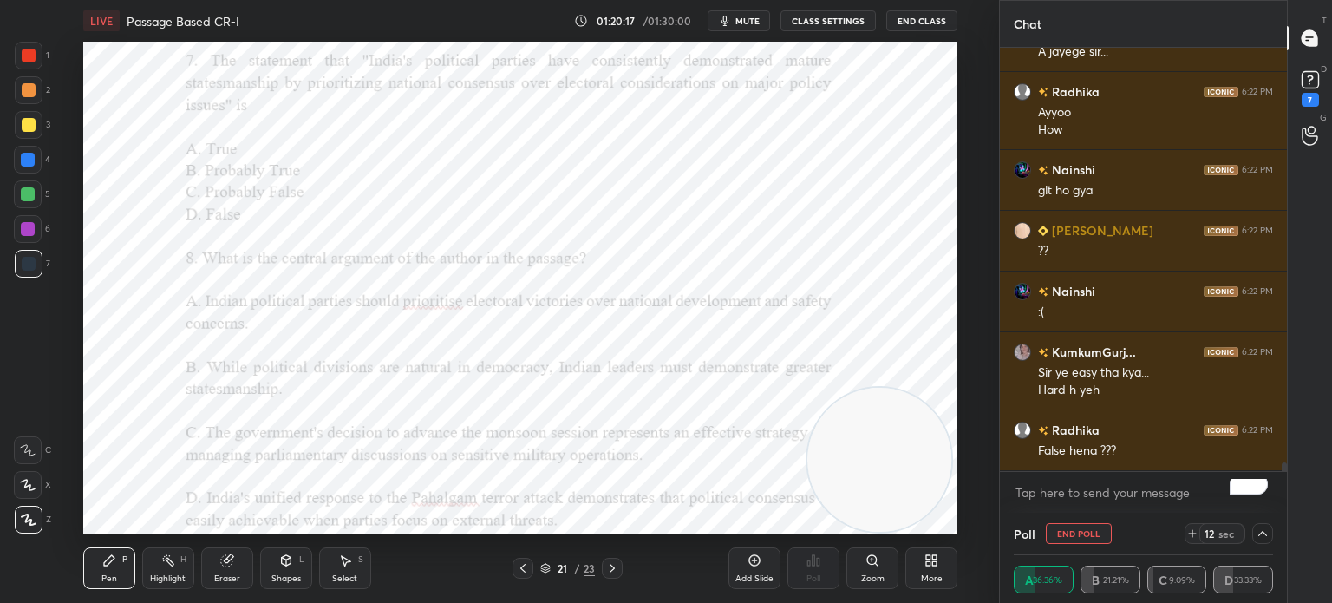
click at [1261, 533] on icon at bounding box center [1262, 533] width 9 height 5
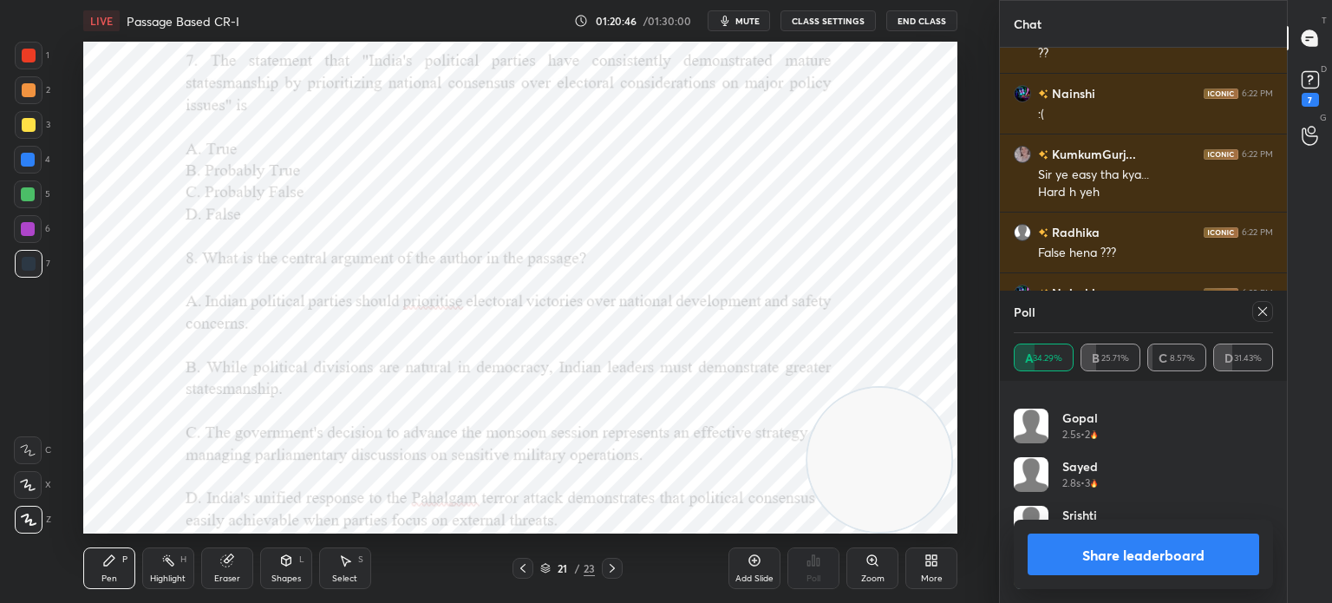
scroll to position [19937, 0]
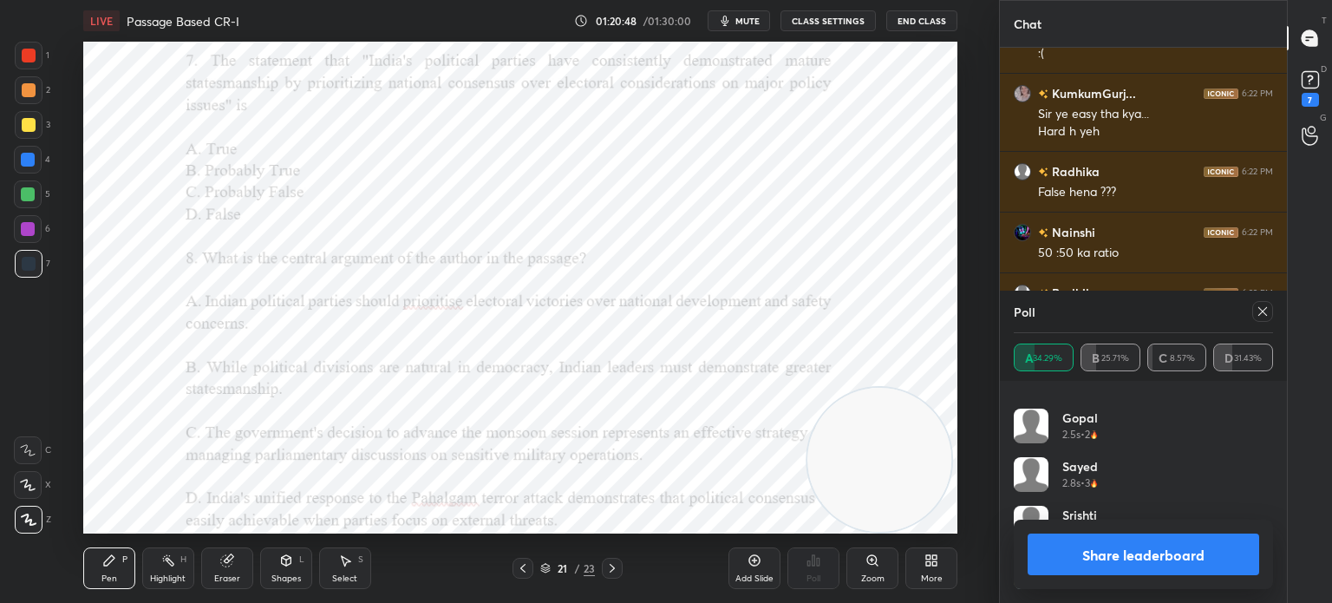
click at [1259, 305] on icon at bounding box center [1262, 311] width 14 height 14
type textarea "x"
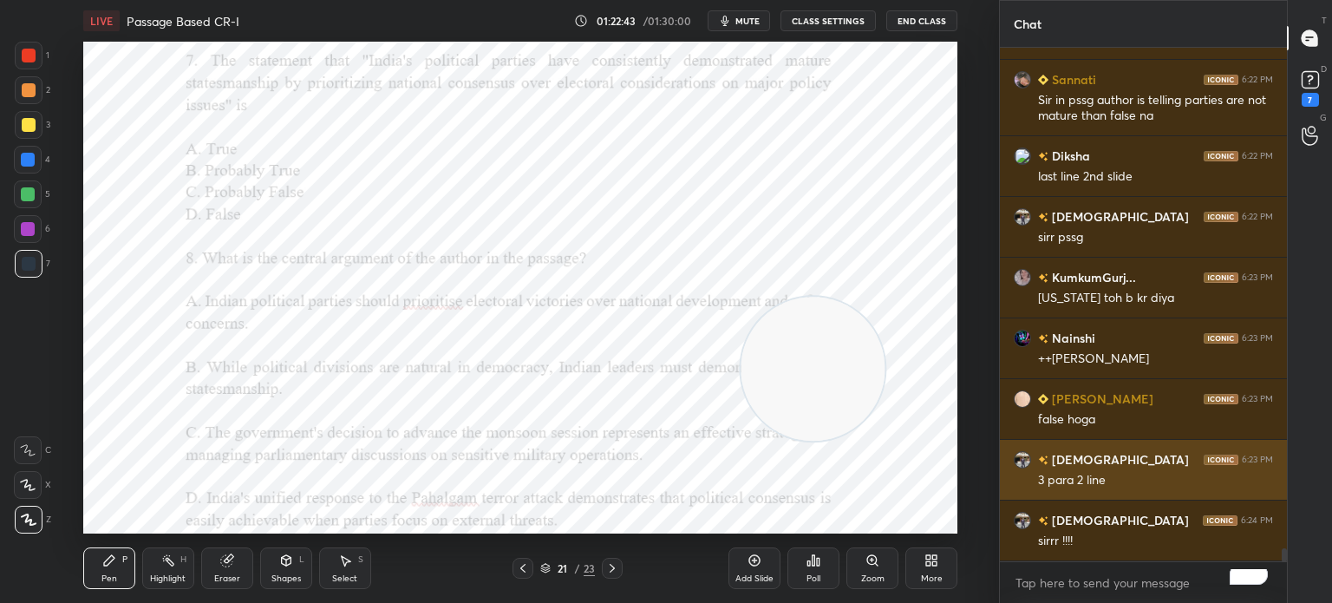
scroll to position [20271, 0]
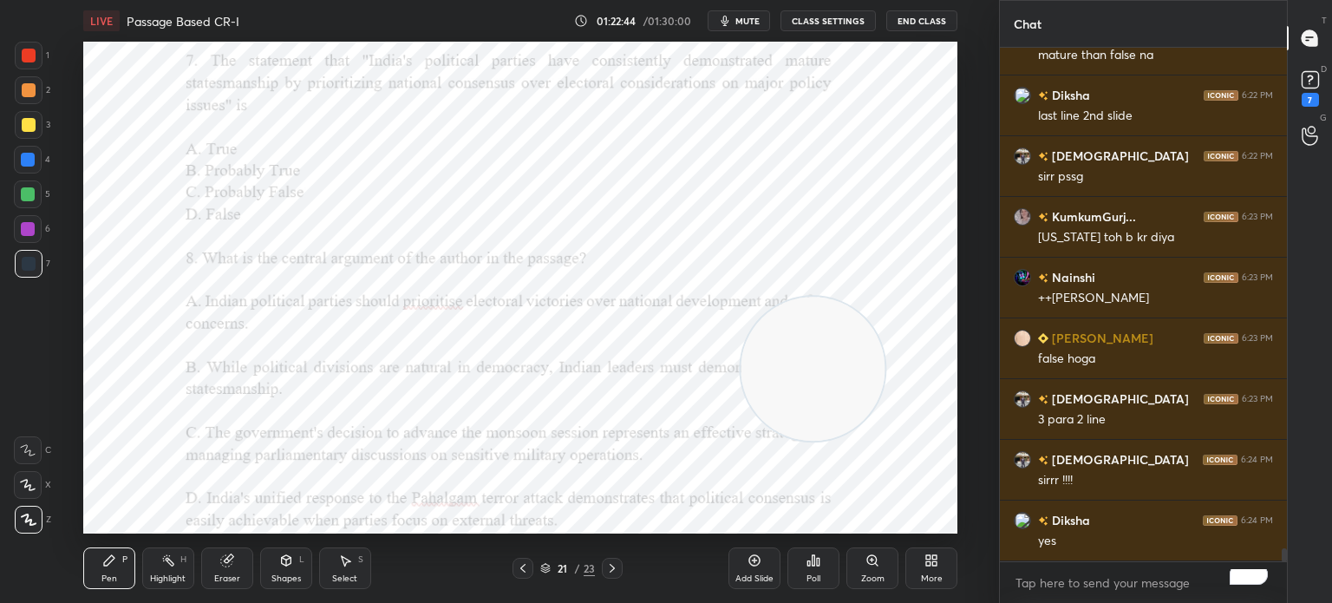
click at [812, 575] on div "Poll" at bounding box center [813, 578] width 14 height 9
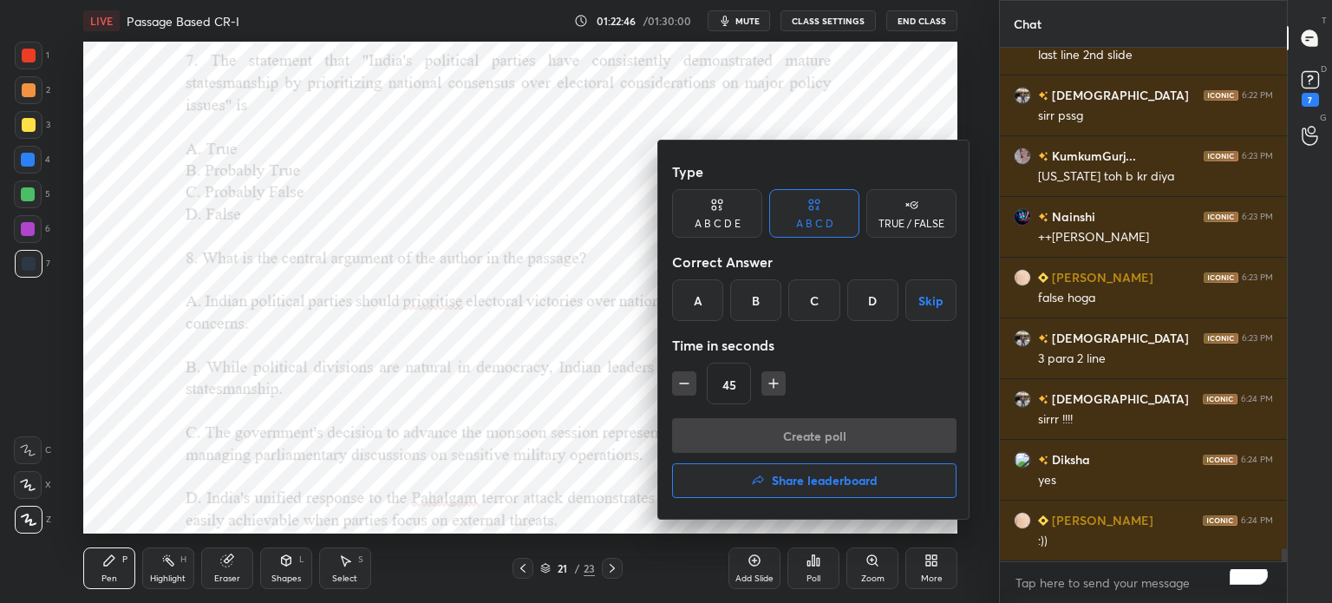
scroll to position [20393, 0]
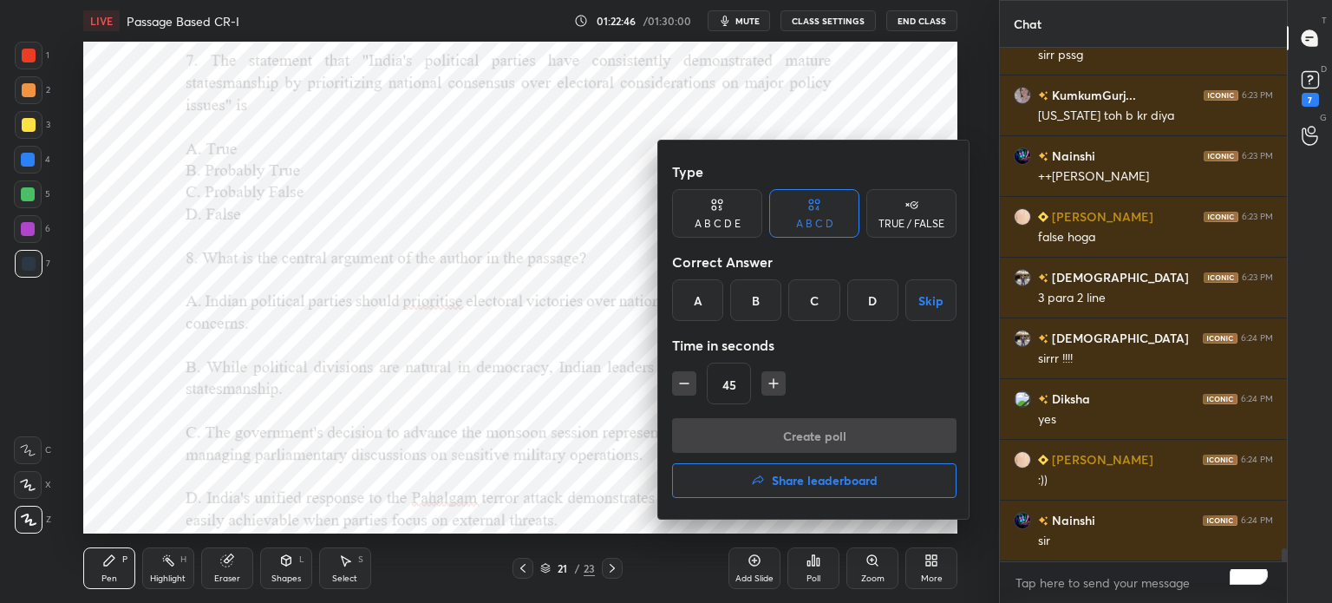
click at [867, 297] on div "D" at bounding box center [872, 300] width 51 height 42
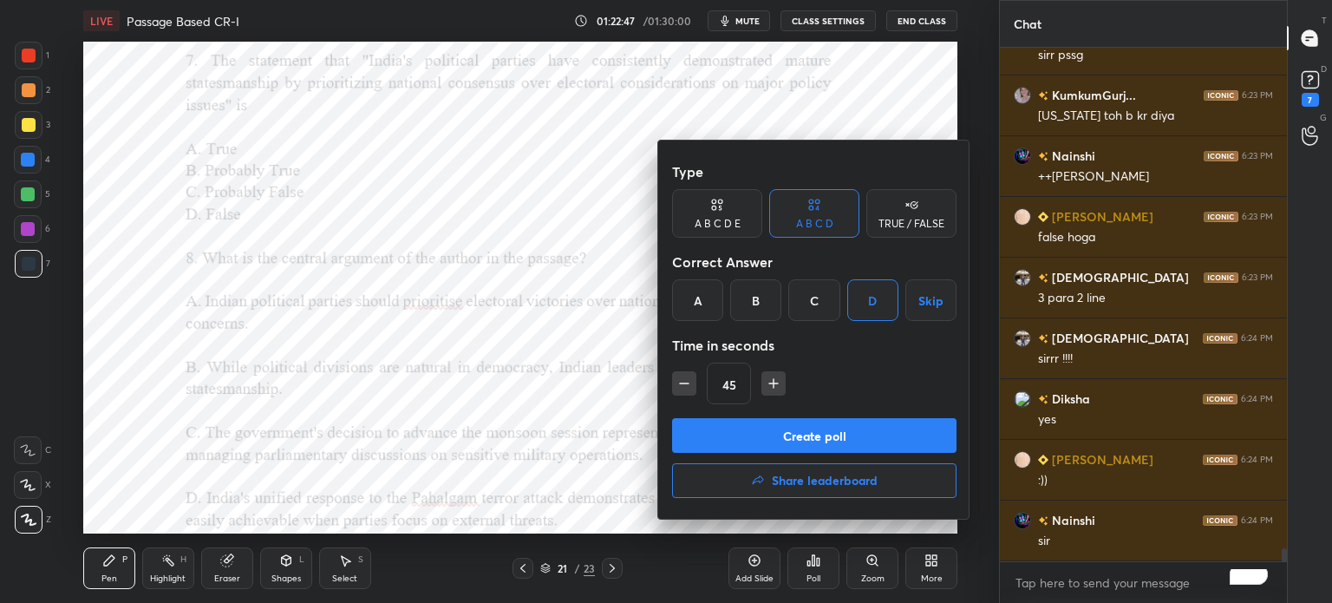
click at [685, 377] on icon "button" at bounding box center [683, 383] width 17 height 17
click at [683, 377] on icon "button" at bounding box center [683, 383] width 17 height 17
type input "15"
click at [780, 425] on button "Create poll" at bounding box center [814, 435] width 284 height 35
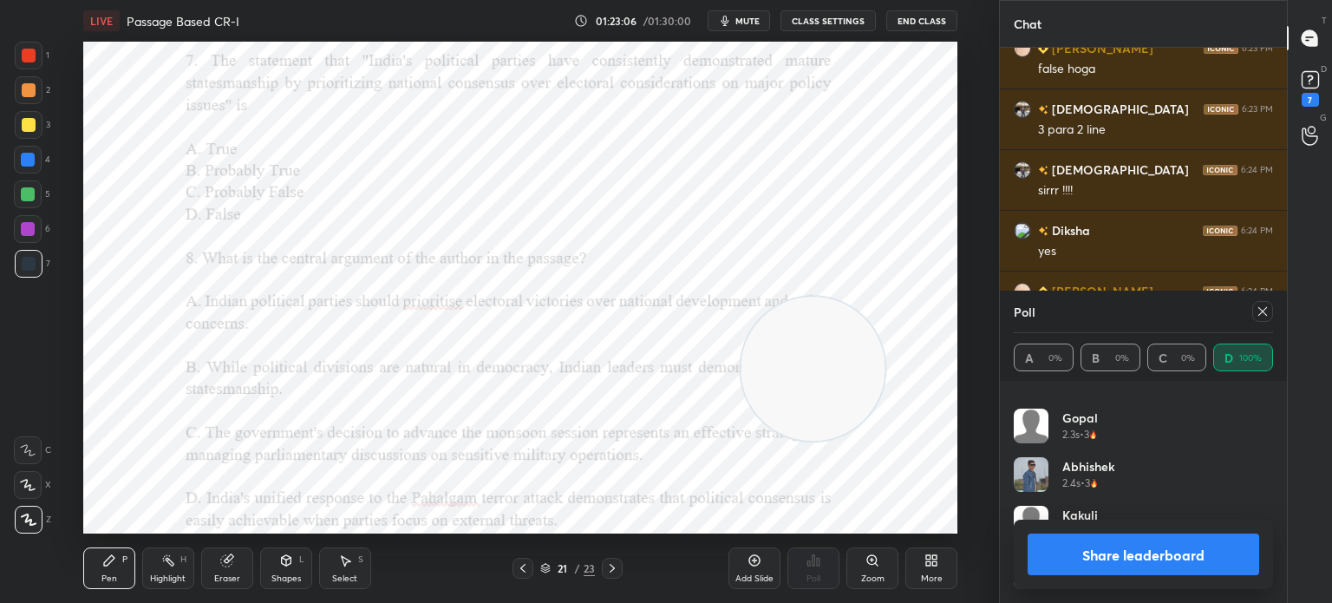
scroll to position [20622, 0]
click at [1262, 313] on icon at bounding box center [1262, 311] width 14 height 14
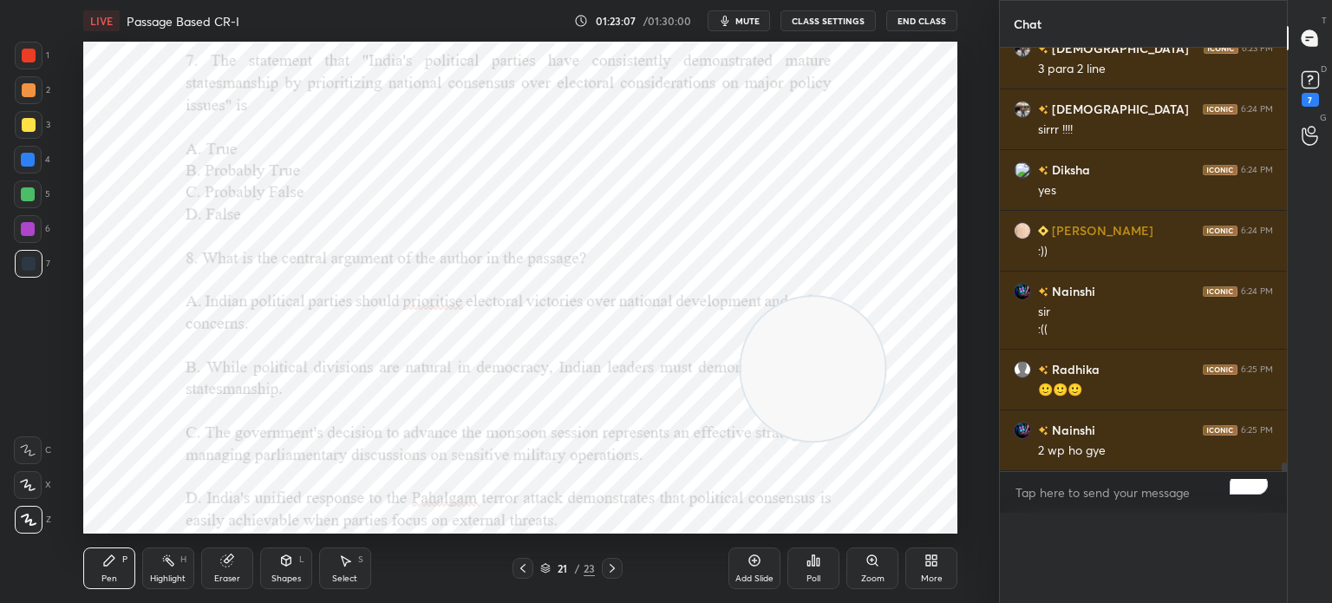
type textarea "x"
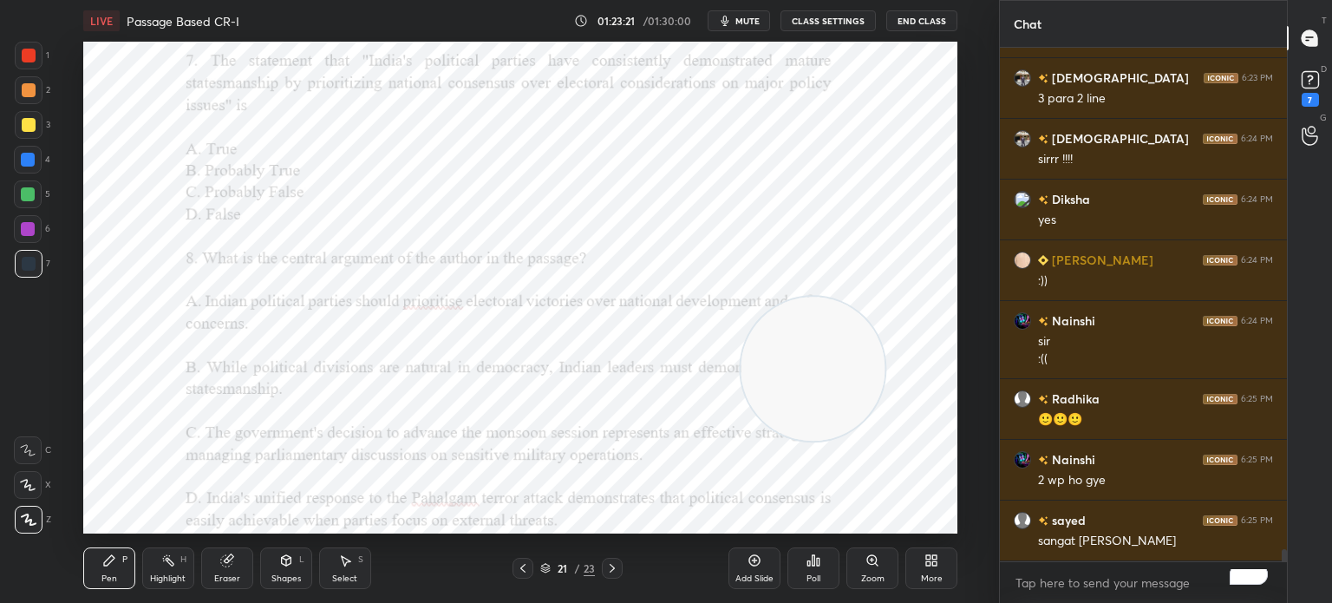
click at [848, 391] on video at bounding box center [812, 369] width 144 height 144
drag, startPoint x: 808, startPoint y: 356, endPoint x: 838, endPoint y: 112, distance: 246.3
click at [838, 112] on video at bounding box center [842, 124] width 144 height 144
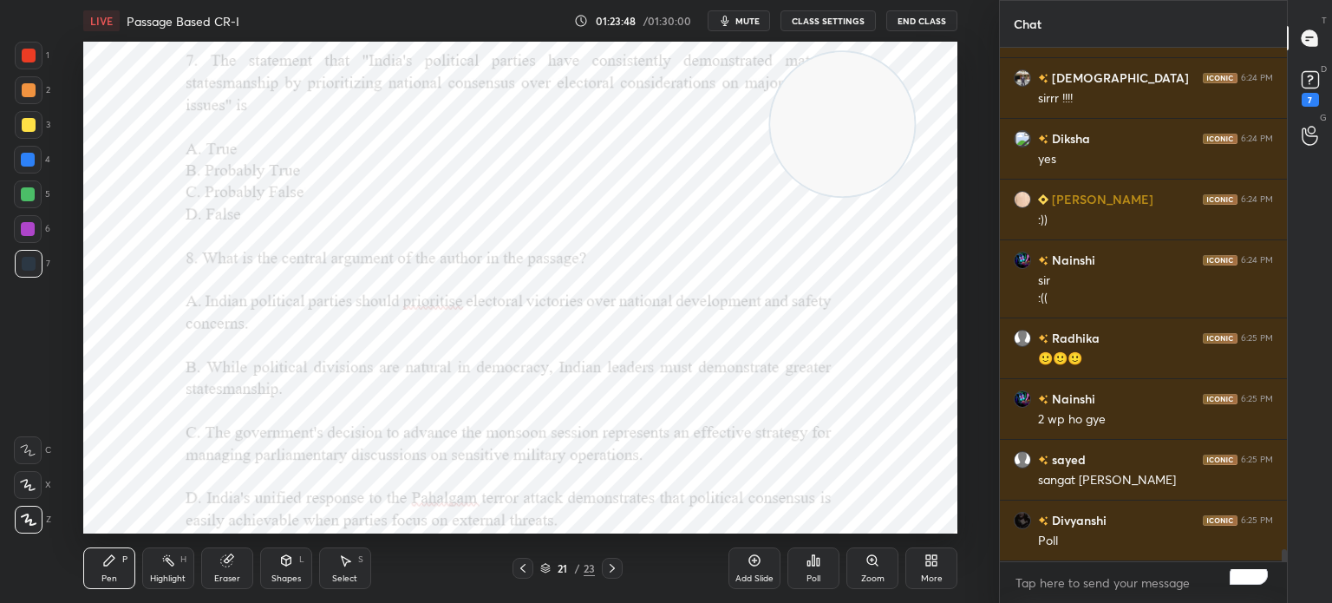
click at [814, 577] on div "Poll" at bounding box center [813, 578] width 14 height 9
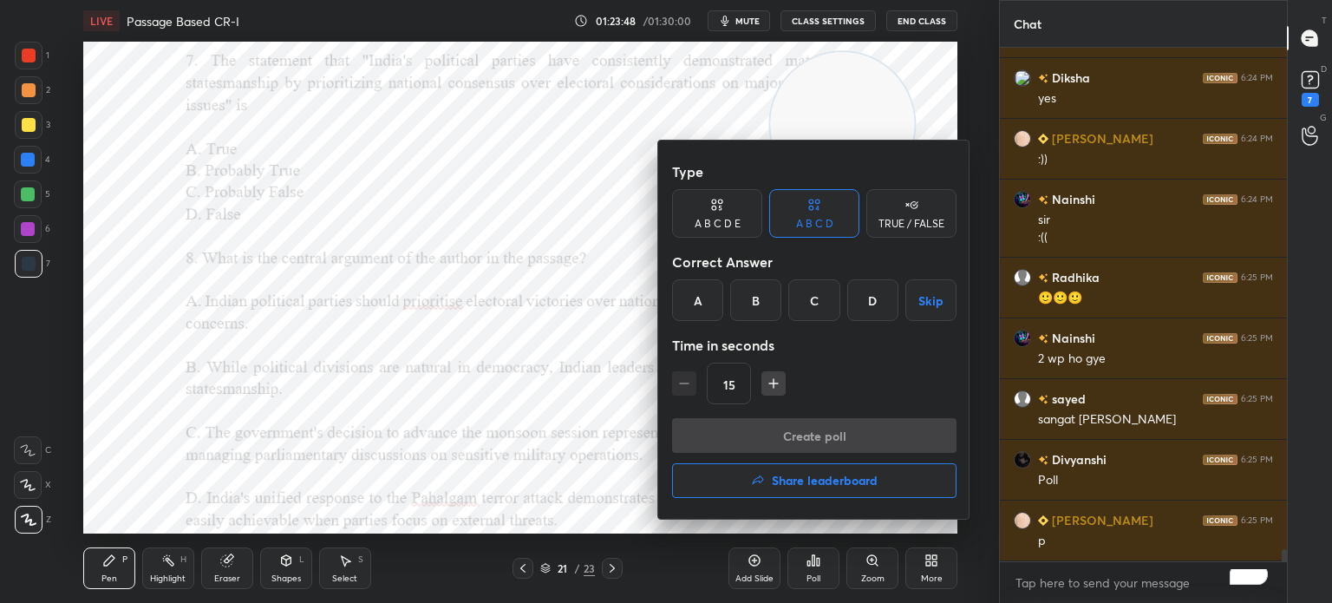
click at [753, 301] on div "B" at bounding box center [755, 300] width 51 height 42
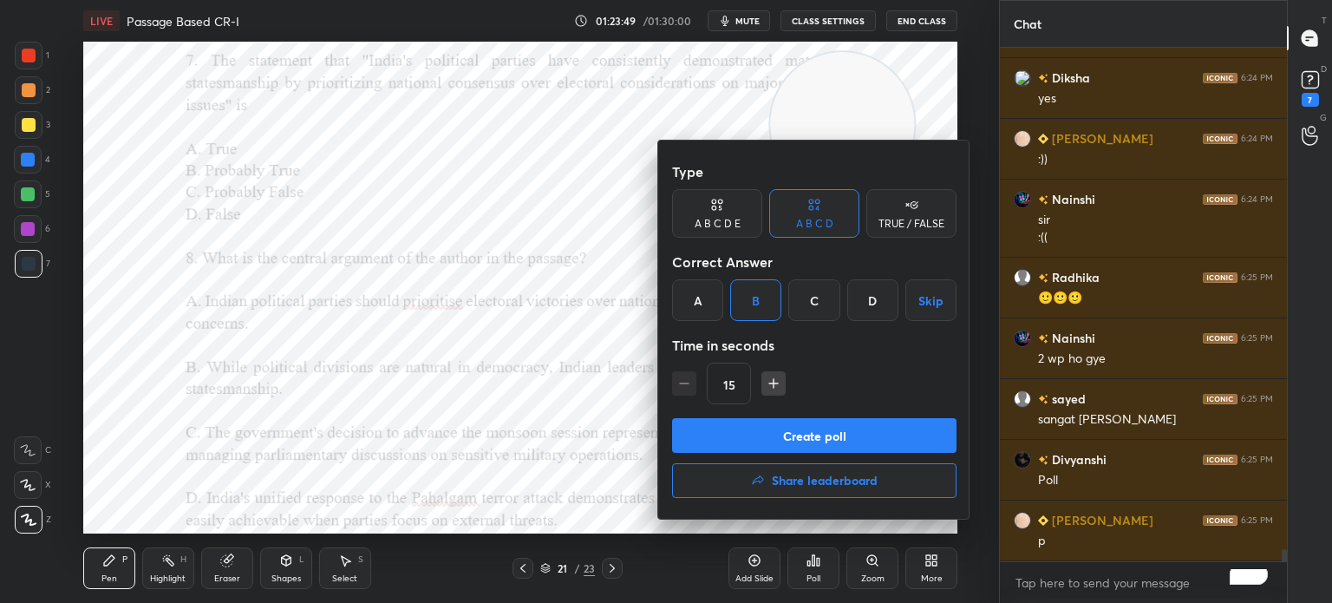
click at [766, 378] on icon "button" at bounding box center [773, 383] width 17 height 17
click at [766, 380] on icon "button" at bounding box center [773, 383] width 17 height 17
type input "45"
click at [752, 425] on button "Create poll" at bounding box center [814, 435] width 284 height 35
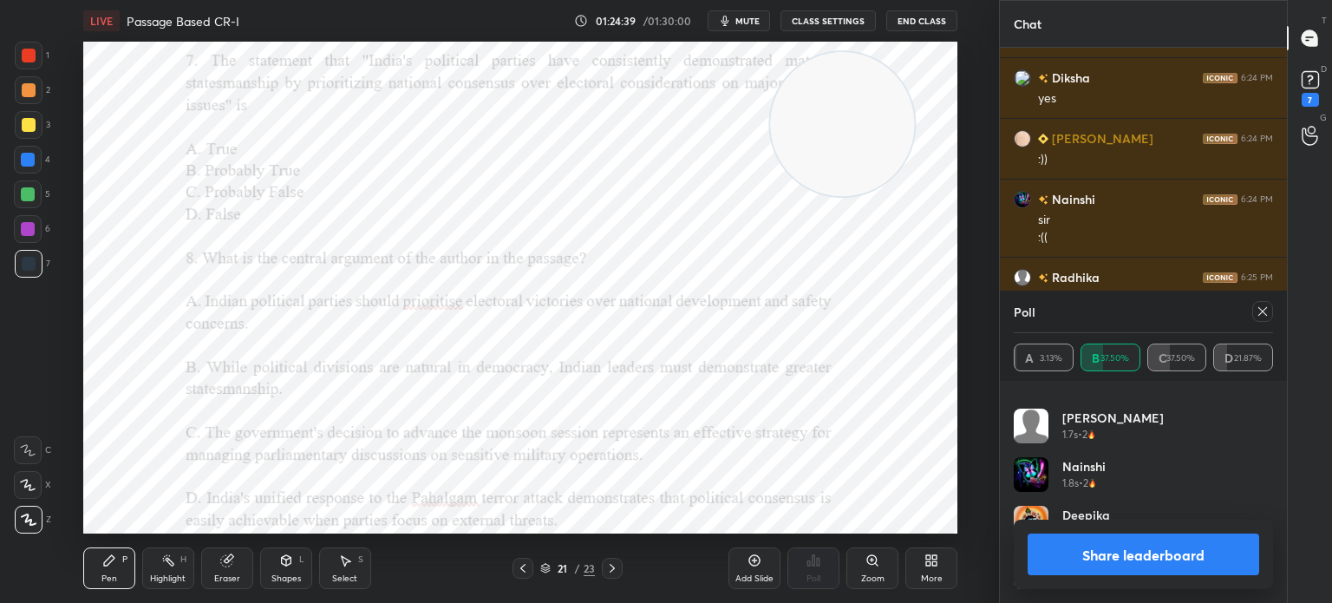
scroll to position [20864, 0]
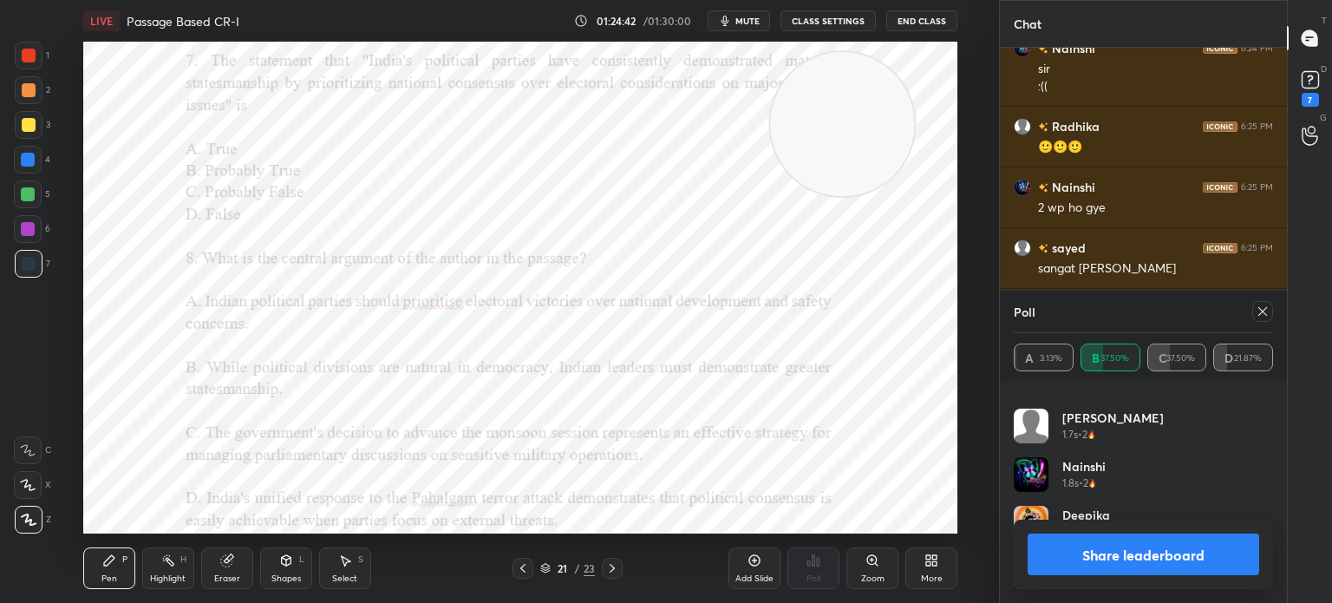
click at [1262, 315] on icon at bounding box center [1262, 311] width 14 height 14
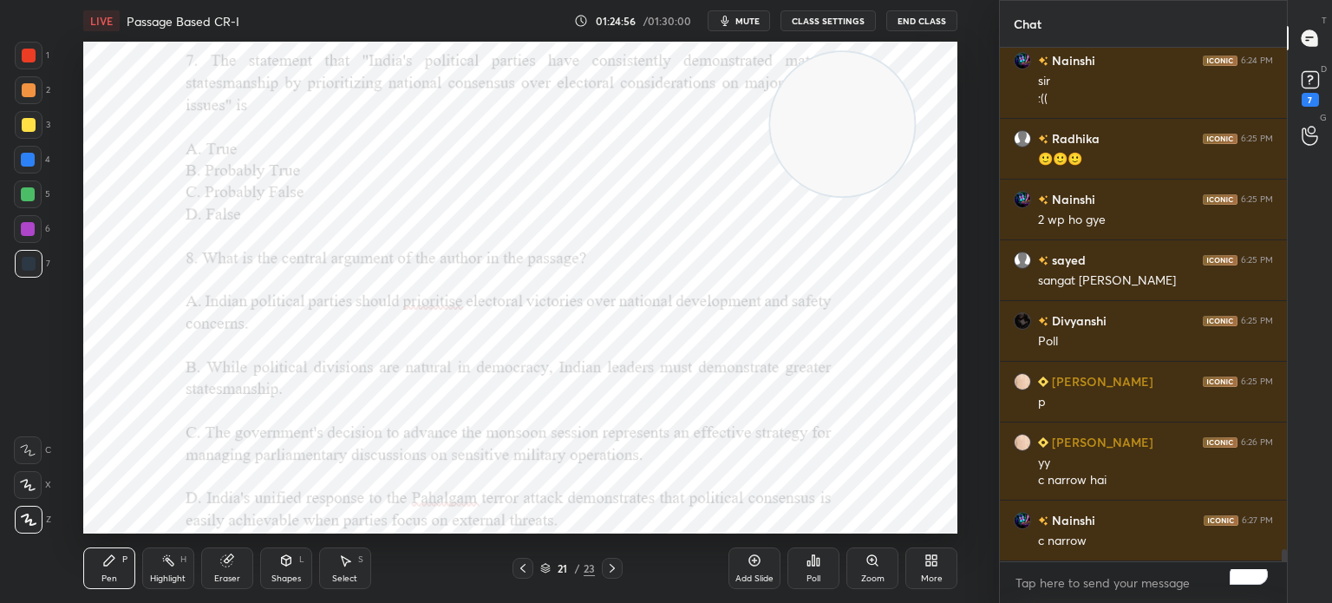
scroll to position [20913, 0]
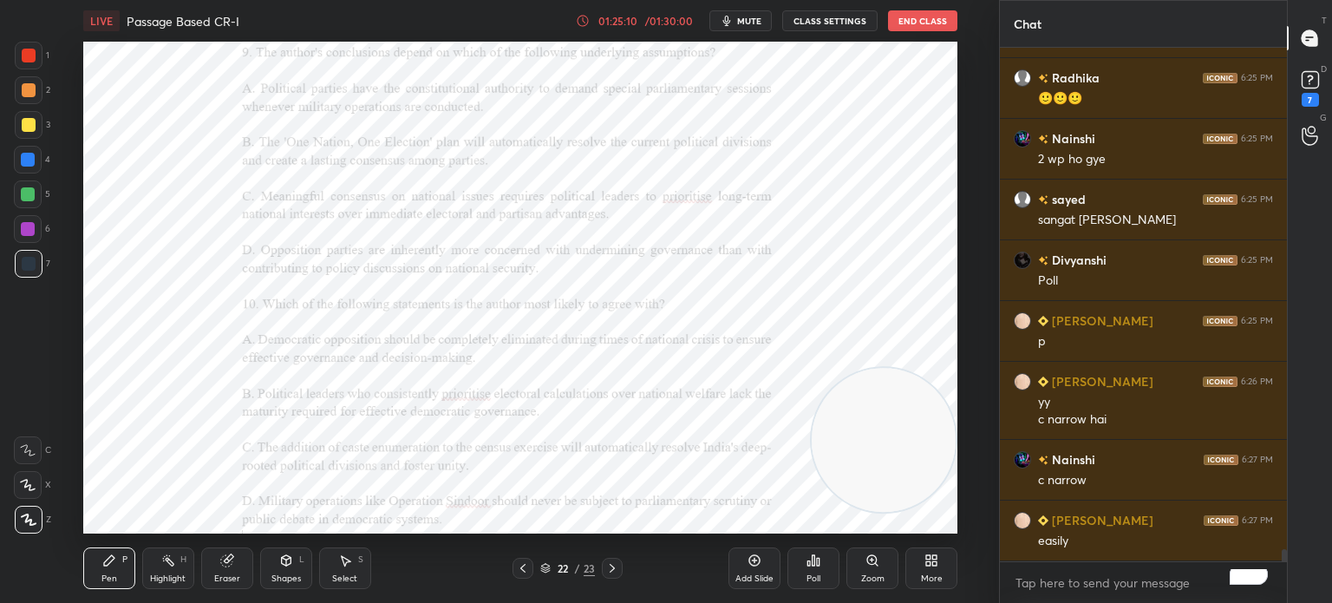
click at [876, 570] on div "Zoom" at bounding box center [872, 568] width 52 height 42
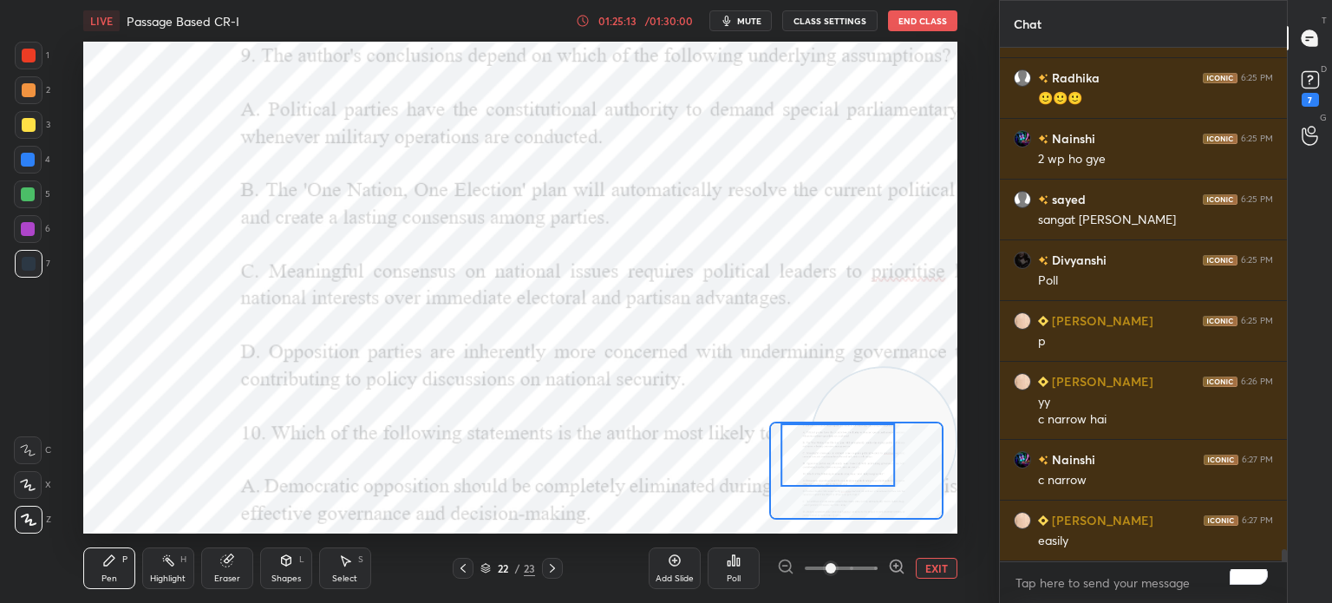
click at [839, 432] on div at bounding box center [838, 454] width 114 height 63
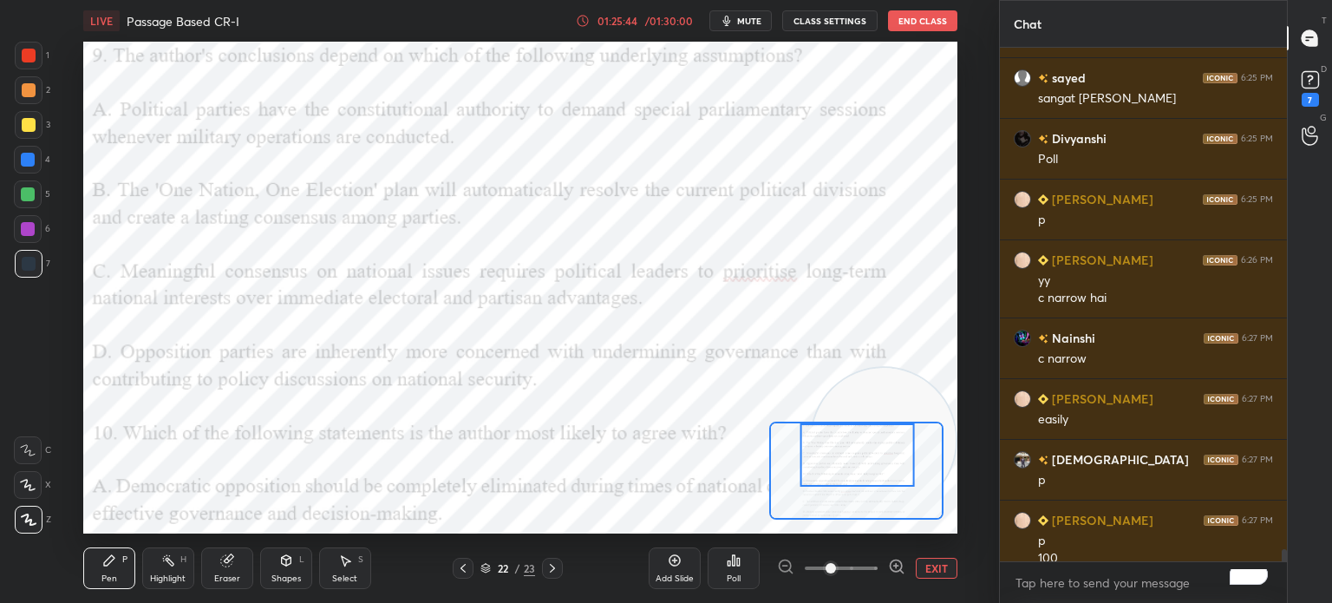
scroll to position [21052, 0]
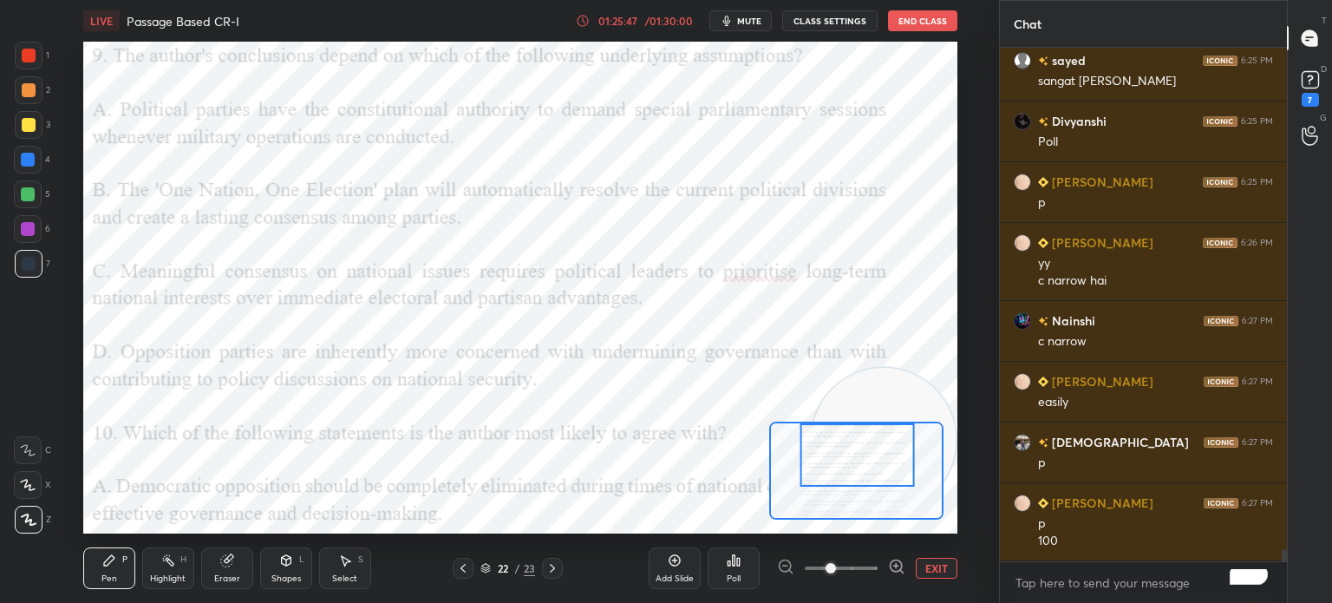
click at [734, 569] on div "Poll" at bounding box center [734, 568] width 52 height 42
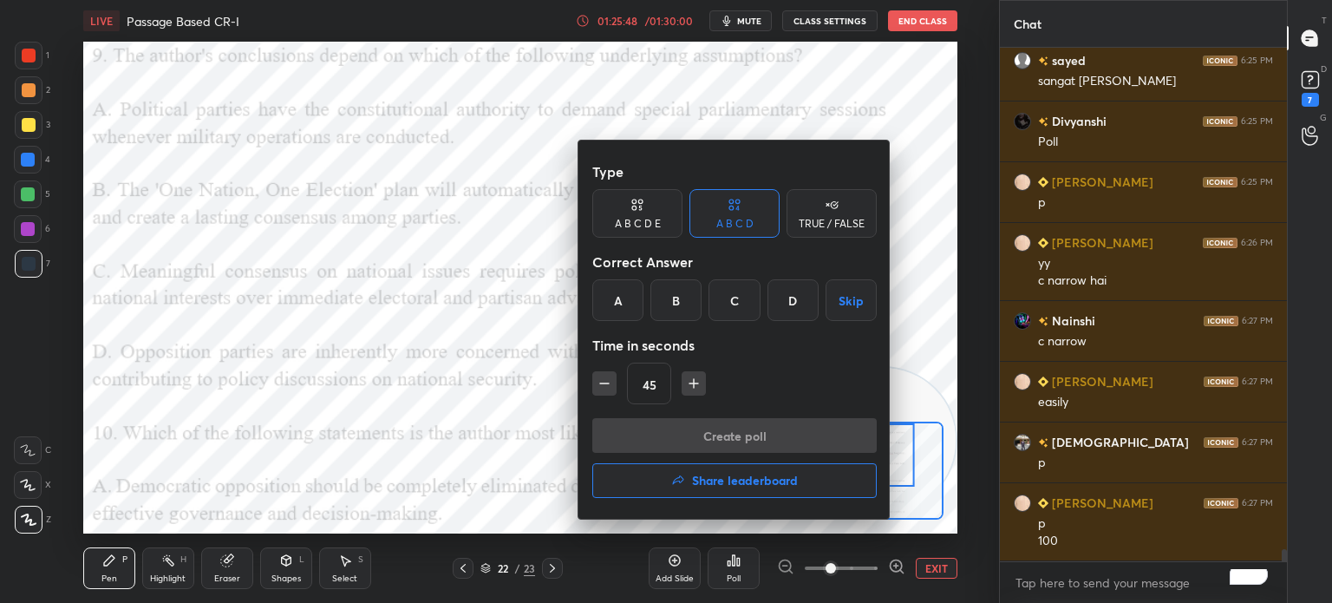
click at [730, 297] on div "C" at bounding box center [733, 300] width 51 height 42
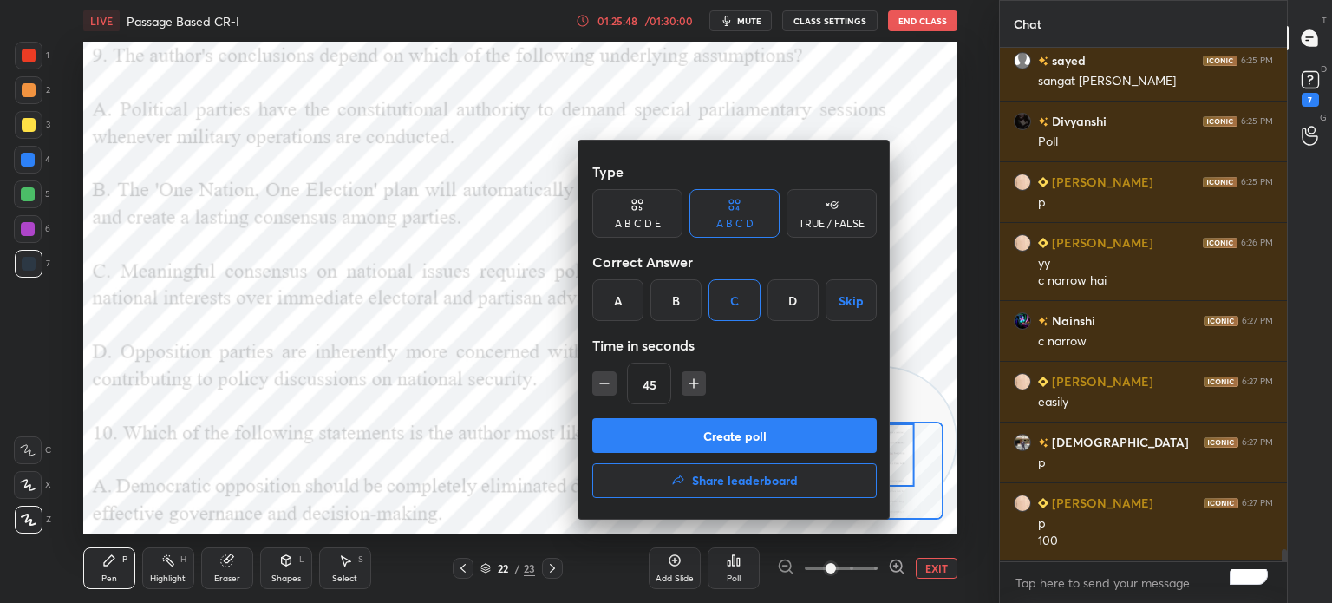
click at [667, 434] on button "Create poll" at bounding box center [734, 435] width 284 height 35
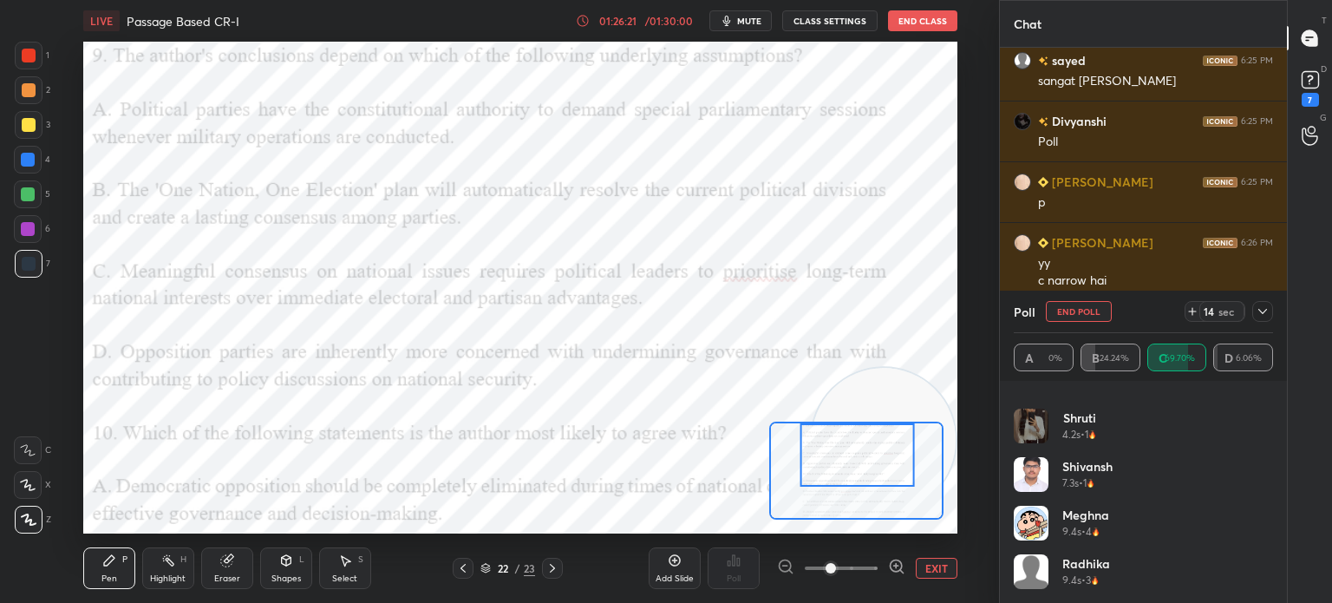
scroll to position [21203, 0]
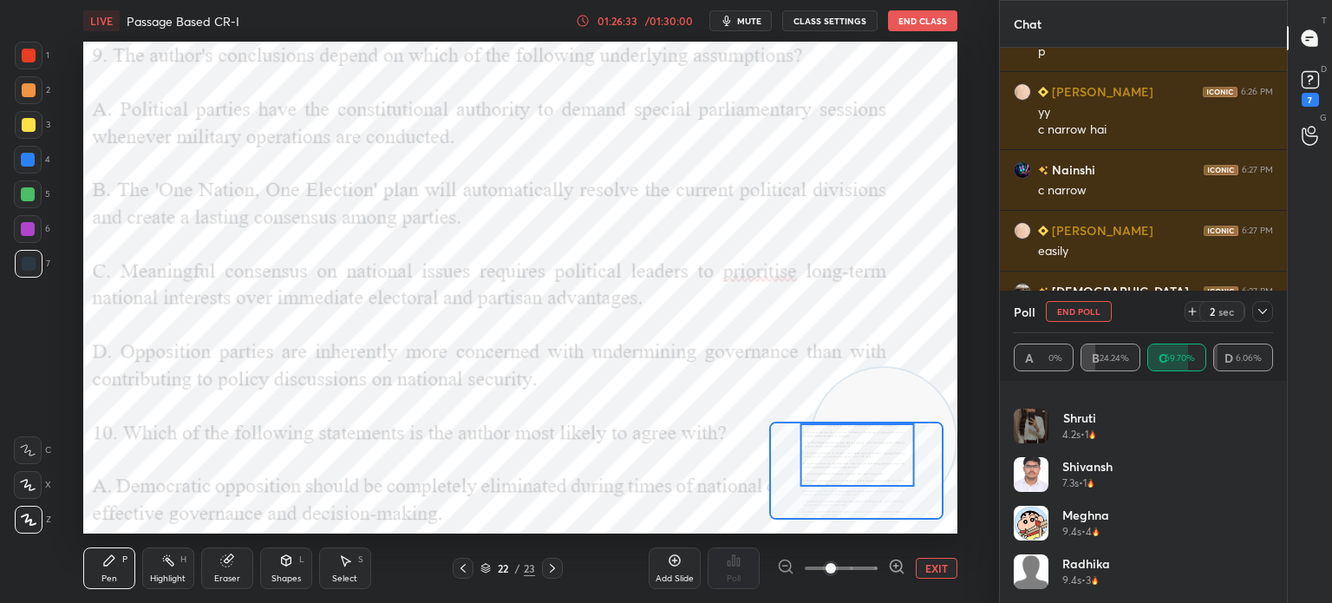
click at [1082, 313] on button "End Poll" at bounding box center [1079, 311] width 66 height 21
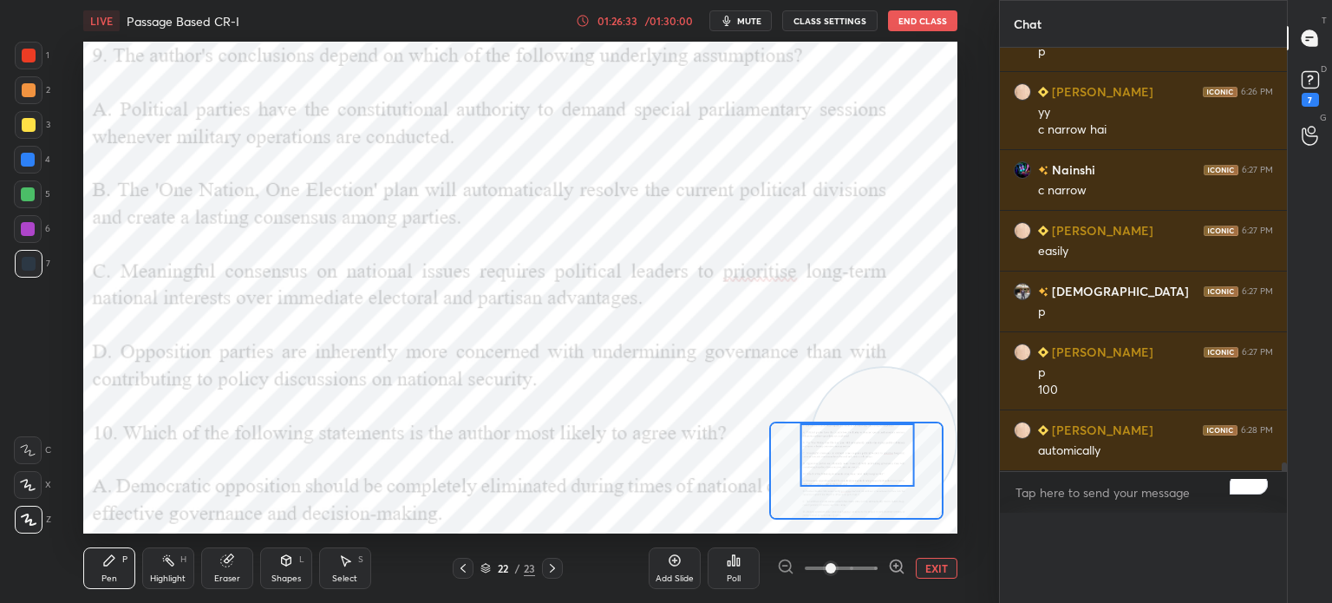
scroll to position [21182, 0]
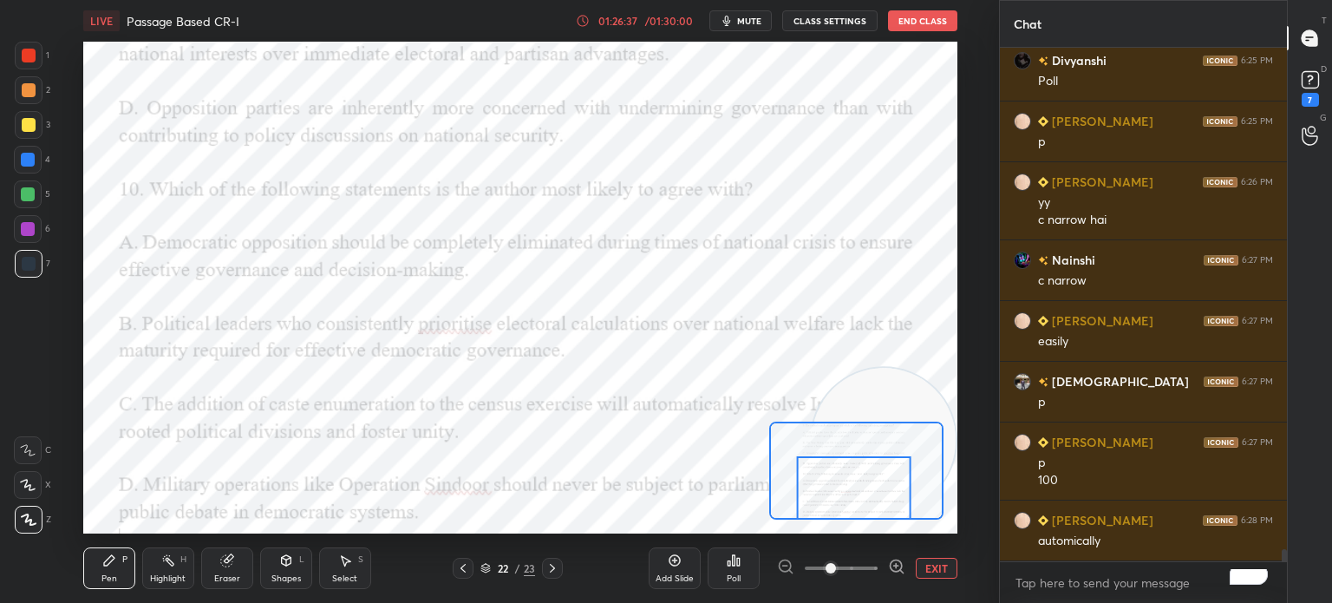
drag, startPoint x: 864, startPoint y: 483, endPoint x: 861, endPoint y: 526, distance: 43.5
click at [861, 526] on div "LIVE Passage Based CR-I 01:26:37 / 01:30:00 mute CLASS SETTINGS End Class Setti…" at bounding box center [519, 301] width 929 height 603
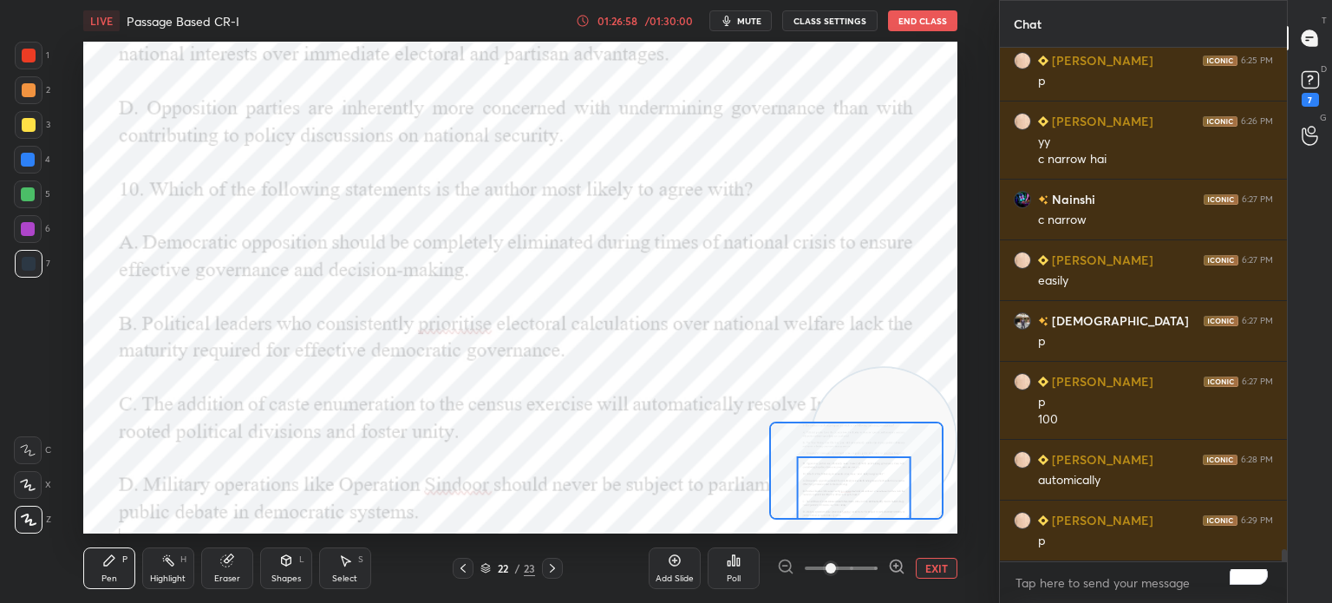
click at [740, 579] on div "Poll" at bounding box center [734, 578] width 14 height 9
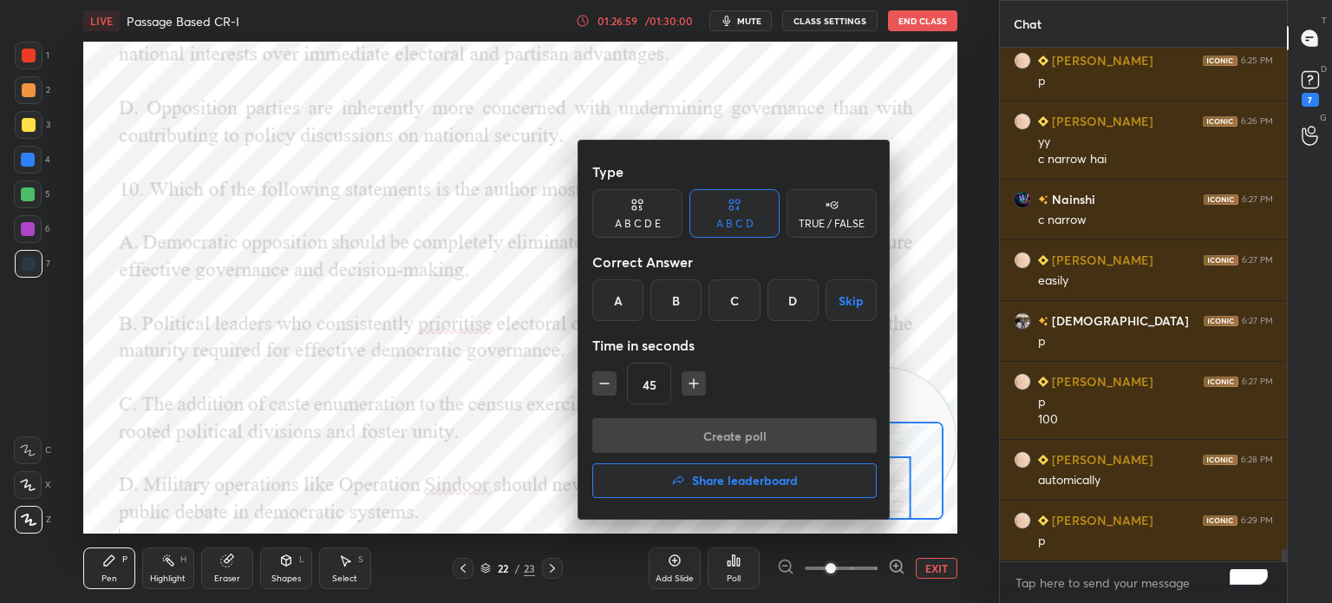
click at [669, 306] on div "B" at bounding box center [675, 300] width 51 height 42
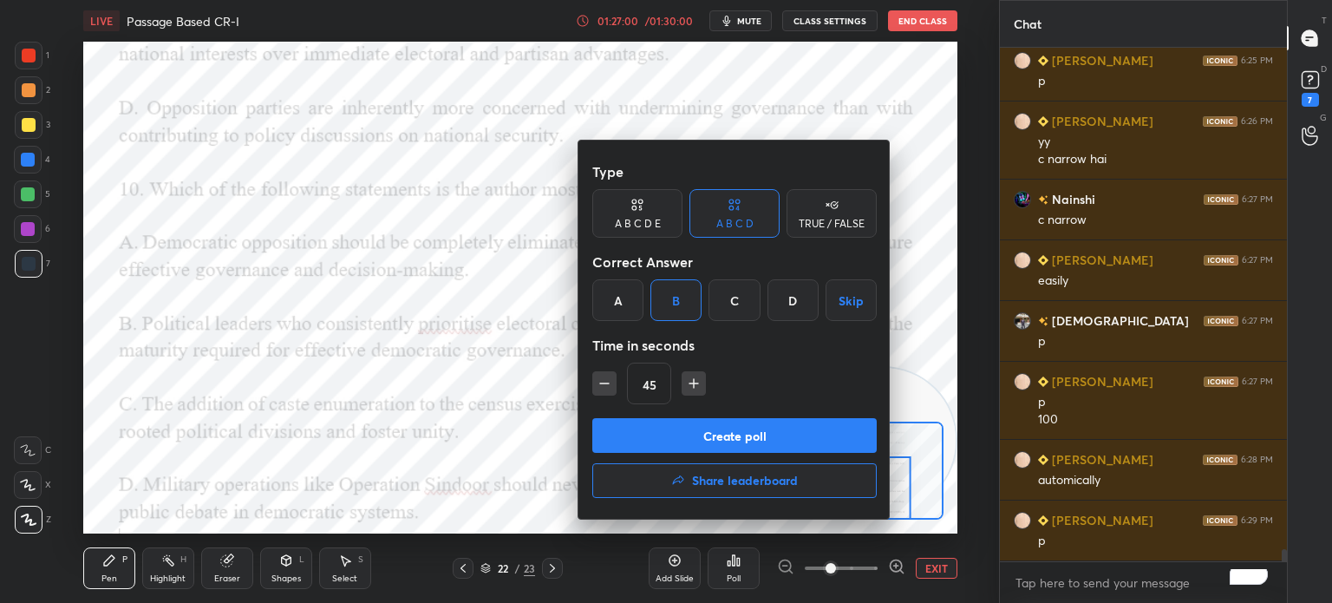
click at [635, 427] on button "Create poll" at bounding box center [734, 435] width 284 height 35
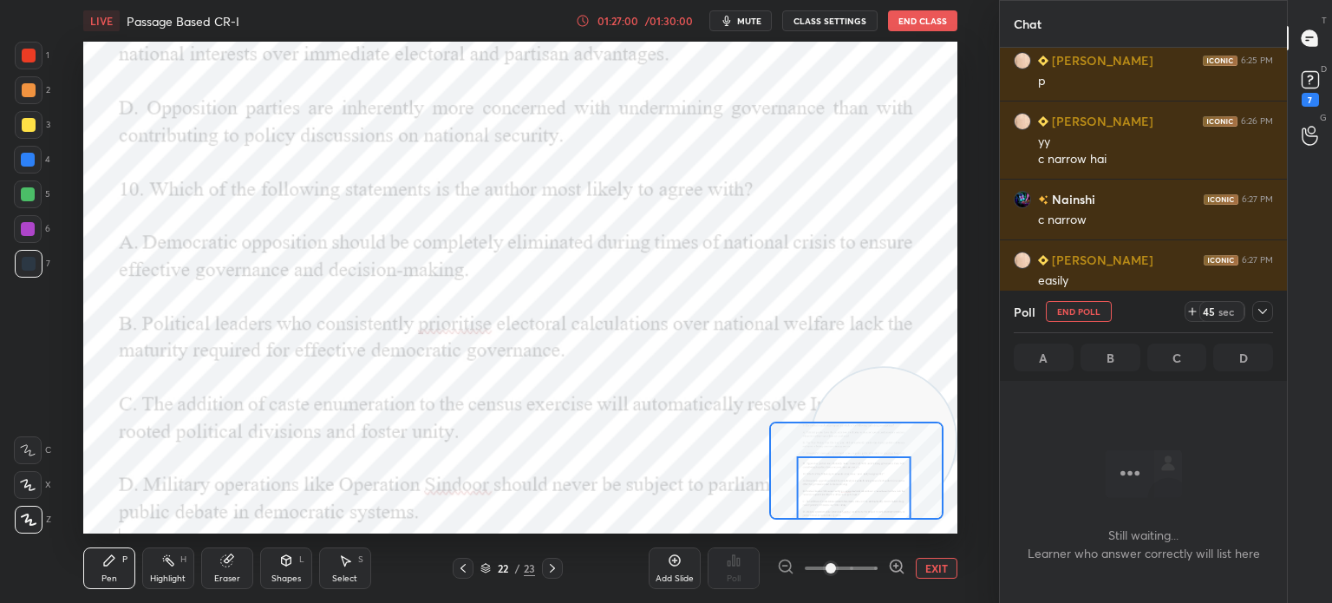
scroll to position [460, 282]
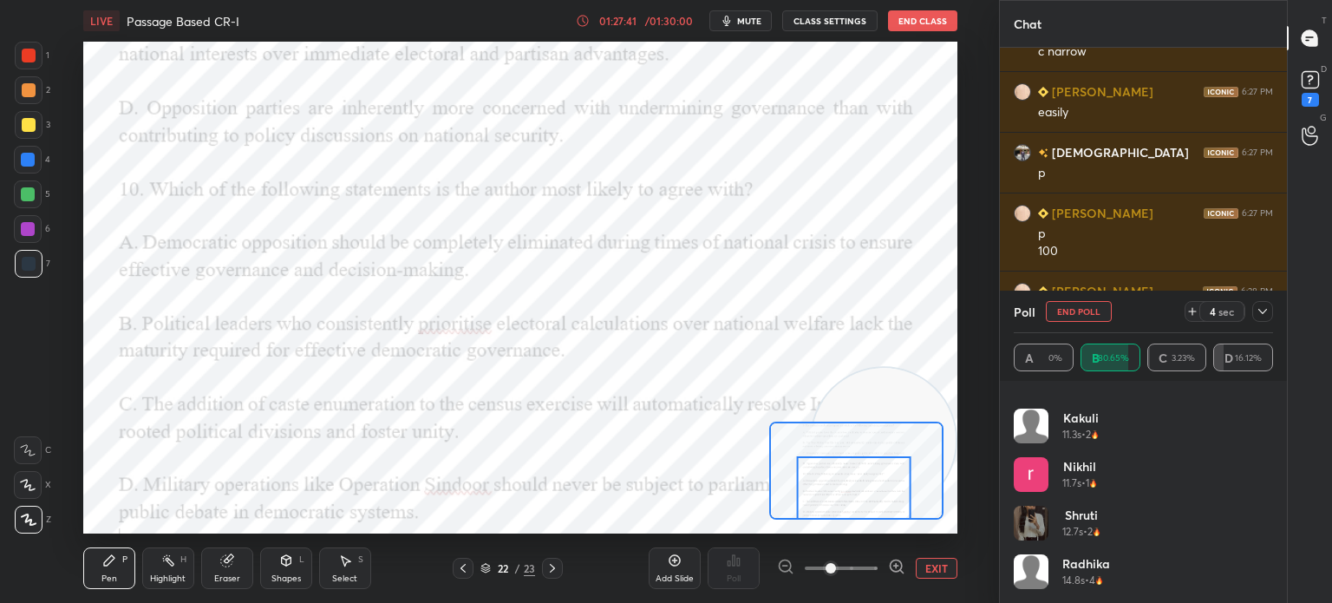
click at [933, 570] on button "EXIT" at bounding box center [937, 568] width 42 height 21
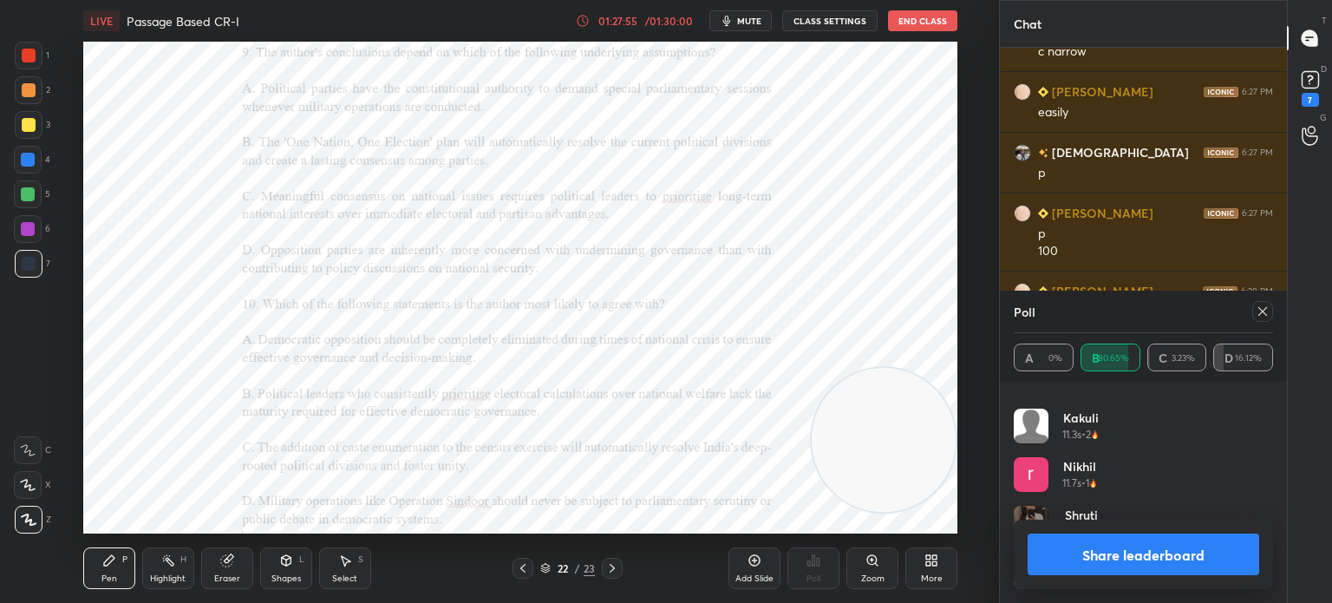
click at [1262, 314] on icon at bounding box center [1262, 311] width 14 height 14
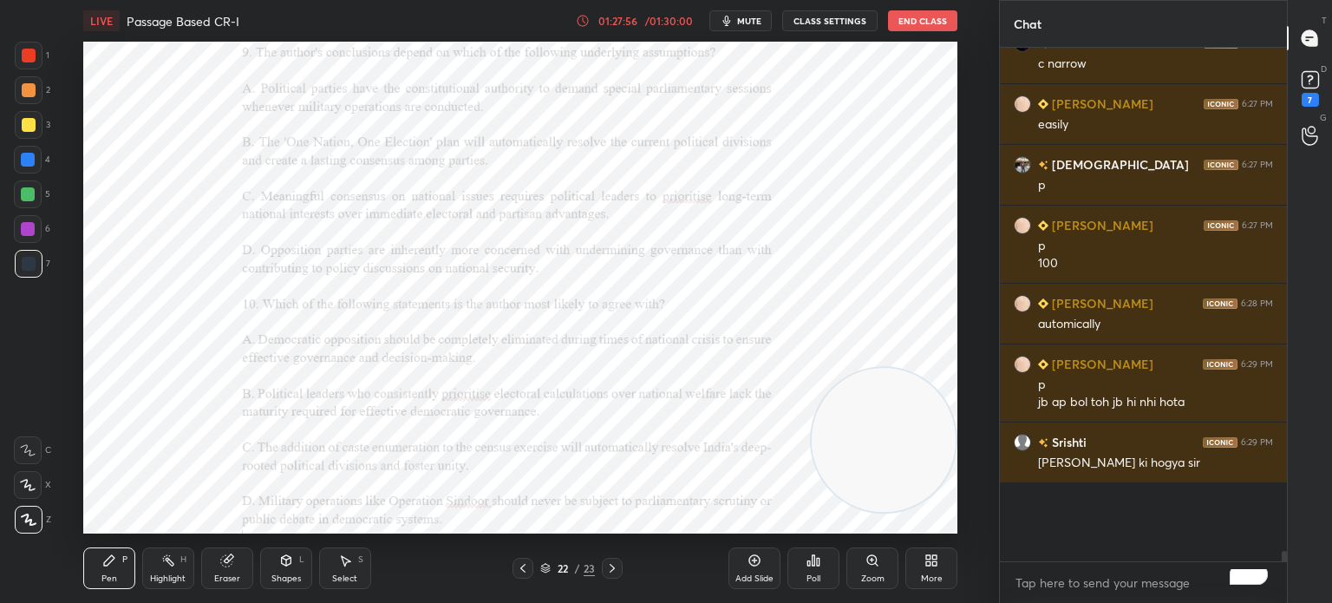
scroll to position [21279, 0]
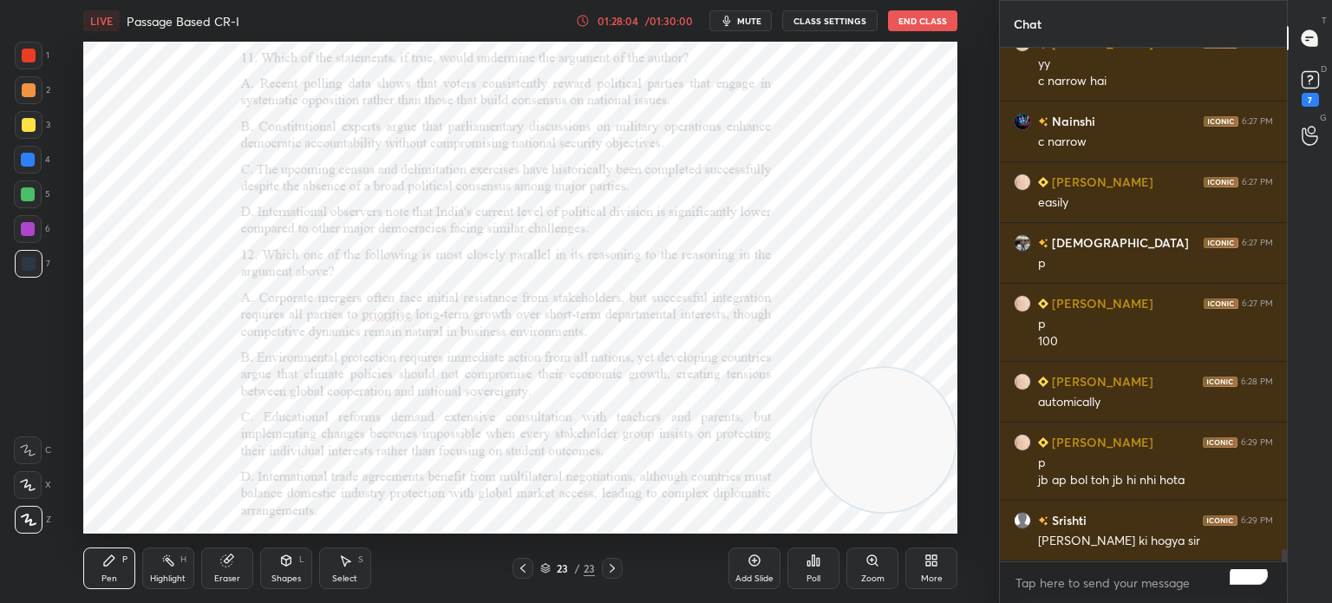
click at [875, 572] on div "Zoom" at bounding box center [872, 568] width 52 height 42
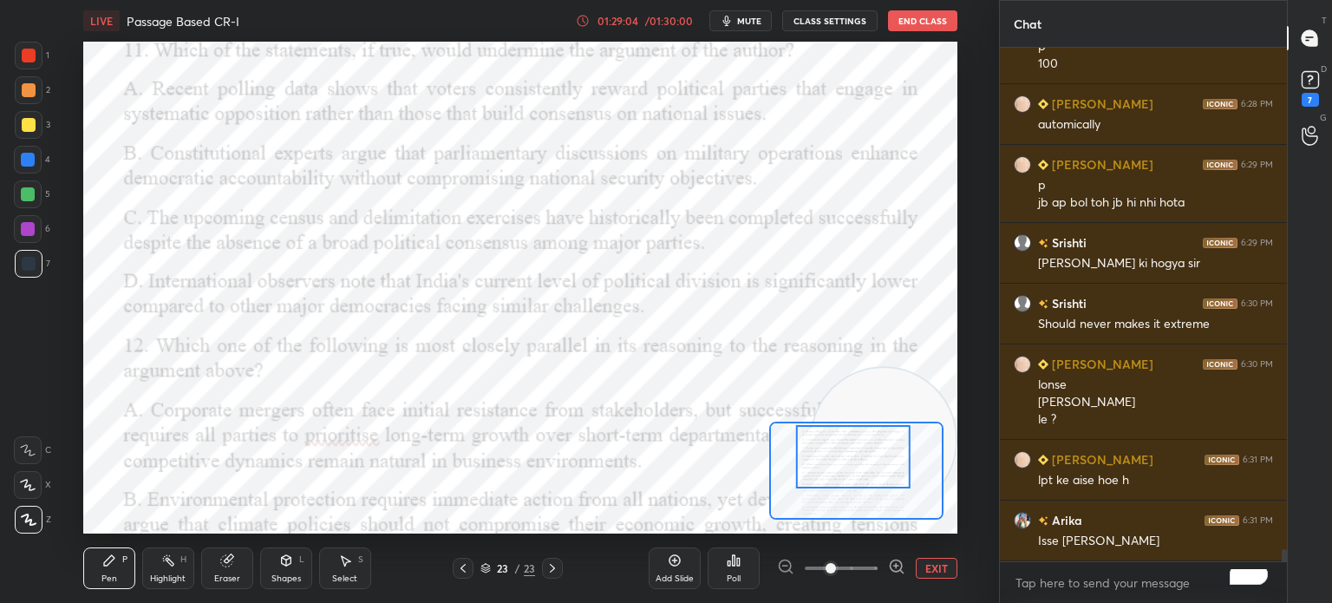
scroll to position [21589, 0]
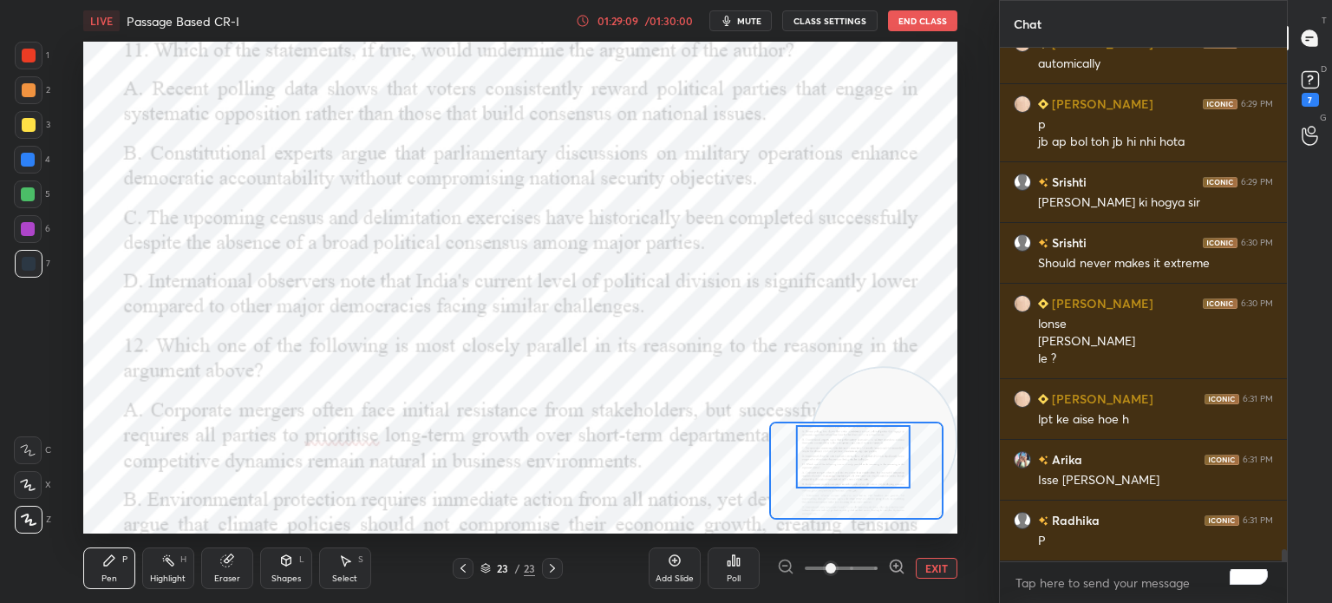
click at [731, 574] on div "Poll" at bounding box center [734, 578] width 14 height 9
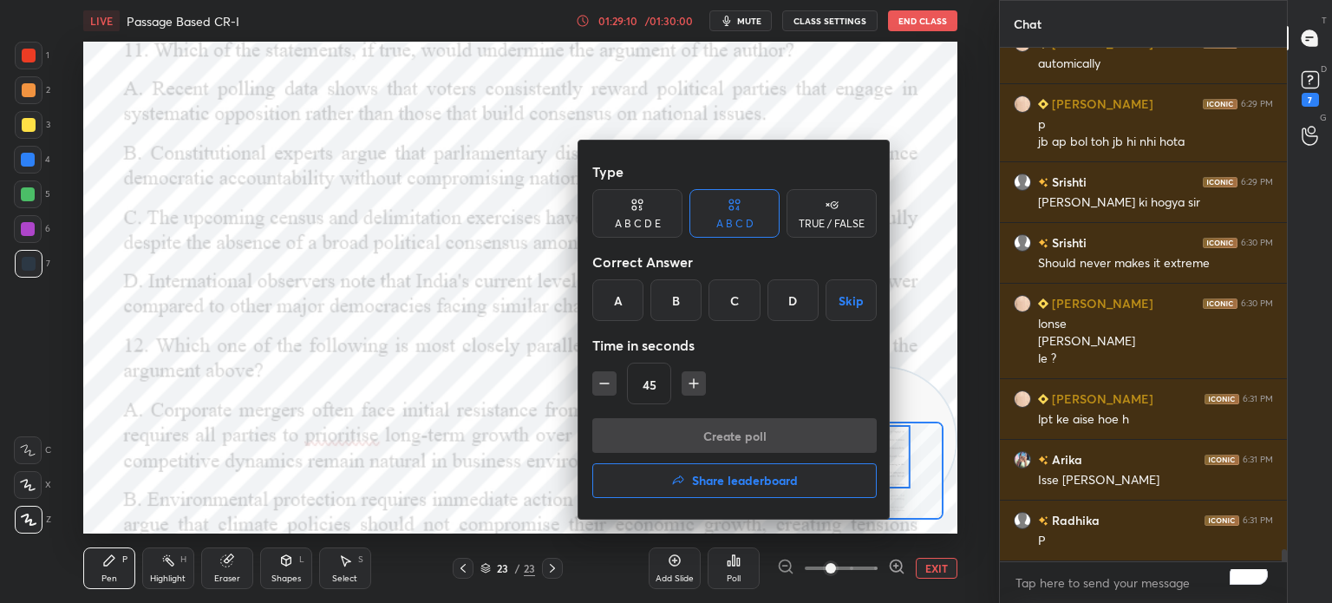
scroll to position [21650, 0]
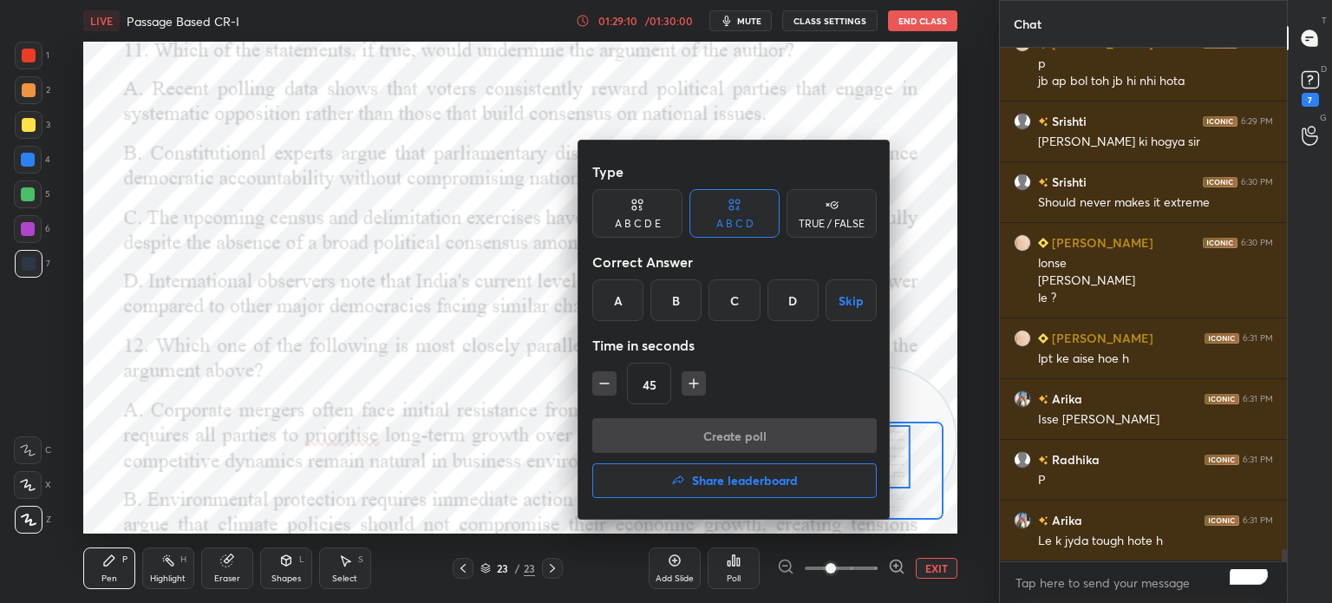
click at [732, 303] on div "C" at bounding box center [733, 300] width 51 height 42
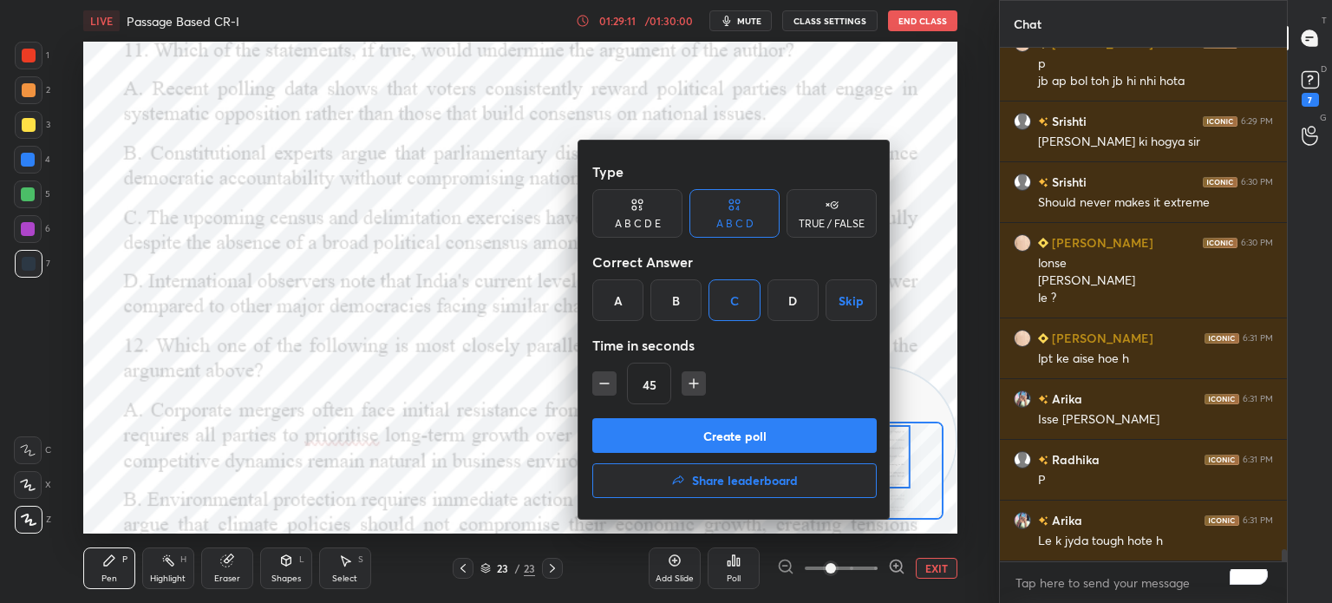
scroll to position [21711, 0]
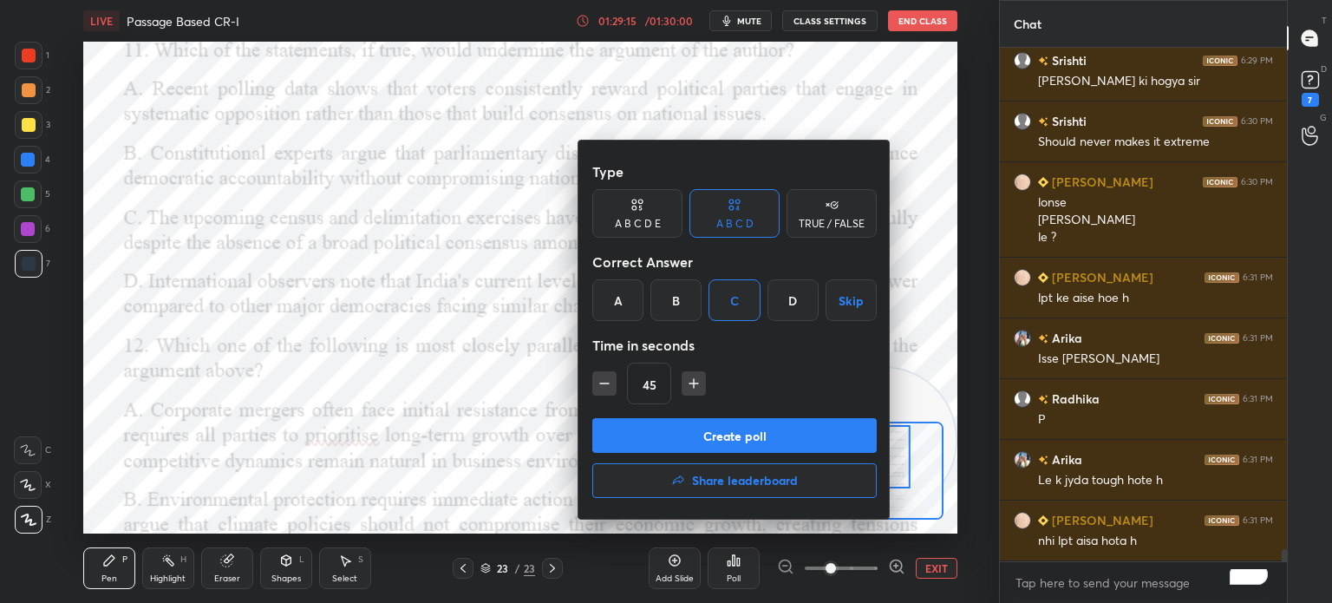
click at [711, 431] on button "Create poll" at bounding box center [734, 435] width 284 height 35
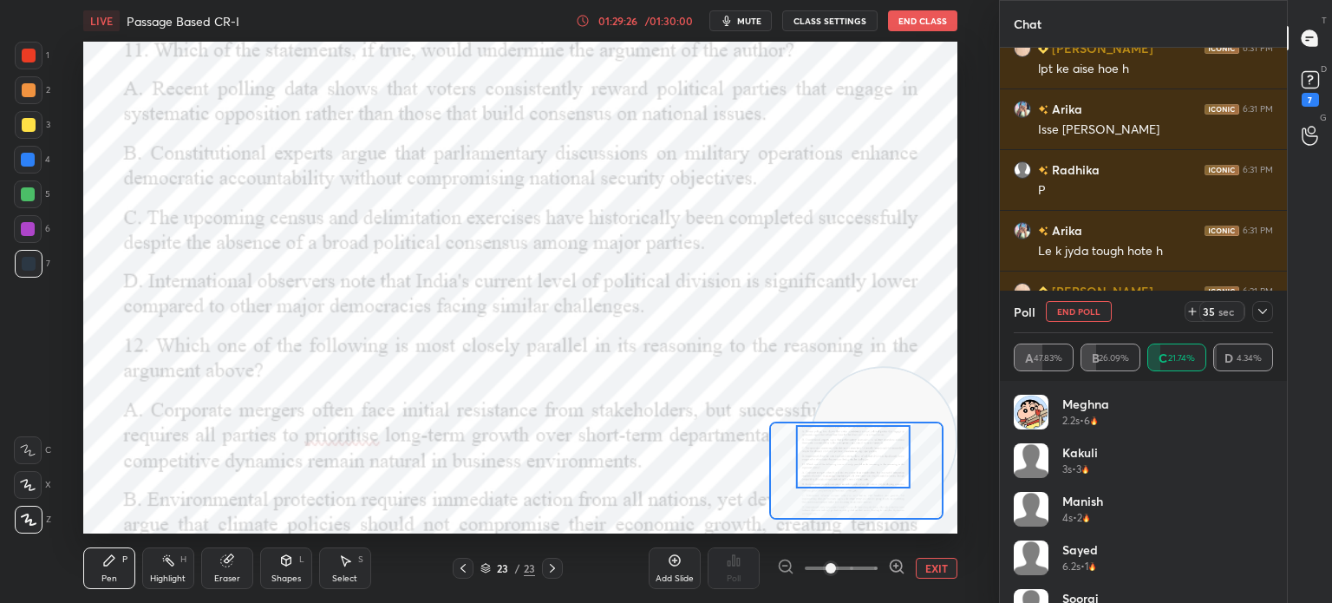
scroll to position [22000, 0]
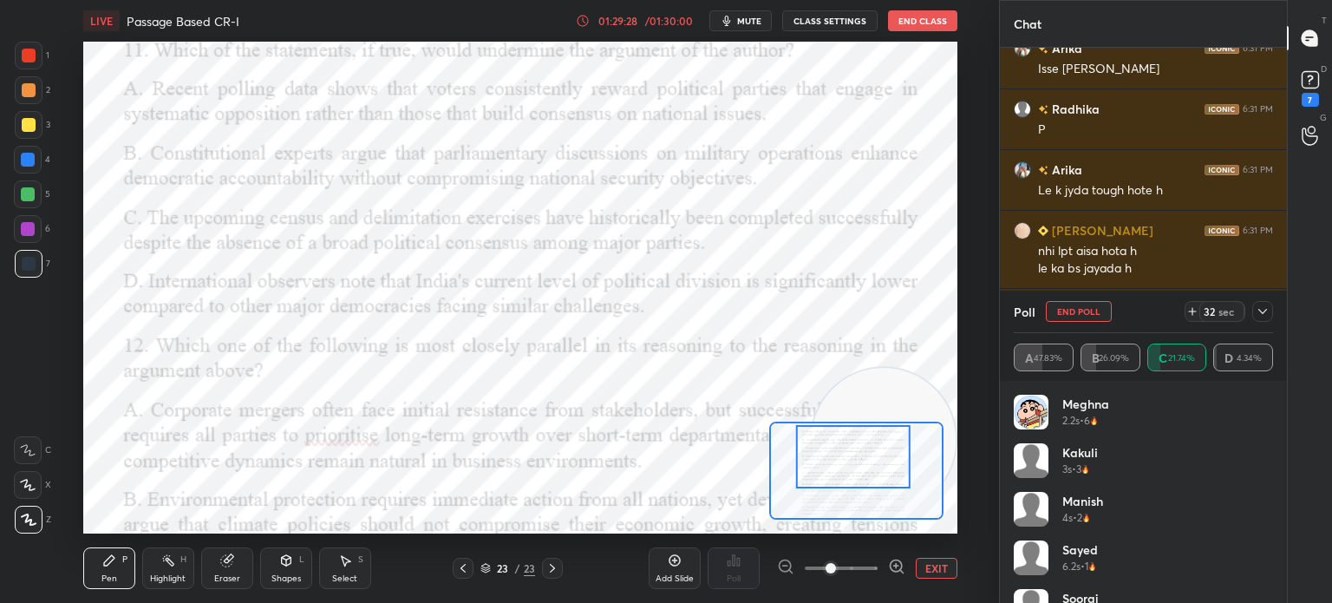
click at [1261, 304] on icon at bounding box center [1262, 311] width 14 height 14
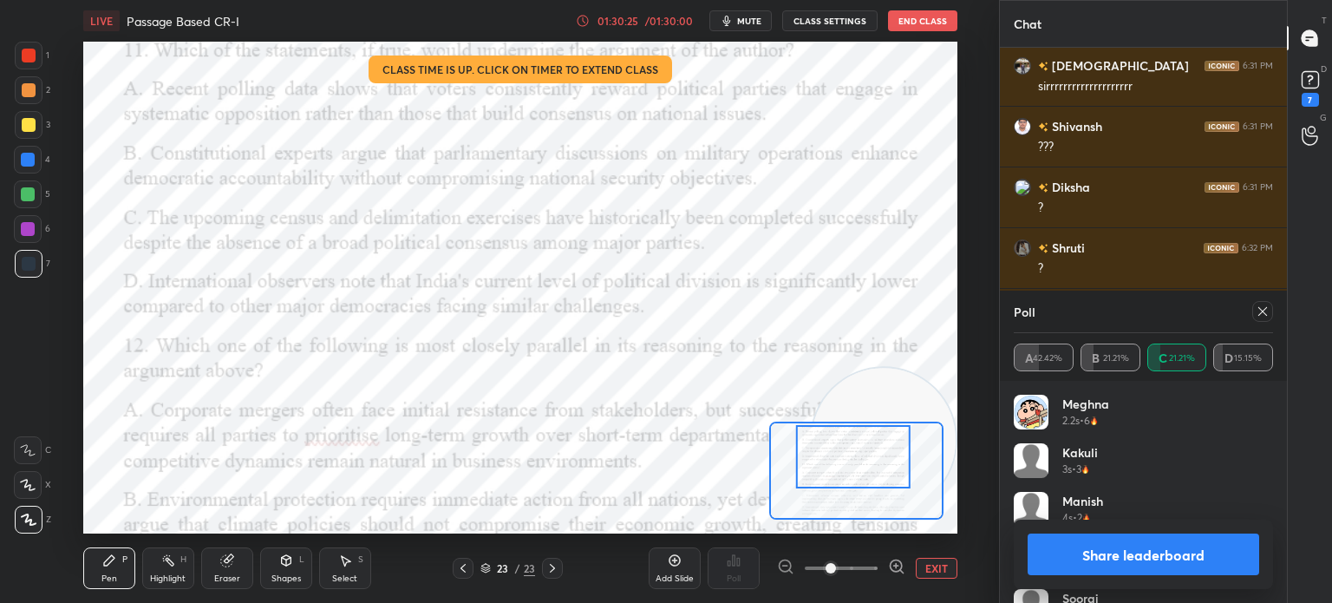
scroll to position [22668, 0]
click at [1257, 314] on icon at bounding box center [1262, 311] width 14 height 14
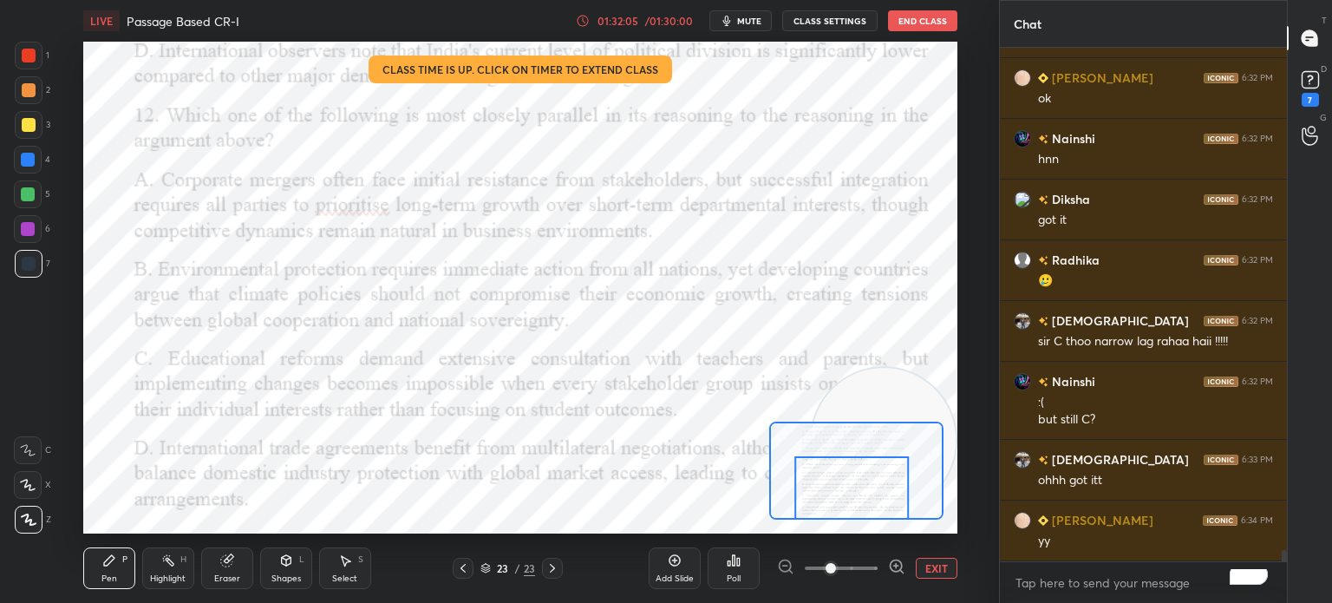
scroll to position [22899, 0]
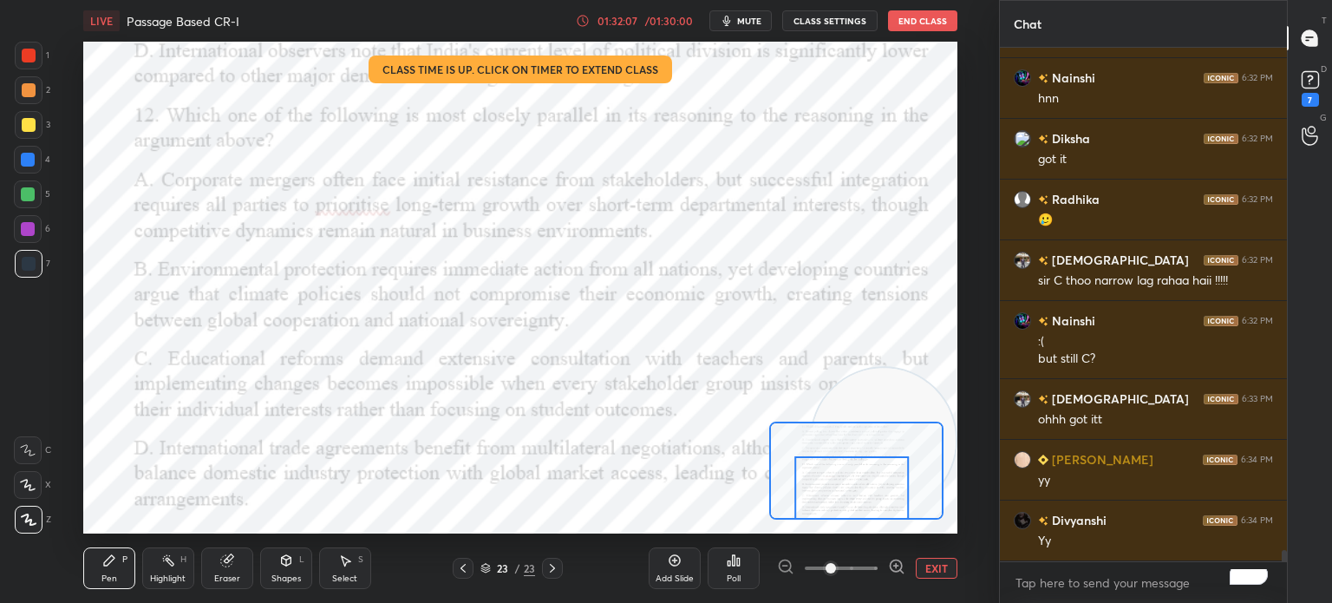
click at [733, 577] on div "Poll" at bounding box center [734, 578] width 14 height 9
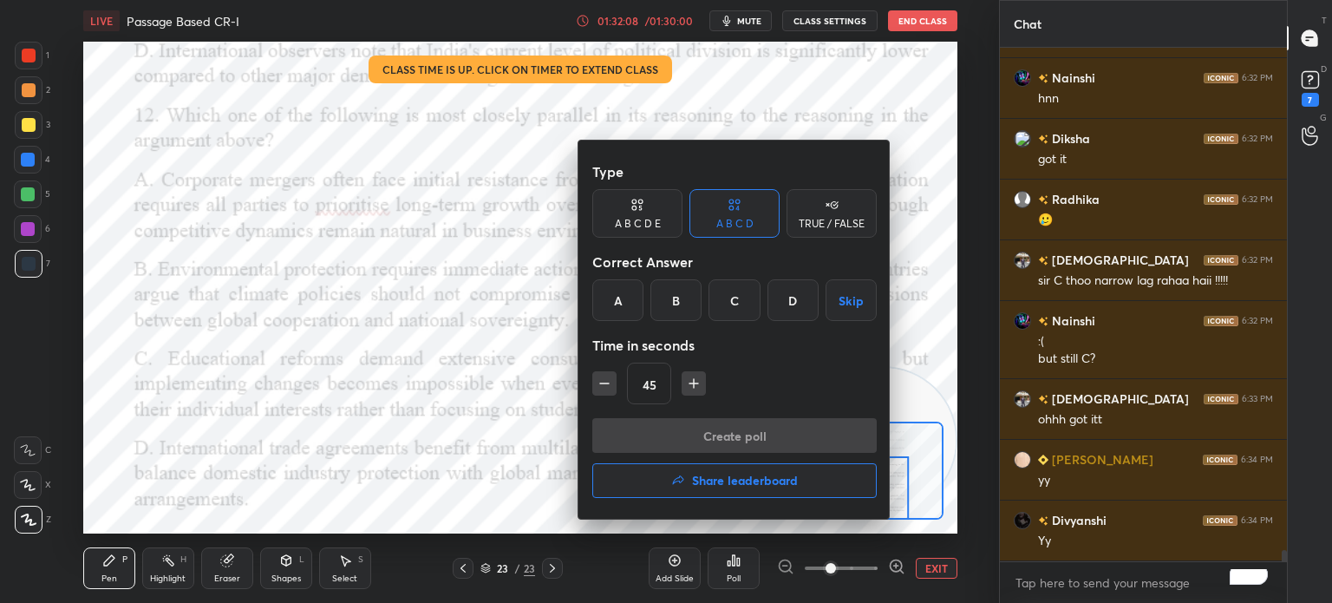
click at [733, 304] on div "C" at bounding box center [733, 300] width 51 height 42
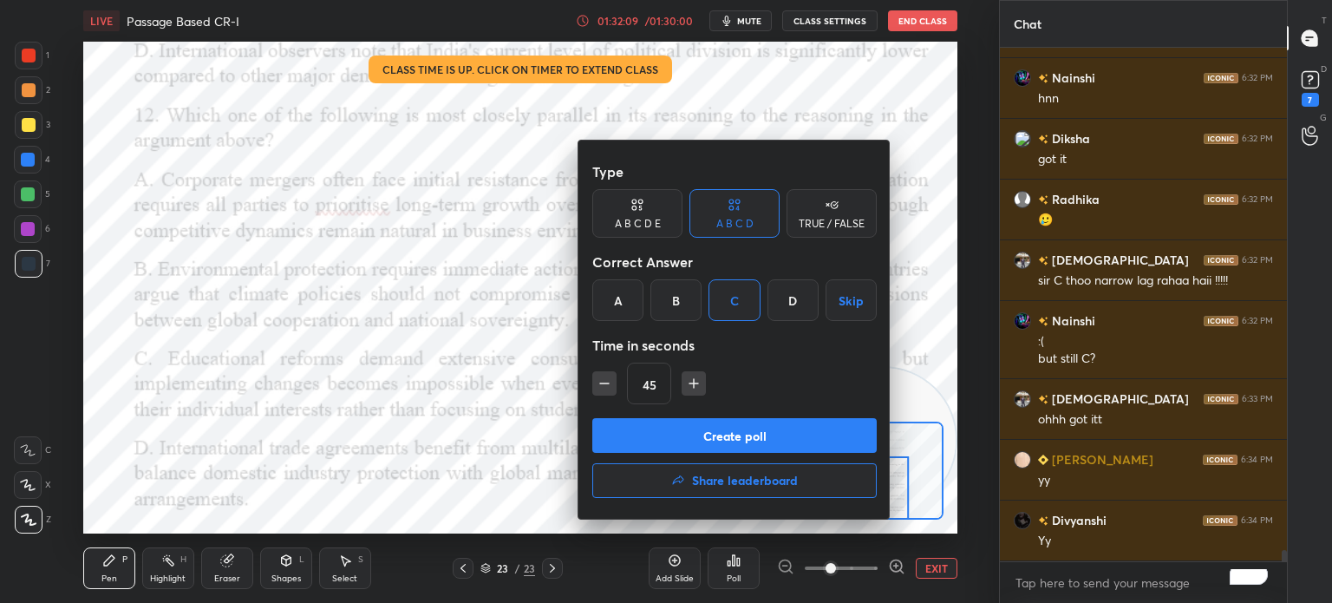
click at [724, 430] on button "Create poll" at bounding box center [734, 435] width 284 height 35
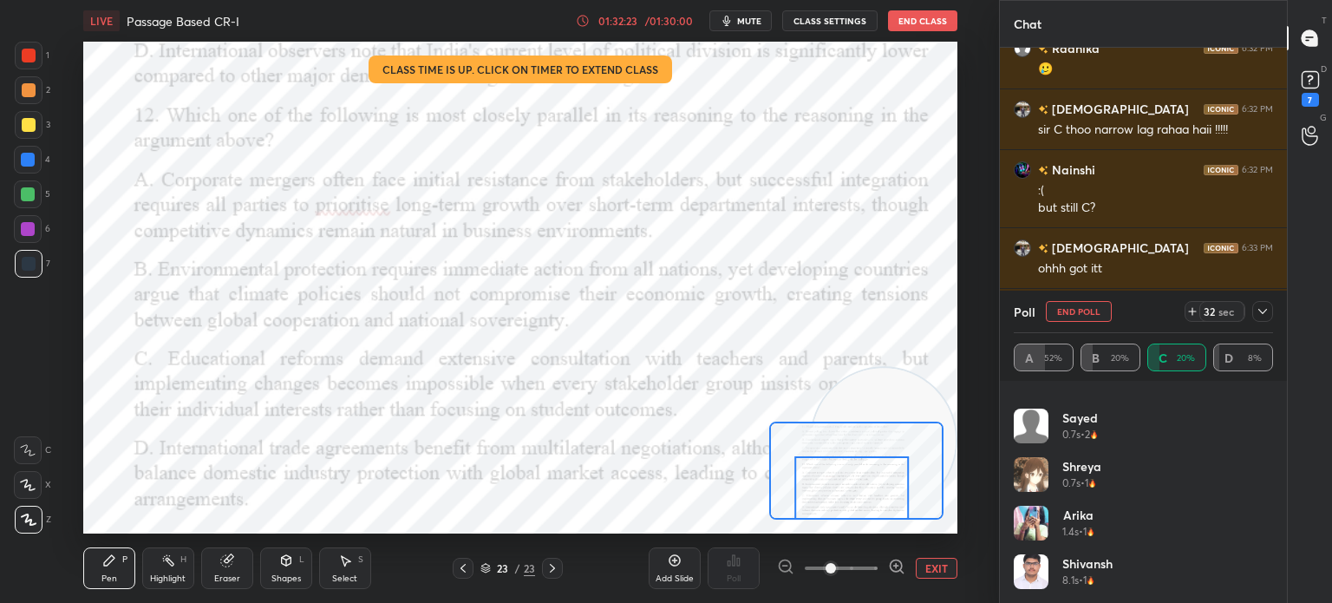
scroll to position [23110, 0]
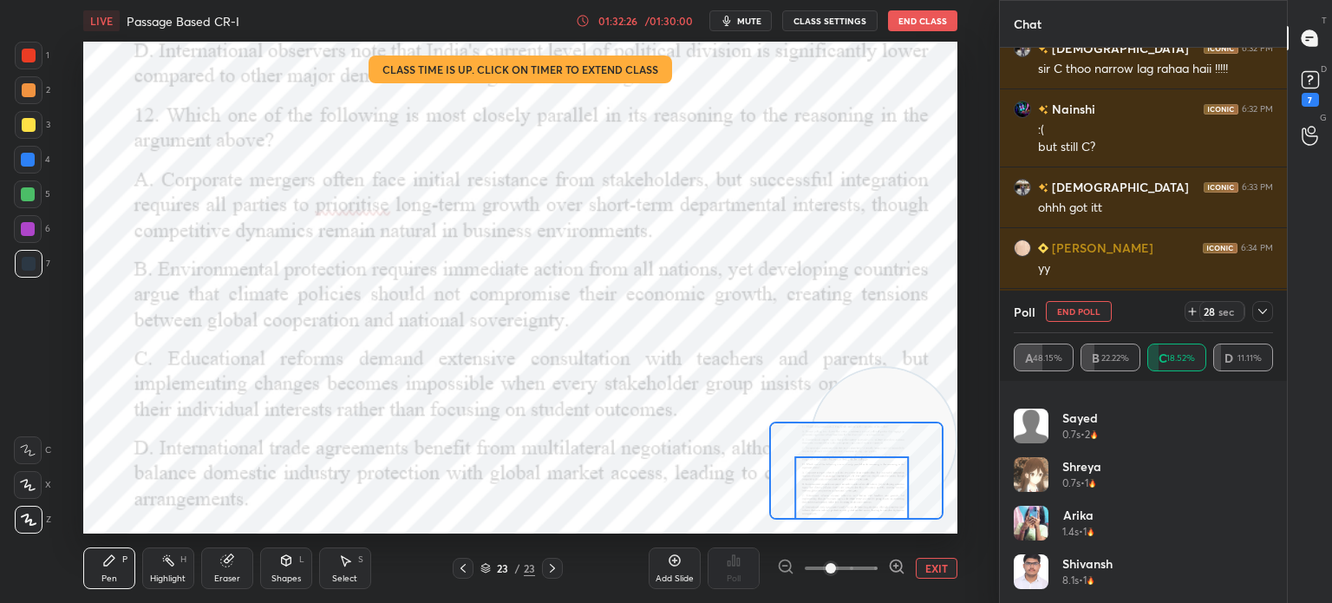
click at [1257, 302] on div at bounding box center [1262, 311] width 21 height 21
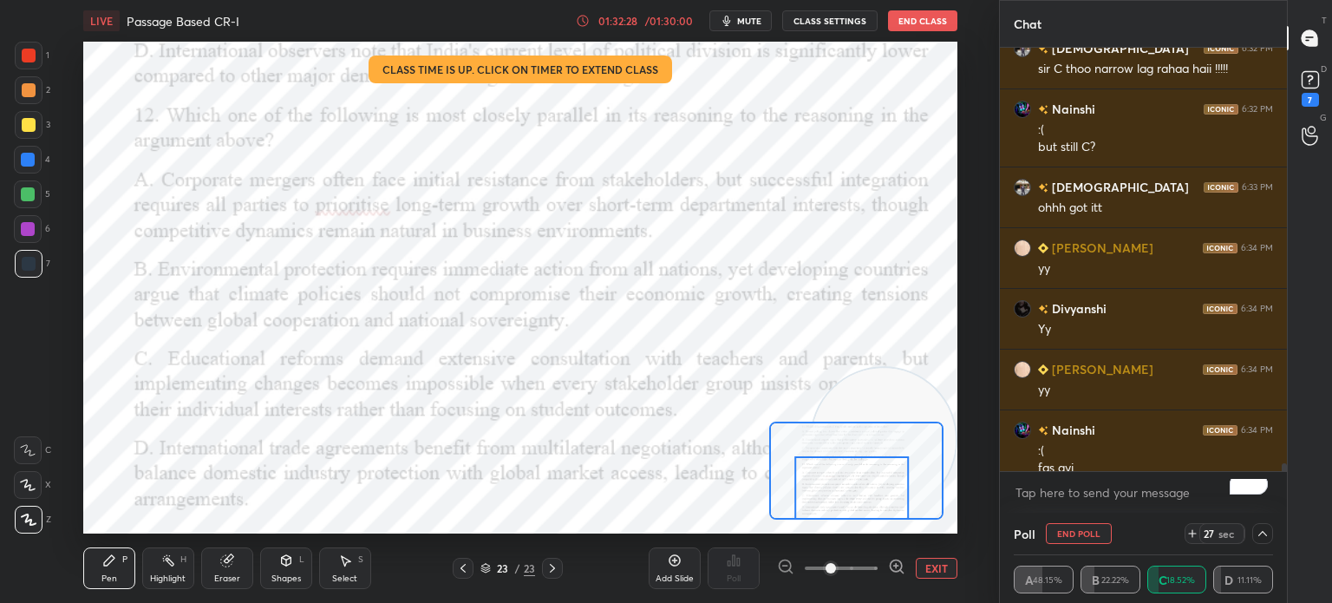
scroll to position [23127, 0]
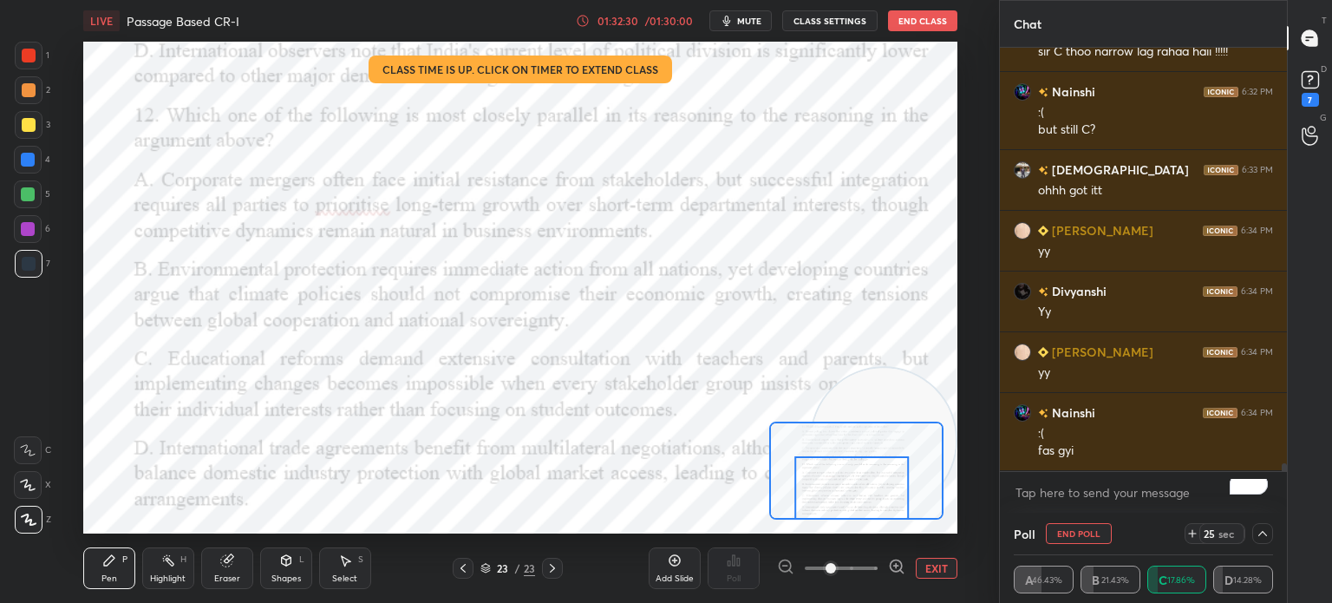
click at [1262, 533] on icon at bounding box center [1262, 533] width 14 height 14
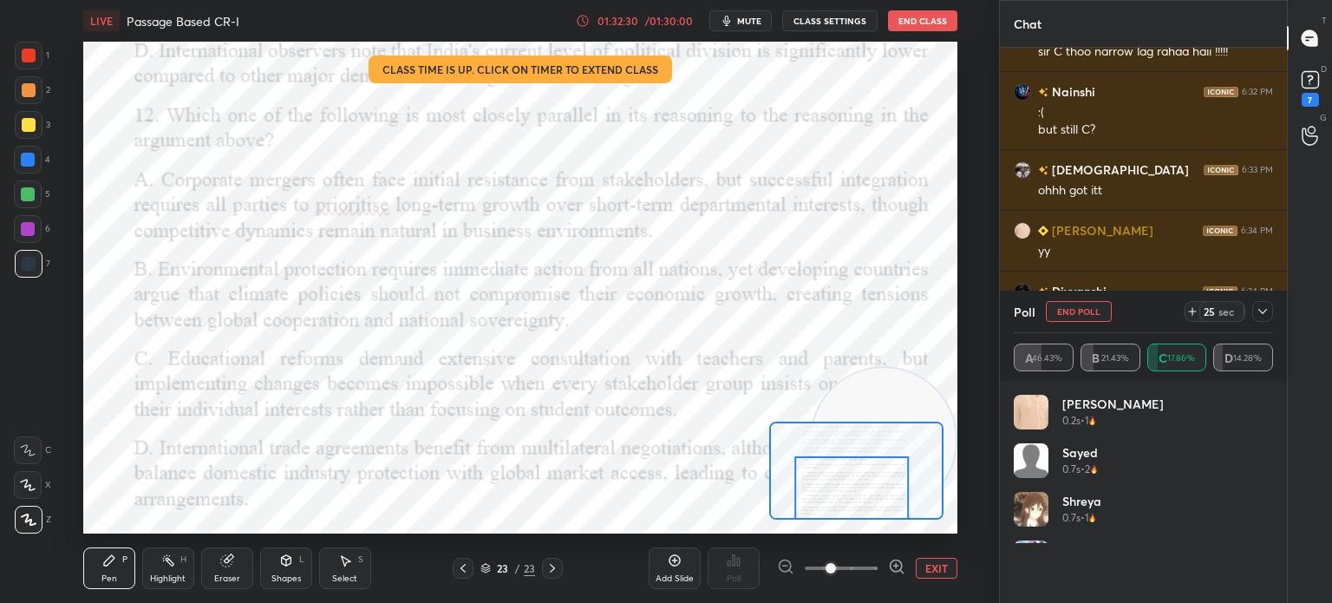
scroll to position [5, 5]
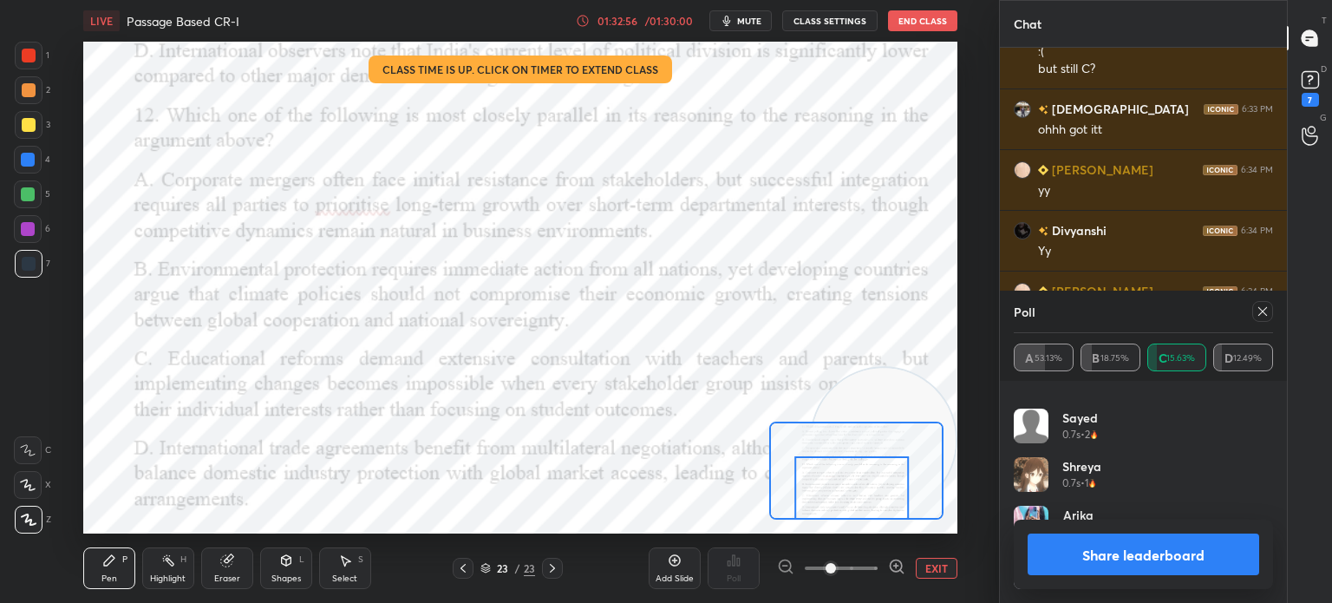
click at [1266, 308] on icon at bounding box center [1262, 311] width 9 height 9
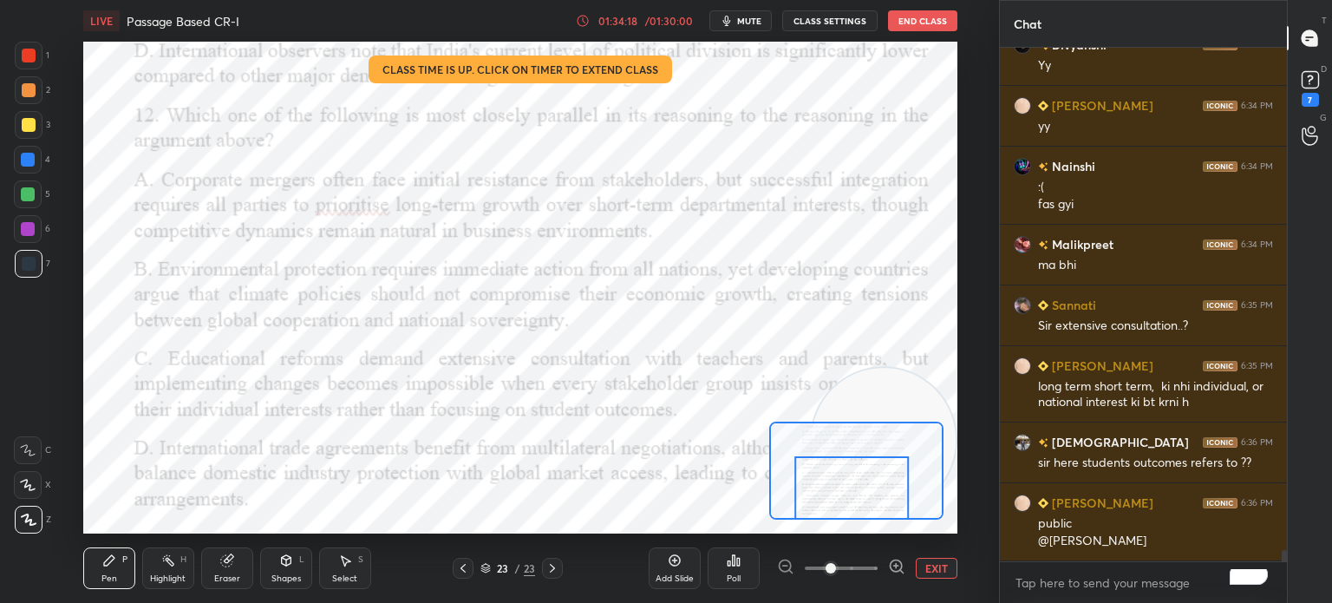
scroll to position [23434, 0]
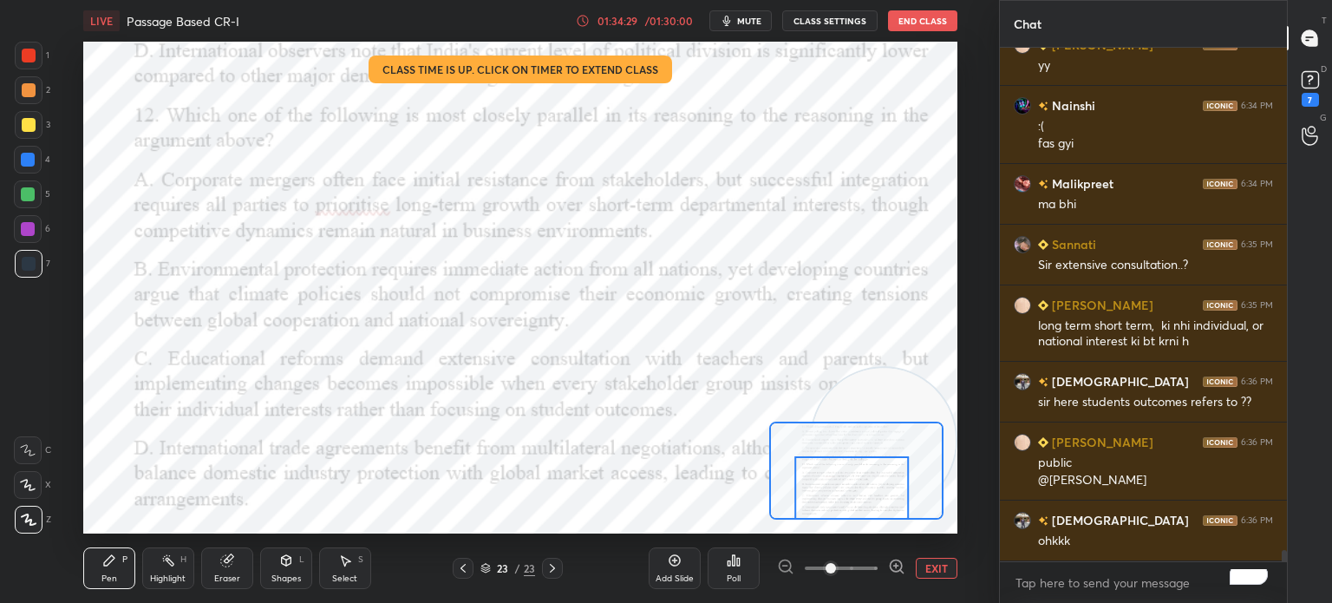
click at [927, 574] on button "EXIT" at bounding box center [937, 568] width 42 height 21
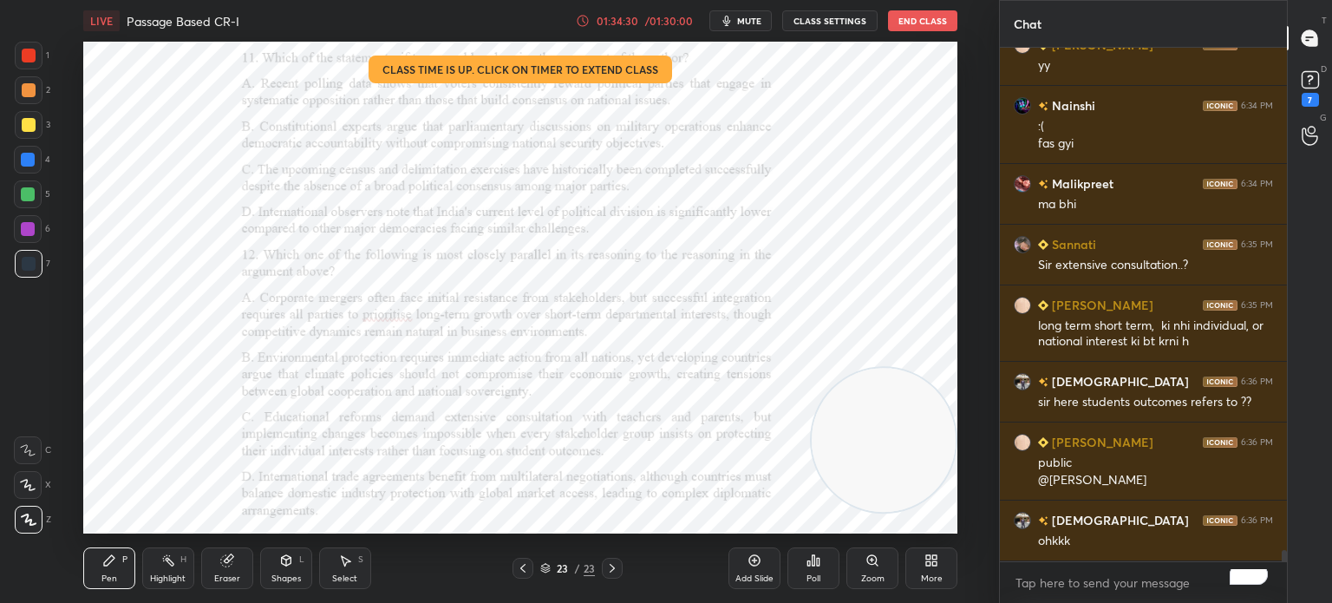
click at [807, 580] on div "Poll" at bounding box center [813, 578] width 14 height 9
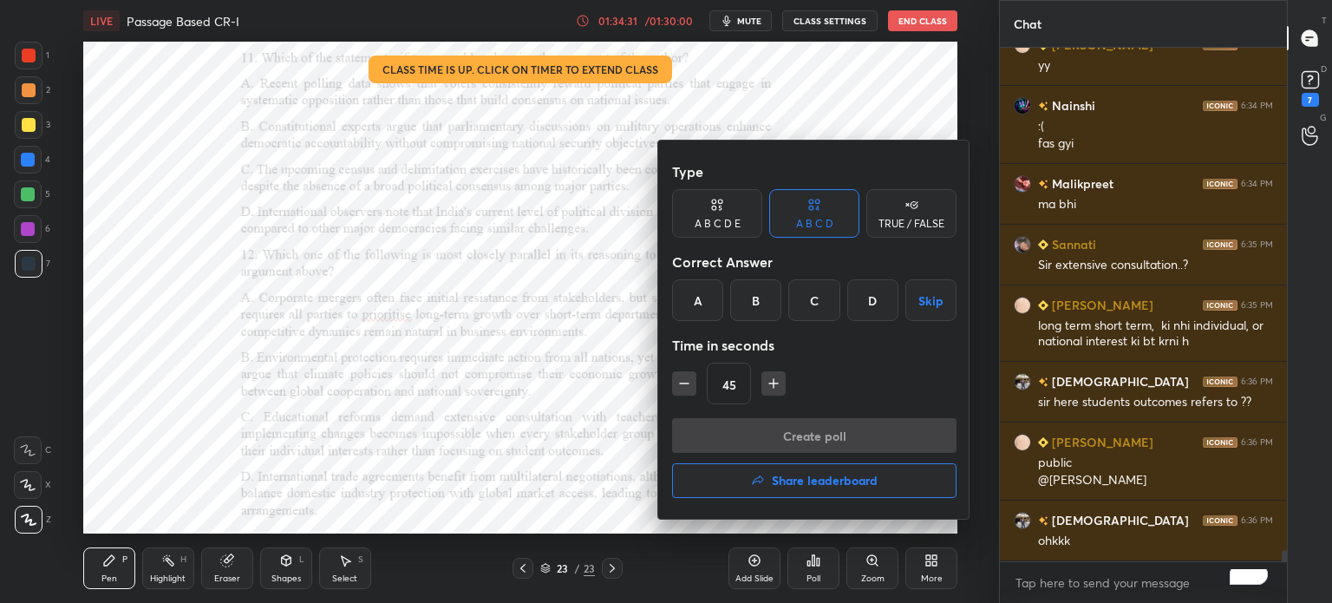
click at [753, 482] on icon "button" at bounding box center [758, 479] width 11 height 9
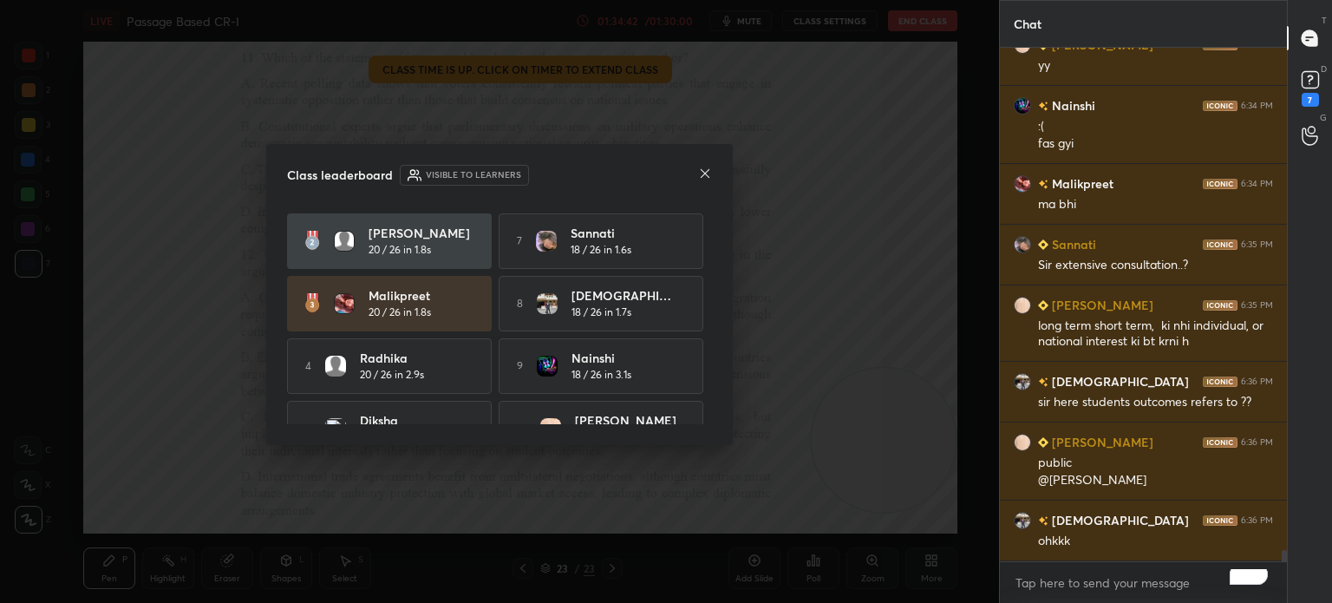
scroll to position [95, 0]
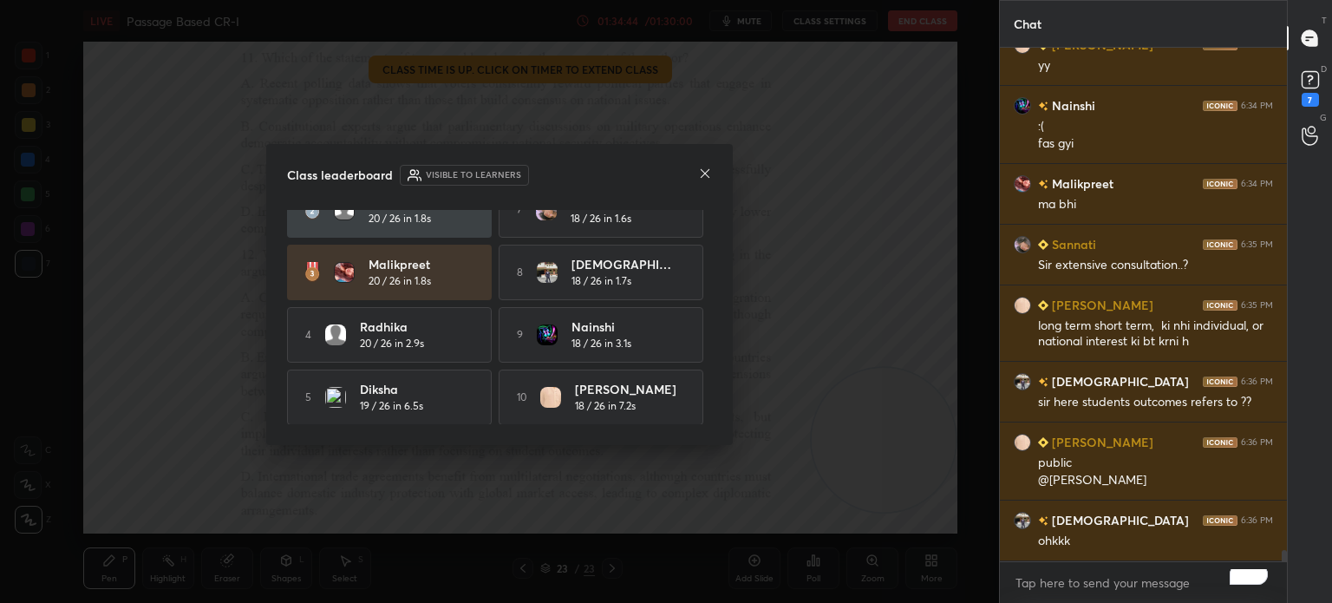
click at [701, 178] on icon at bounding box center [705, 173] width 14 height 14
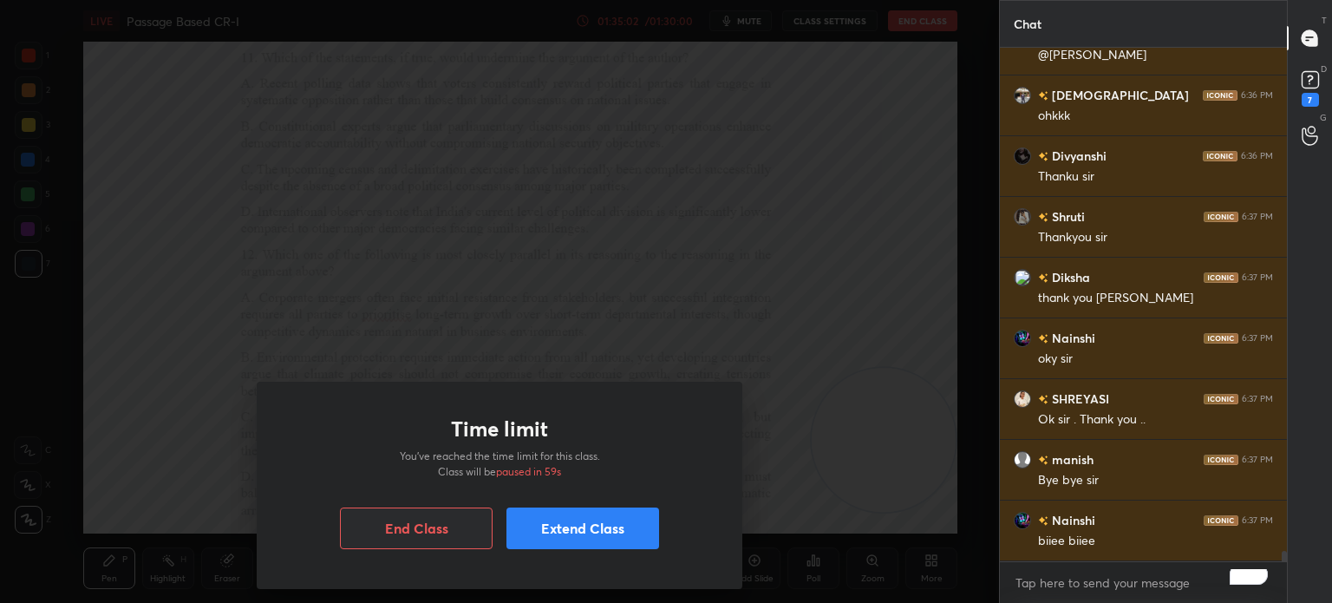
scroll to position [23920, 0]
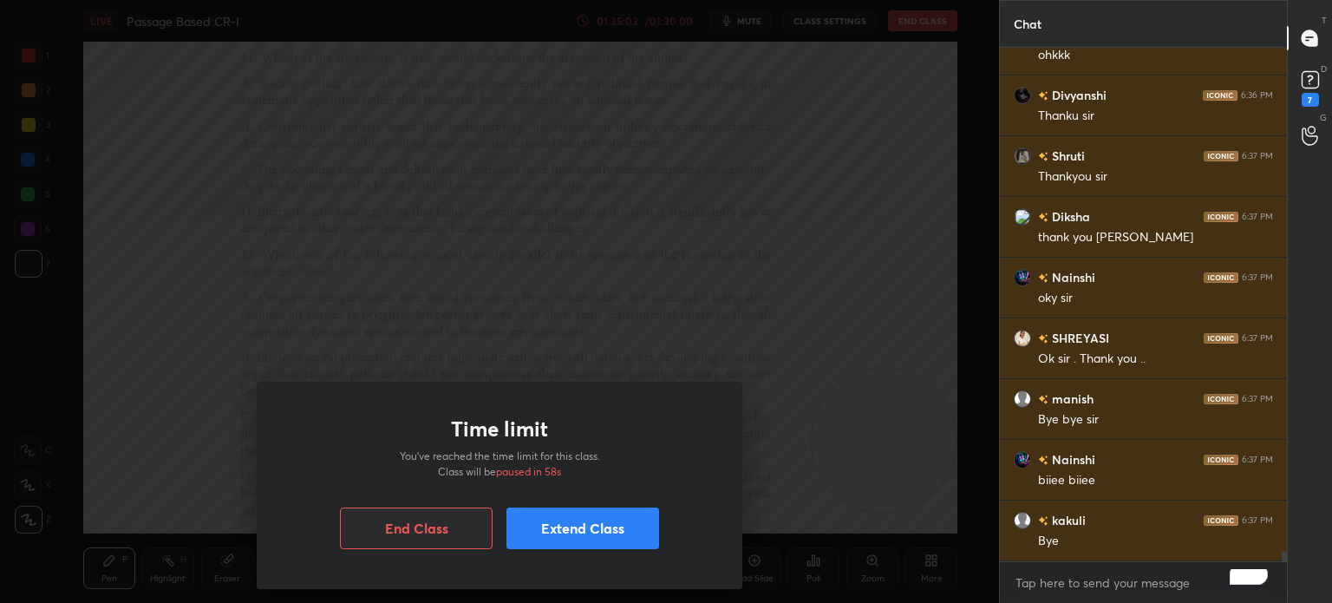
click at [451, 533] on button "End Class" at bounding box center [416, 528] width 153 height 42
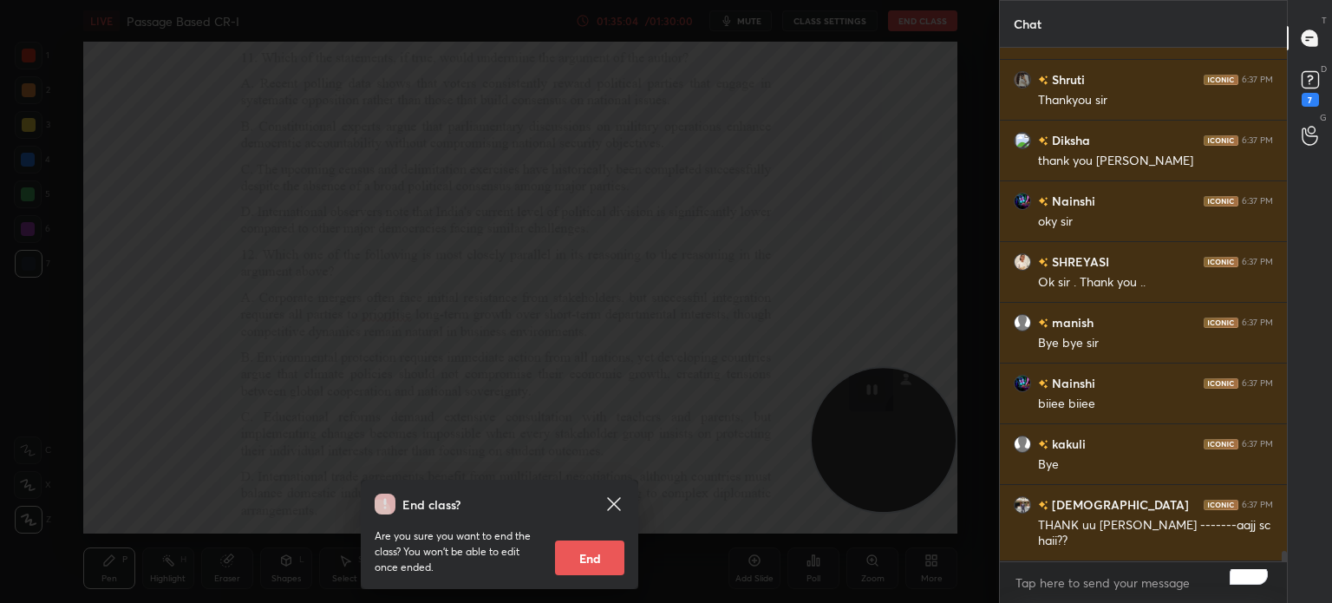
scroll to position [24057, 0]
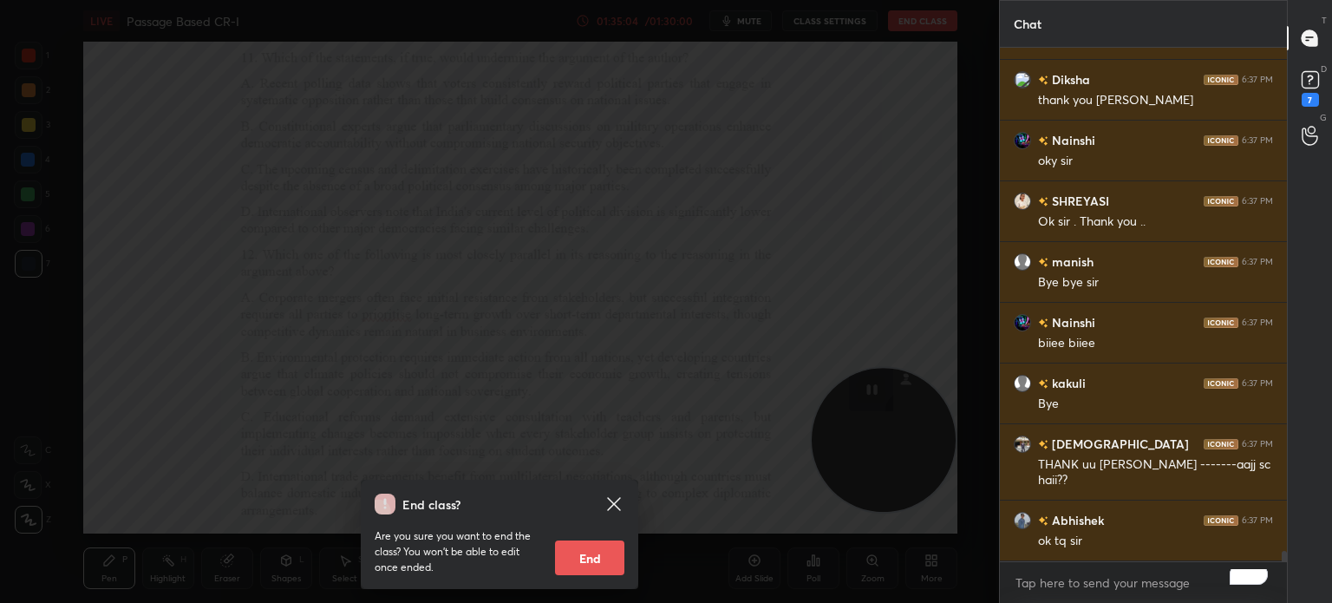
click at [590, 558] on button "End" at bounding box center [589, 557] width 69 height 35
type textarea "x"
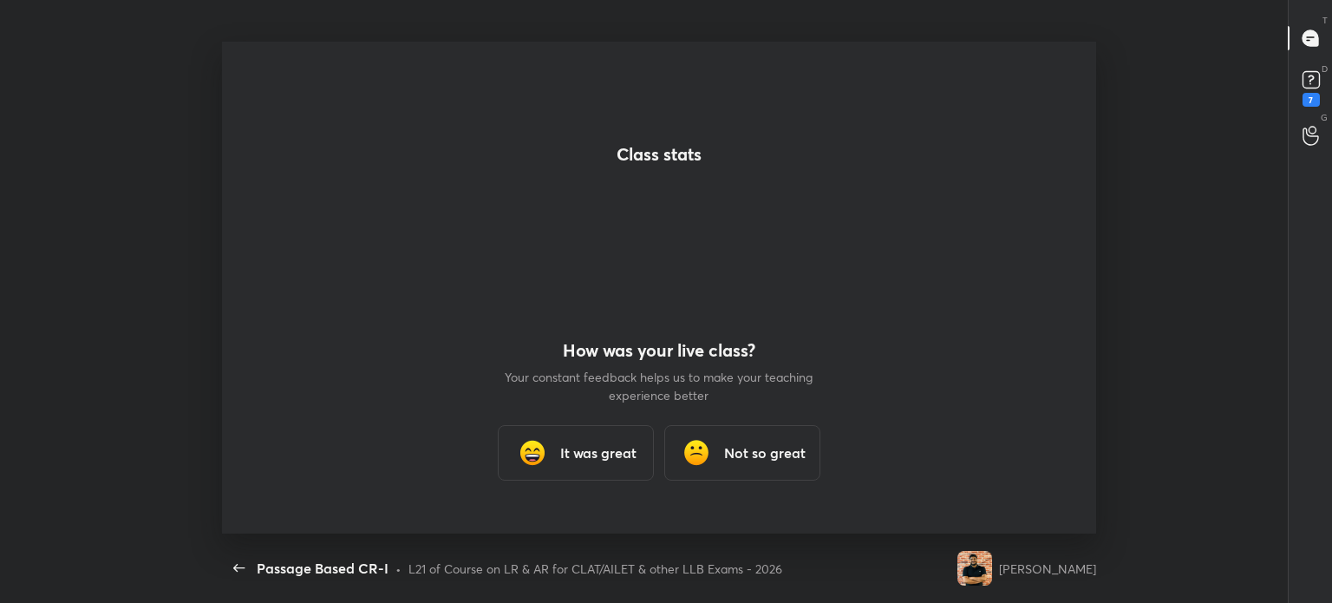
scroll to position [0, 0]
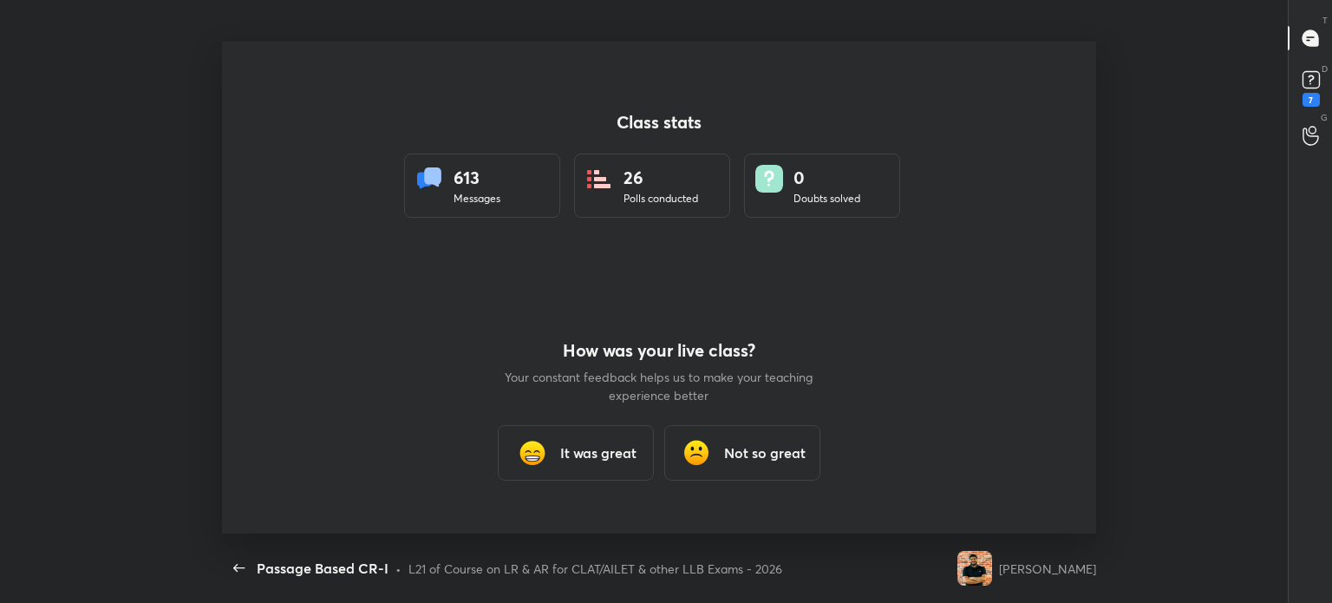
click at [599, 443] on h3 "It was great" at bounding box center [598, 452] width 76 height 21
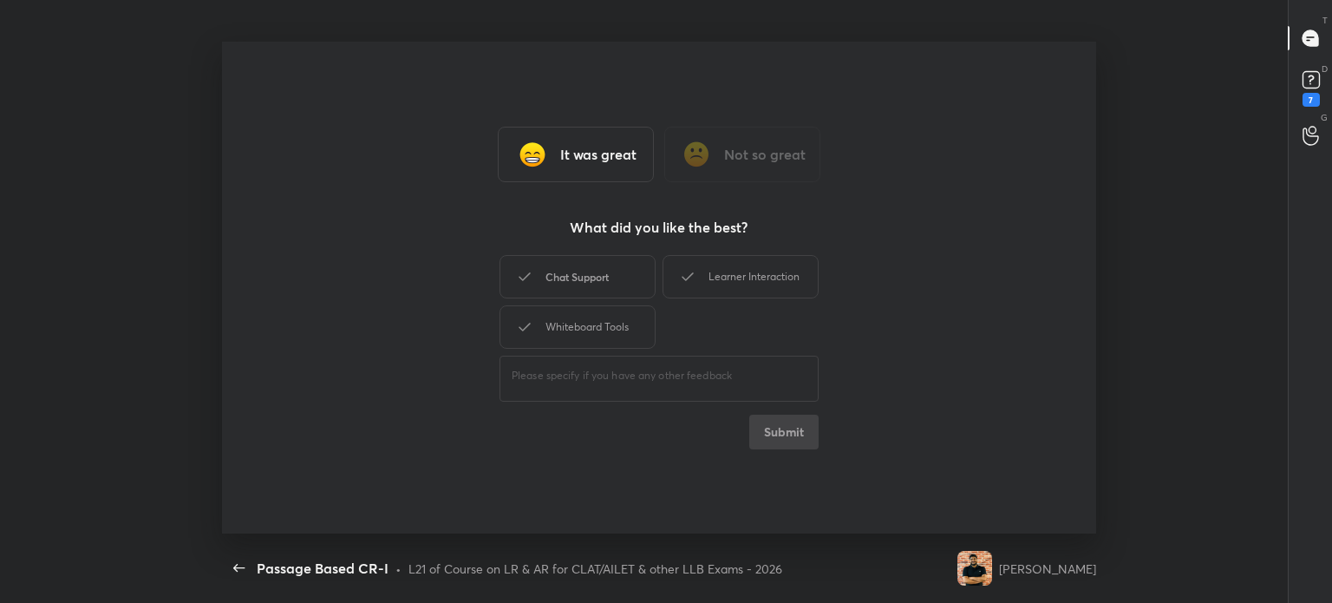
click at [565, 295] on div "Chat Support" at bounding box center [577, 276] width 156 height 43
click at [714, 280] on div "Learner Interaction" at bounding box center [740, 276] width 156 height 43
click at [569, 321] on div "Whiteboard Tools" at bounding box center [577, 326] width 156 height 43
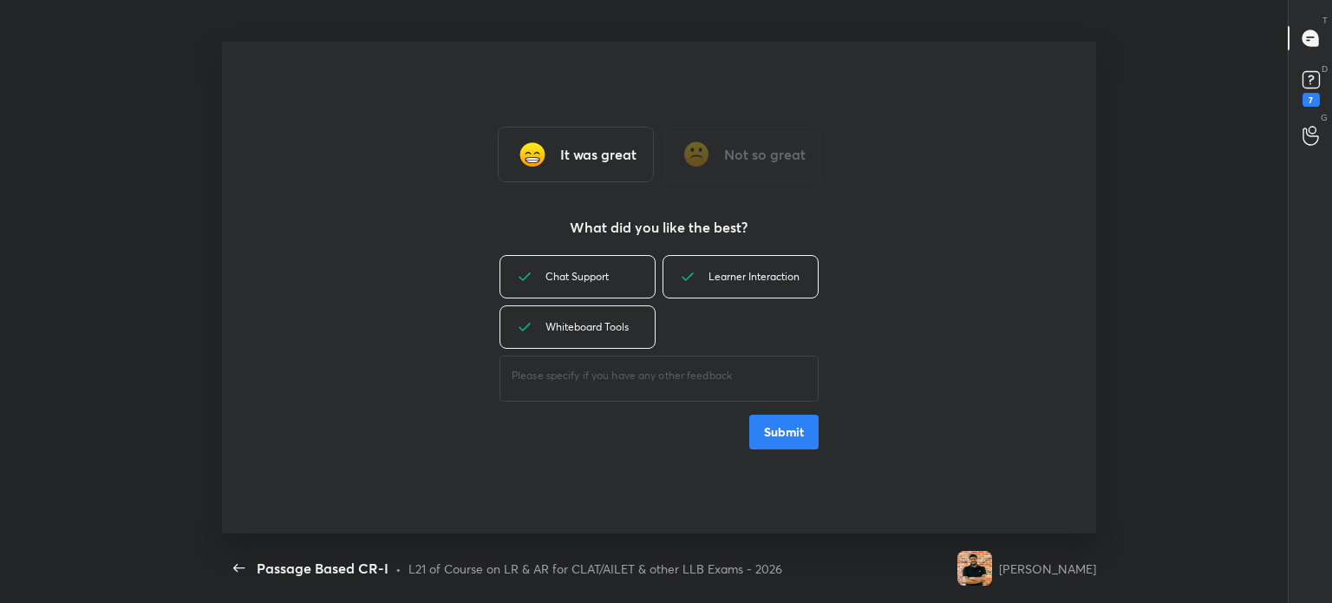
click at [760, 427] on button "Submit" at bounding box center [783, 431] width 69 height 35
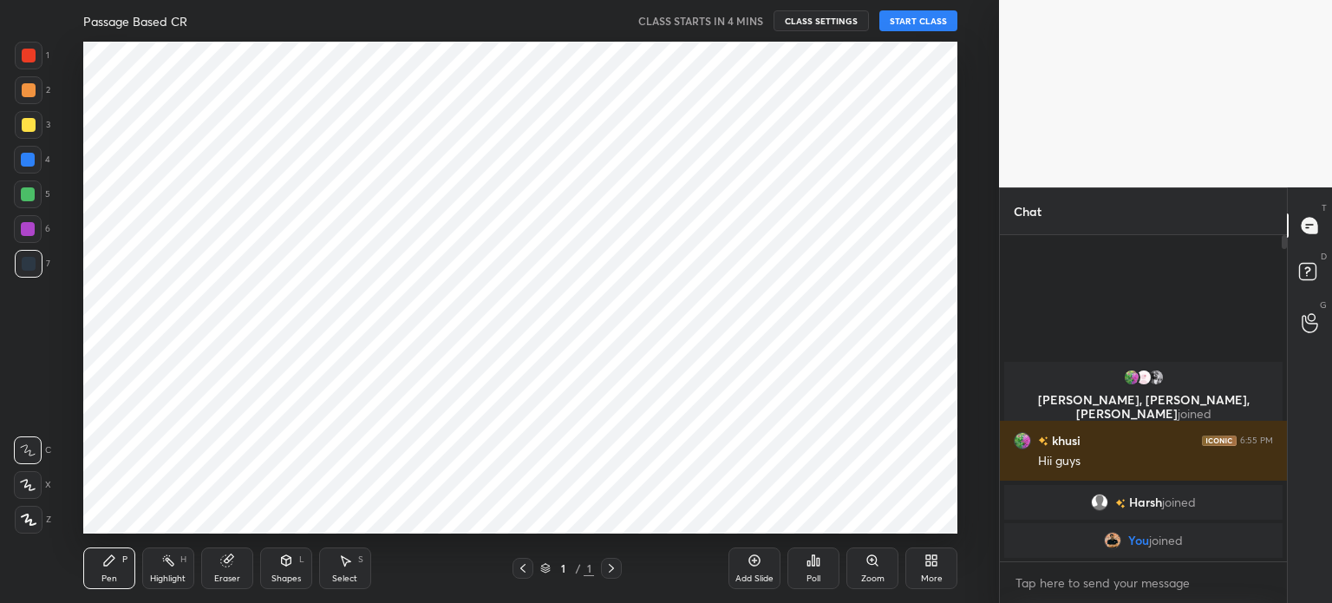
scroll to position [86212, 85775]
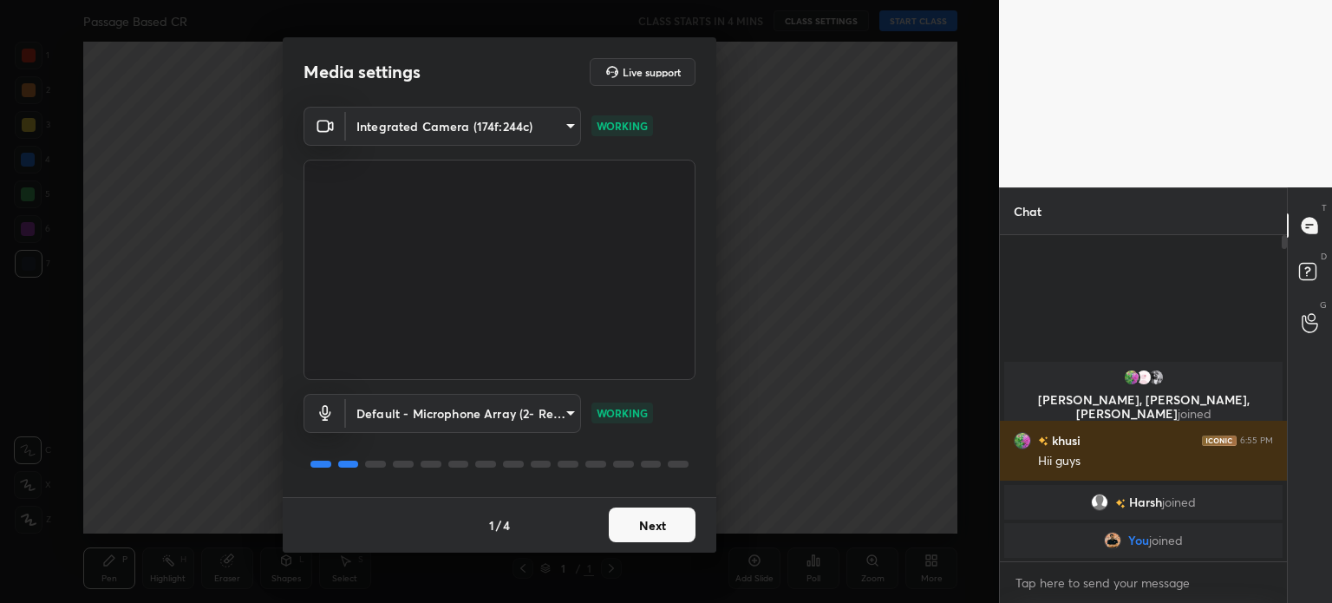
click at [663, 531] on button "Next" at bounding box center [652, 524] width 87 height 35
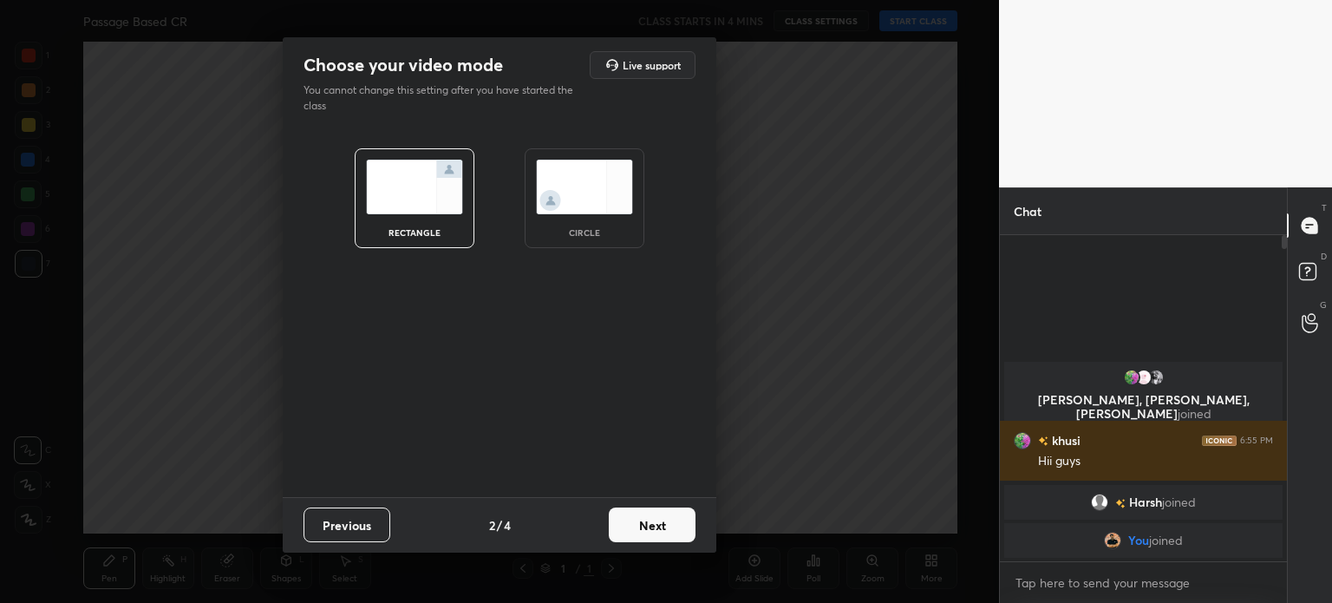
click at [593, 217] on div "circle" at bounding box center [585, 198] width 120 height 100
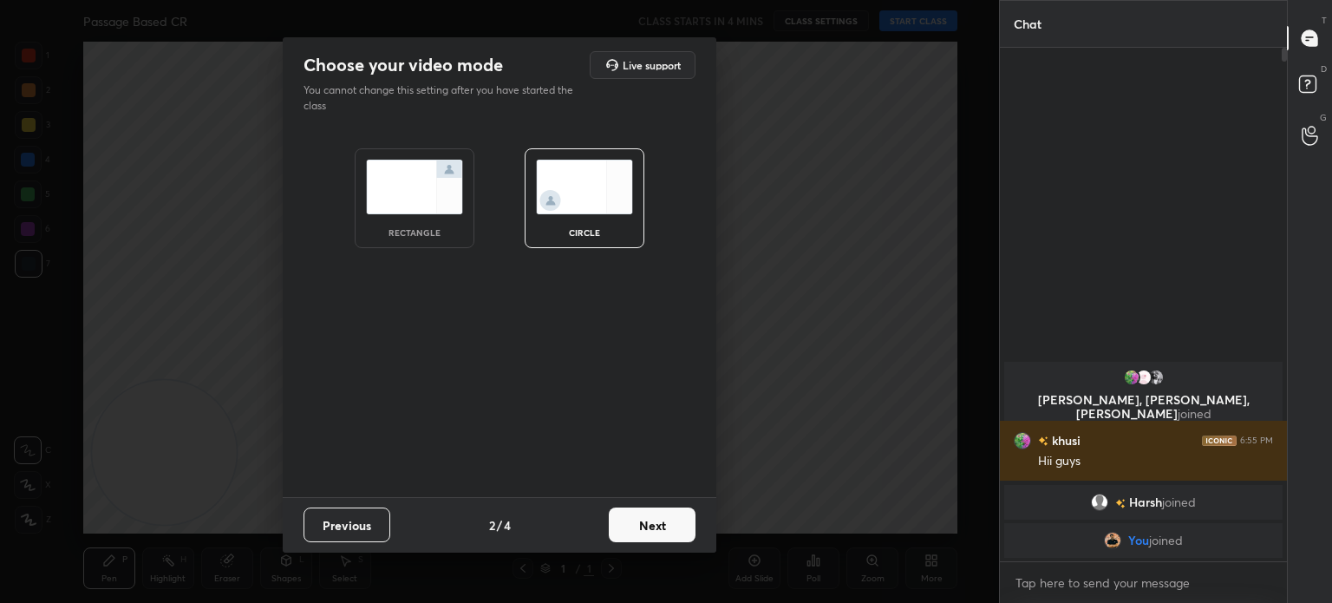
click at [645, 525] on button "Next" at bounding box center [652, 524] width 87 height 35
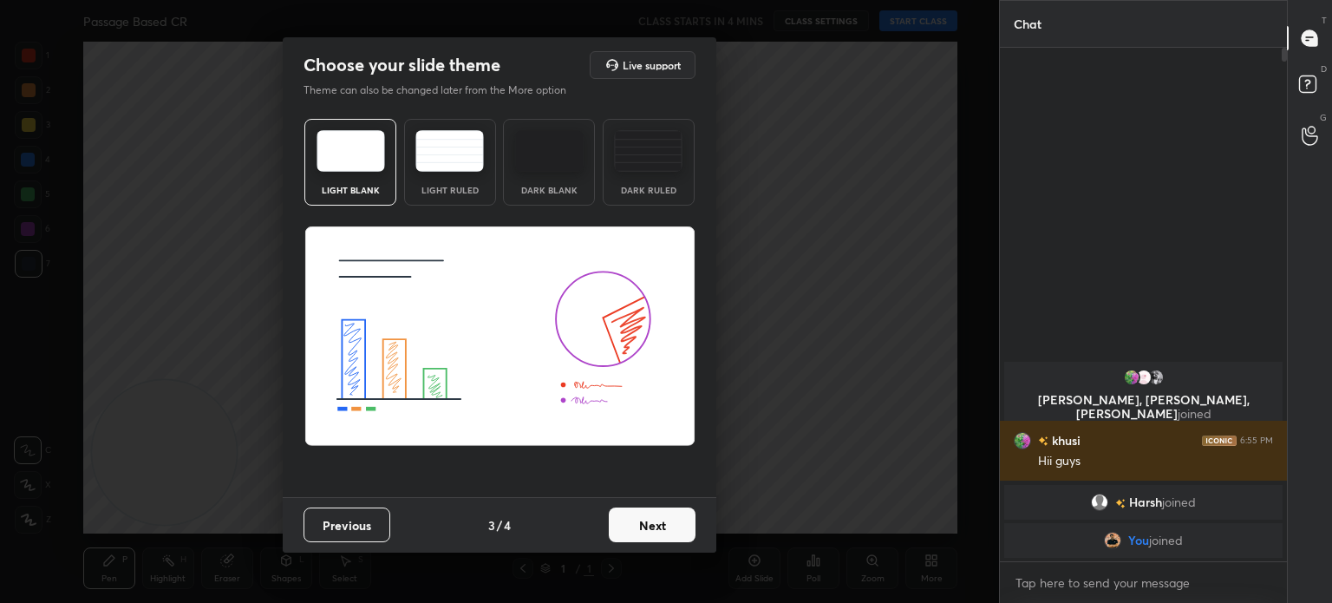
click at [645, 525] on button "Next" at bounding box center [652, 524] width 87 height 35
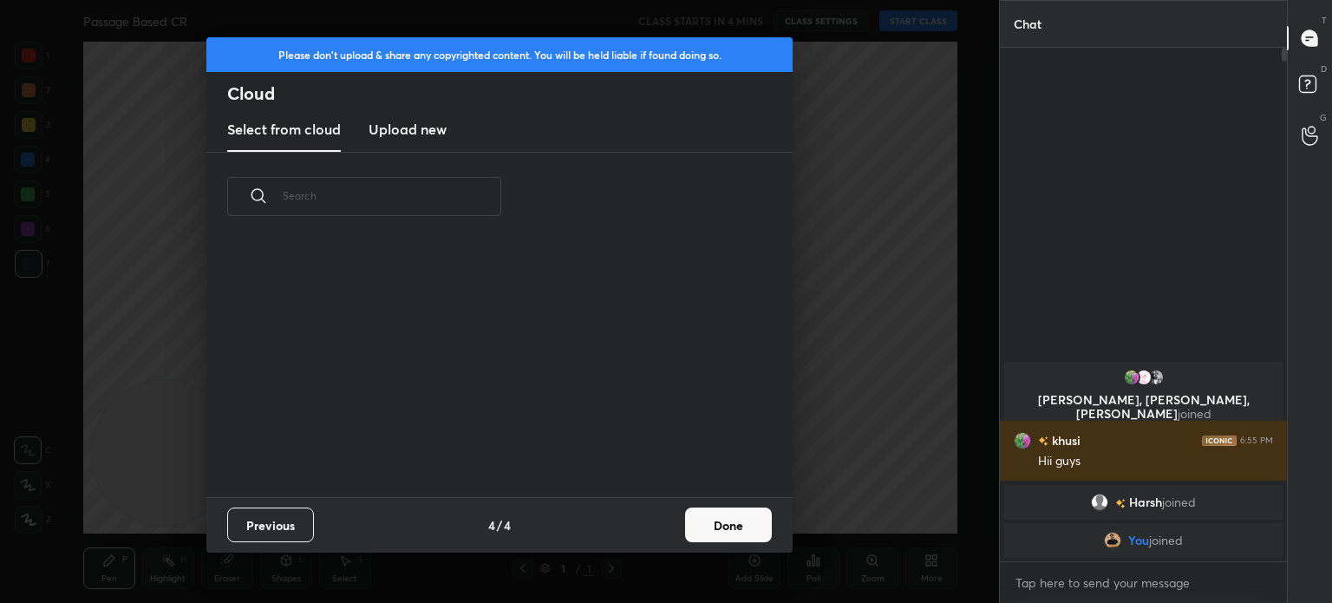
scroll to position [257, 557]
click at [769, 515] on button "Done" at bounding box center [728, 524] width 87 height 35
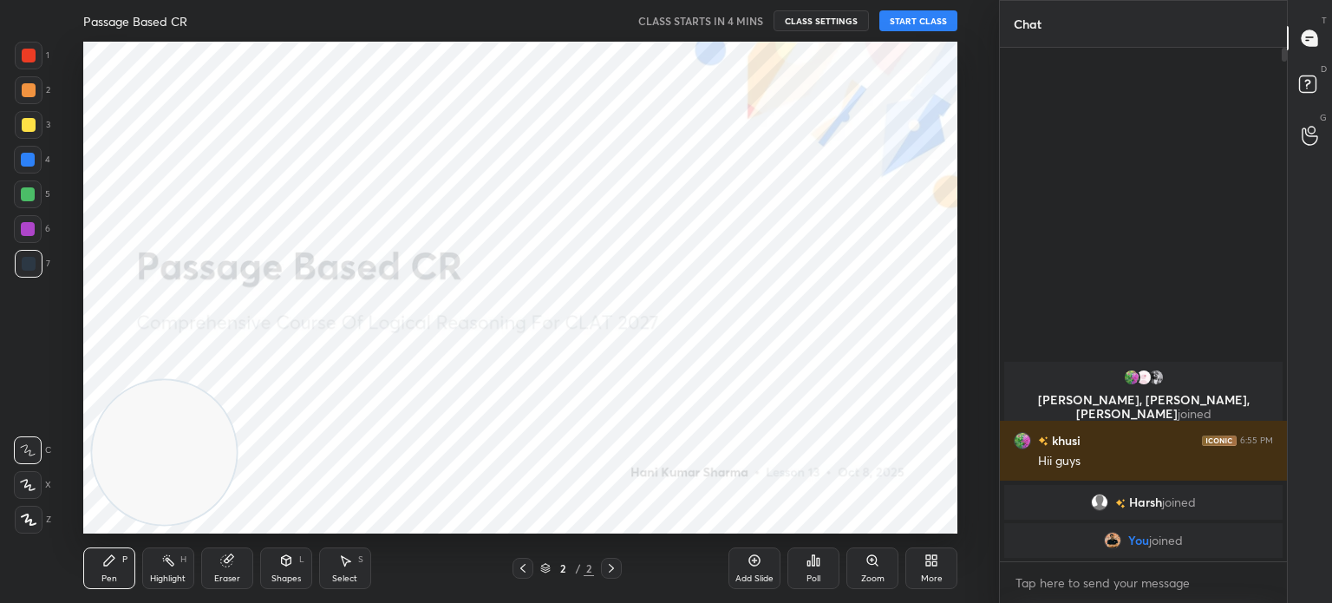
click at [903, 28] on button "START CLASS" at bounding box center [918, 20] width 78 height 21
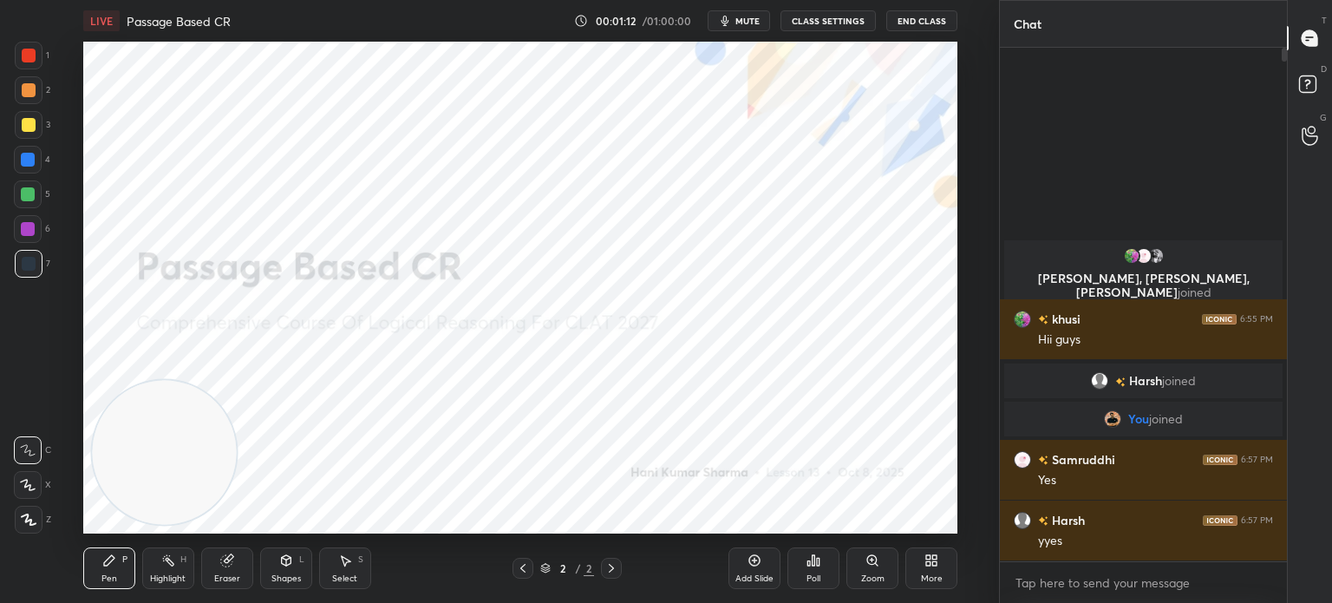
click at [766, 20] on button "mute" at bounding box center [739, 20] width 62 height 21
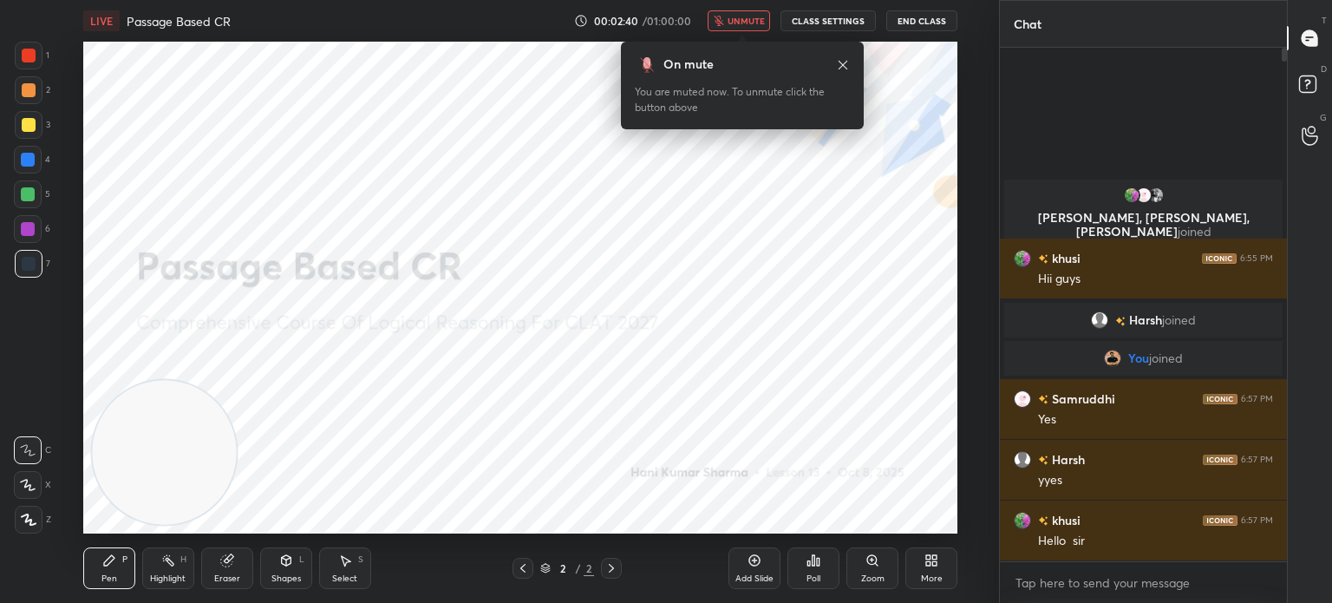
click at [921, 584] on div "More" at bounding box center [931, 568] width 52 height 42
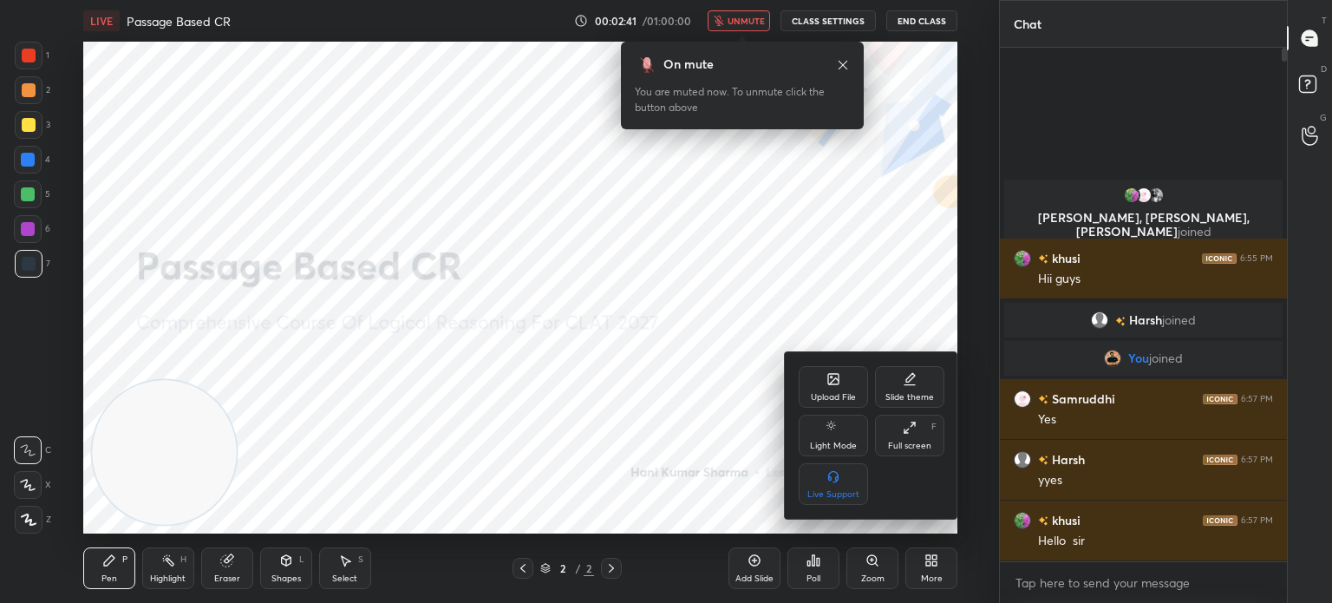
click at [810, 375] on div "Upload File" at bounding box center [833, 387] width 69 height 42
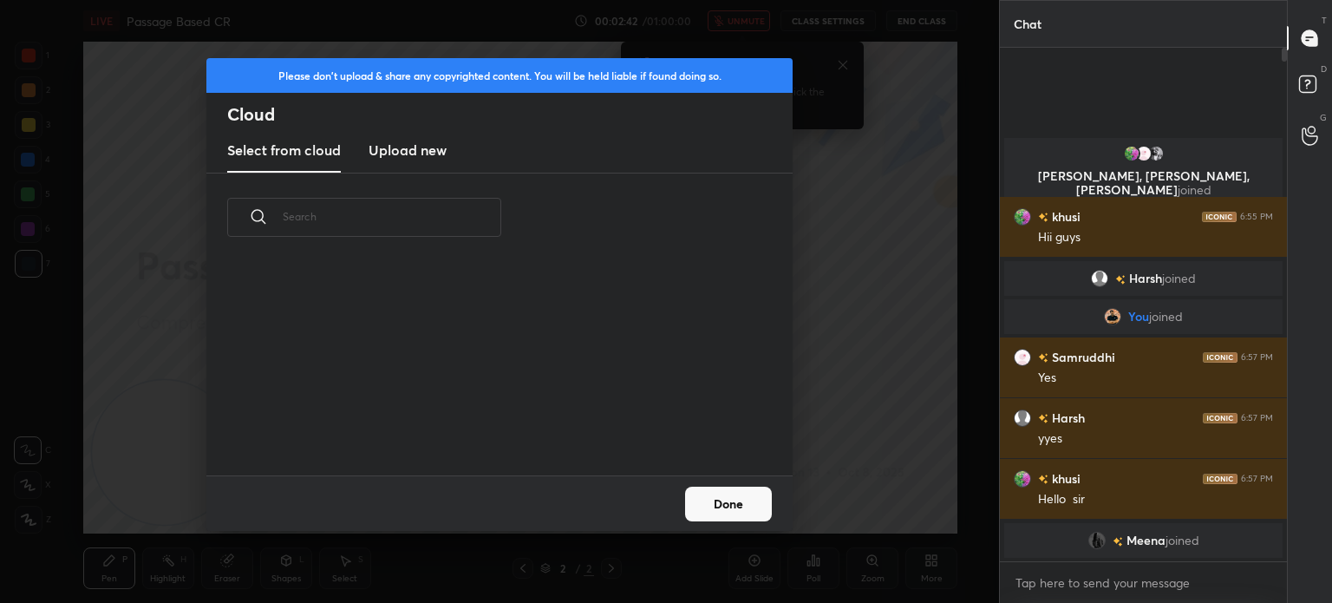
scroll to position [213, 557]
click at [427, 138] on new "Upload new" at bounding box center [407, 150] width 78 height 43
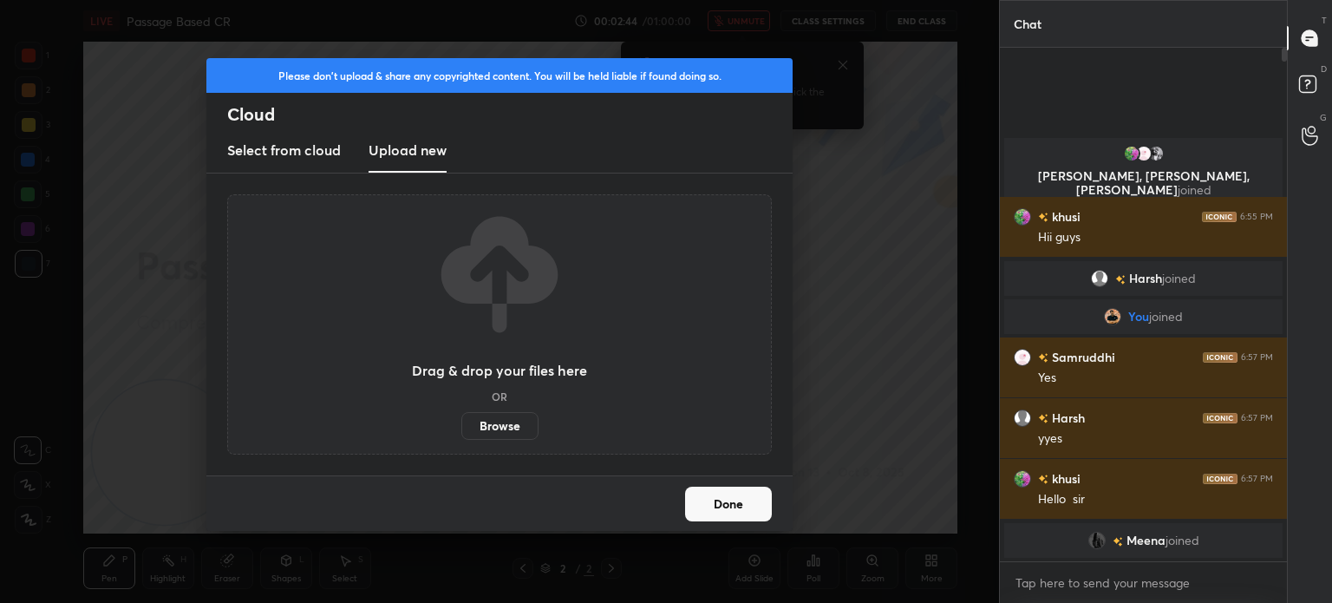
click at [493, 425] on label "Browse" at bounding box center [499, 426] width 77 height 28
click at [461, 425] on input "Browse" at bounding box center [461, 426] width 0 height 28
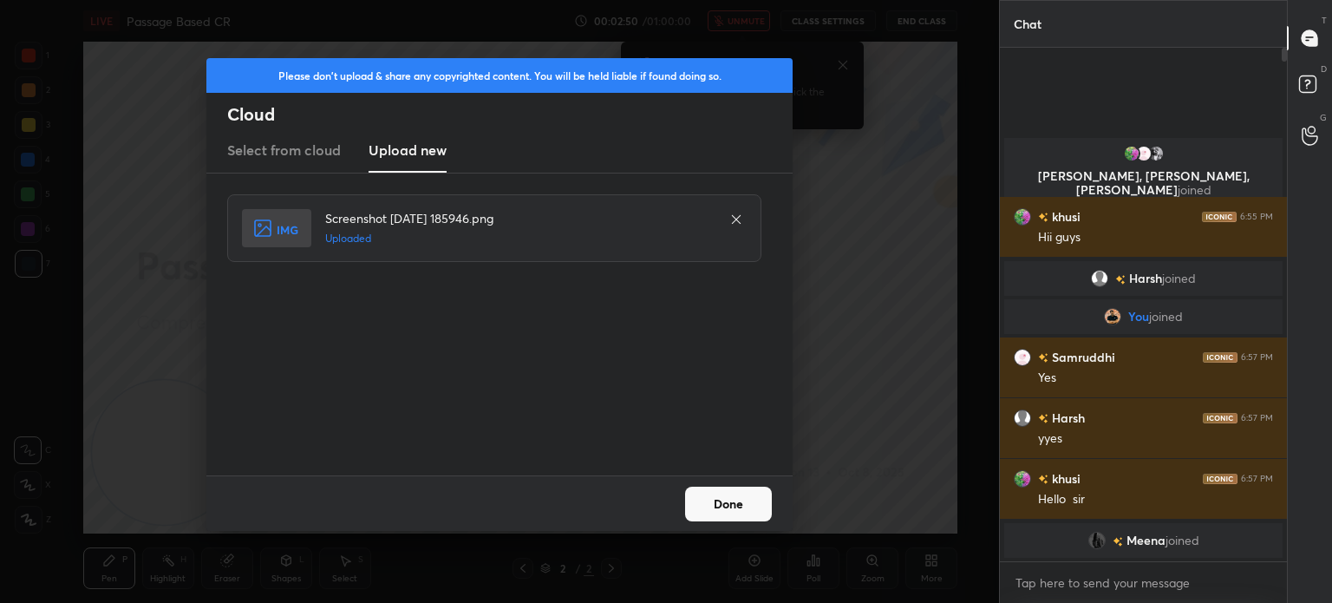
click at [712, 500] on button "Done" at bounding box center [728, 503] width 87 height 35
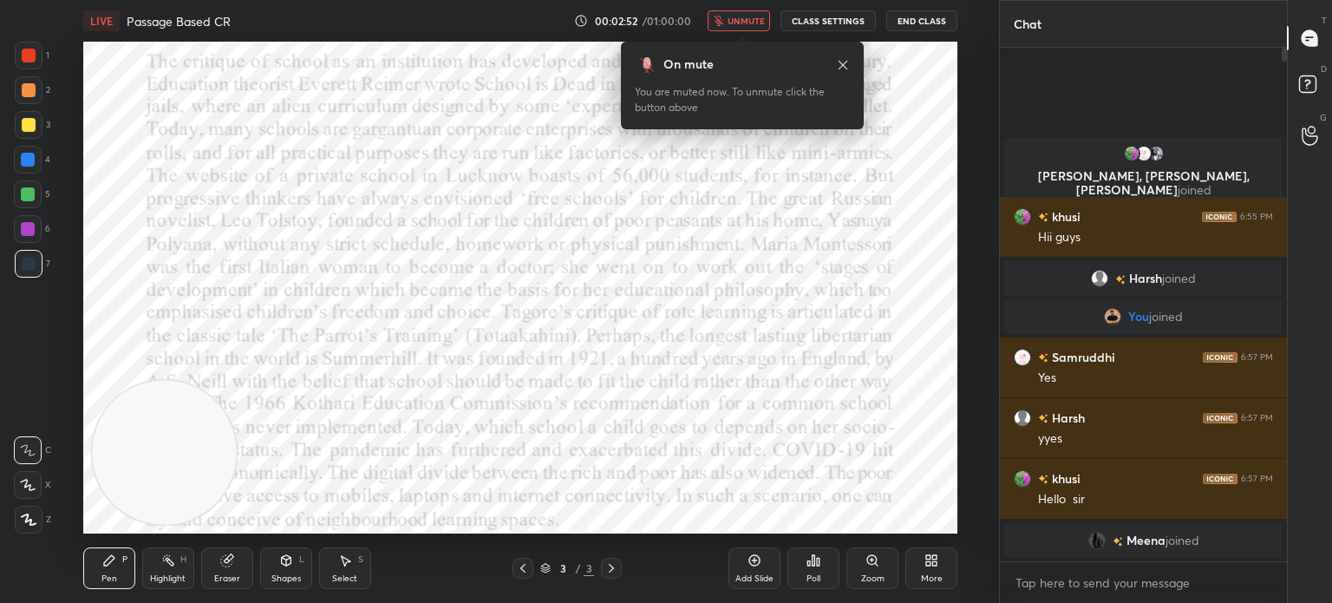
click at [750, 20] on span "unmute" at bounding box center [745, 21] width 37 height 12
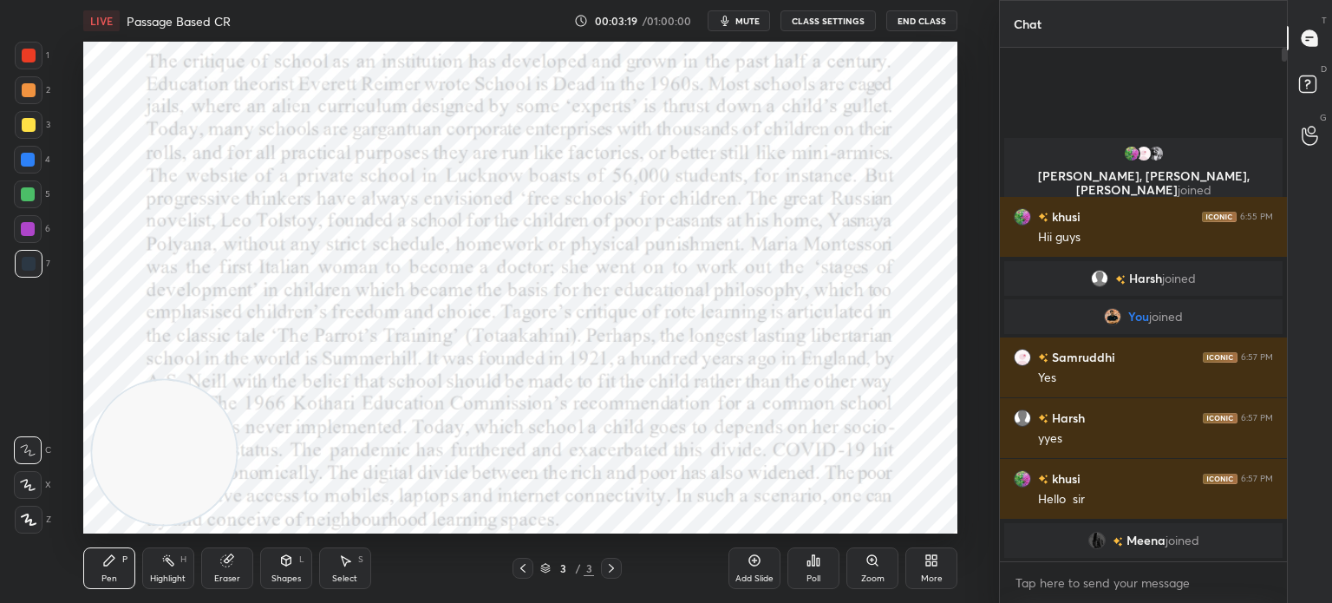
click at [745, 22] on span "mute" at bounding box center [747, 21] width 24 height 12
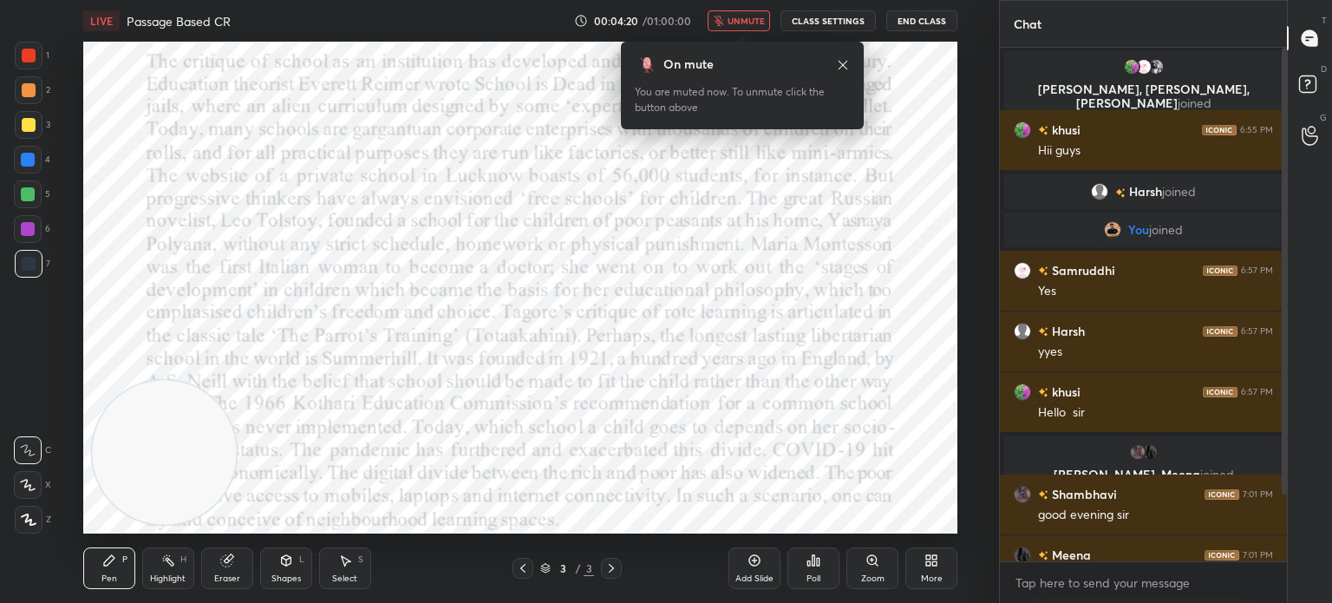
click at [760, 21] on span "unmute" at bounding box center [745, 21] width 37 height 12
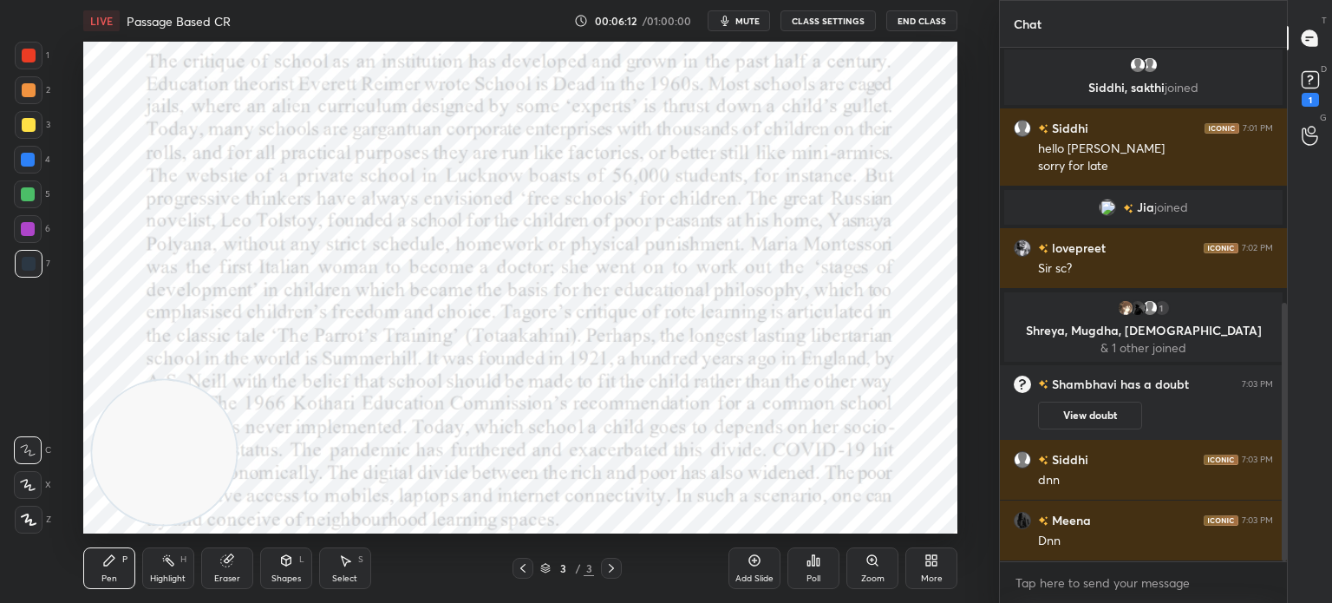
scroll to position [567, 0]
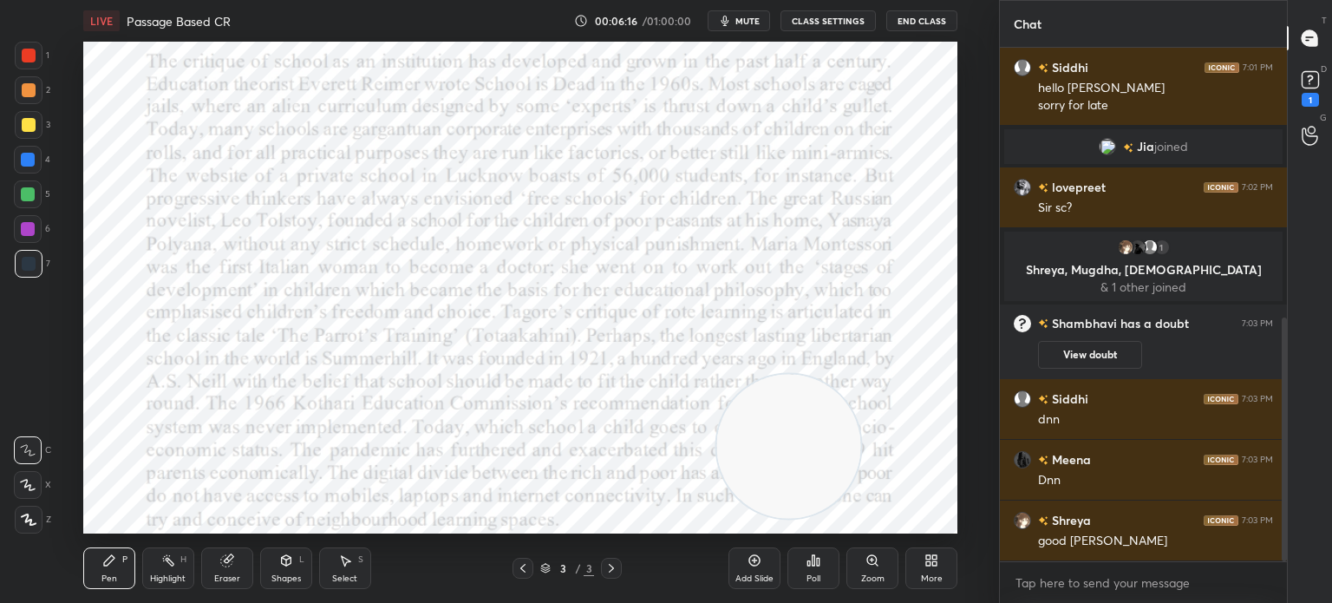
drag, startPoint x: 153, startPoint y: 450, endPoint x: 782, endPoint y: 443, distance: 629.5
click at [782, 443] on video at bounding box center [788, 446] width 144 height 144
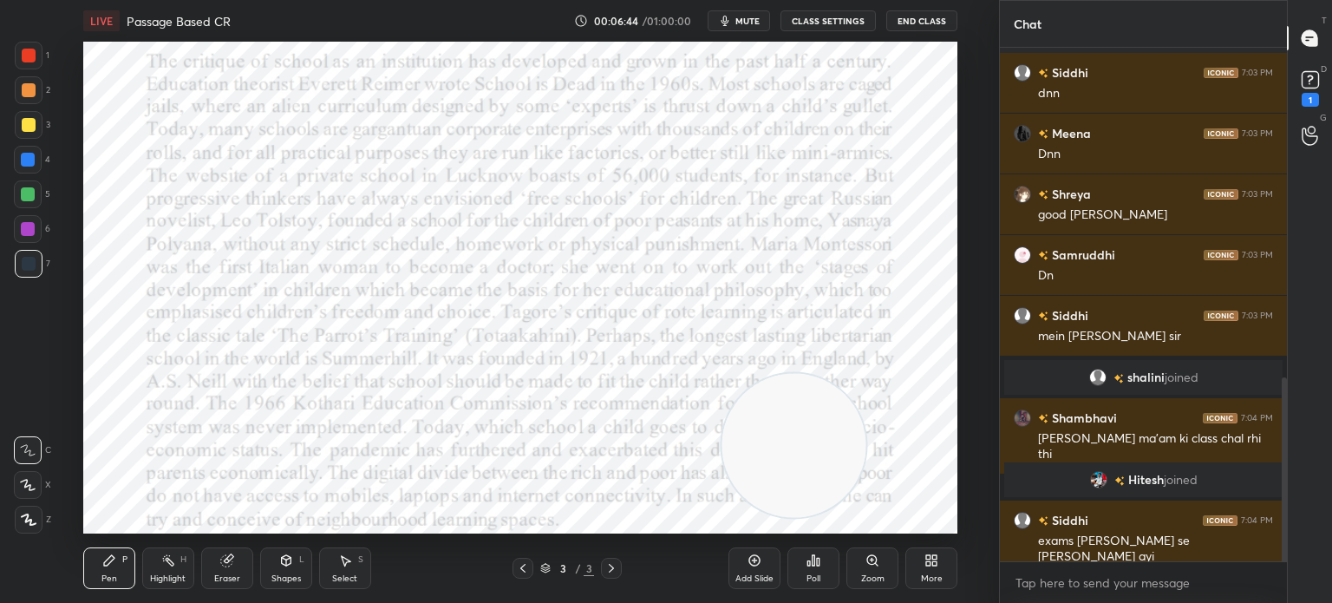
scroll to position [964, 0]
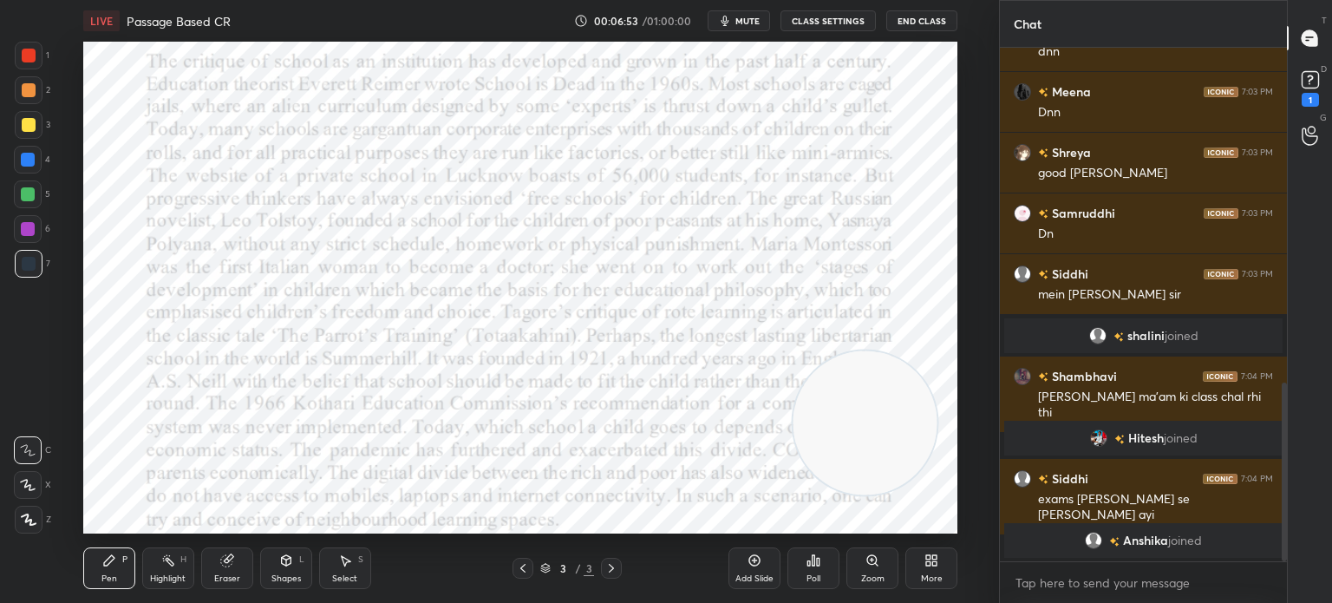
drag, startPoint x: 836, startPoint y: 427, endPoint x: 910, endPoint y: 419, distance: 75.0
click at [910, 419] on video at bounding box center [864, 422] width 144 height 144
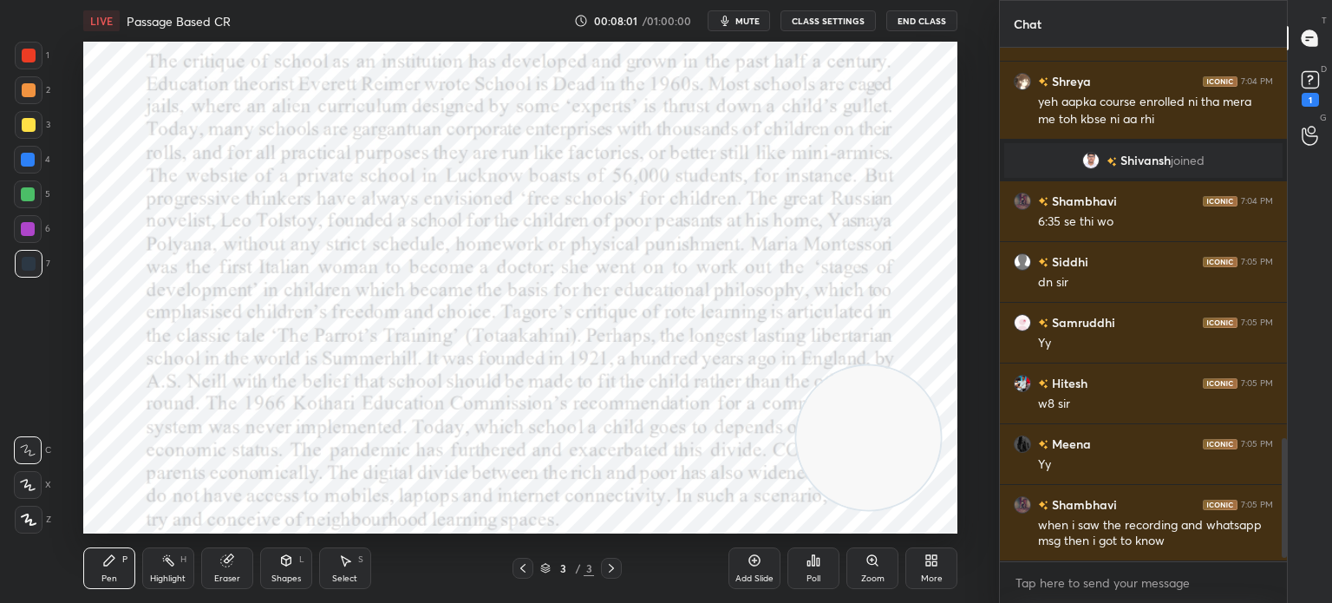
scroll to position [1680, 0]
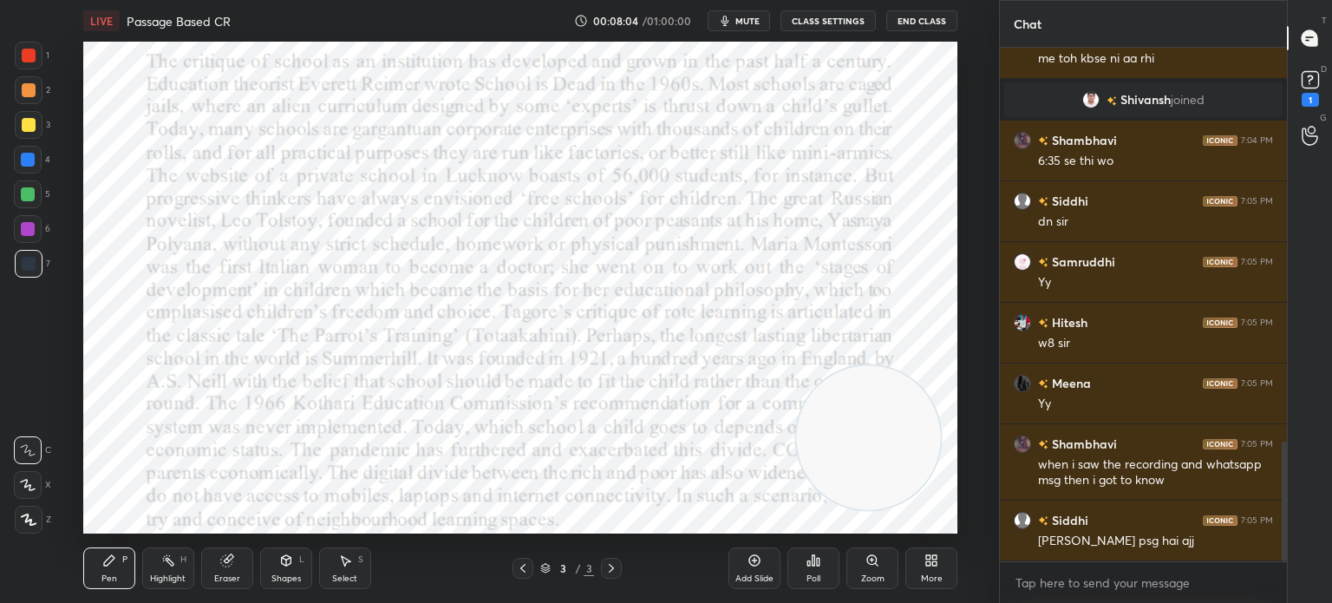
click at [922, 558] on div "More" at bounding box center [931, 568] width 52 height 42
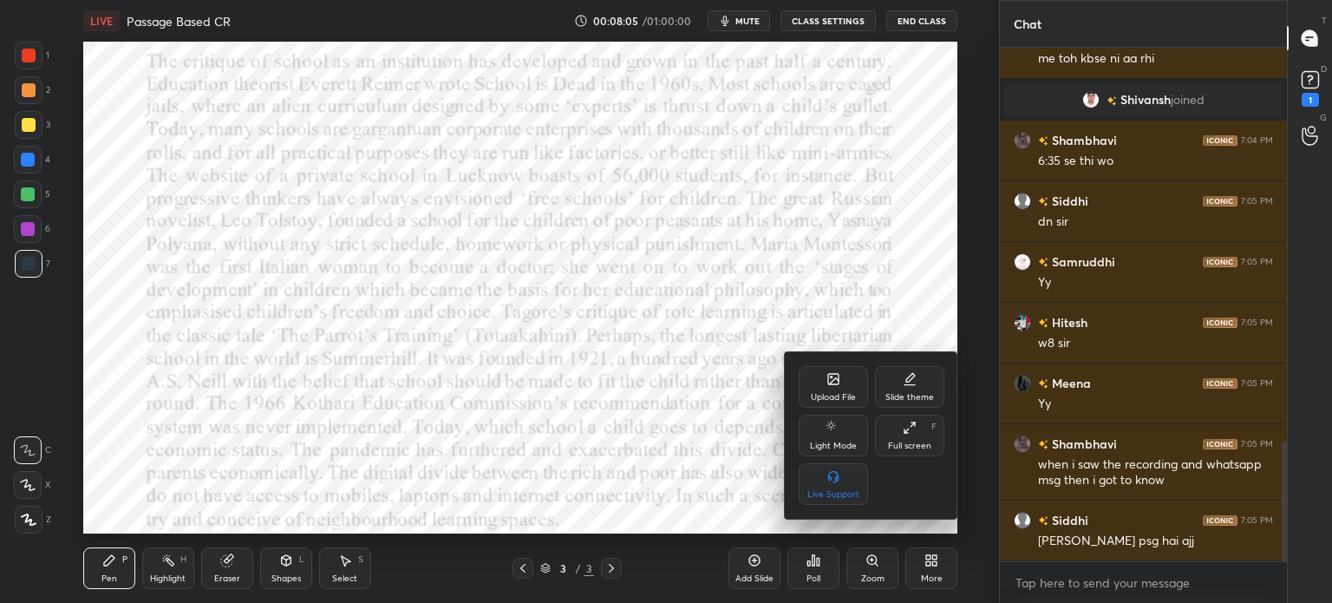
click at [825, 391] on div "Upload File" at bounding box center [833, 387] width 69 height 42
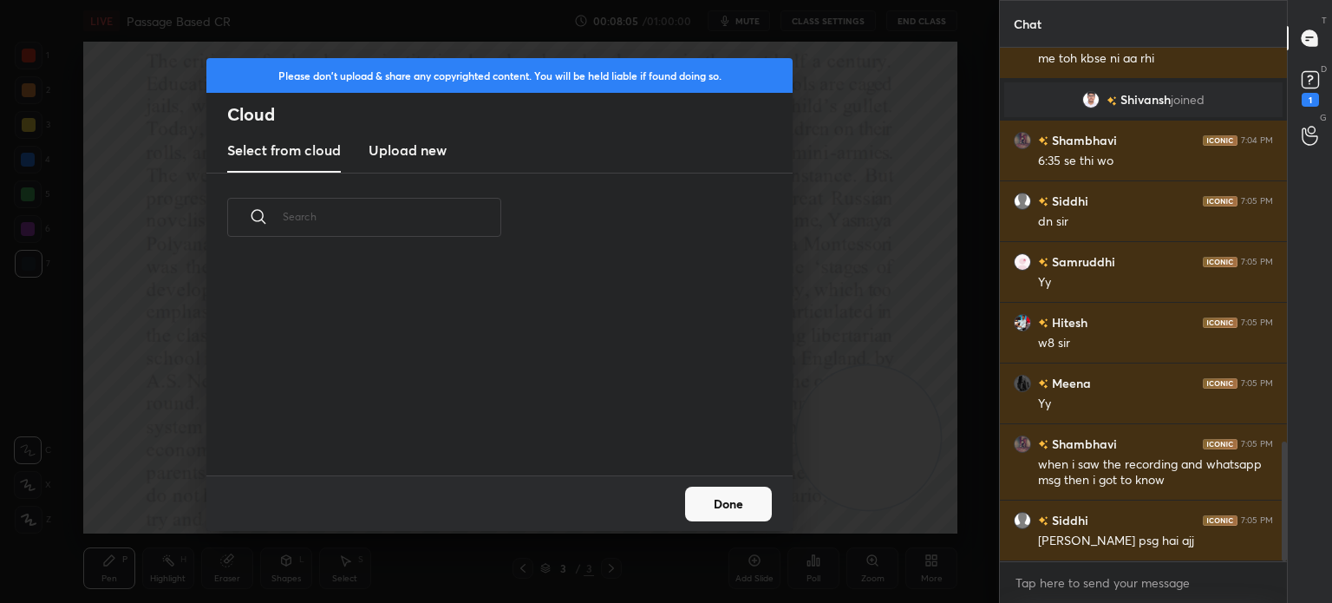
scroll to position [213, 557]
click at [425, 158] on h3 "Upload new" at bounding box center [407, 150] width 78 height 21
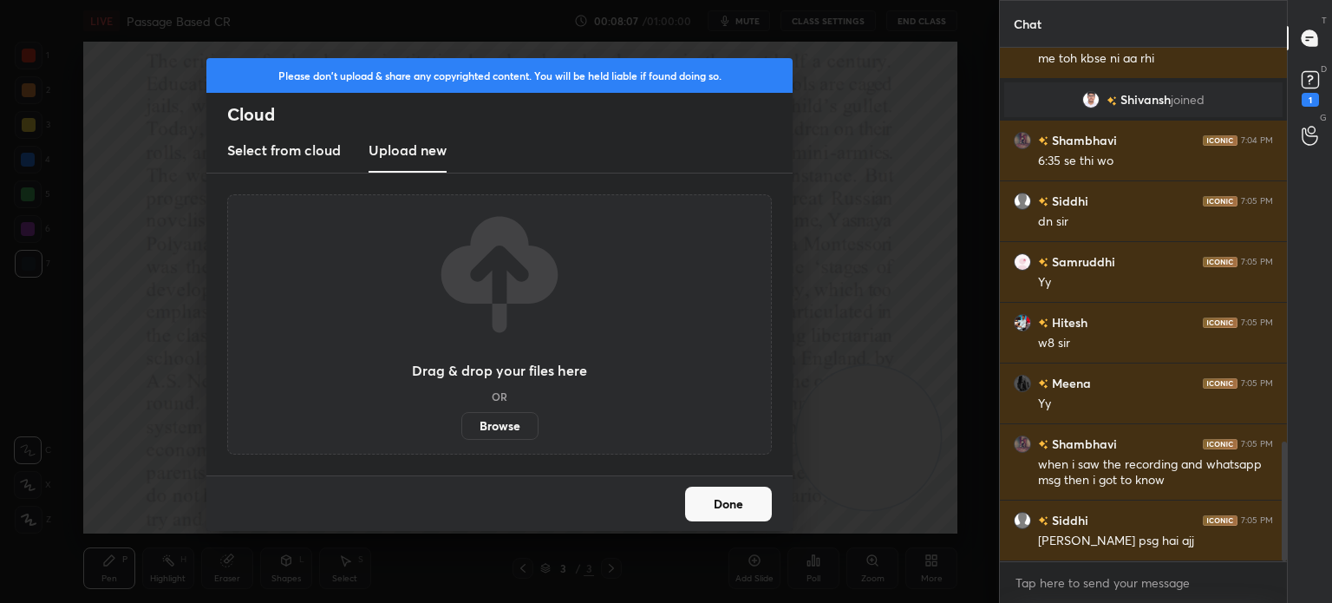
click at [503, 422] on label "Browse" at bounding box center [499, 426] width 77 height 28
click at [461, 422] on input "Browse" at bounding box center [461, 426] width 0 height 28
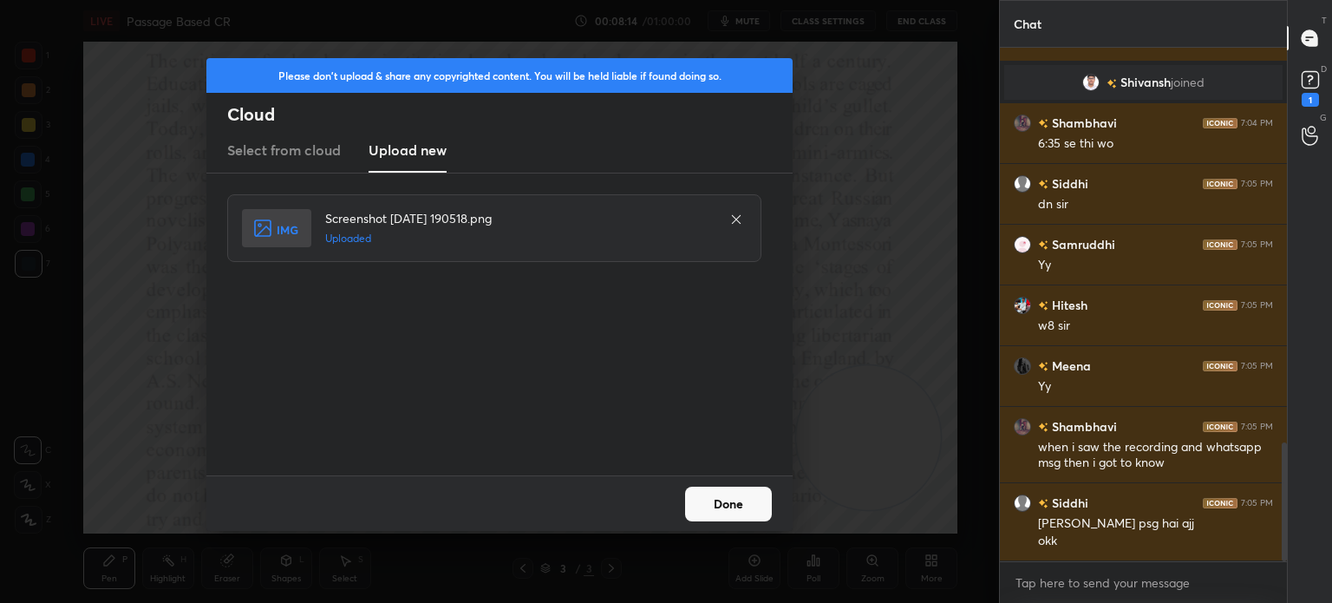
click at [721, 500] on button "Done" at bounding box center [728, 503] width 87 height 35
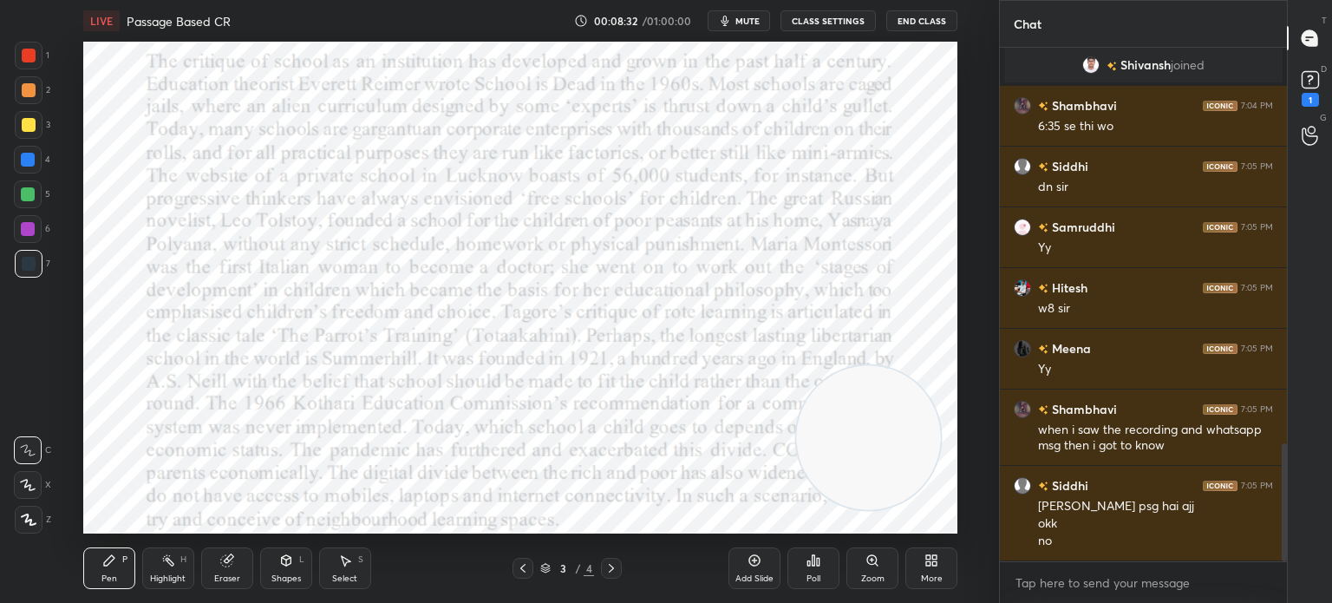
scroll to position [1732, 0]
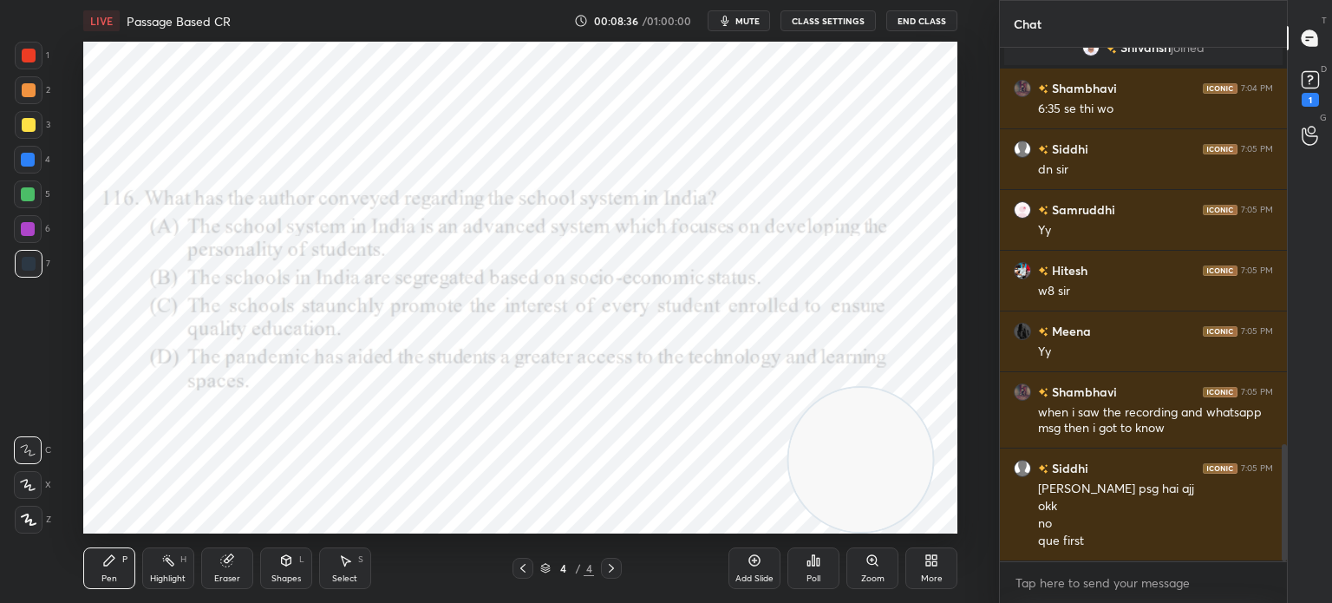
drag, startPoint x: 845, startPoint y: 459, endPoint x: 838, endPoint y: 488, distance: 30.5
click at [838, 488] on video at bounding box center [860, 460] width 144 height 144
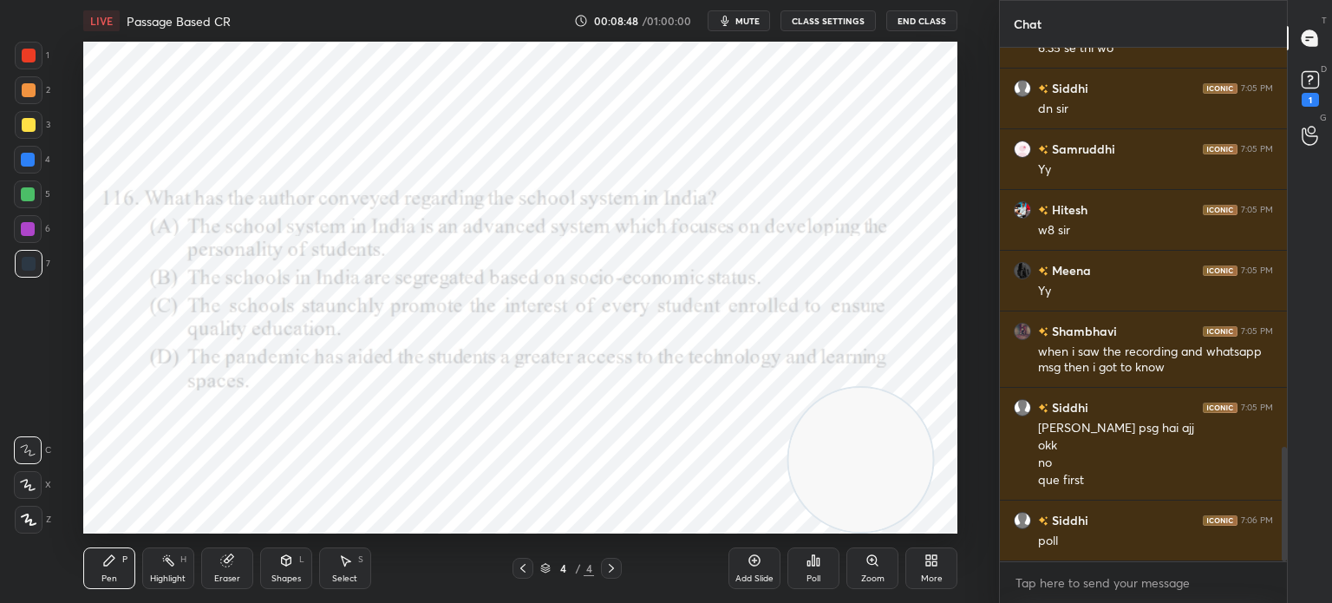
click at [807, 580] on div "Poll" at bounding box center [813, 578] width 14 height 9
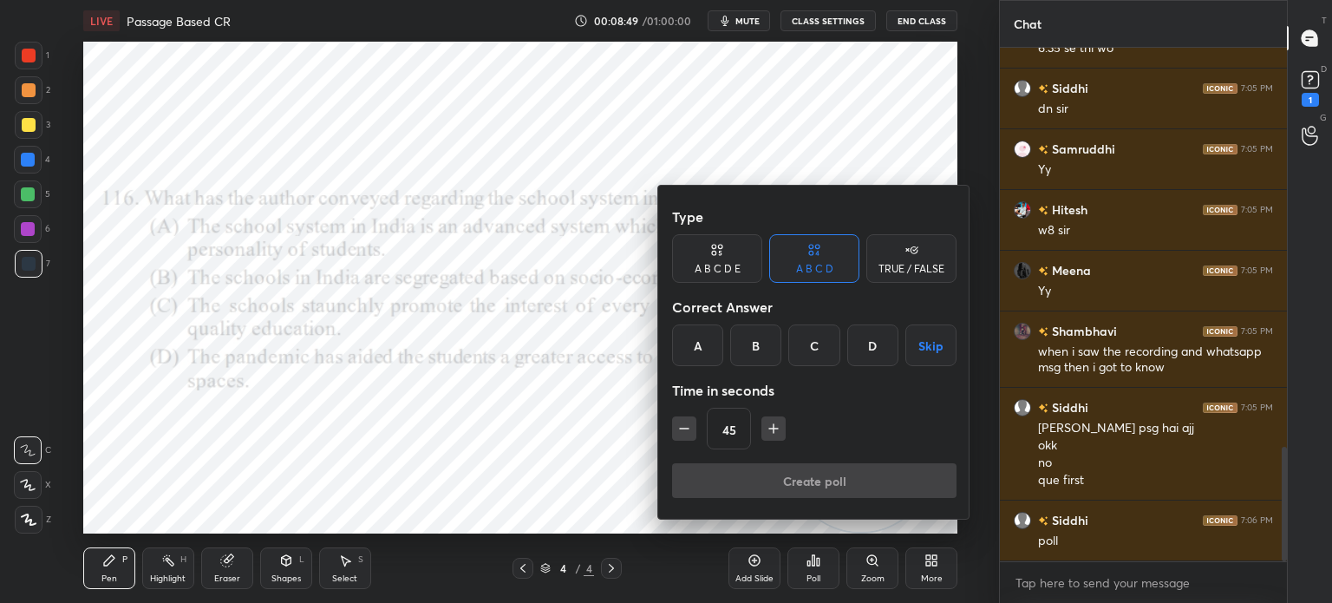
click at [758, 348] on div "B" at bounding box center [755, 345] width 51 height 42
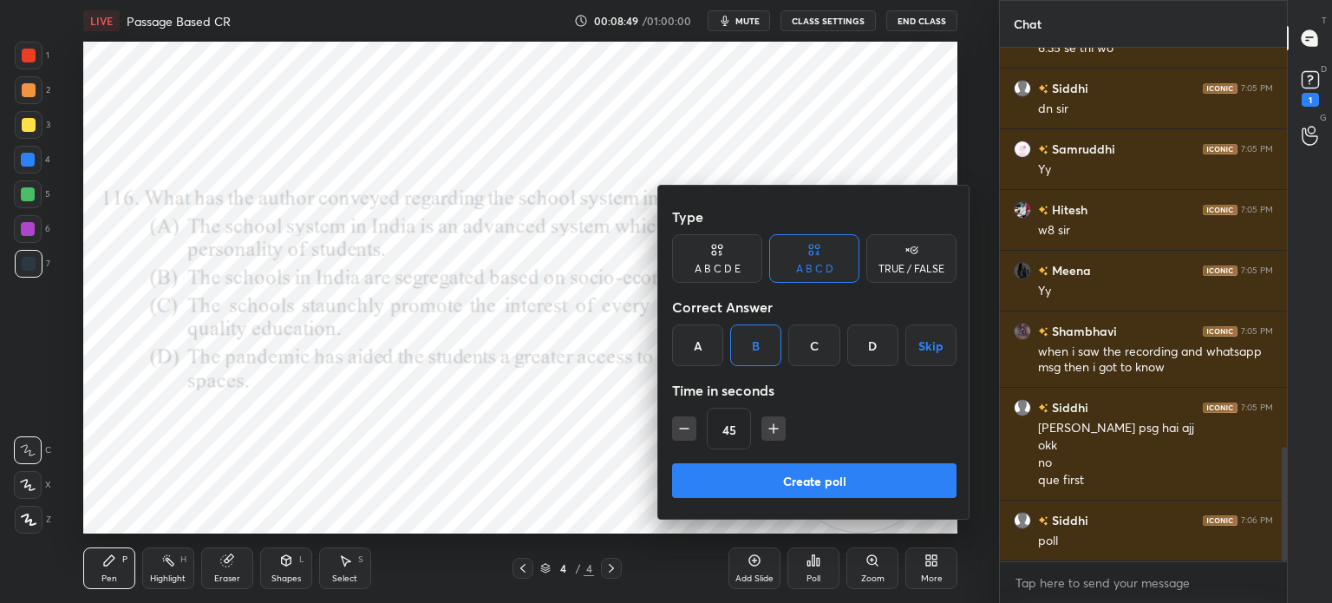
click at [743, 471] on button "Create poll" at bounding box center [814, 480] width 284 height 35
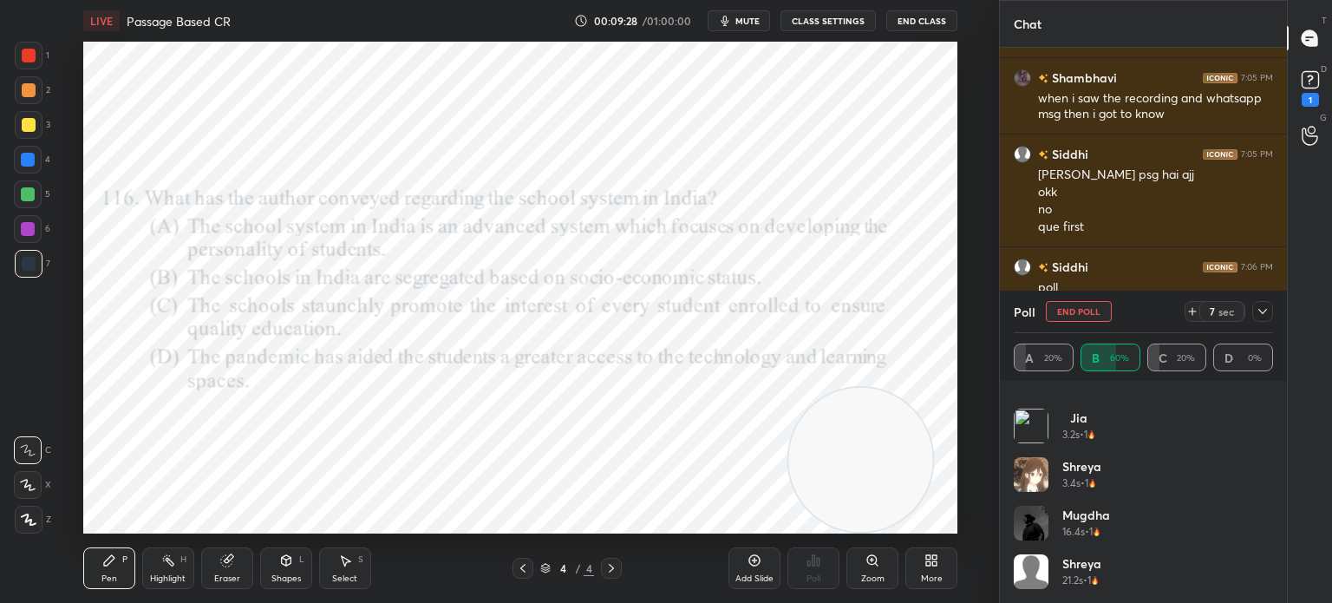
click at [30, 521] on icon at bounding box center [29, 519] width 14 height 10
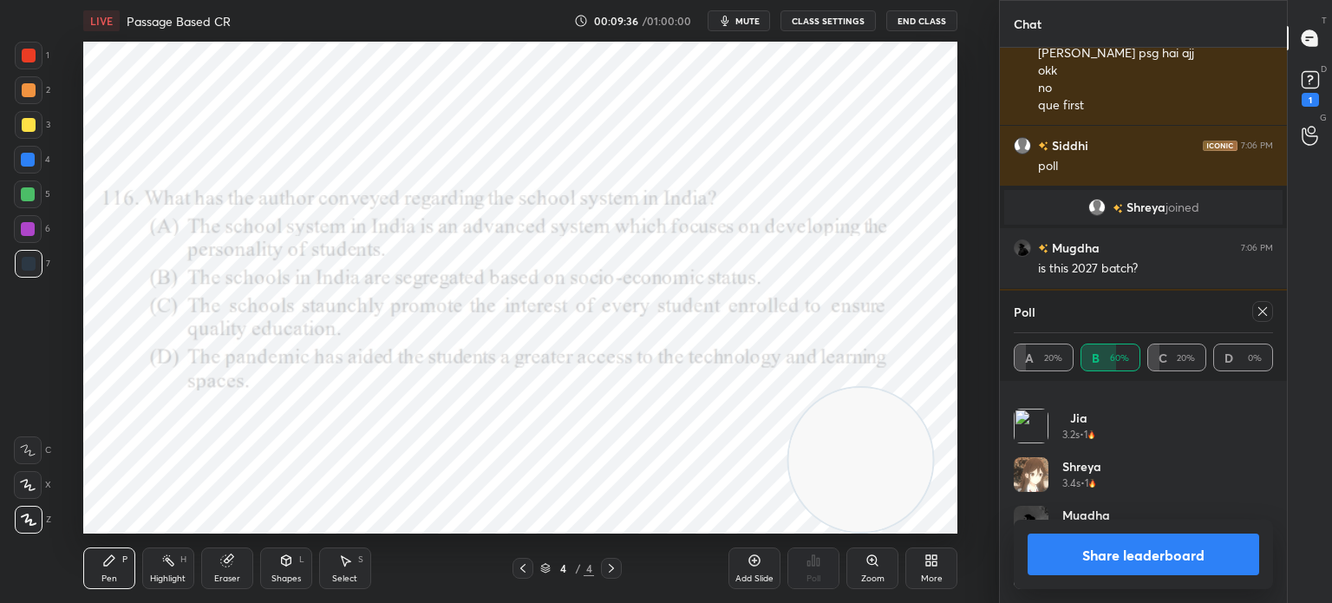
scroll to position [1956, 0]
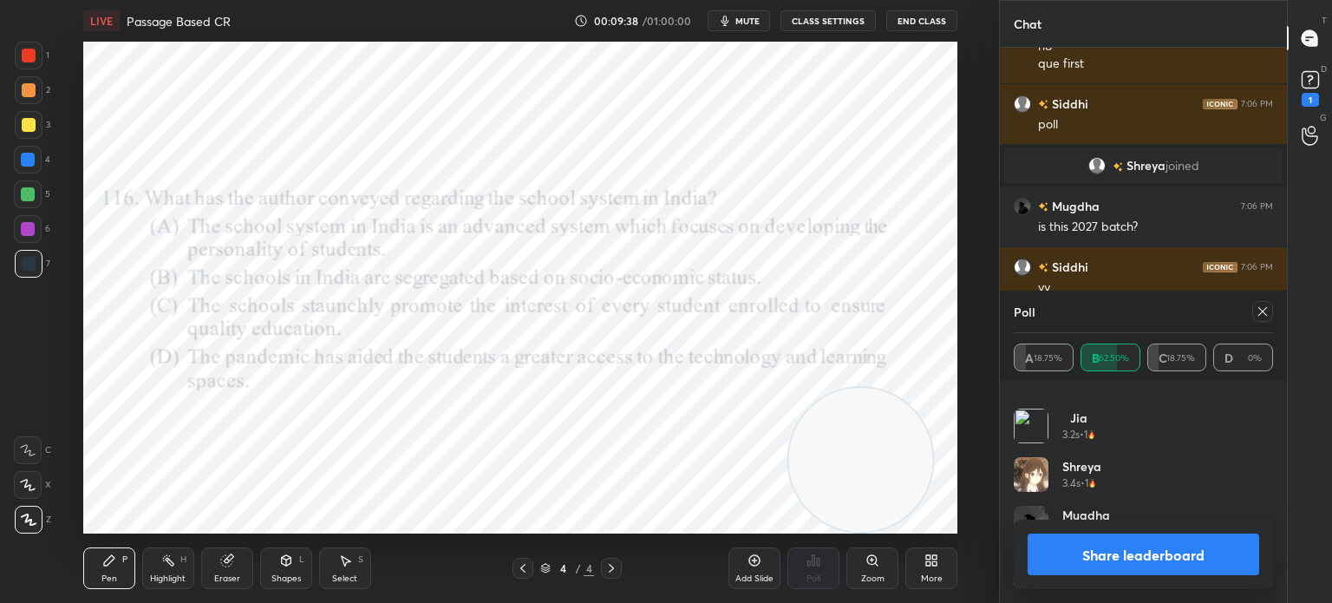
click at [1262, 316] on icon at bounding box center [1262, 311] width 14 height 14
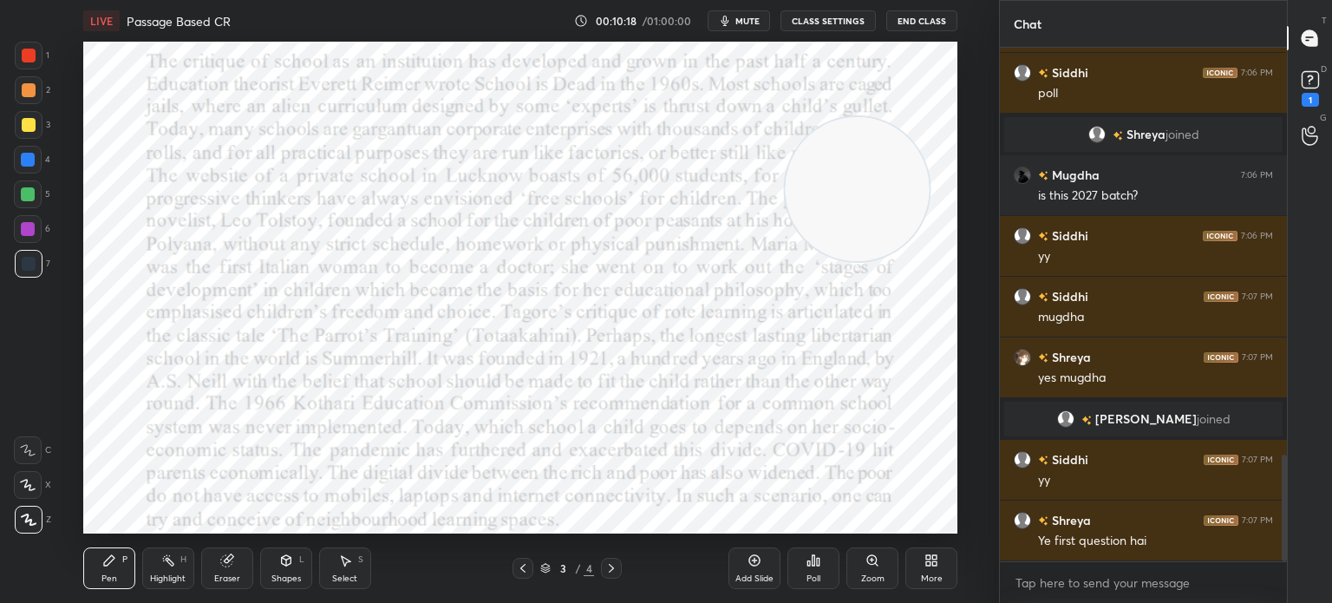
scroll to position [2017, 0]
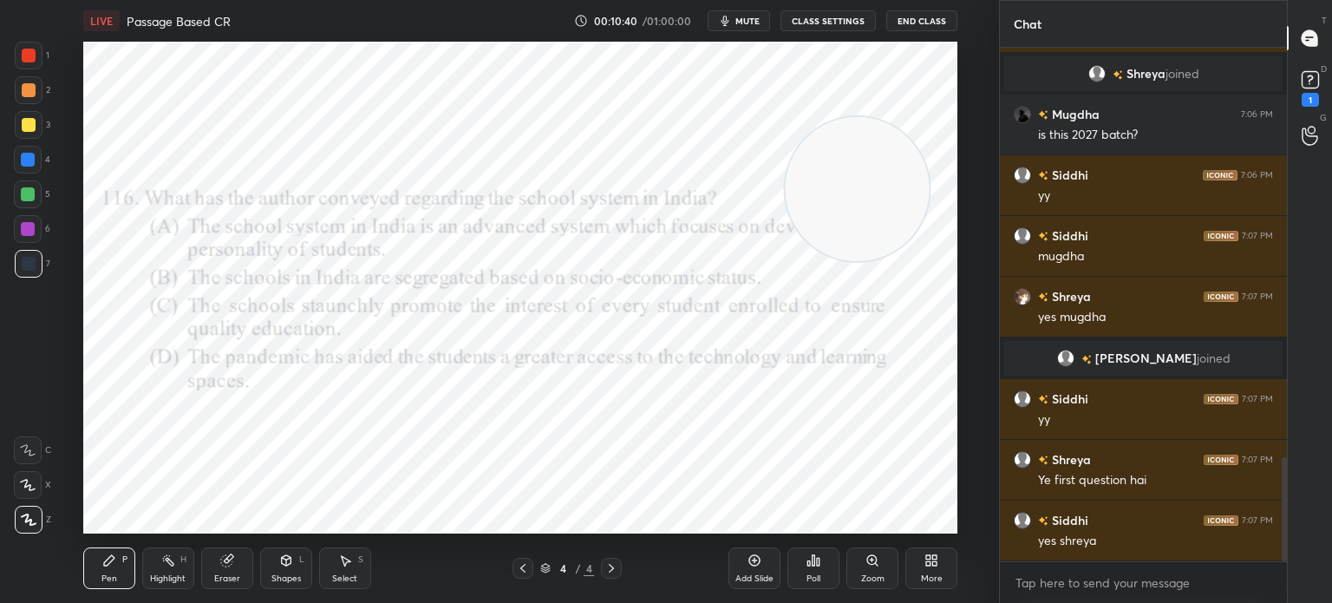
click at [929, 558] on icon at bounding box center [928, 557] width 4 height 4
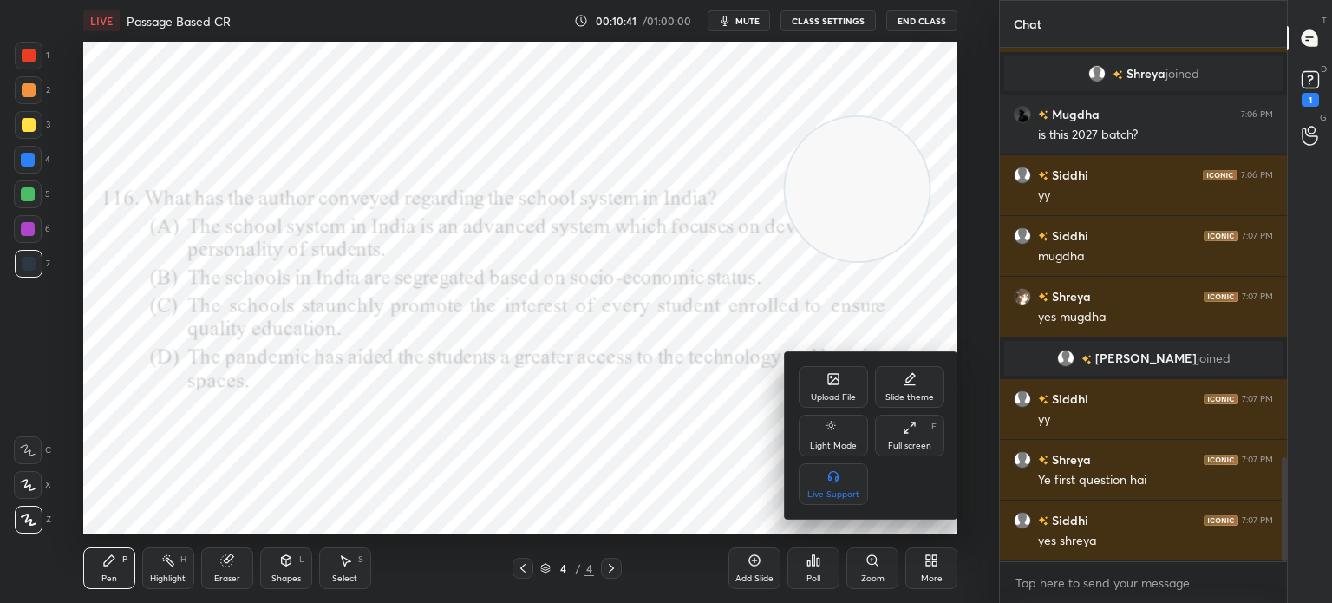
click at [820, 389] on div "Upload File" at bounding box center [833, 387] width 69 height 42
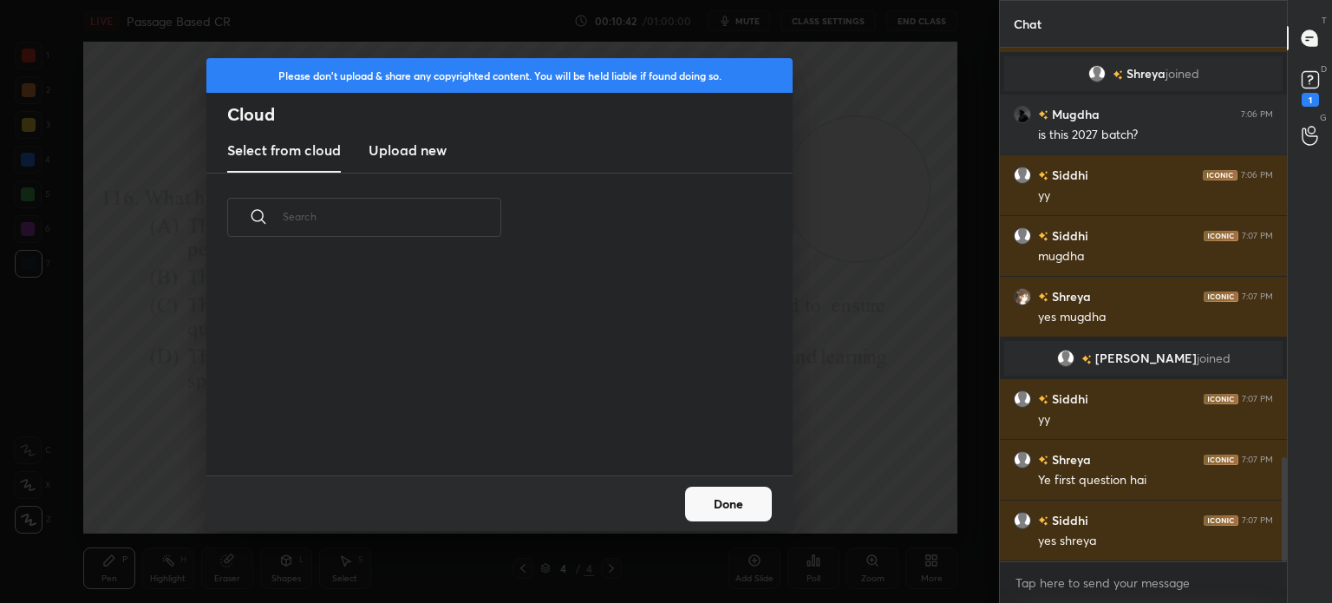
scroll to position [213, 557]
click at [398, 144] on h3 "Upload new" at bounding box center [407, 150] width 78 height 21
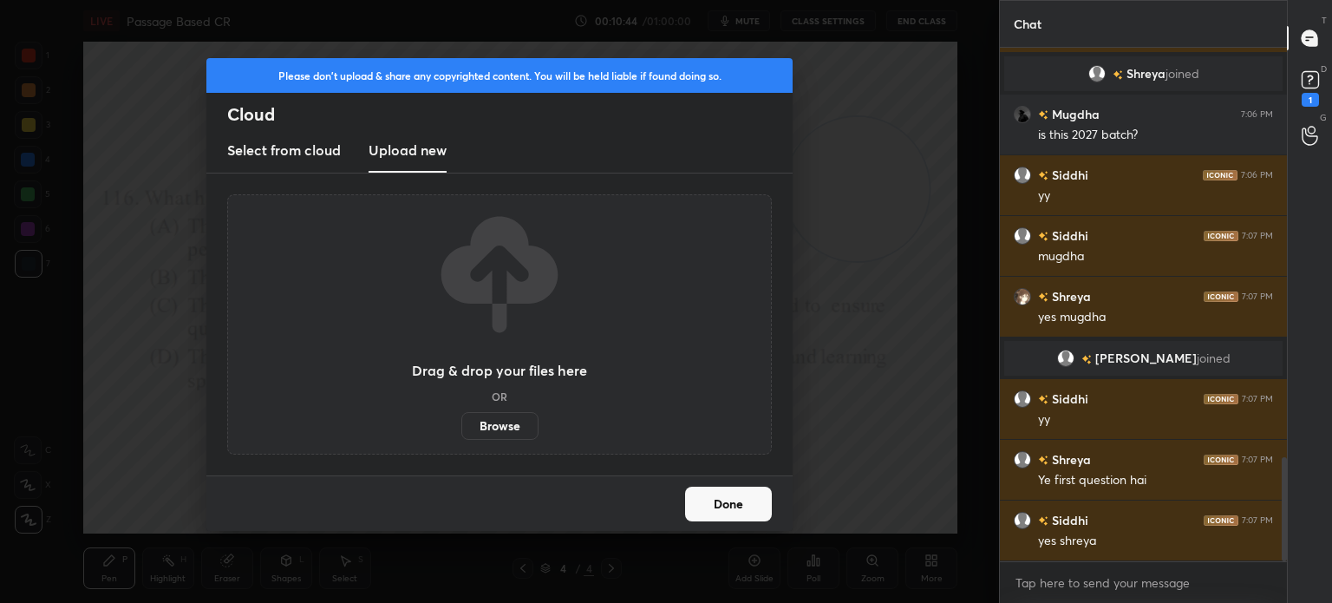
click at [496, 426] on label "Browse" at bounding box center [499, 426] width 77 height 28
click at [461, 426] on input "Browse" at bounding box center [461, 426] width 0 height 28
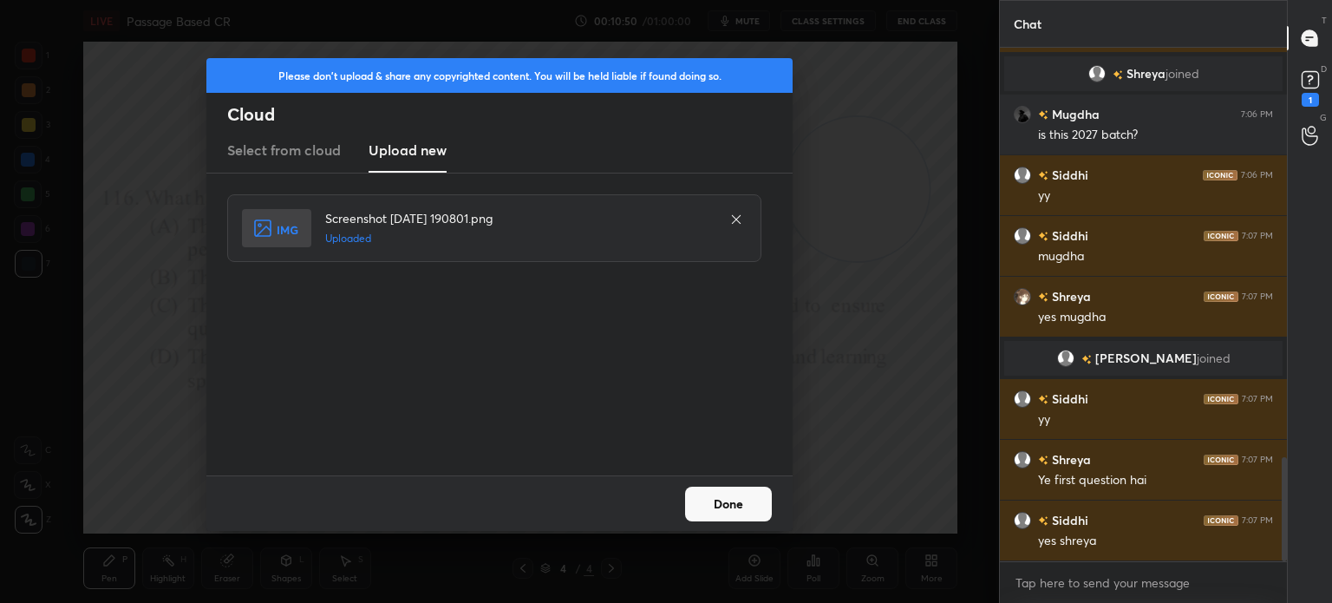
click at [742, 509] on button "Done" at bounding box center [728, 503] width 87 height 35
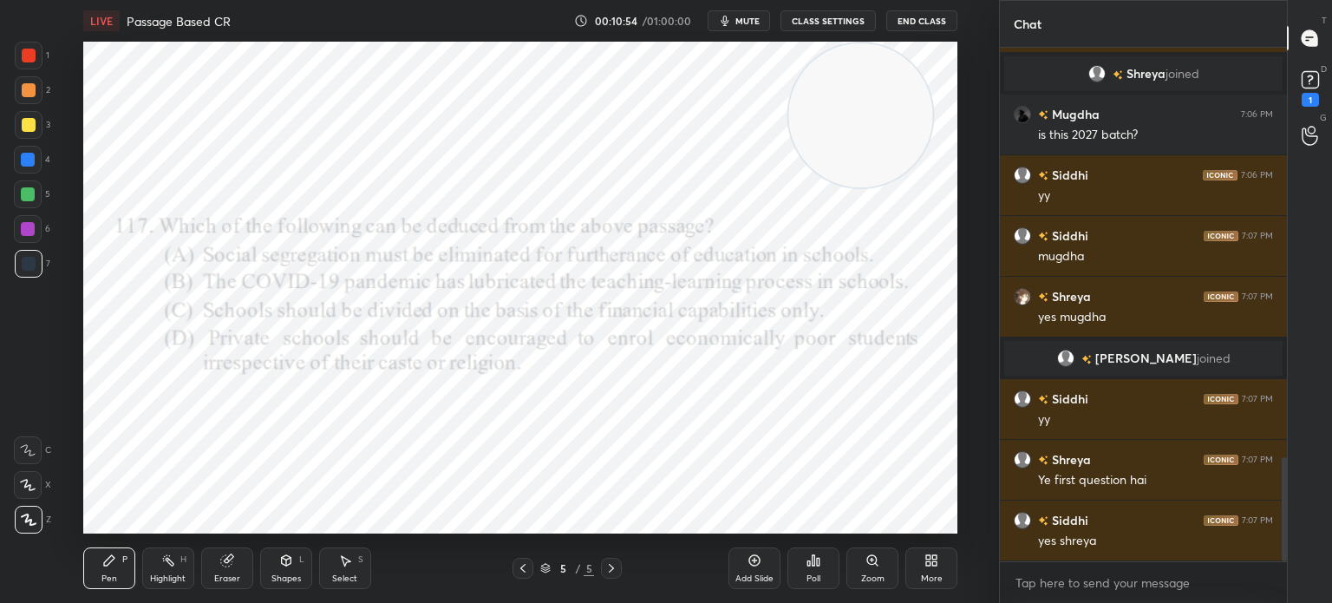
drag, startPoint x: 833, startPoint y: 162, endPoint x: 836, endPoint y: 87, distance: 75.5
click at [836, 87] on video at bounding box center [860, 115] width 144 height 144
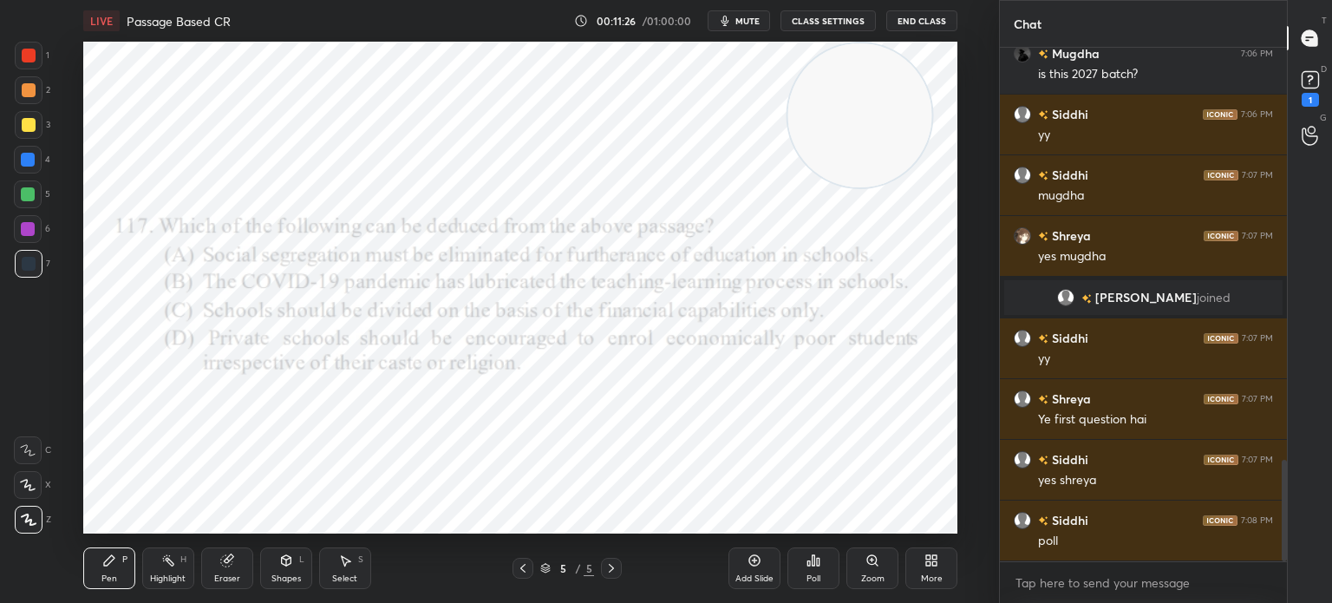
click at [818, 572] on div "Poll" at bounding box center [813, 568] width 52 height 42
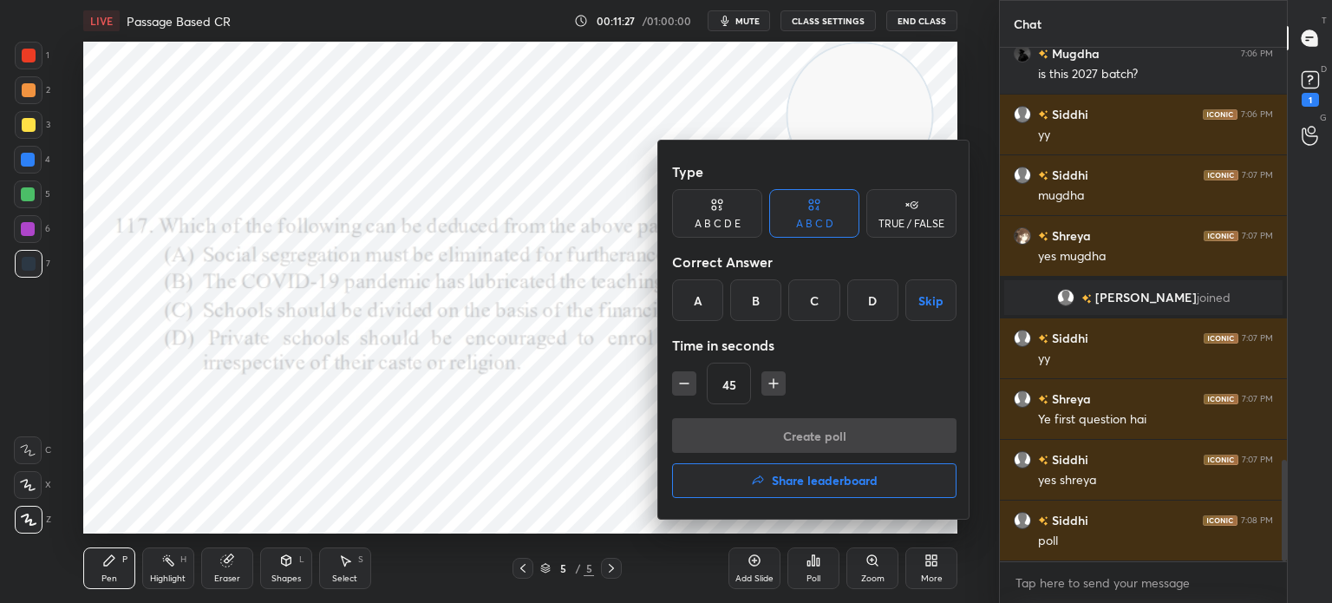
click at [690, 301] on div "A" at bounding box center [697, 300] width 51 height 42
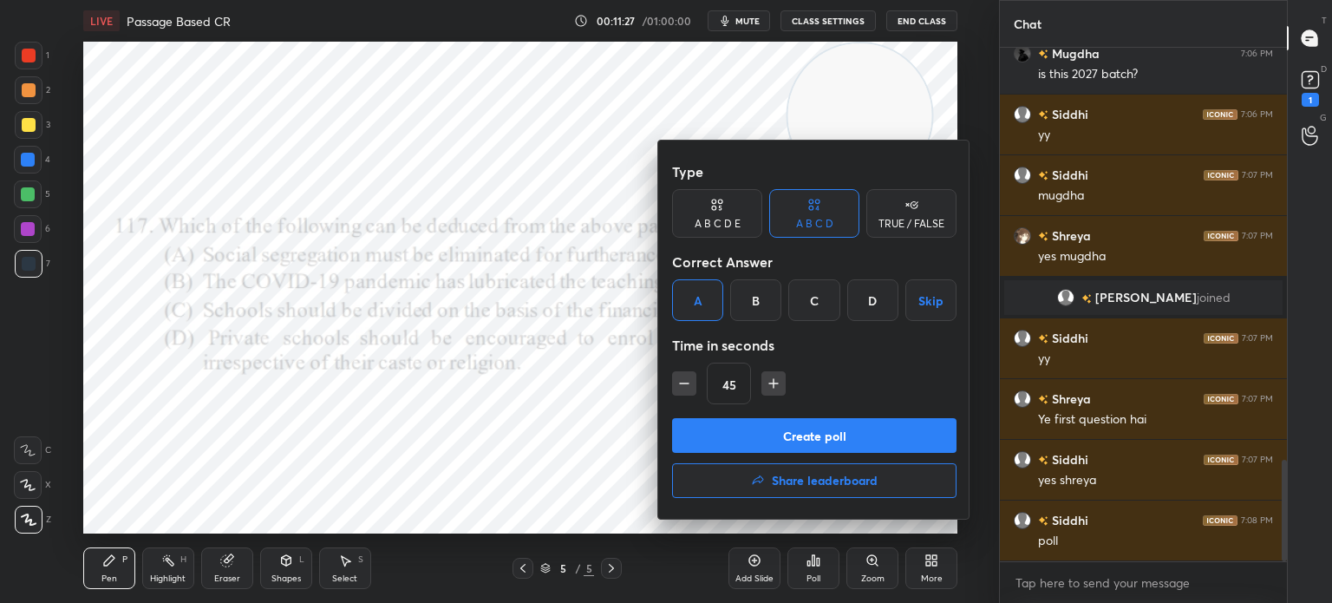
click at [722, 430] on button "Create poll" at bounding box center [814, 435] width 284 height 35
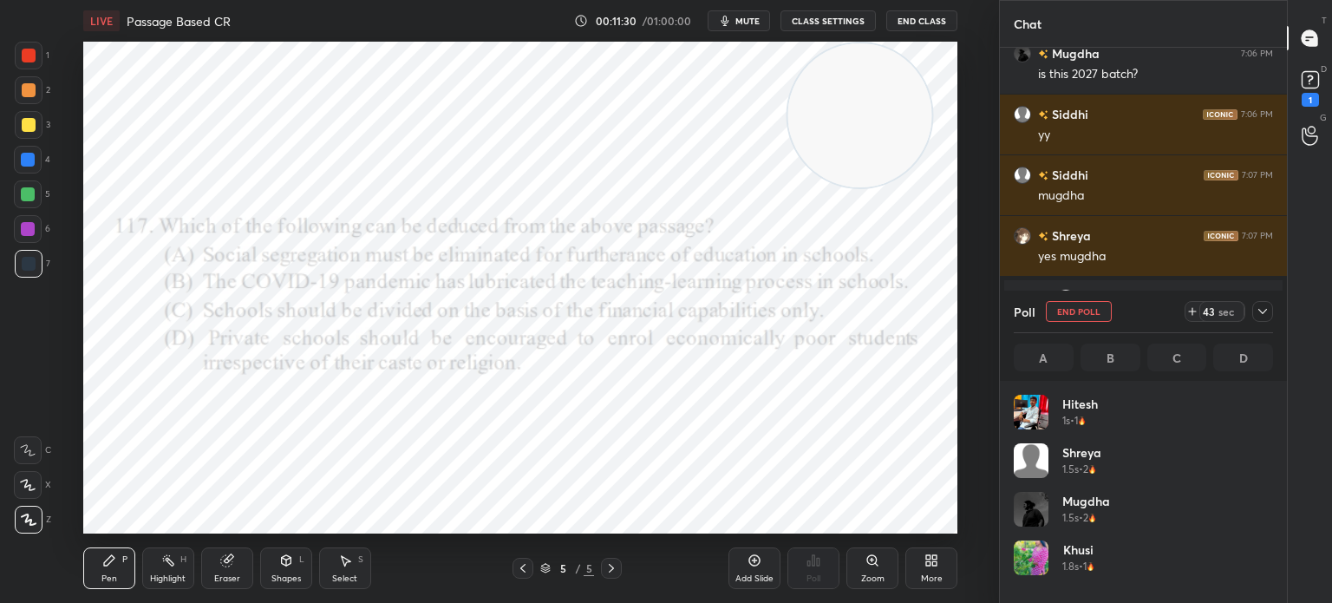
scroll to position [203, 254]
click at [1266, 316] on icon at bounding box center [1262, 311] width 14 height 14
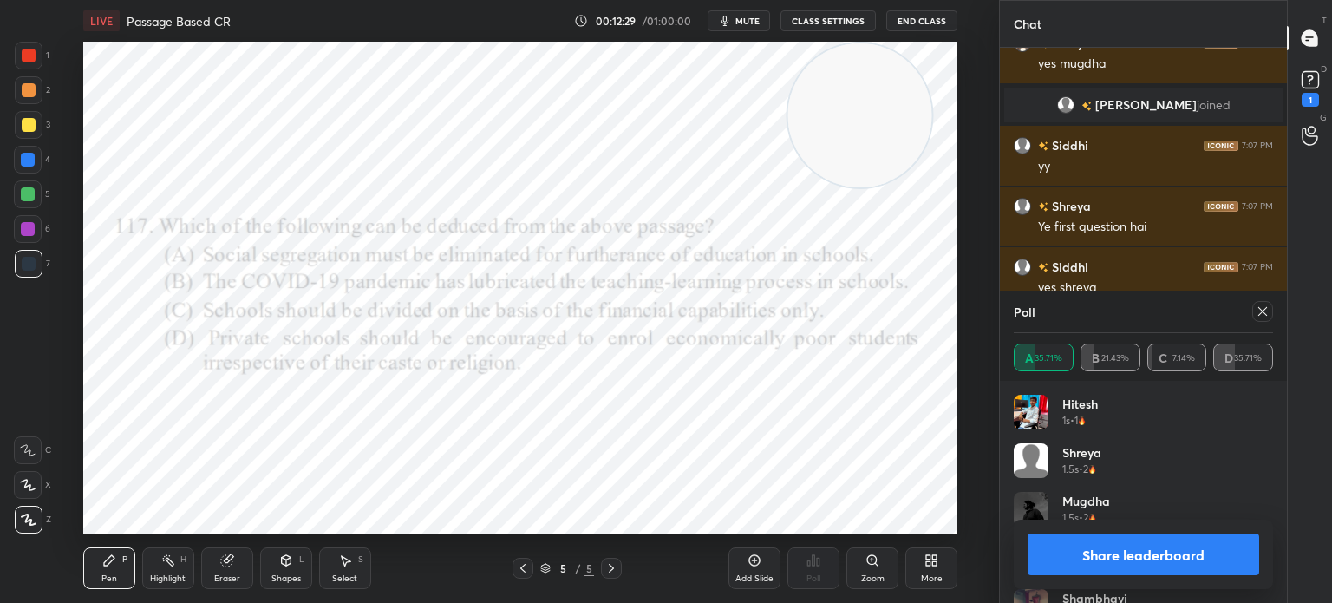
scroll to position [35, 0]
click at [1262, 310] on icon at bounding box center [1262, 311] width 14 height 14
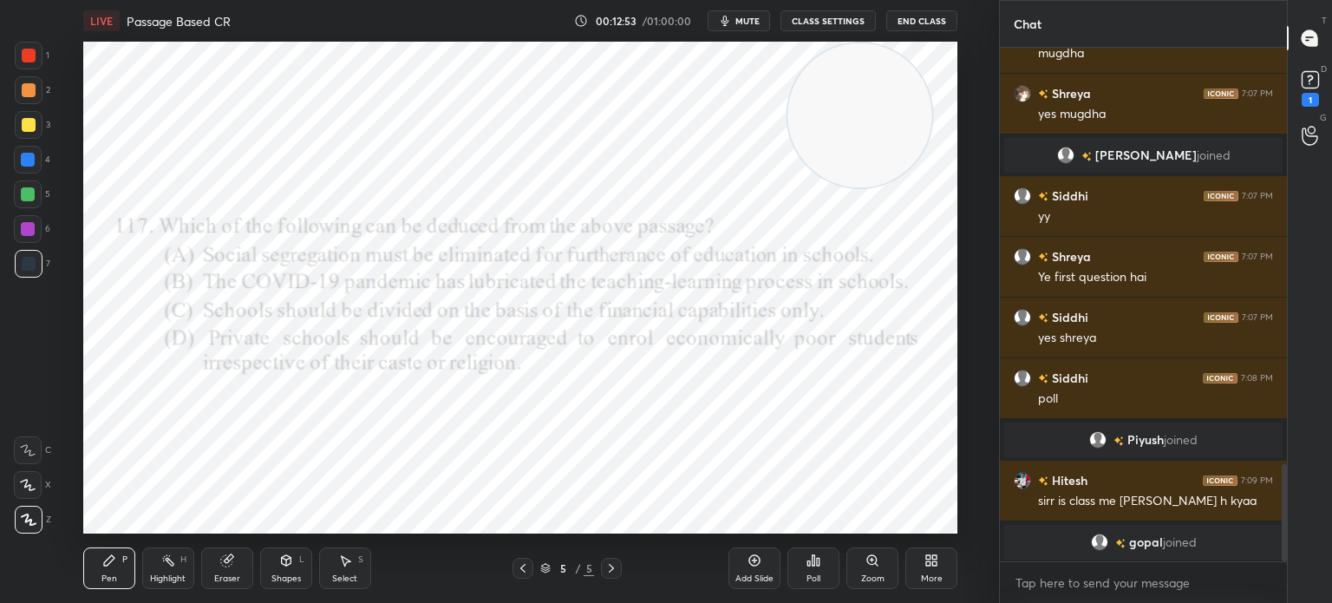
scroll to position [2201, 0]
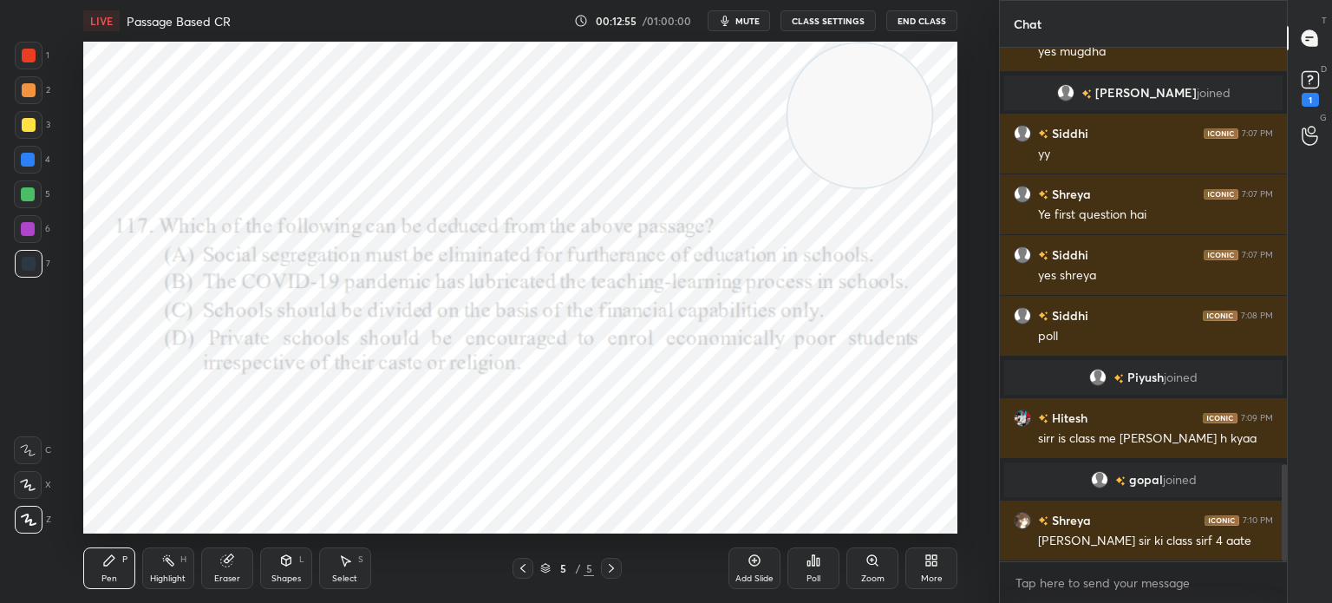
click at [934, 561] on icon at bounding box center [935, 563] width 4 height 4
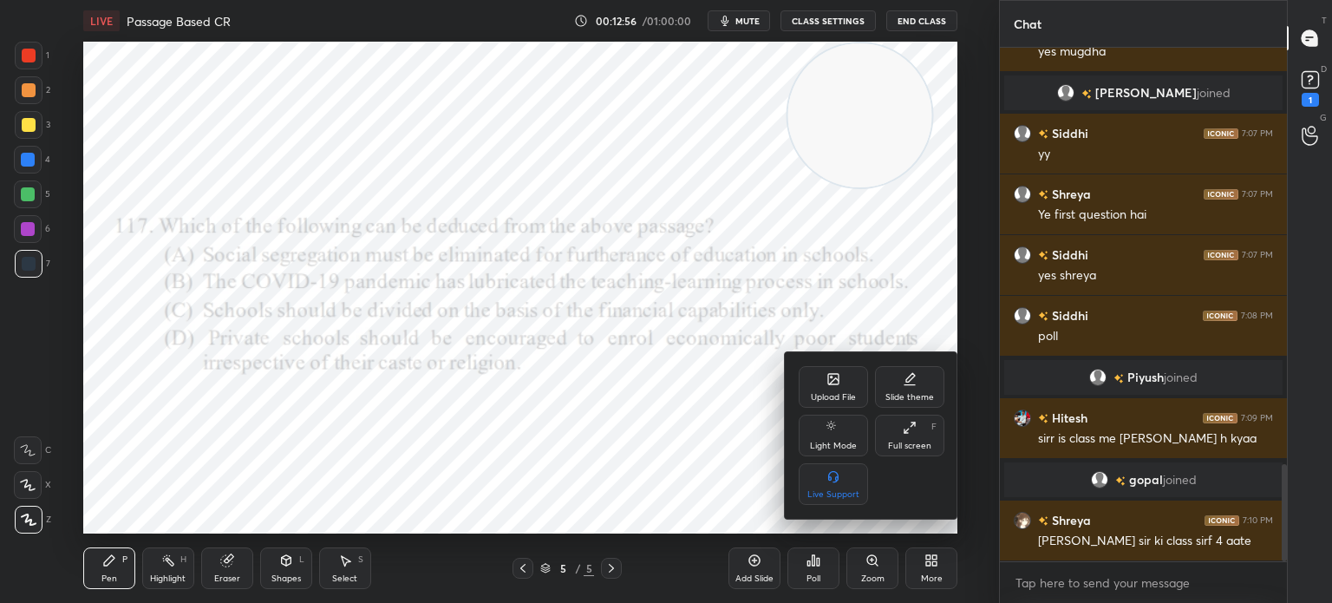
click at [828, 381] on icon at bounding box center [833, 379] width 10 height 10
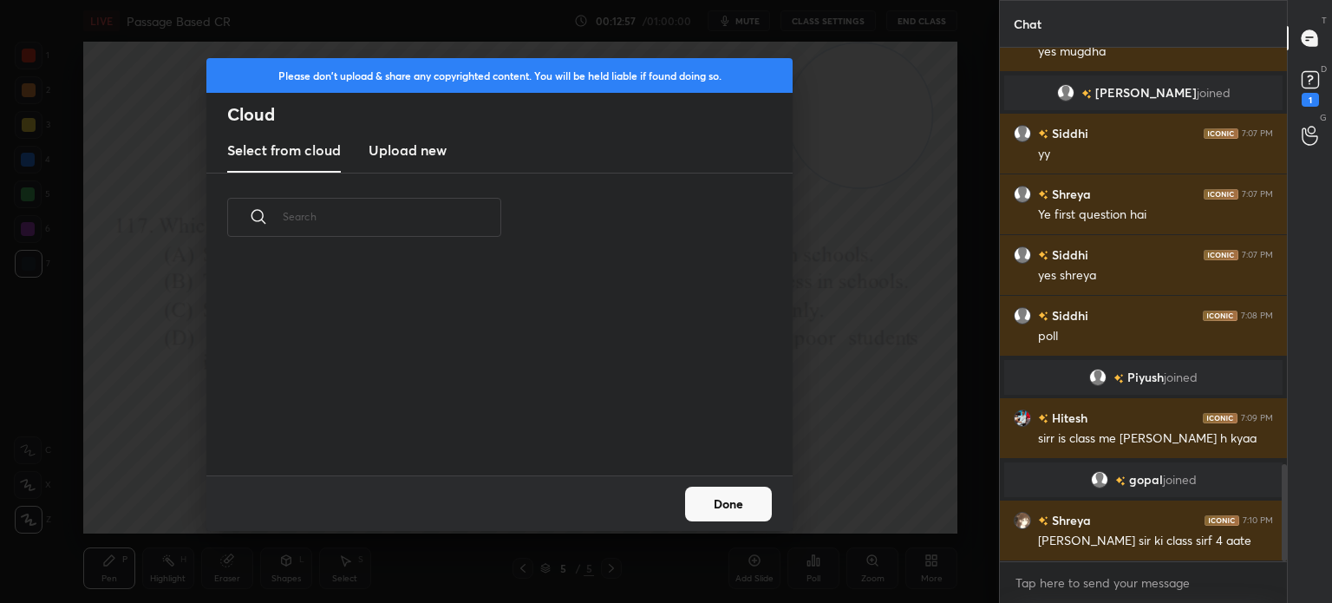
scroll to position [213, 557]
click at [416, 148] on h3 "Upload new" at bounding box center [407, 150] width 78 height 21
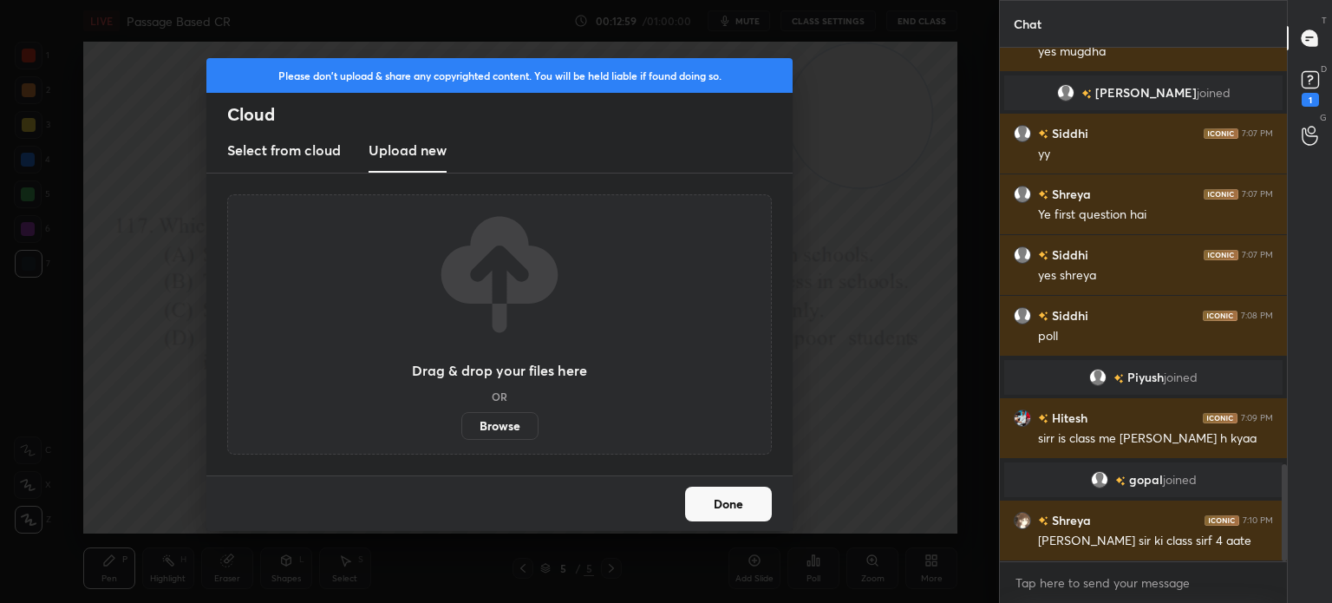
click at [489, 426] on label "Browse" at bounding box center [499, 426] width 77 height 28
click at [461, 426] on input "Browse" at bounding box center [461, 426] width 0 height 28
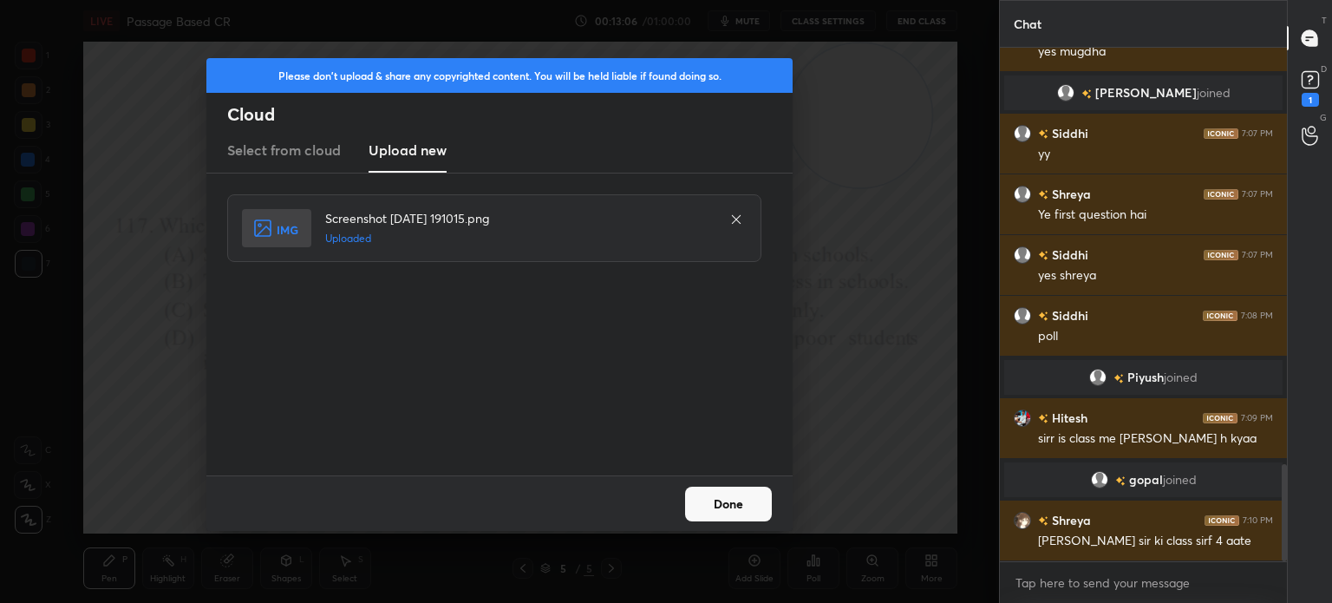
click at [726, 505] on button "Done" at bounding box center [728, 503] width 87 height 35
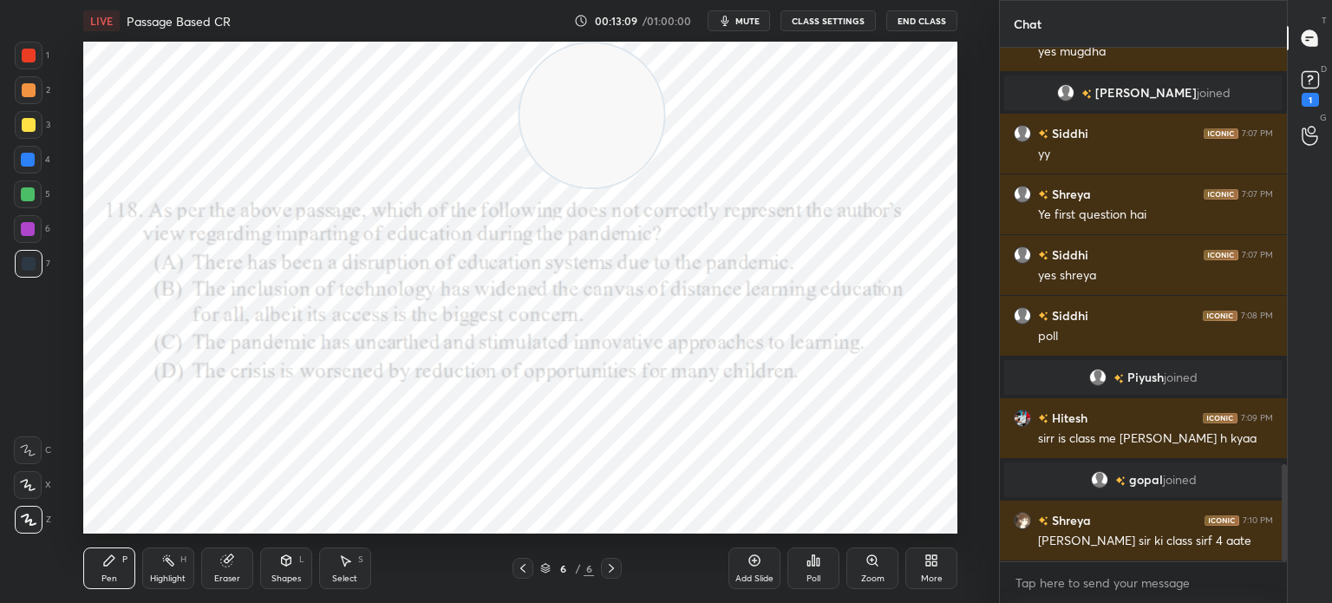
drag, startPoint x: 818, startPoint y: 154, endPoint x: 551, endPoint y: 96, distance: 273.3
click at [551, 96] on video at bounding box center [591, 115] width 144 height 144
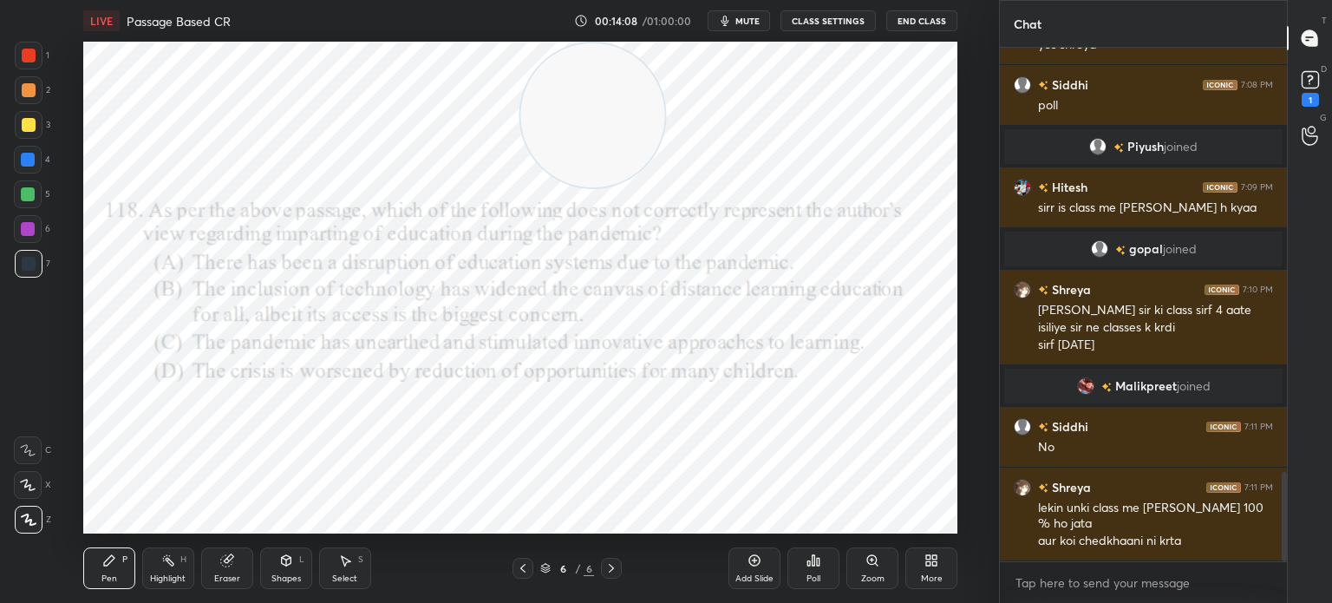
scroll to position [2492, 0]
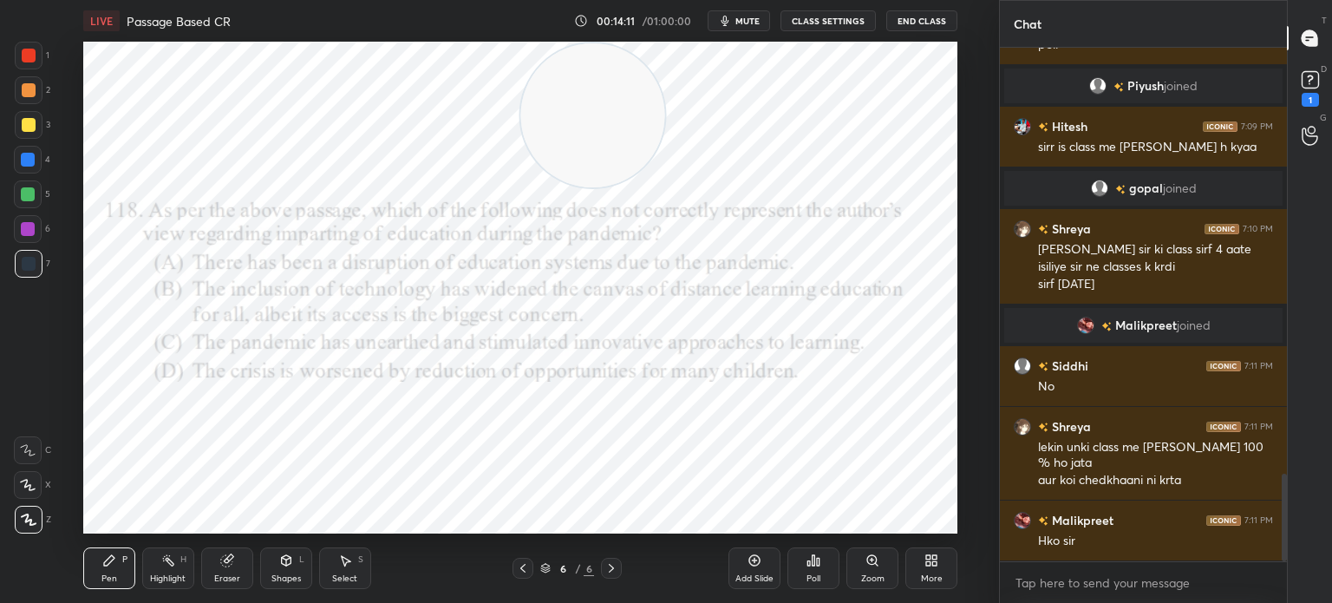
click at [822, 571] on div "Poll" at bounding box center [813, 568] width 52 height 42
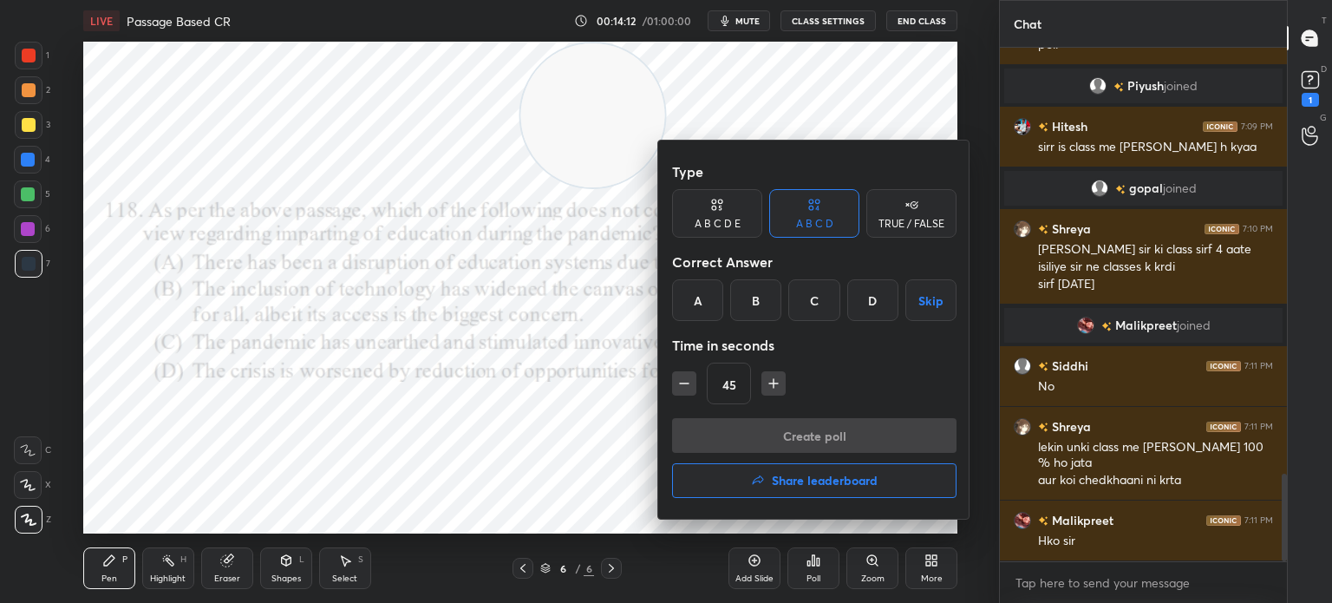
click at [814, 298] on div "C" at bounding box center [813, 300] width 51 height 42
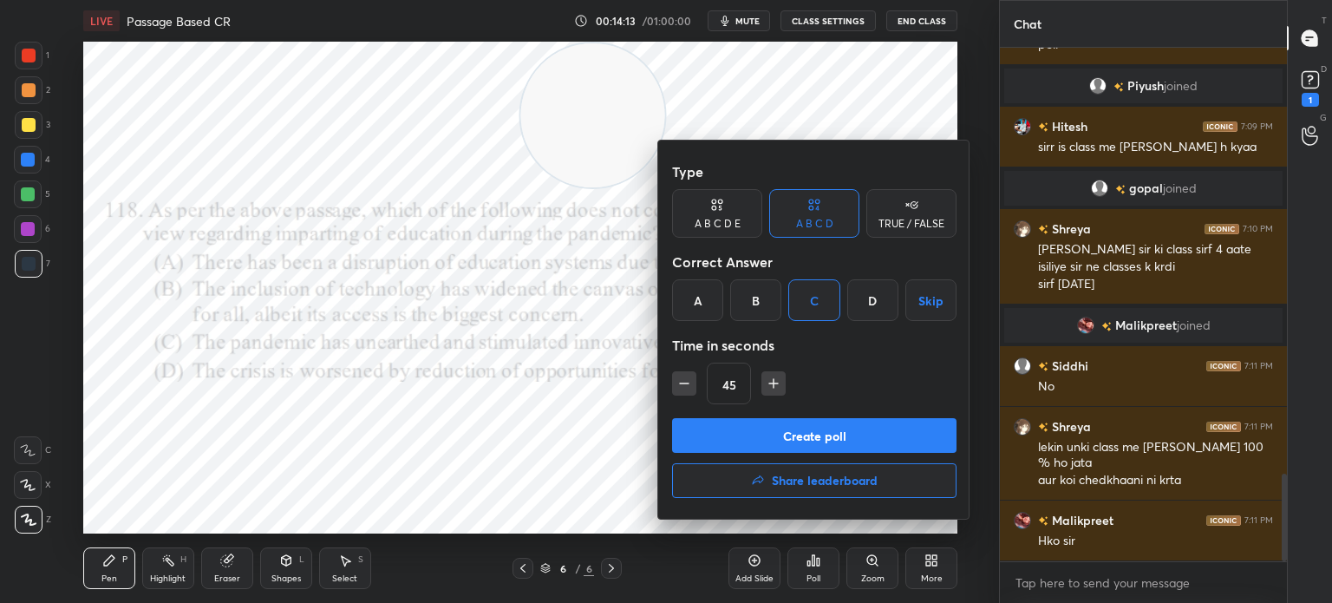
click at [787, 420] on button "Create poll" at bounding box center [814, 435] width 284 height 35
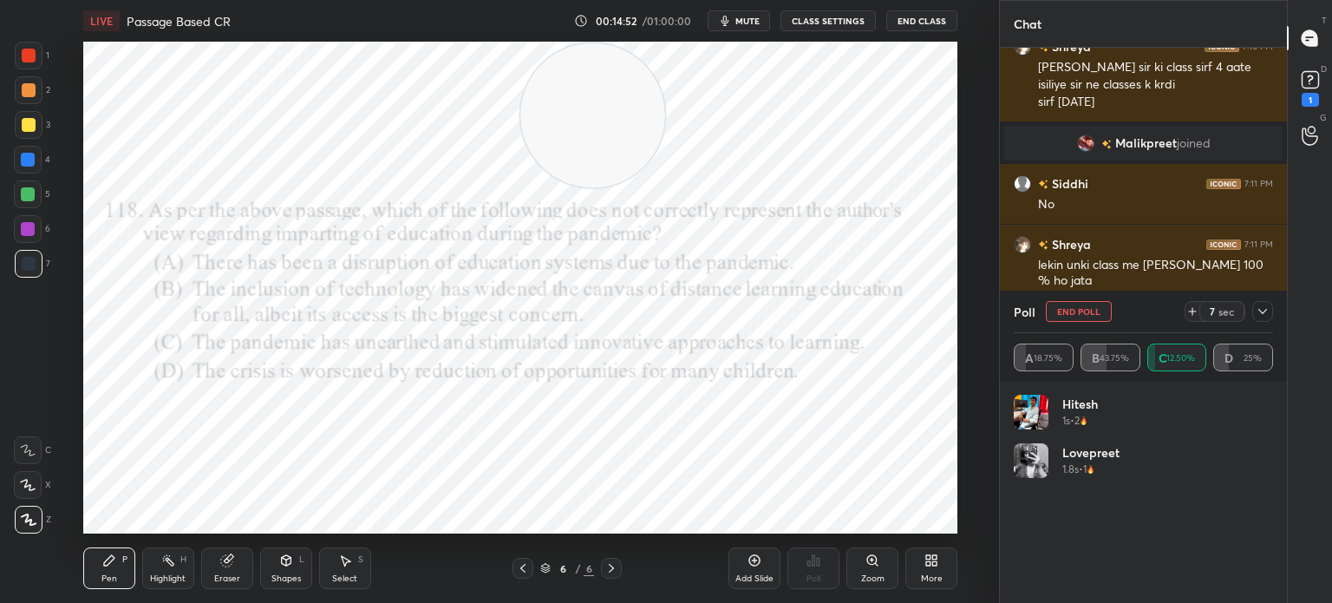
scroll to position [2735, 0]
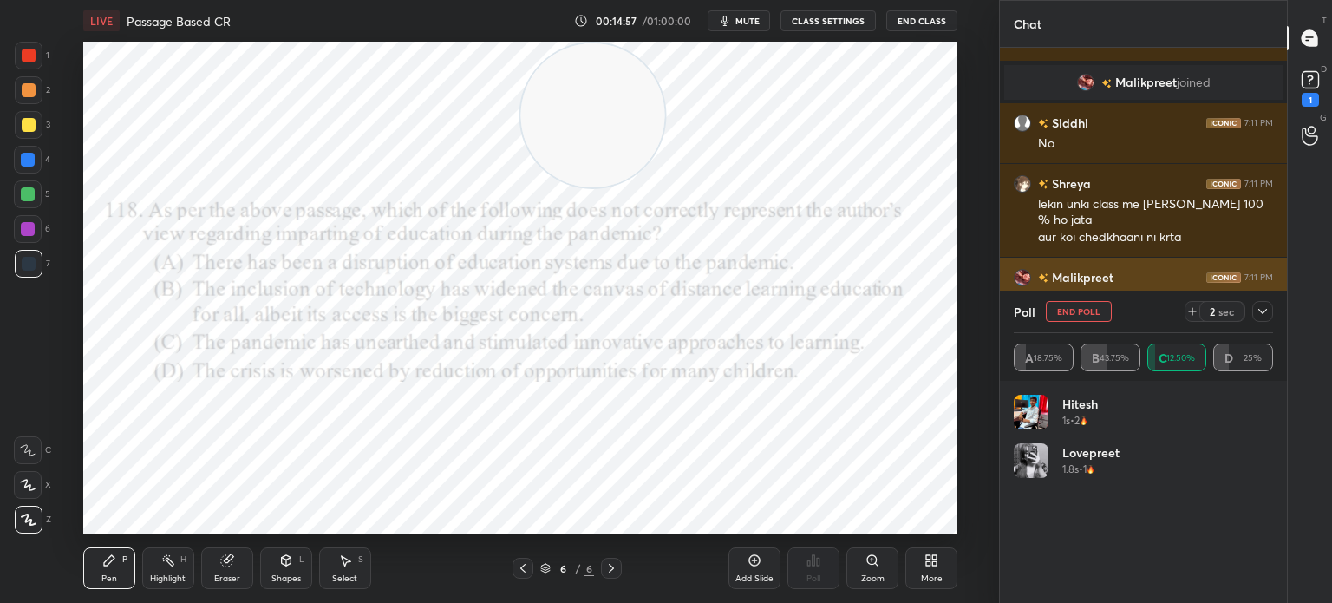
click at [1268, 315] on icon at bounding box center [1262, 311] width 14 height 14
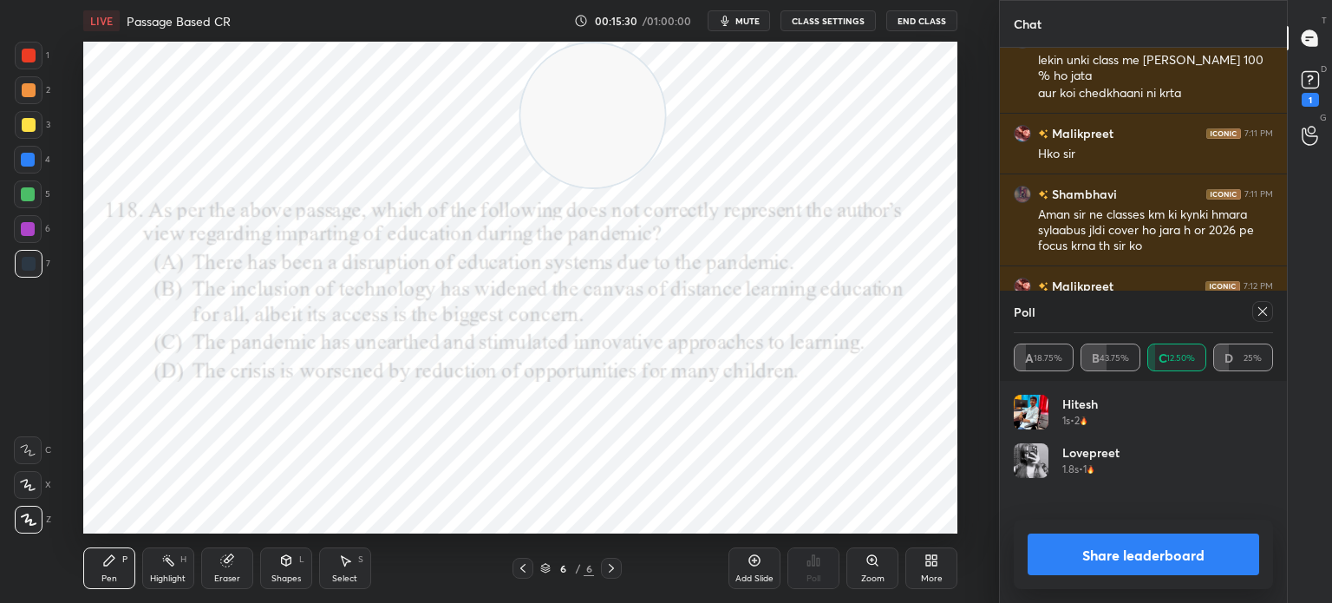
scroll to position [2665, 0]
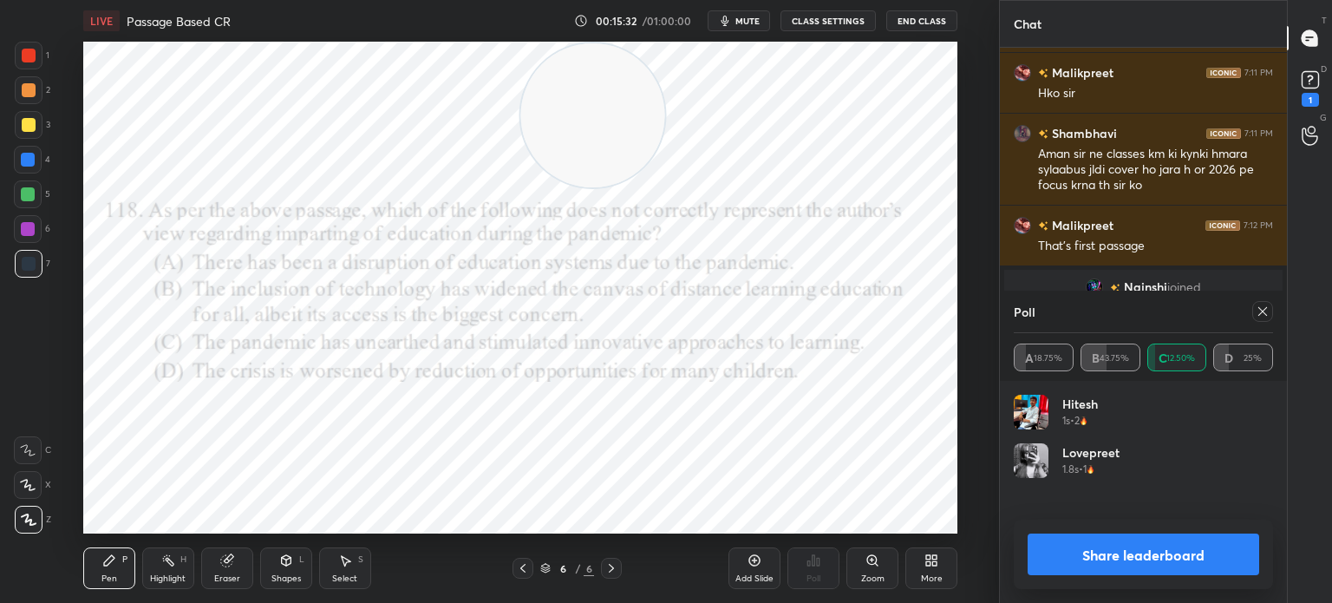
click at [1262, 316] on icon at bounding box center [1262, 311] width 14 height 14
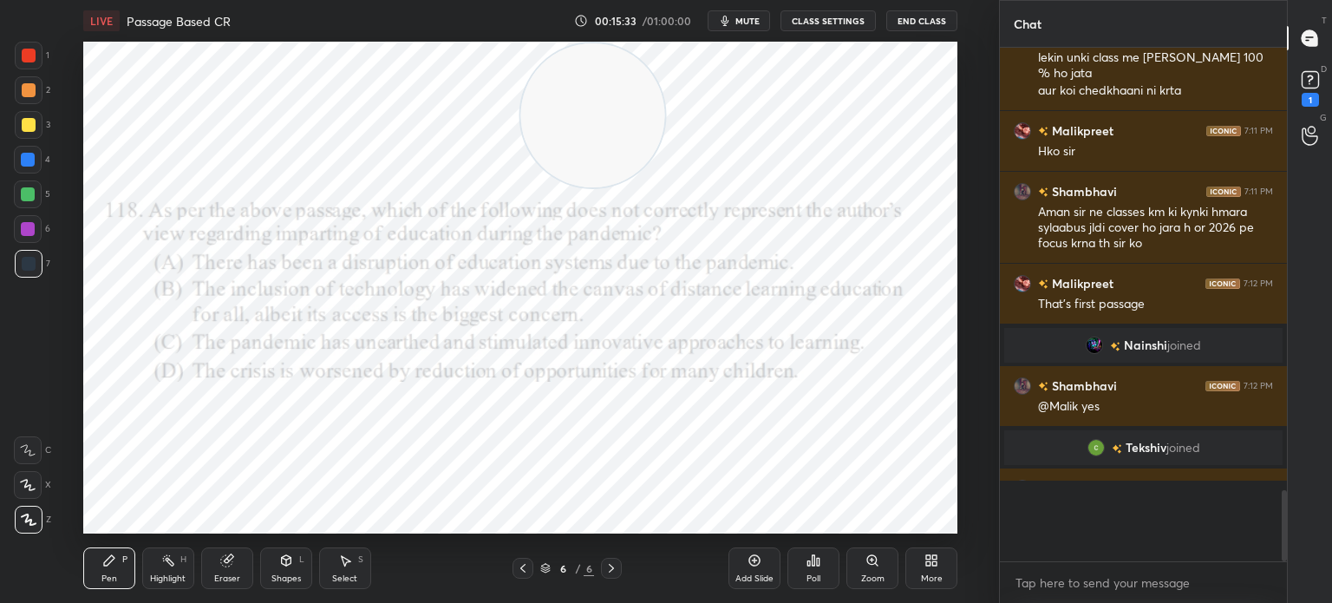
scroll to position [546, 282]
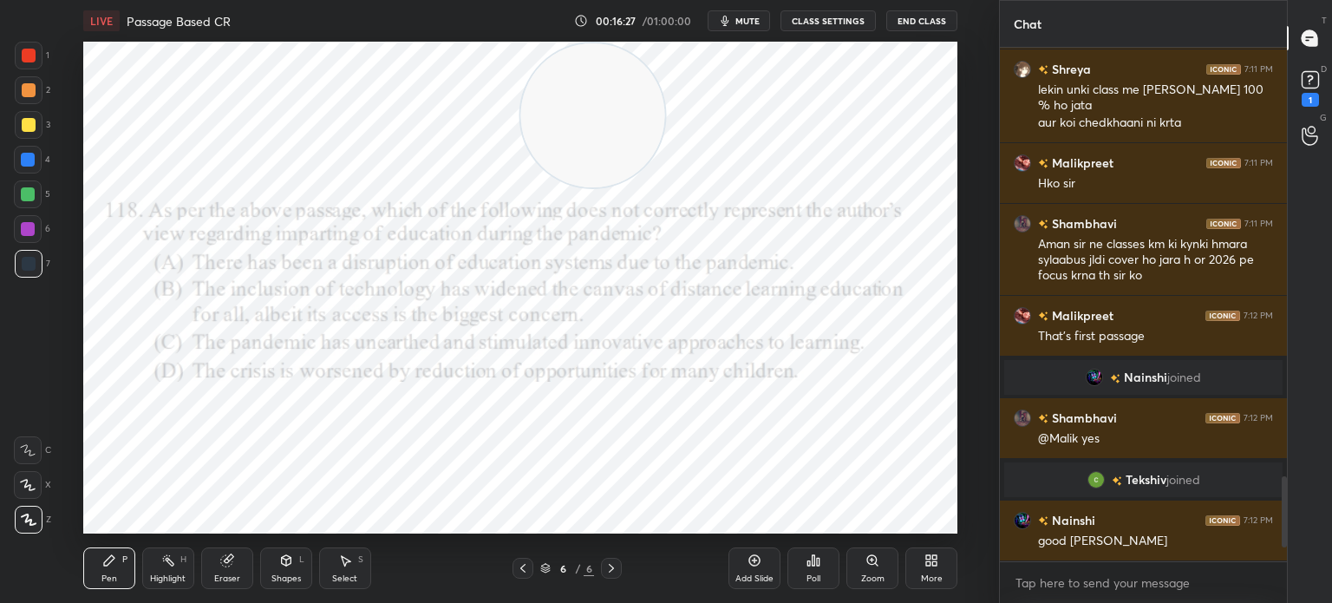
click at [923, 578] on div "More" at bounding box center [932, 578] width 22 height 9
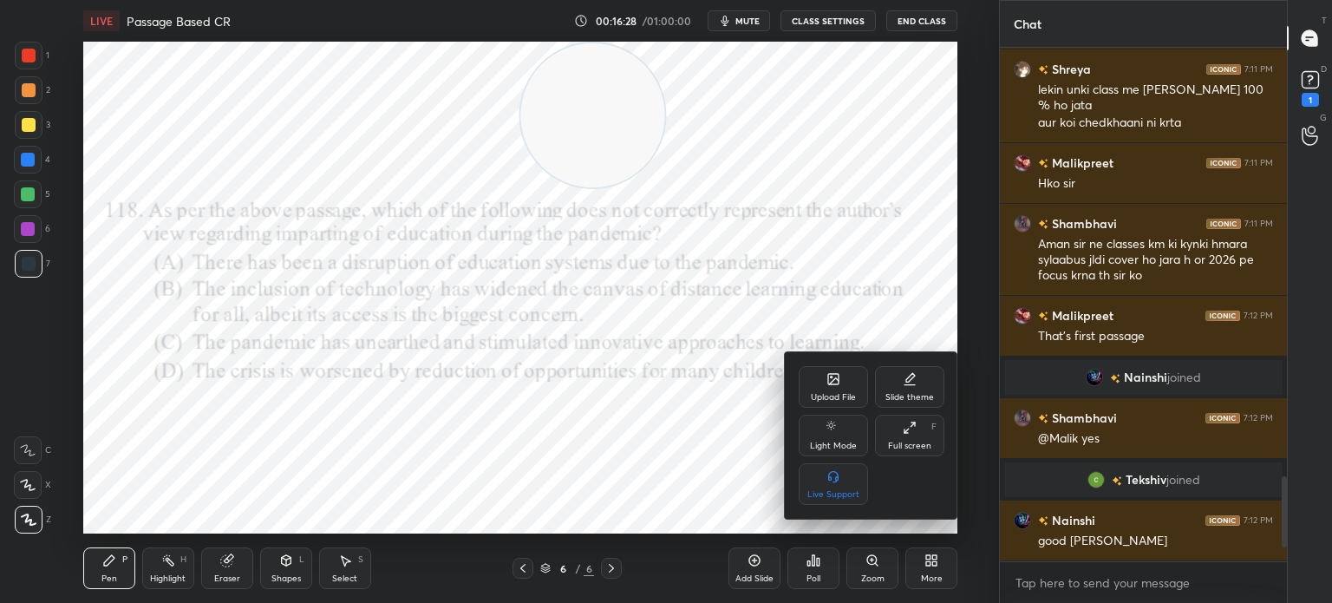
click at [832, 389] on div "Upload File" at bounding box center [833, 387] width 69 height 42
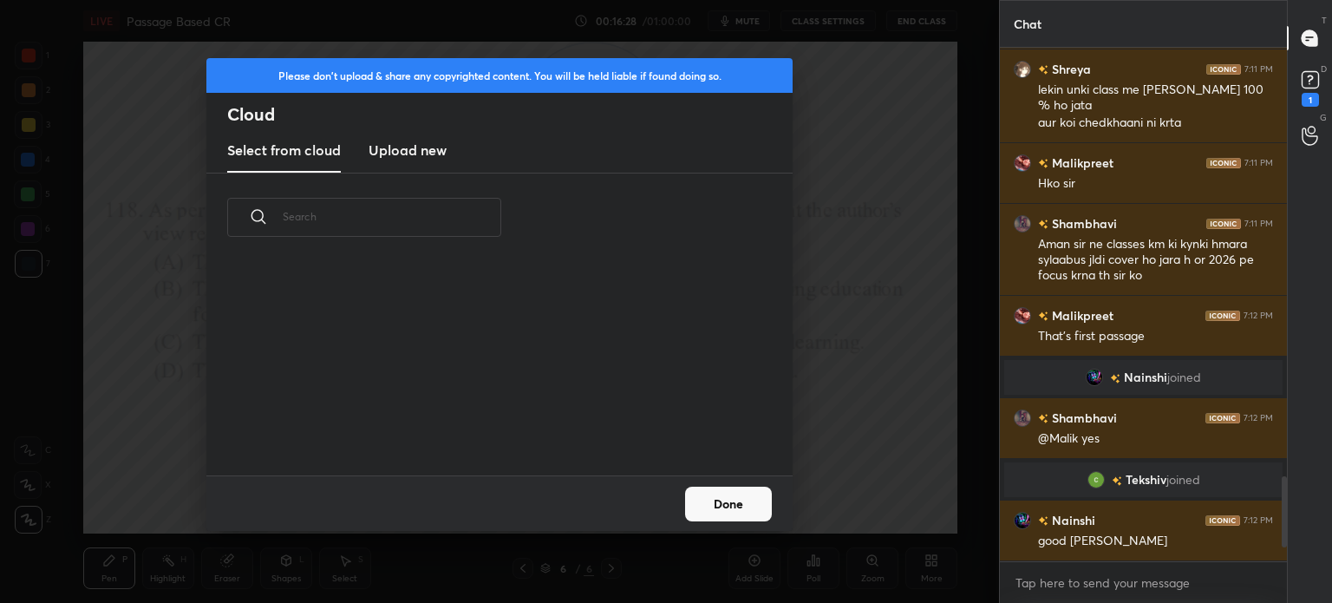
scroll to position [213, 557]
click at [409, 155] on h3 "Upload new" at bounding box center [407, 150] width 78 height 21
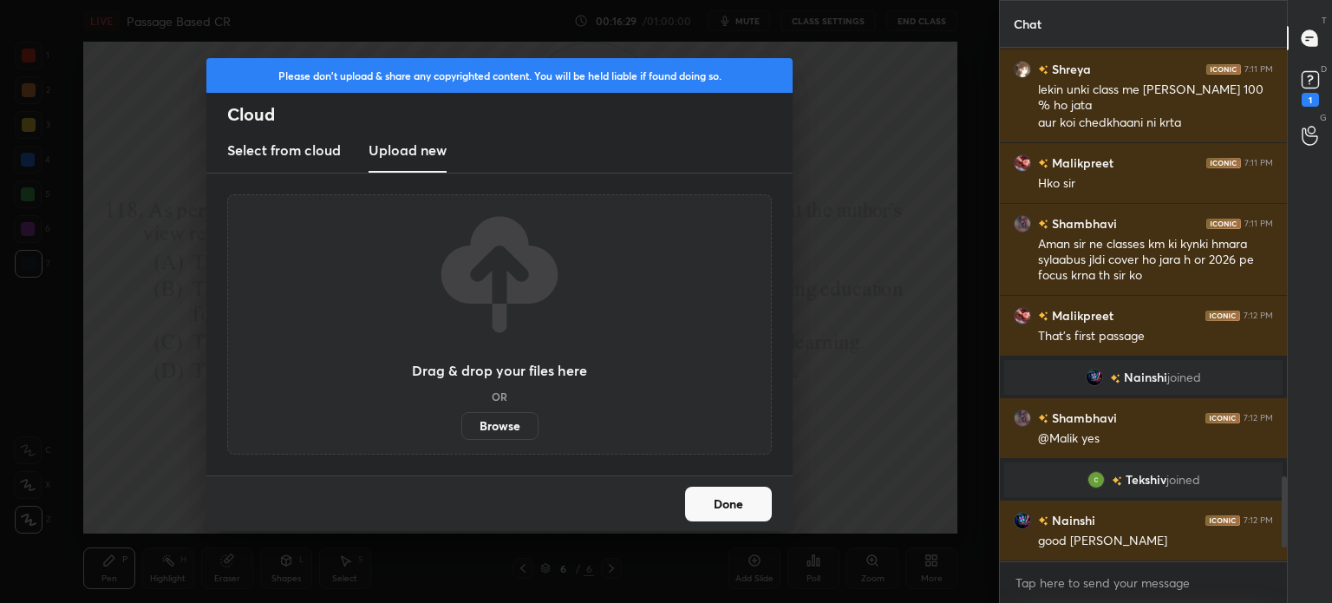
click at [499, 424] on label "Browse" at bounding box center [499, 426] width 77 height 28
click at [461, 424] on input "Browse" at bounding box center [461, 426] width 0 height 28
click at [208, 95] on div "Please don't upload & share any copyrighted content. You will be held liable if…" at bounding box center [499, 115] width 586 height 115
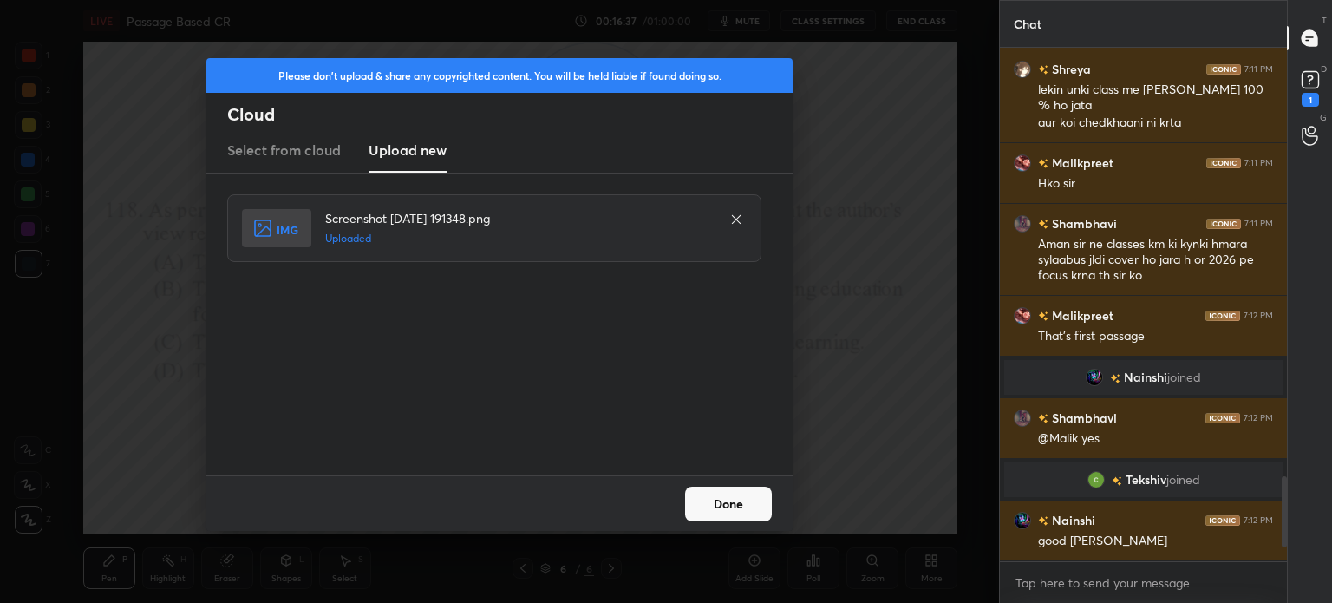
click at [739, 507] on button "Done" at bounding box center [728, 503] width 87 height 35
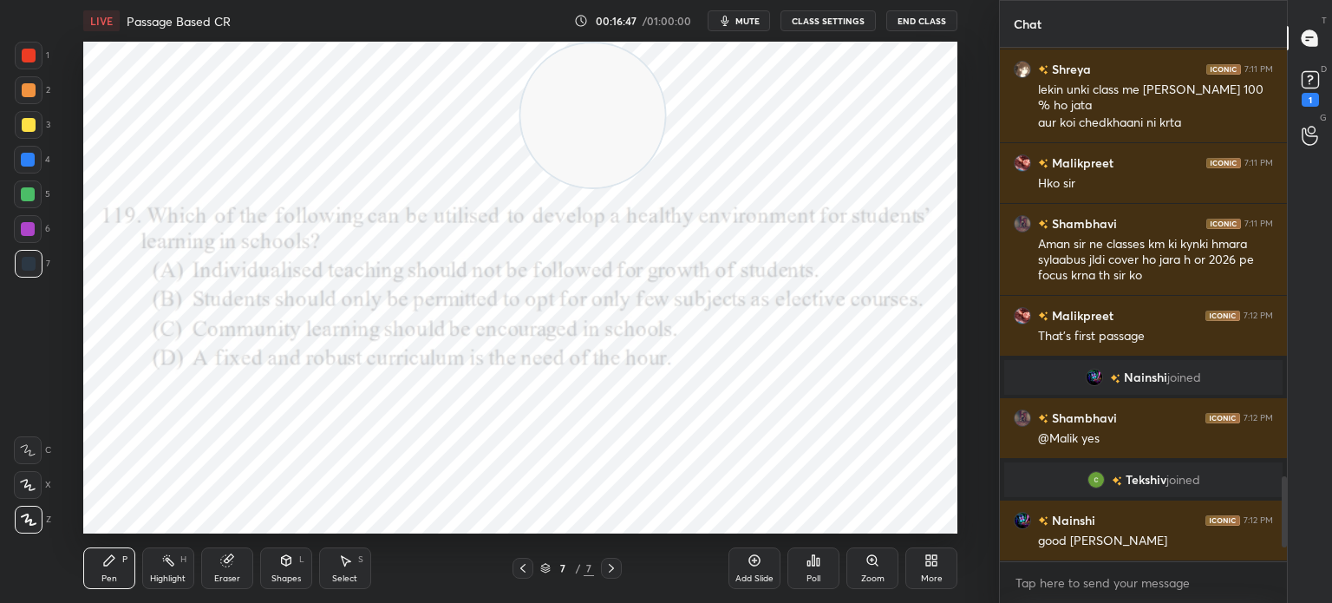
click at [558, 101] on video at bounding box center [592, 115] width 144 height 144
click at [610, 141] on video at bounding box center [592, 115] width 144 height 144
drag, startPoint x: 610, startPoint y: 141, endPoint x: 810, endPoint y: 447, distance: 365.8
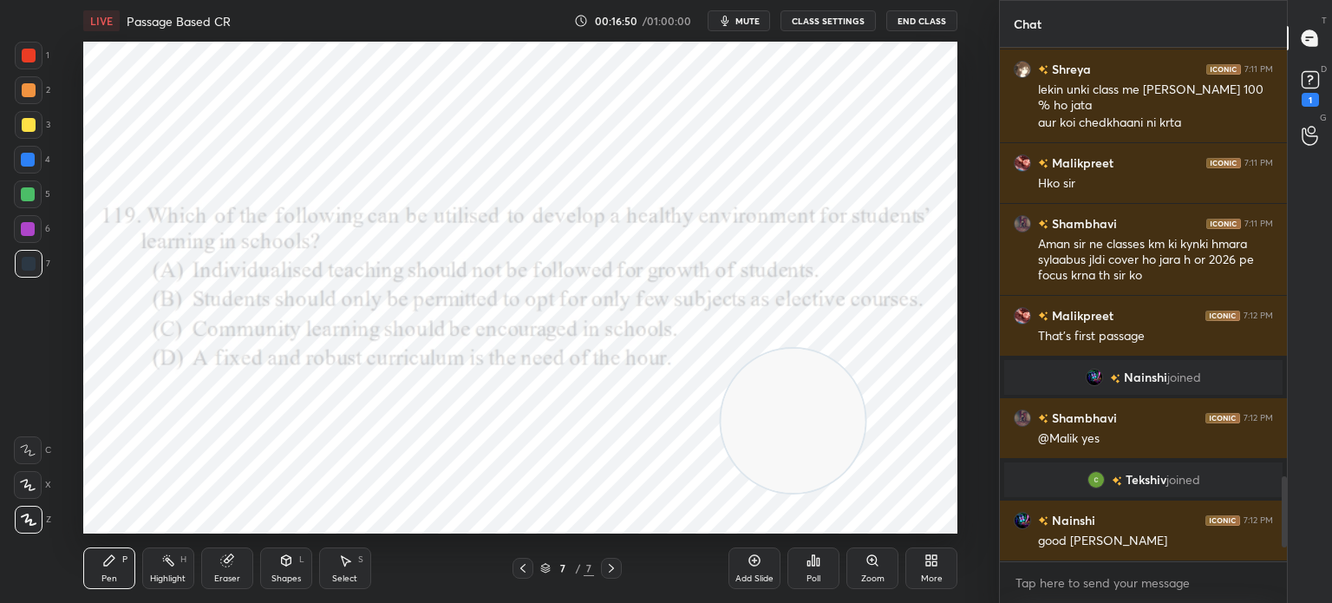
click at [810, 447] on video at bounding box center [793, 421] width 144 height 144
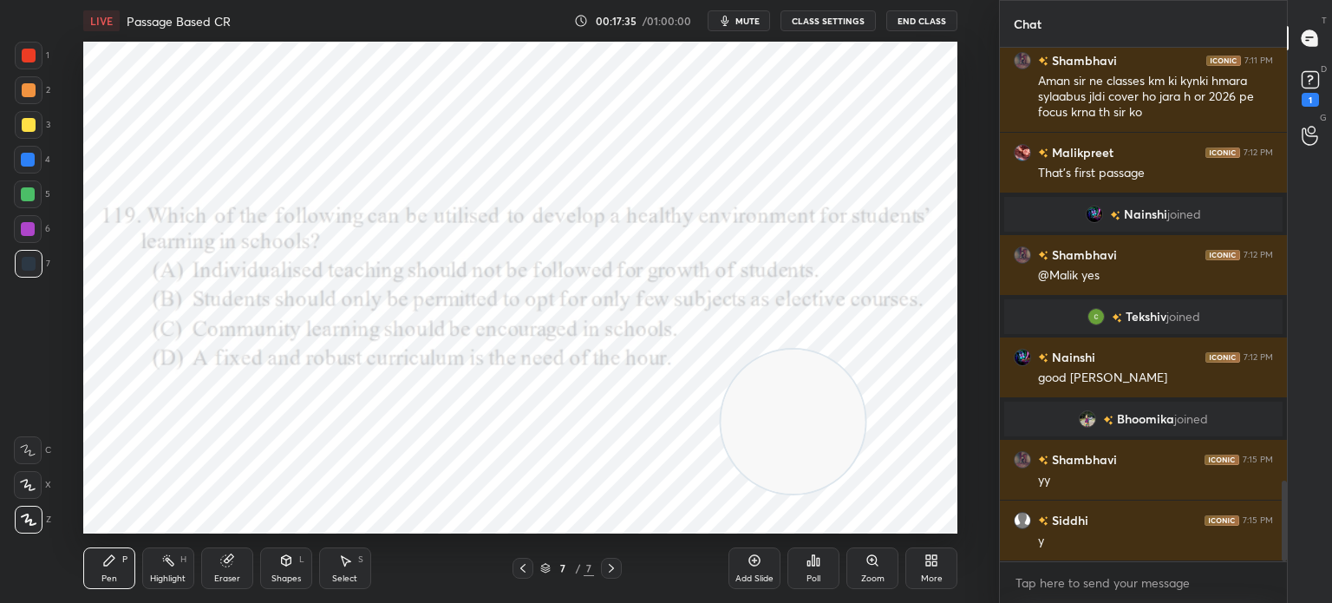
scroll to position [2799, 0]
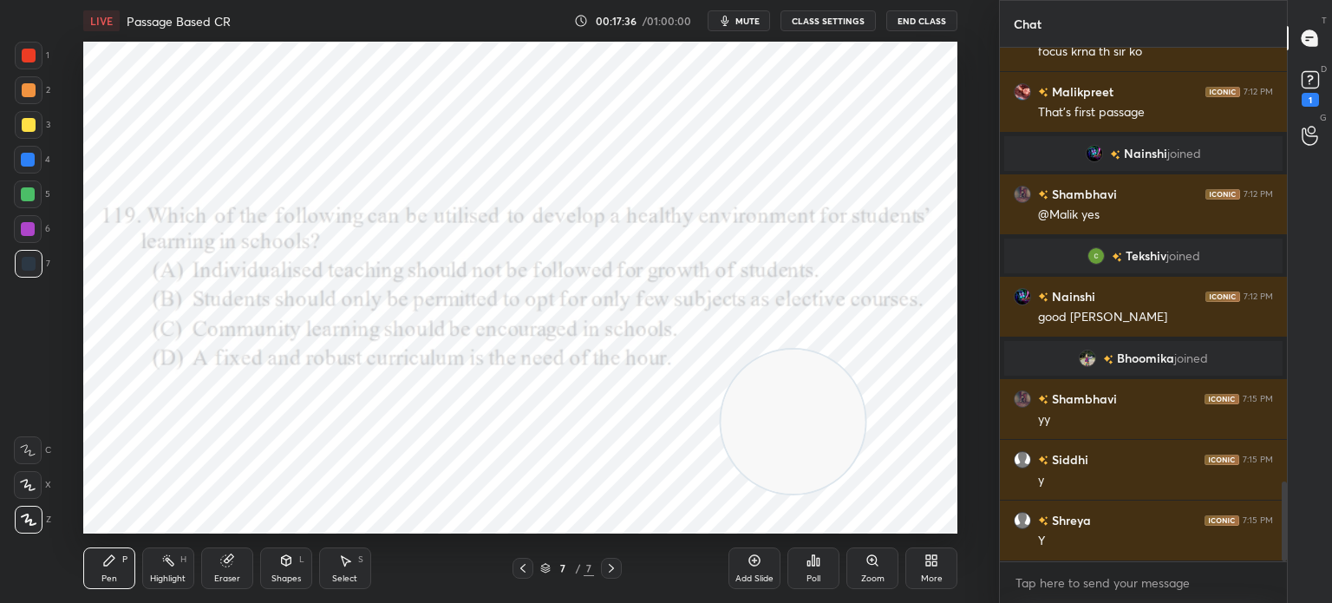
click at [809, 571] on div "Poll" at bounding box center [813, 568] width 52 height 42
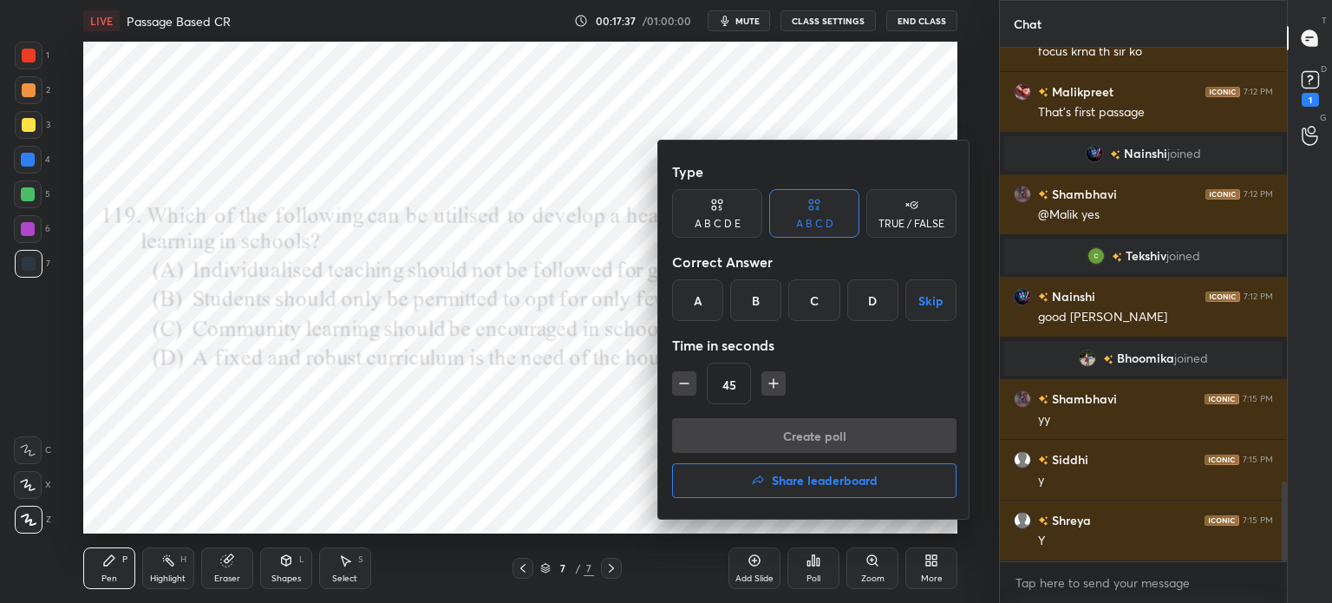
click at [813, 297] on div "C" at bounding box center [813, 300] width 51 height 42
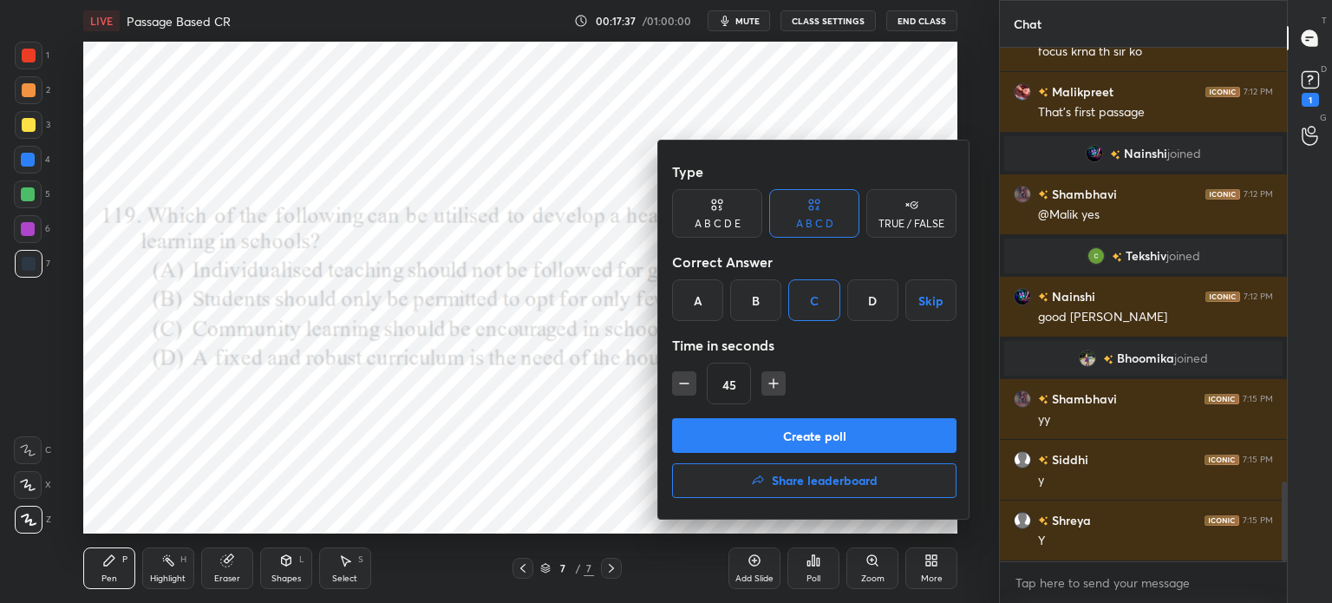
click at [783, 432] on button "Create poll" at bounding box center [814, 435] width 284 height 35
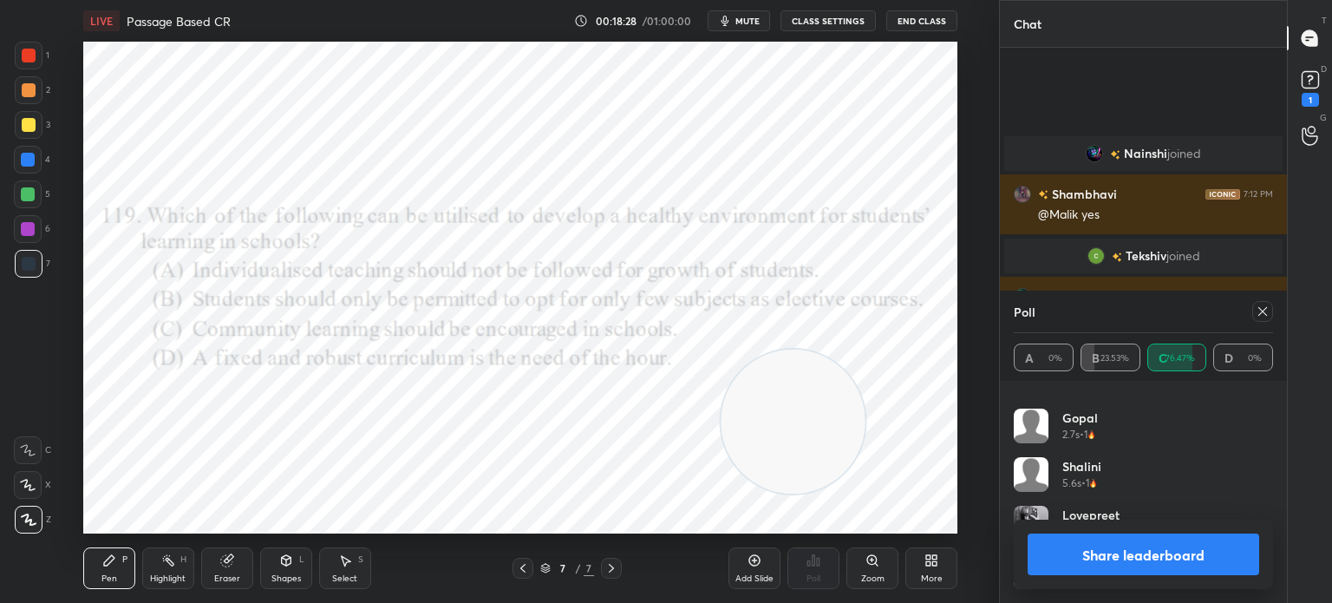
scroll to position [2931, 0]
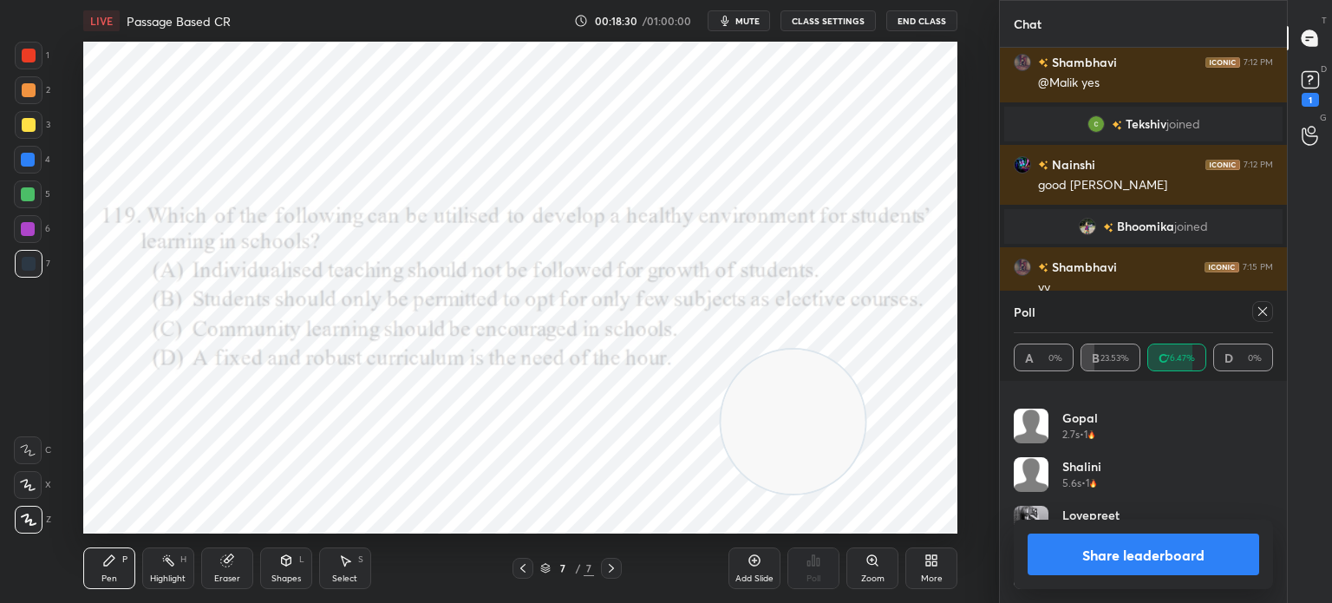
click at [1260, 310] on icon at bounding box center [1262, 311] width 9 height 9
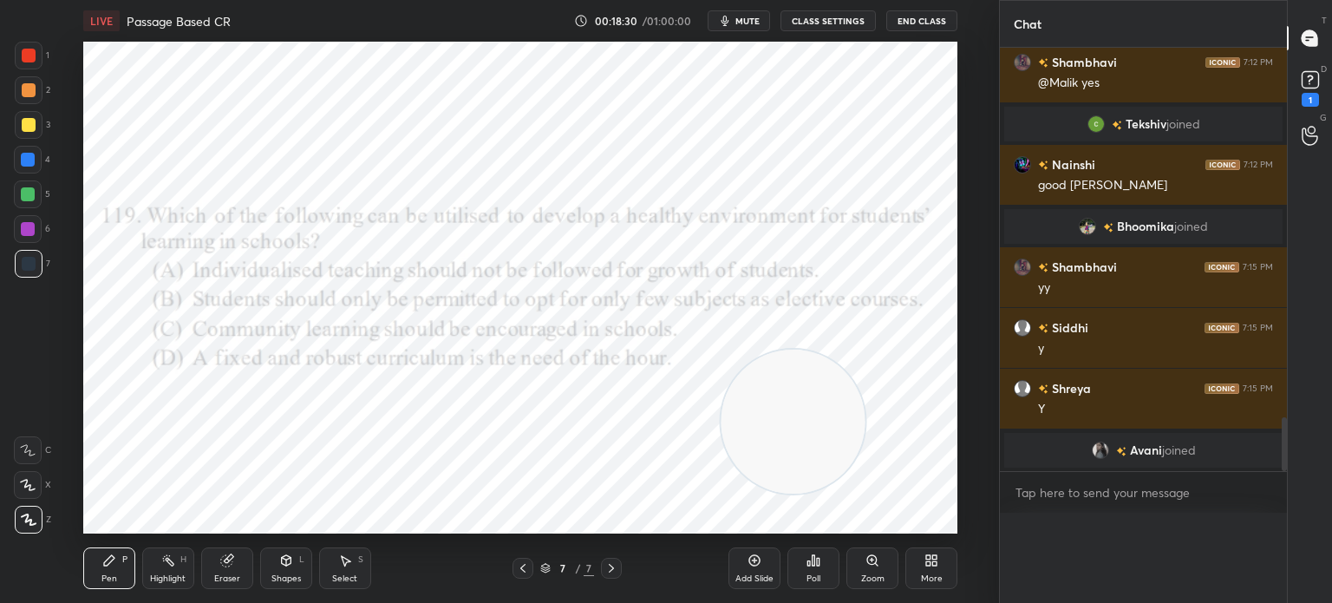
scroll to position [2868, 0]
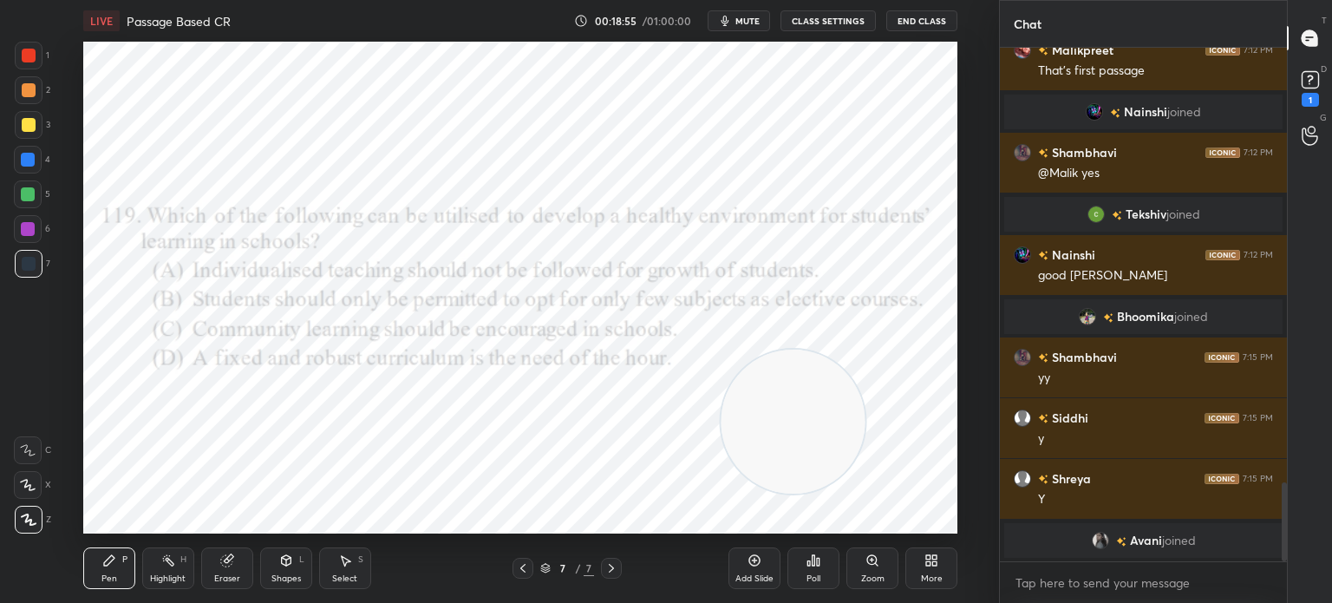
click at [922, 561] on div "More" at bounding box center [931, 568] width 52 height 42
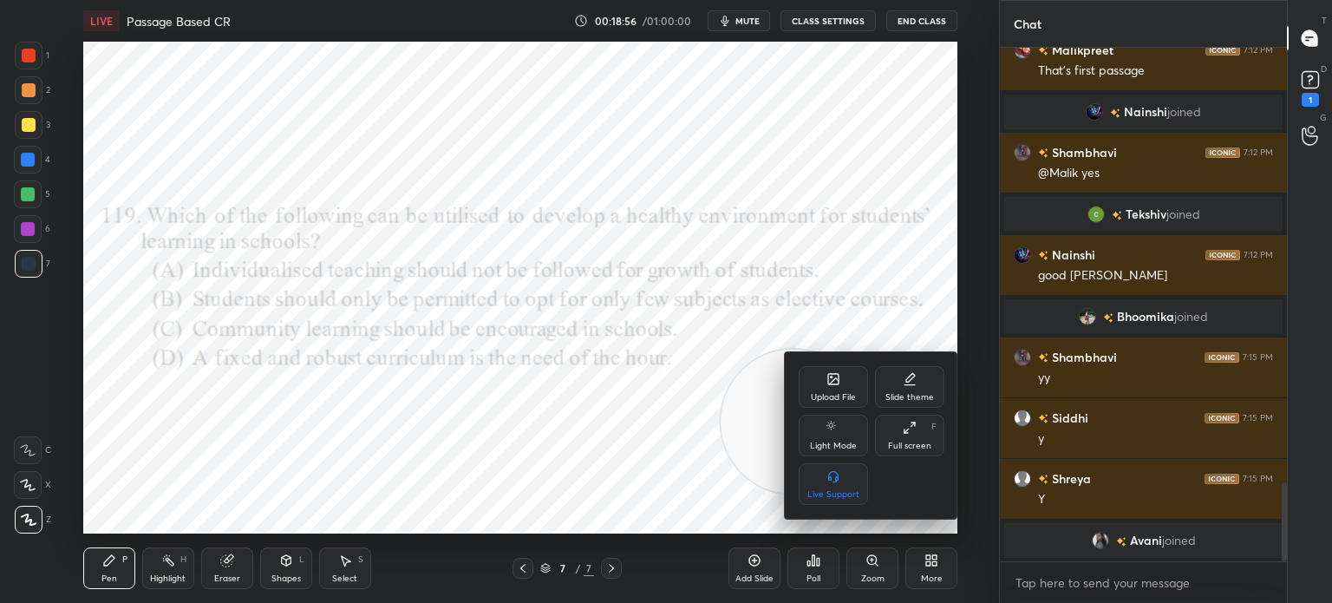
scroll to position [2851, 0]
click at [825, 398] on div "Upload File" at bounding box center [833, 397] width 45 height 9
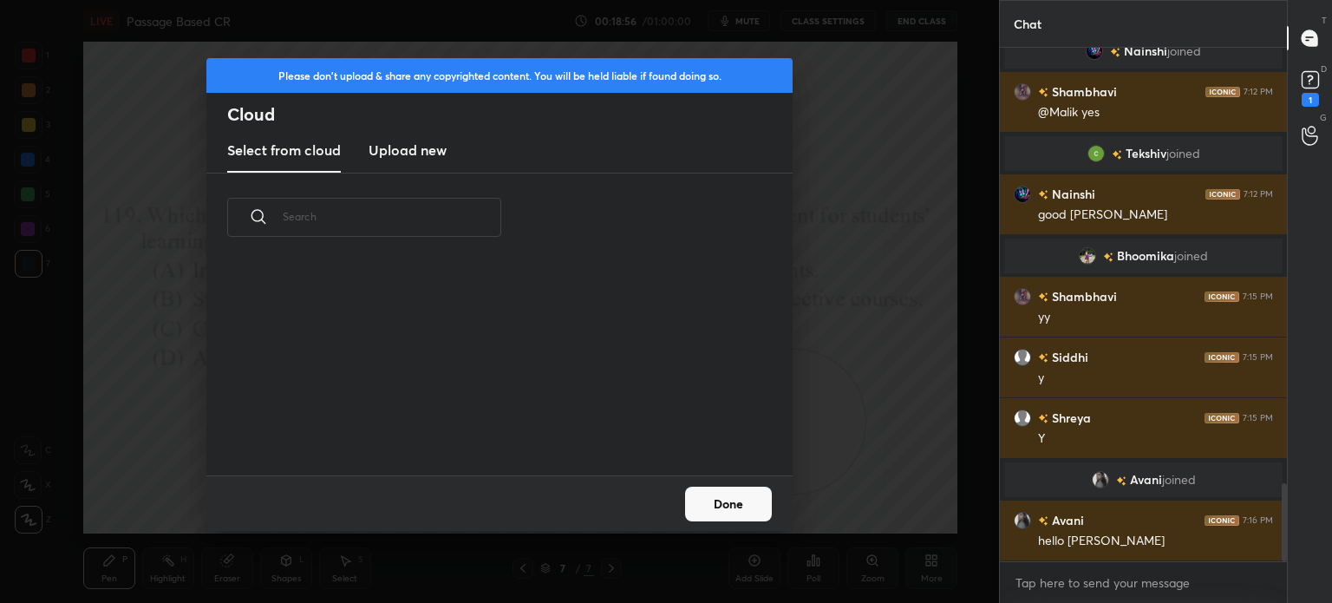
scroll to position [213, 557]
click at [411, 155] on h3 "Upload new" at bounding box center [407, 150] width 78 height 21
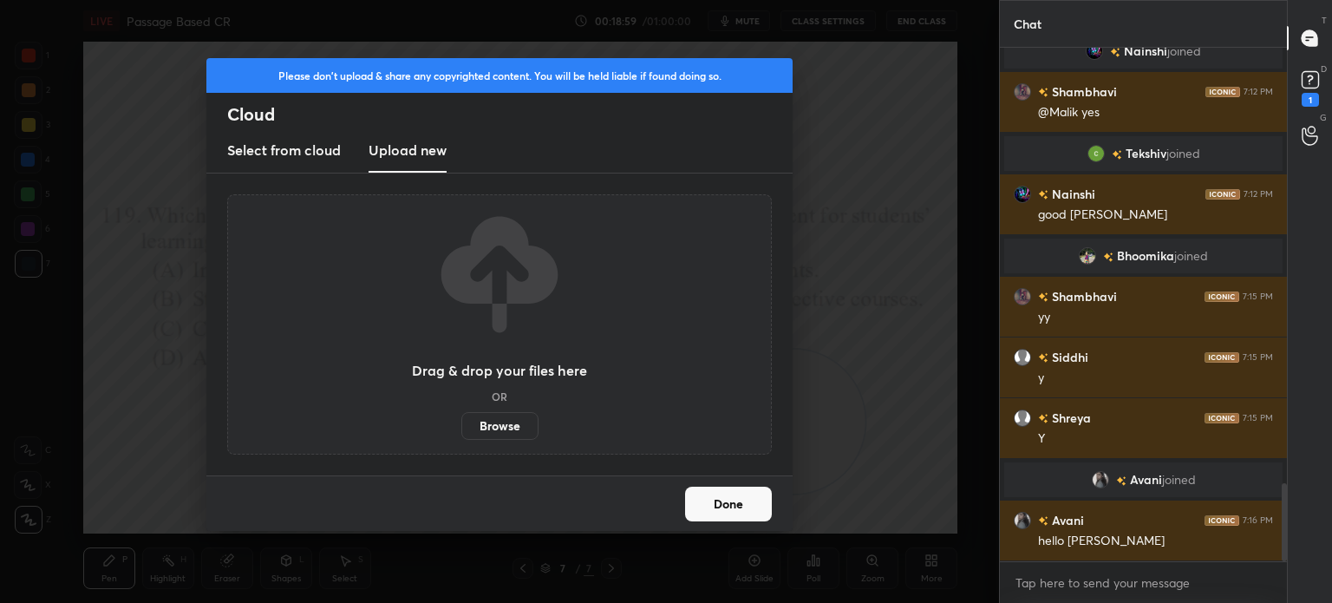
click at [506, 422] on label "Browse" at bounding box center [499, 426] width 77 height 28
click at [461, 422] on input "Browse" at bounding box center [461, 426] width 0 height 28
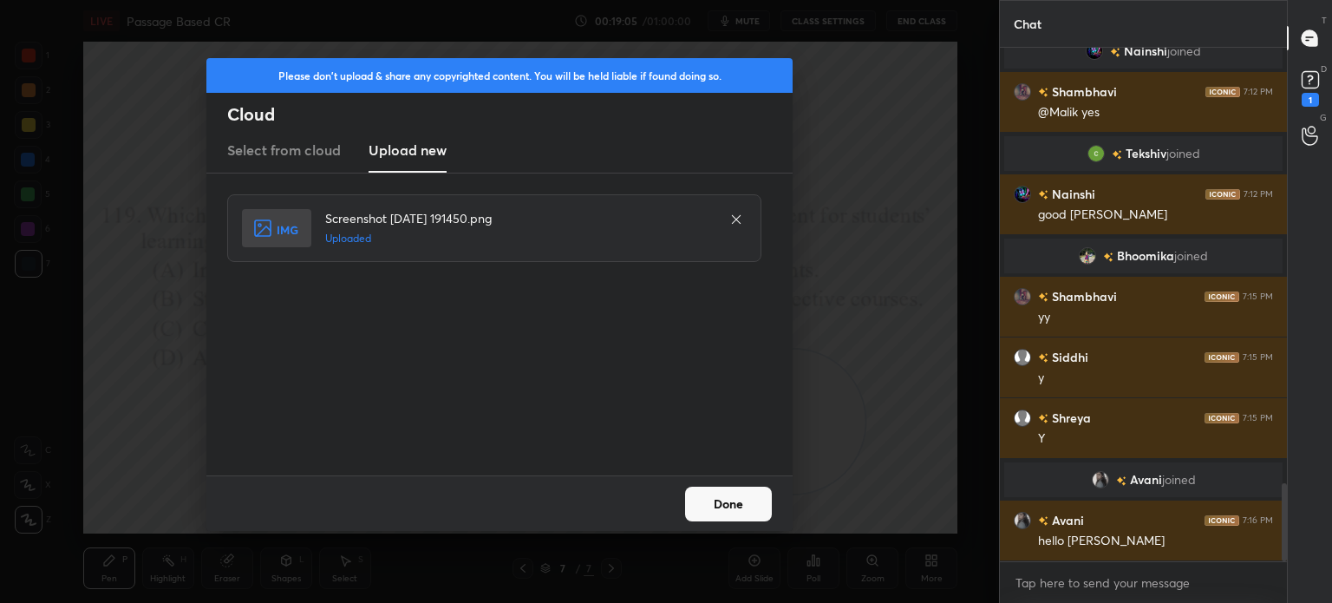
click at [746, 512] on button "Done" at bounding box center [728, 503] width 87 height 35
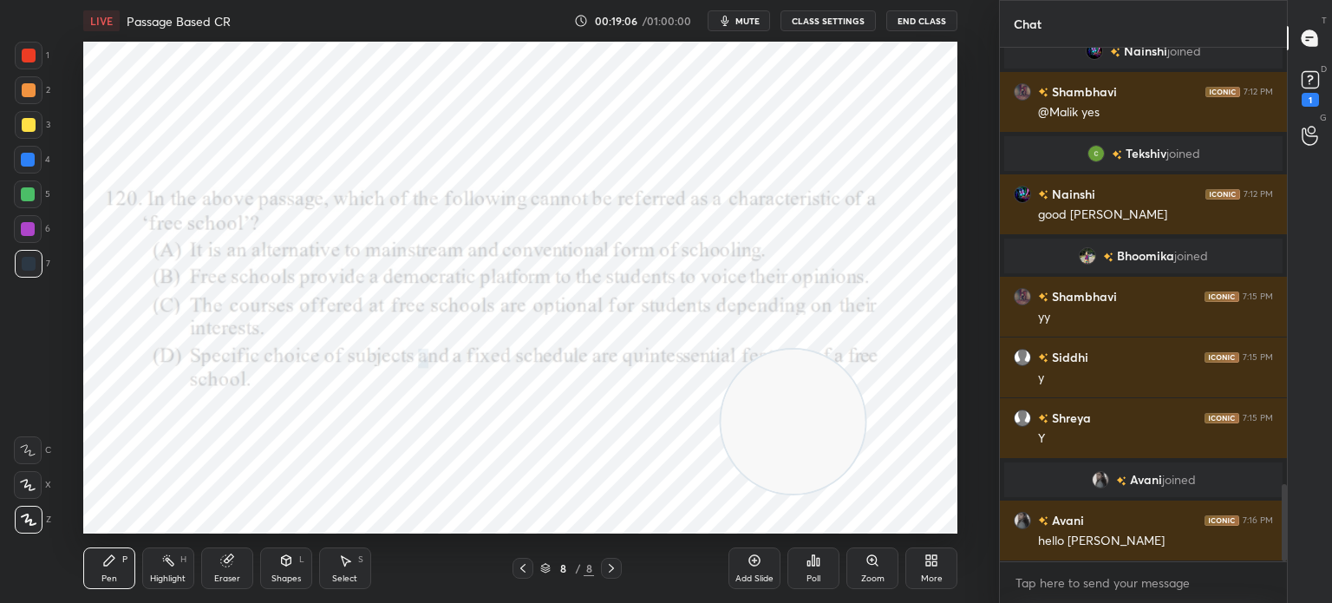
scroll to position [2912, 0]
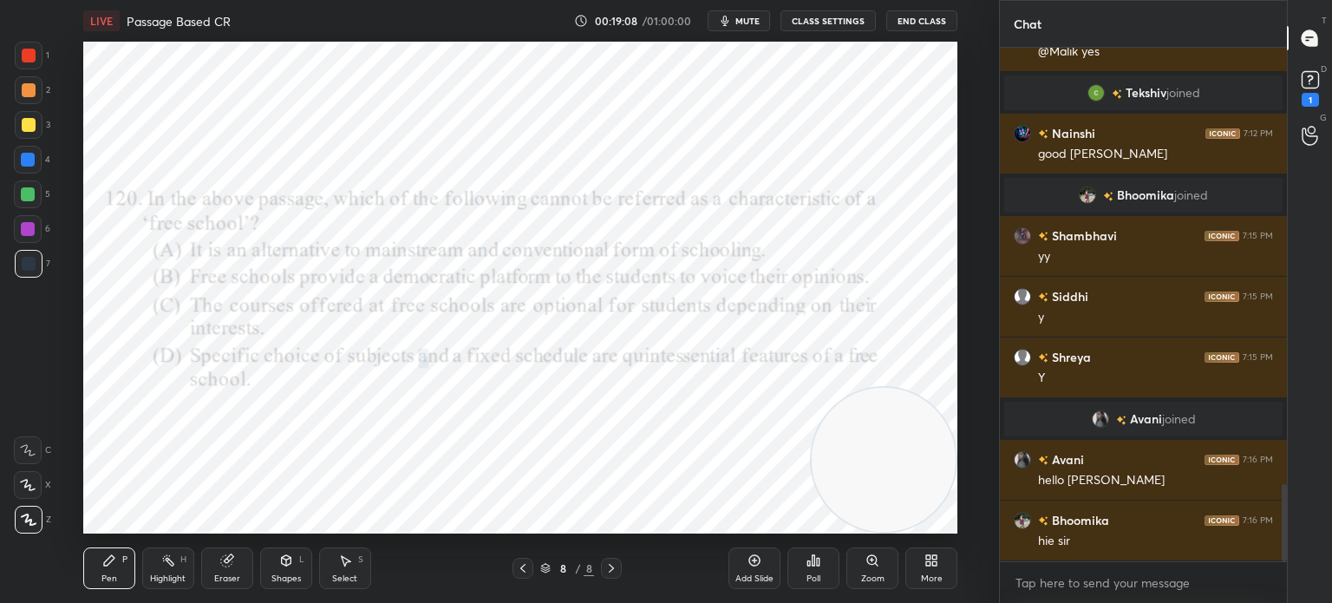
drag, startPoint x: 825, startPoint y: 435, endPoint x: 936, endPoint y: 494, distance: 125.7
click at [936, 494] on video at bounding box center [884, 460] width 144 height 144
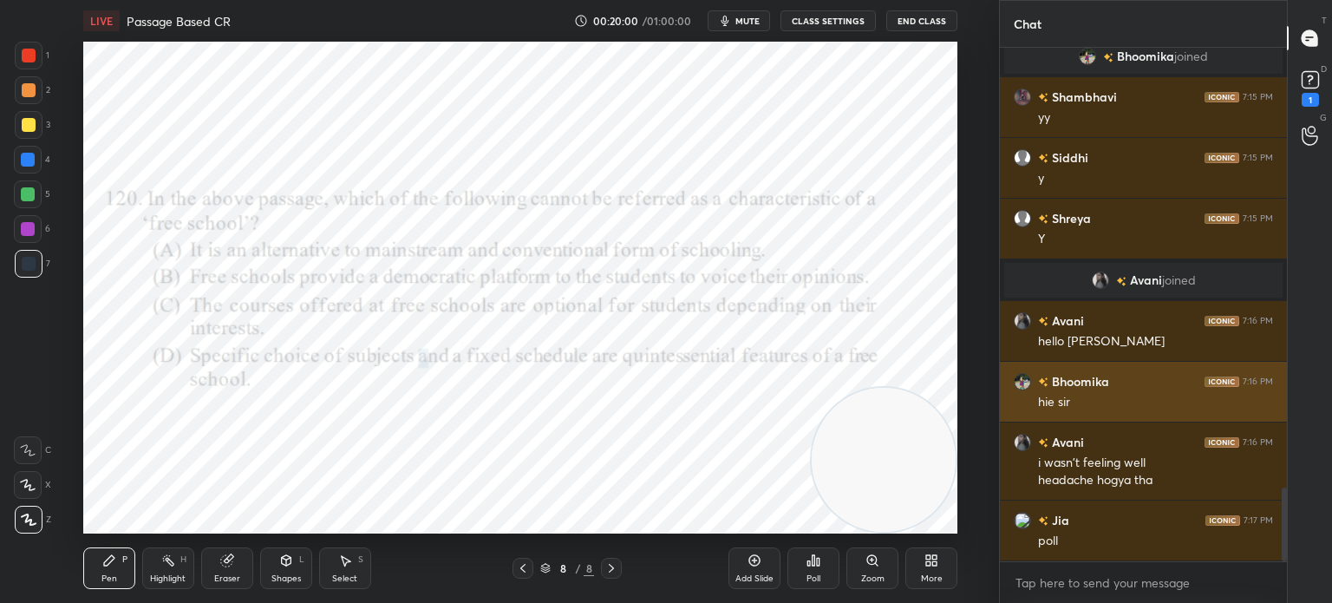
scroll to position [3111, 0]
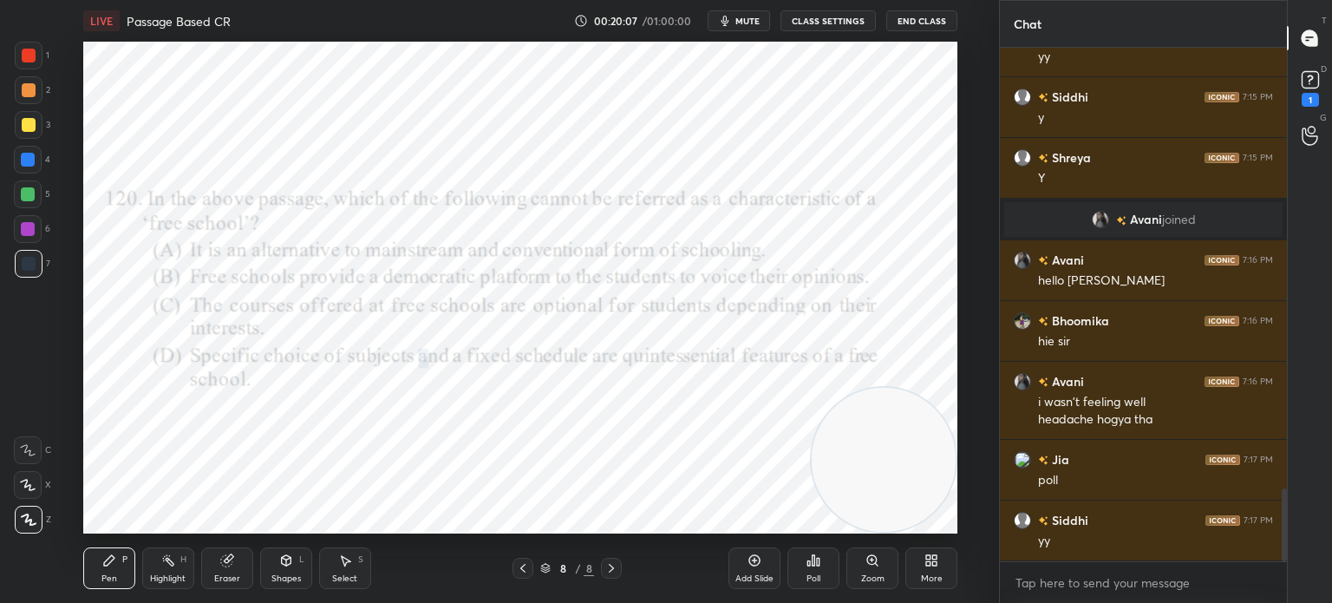
click at [808, 577] on div "Poll" at bounding box center [813, 578] width 14 height 9
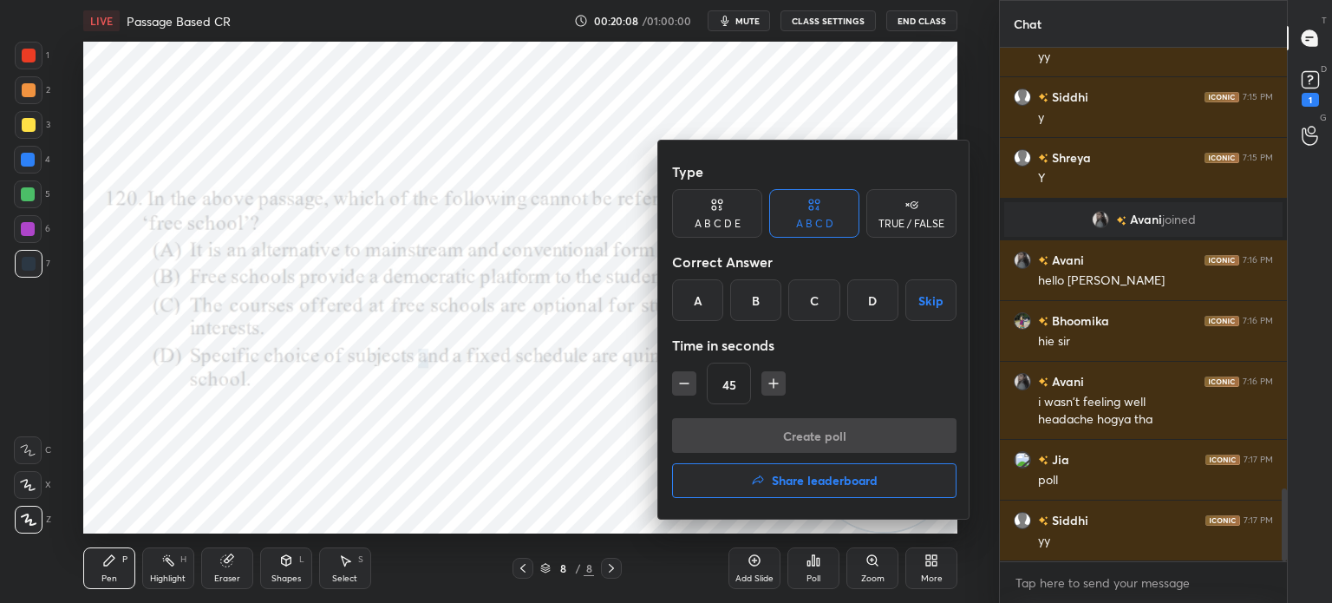
click at [867, 300] on div "D" at bounding box center [872, 300] width 51 height 42
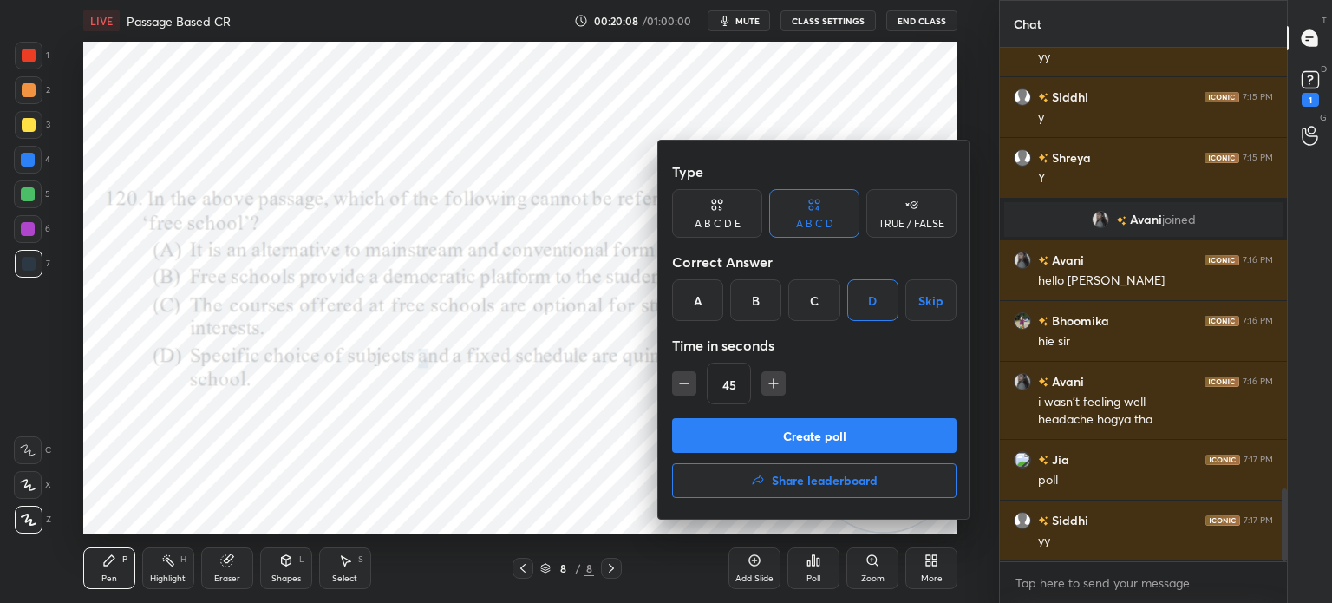
click at [812, 434] on button "Create poll" at bounding box center [814, 435] width 284 height 35
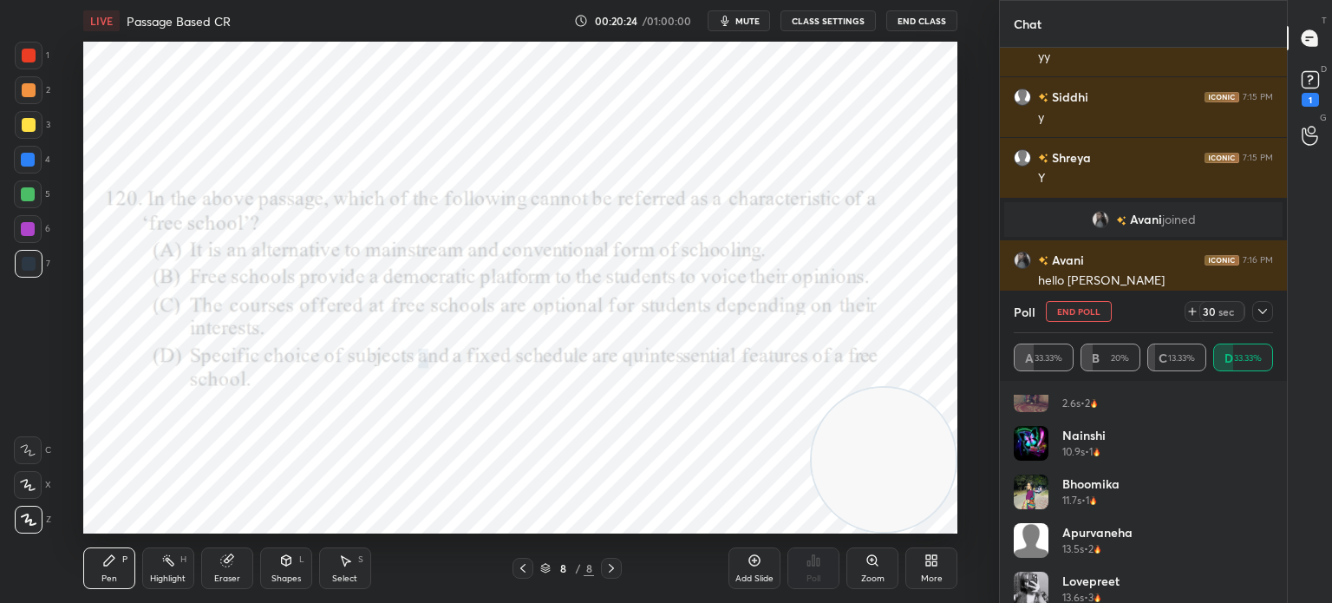
scroll to position [132, 0]
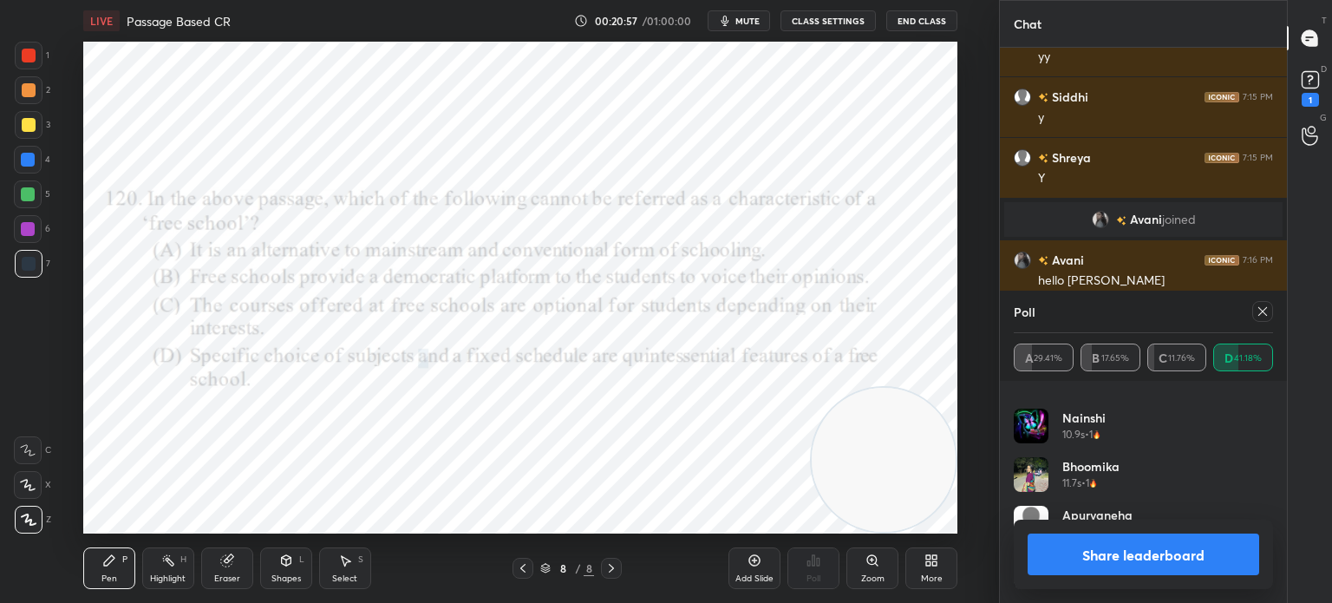
click at [1074, 548] on button "Share leaderboard" at bounding box center [1142, 554] width 231 height 42
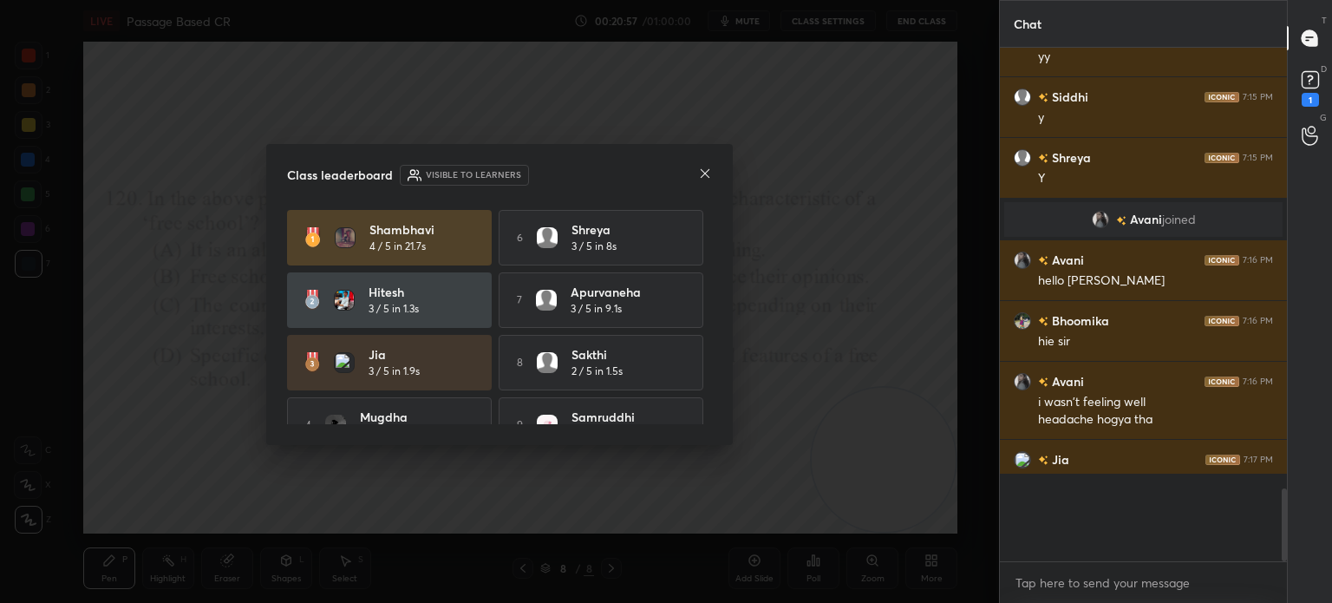
scroll to position [5, 5]
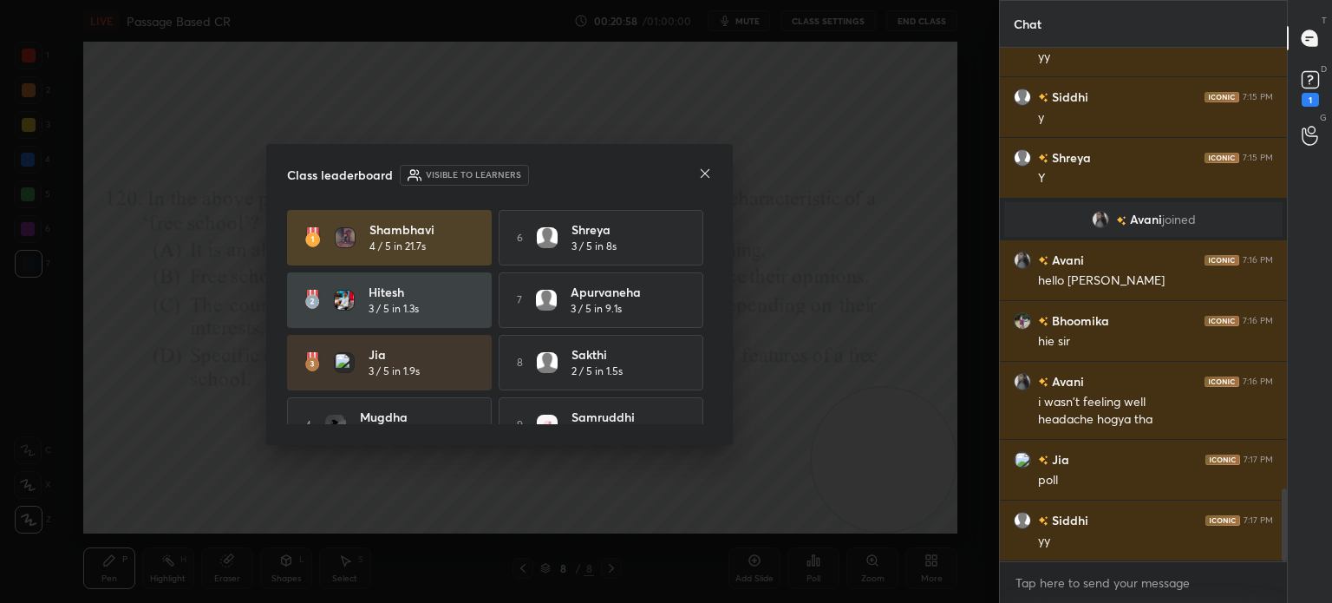
click at [702, 177] on icon at bounding box center [705, 173] width 14 height 14
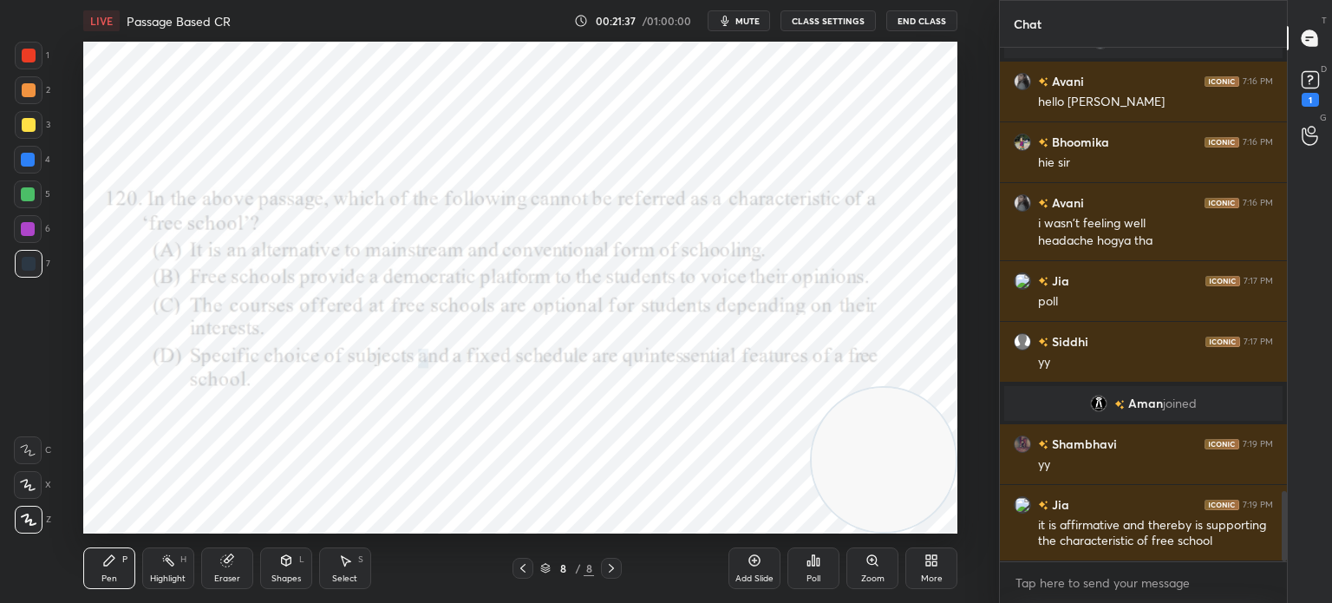
scroll to position [3319, 0]
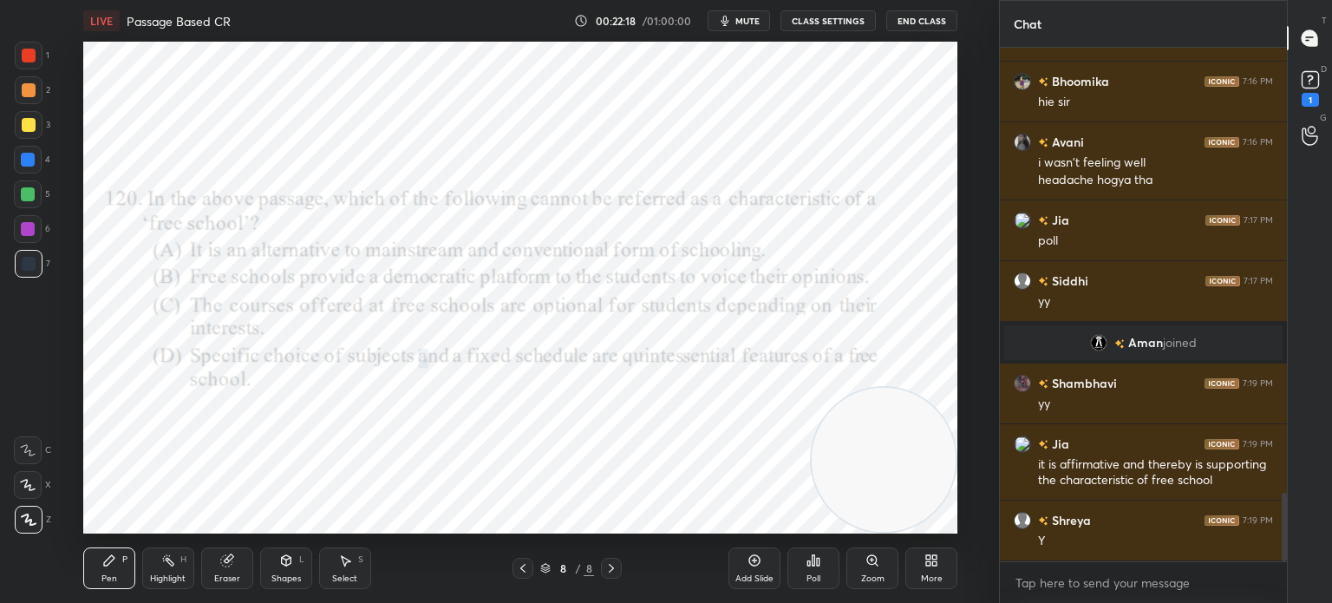
click at [805, 574] on div "Poll" at bounding box center [813, 568] width 52 height 42
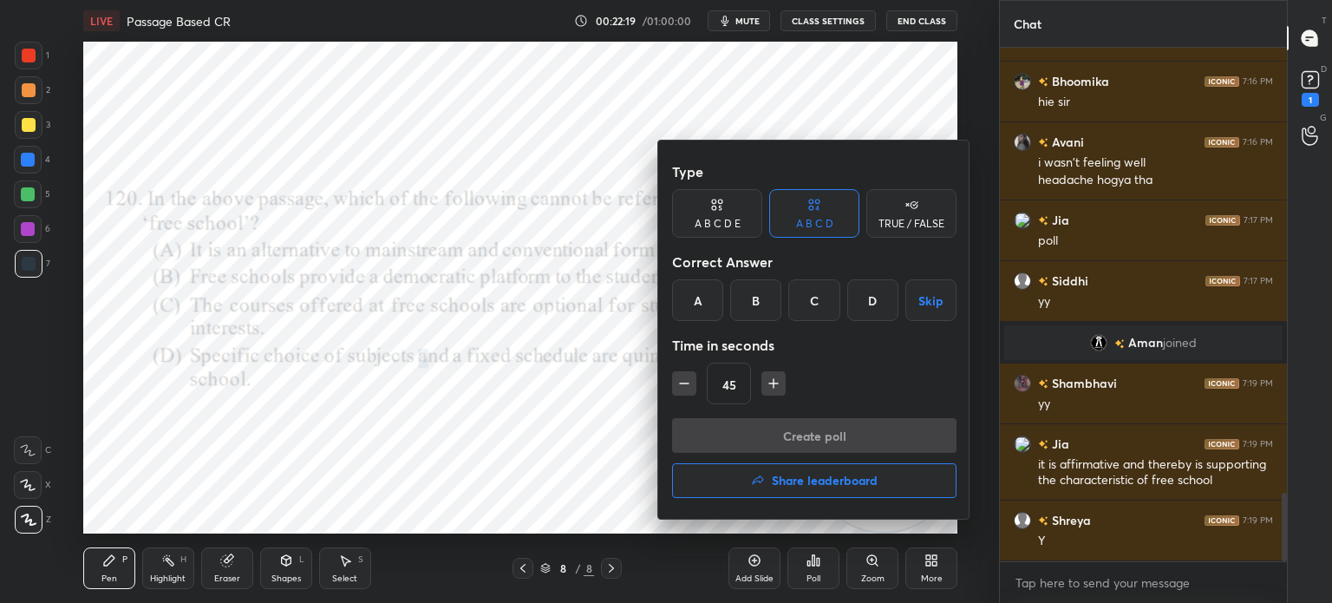
click at [800, 479] on h4 "Share leaderboard" at bounding box center [825, 480] width 106 height 12
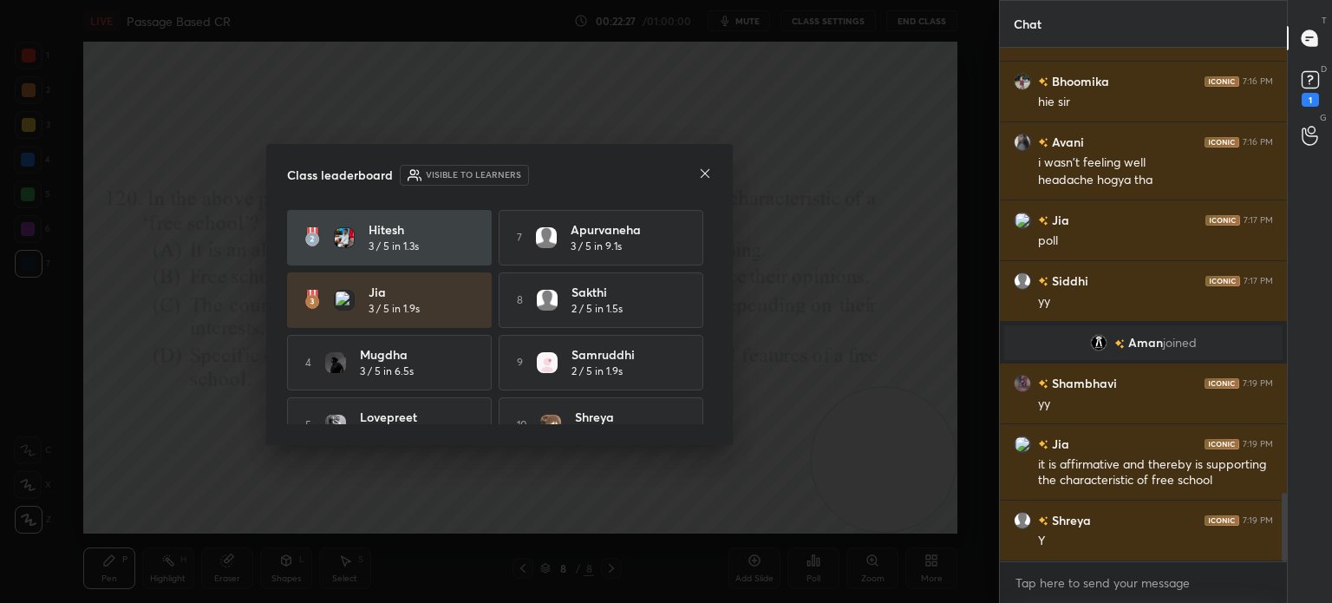
scroll to position [95, 0]
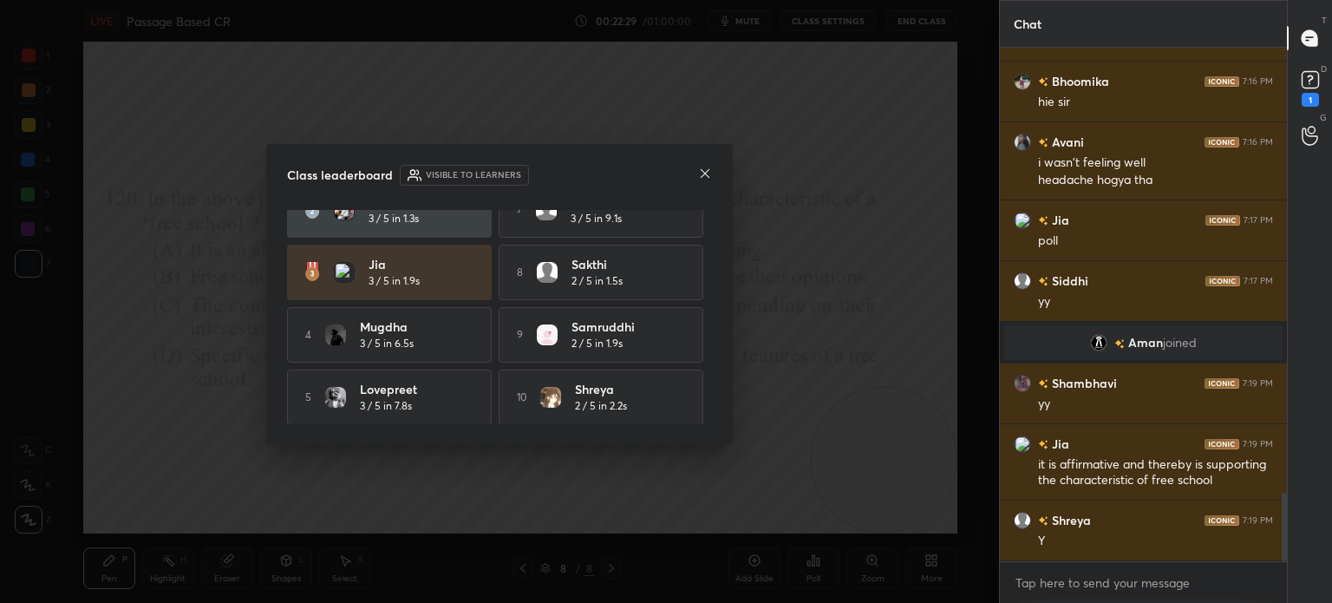
click at [704, 172] on icon at bounding box center [705, 173] width 9 height 9
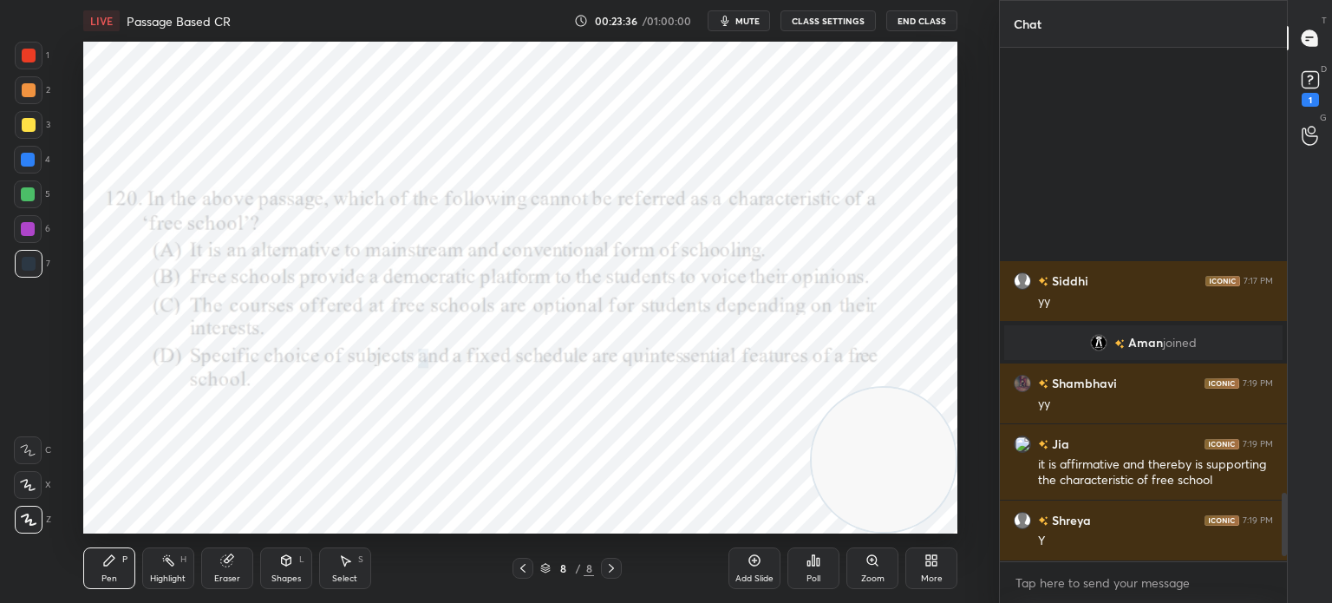
scroll to position [3622, 0]
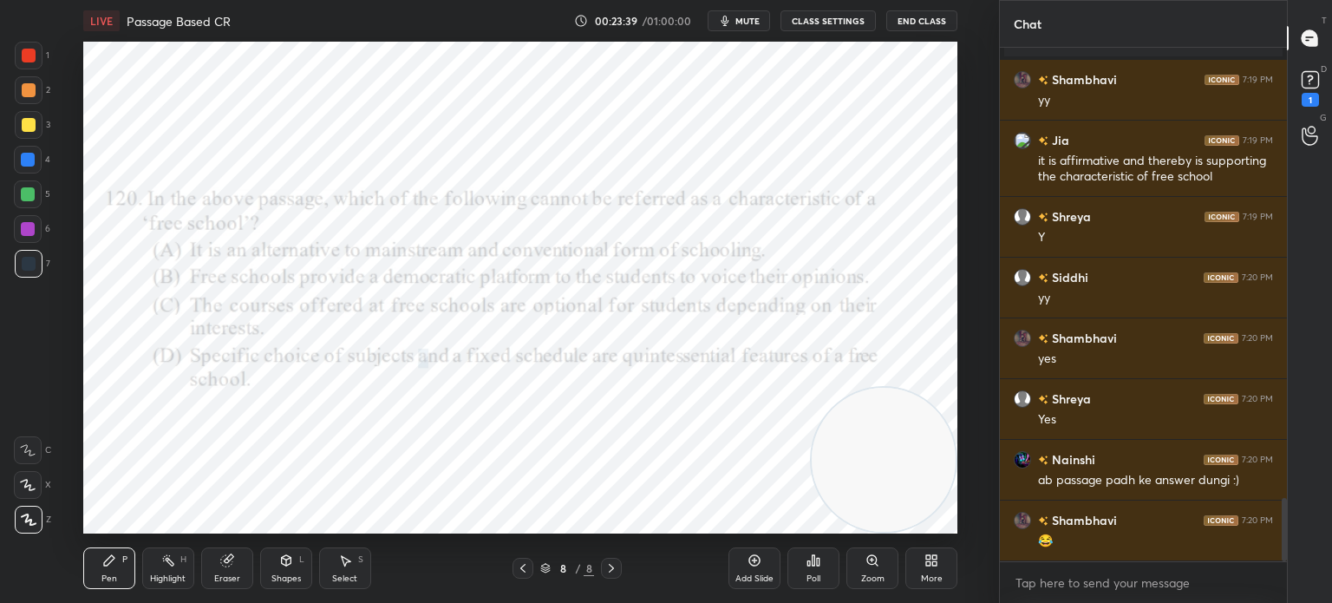
click at [940, 561] on div "More" at bounding box center [931, 568] width 52 height 42
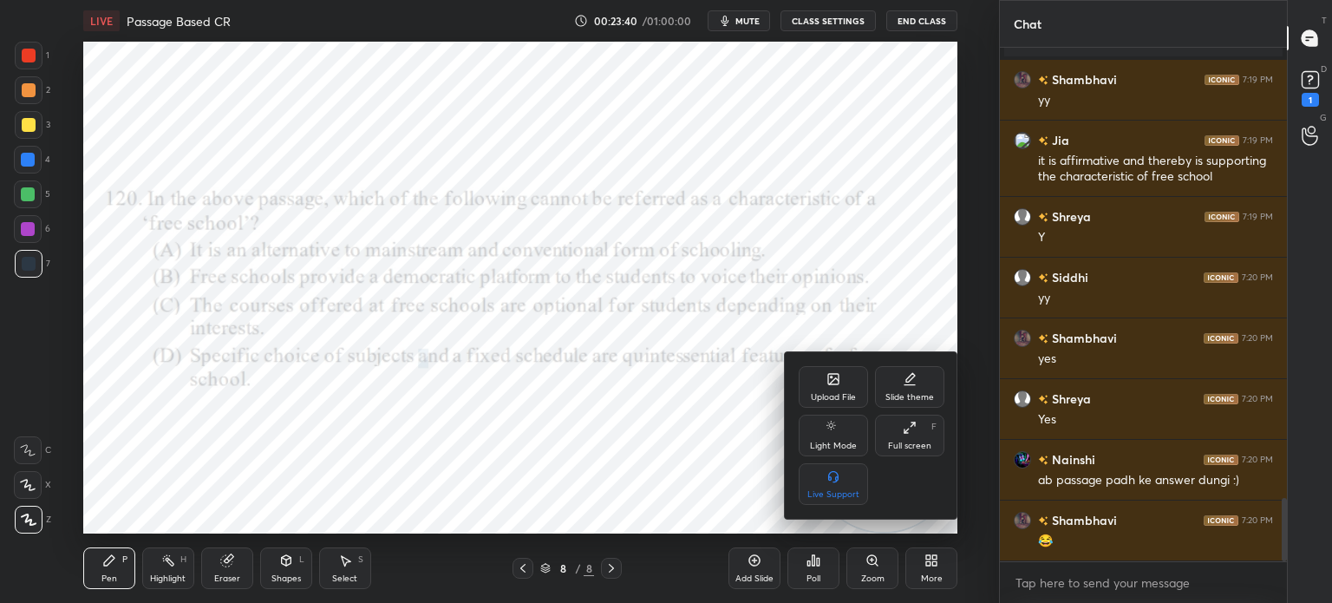
click at [831, 406] on div "Upload File" at bounding box center [833, 387] width 69 height 42
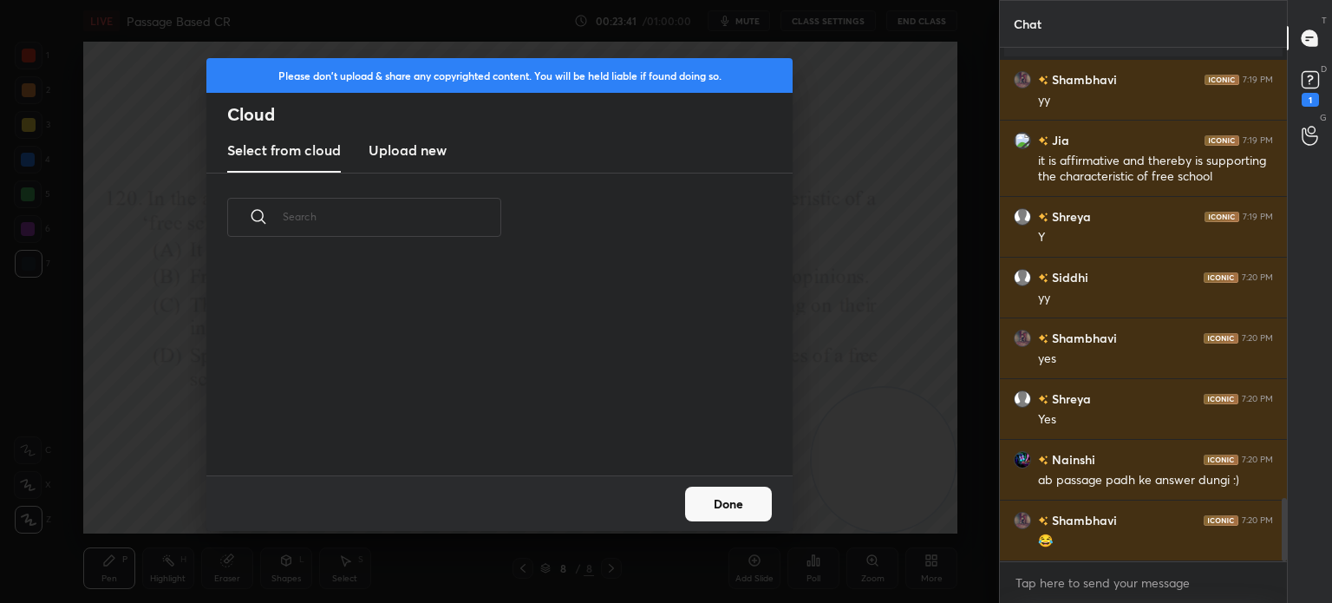
scroll to position [213, 557]
click at [426, 176] on div "​" at bounding box center [499, 324] width 586 height 302
click at [402, 134] on new "Upload new" at bounding box center [407, 150] width 78 height 43
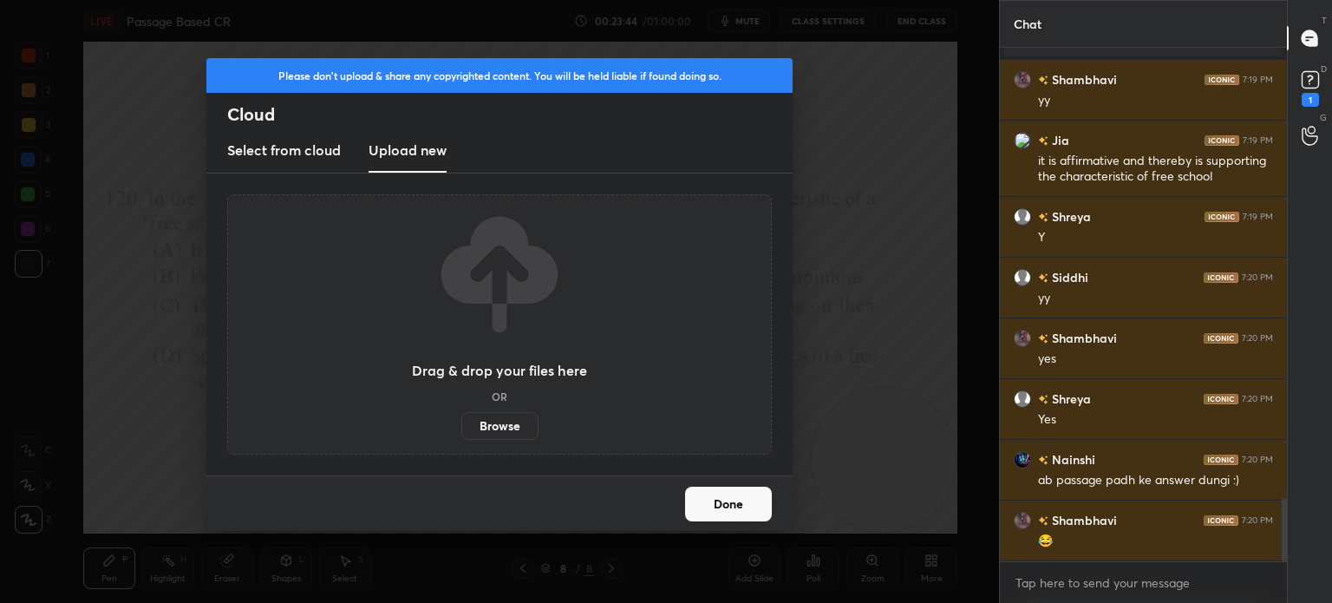
click at [499, 427] on label "Browse" at bounding box center [499, 426] width 77 height 28
click at [461, 427] on input "Browse" at bounding box center [461, 426] width 0 height 28
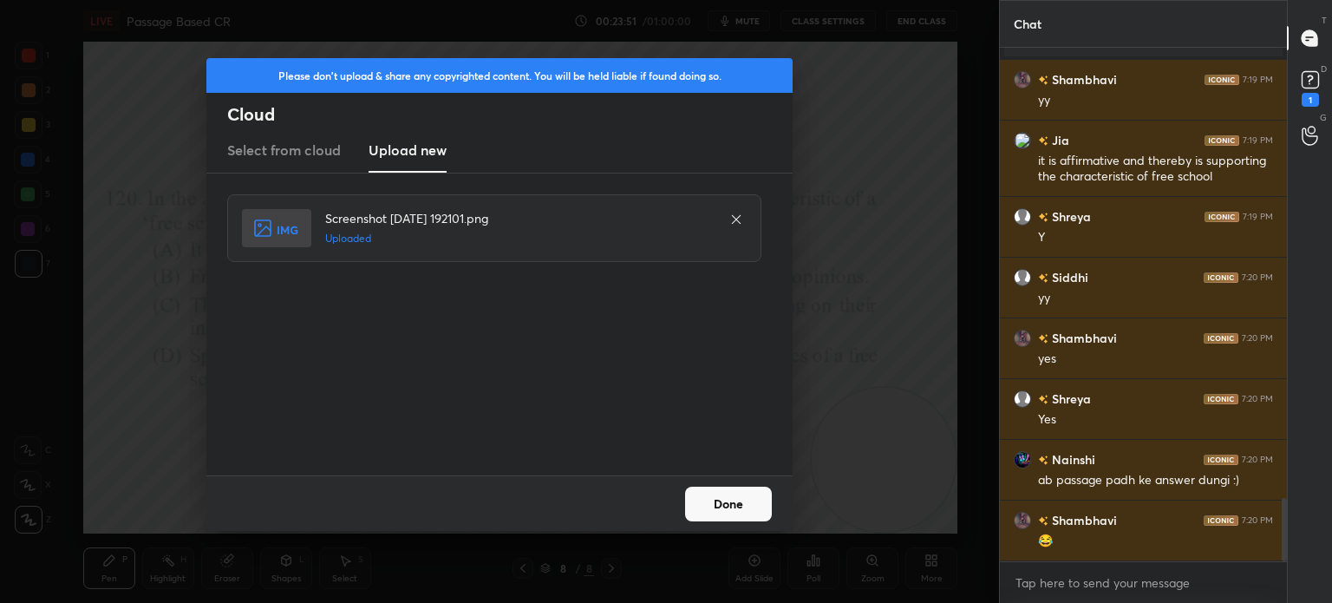
click at [714, 500] on button "Done" at bounding box center [728, 503] width 87 height 35
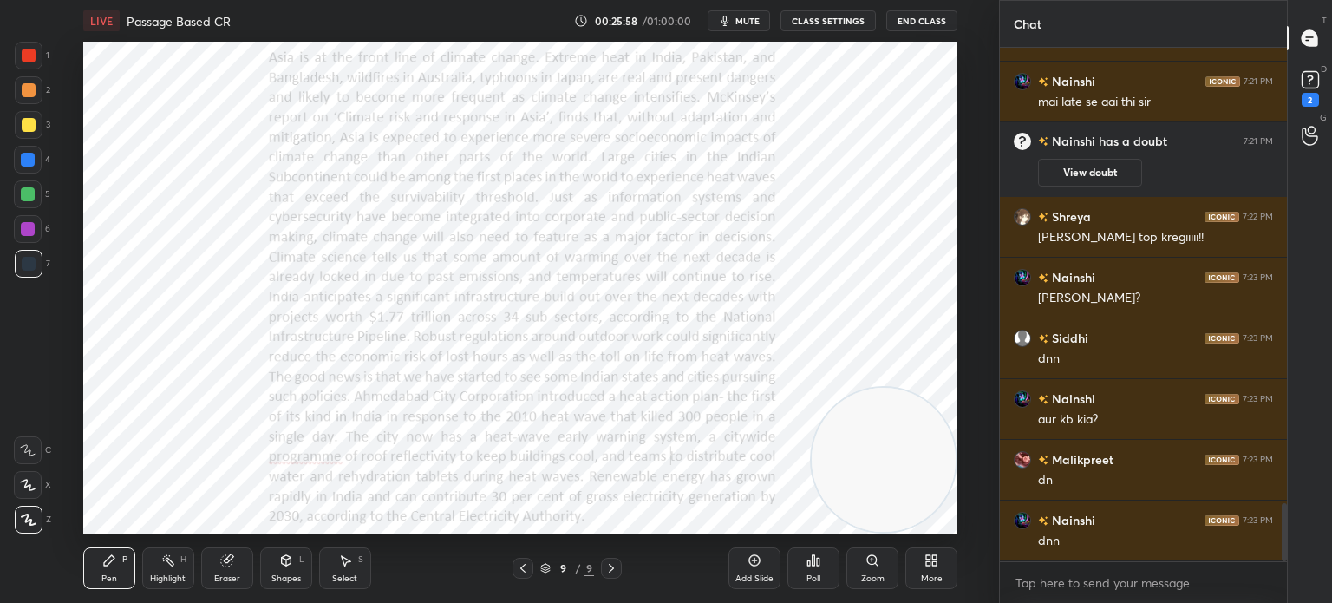
scroll to position [3995, 0]
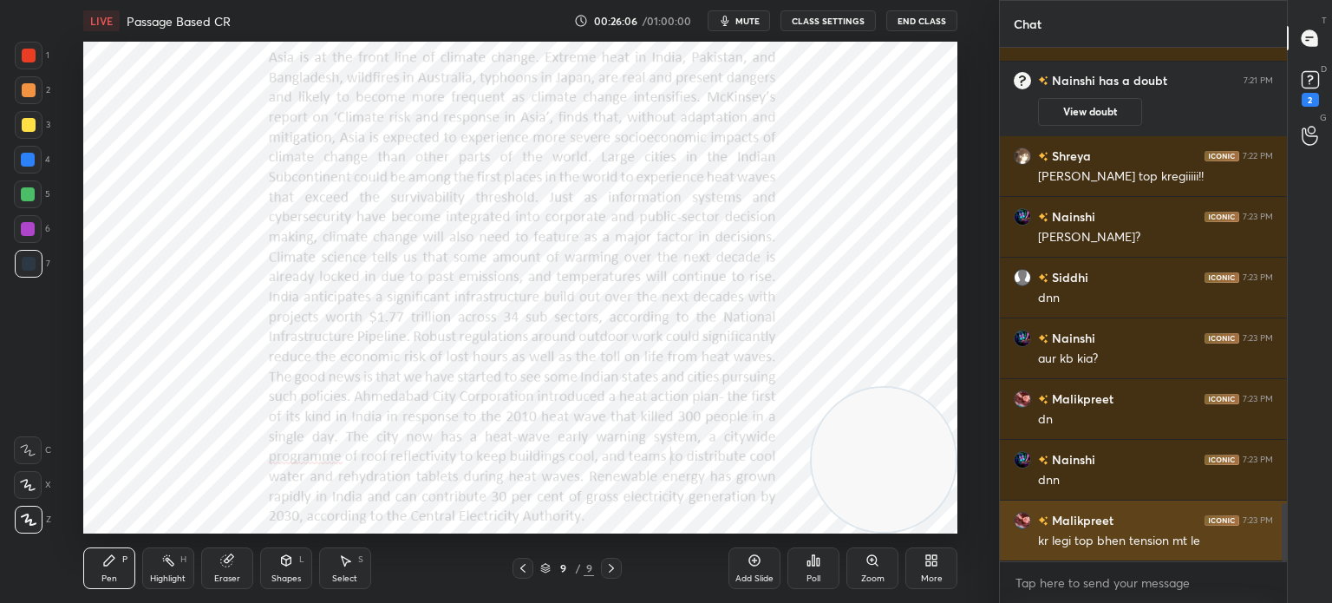
click at [1023, 521] on img "grid" at bounding box center [1022, 520] width 17 height 17
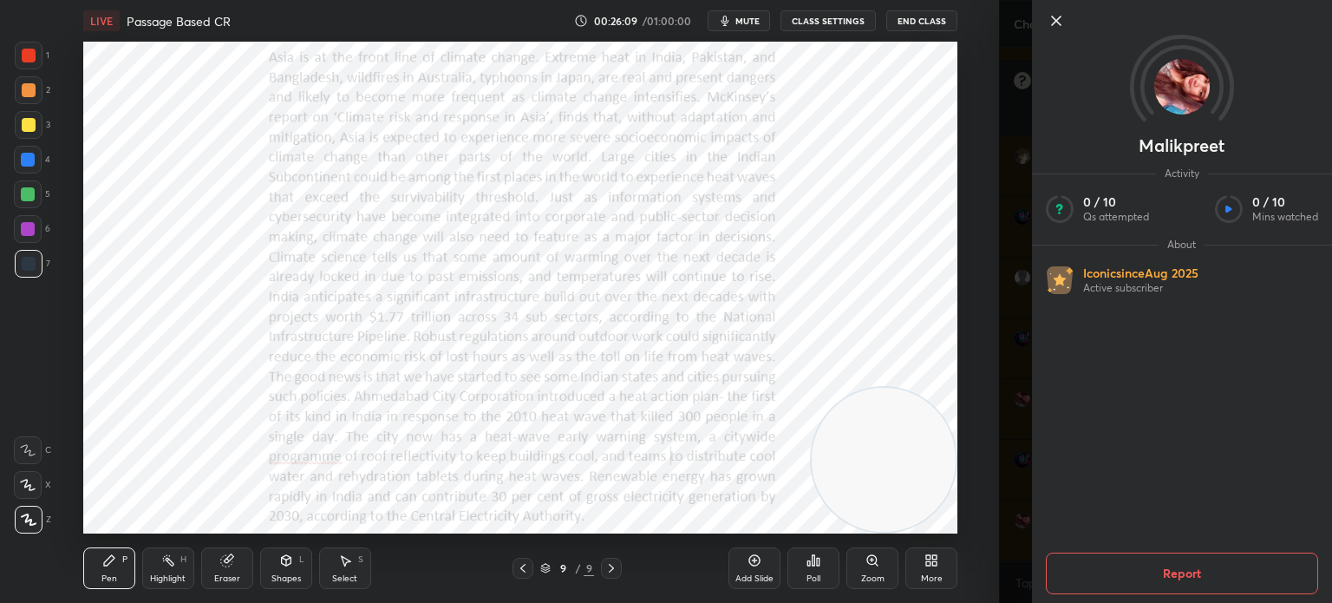
click at [1171, 103] on img at bounding box center [1181, 86] width 55 height 55
click at [1055, 20] on icon at bounding box center [1056, 20] width 9 height 9
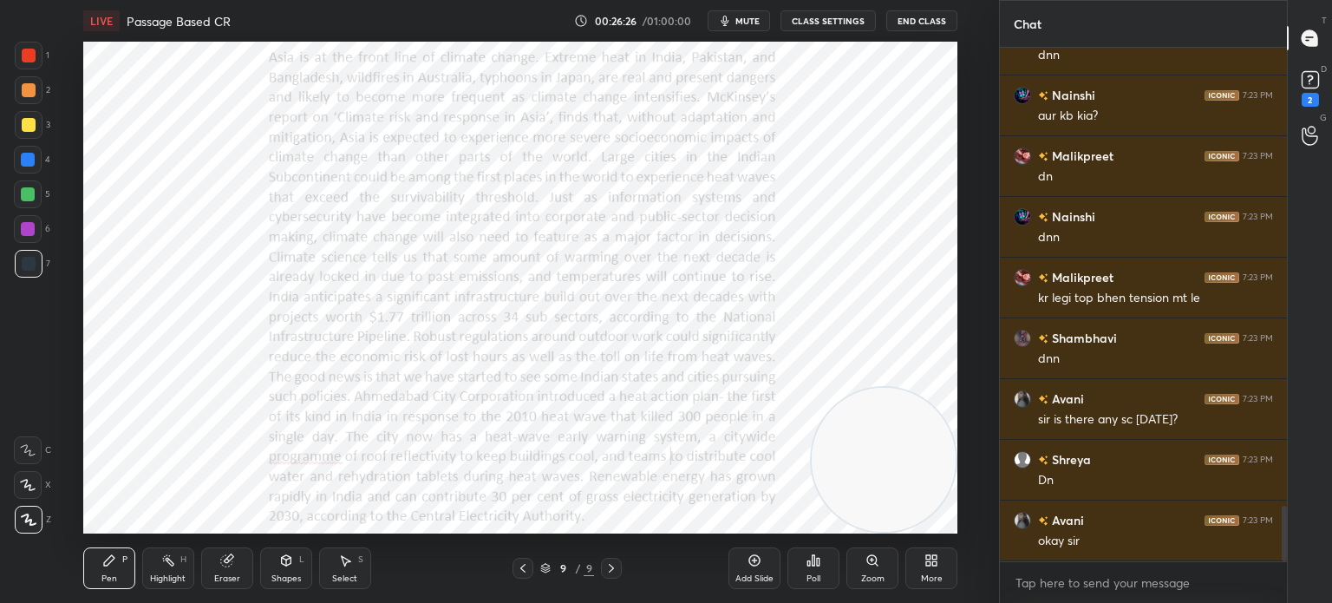
scroll to position [4299, 0]
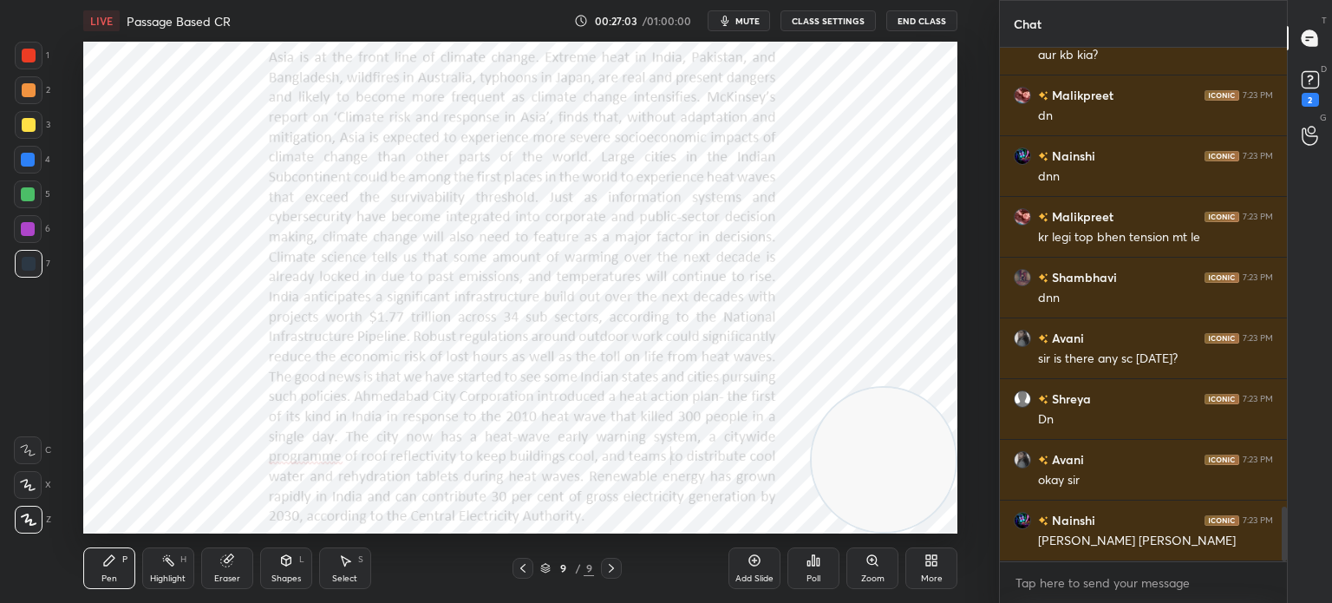
click at [921, 562] on div "More" at bounding box center [931, 568] width 52 height 42
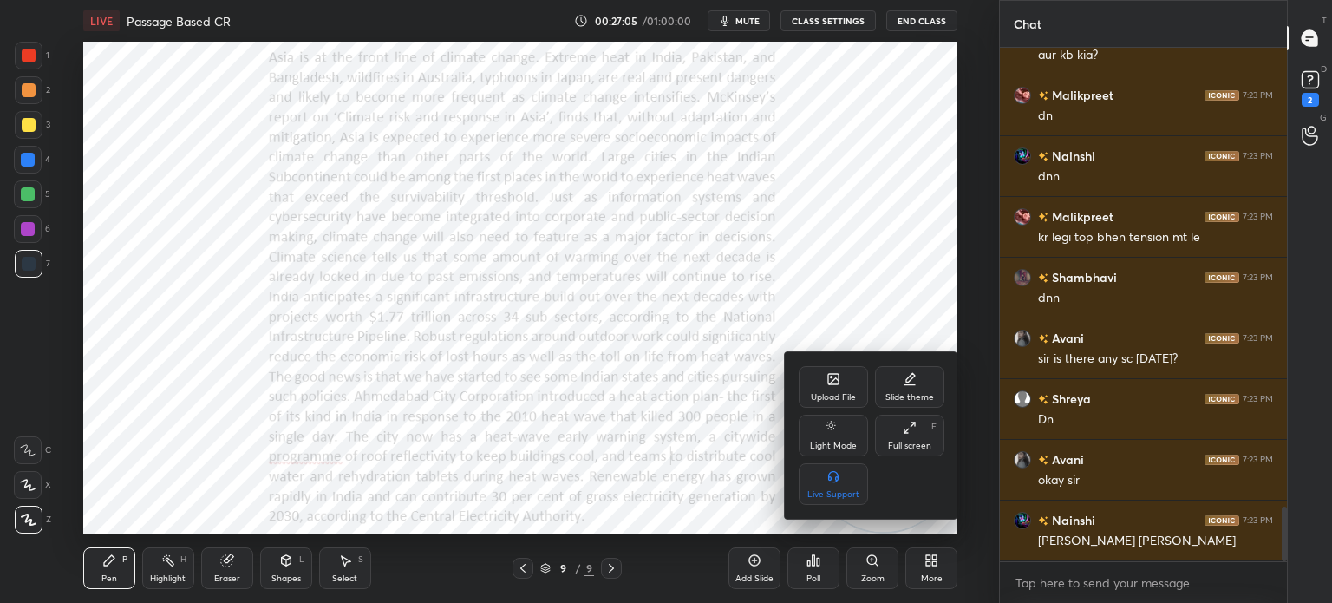
click at [822, 380] on div "Upload File" at bounding box center [833, 387] width 69 height 42
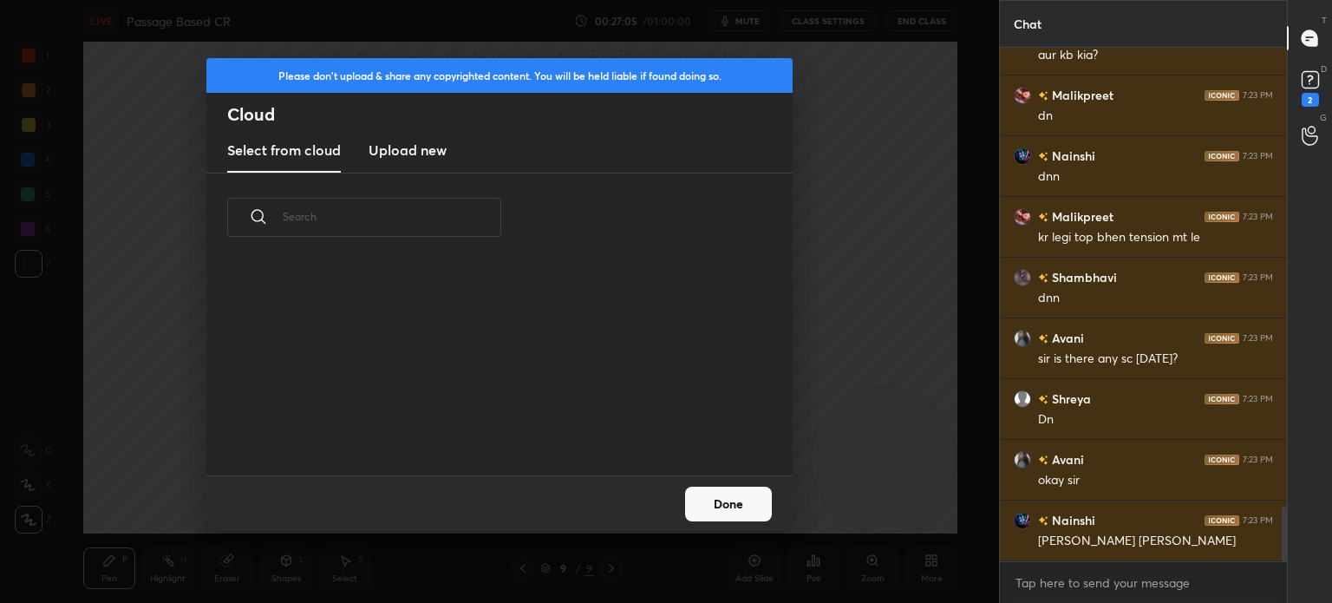
scroll to position [213, 557]
click at [395, 142] on h3 "Upload new" at bounding box center [407, 150] width 78 height 21
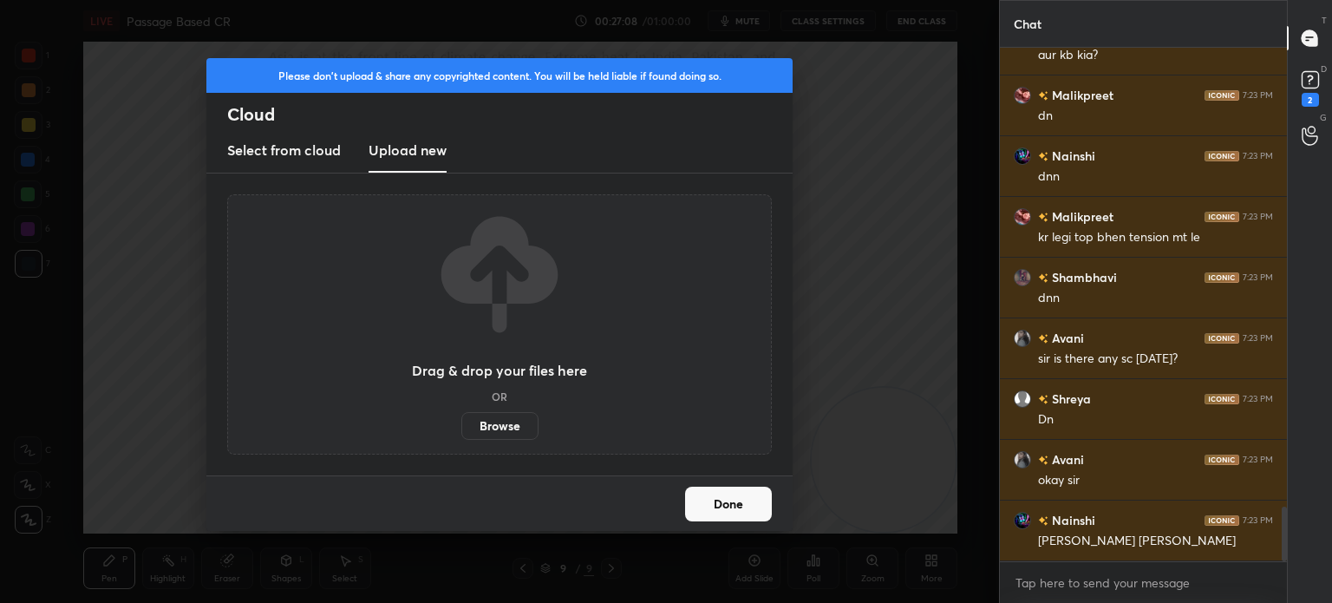
click at [492, 429] on label "Browse" at bounding box center [499, 426] width 77 height 28
click at [461, 429] on input "Browse" at bounding box center [461, 426] width 0 height 28
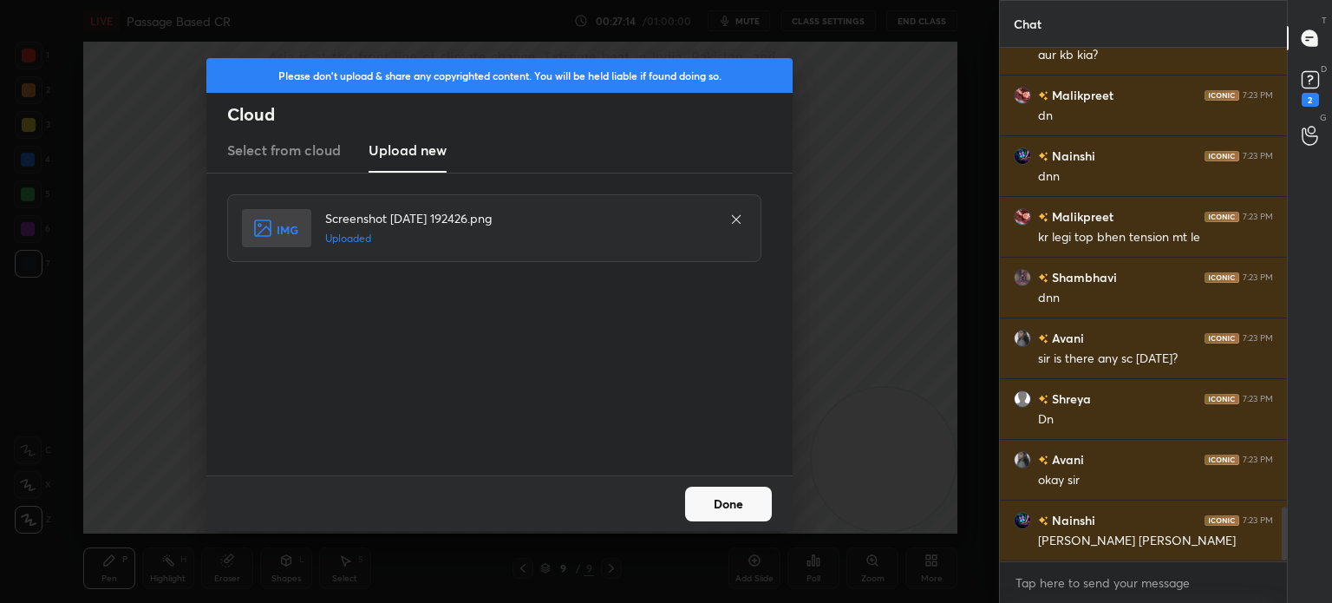
scroll to position [4359, 0]
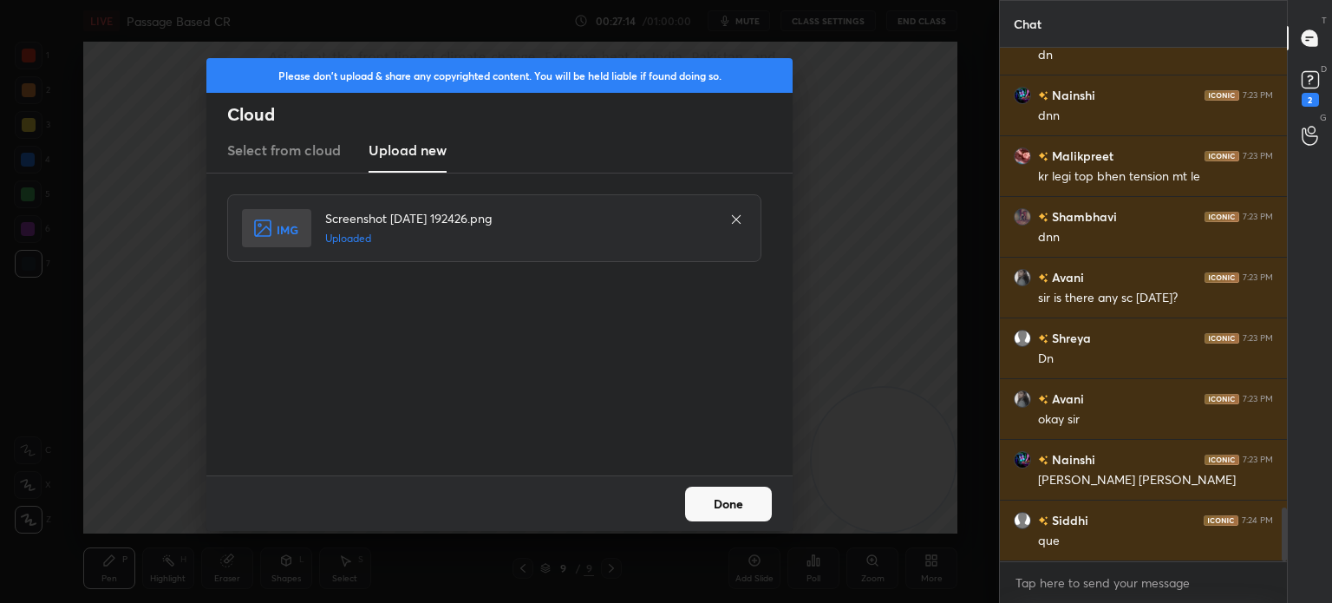
click at [720, 499] on button "Done" at bounding box center [728, 503] width 87 height 35
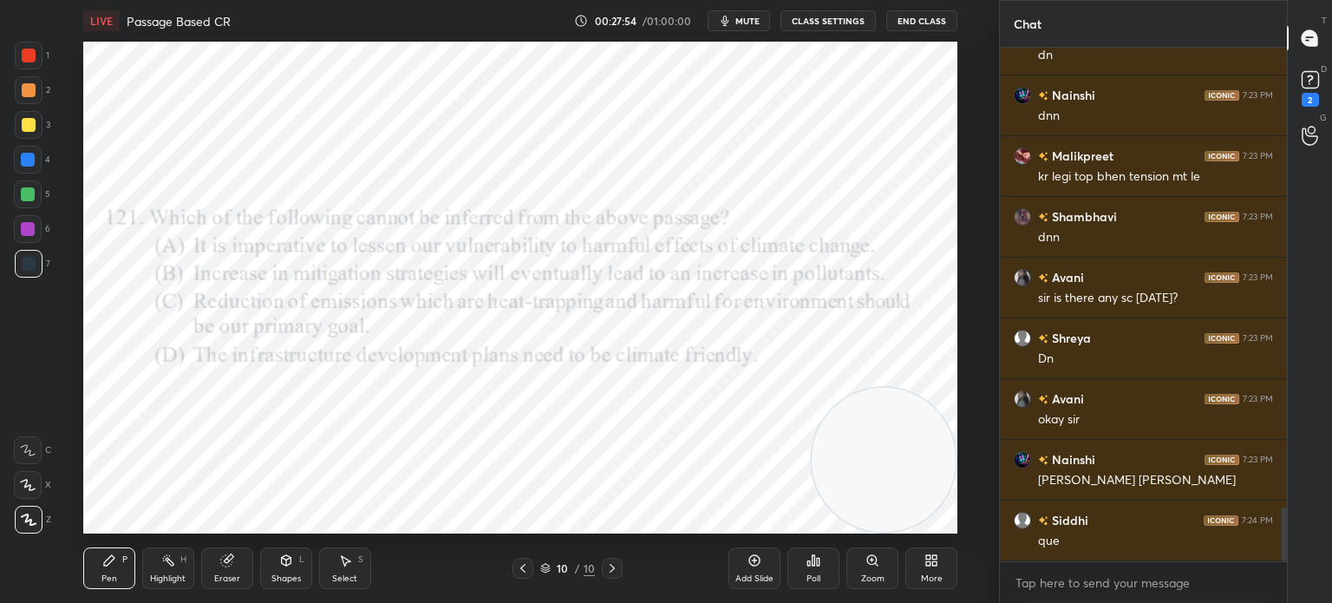
click at [810, 568] on div "Poll" at bounding box center [813, 568] width 52 height 42
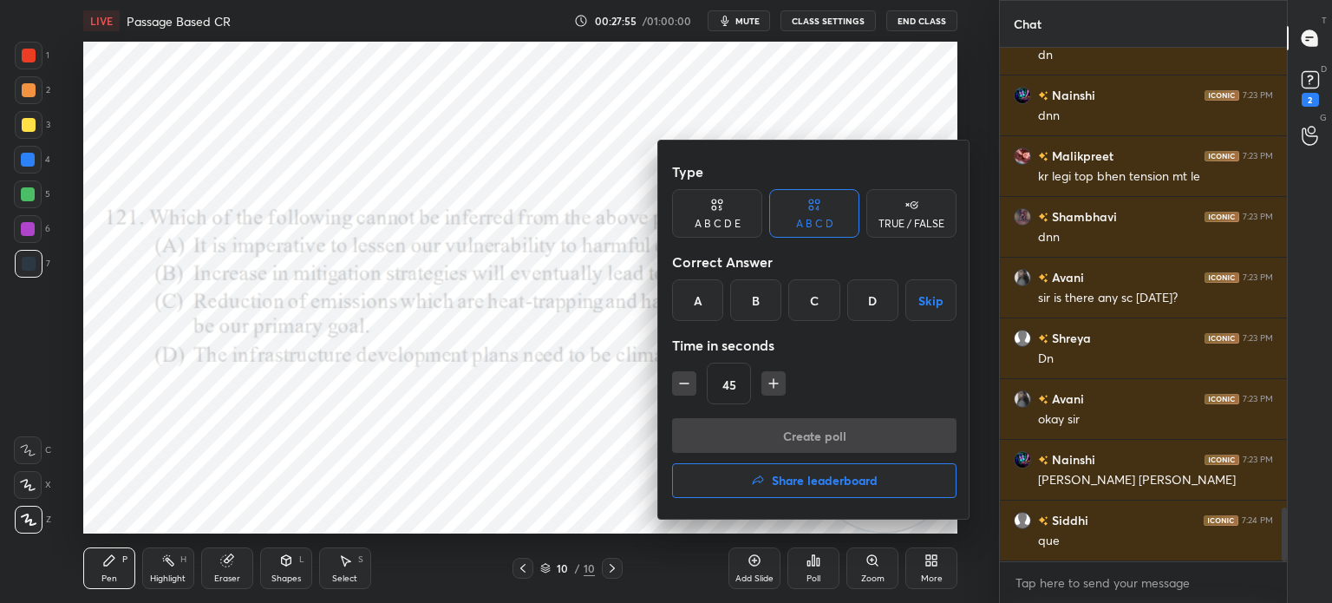
click at [755, 301] on div "B" at bounding box center [755, 300] width 51 height 42
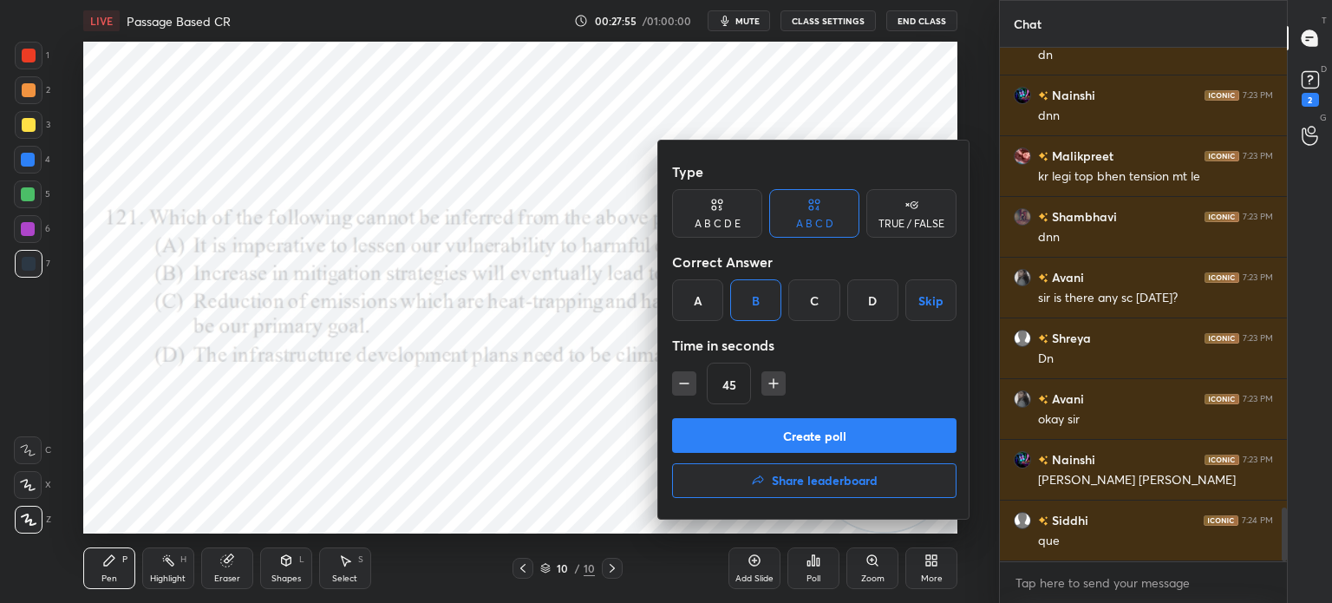
click at [742, 431] on button "Create poll" at bounding box center [814, 435] width 284 height 35
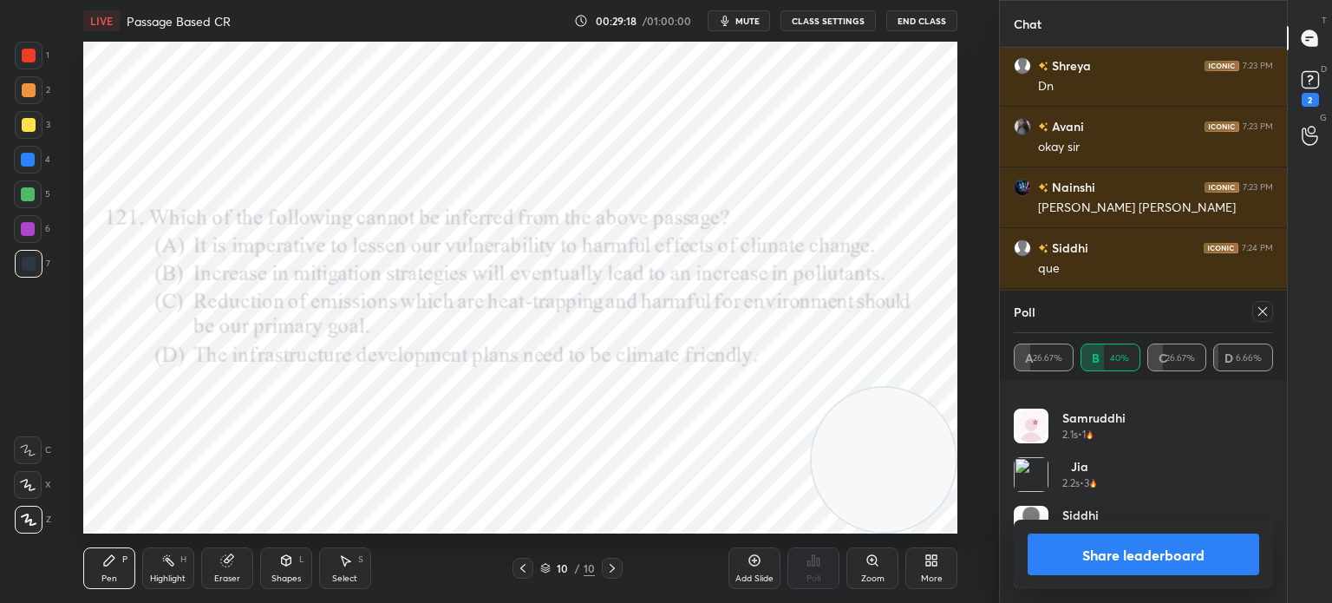
scroll to position [4692, 0]
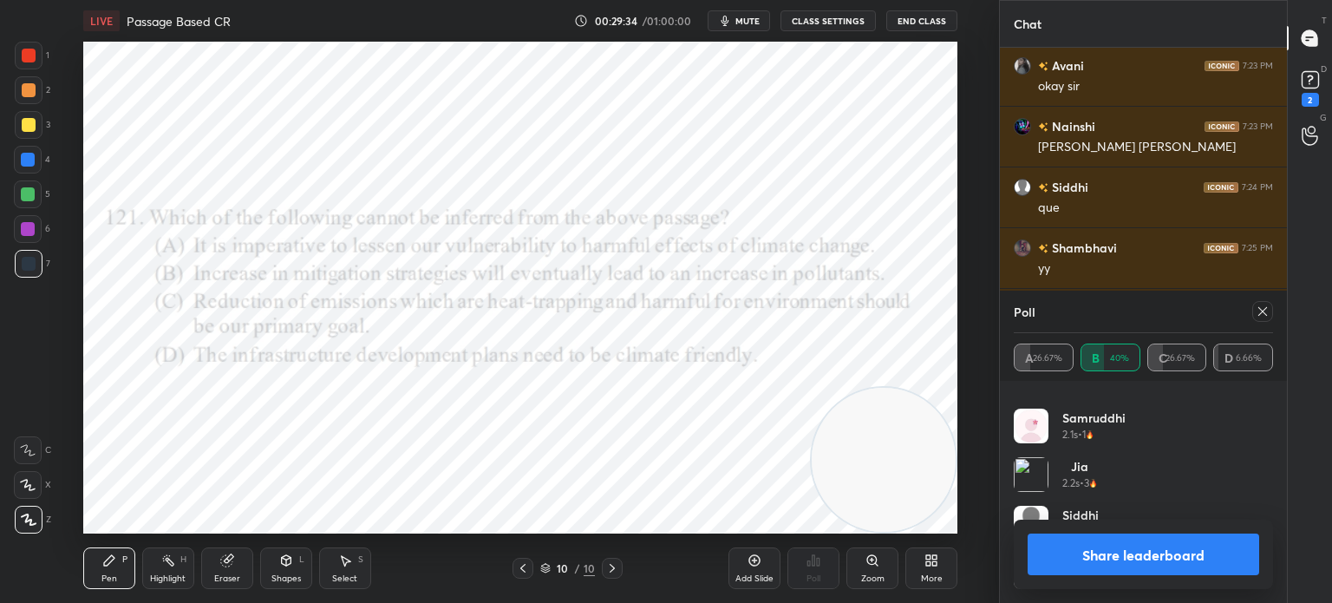
click at [1086, 540] on button "Share leaderboard" at bounding box center [1142, 554] width 231 height 42
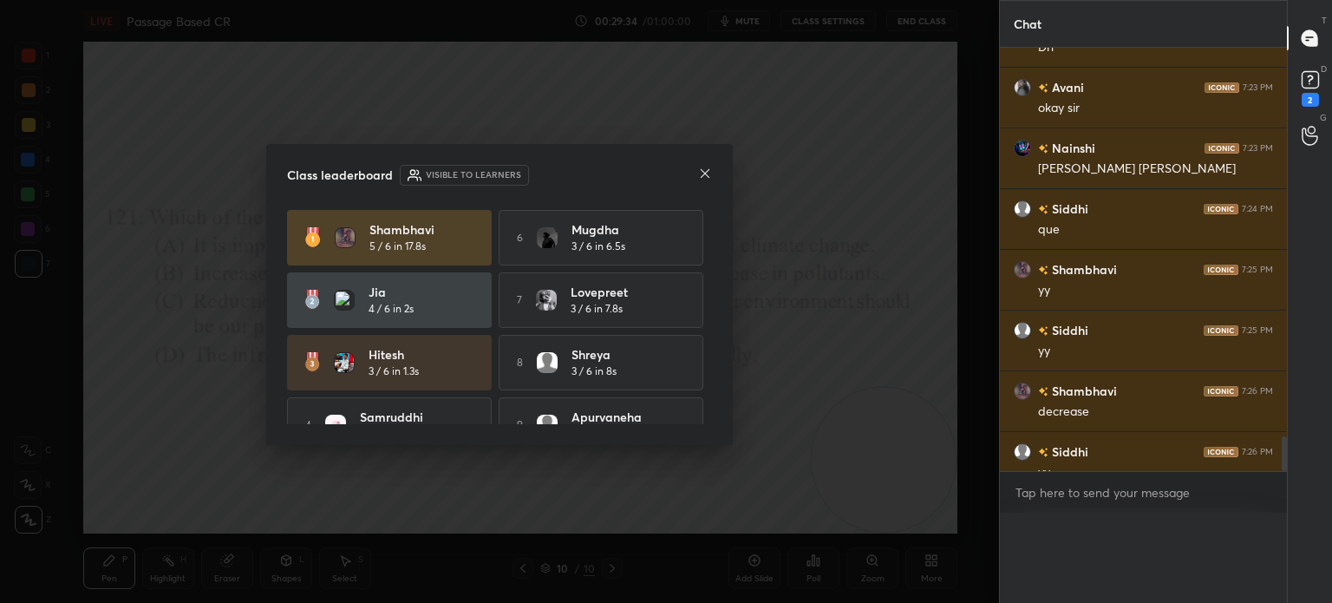
scroll to position [484, 282]
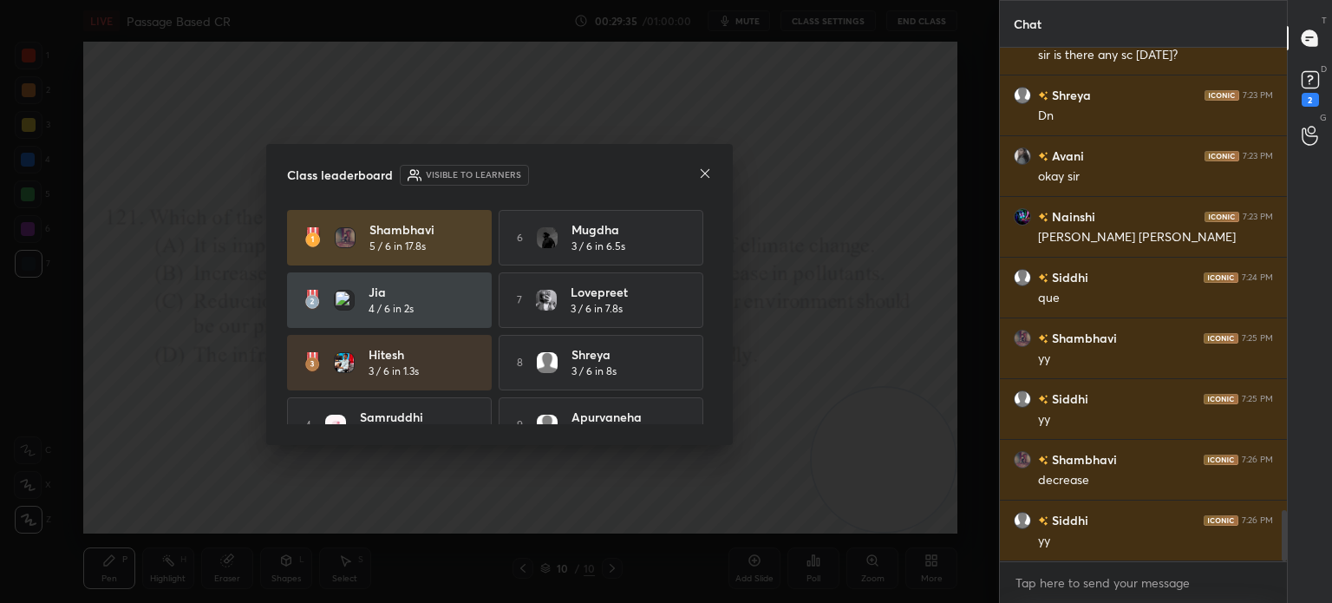
click at [701, 173] on icon at bounding box center [705, 173] width 14 height 14
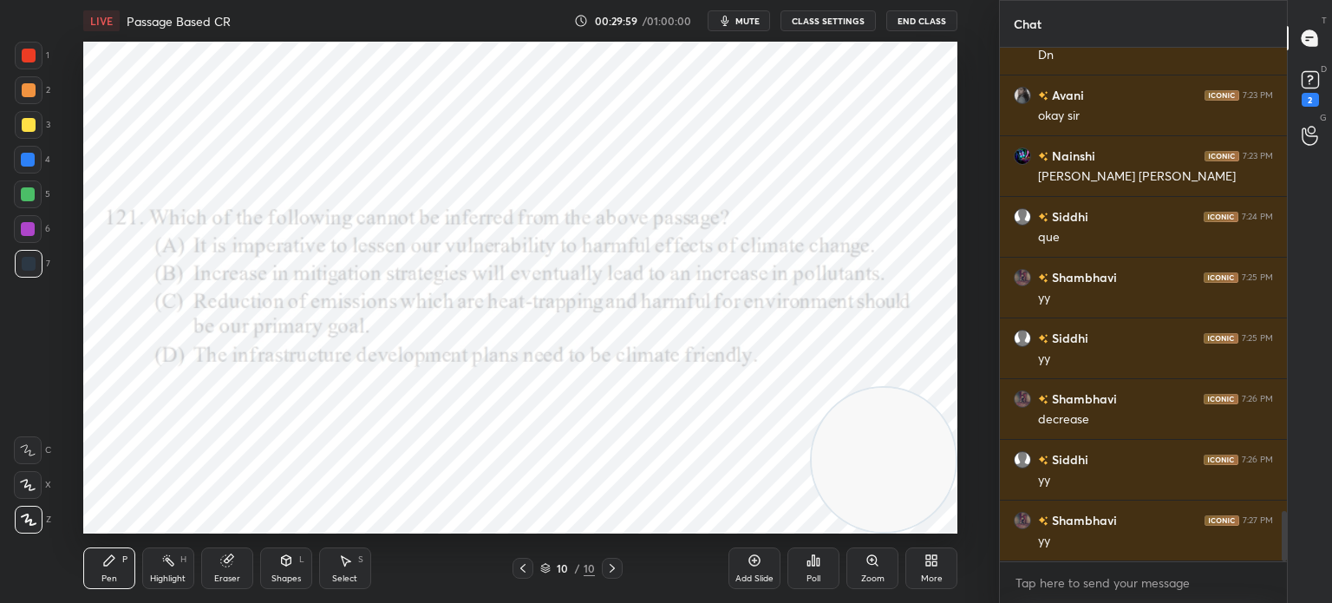
scroll to position [4724, 0]
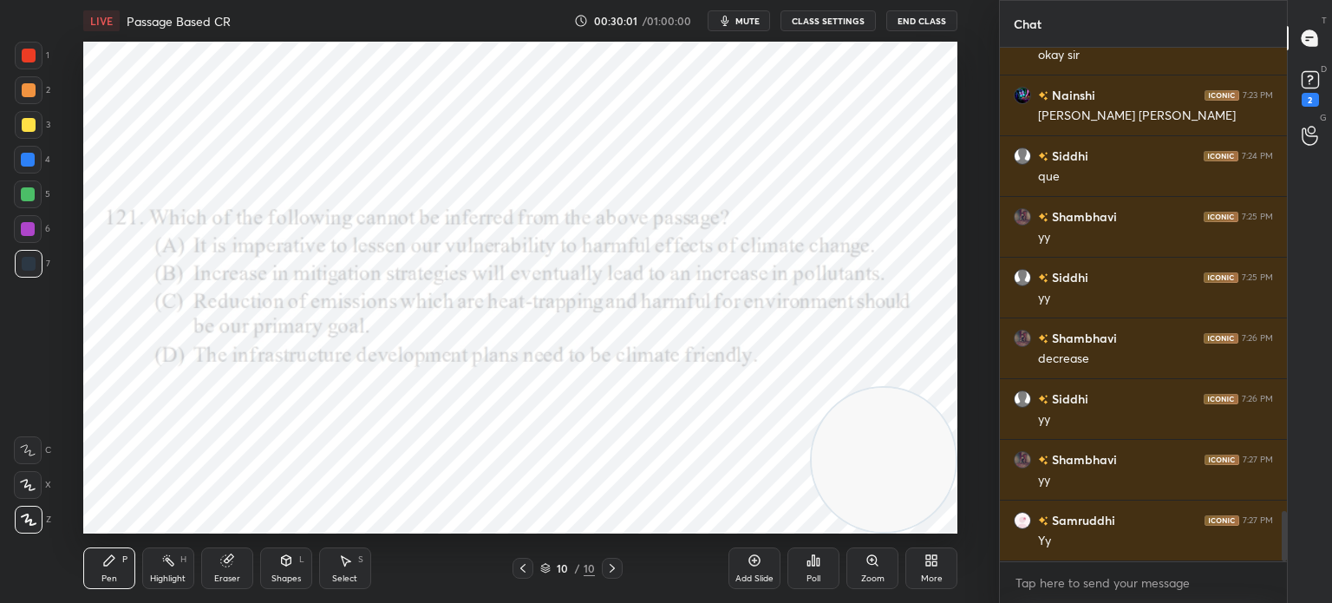
click at [815, 571] on div "Poll" at bounding box center [813, 568] width 52 height 42
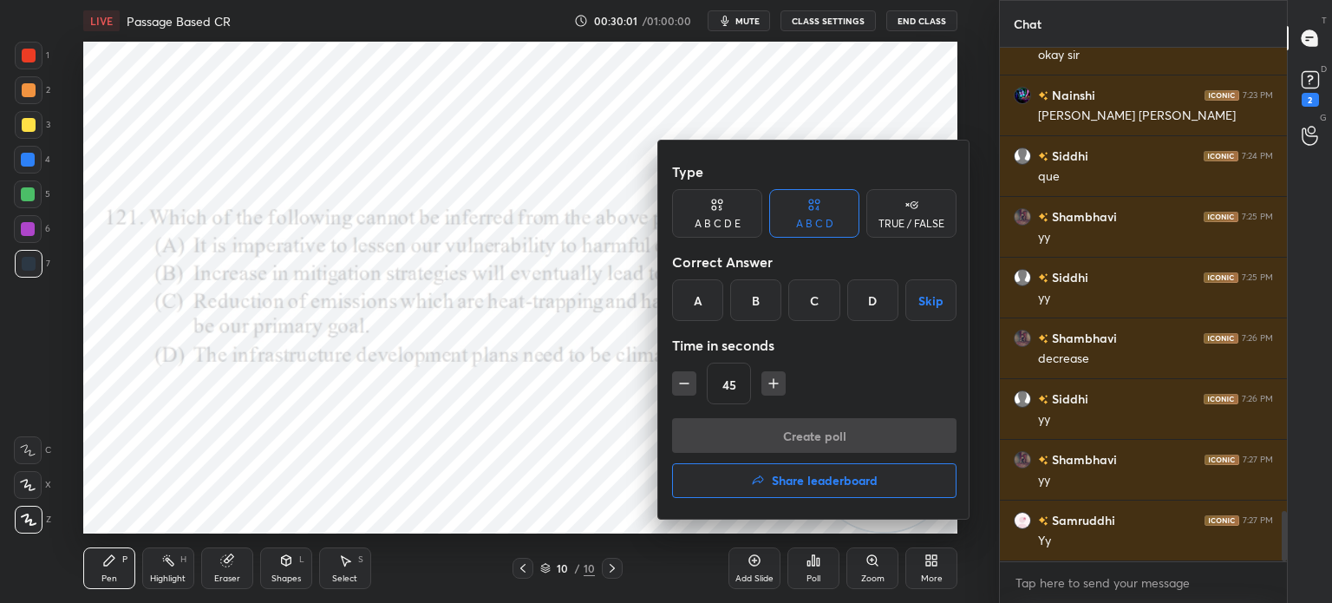
click at [812, 304] on div "C" at bounding box center [813, 300] width 51 height 42
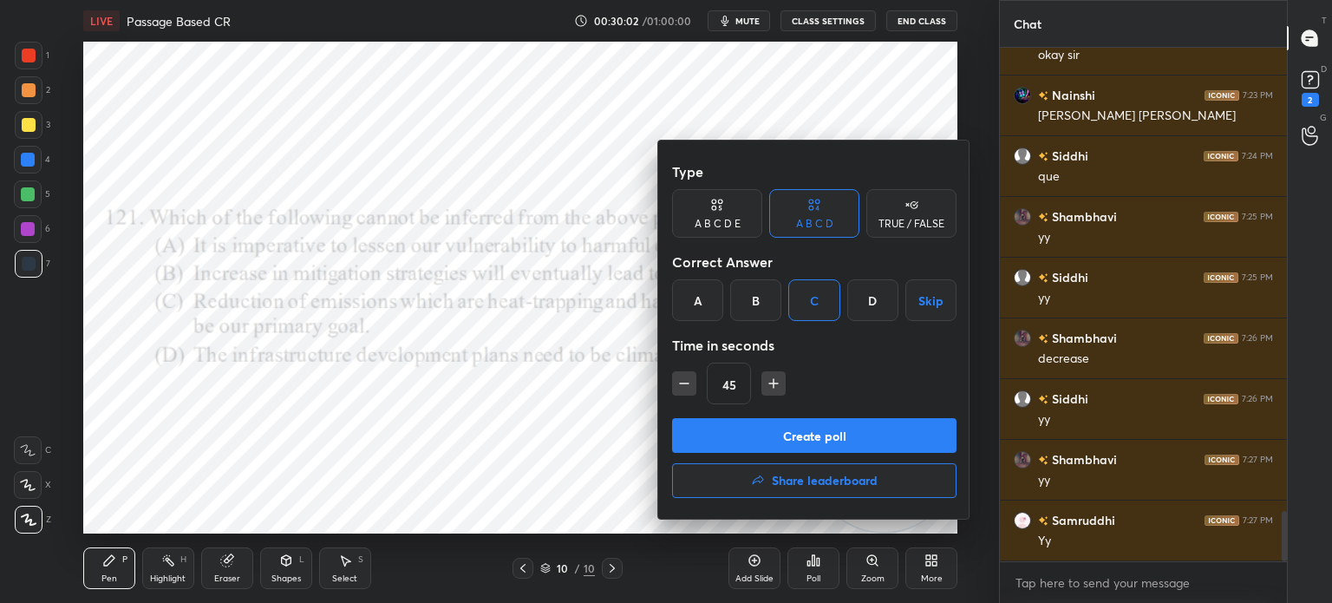
click at [786, 432] on button "Create poll" at bounding box center [814, 435] width 284 height 35
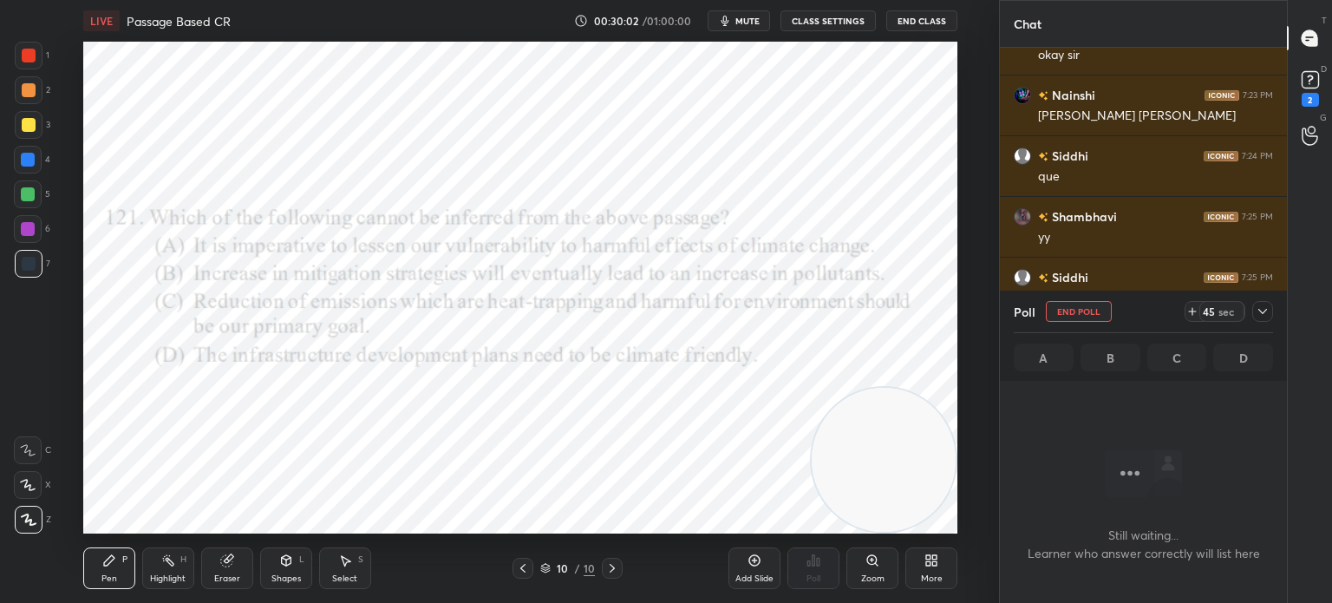
scroll to position [463, 282]
click at [1074, 315] on button "End Poll" at bounding box center [1079, 311] width 66 height 21
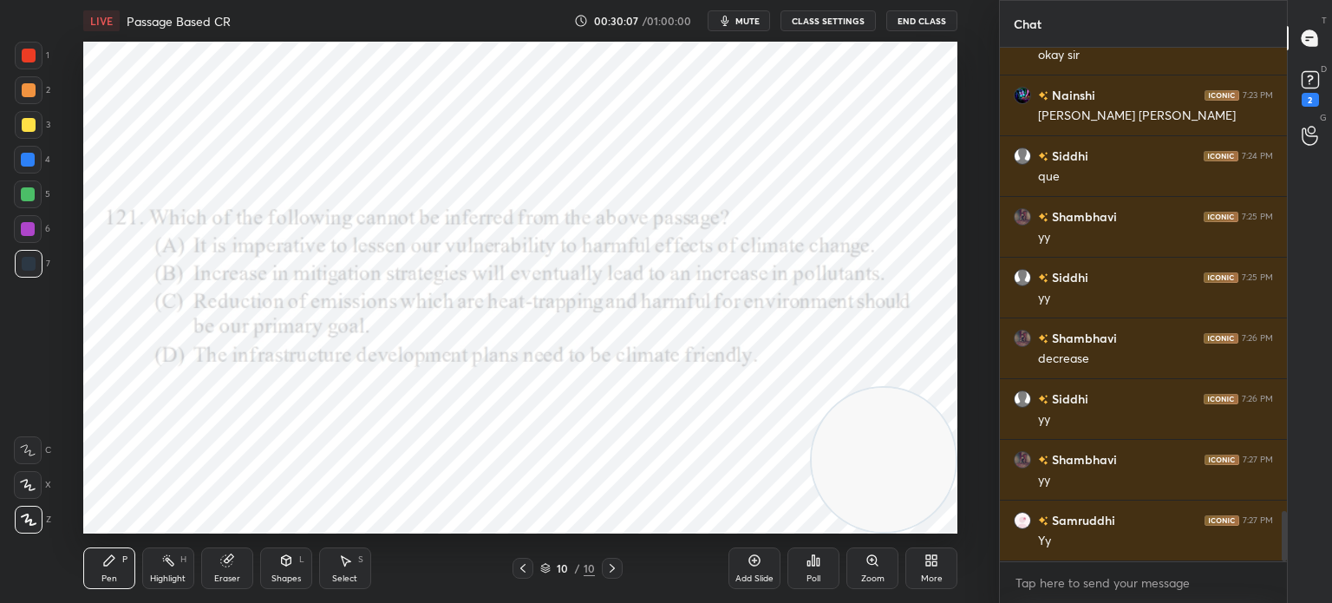
click at [937, 571] on div "More" at bounding box center [931, 568] width 52 height 42
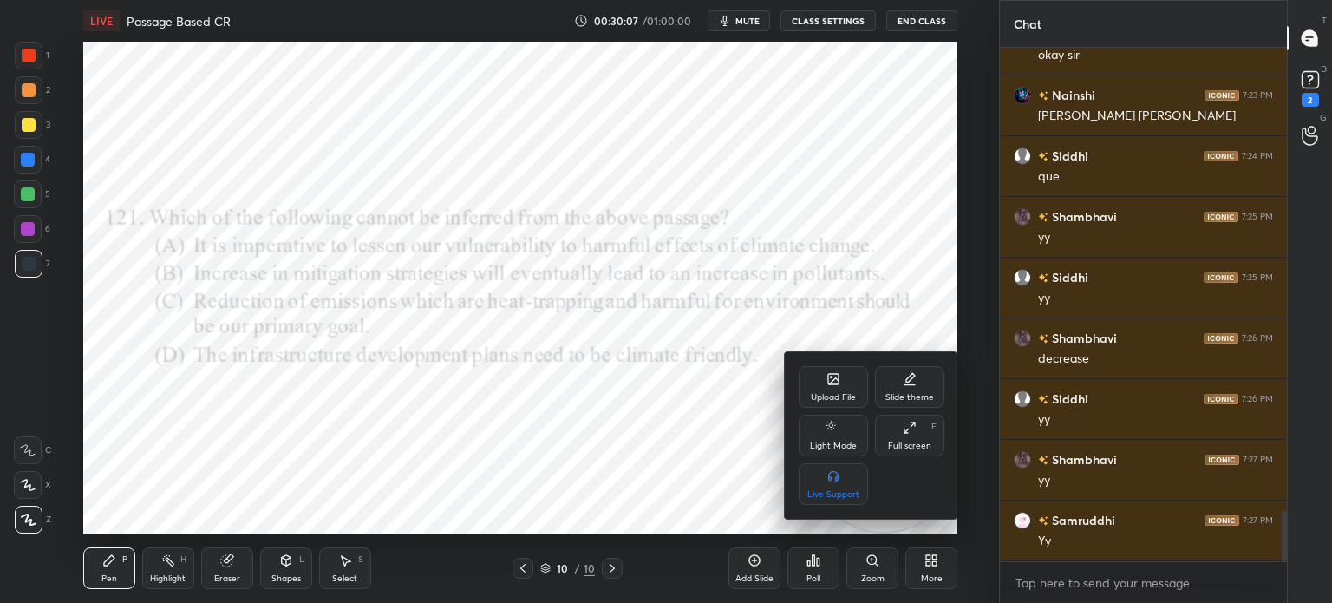
click at [830, 391] on div "Upload File" at bounding box center [833, 387] width 69 height 42
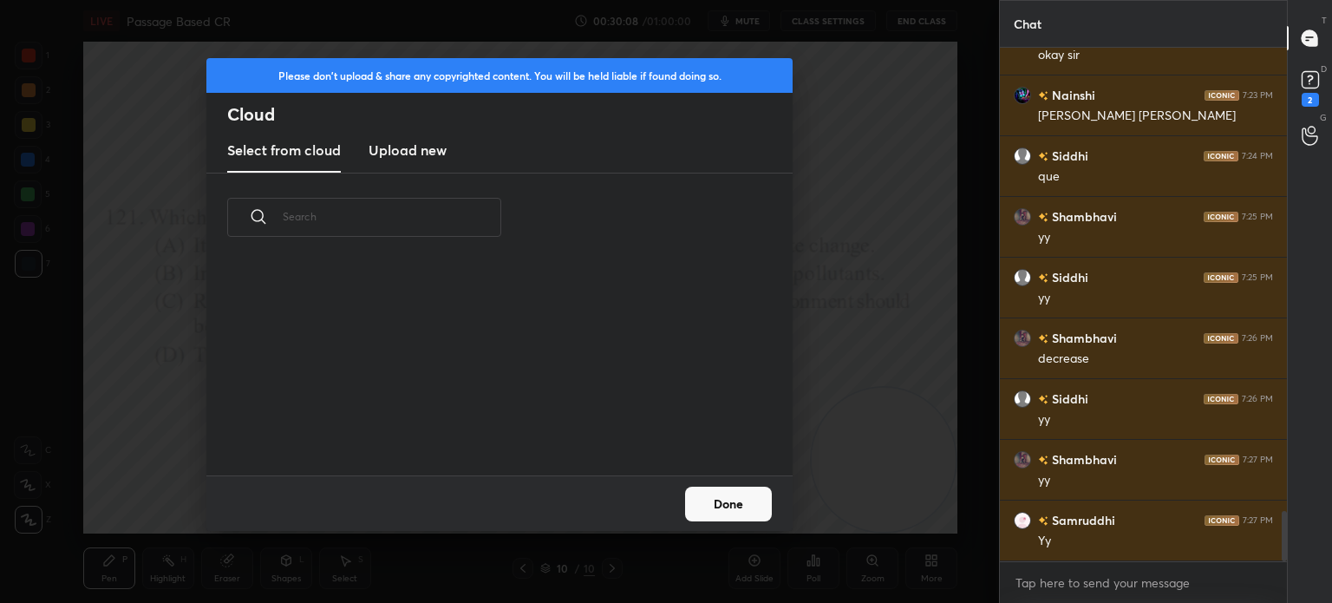
click at [405, 145] on h3 "Upload new" at bounding box center [407, 150] width 78 height 21
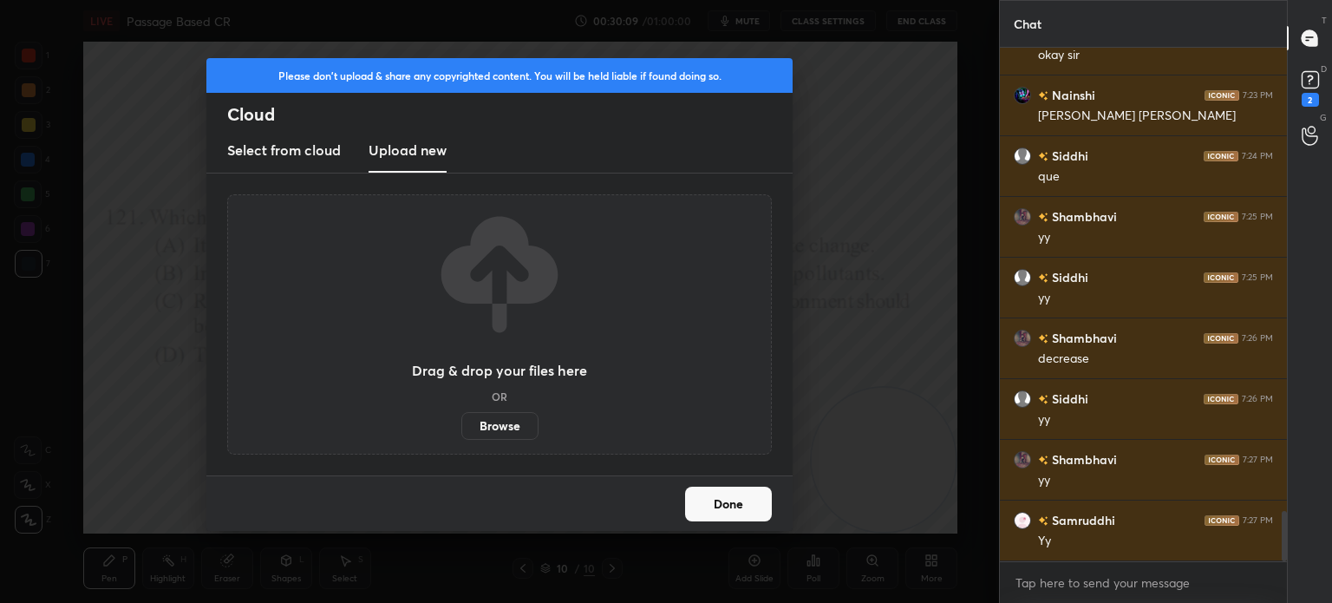
click at [510, 426] on label "Browse" at bounding box center [499, 426] width 77 height 28
click at [461, 426] on input "Browse" at bounding box center [461, 426] width 0 height 28
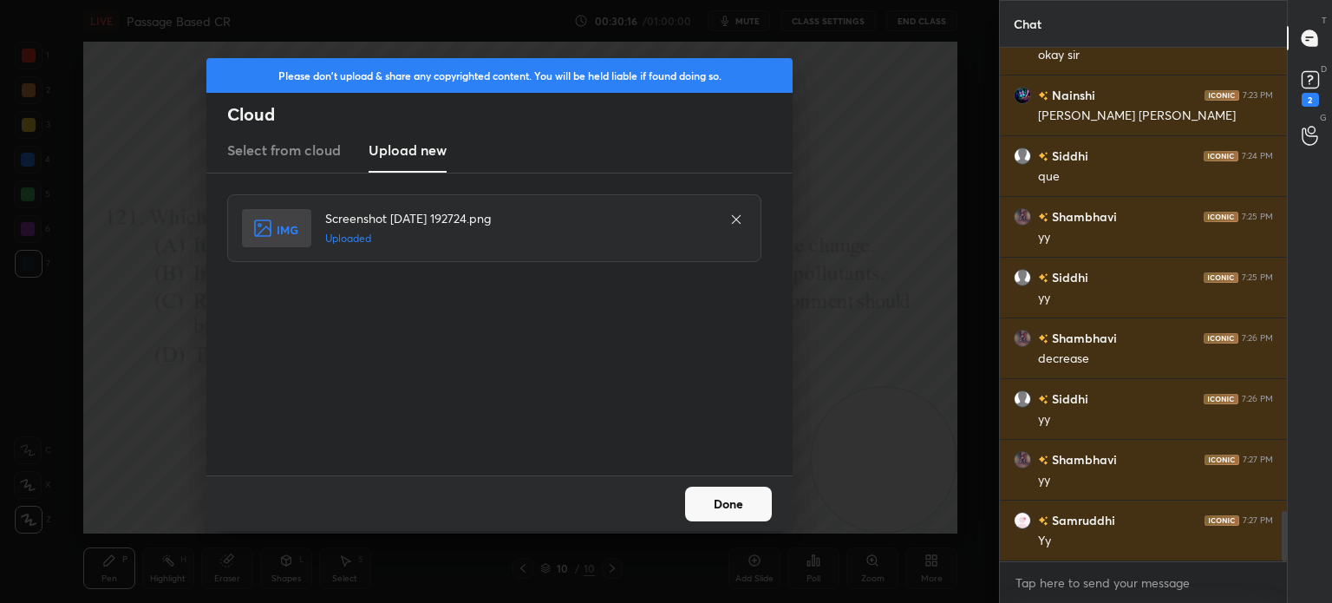
click at [714, 516] on button "Done" at bounding box center [728, 503] width 87 height 35
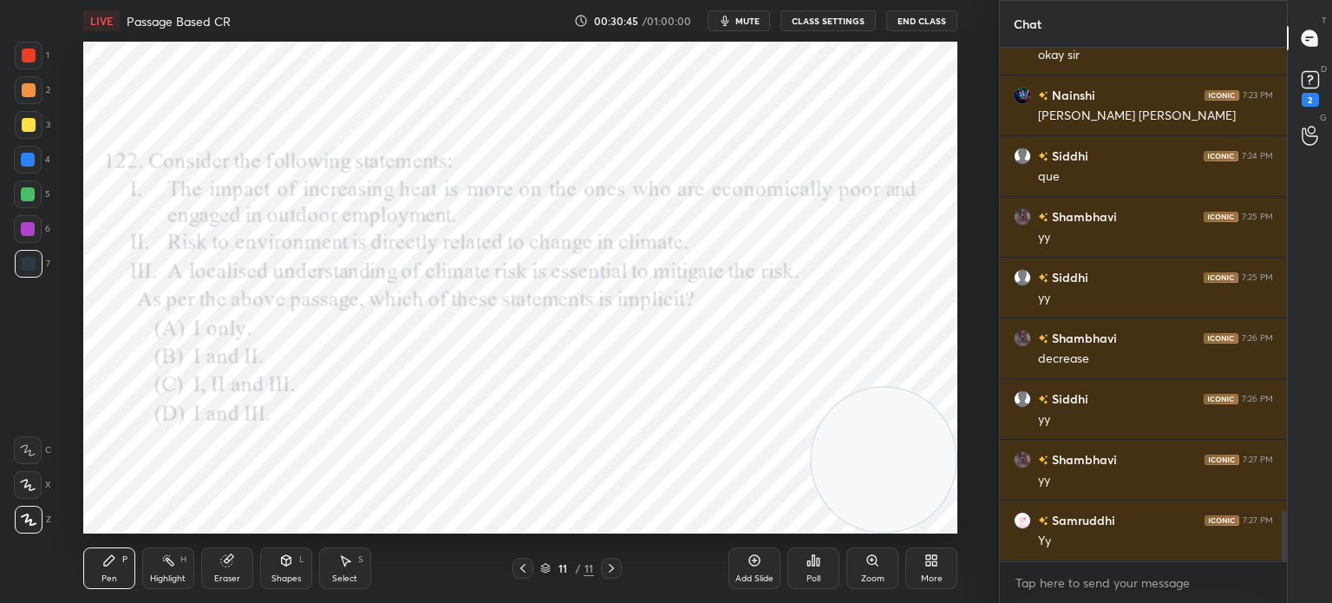
click at [815, 567] on icon at bounding box center [813, 560] width 14 height 14
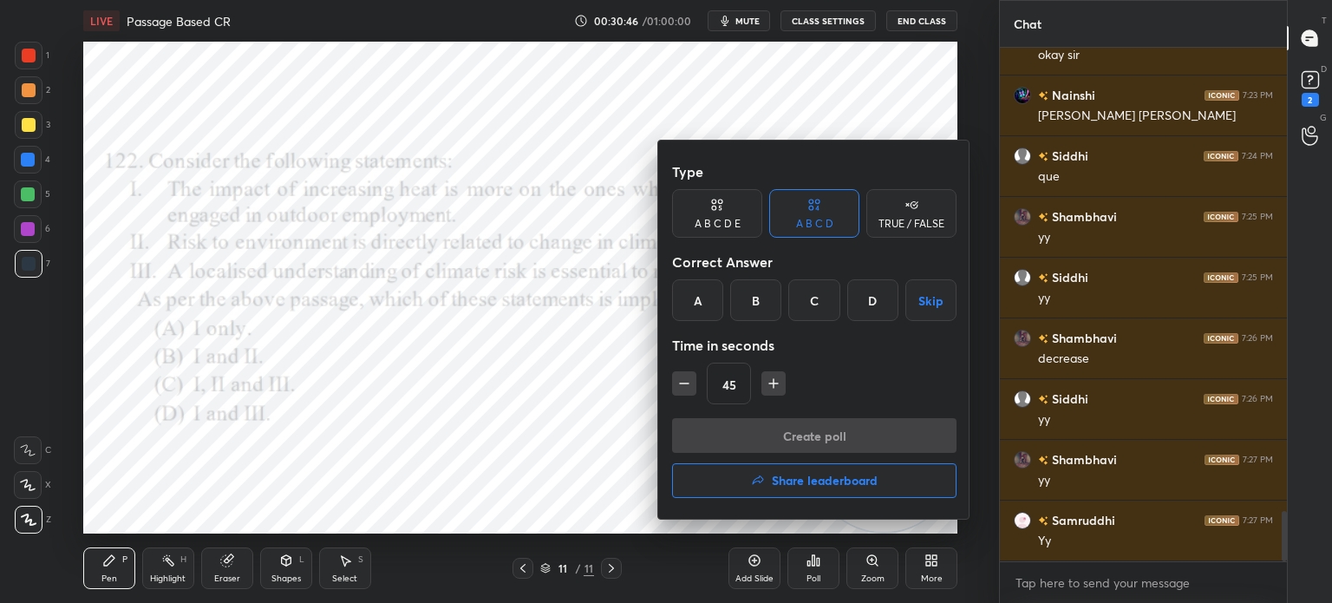
click at [808, 304] on div "C" at bounding box center [813, 300] width 51 height 42
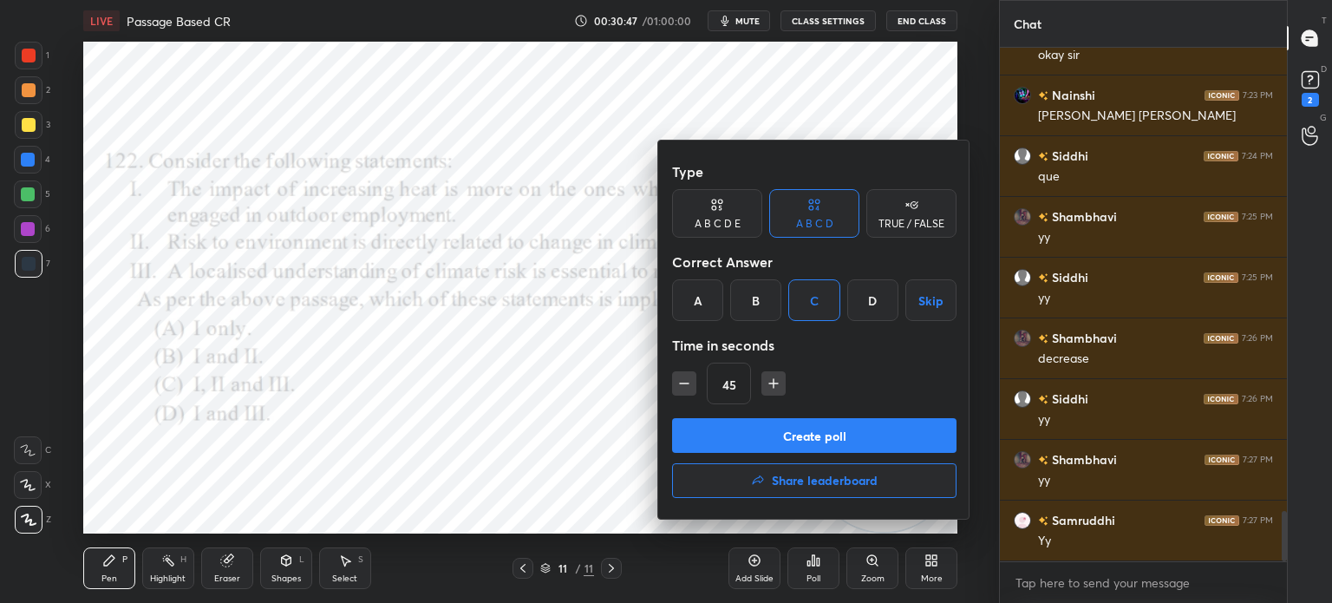
click at [770, 427] on button "Create poll" at bounding box center [814, 435] width 284 height 35
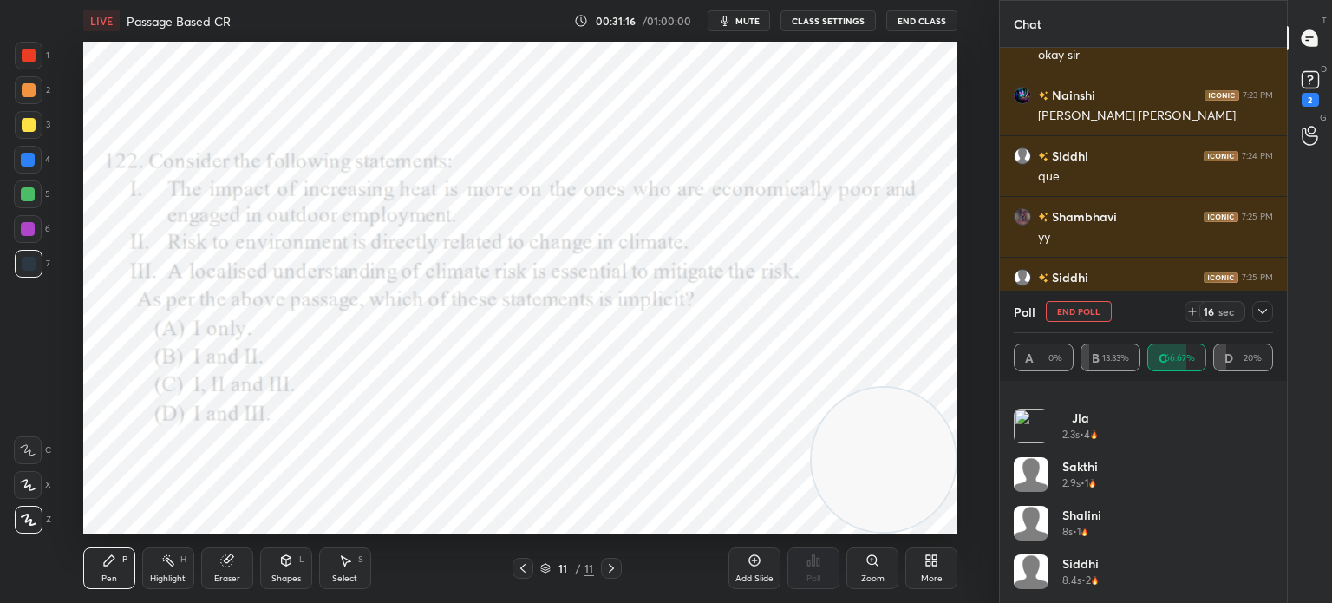
scroll to position [277, 0]
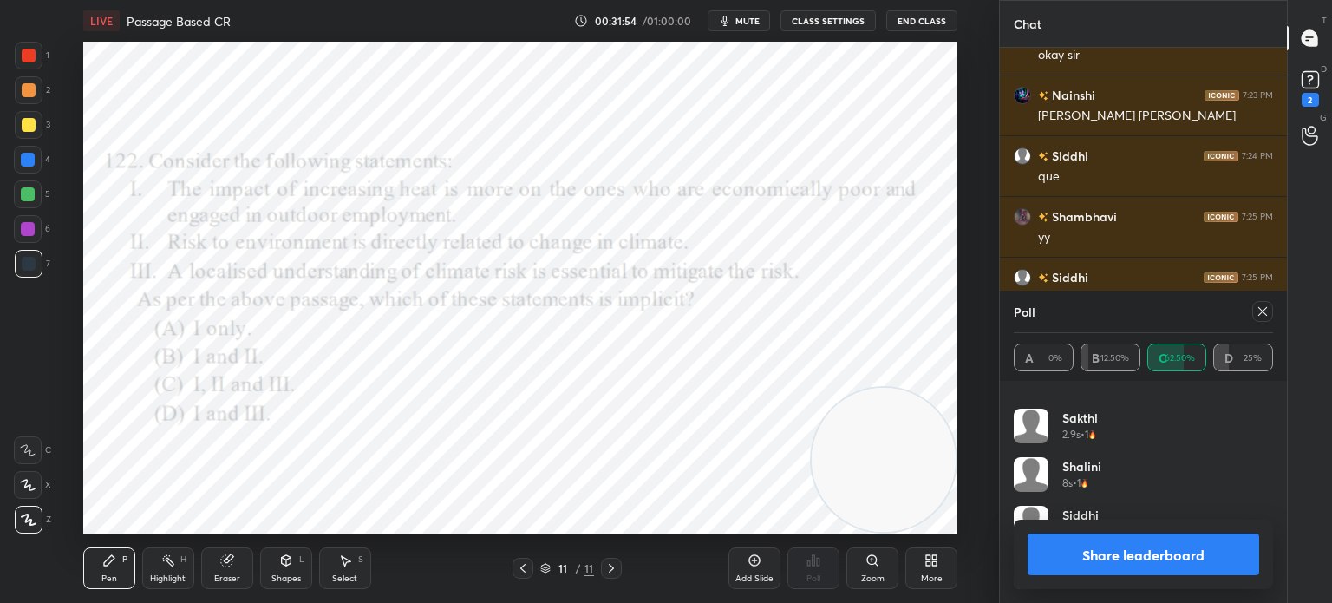
click at [1089, 552] on button "Share leaderboard" at bounding box center [1142, 554] width 231 height 42
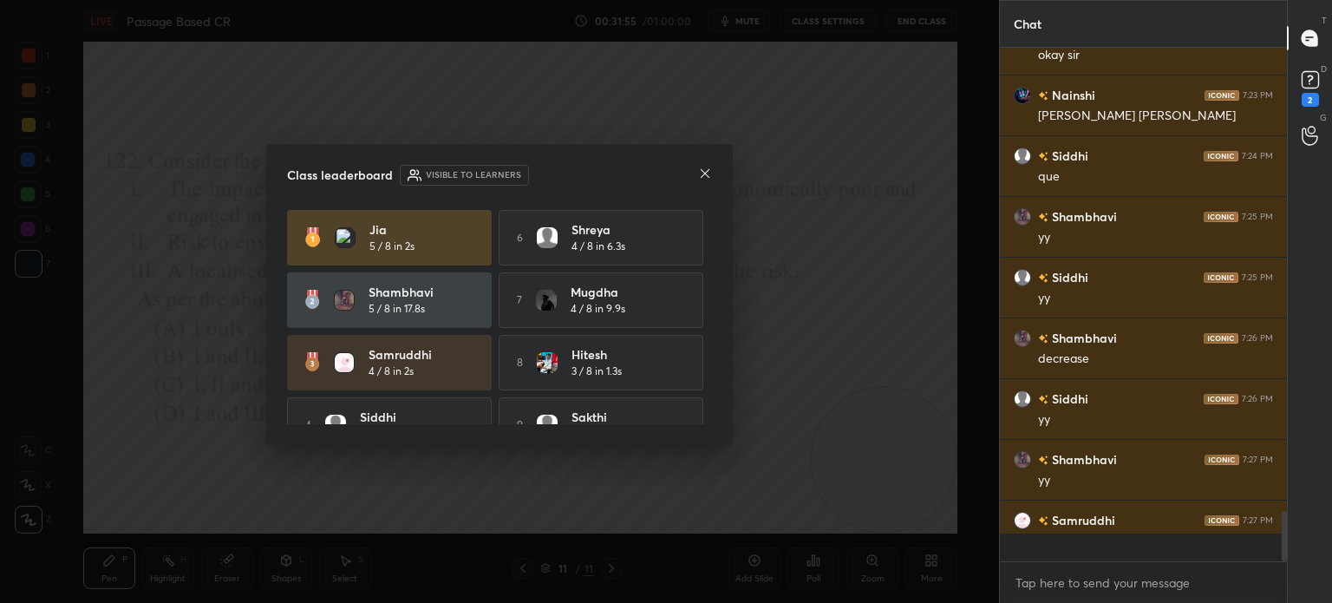
scroll to position [4, 5]
click at [704, 174] on icon at bounding box center [705, 173] width 9 height 9
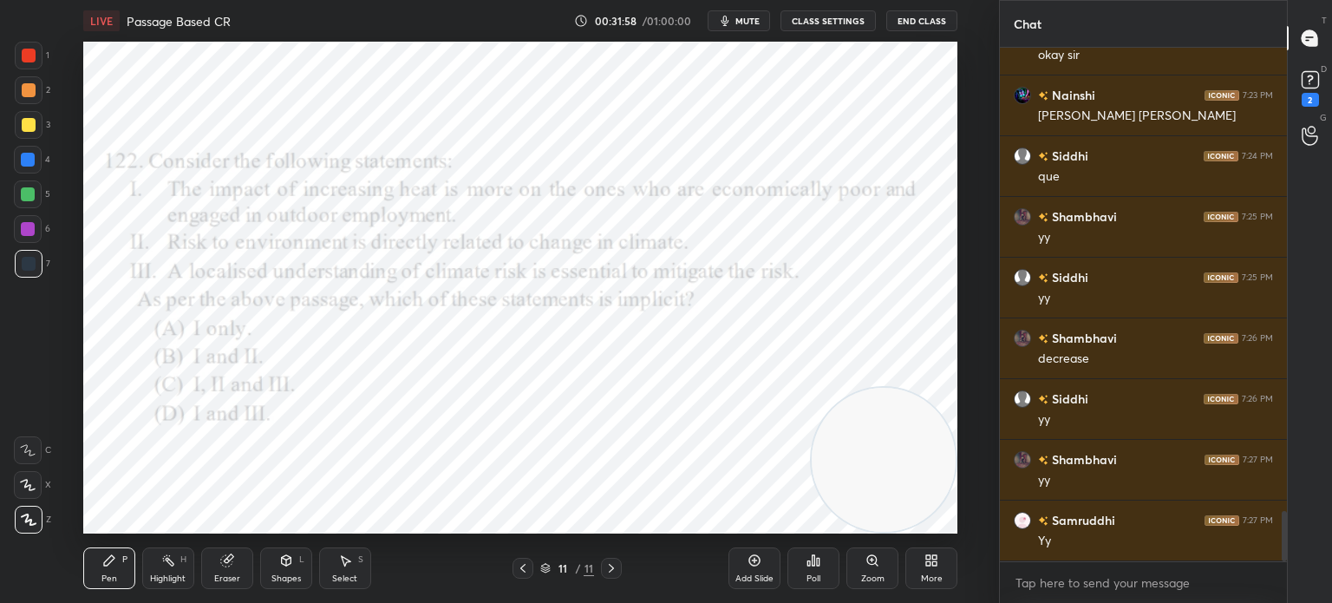
click at [924, 570] on div "More" at bounding box center [931, 568] width 52 height 42
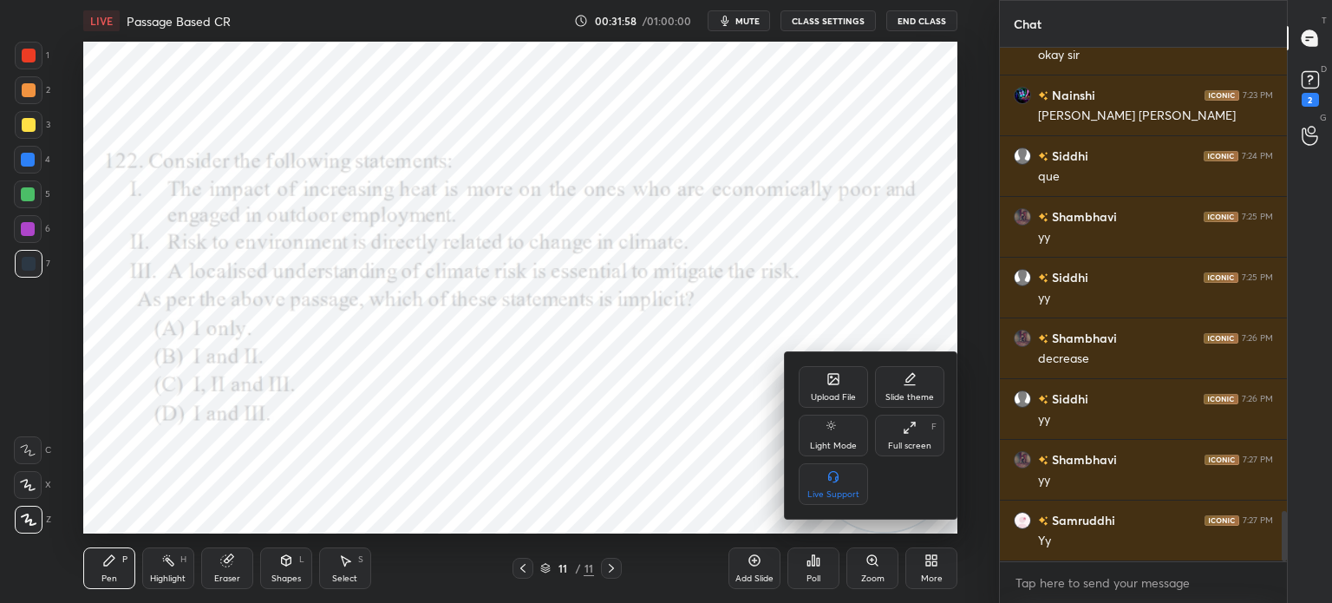
click at [829, 386] on icon at bounding box center [833, 379] width 14 height 14
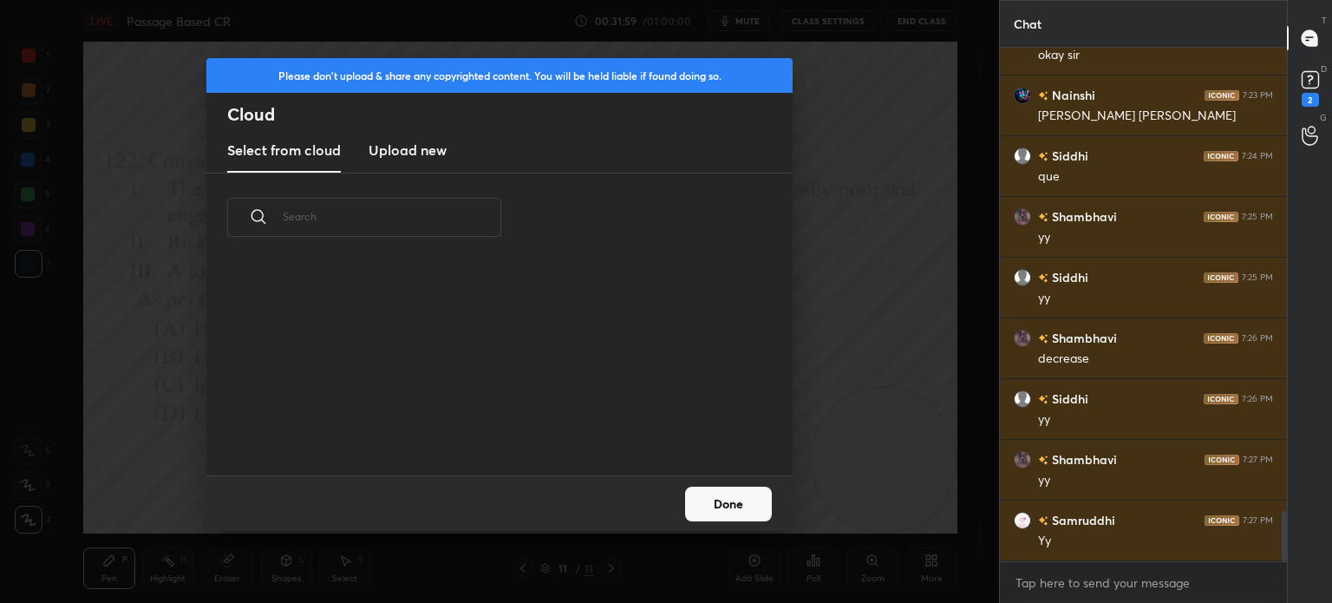
scroll to position [213, 557]
click at [421, 147] on h3 "Upload new" at bounding box center [407, 150] width 78 height 21
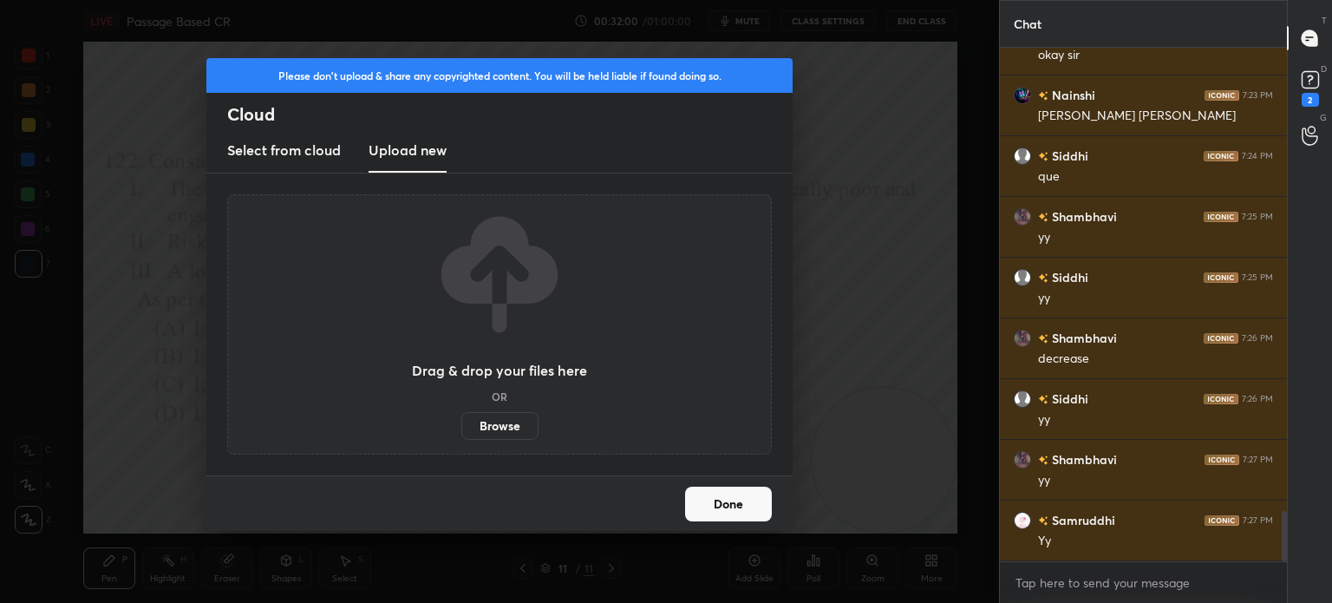
click at [484, 419] on label "Browse" at bounding box center [499, 426] width 77 height 28
click at [461, 419] on input "Browse" at bounding box center [461, 426] width 0 height 28
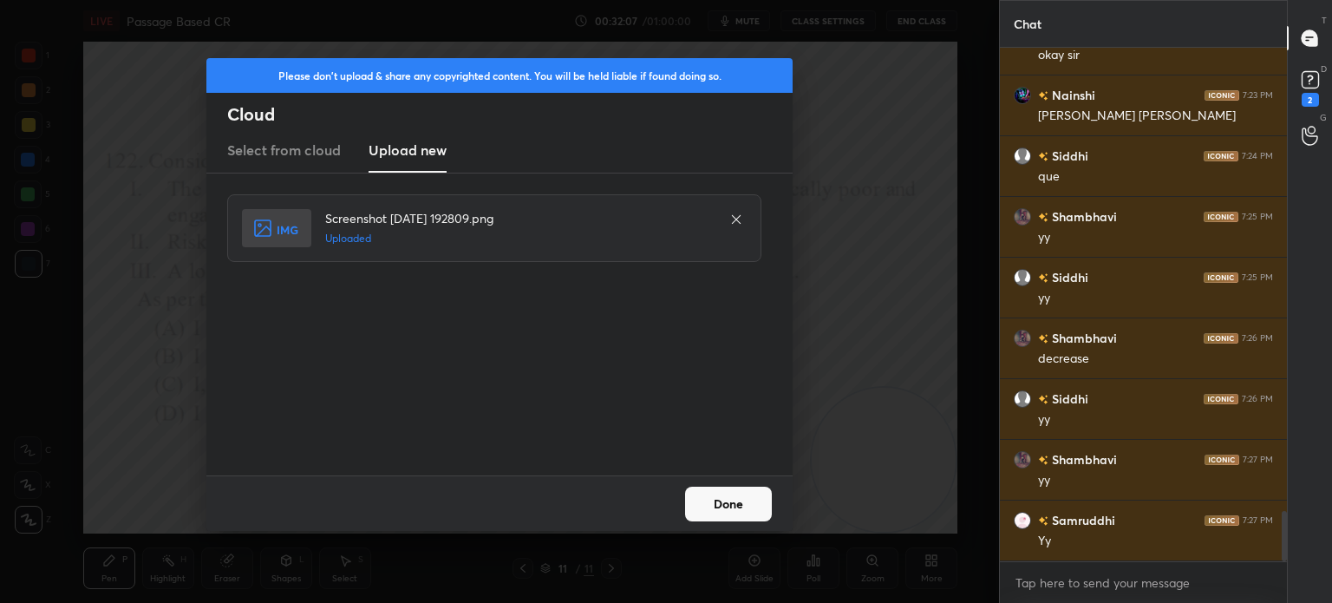
click at [736, 506] on button "Done" at bounding box center [728, 503] width 87 height 35
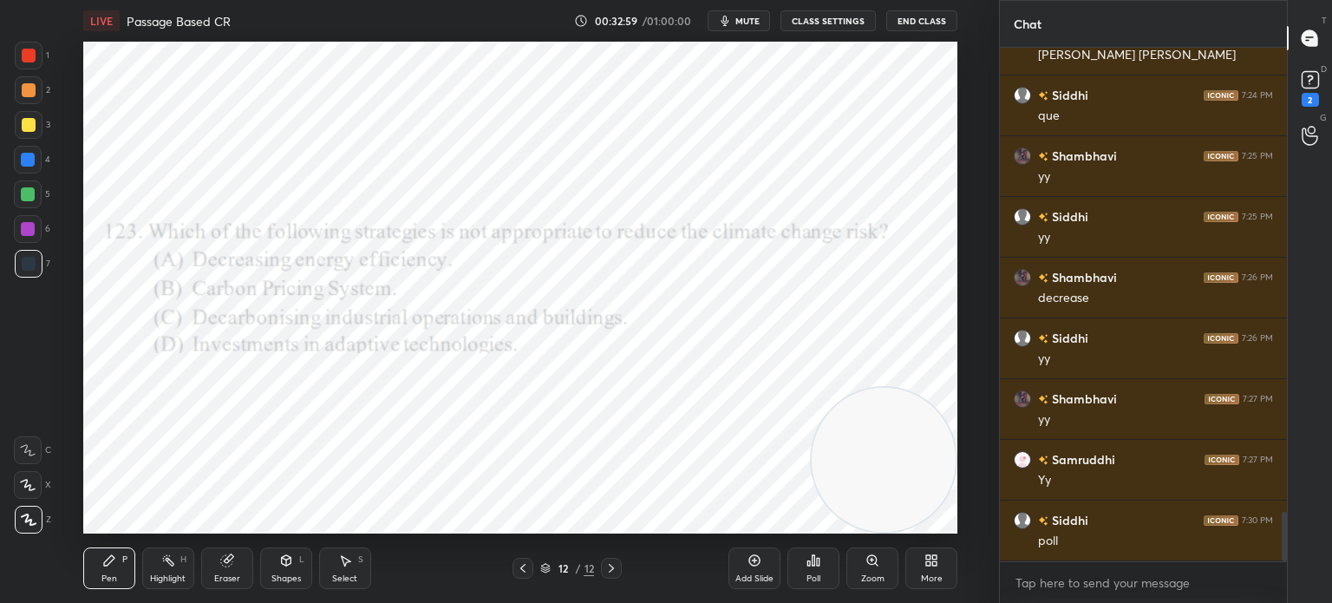
scroll to position [4845, 0]
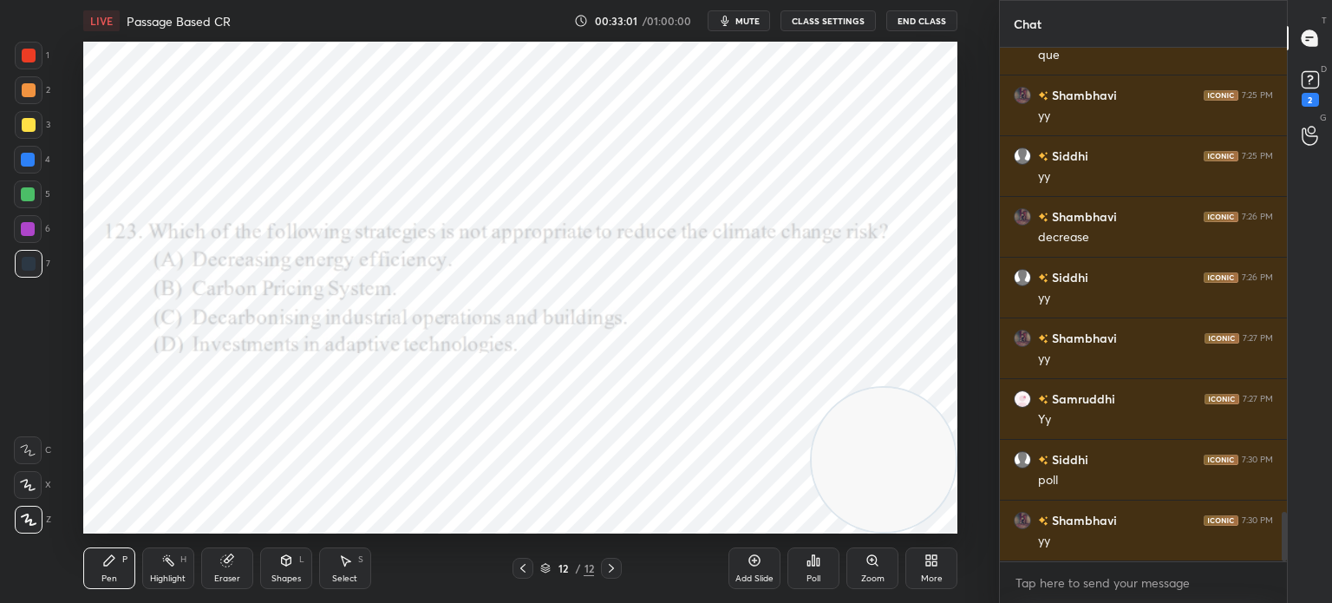
click at [816, 572] on div "Poll" at bounding box center [813, 568] width 52 height 42
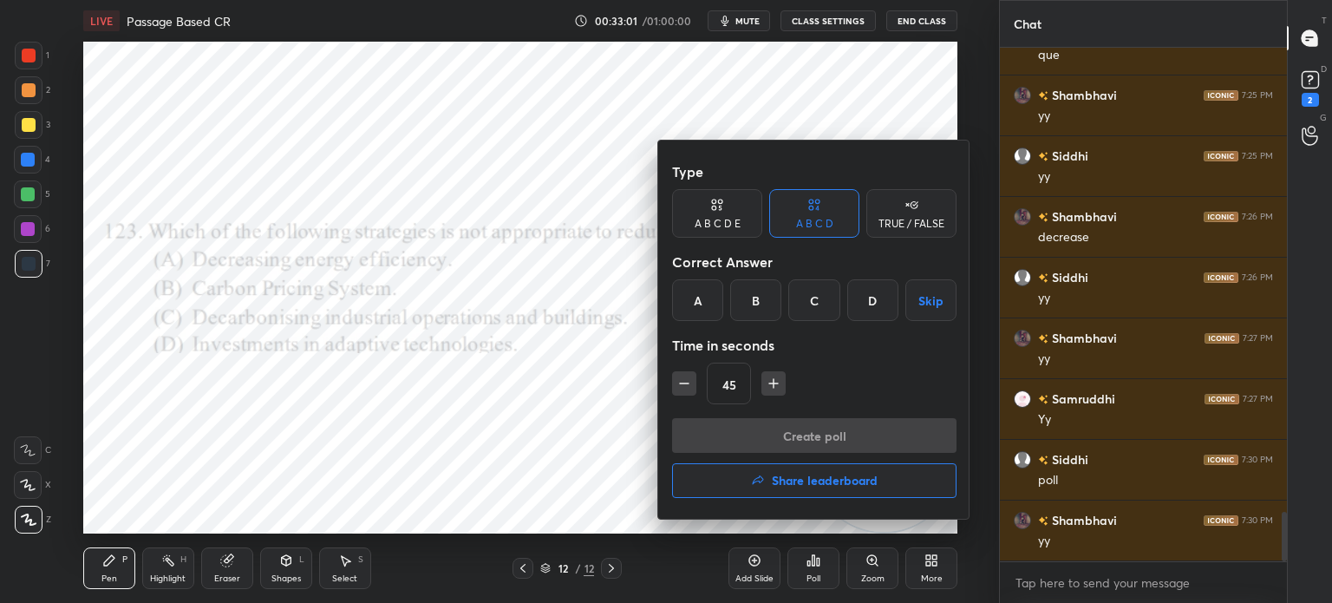
click at [704, 301] on div "A" at bounding box center [697, 300] width 51 height 42
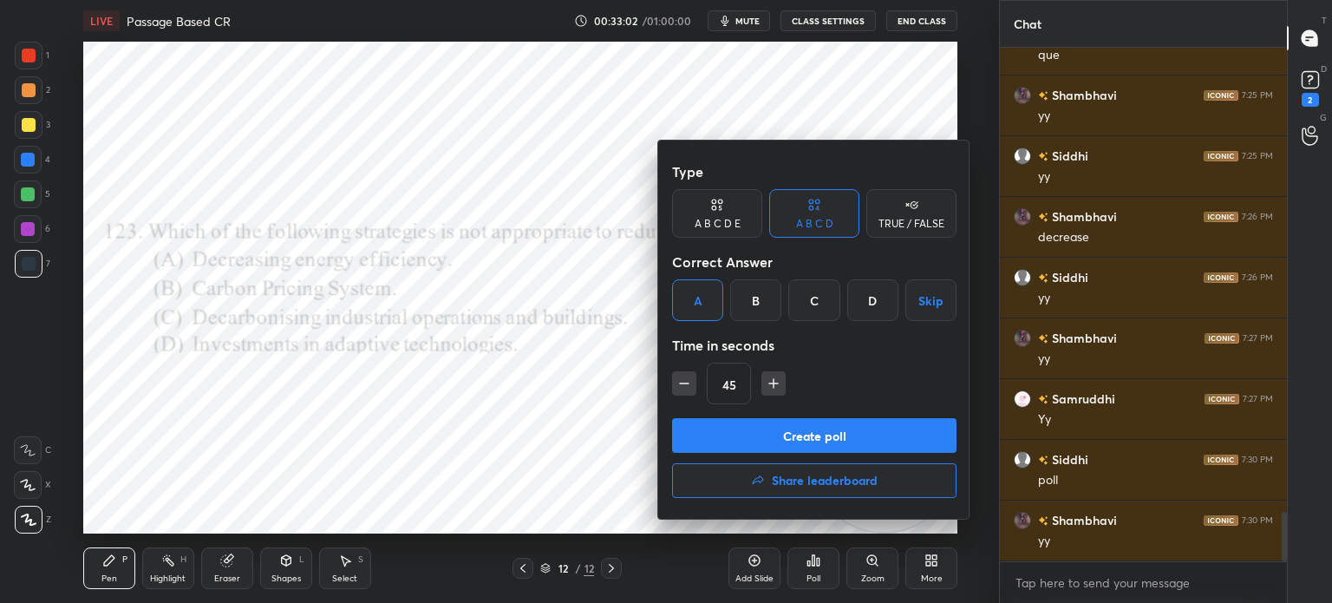
click at [708, 425] on button "Create poll" at bounding box center [814, 435] width 284 height 35
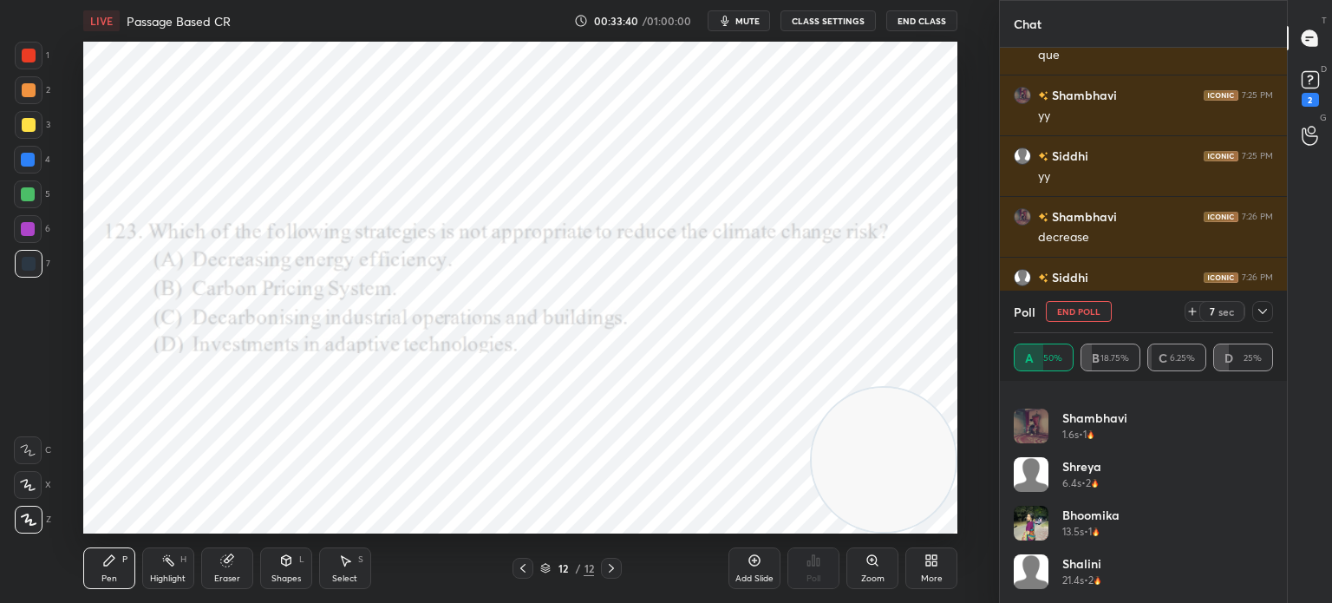
scroll to position [4996, 0]
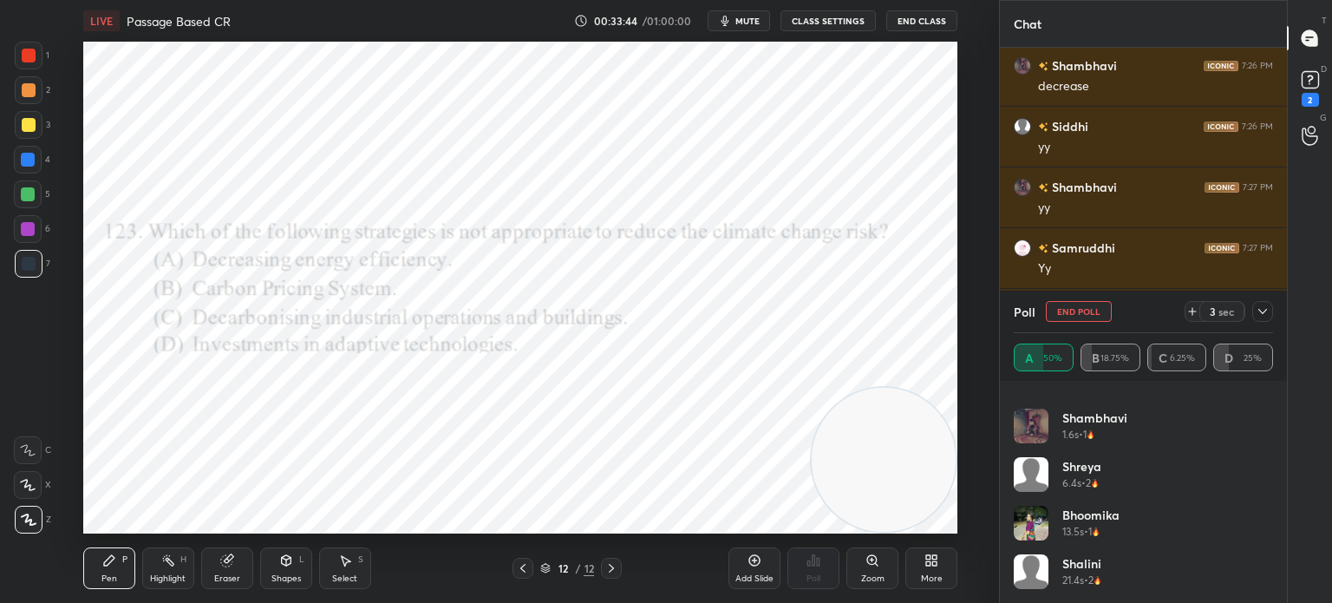
click at [1265, 312] on icon at bounding box center [1262, 311] width 14 height 14
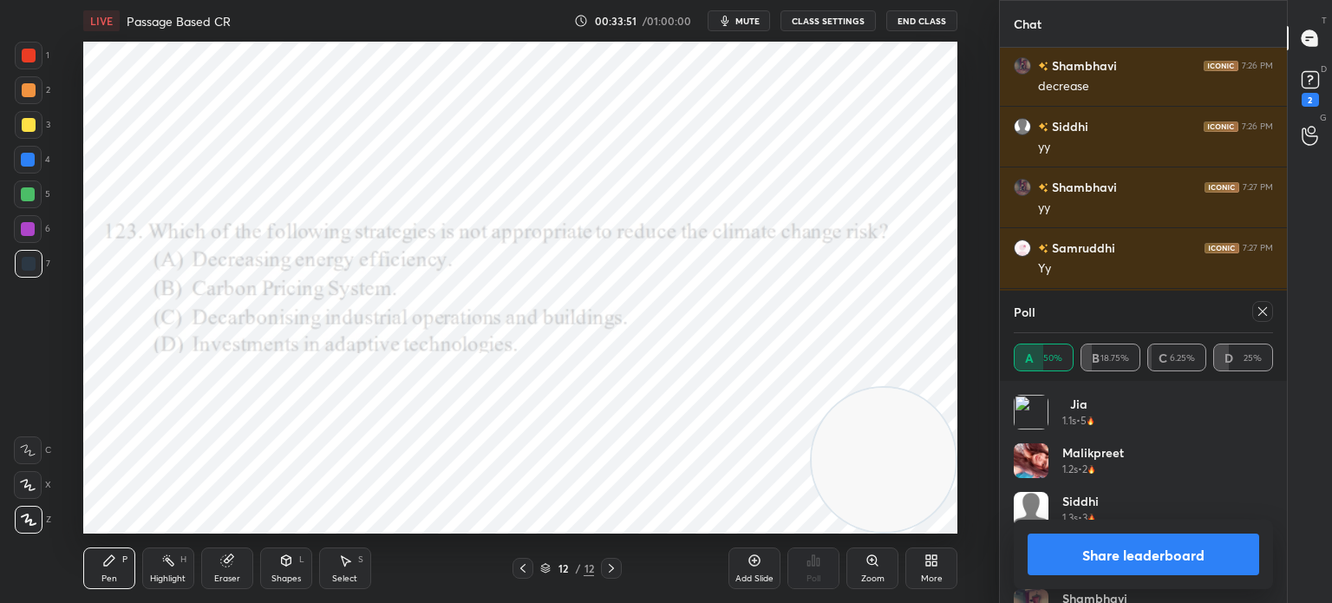
scroll to position [5072, 0]
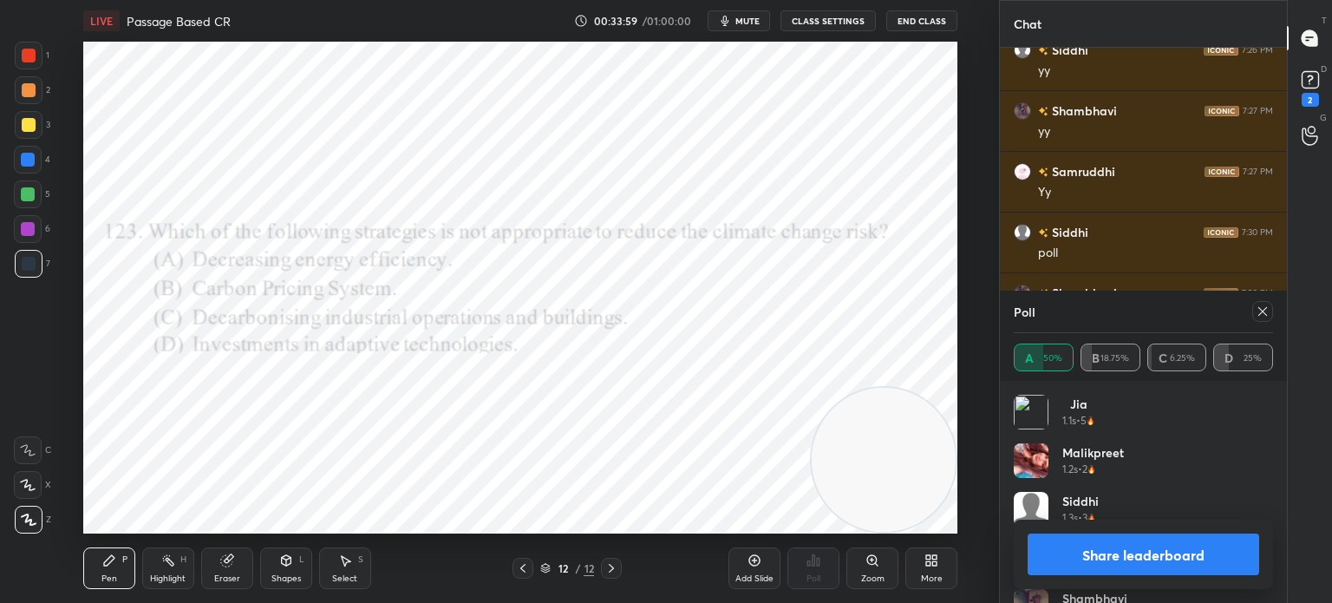
click at [1258, 315] on icon at bounding box center [1262, 311] width 14 height 14
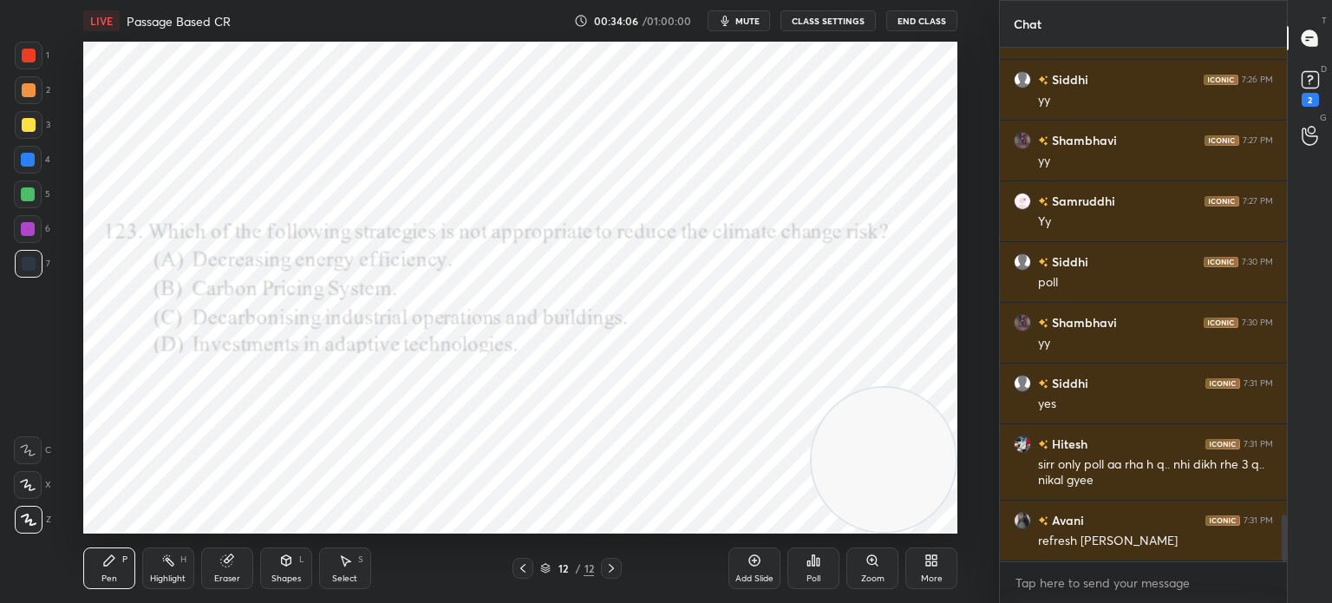
scroll to position [5103, 0]
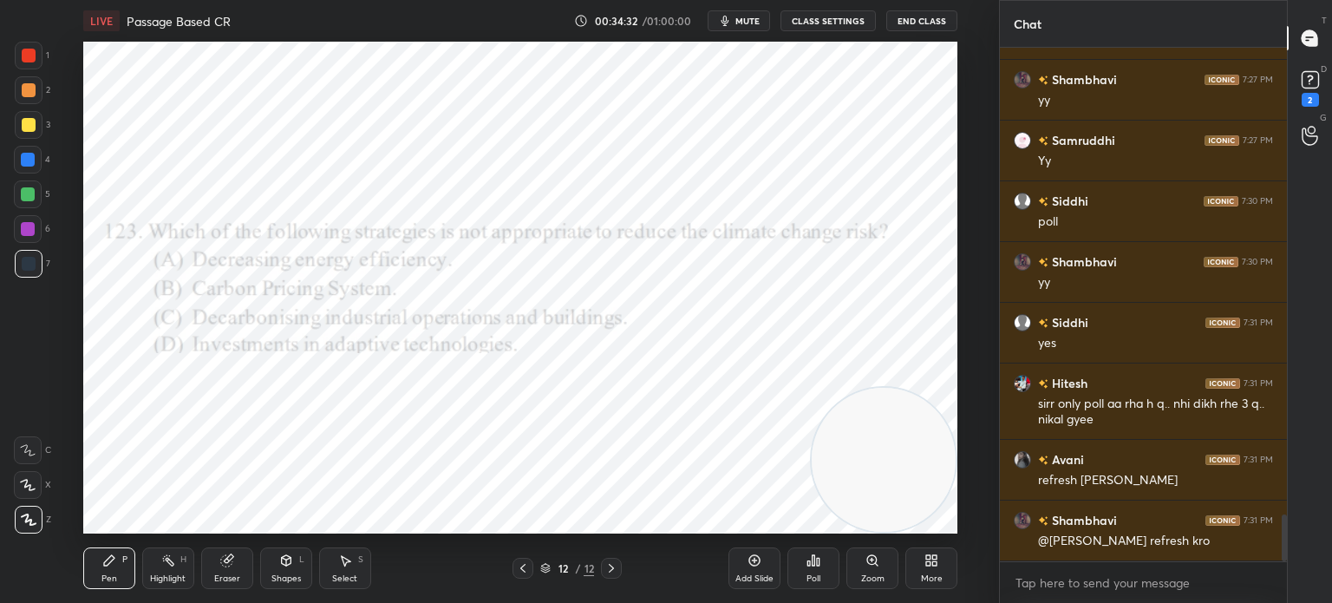
click at [954, 582] on div "More" at bounding box center [931, 568] width 52 height 42
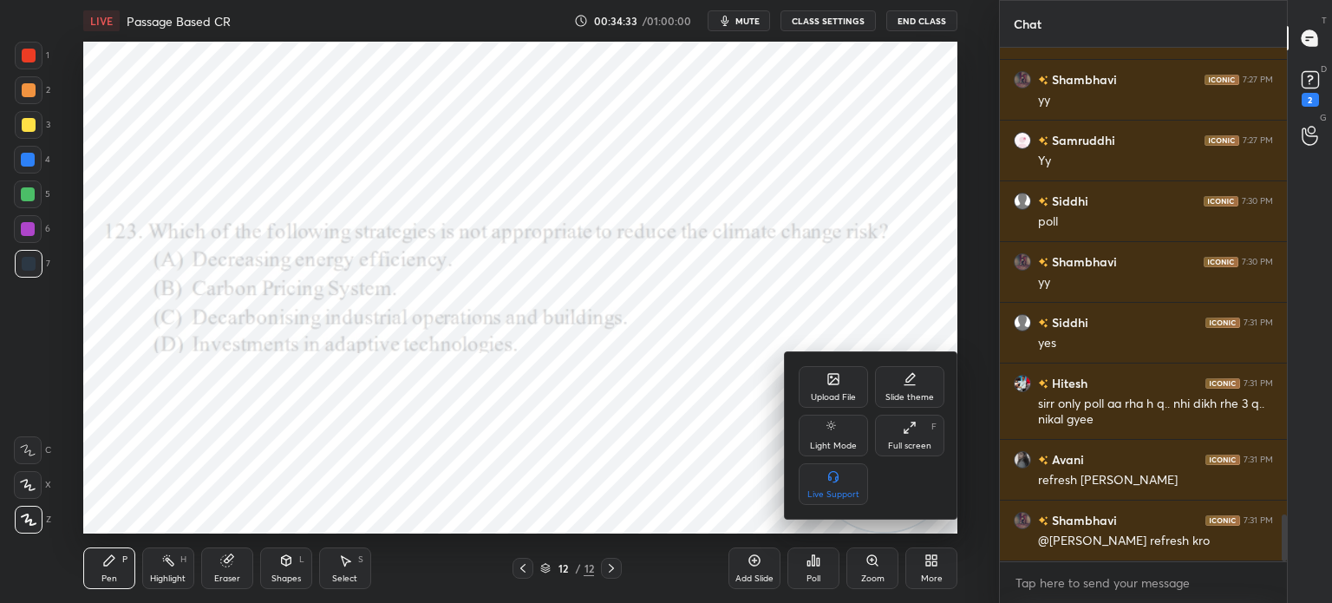
click at [808, 377] on div "Upload File" at bounding box center [833, 387] width 69 height 42
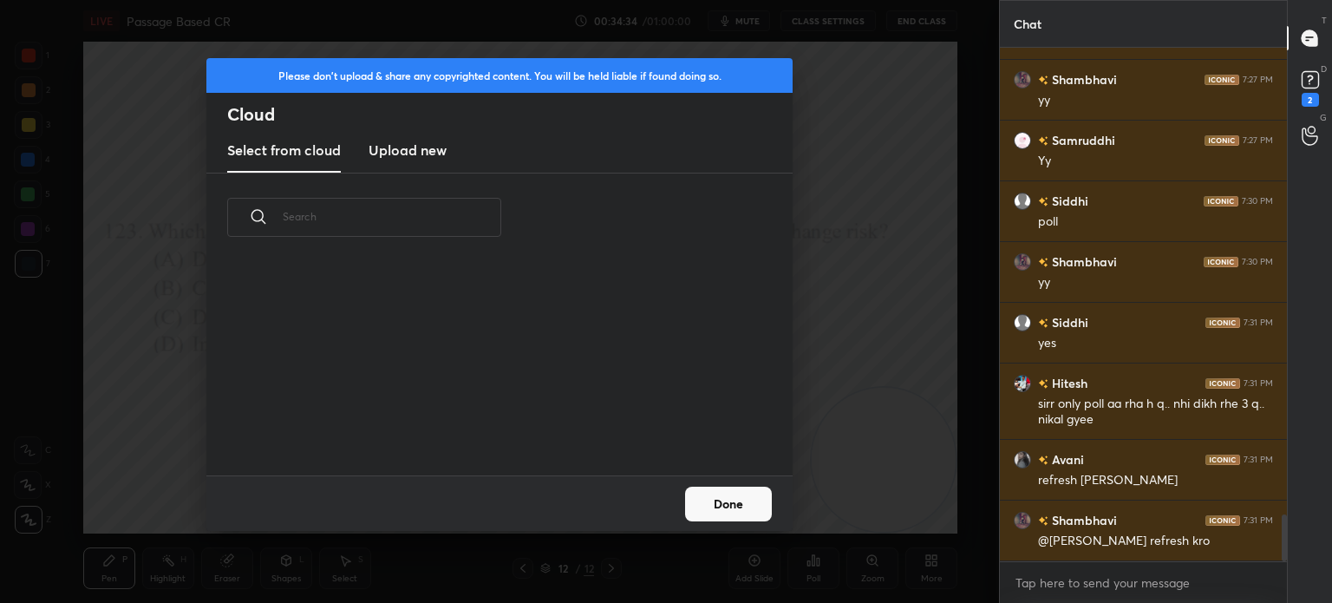
click at [406, 140] on h3 "Upload new" at bounding box center [407, 150] width 78 height 21
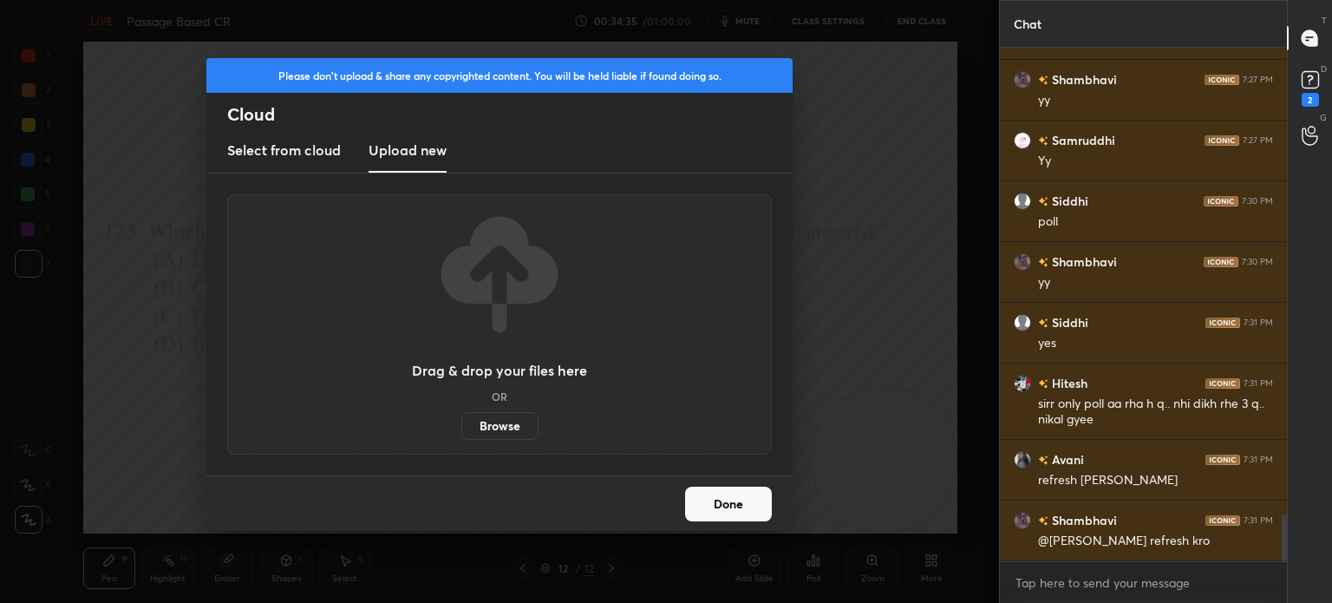
click at [492, 413] on label "Browse" at bounding box center [499, 426] width 77 height 28
click at [461, 413] on input "Browse" at bounding box center [461, 426] width 0 height 28
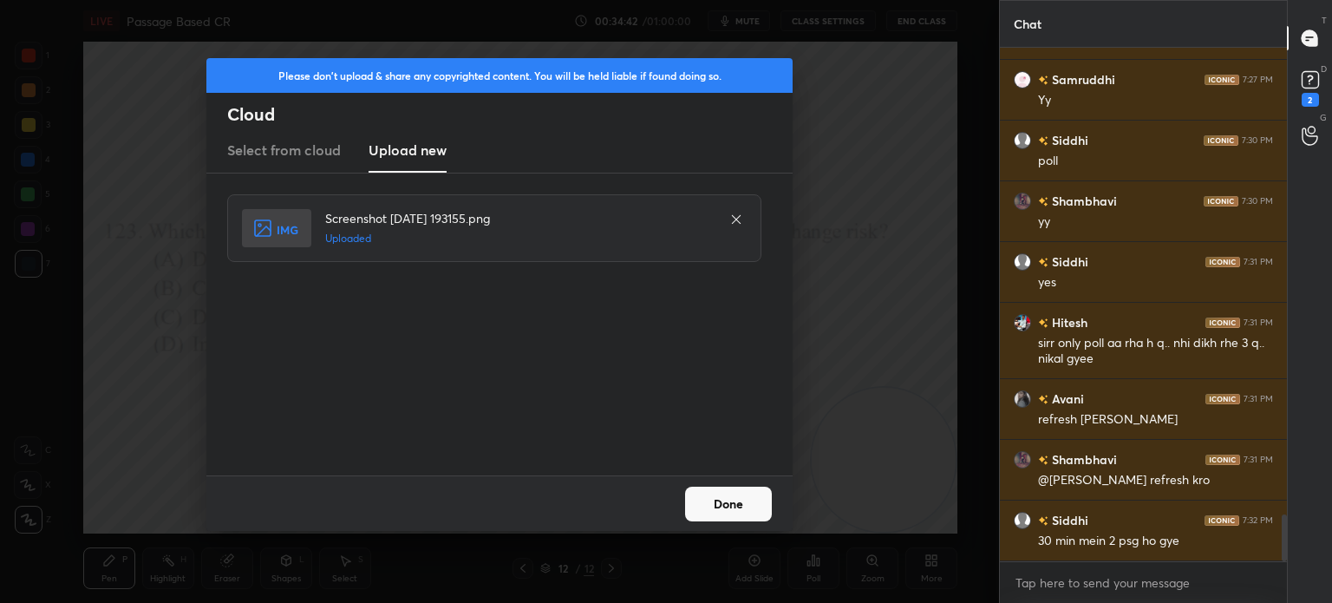
click at [714, 499] on button "Done" at bounding box center [728, 503] width 87 height 35
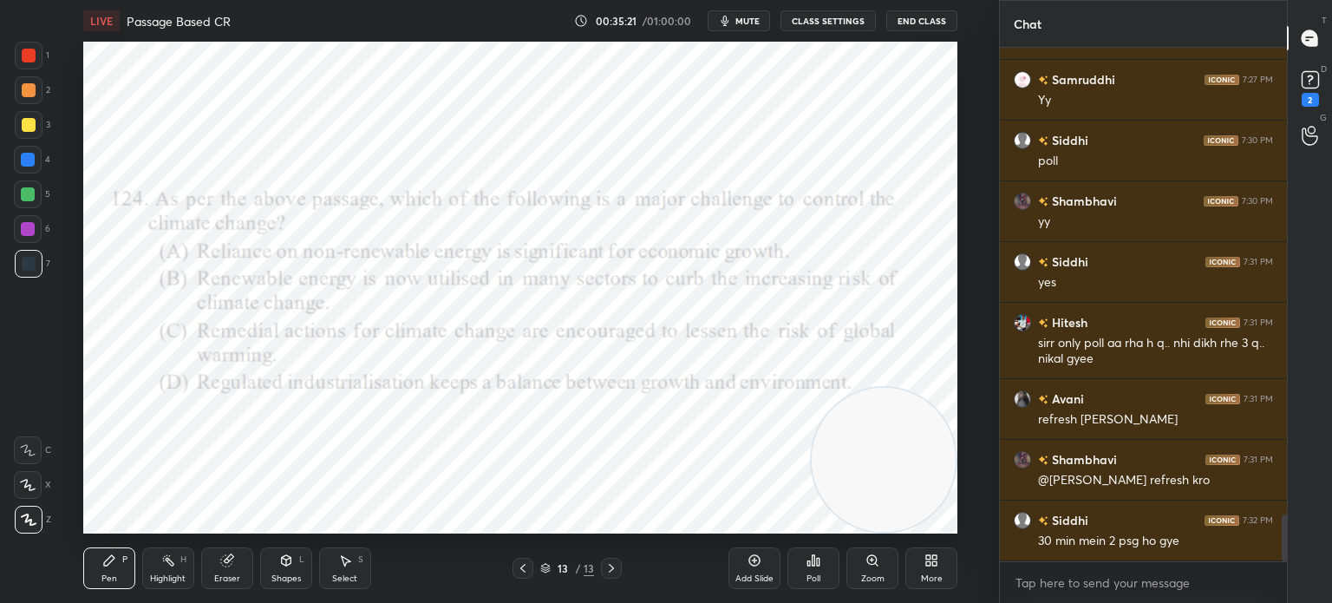
click at [804, 567] on div "Poll" at bounding box center [813, 568] width 52 height 42
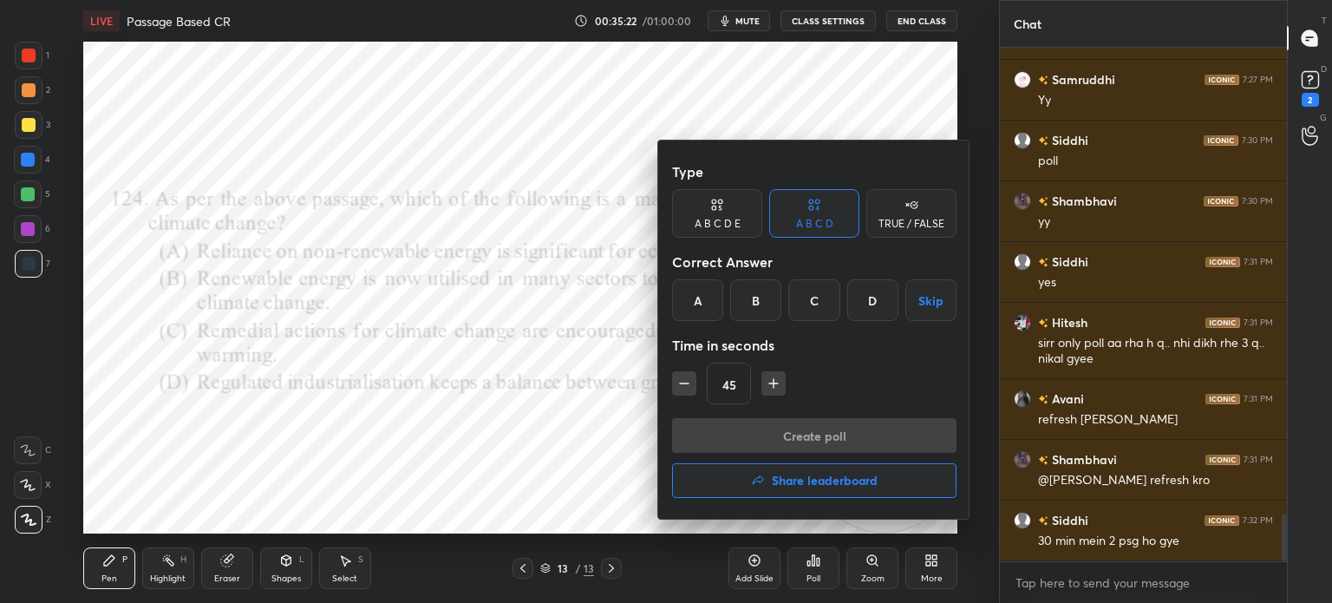
click at [692, 296] on div "A" at bounding box center [697, 300] width 51 height 42
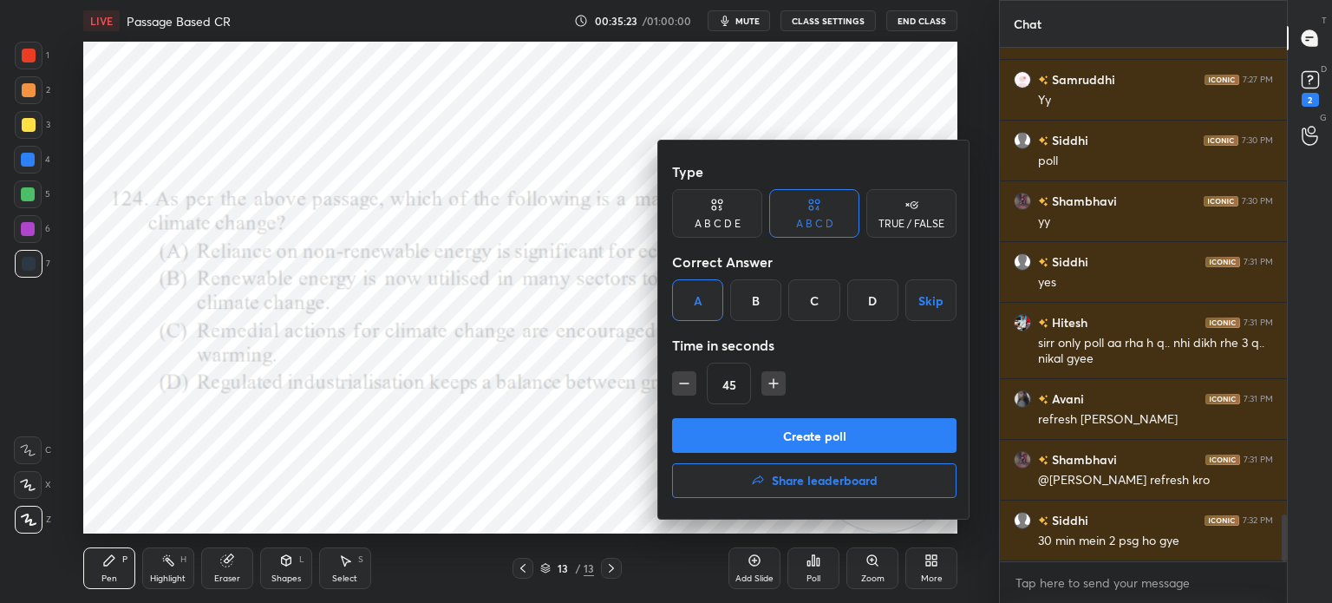
click at [708, 422] on button "Create poll" at bounding box center [814, 435] width 284 height 35
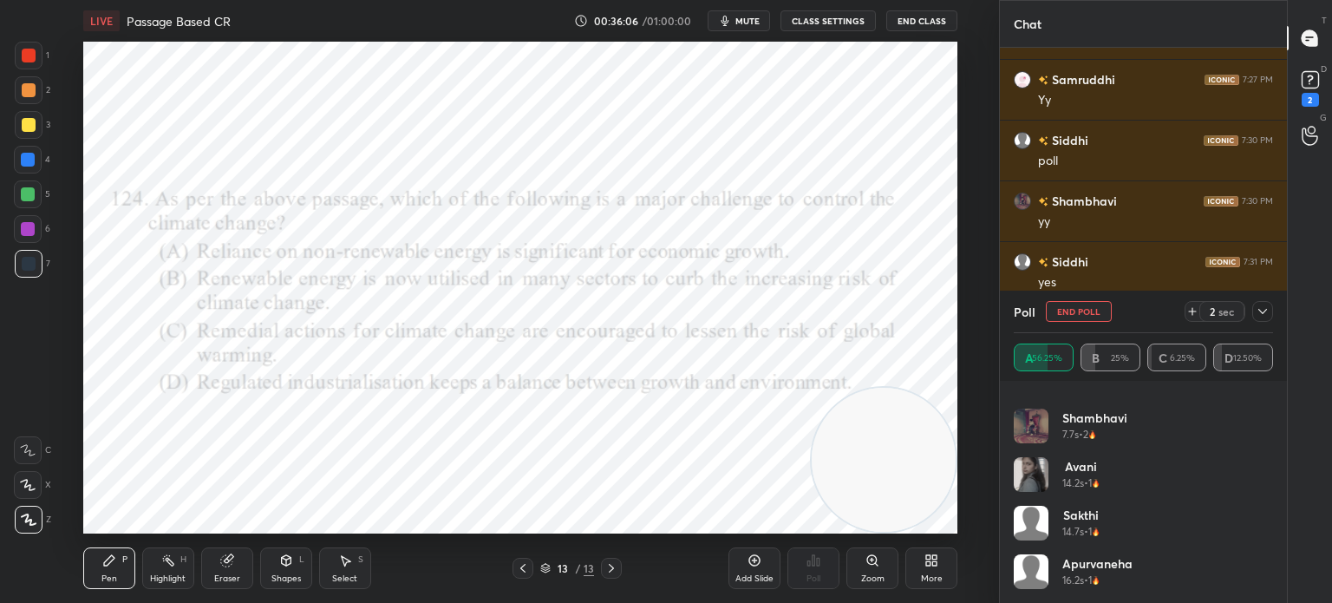
scroll to position [229, 0]
click at [1262, 315] on icon at bounding box center [1262, 311] width 14 height 14
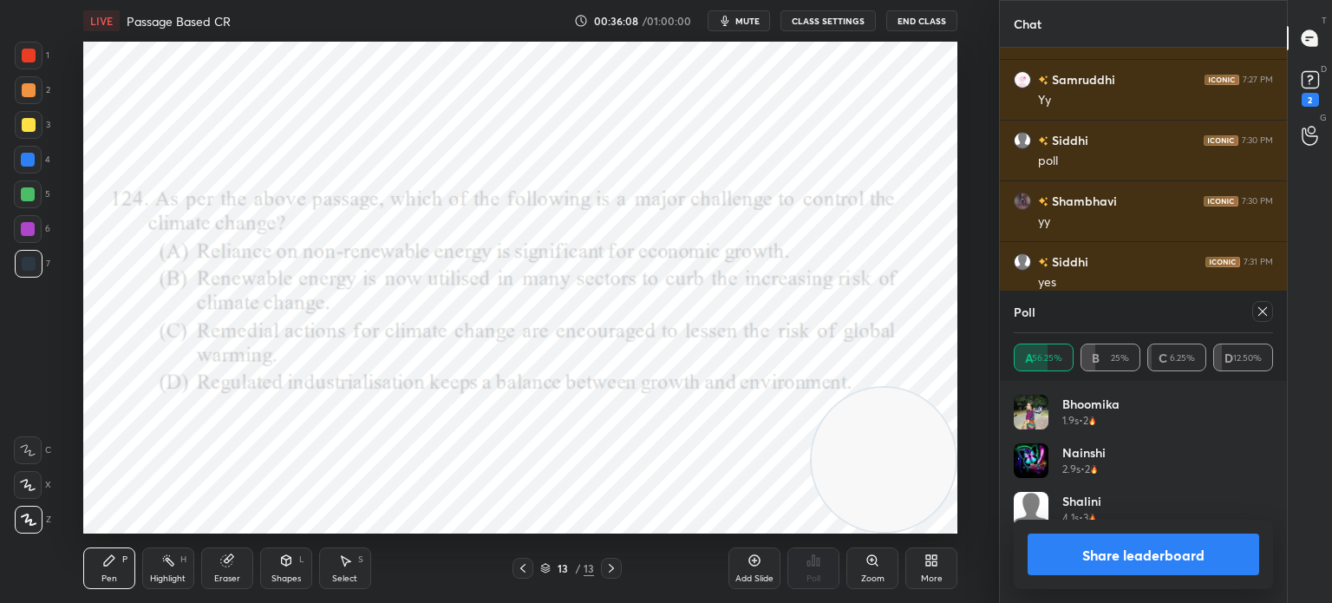
scroll to position [0, 0]
click at [1262, 311] on icon at bounding box center [1262, 311] width 14 height 14
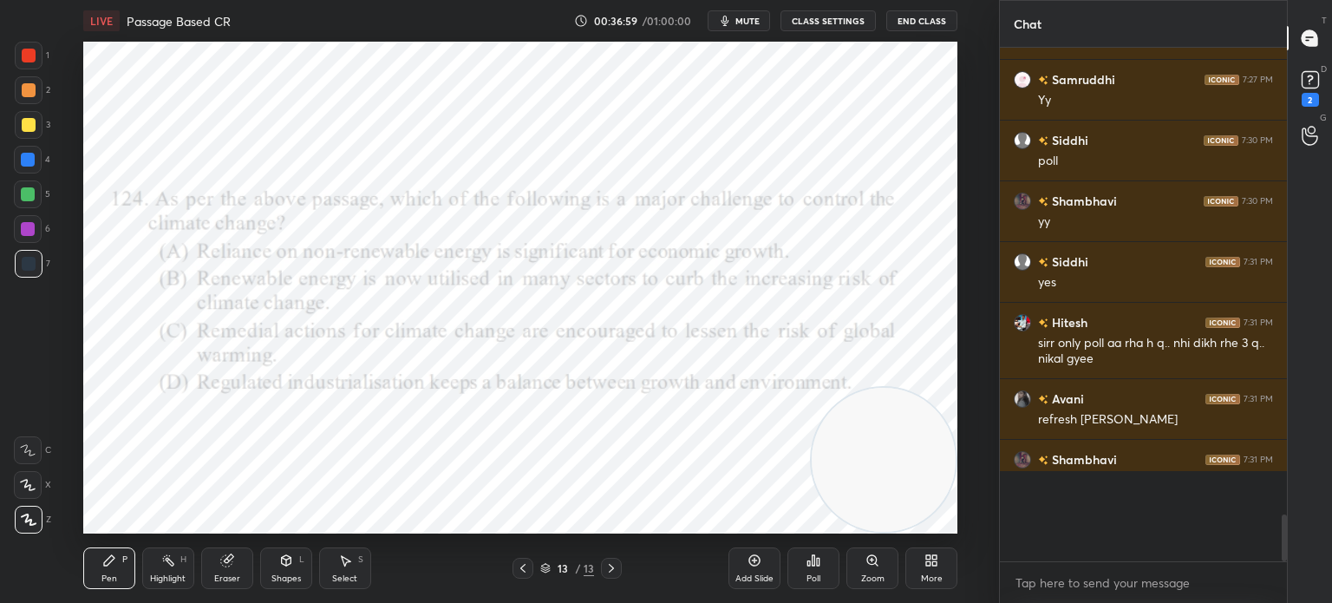
scroll to position [548, 282]
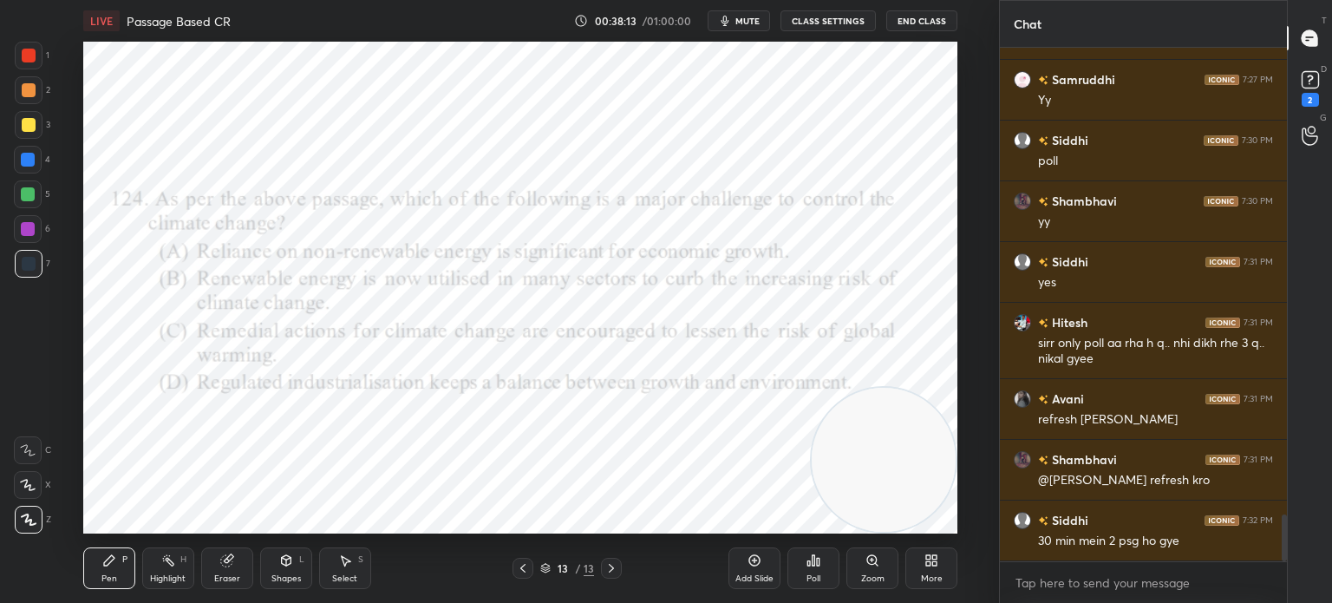
click at [925, 560] on icon at bounding box center [931, 560] width 14 height 14
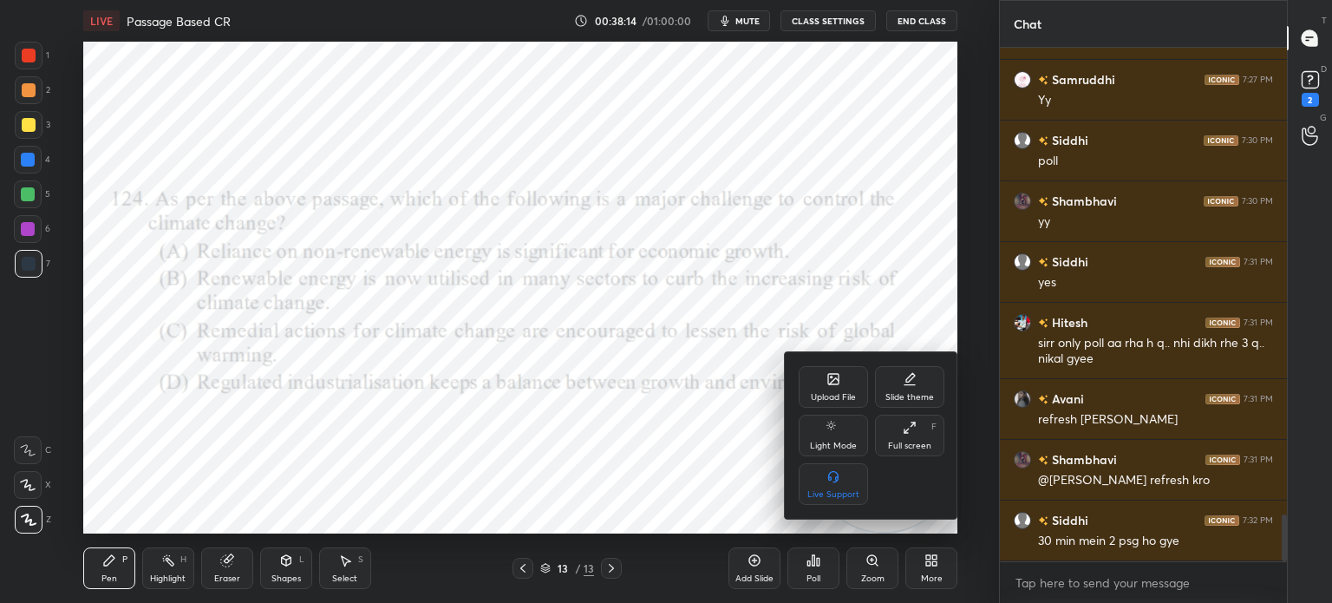
click at [821, 383] on div "Upload File" at bounding box center [833, 387] width 69 height 42
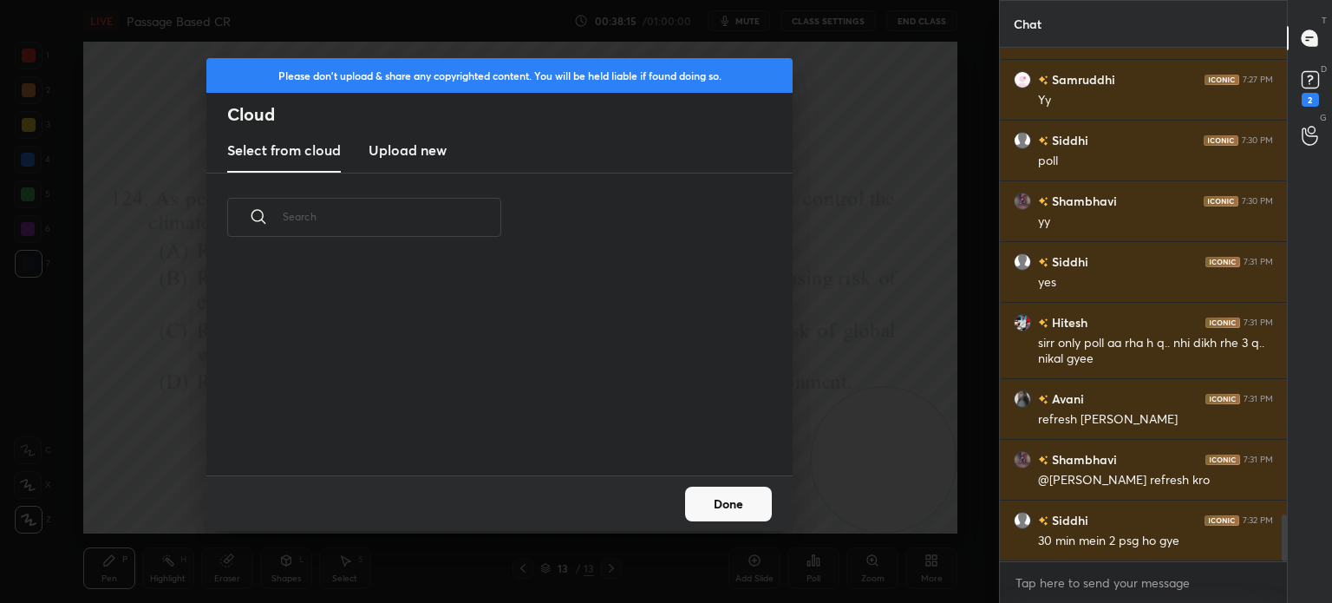
scroll to position [213, 557]
click at [401, 153] on h3 "Upload new" at bounding box center [407, 150] width 78 height 21
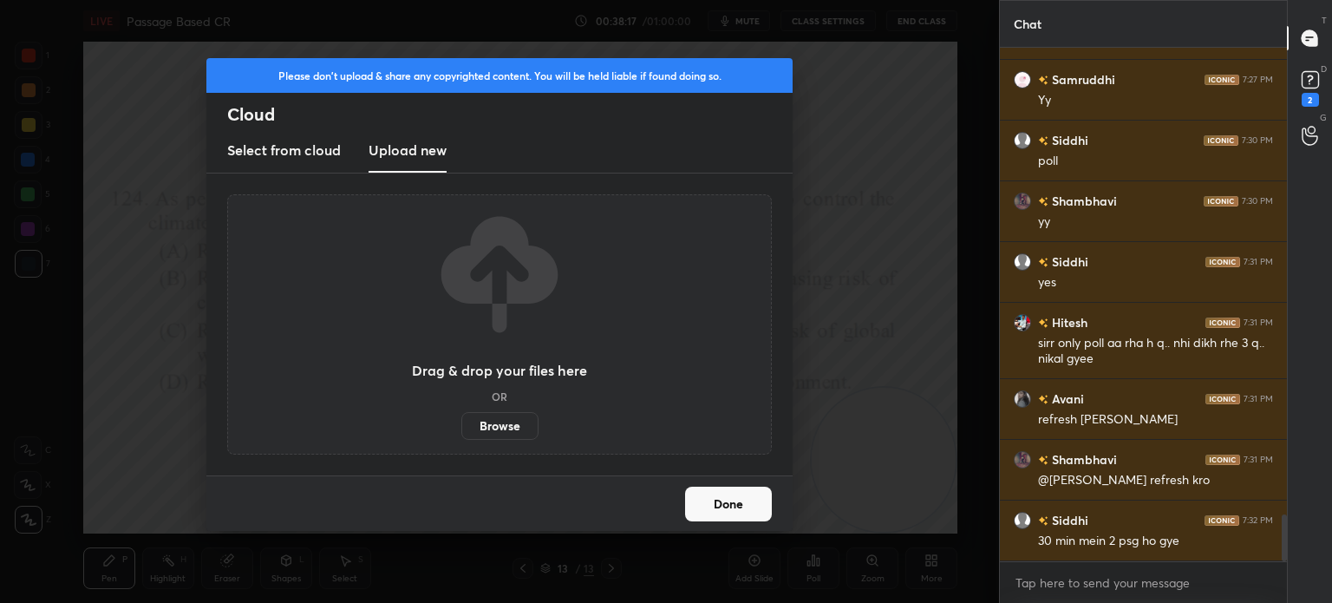
click at [493, 430] on label "Browse" at bounding box center [499, 426] width 77 height 28
click at [461, 430] on input "Browse" at bounding box center [461, 426] width 0 height 28
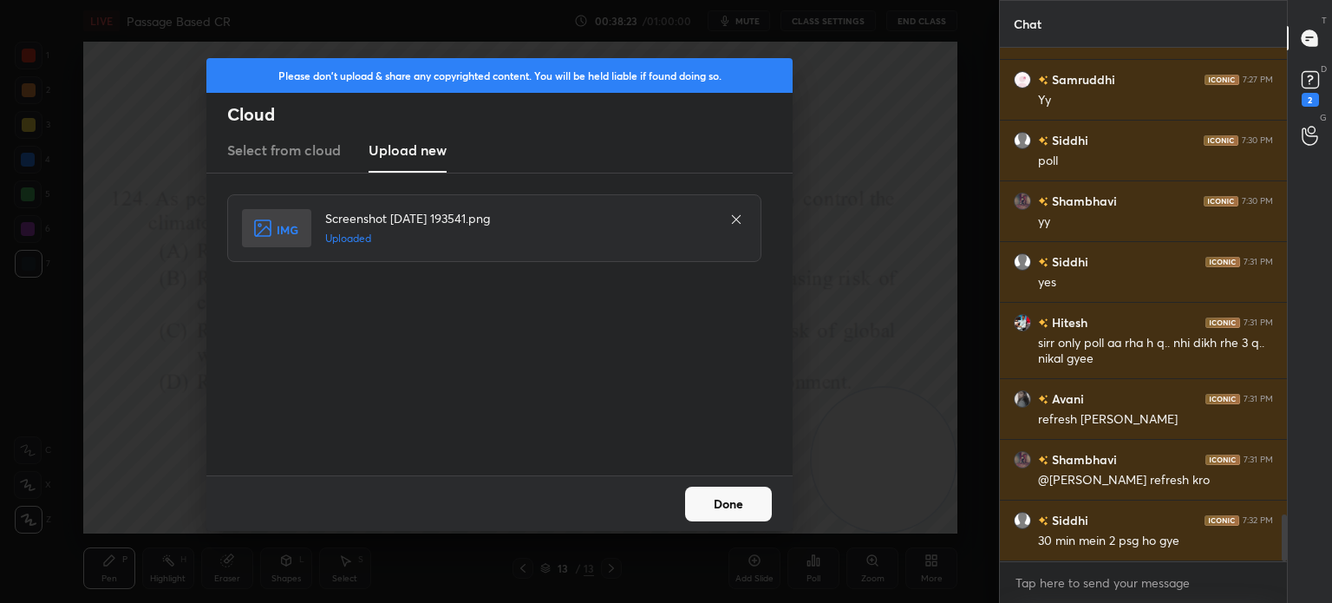
click at [705, 495] on button "Done" at bounding box center [728, 503] width 87 height 35
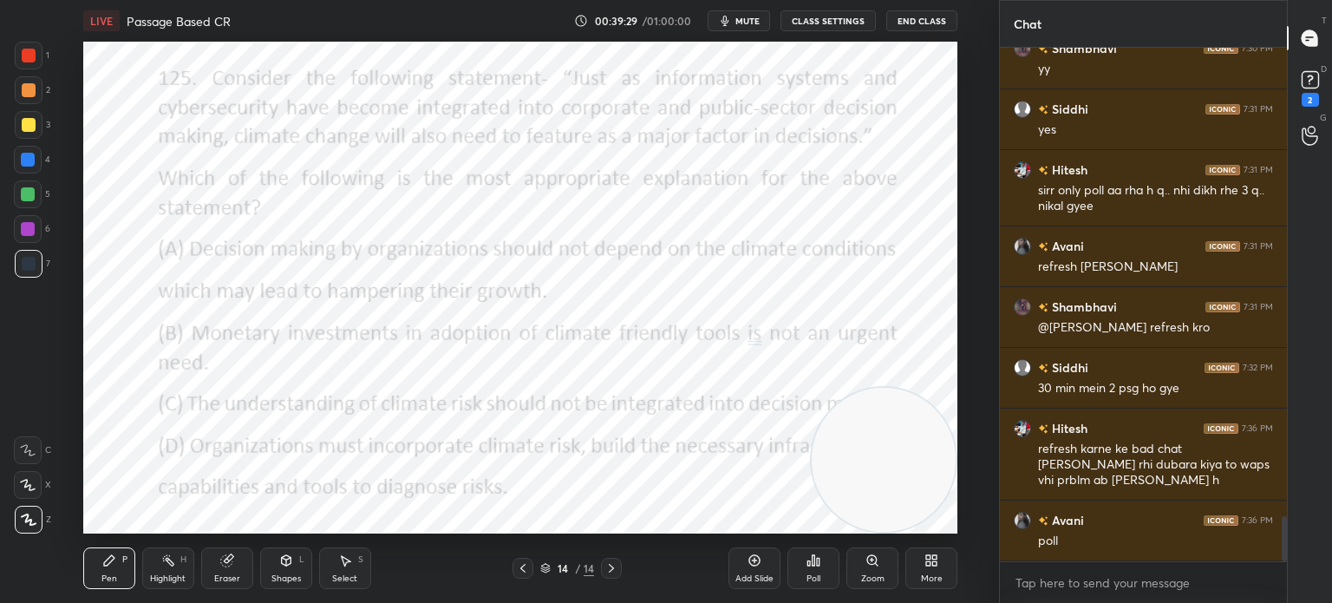
scroll to position [5377, 0]
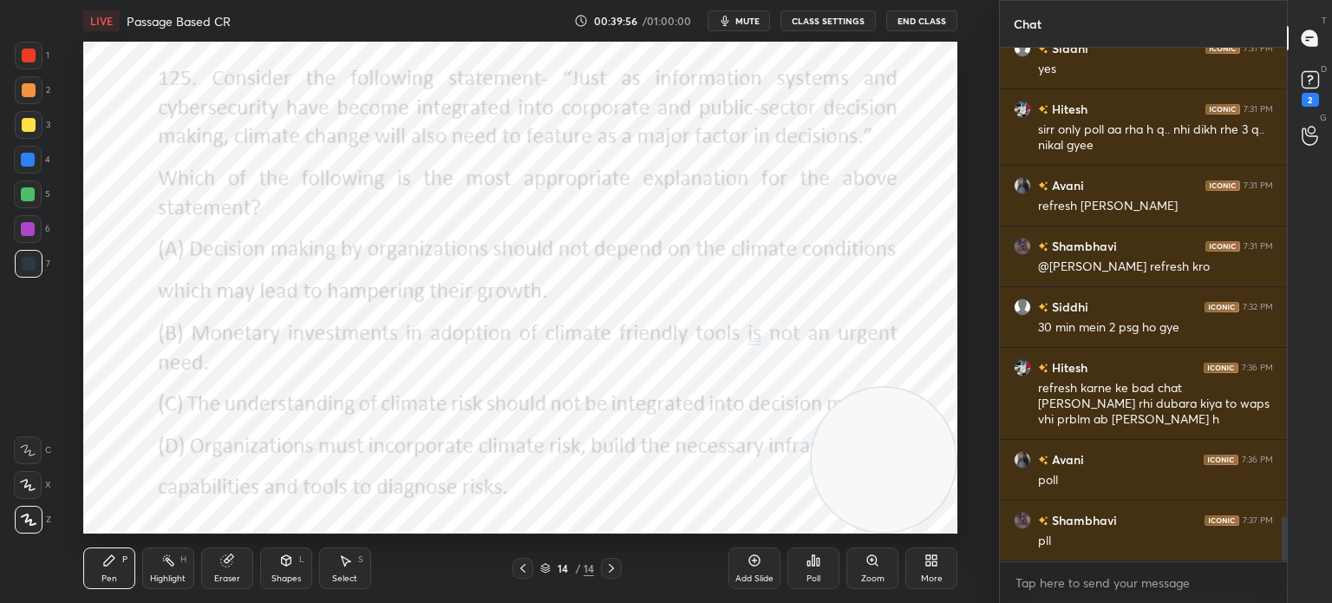
click at [753, 20] on span "mute" at bounding box center [747, 21] width 24 height 12
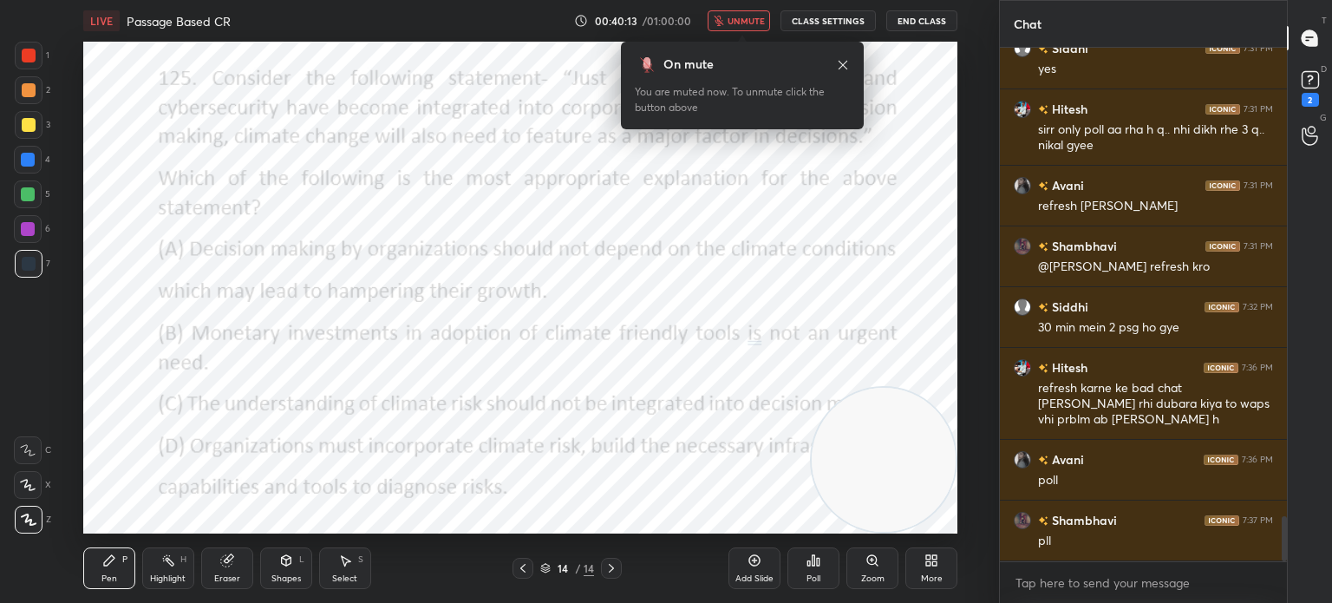
click at [812, 571] on div "Poll" at bounding box center [813, 568] width 52 height 42
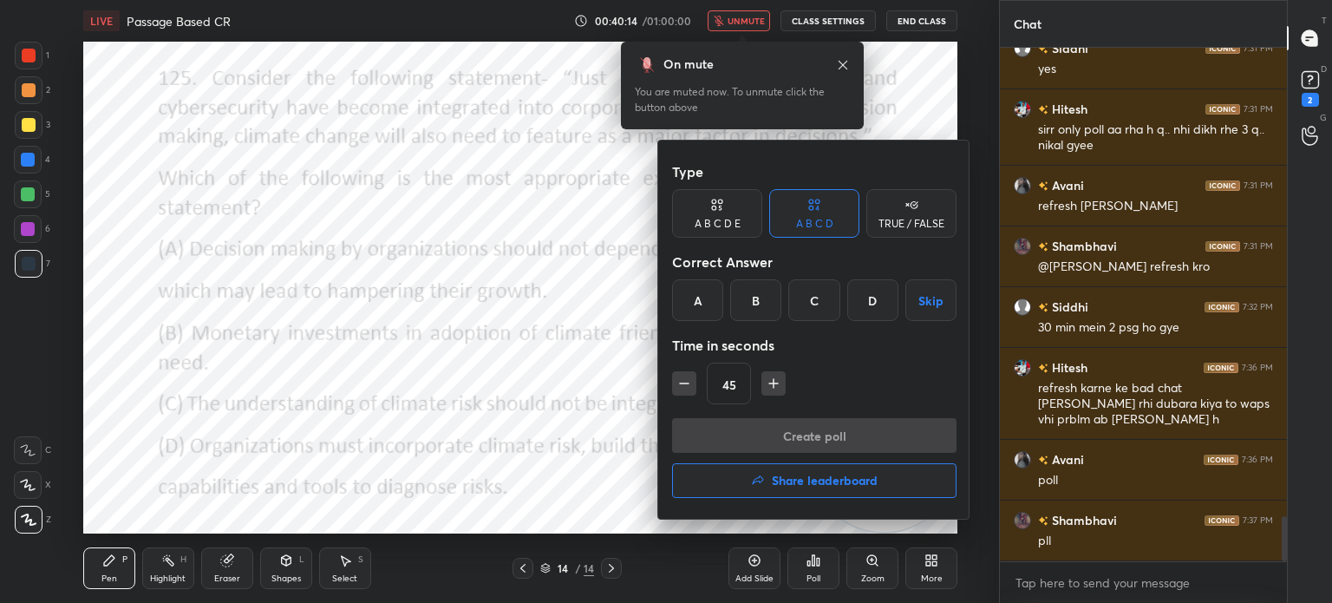
click at [870, 287] on div "D" at bounding box center [872, 300] width 51 height 42
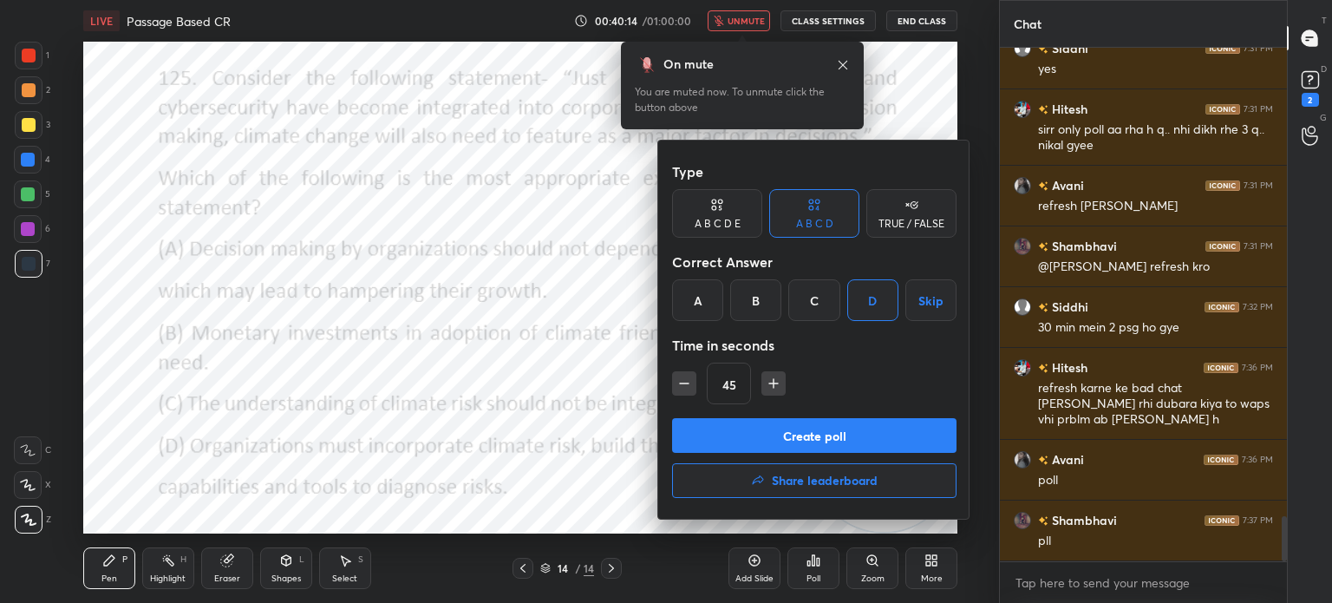
click at [798, 430] on button "Create poll" at bounding box center [814, 435] width 284 height 35
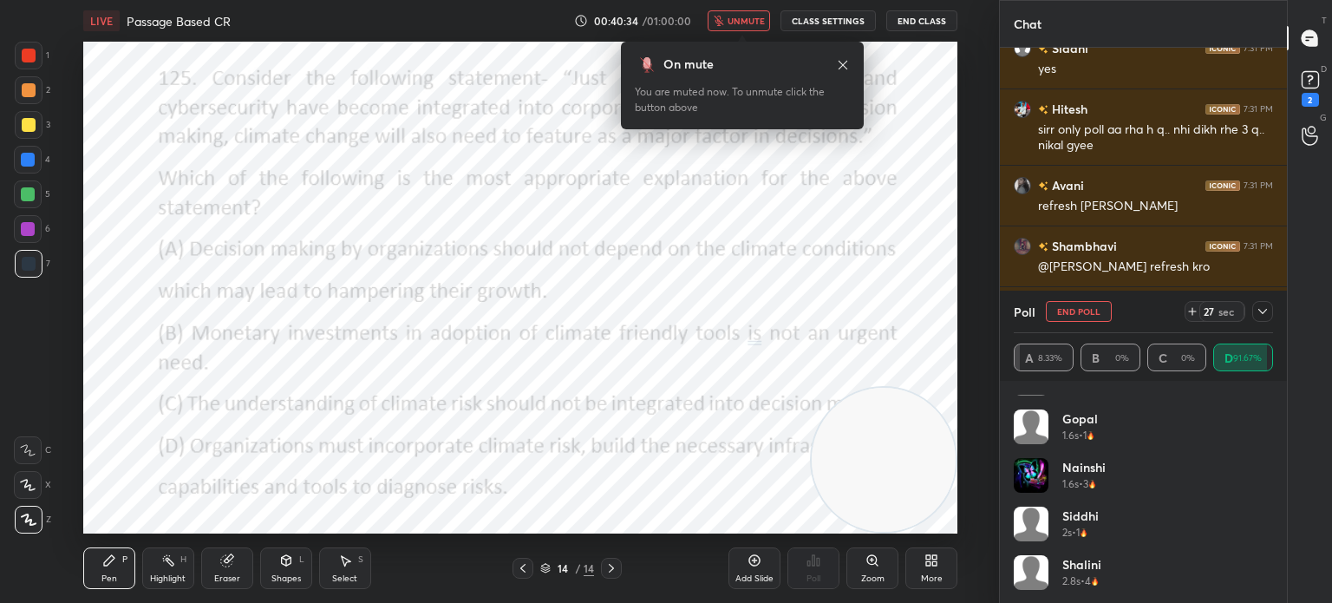
scroll to position [326, 0]
click at [740, 23] on span "unmute" at bounding box center [745, 21] width 37 height 12
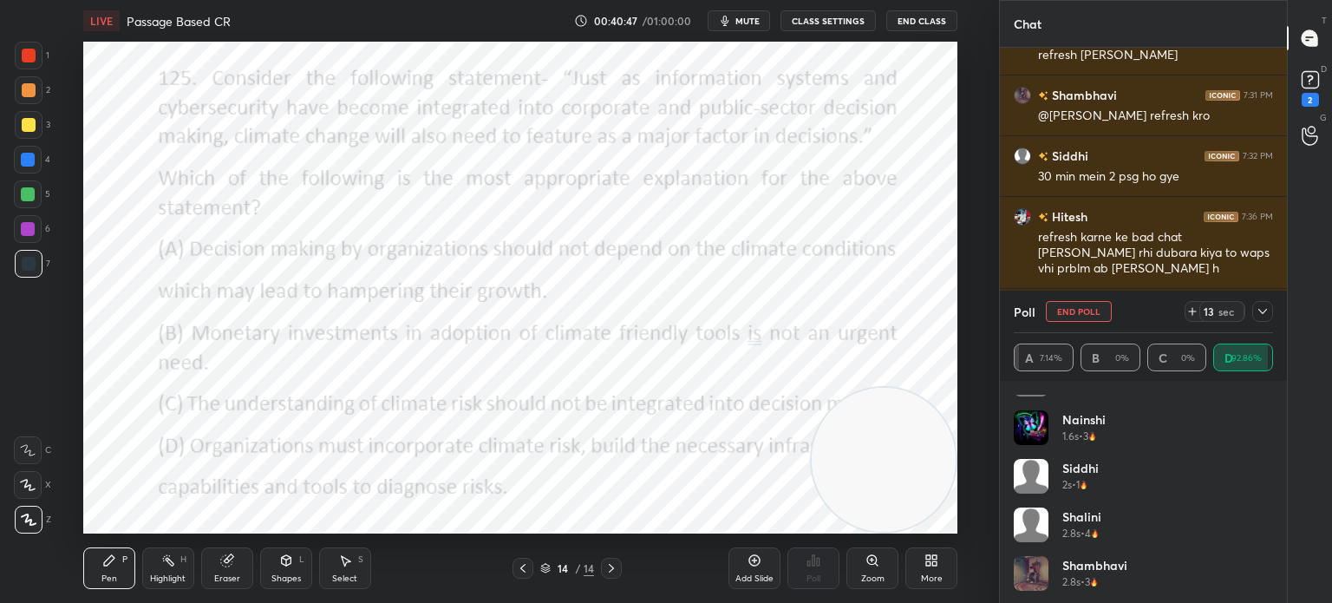
scroll to position [423, 0]
click at [1262, 311] on icon at bounding box center [1262, 311] width 14 height 14
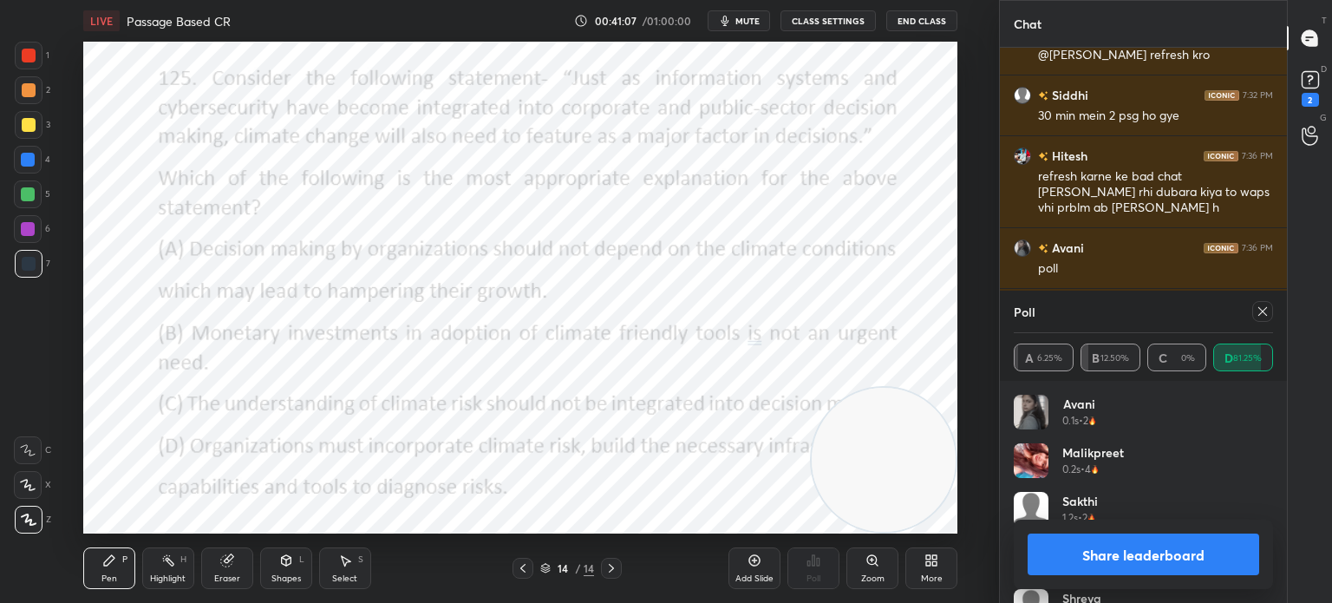
scroll to position [5606, 0]
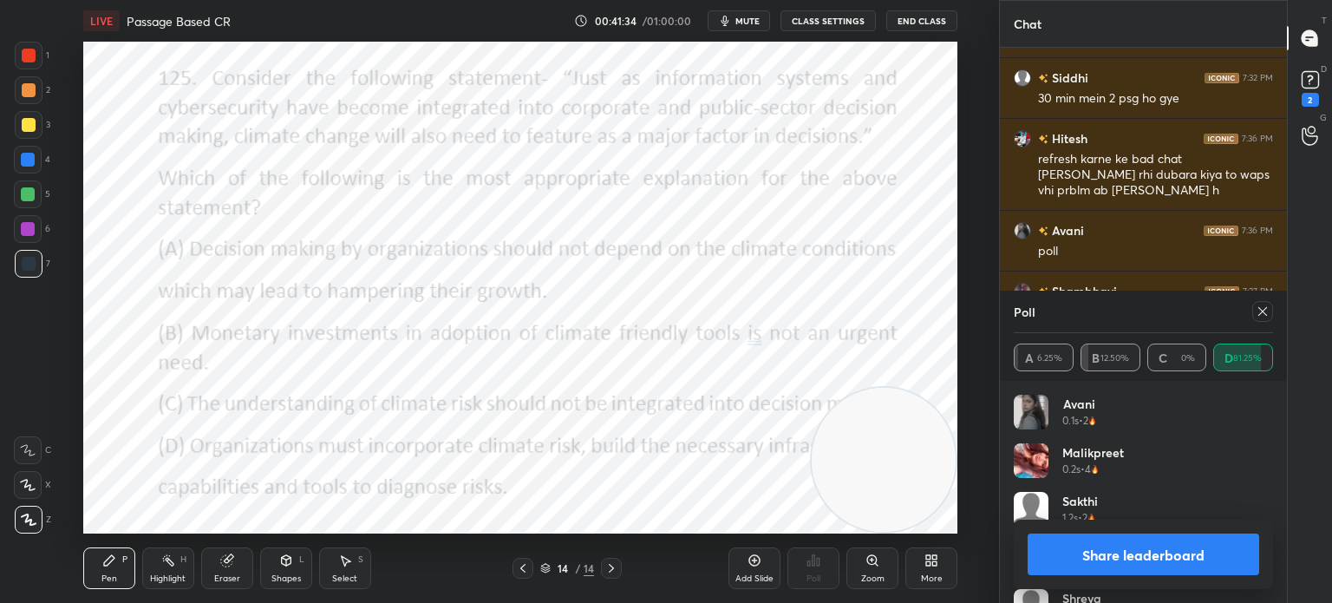
click at [1260, 309] on icon at bounding box center [1262, 311] width 14 height 14
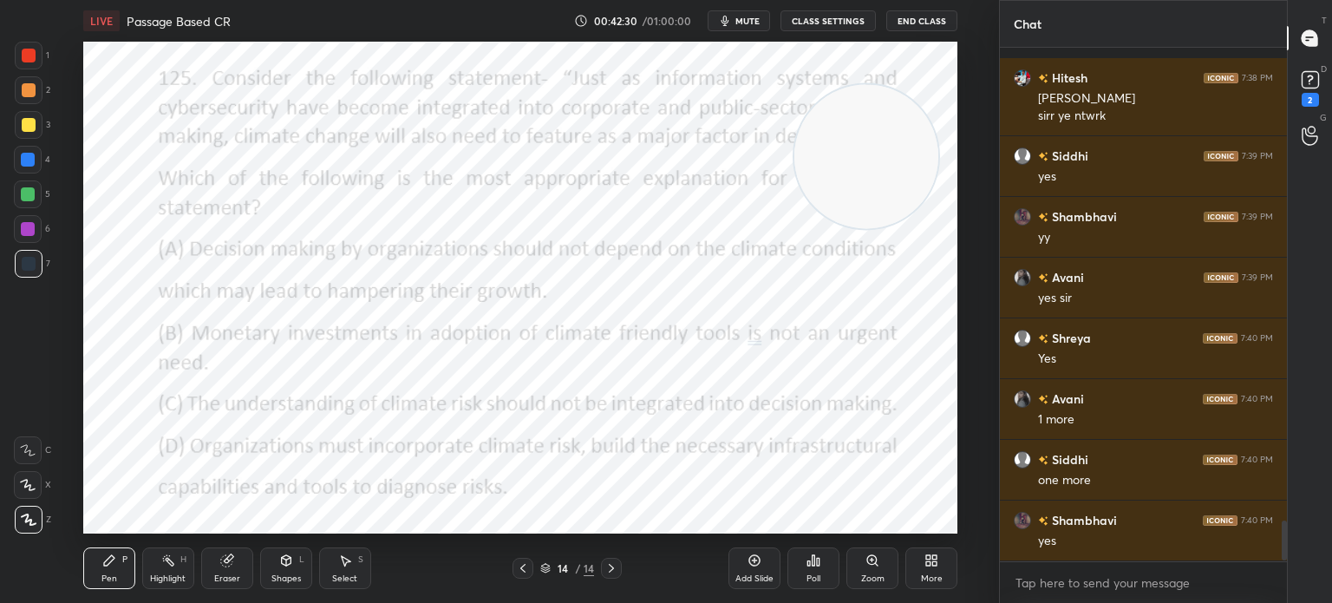
scroll to position [6062, 0]
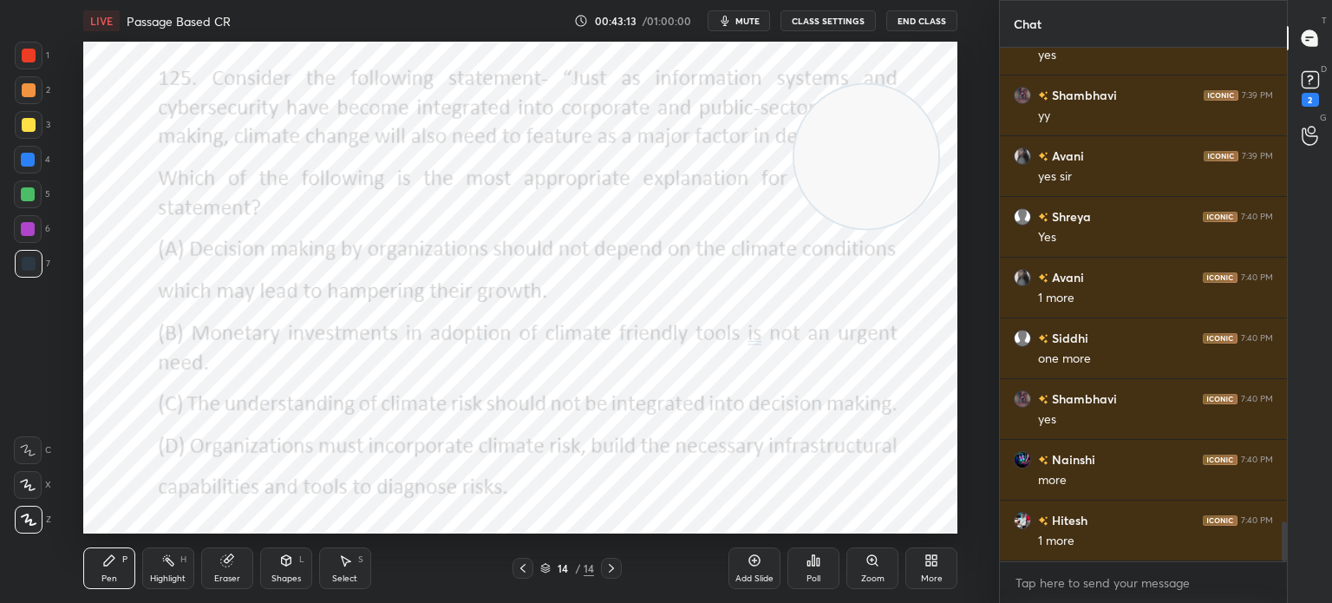
click at [926, 558] on icon at bounding box center [928, 557] width 4 height 4
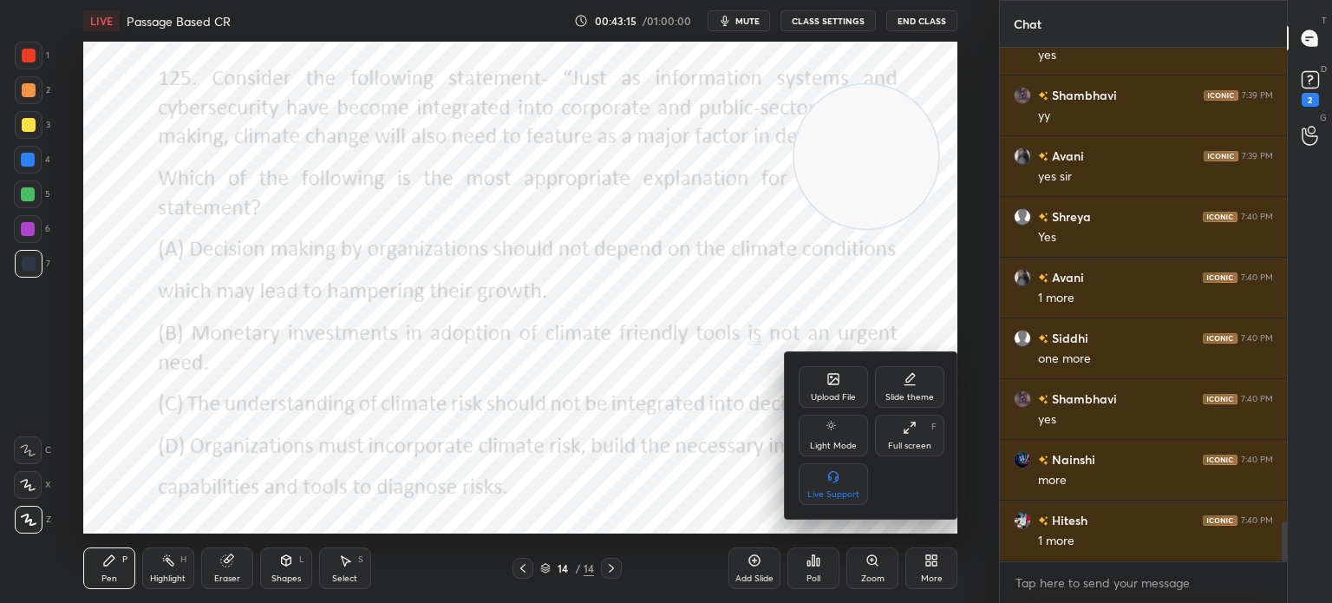
click at [842, 386] on div "Upload File" at bounding box center [833, 387] width 69 height 42
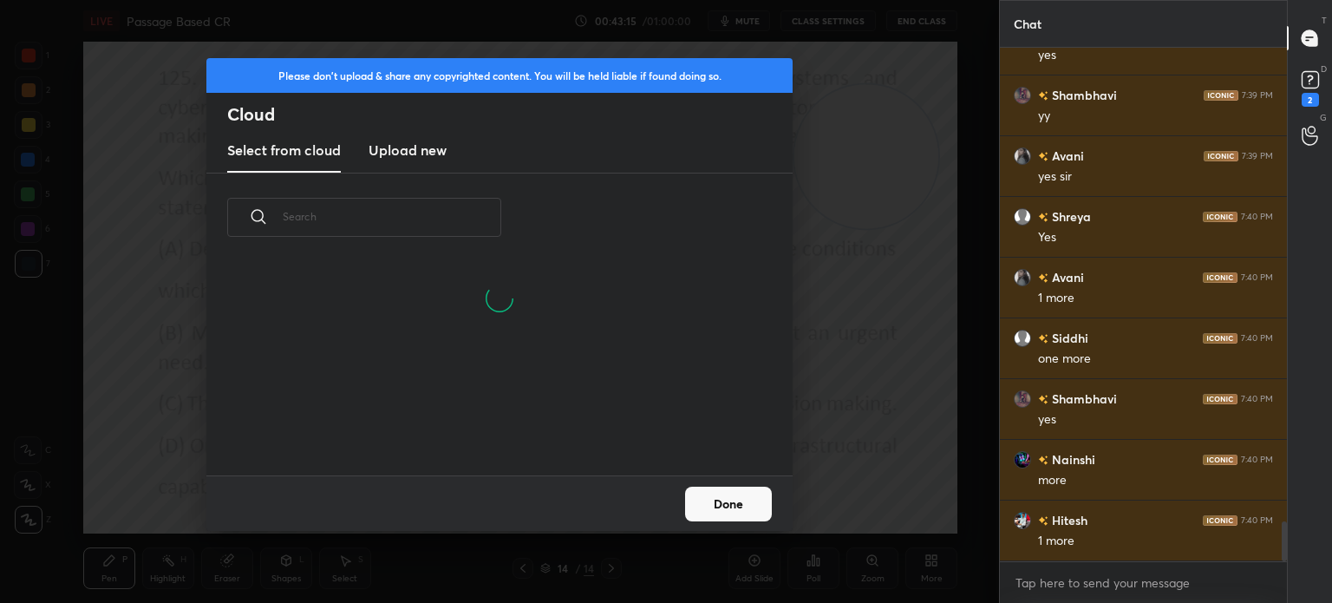
scroll to position [213, 557]
click at [412, 150] on h3 "Upload new" at bounding box center [407, 150] width 78 height 21
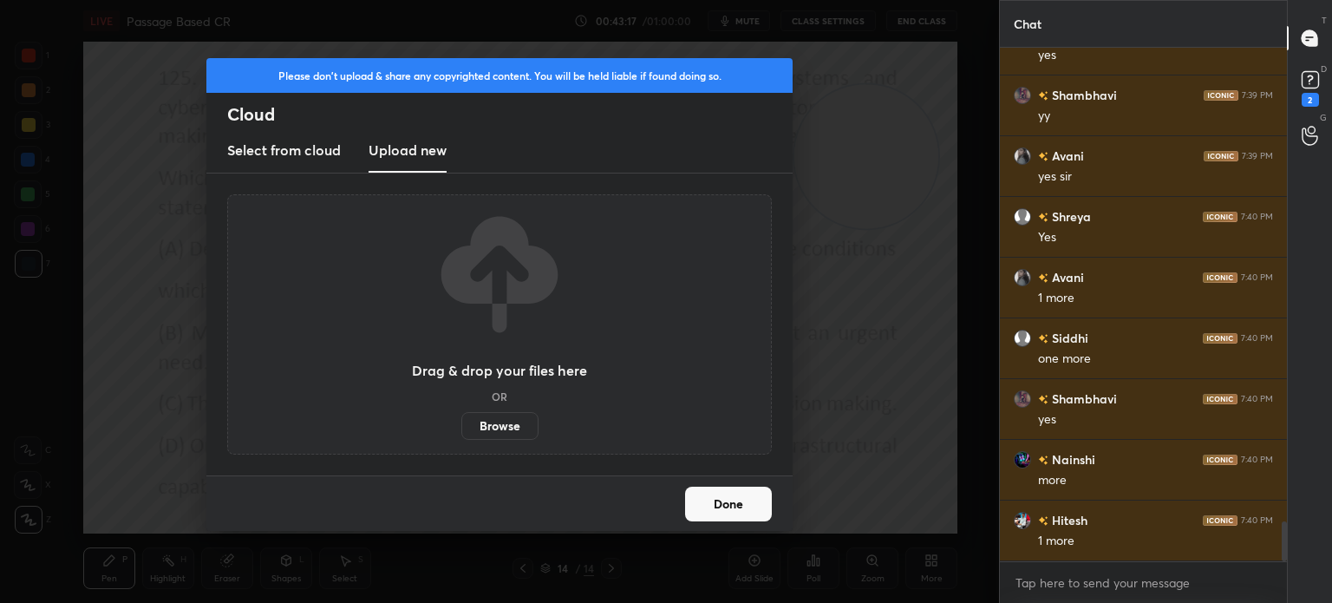
click at [481, 422] on label "Browse" at bounding box center [499, 426] width 77 height 28
click at [461, 422] on input "Browse" at bounding box center [461, 426] width 0 height 28
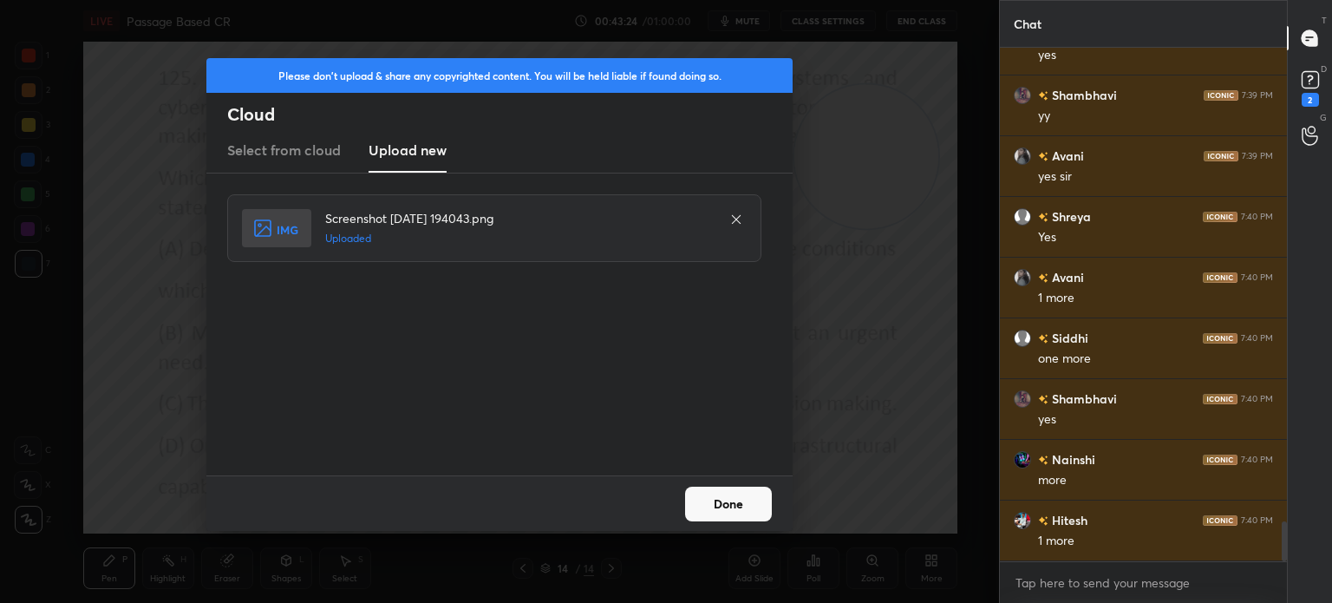
click at [736, 490] on button "Done" at bounding box center [728, 503] width 87 height 35
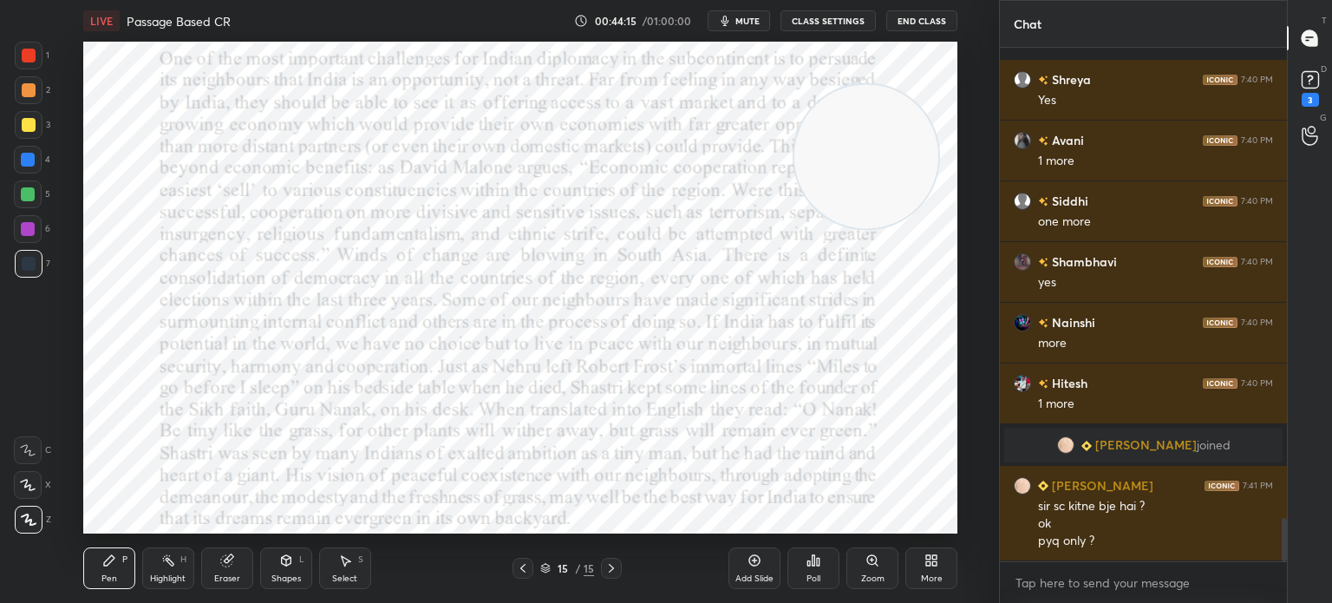
scroll to position [5589, 0]
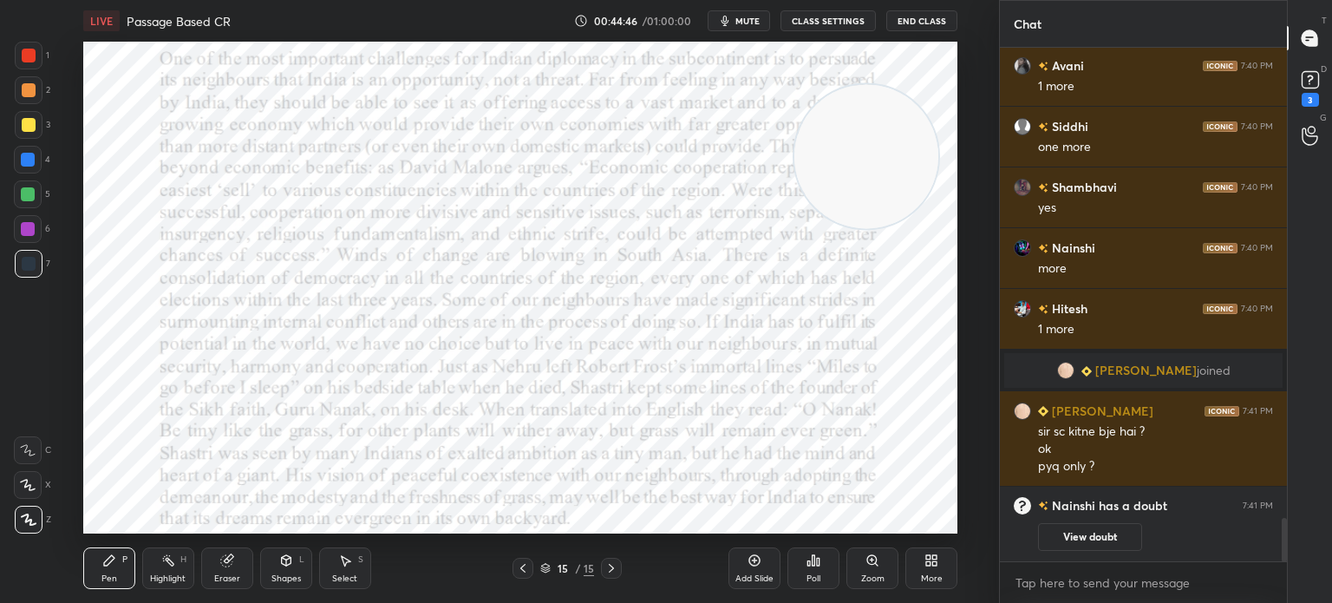
click at [740, 23] on span "mute" at bounding box center [747, 21] width 24 height 12
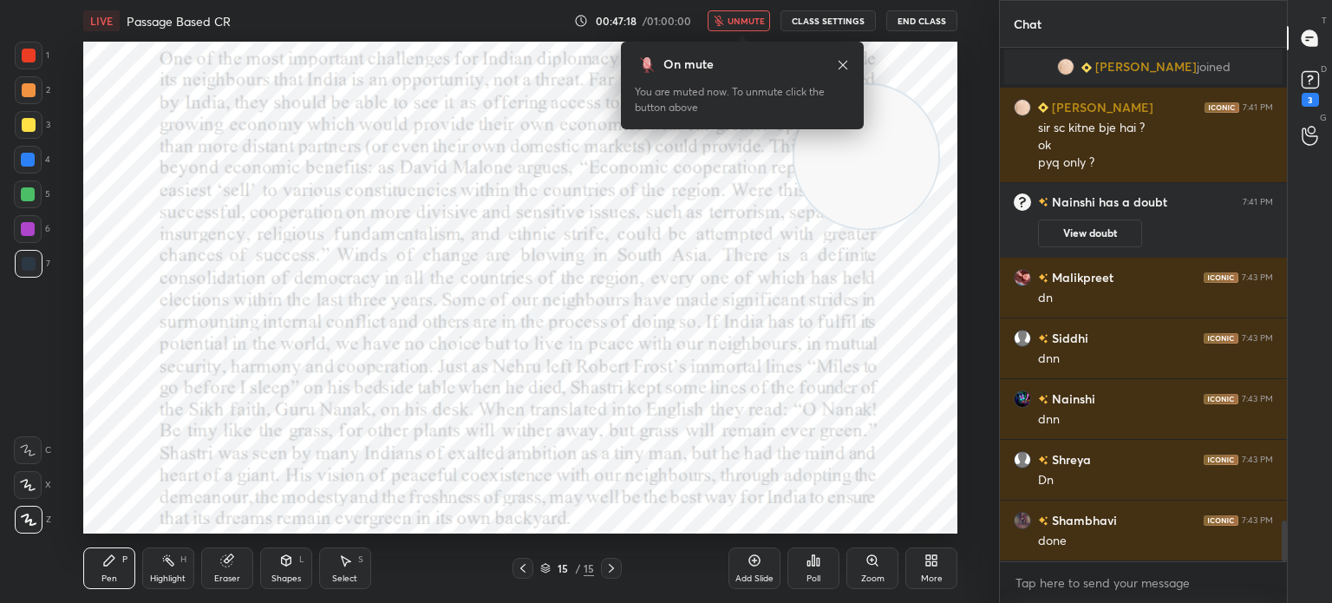
scroll to position [5901, 0]
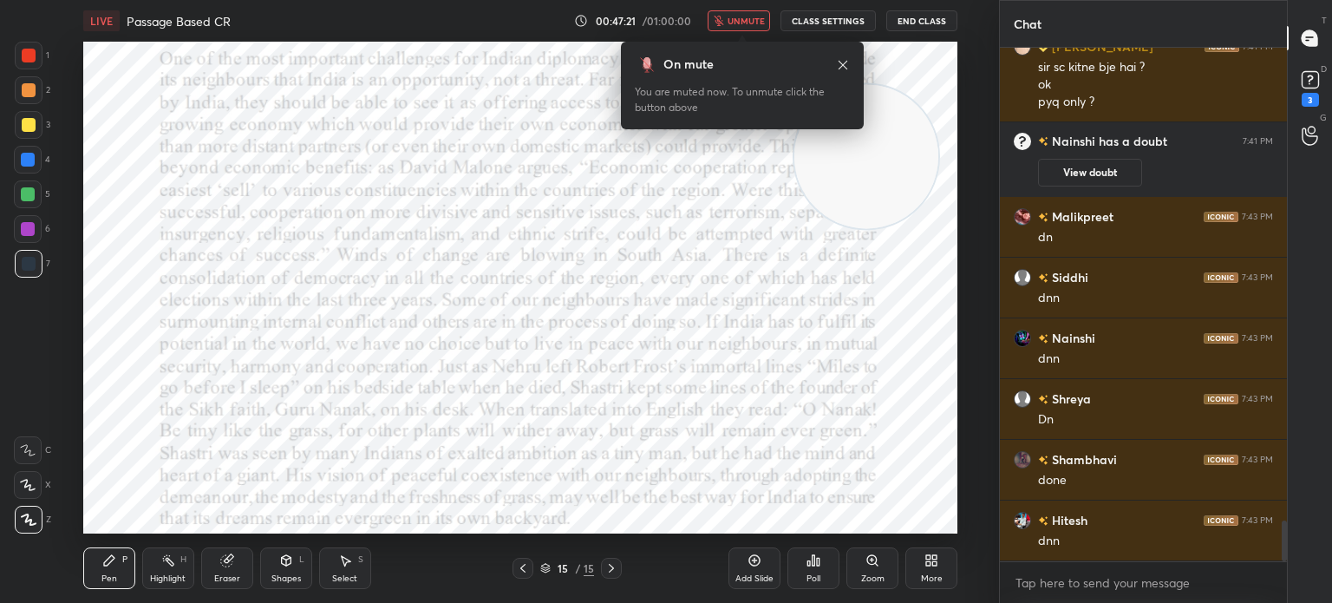
click at [740, 23] on span "unmute" at bounding box center [745, 21] width 37 height 12
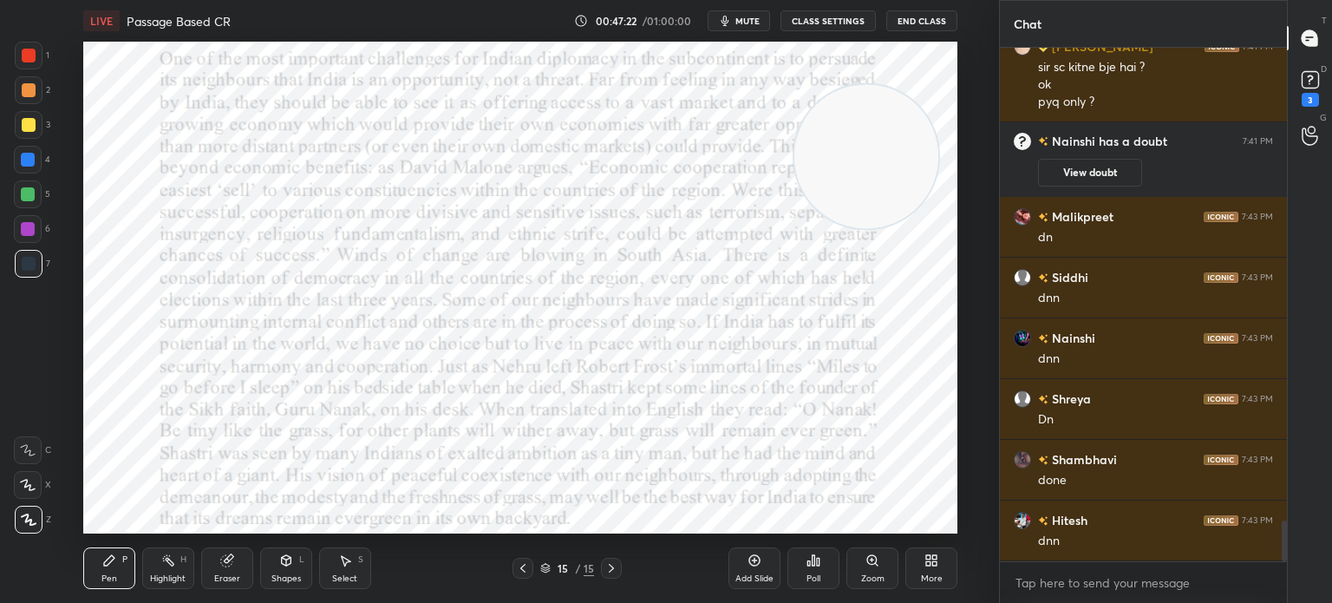
click at [920, 562] on div "More" at bounding box center [931, 568] width 52 height 42
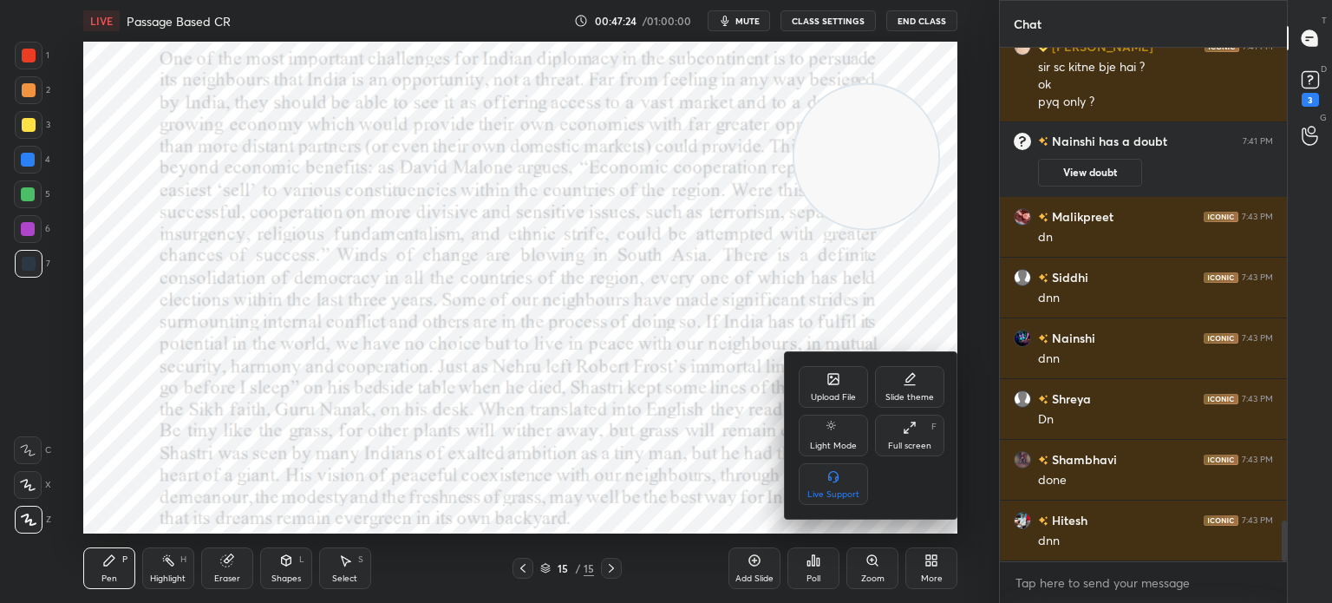
click at [822, 378] on div "Upload File" at bounding box center [833, 387] width 69 height 42
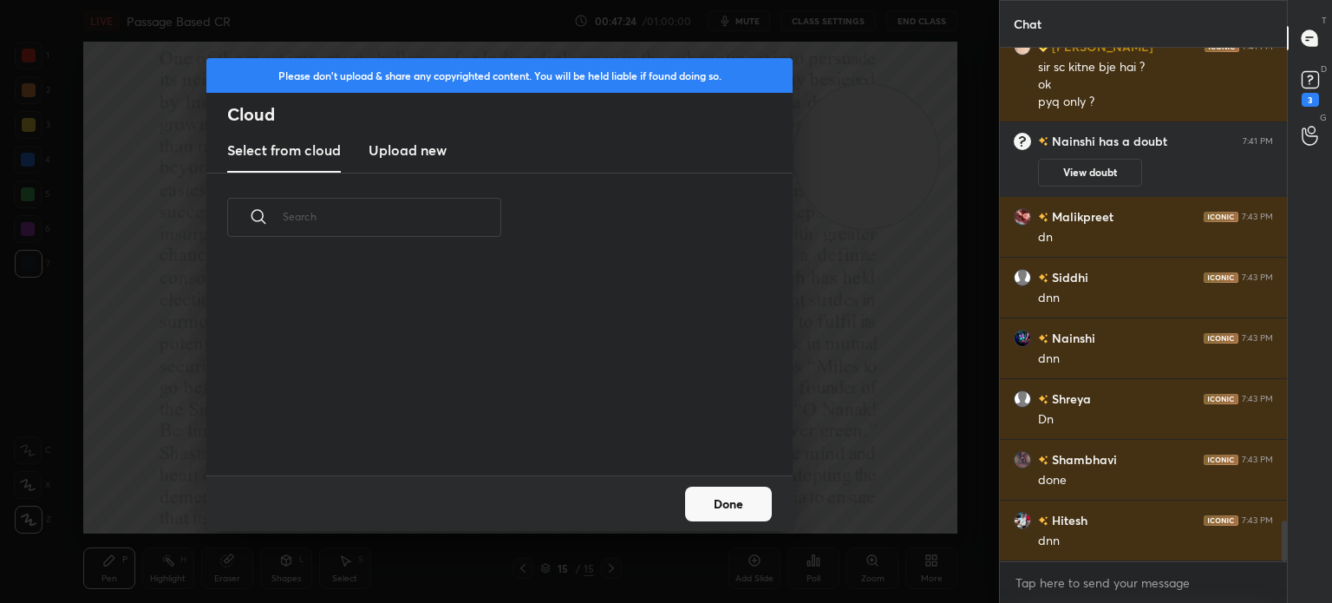
scroll to position [213, 557]
click at [401, 164] on new "Upload new" at bounding box center [407, 150] width 78 height 43
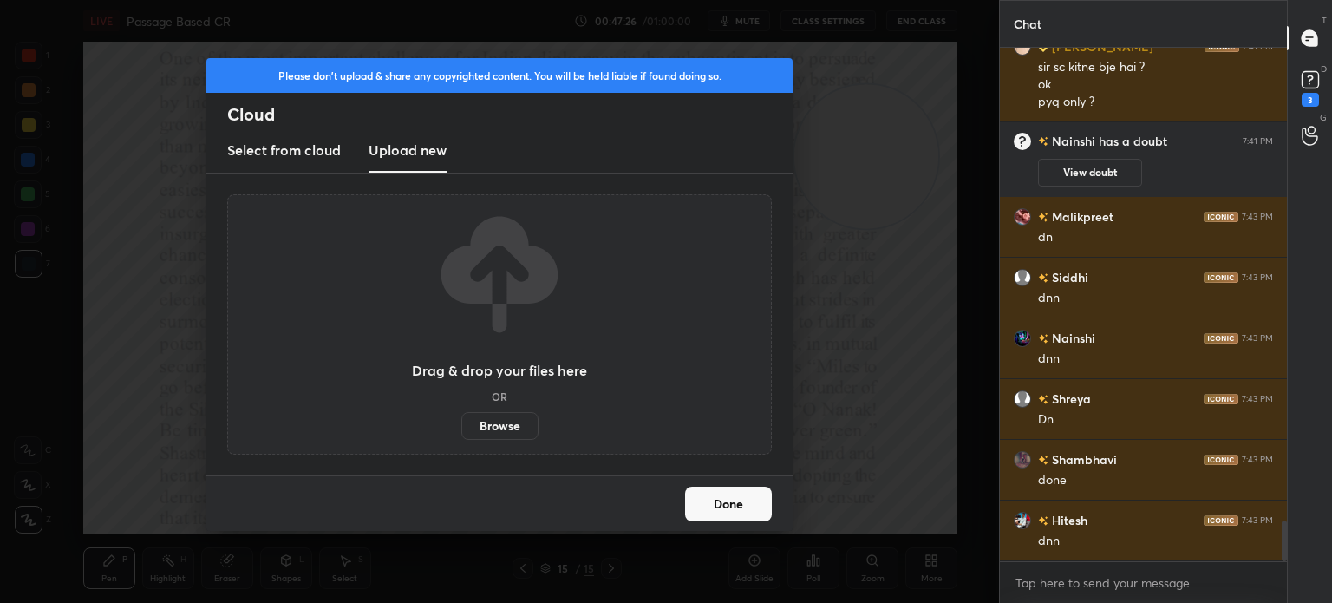
click at [489, 423] on label "Browse" at bounding box center [499, 426] width 77 height 28
click at [461, 423] on input "Browse" at bounding box center [461, 426] width 0 height 28
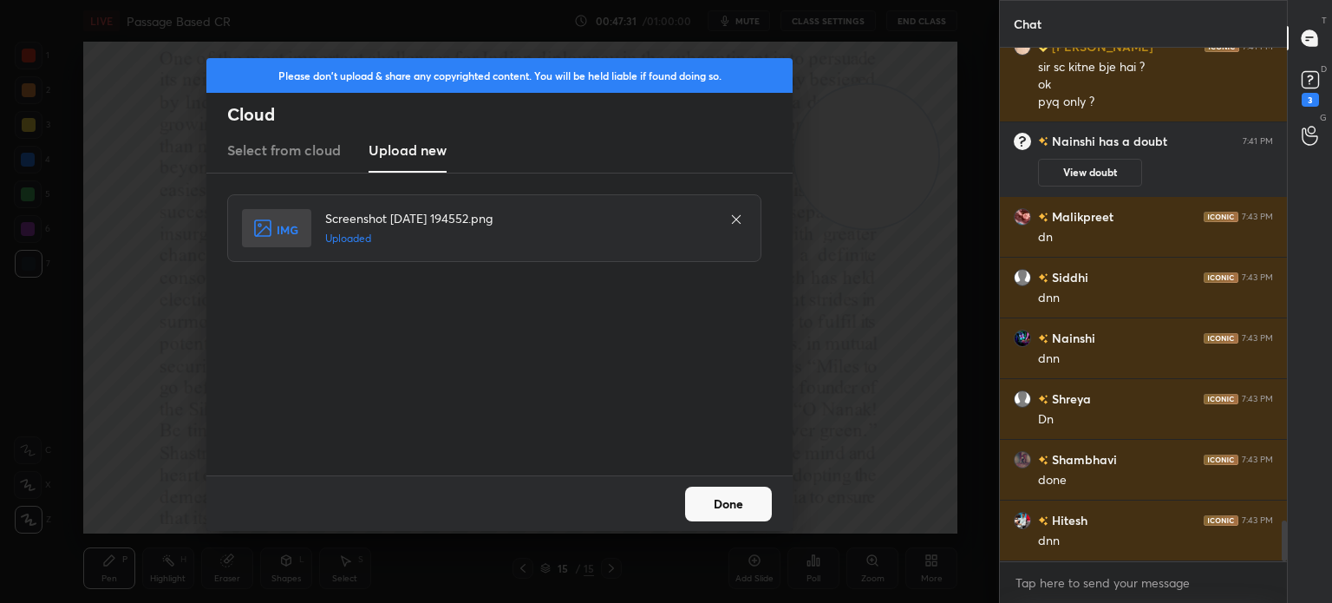
click at [701, 499] on button "Done" at bounding box center [728, 503] width 87 height 35
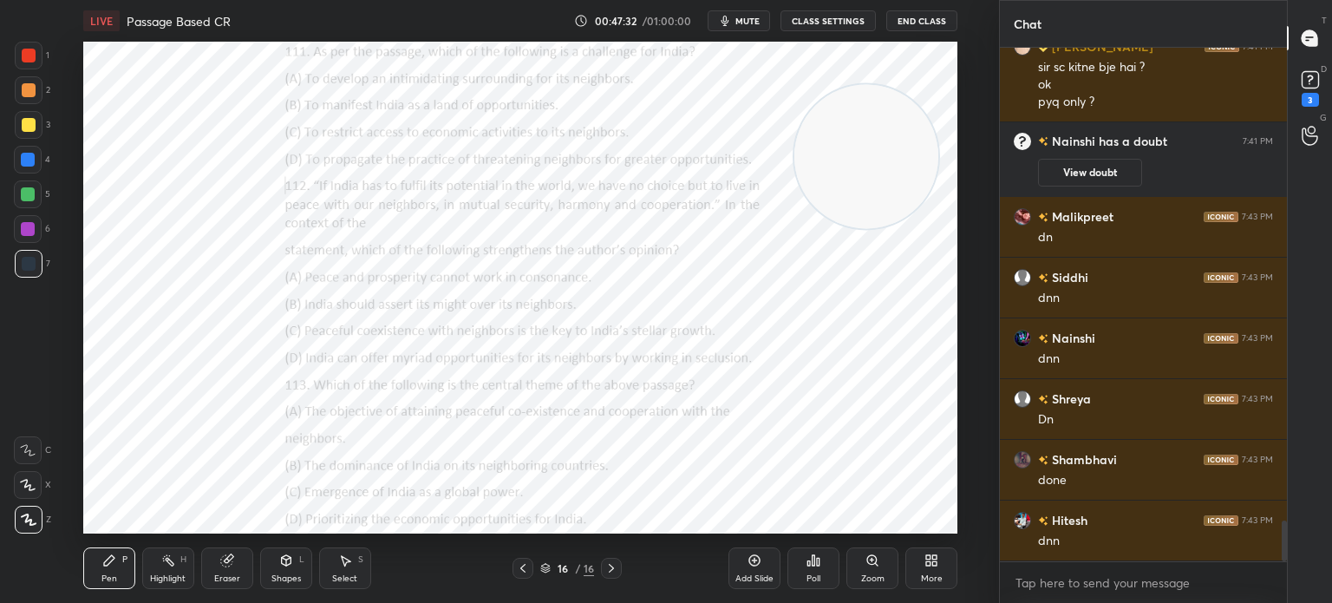
scroll to position [5962, 0]
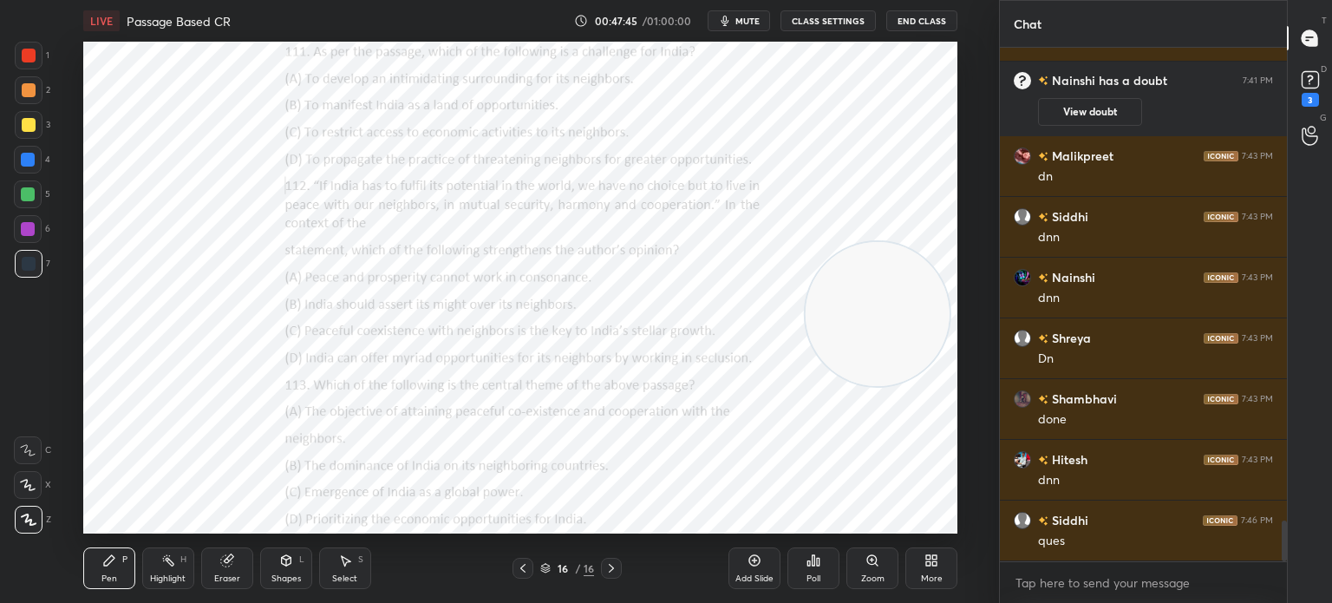
click at [824, 567] on div "Poll" at bounding box center [813, 568] width 52 height 42
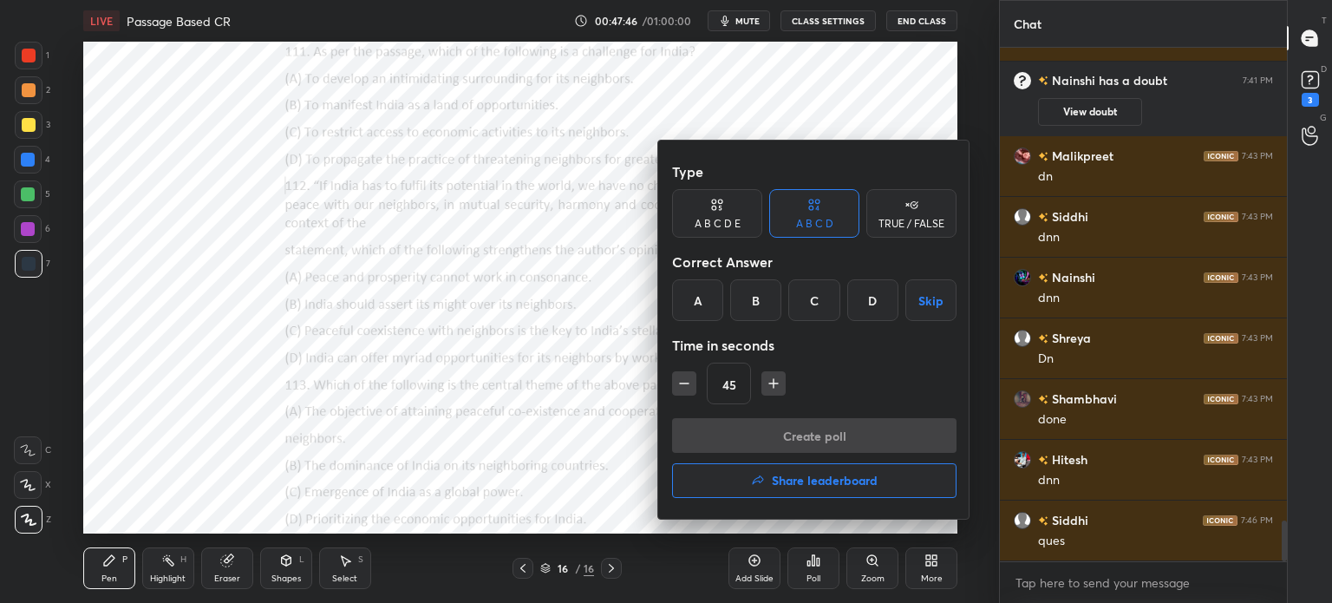
click at [753, 297] on div "B" at bounding box center [755, 300] width 51 height 42
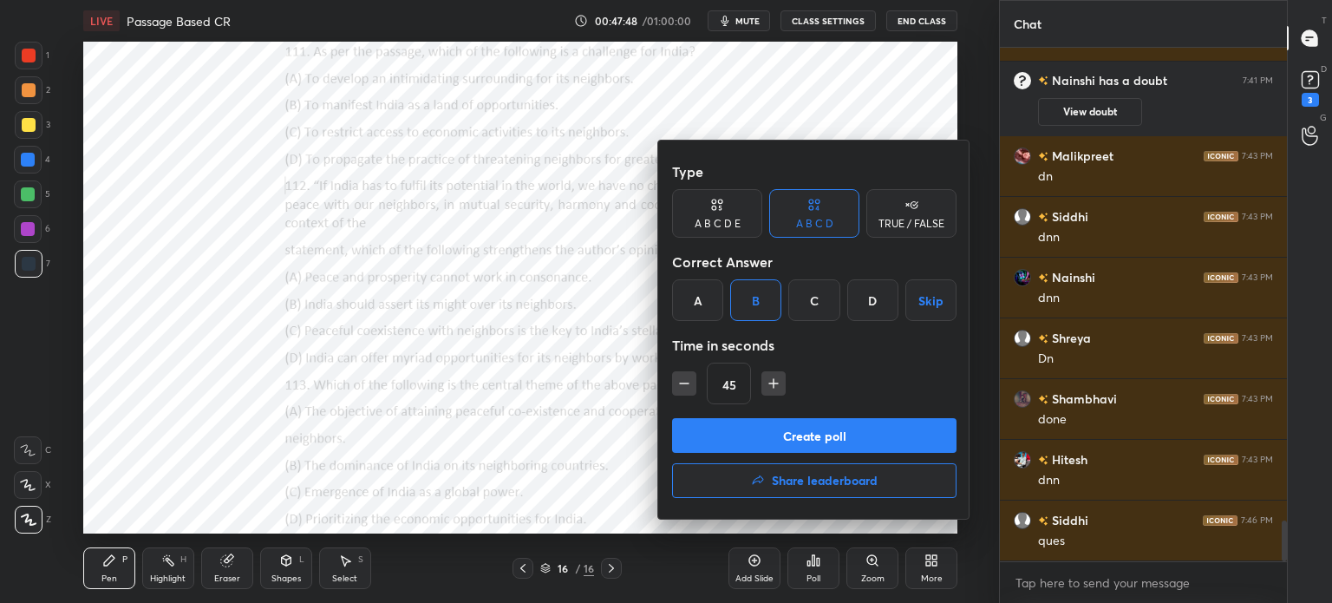
click at [753, 426] on button "Create poll" at bounding box center [814, 435] width 284 height 35
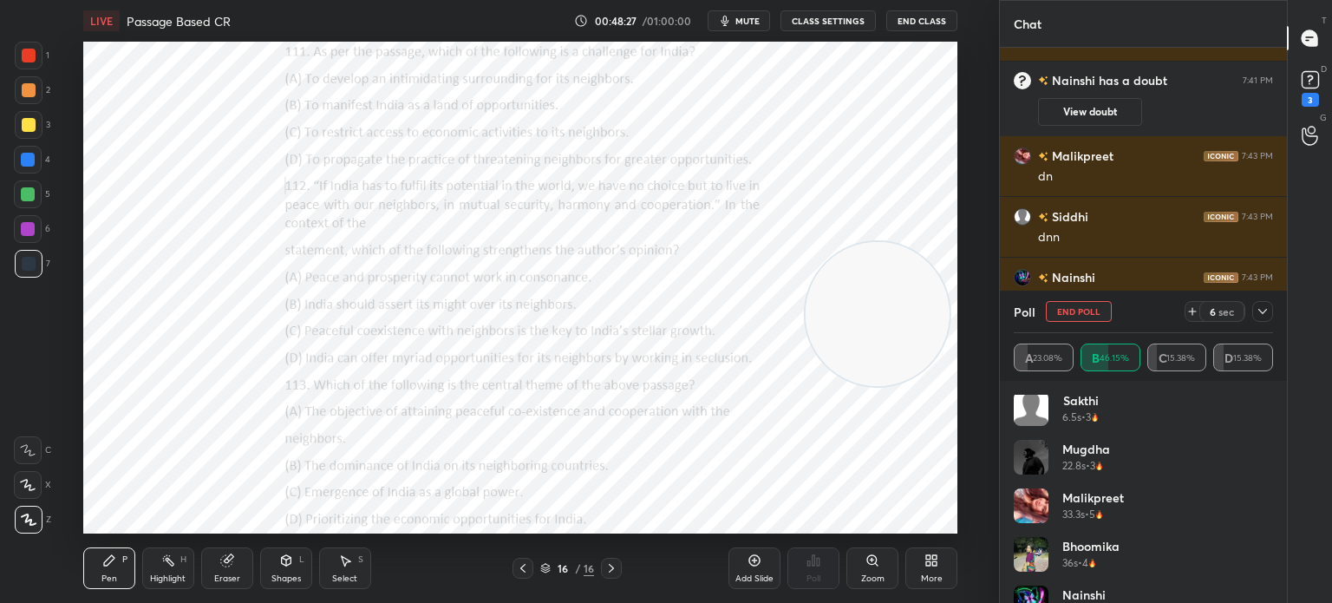
scroll to position [132, 0]
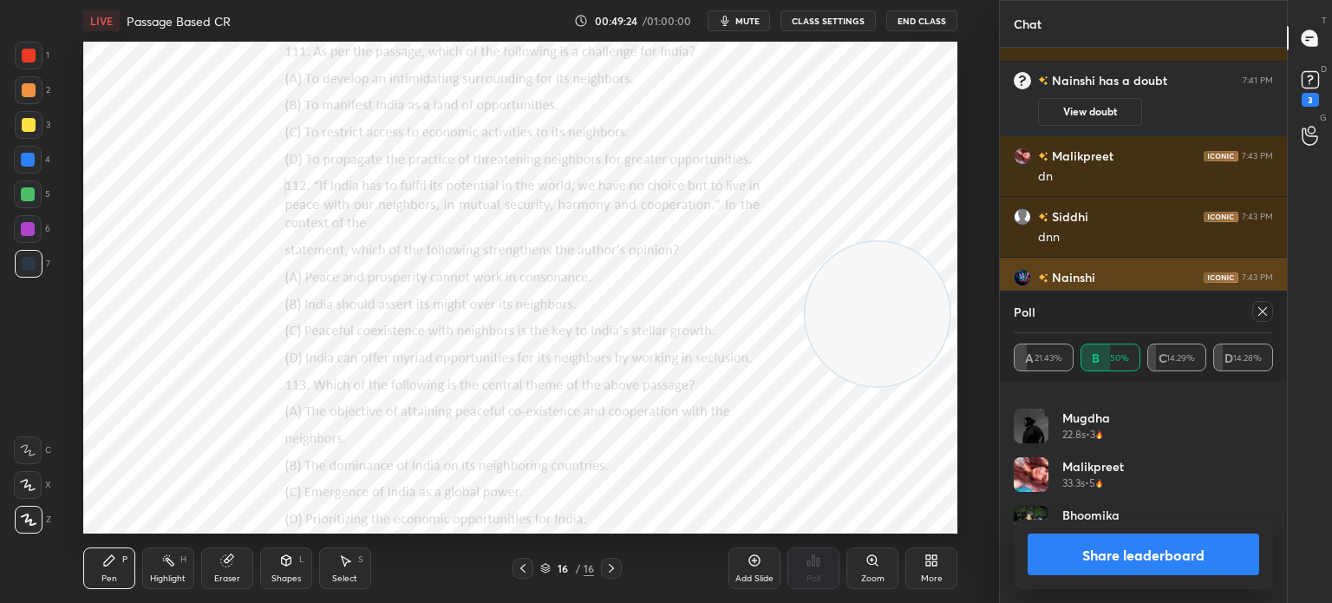
click at [1267, 311] on icon at bounding box center [1262, 311] width 14 height 14
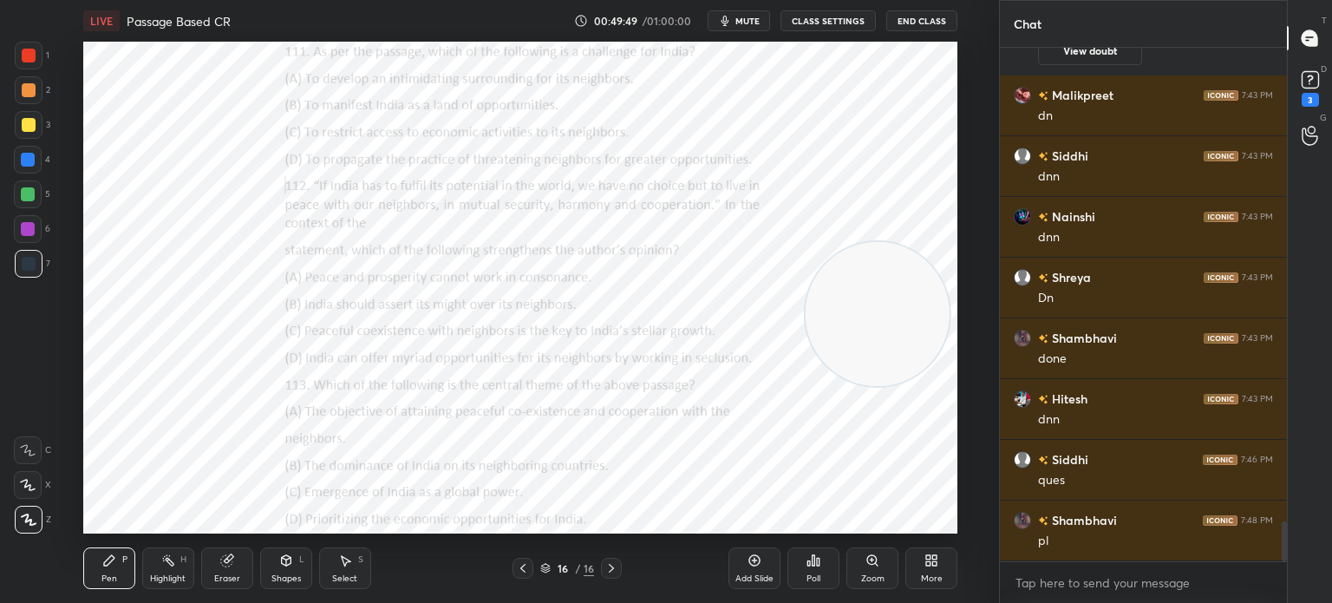
scroll to position [6064, 0]
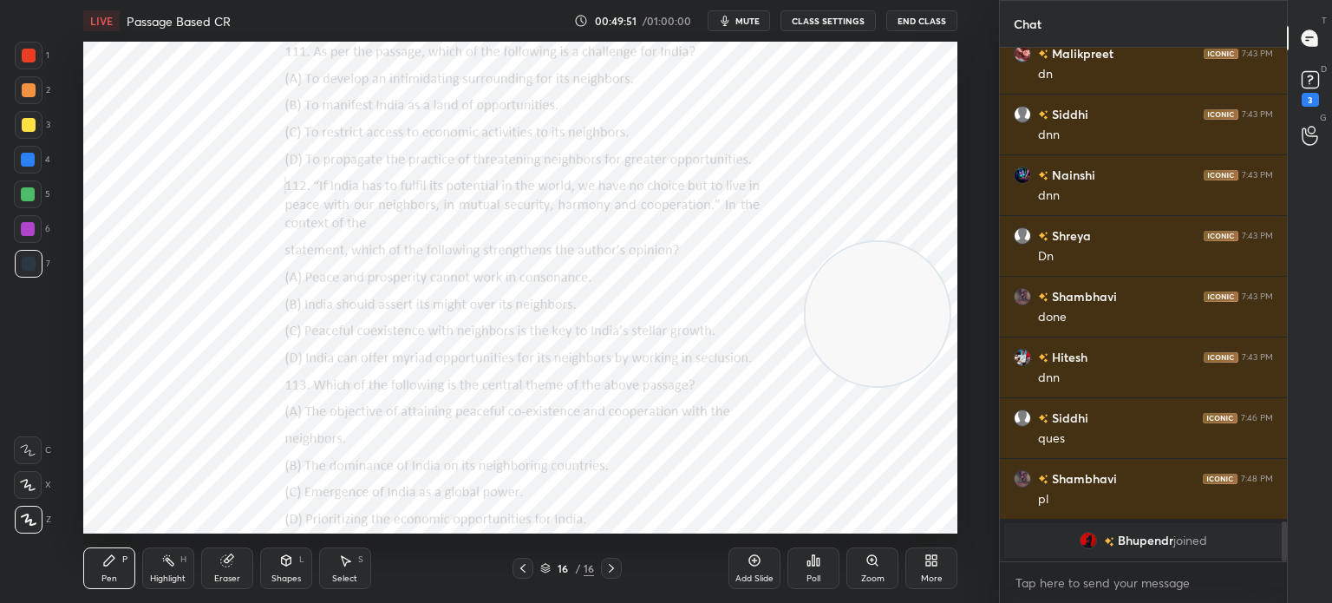
click at [815, 567] on icon at bounding box center [813, 560] width 14 height 14
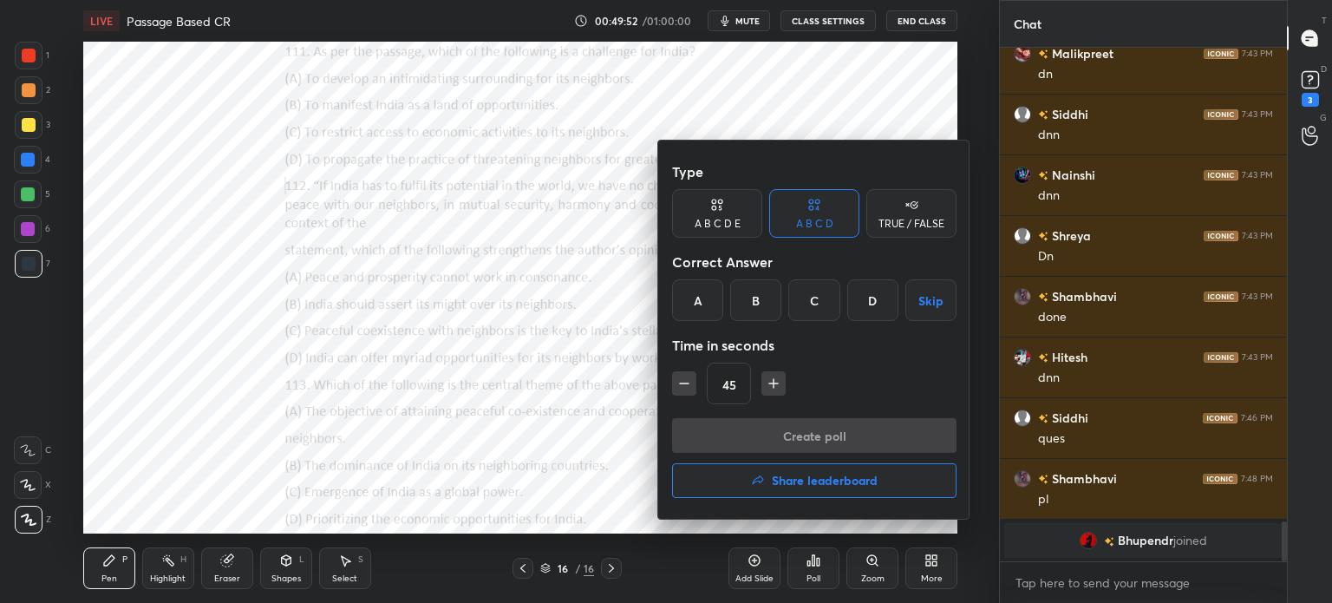
click at [810, 301] on div "C" at bounding box center [813, 300] width 51 height 42
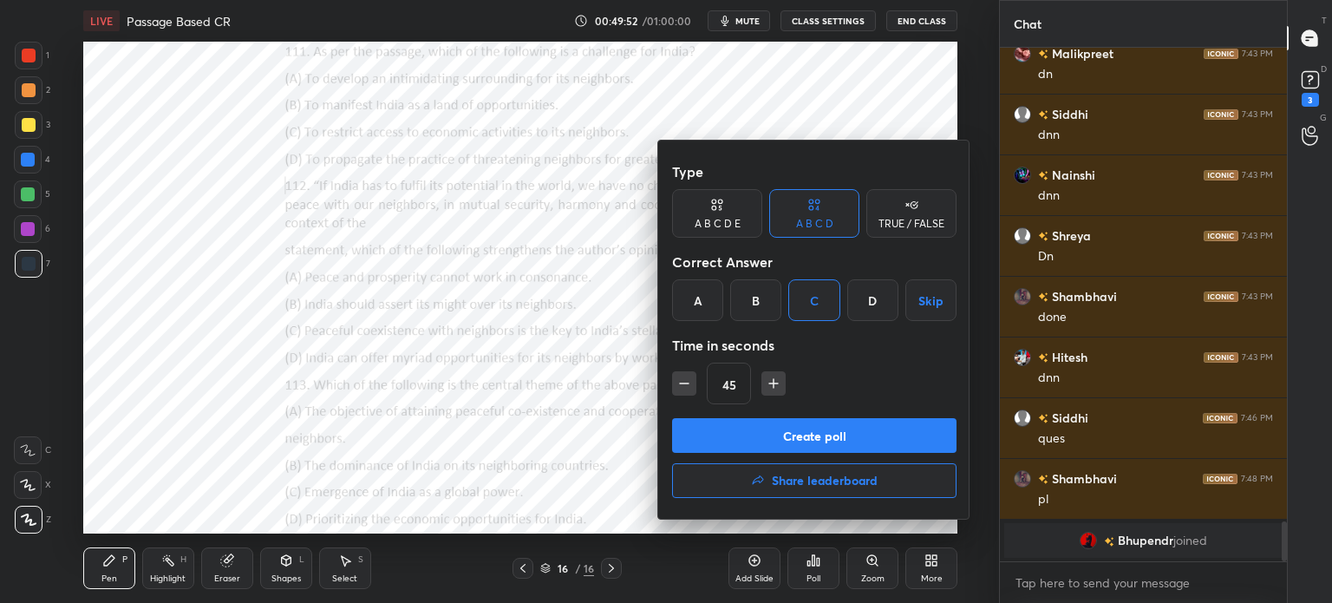
click at [770, 427] on button "Create poll" at bounding box center [814, 435] width 284 height 35
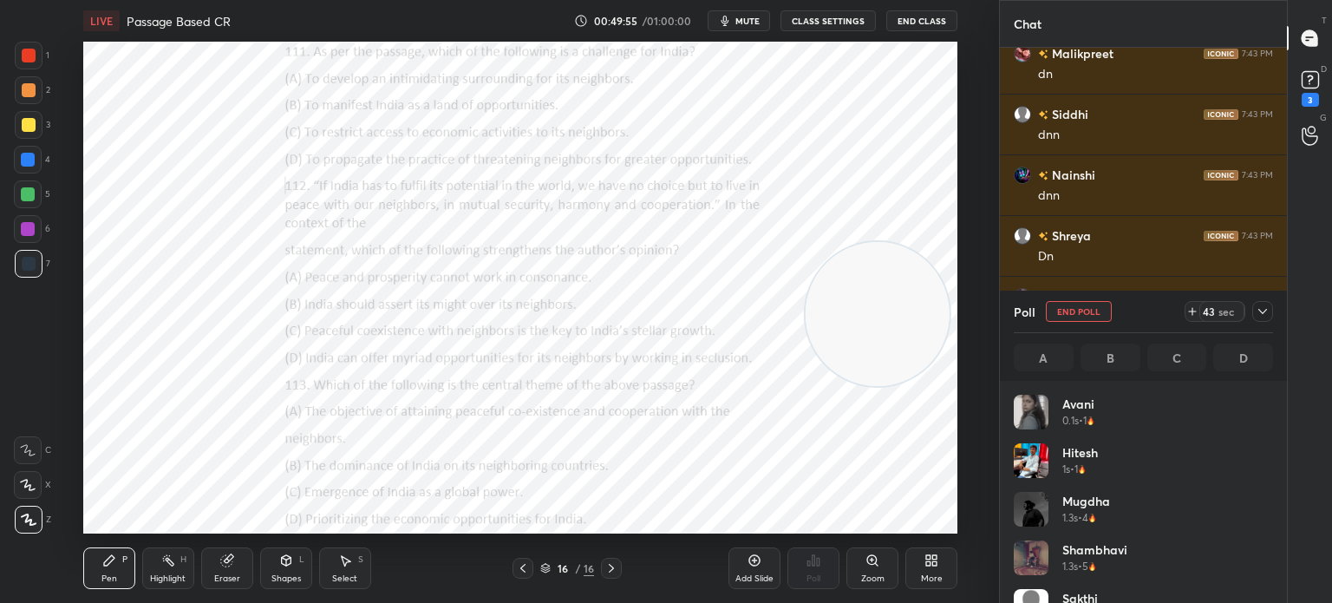
scroll to position [203, 254]
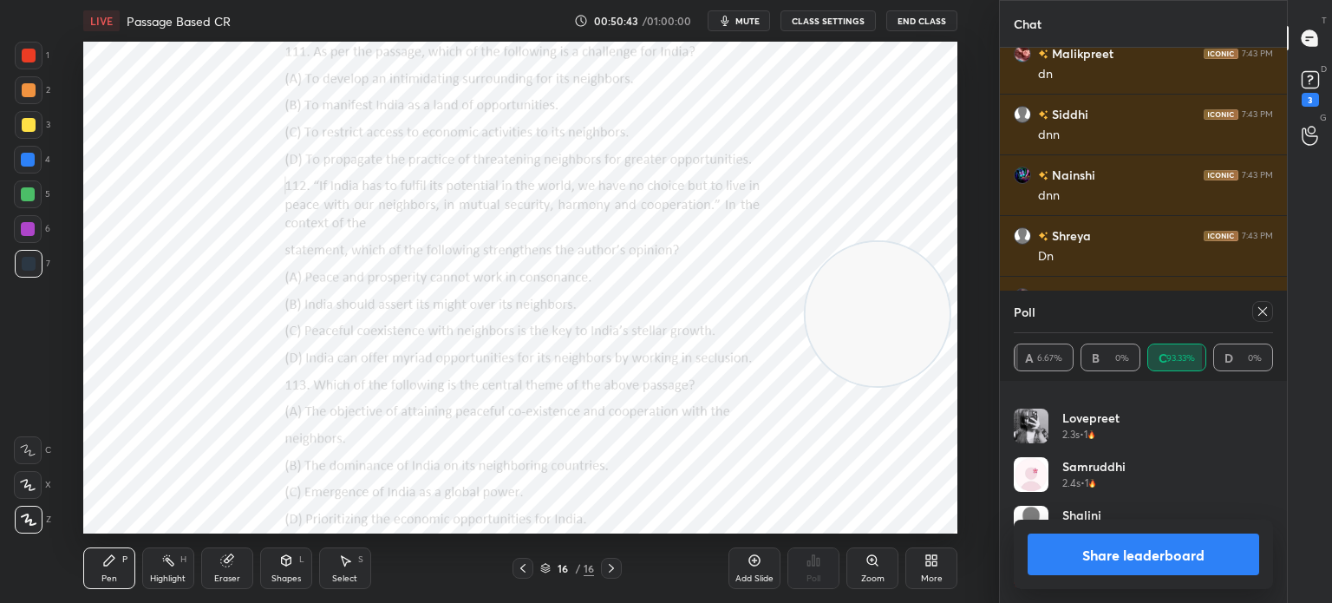
click at [1261, 310] on icon at bounding box center [1262, 311] width 9 height 9
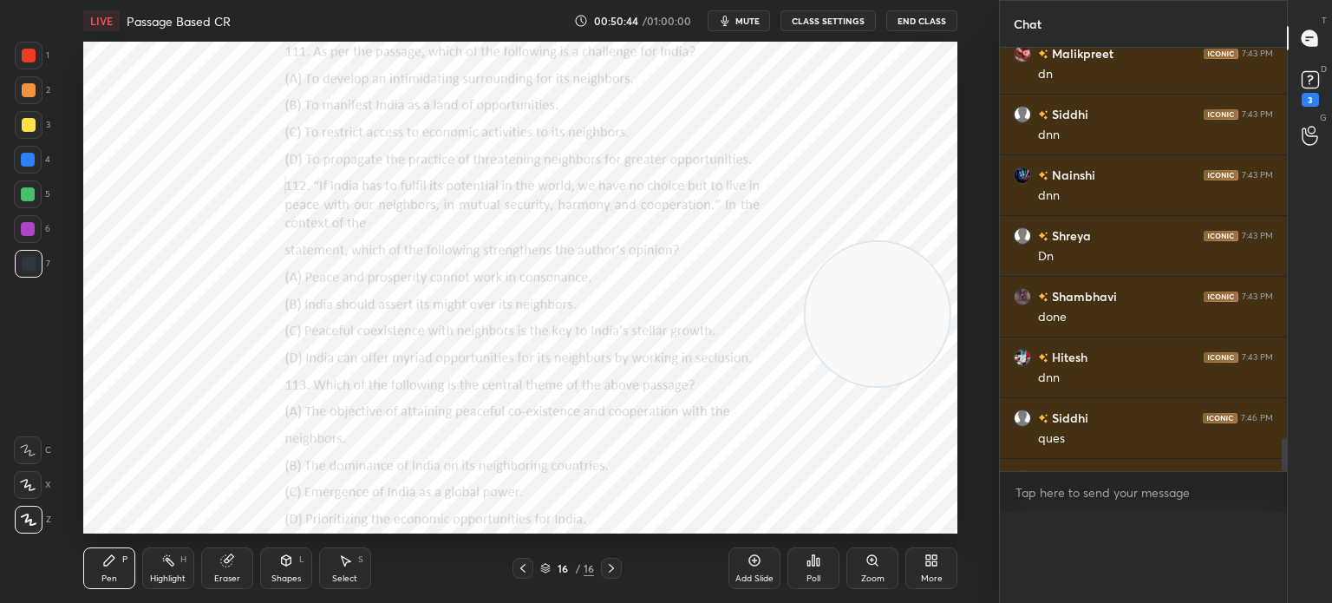
scroll to position [6, 5]
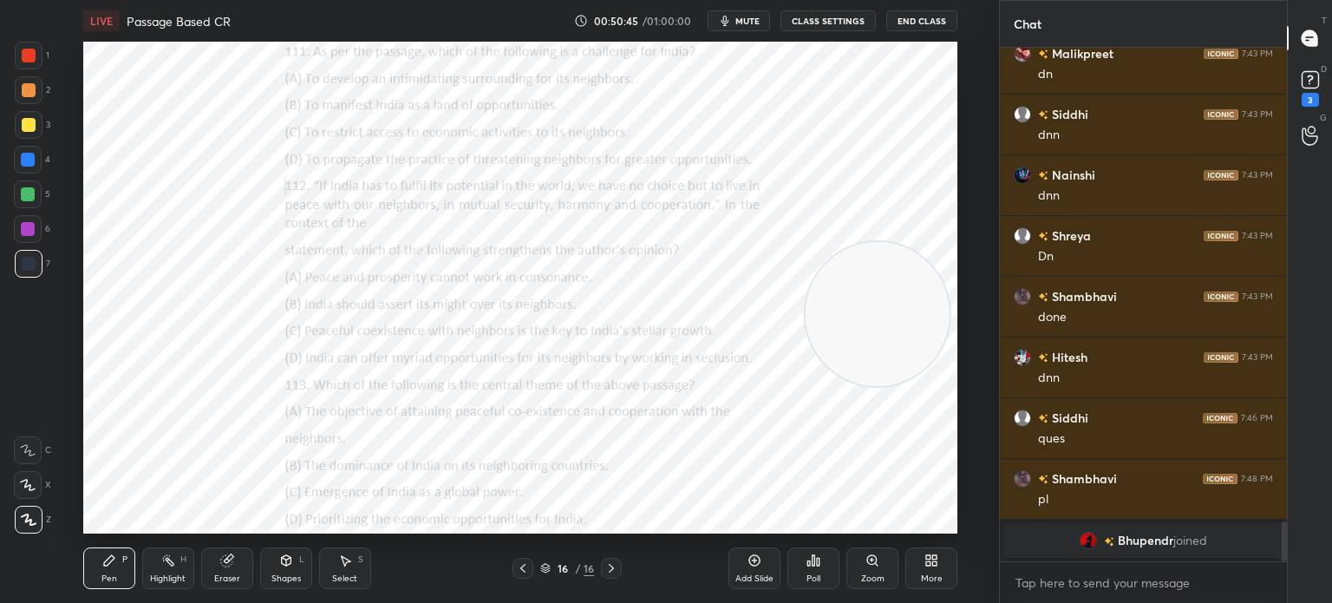
click at [808, 565] on icon at bounding box center [809, 563] width 3 height 4
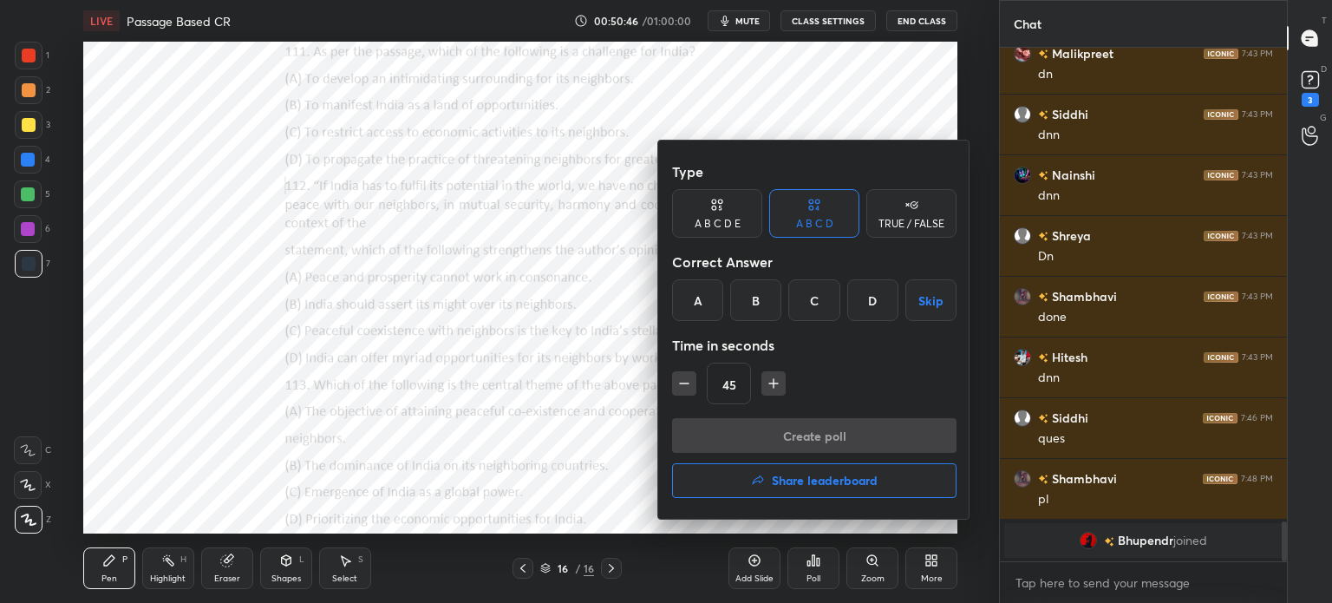
click at [697, 302] on div "A" at bounding box center [697, 300] width 51 height 42
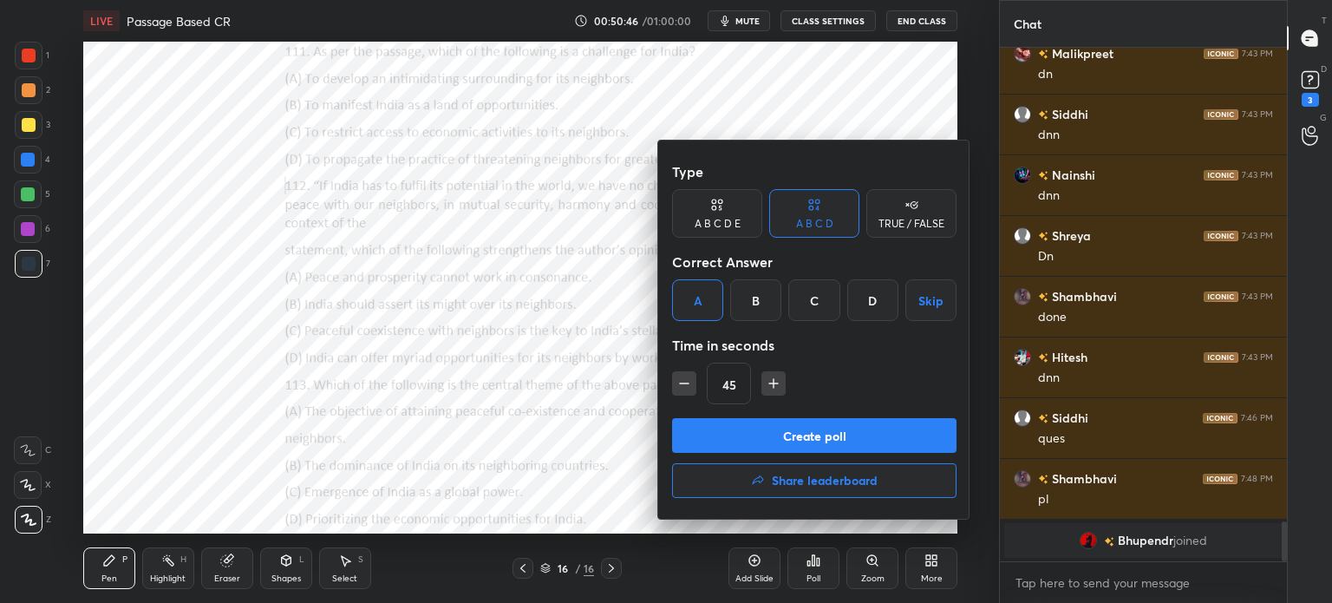
click at [758, 433] on button "Create poll" at bounding box center [814, 435] width 284 height 35
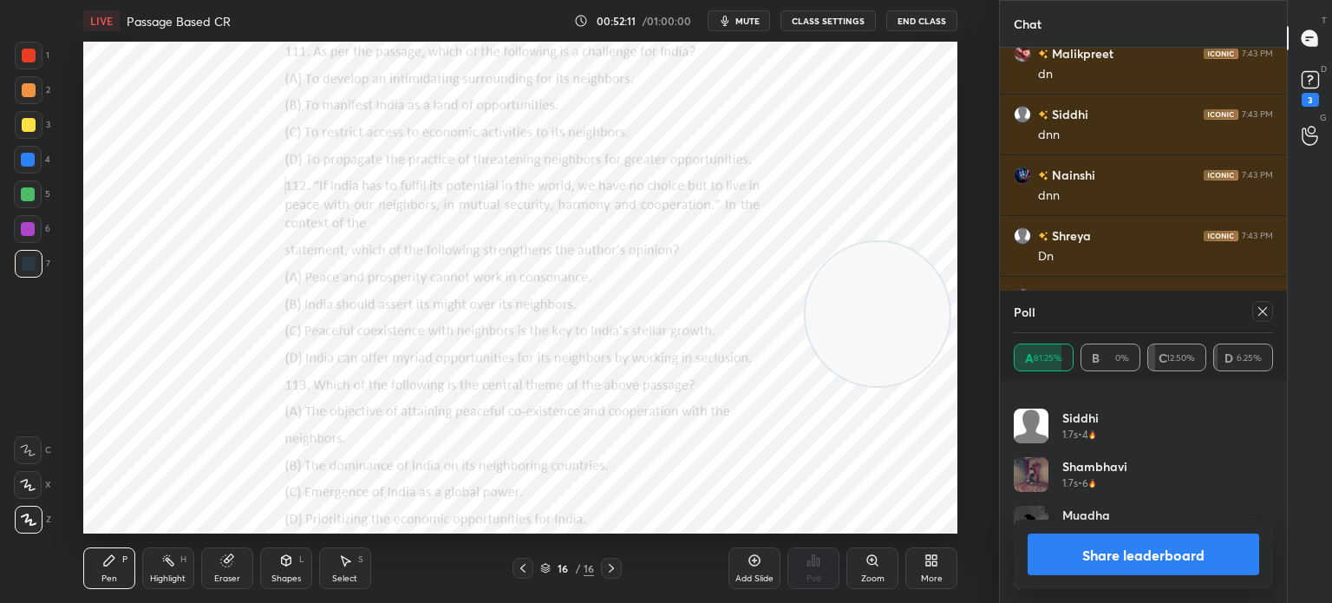
click at [1262, 308] on icon at bounding box center [1262, 311] width 14 height 14
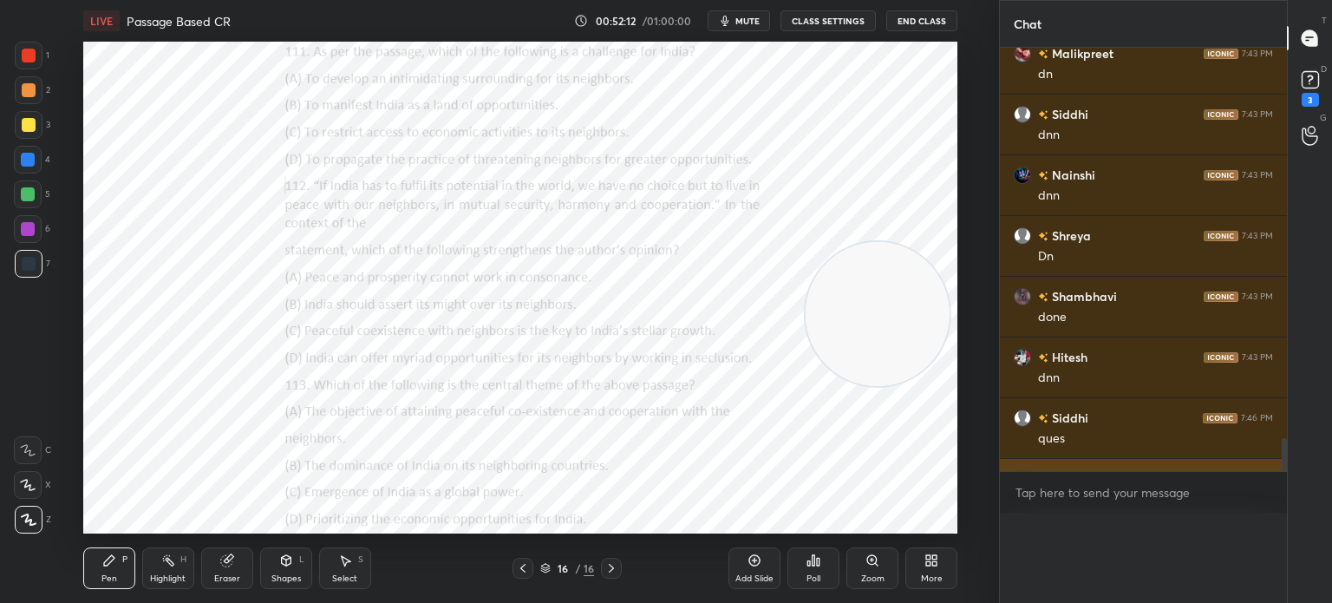
scroll to position [521, 282]
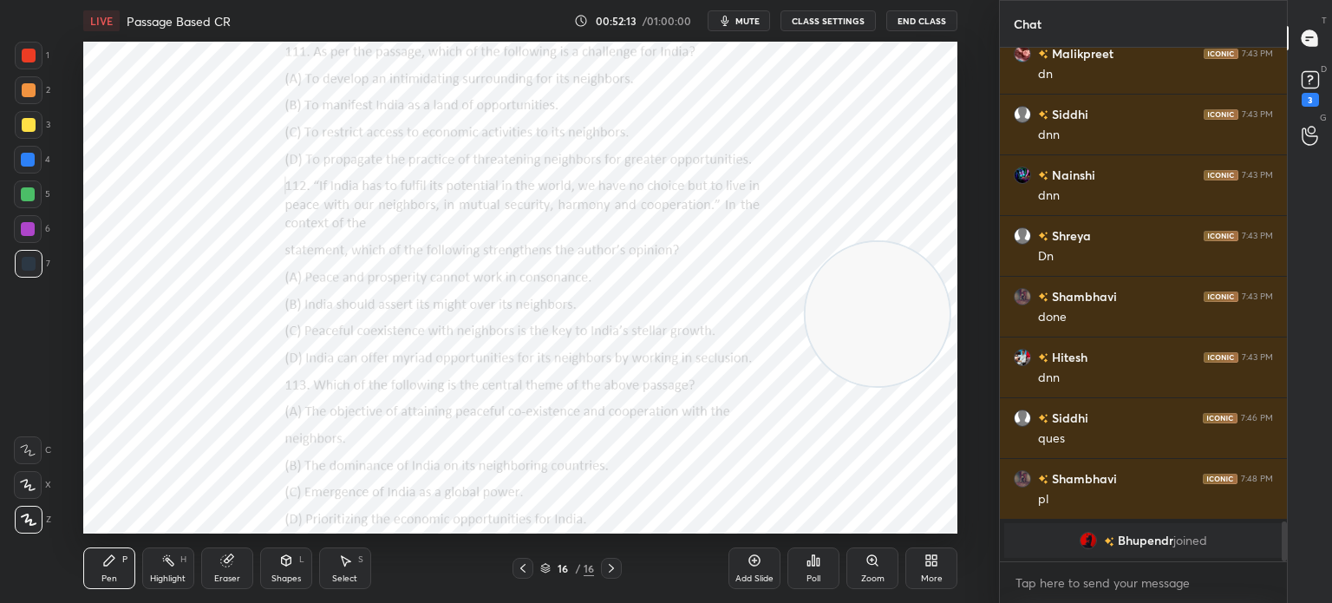
click at [949, 554] on div "More" at bounding box center [931, 568] width 52 height 42
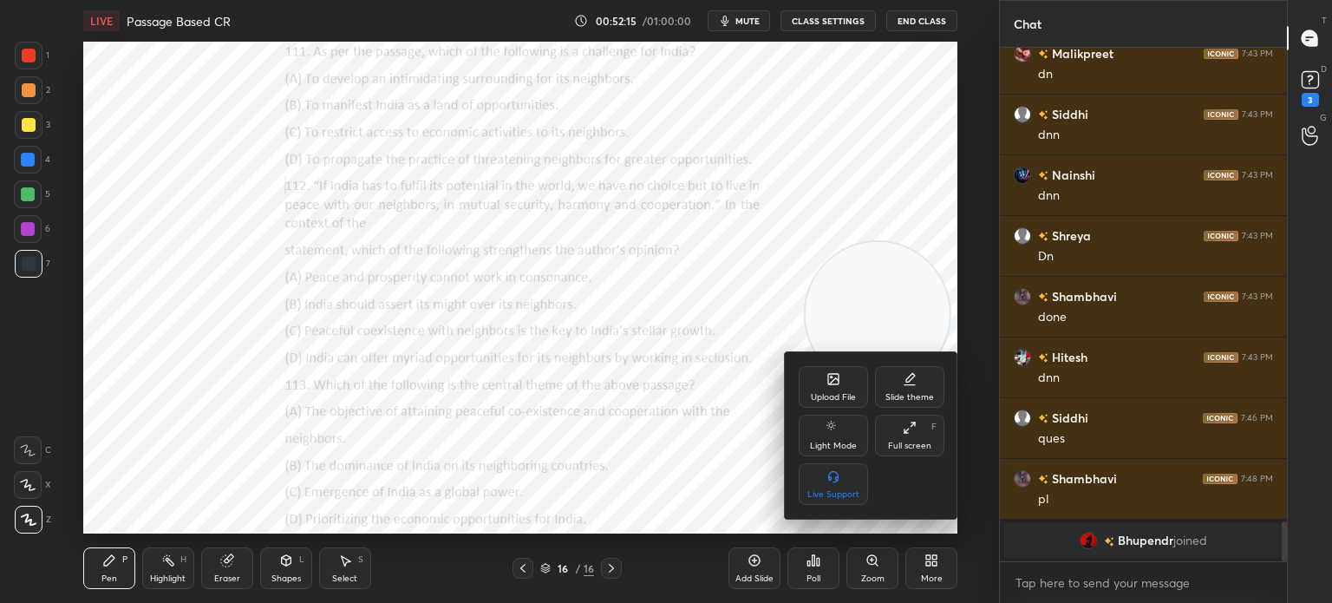
click at [815, 374] on div "Upload File" at bounding box center [833, 387] width 69 height 42
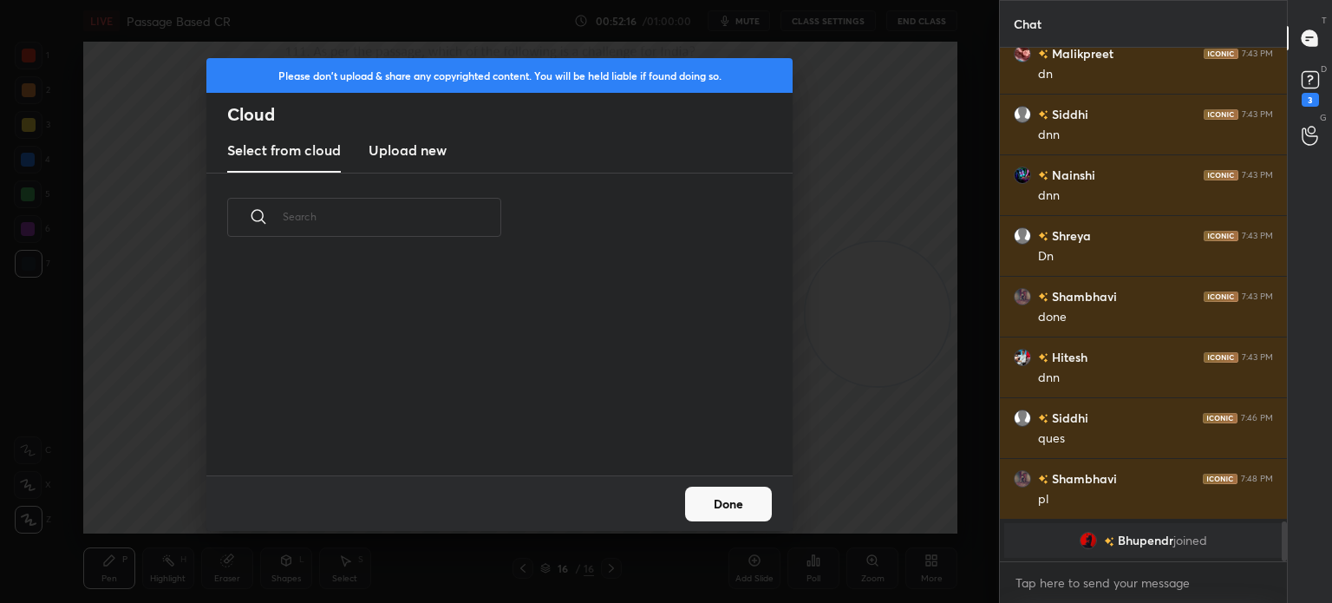
scroll to position [213, 557]
click at [426, 148] on h3 "Upload new" at bounding box center [407, 150] width 78 height 21
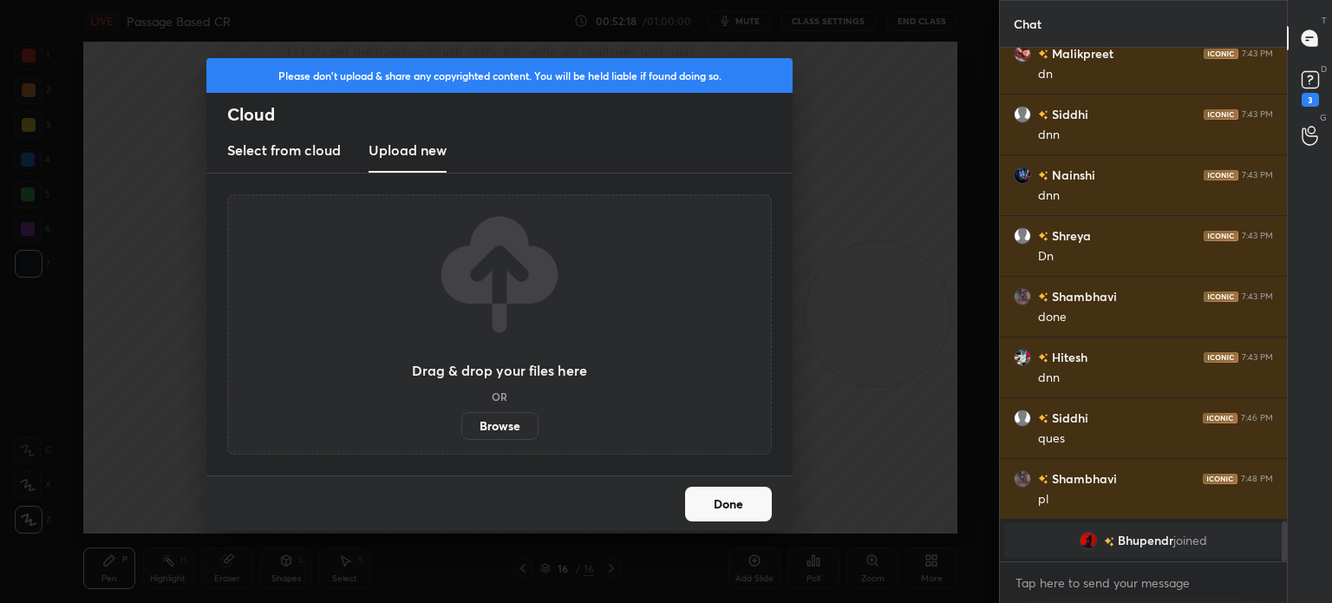
click at [488, 423] on label "Browse" at bounding box center [499, 426] width 77 height 28
click at [461, 423] on input "Browse" at bounding box center [461, 426] width 0 height 28
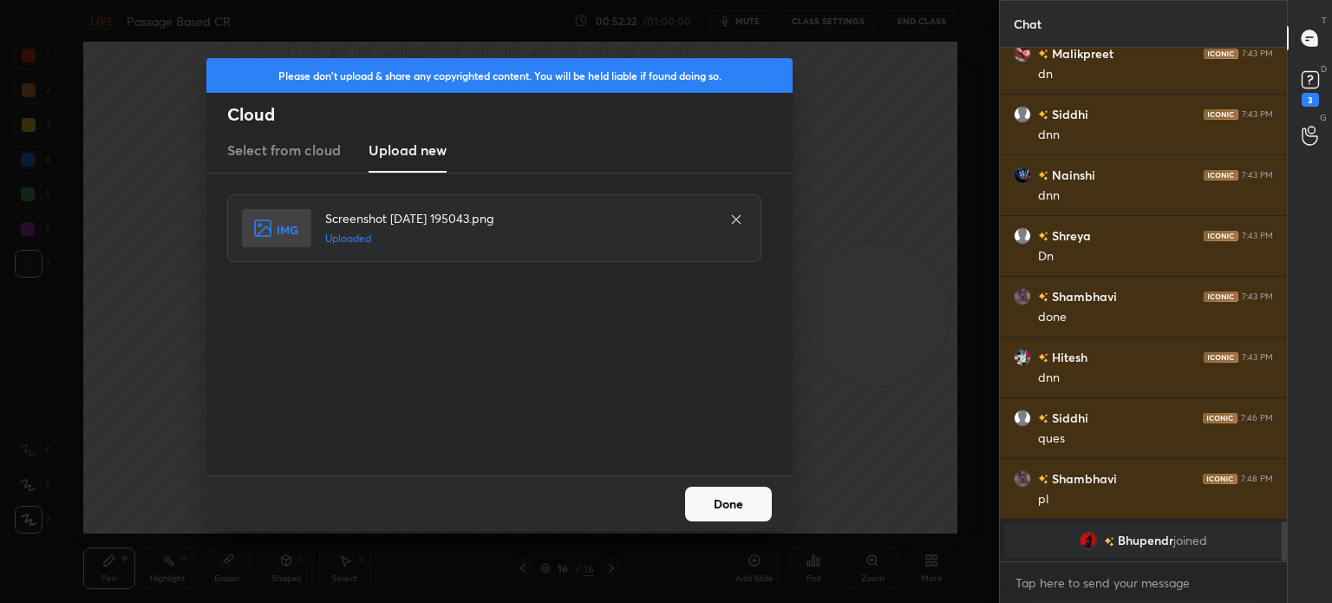
click at [714, 510] on button "Done" at bounding box center [728, 503] width 87 height 35
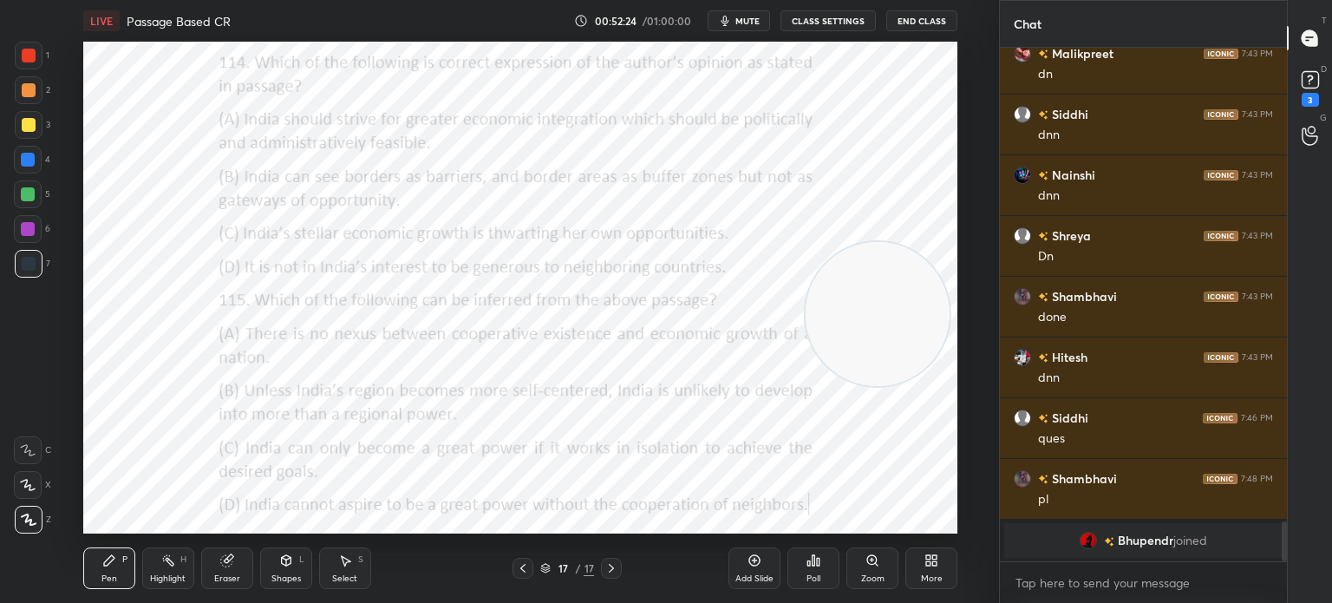
click at [746, 21] on span "mute" at bounding box center [747, 21] width 24 height 12
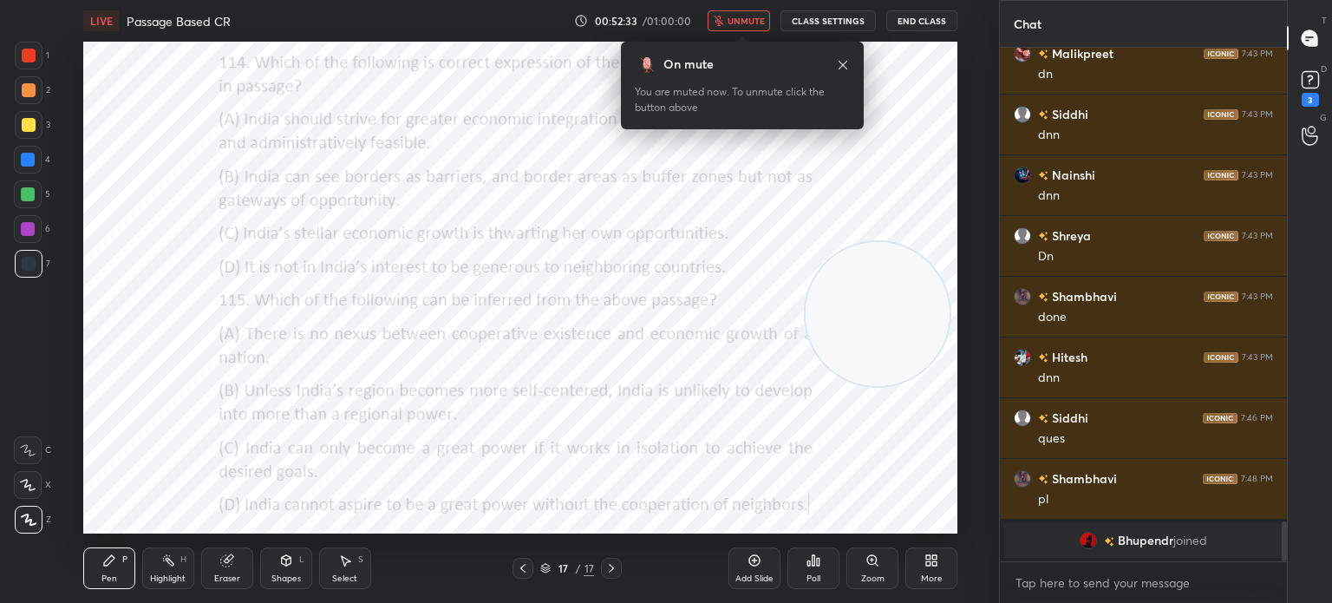
scroll to position [5905, 0]
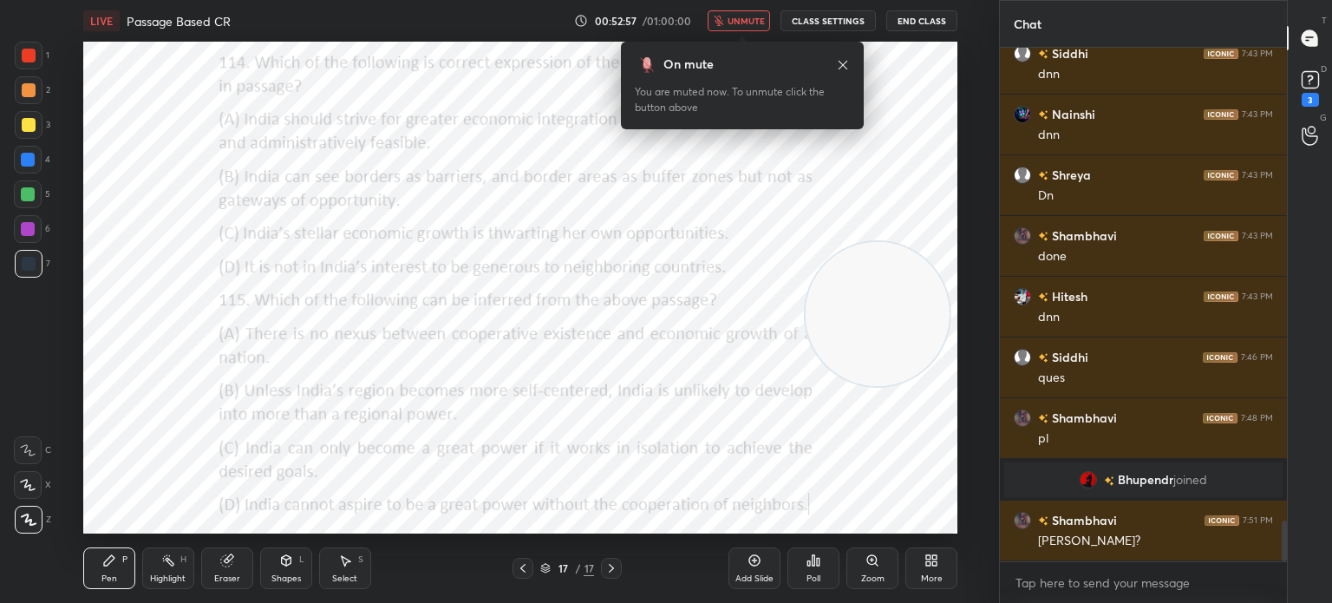
click at [810, 569] on div "Poll" at bounding box center [813, 568] width 52 height 42
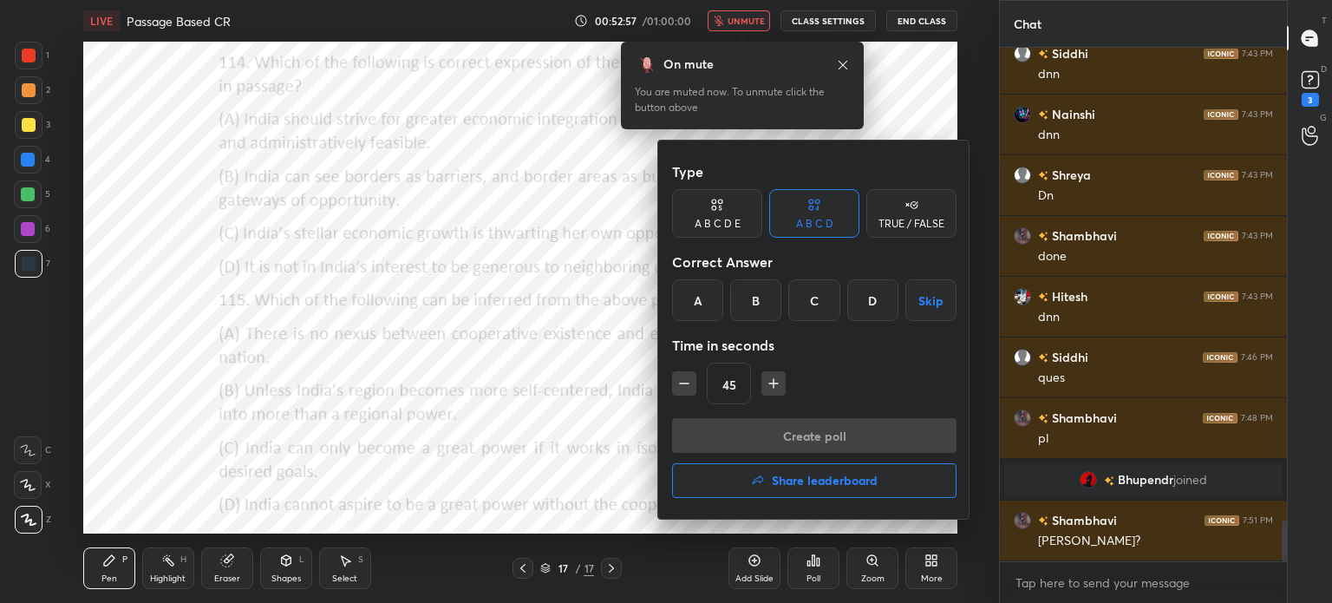
click at [692, 301] on div "A" at bounding box center [697, 300] width 51 height 42
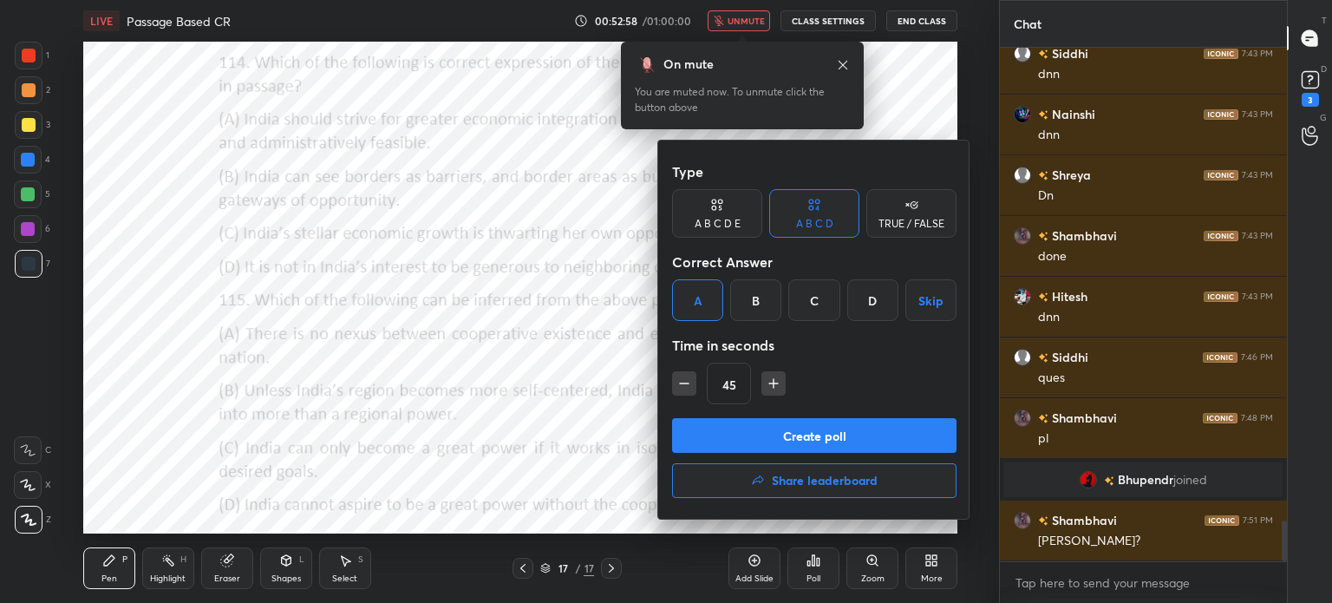
click at [732, 433] on button "Create poll" at bounding box center [814, 435] width 284 height 35
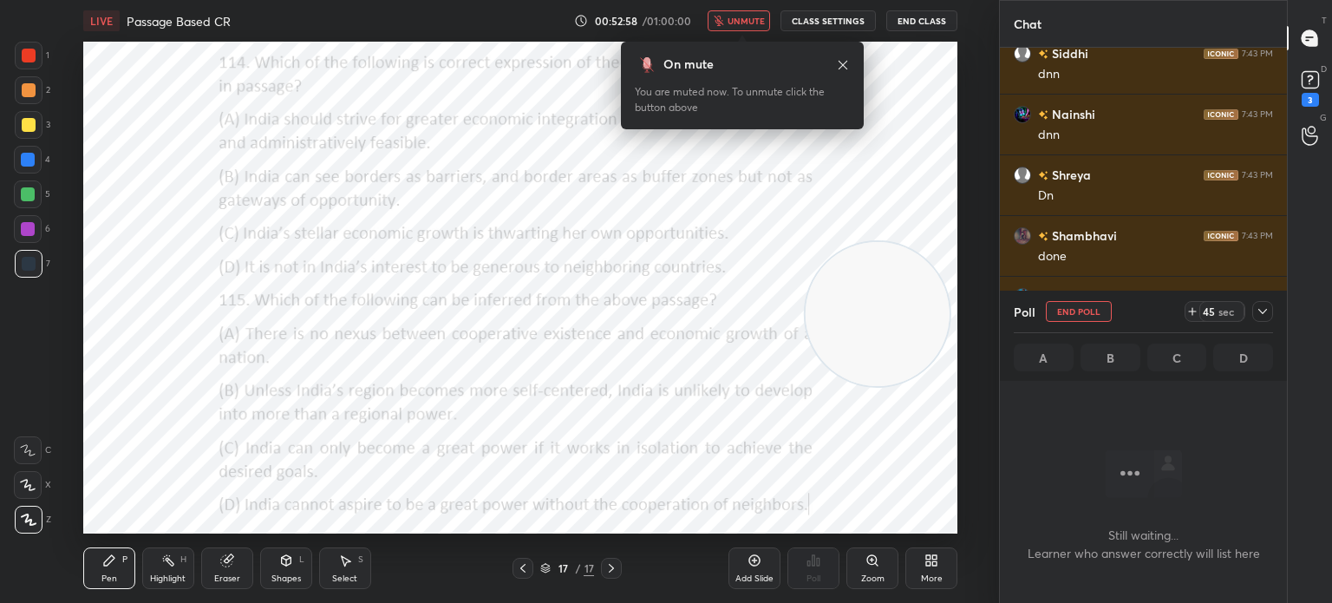
scroll to position [4, 5]
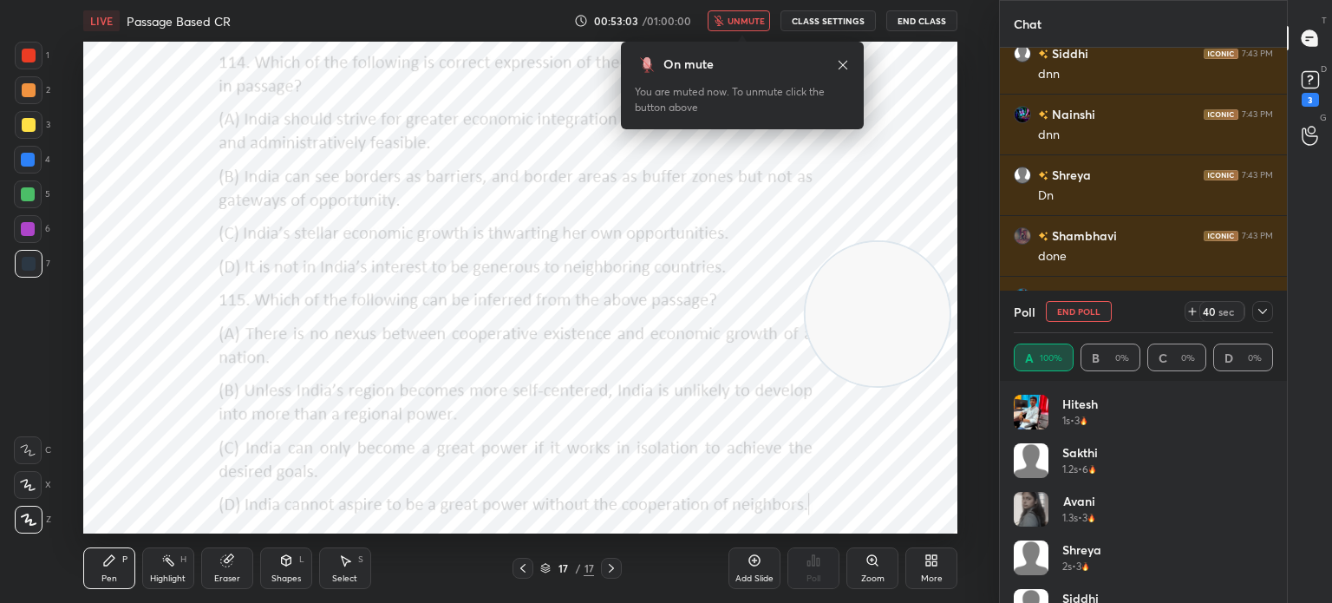
click at [843, 71] on icon at bounding box center [843, 65] width 14 height 14
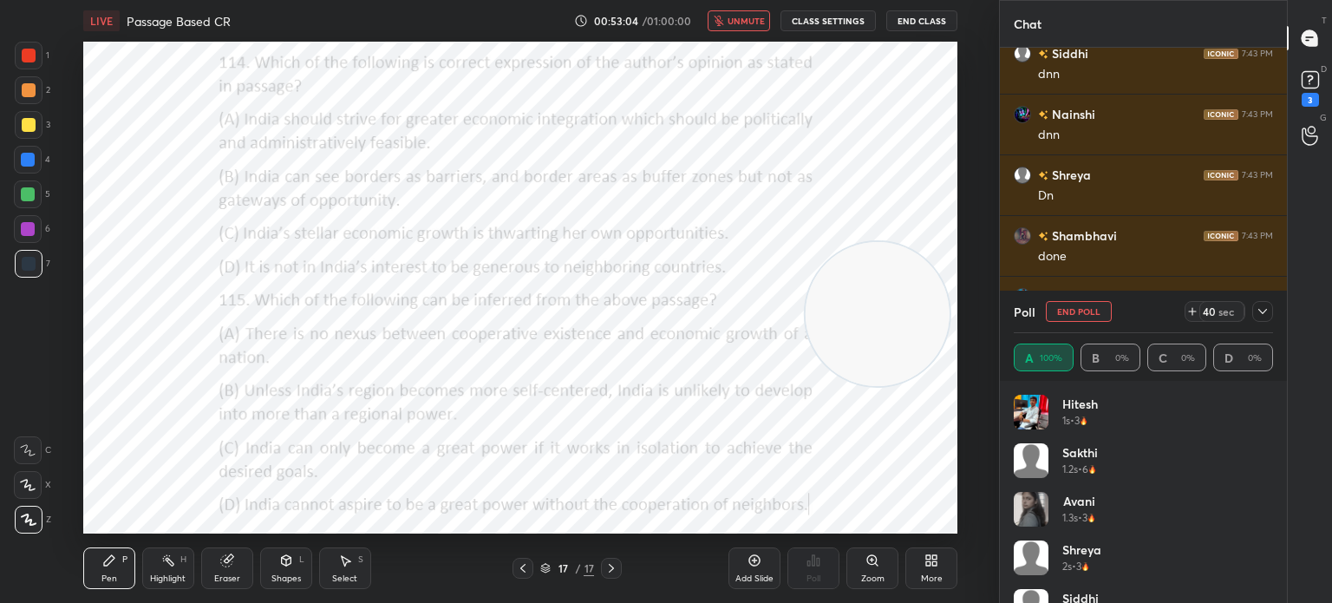
click at [740, 23] on span "unmute" at bounding box center [745, 21] width 37 height 12
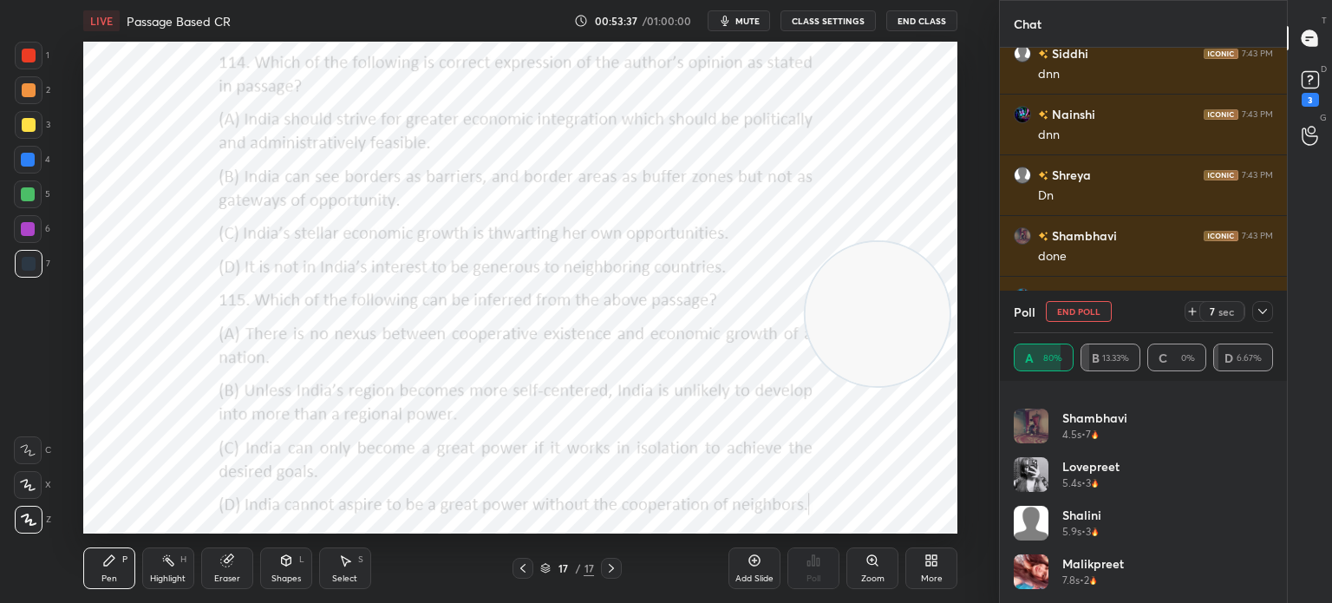
click at [732, 19] on icon "button" at bounding box center [725, 21] width 14 height 14
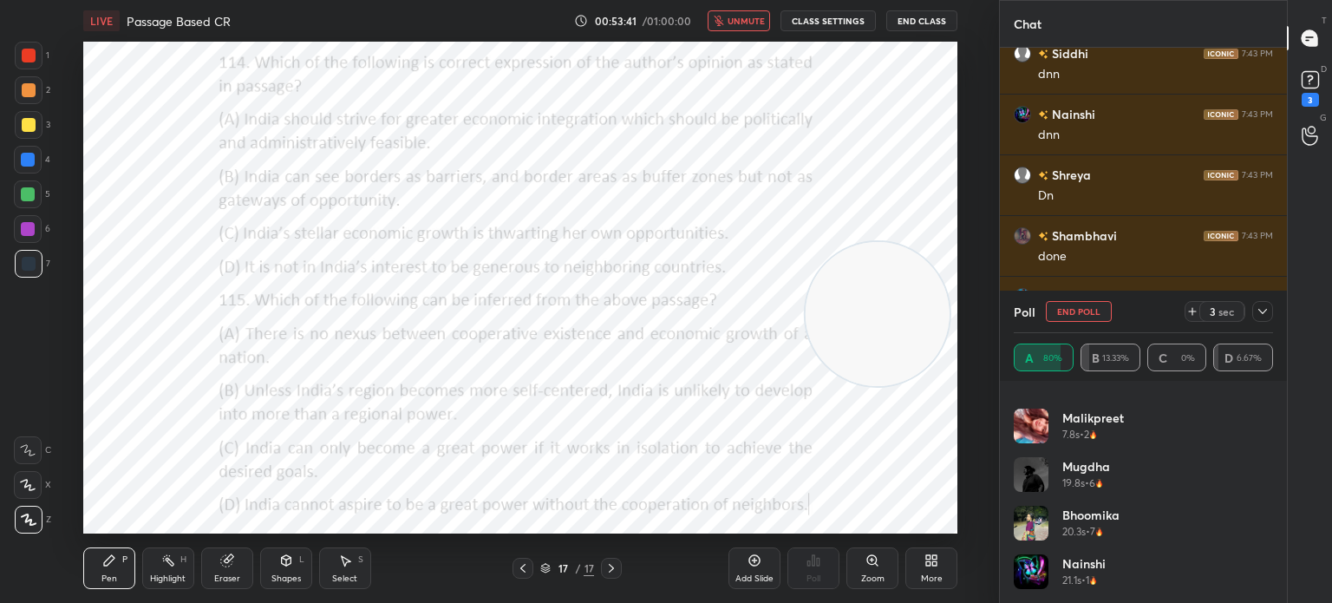
click at [1259, 313] on icon at bounding box center [1262, 311] width 14 height 14
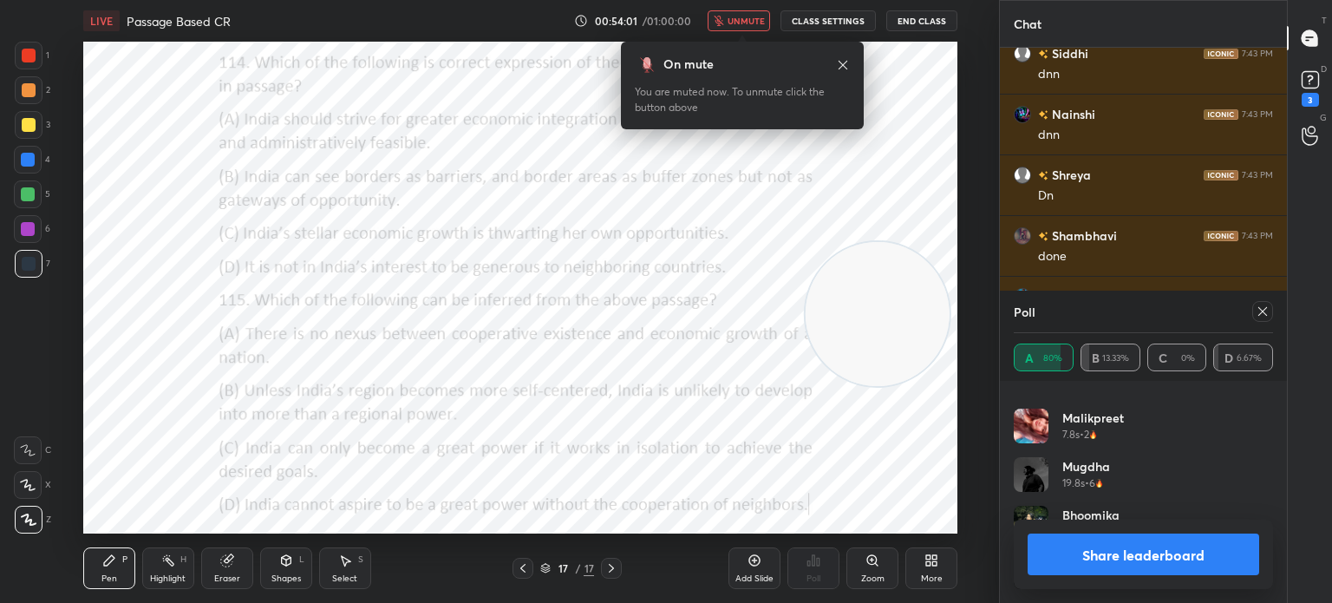
click at [1255, 316] on icon at bounding box center [1262, 311] width 14 height 14
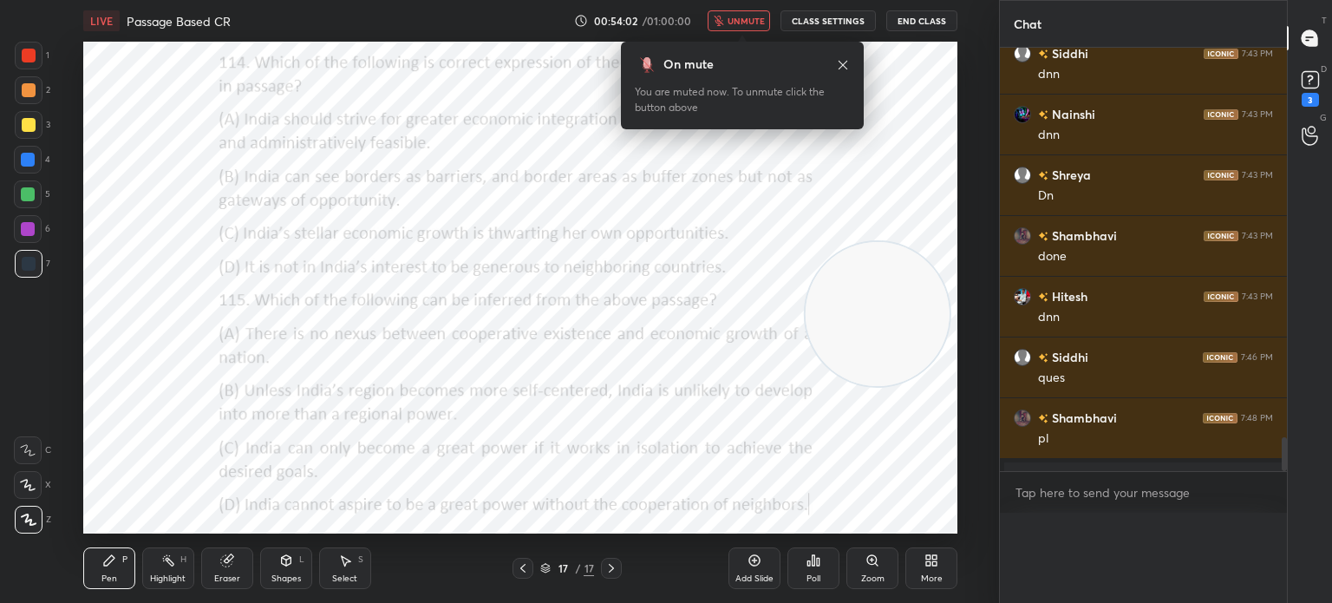
scroll to position [6, 5]
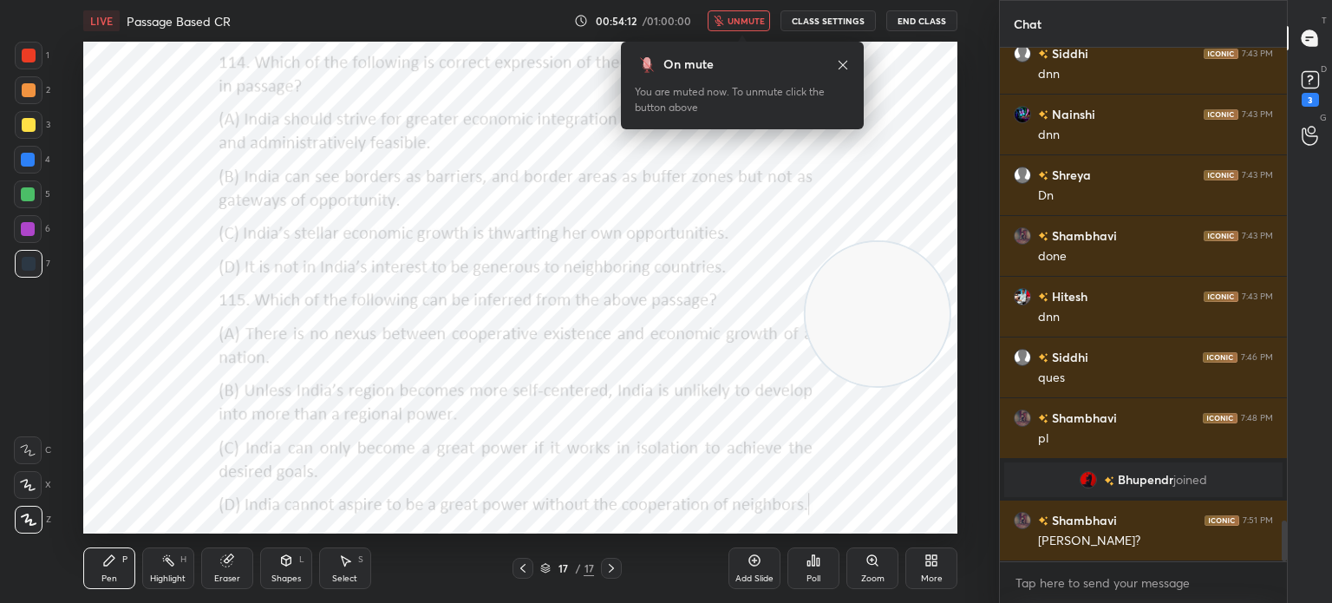
click at [818, 571] on div "Poll" at bounding box center [813, 568] width 52 height 42
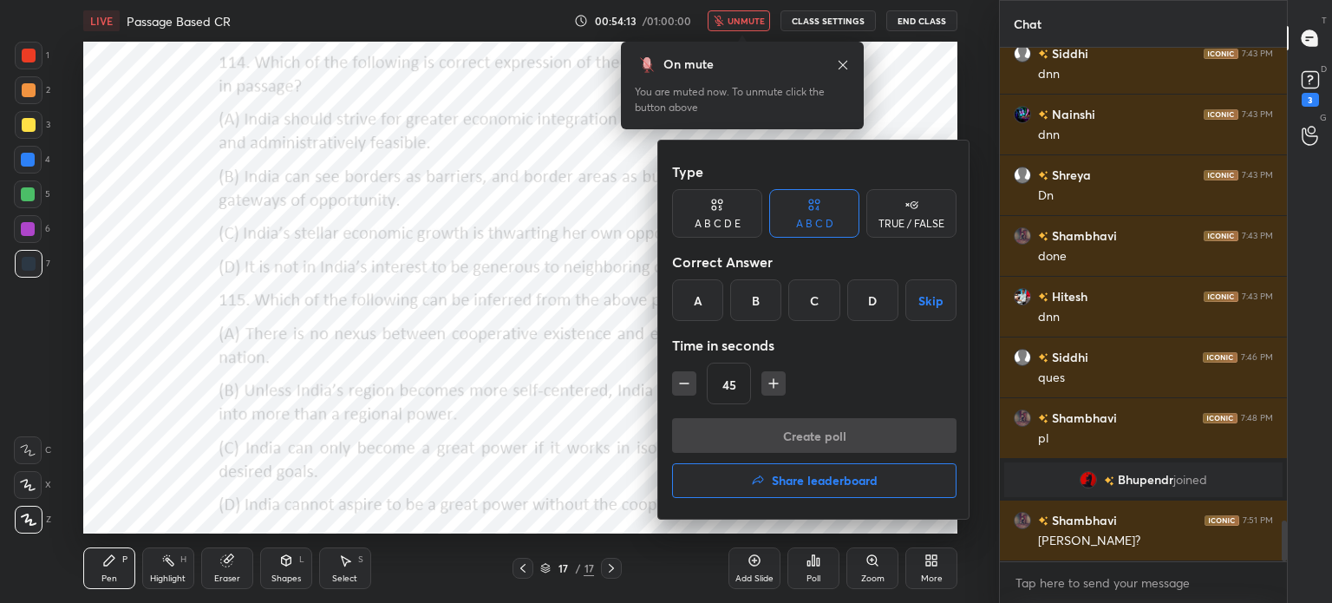
click at [862, 302] on div "D" at bounding box center [872, 300] width 51 height 42
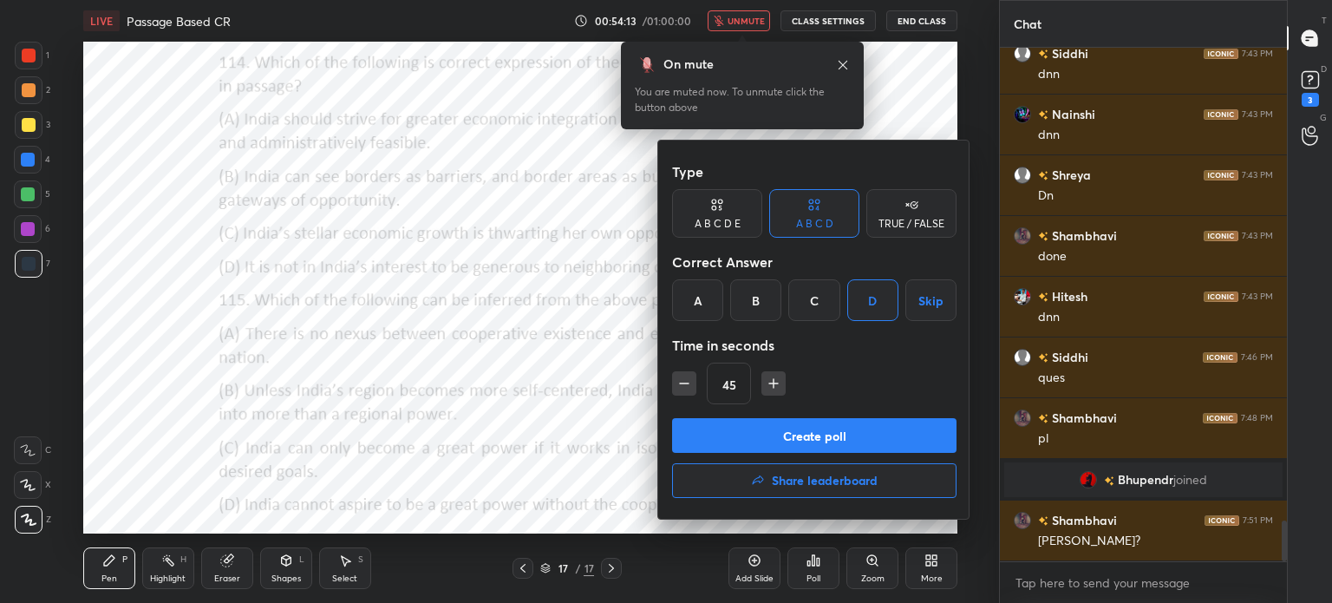
click at [766, 427] on button "Create poll" at bounding box center [814, 435] width 284 height 35
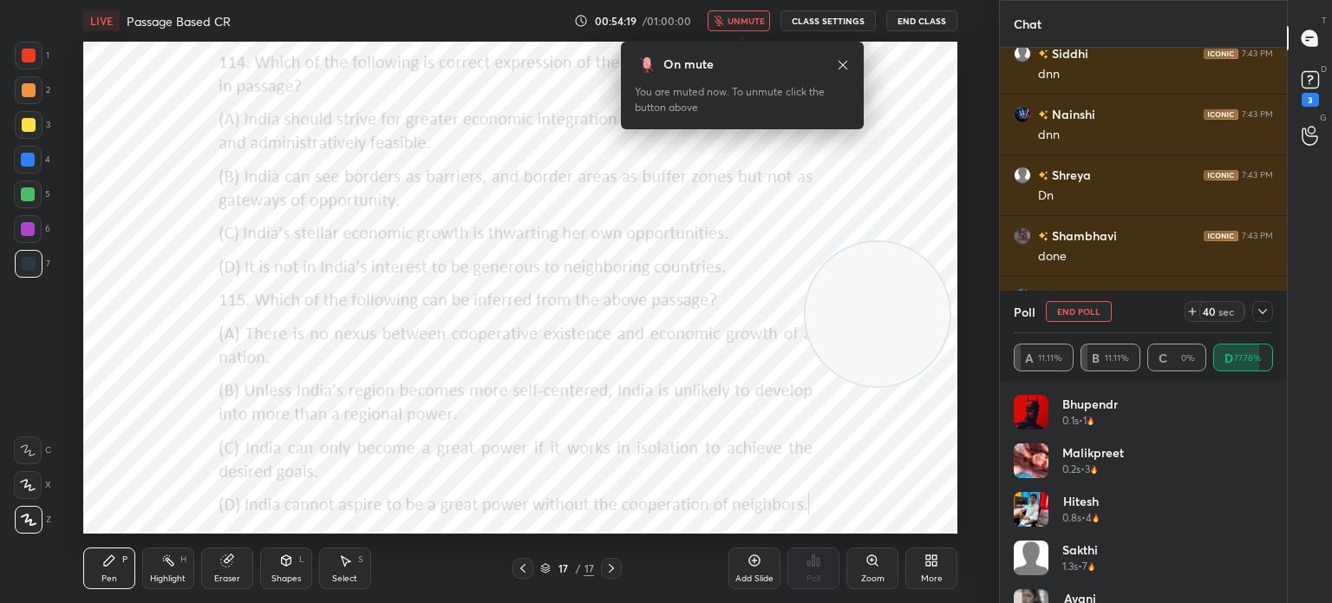
click at [740, 18] on span "unmute" at bounding box center [745, 21] width 37 height 12
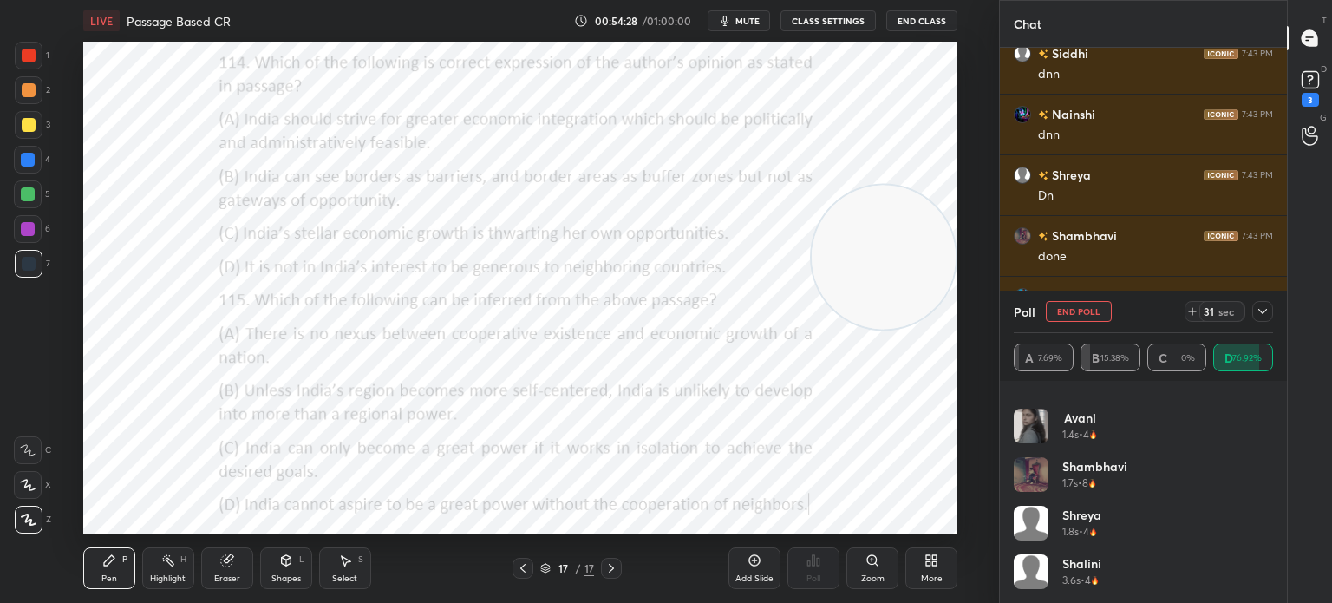
click at [742, 14] on button "mute" at bounding box center [739, 20] width 62 height 21
click at [740, 20] on span "unmute" at bounding box center [745, 21] width 37 height 12
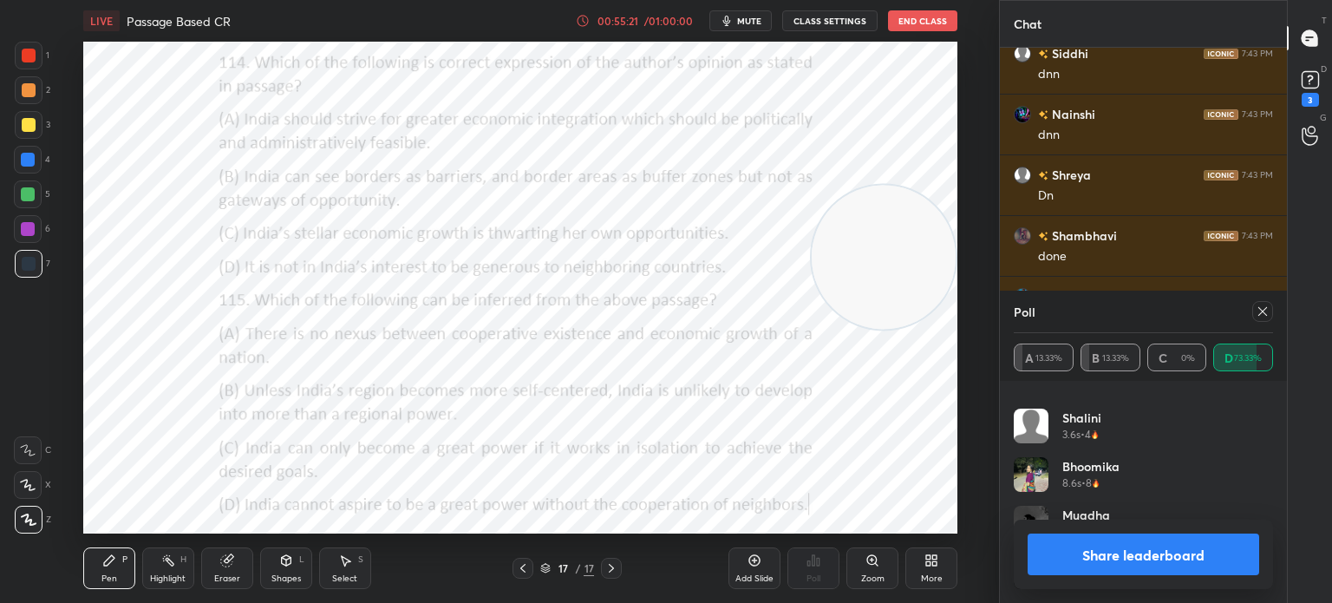
click at [1262, 322] on div "Poll" at bounding box center [1143, 311] width 259 height 42
click at [1264, 313] on icon at bounding box center [1262, 311] width 14 height 14
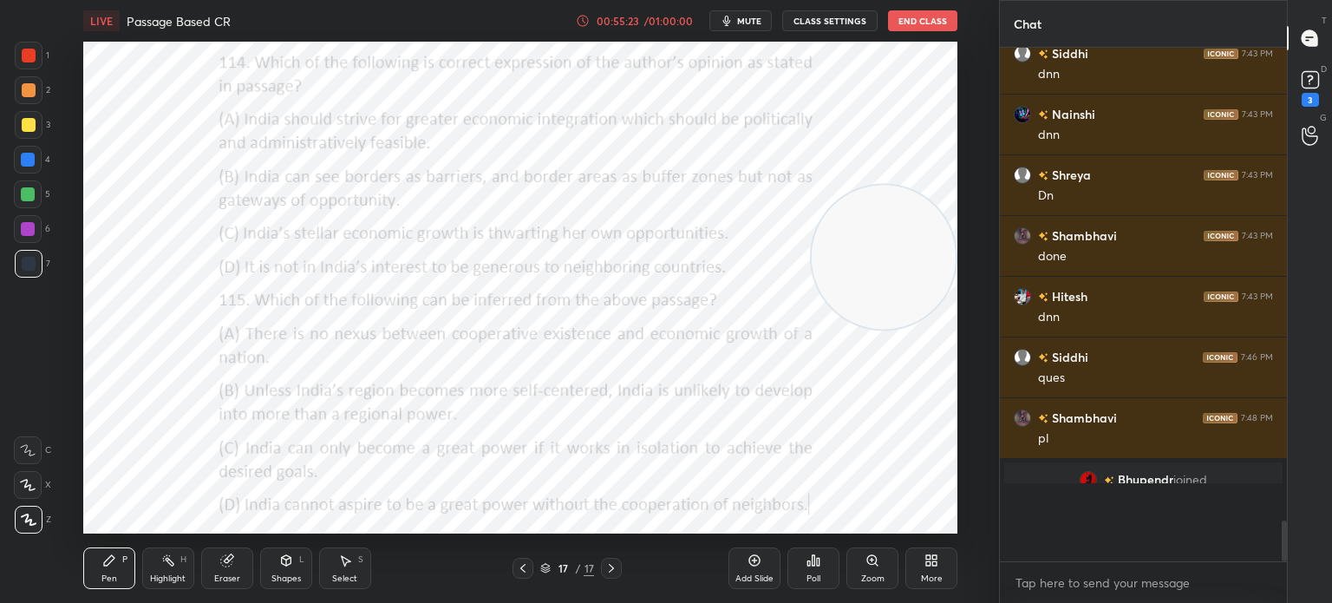
scroll to position [5, 5]
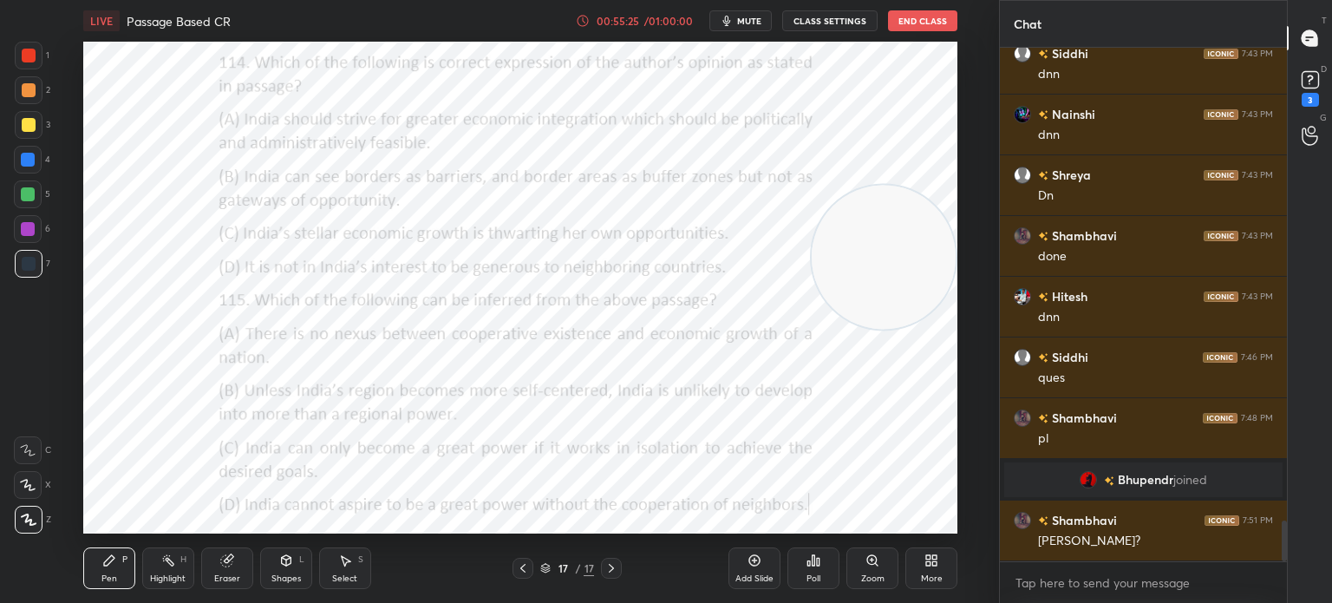
click at [806, 570] on div "Poll" at bounding box center [813, 568] width 52 height 42
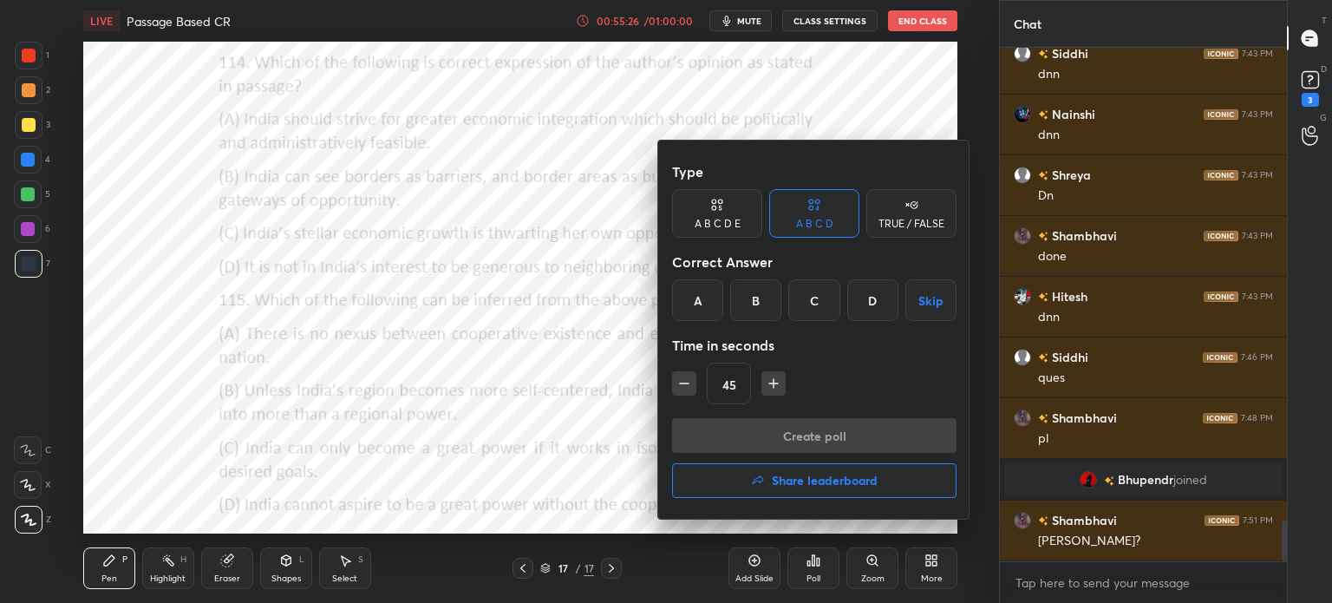
click at [810, 474] on h4 "Share leaderboard" at bounding box center [825, 480] width 106 height 12
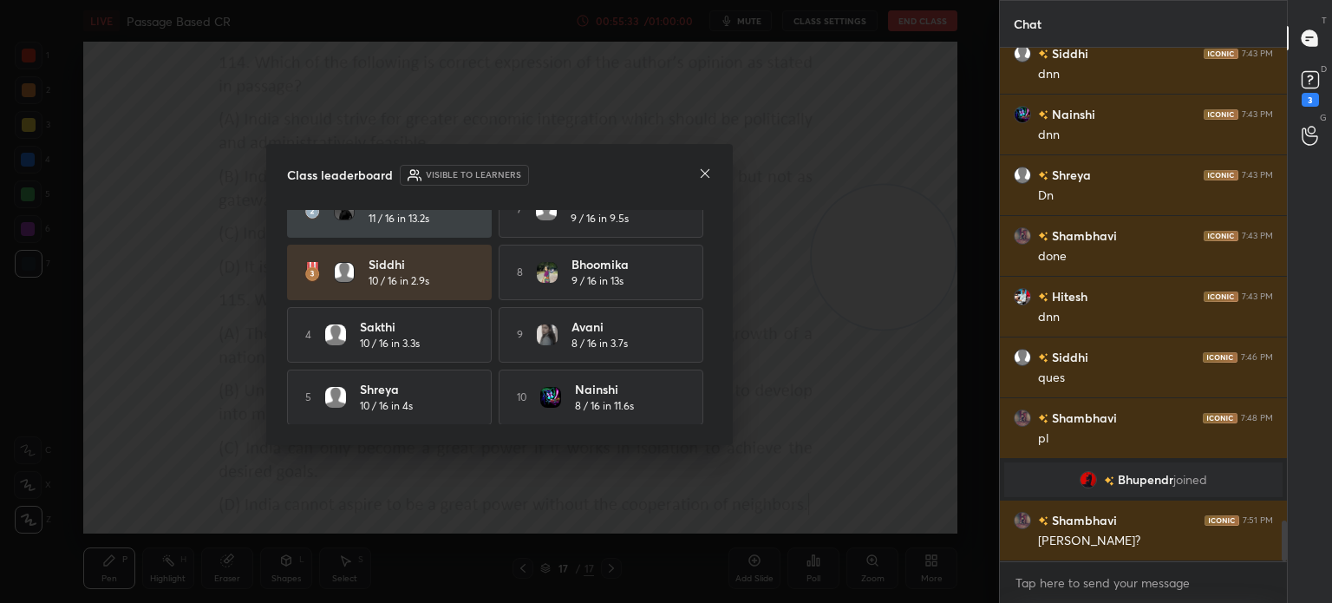
scroll to position [0, 0]
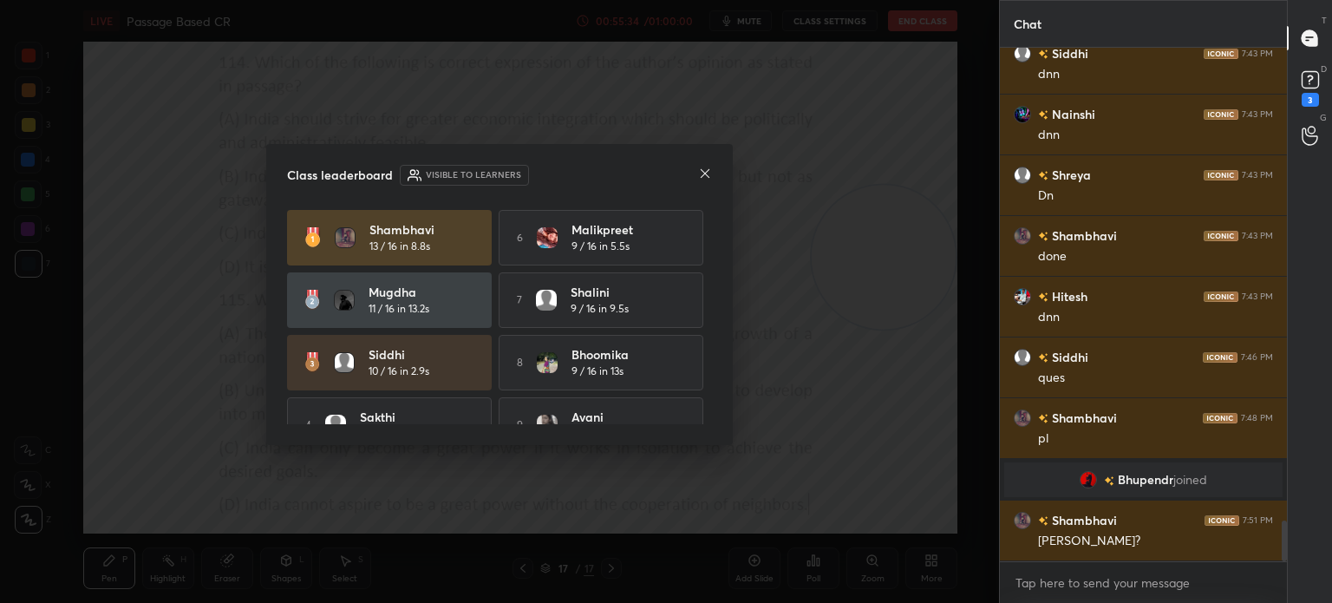
click at [705, 176] on icon at bounding box center [705, 173] width 14 height 14
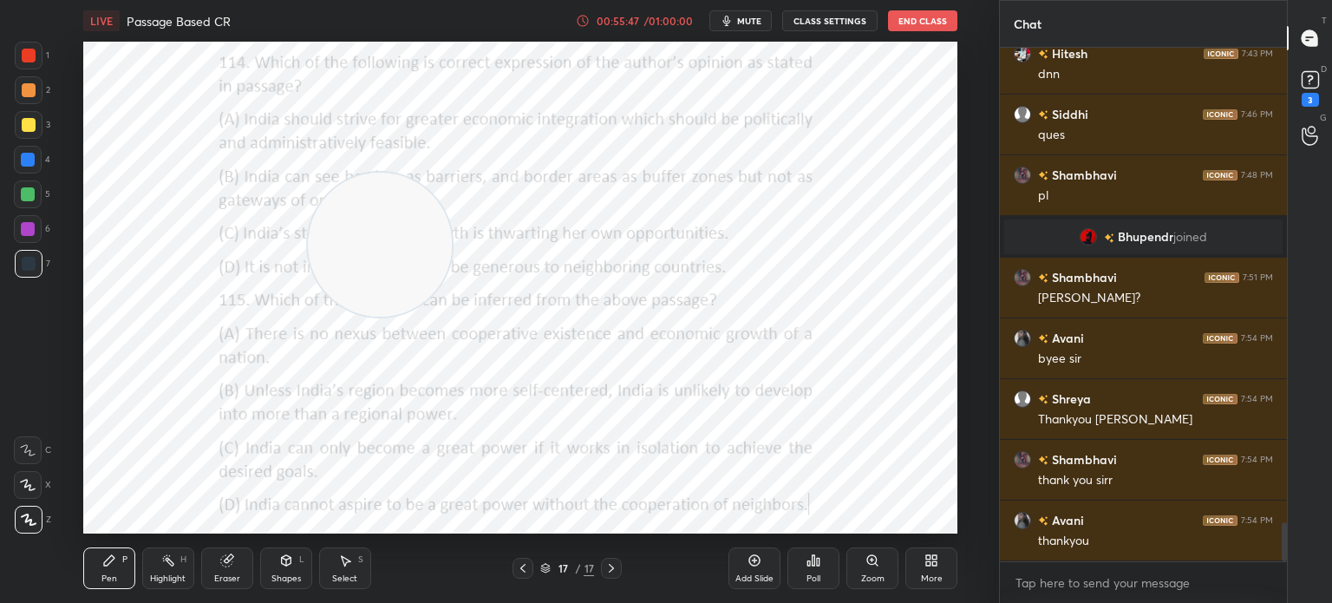
scroll to position [6208, 0]
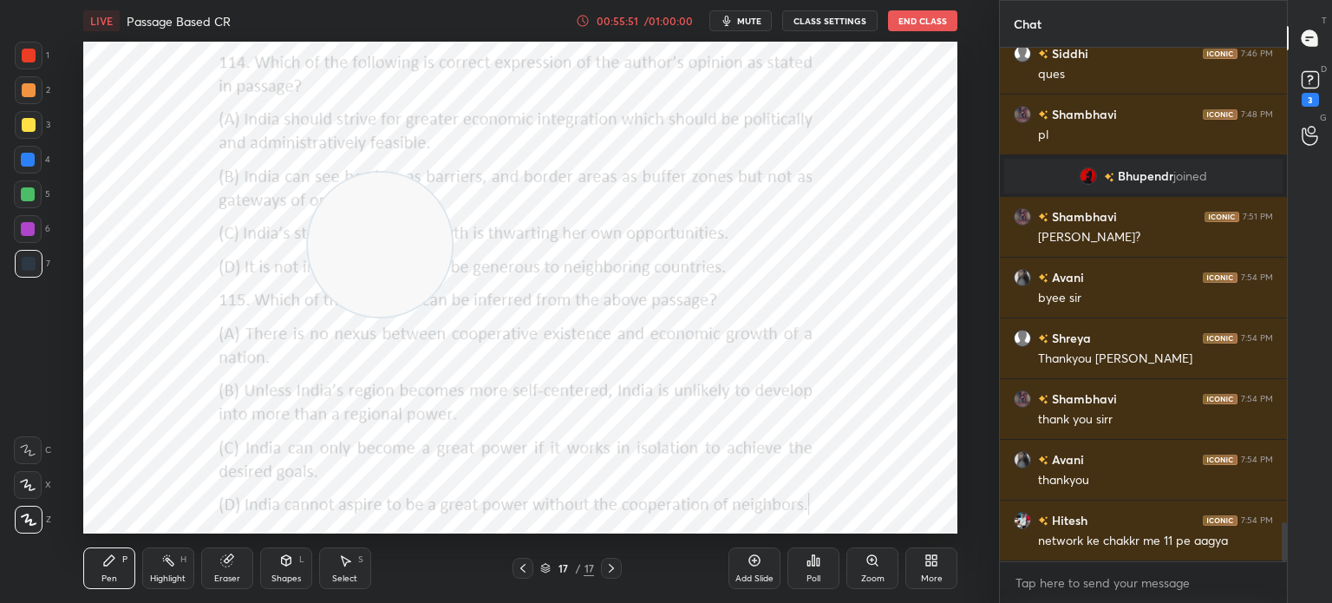
click at [913, 23] on button "End Class" at bounding box center [922, 20] width 69 height 21
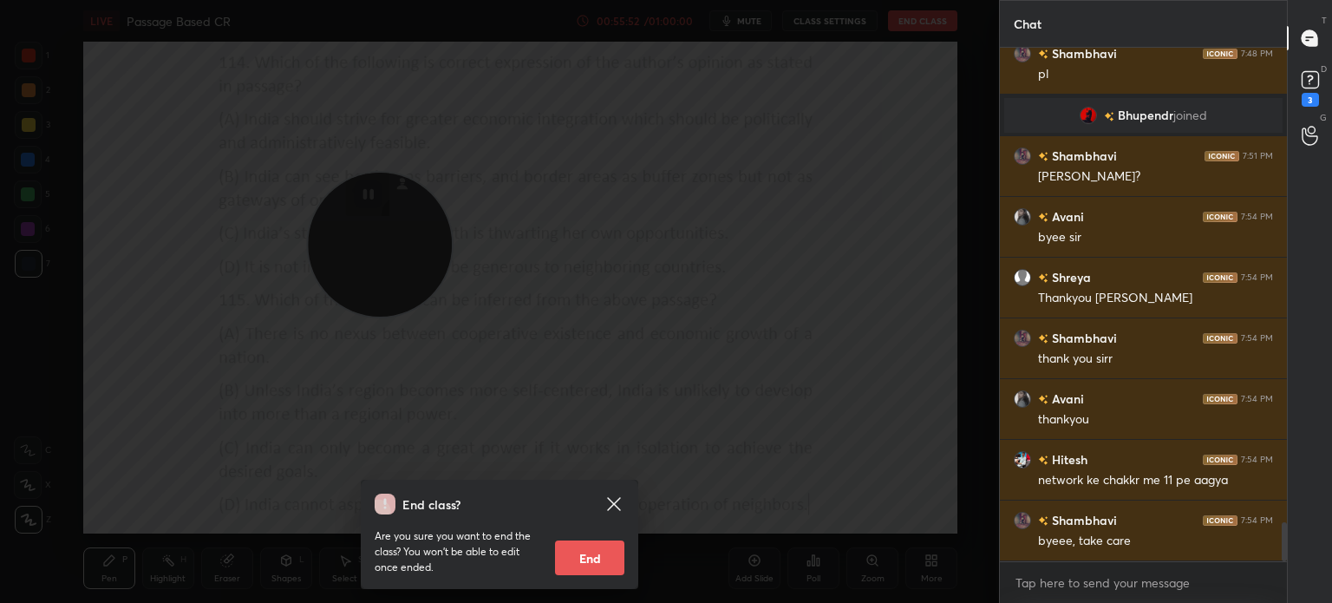
click at [608, 547] on button "End" at bounding box center [589, 557] width 69 height 35
type textarea "x"
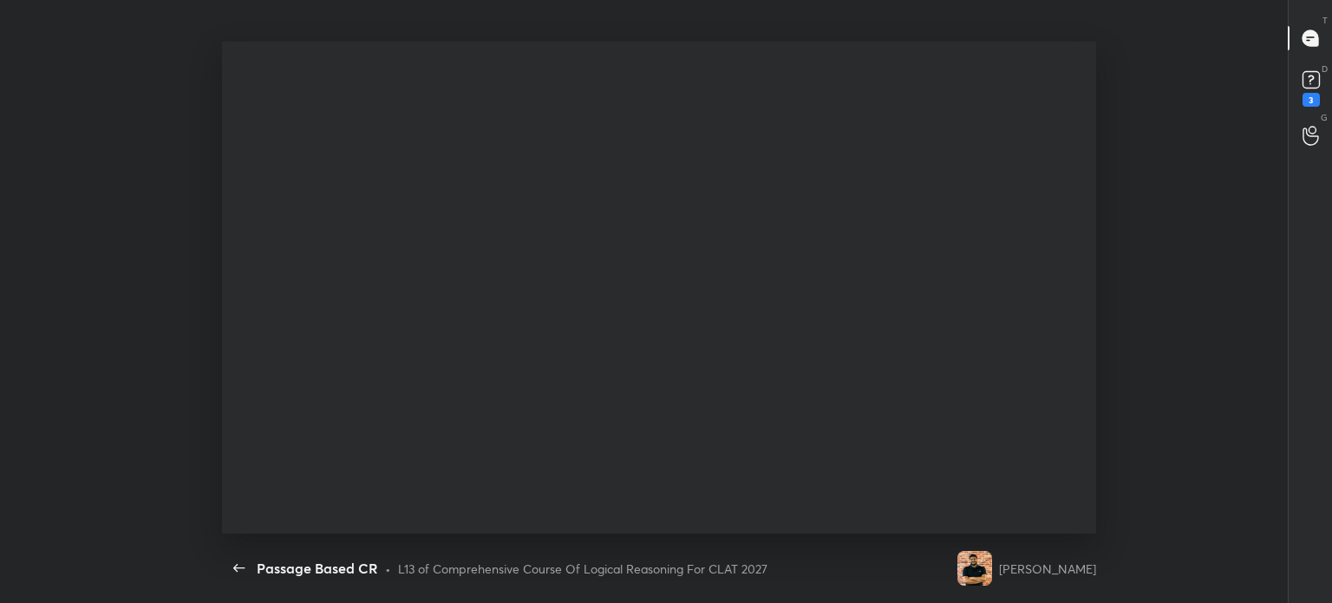
scroll to position [492, 1104]
